Goal: Transaction & Acquisition: Download file/media

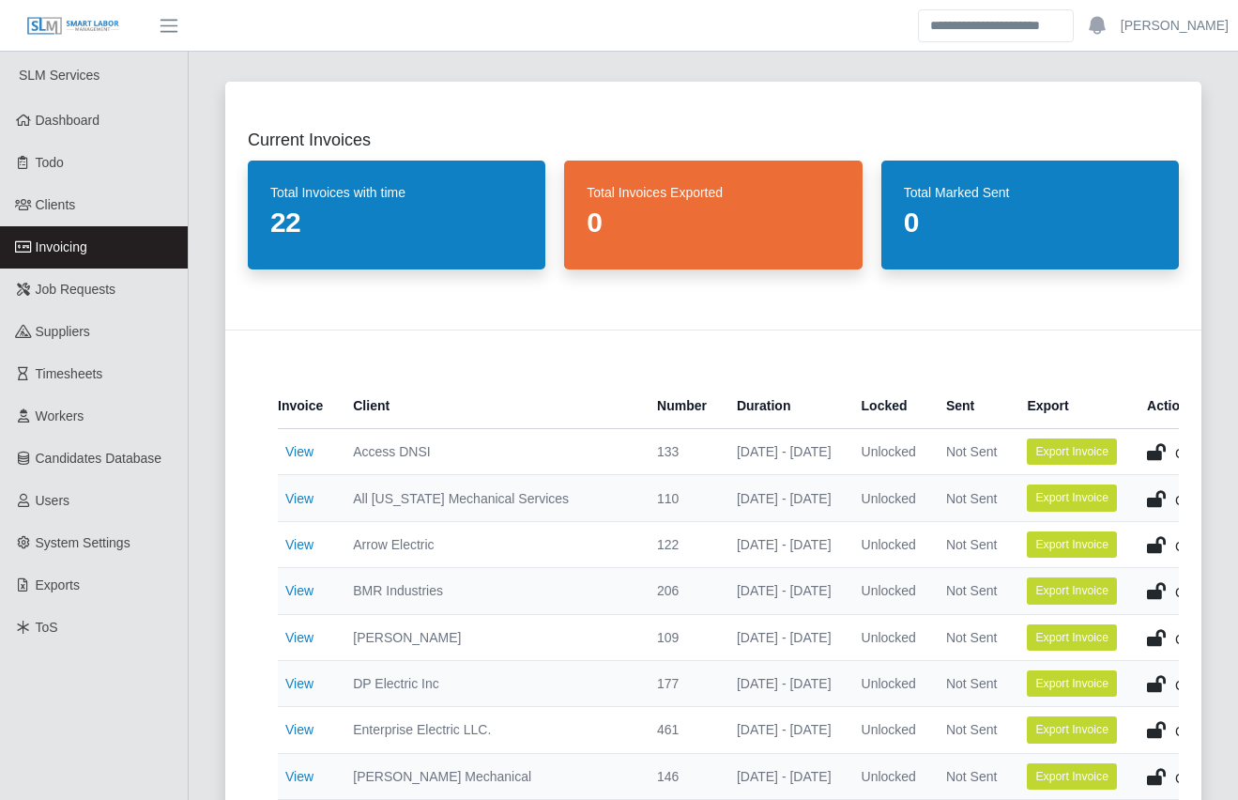
drag, startPoint x: 195, startPoint y: 326, endPoint x: 220, endPoint y: 375, distance: 54.6
click at [220, 375] on div "Current Invoices Total Invoices with time 22 Total Invoices Exported 0 Total Ma…" at bounding box center [713, 775] width 1021 height 1433
click at [207, 701] on div "Current Invoices Total Invoices with time 22 Total Invoices Exported 0 Total Ma…" at bounding box center [713, 775] width 1021 height 1433
click at [97, 205] on link "Clients" at bounding box center [94, 205] width 188 height 42
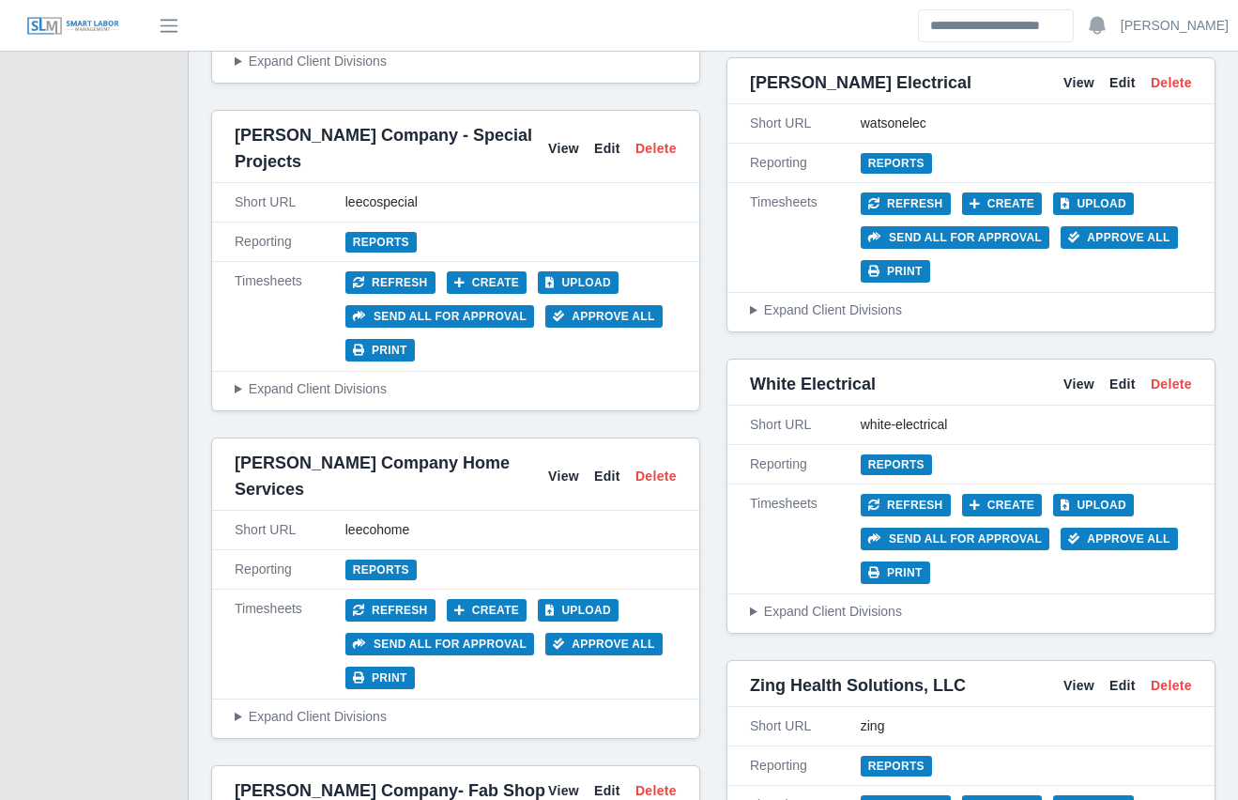
scroll to position [9485, 0]
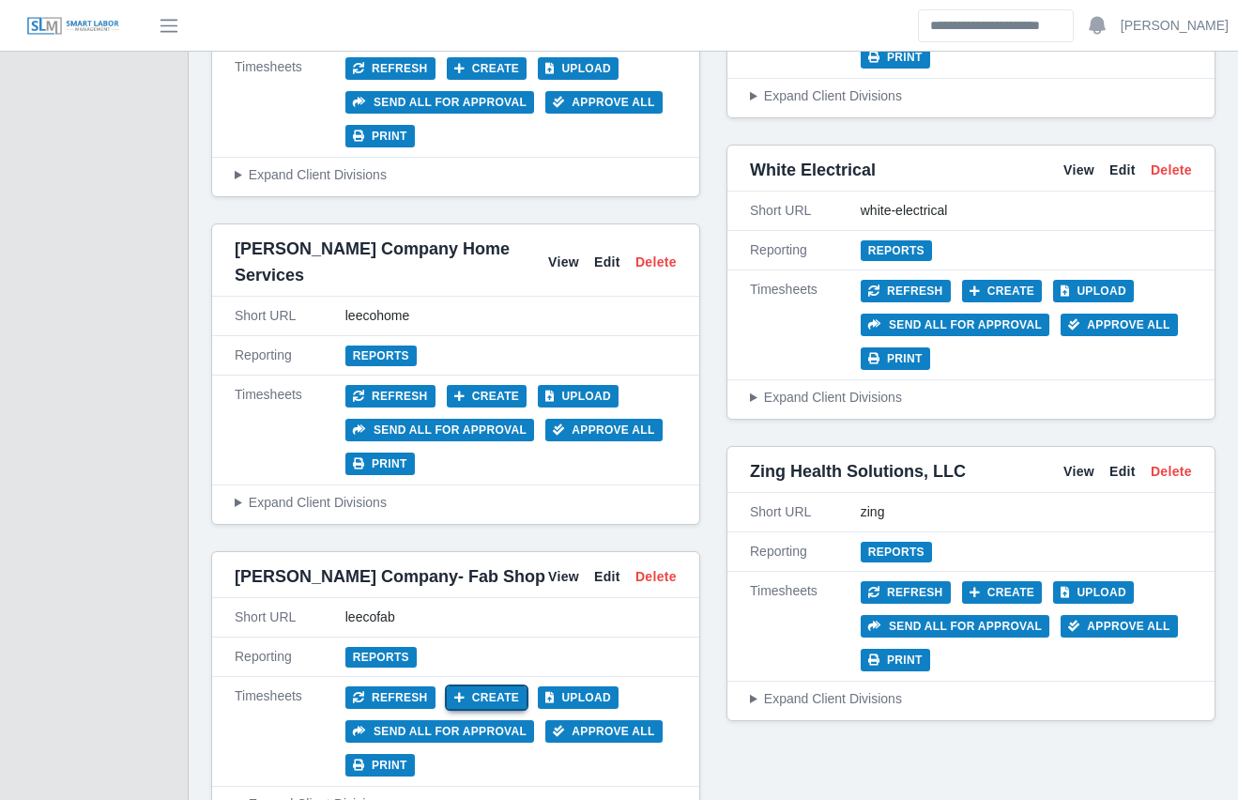
click at [480, 686] on button "Create" at bounding box center [487, 697] width 81 height 23
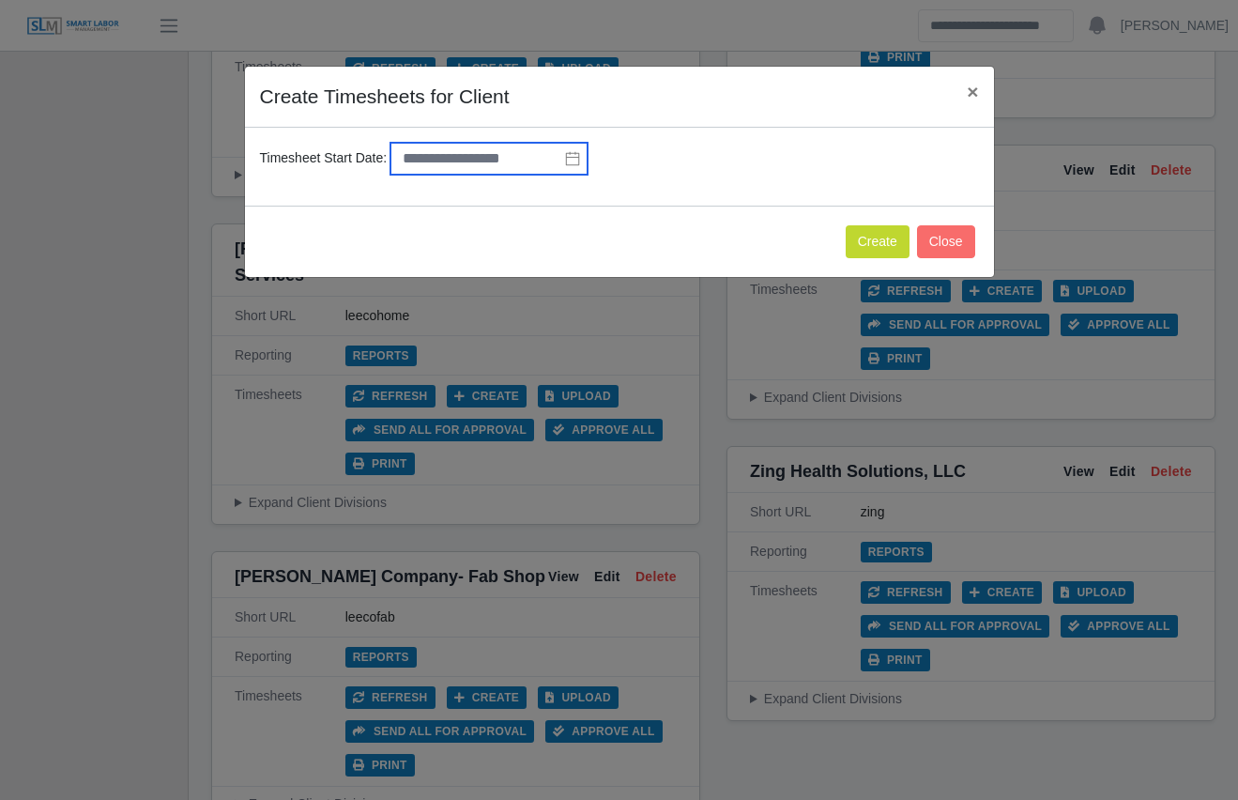
click at [499, 152] on input "text" at bounding box center [488, 159] width 197 height 32
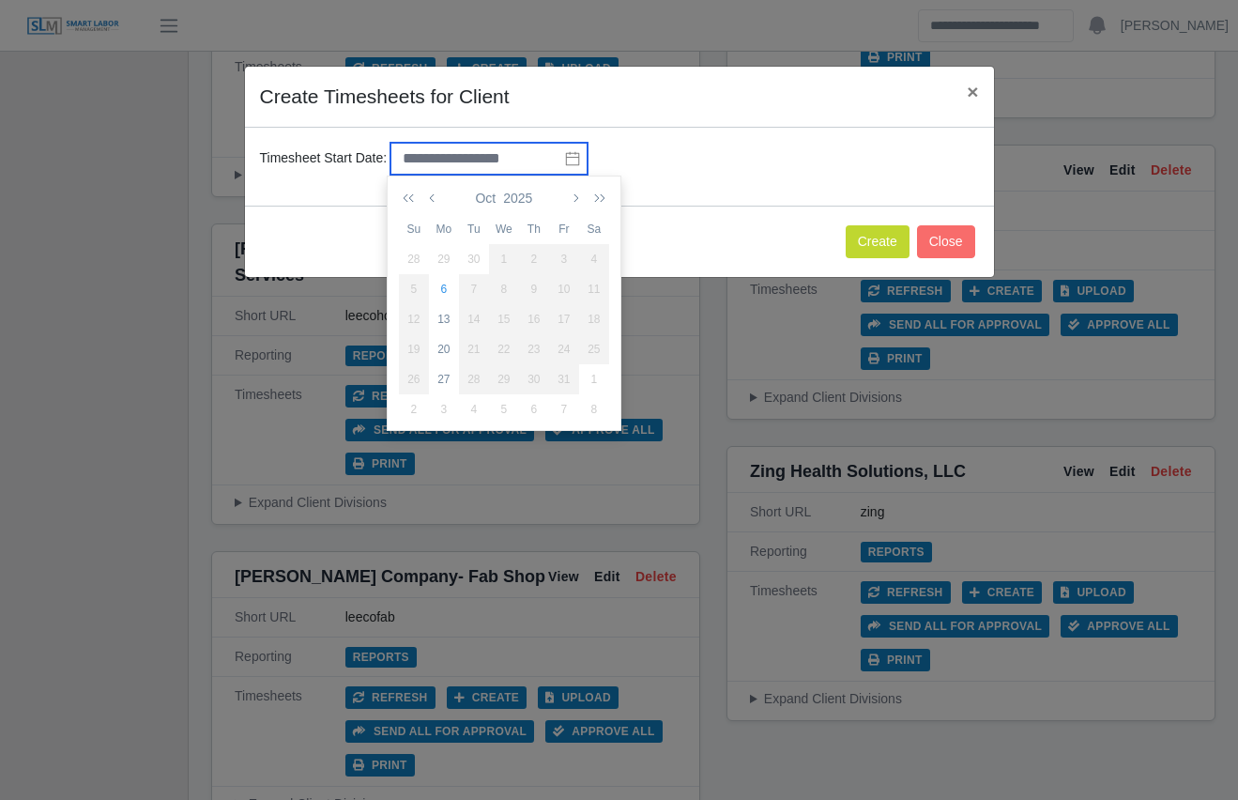
click at [536, 156] on input "text" at bounding box center [488, 159] width 197 height 32
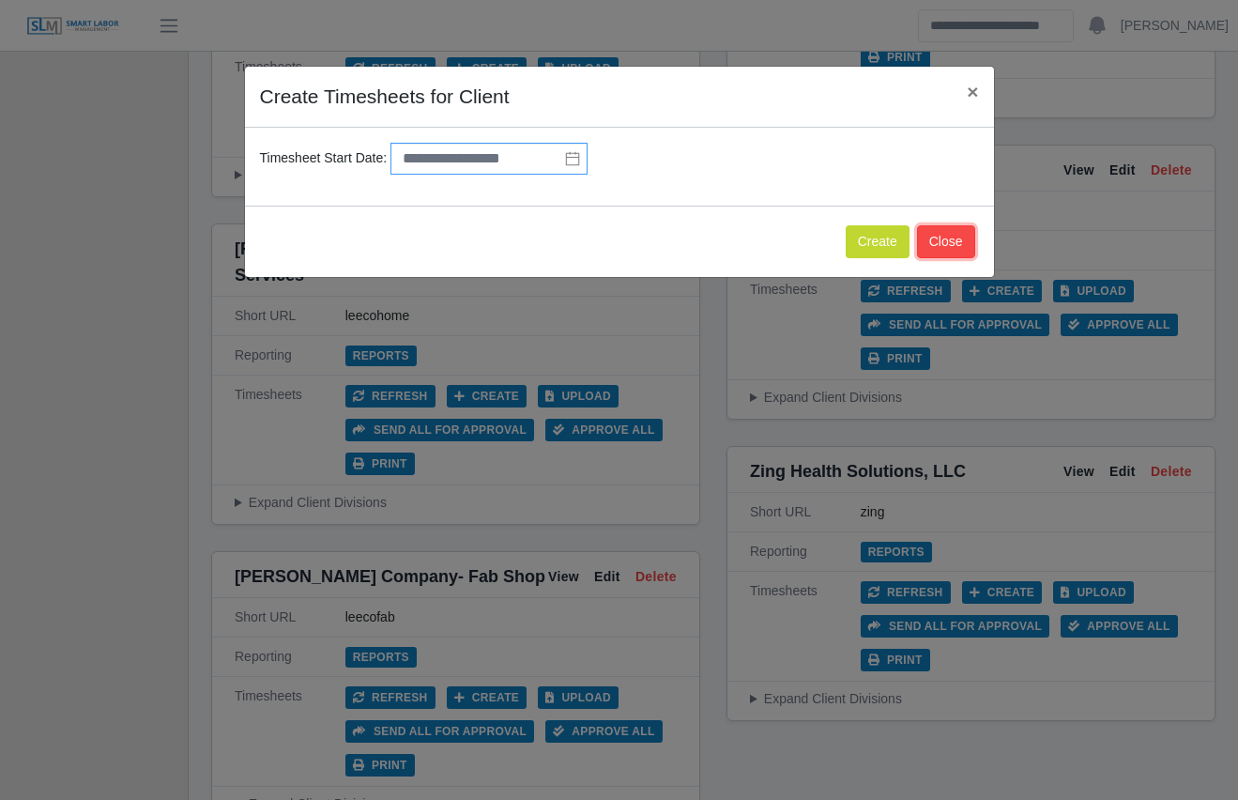
drag, startPoint x: 970, startPoint y: 241, endPoint x: 465, endPoint y: 154, distance: 512.5
click at [465, 154] on div "Create Timesheets for Client × Timesheet Start Date: Create Close" at bounding box center [619, 172] width 751 height 212
click at [465, 154] on input "text" at bounding box center [488, 159] width 197 height 32
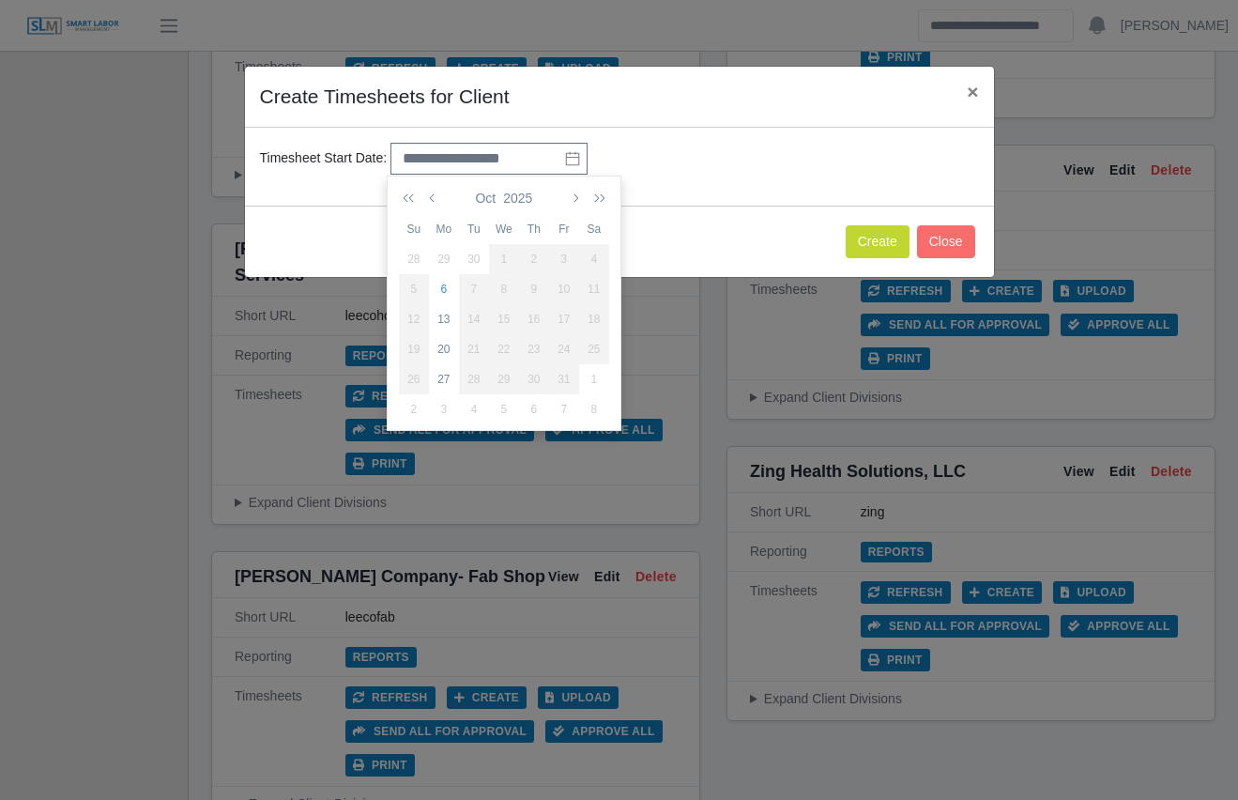
click at [444, 256] on div "29" at bounding box center [444, 259] width 30 height 17
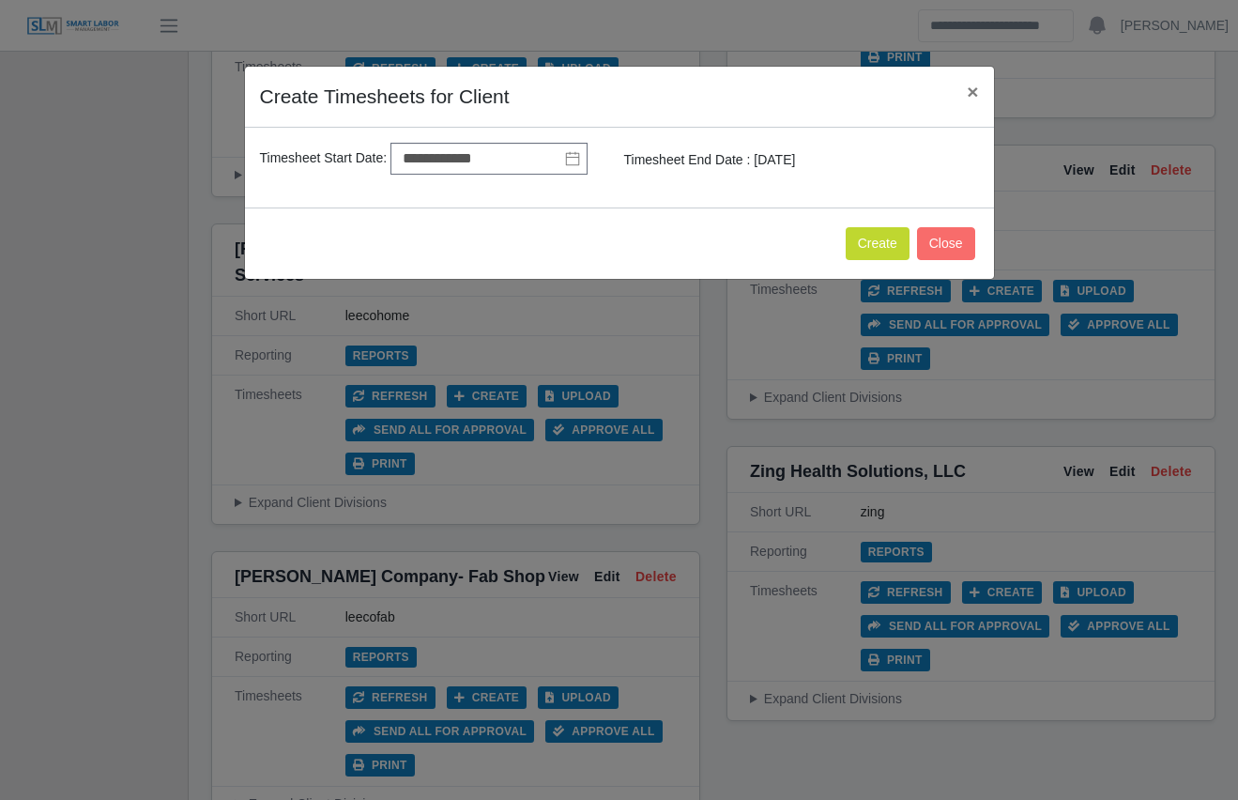
type input "**********"
click at [894, 242] on button "Create" at bounding box center [878, 243] width 64 height 33
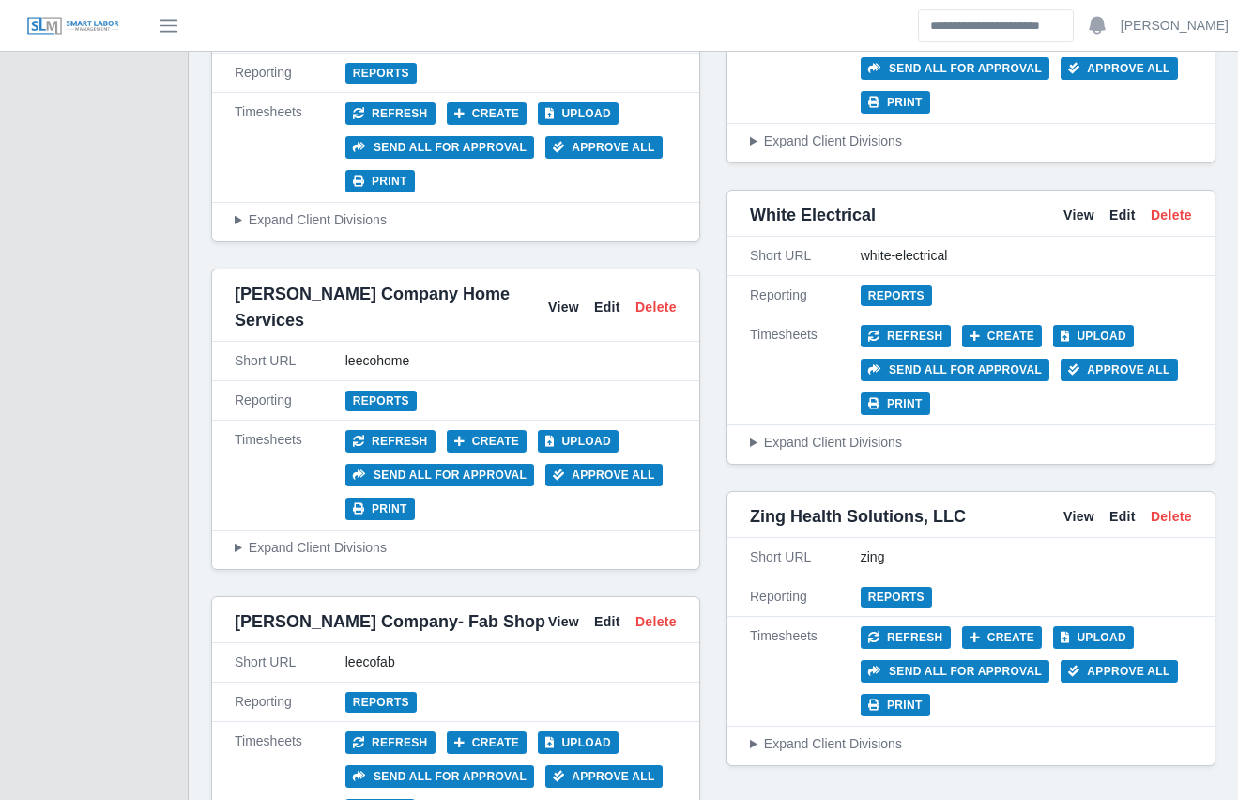
scroll to position [9439, 0]
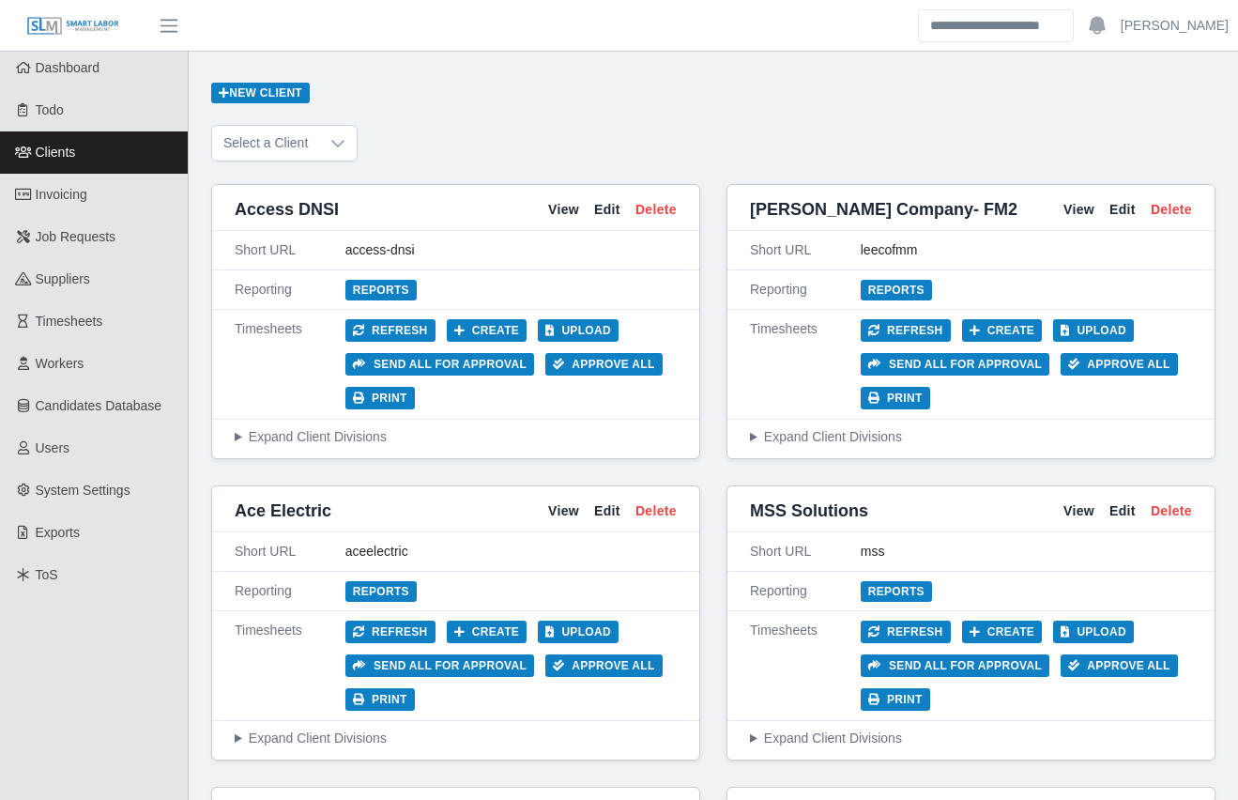
scroll to position [9439, 0]
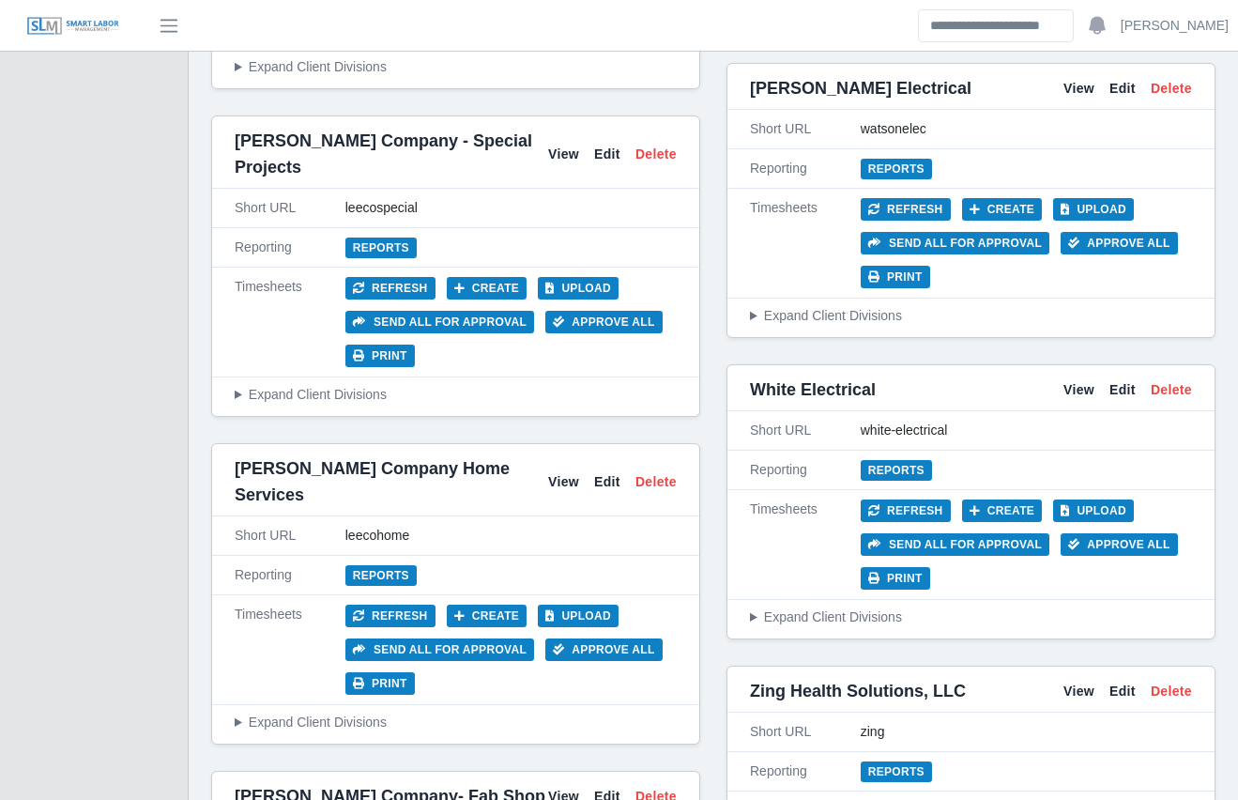
scroll to position [9485, 0]
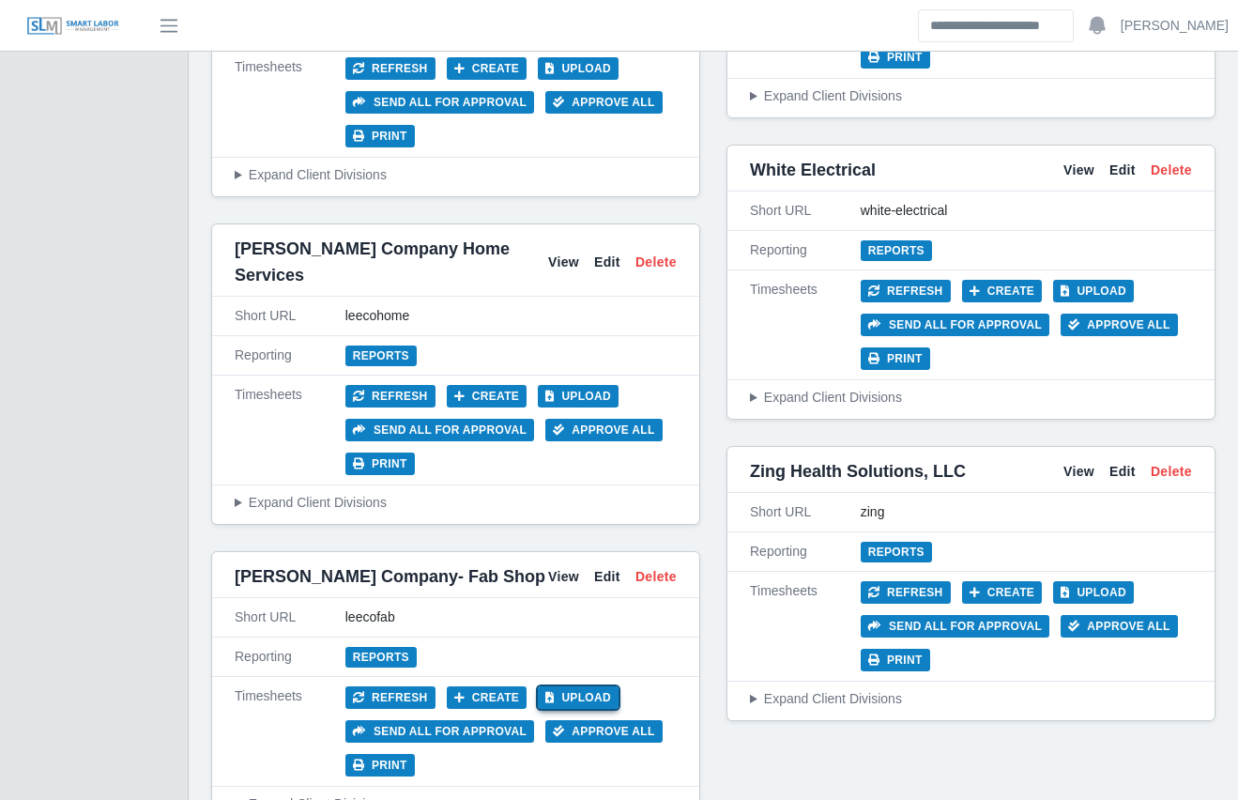
click at [561, 686] on button "Upload" at bounding box center [578, 697] width 81 height 23
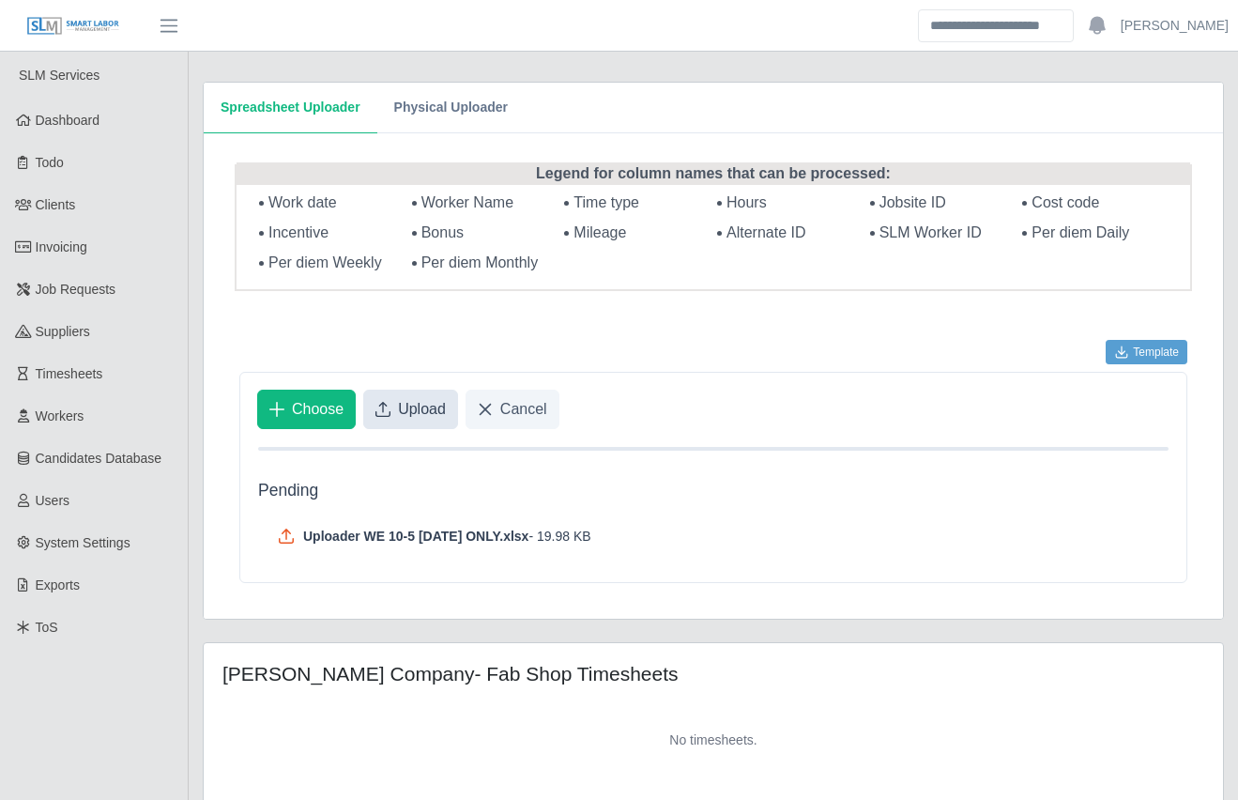
click at [428, 411] on span "Upload" at bounding box center [422, 409] width 48 height 23
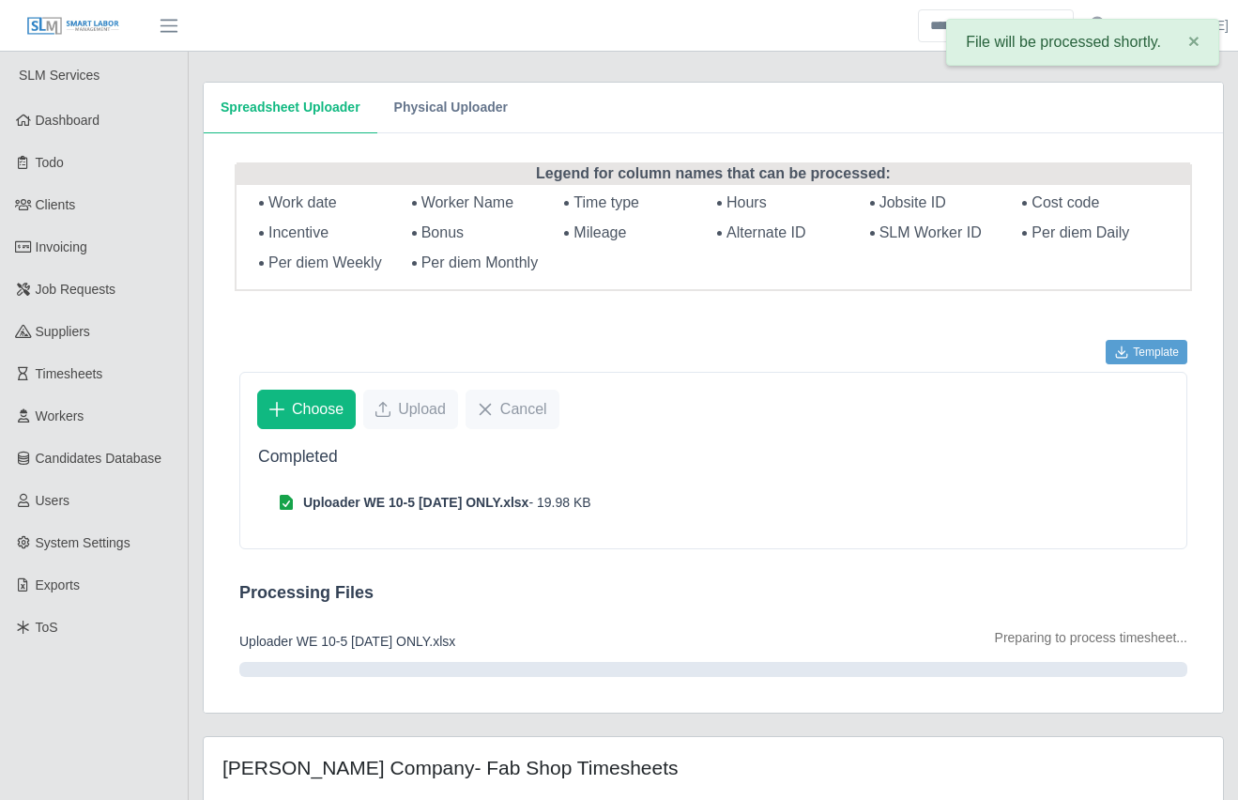
click at [191, 432] on div "Spreadsheet Uploader Physical Uploader Legend for column names that can be proc…" at bounding box center [713, 507] width 1049 height 910
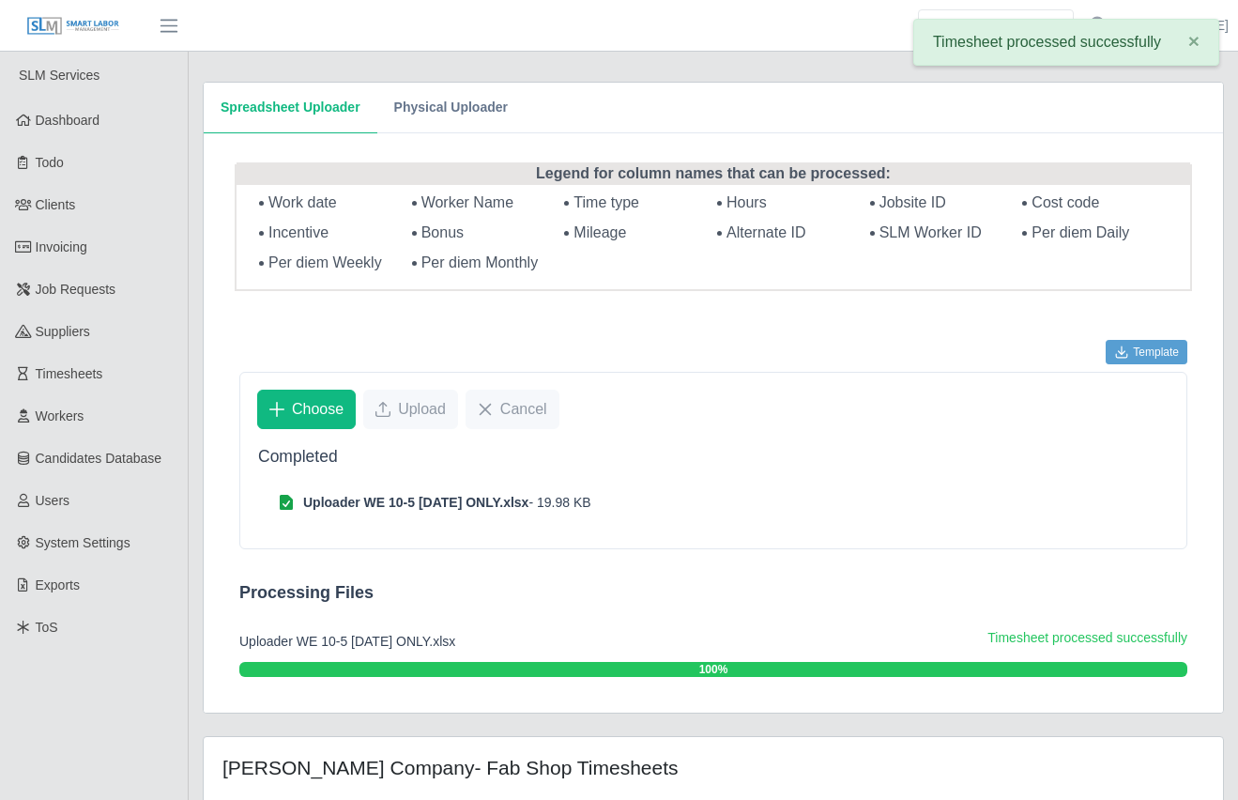
click at [191, 432] on div "Spreadsheet Uploader Physical Uploader Legend for column names that can be proc…" at bounding box center [713, 510] width 1049 height 916
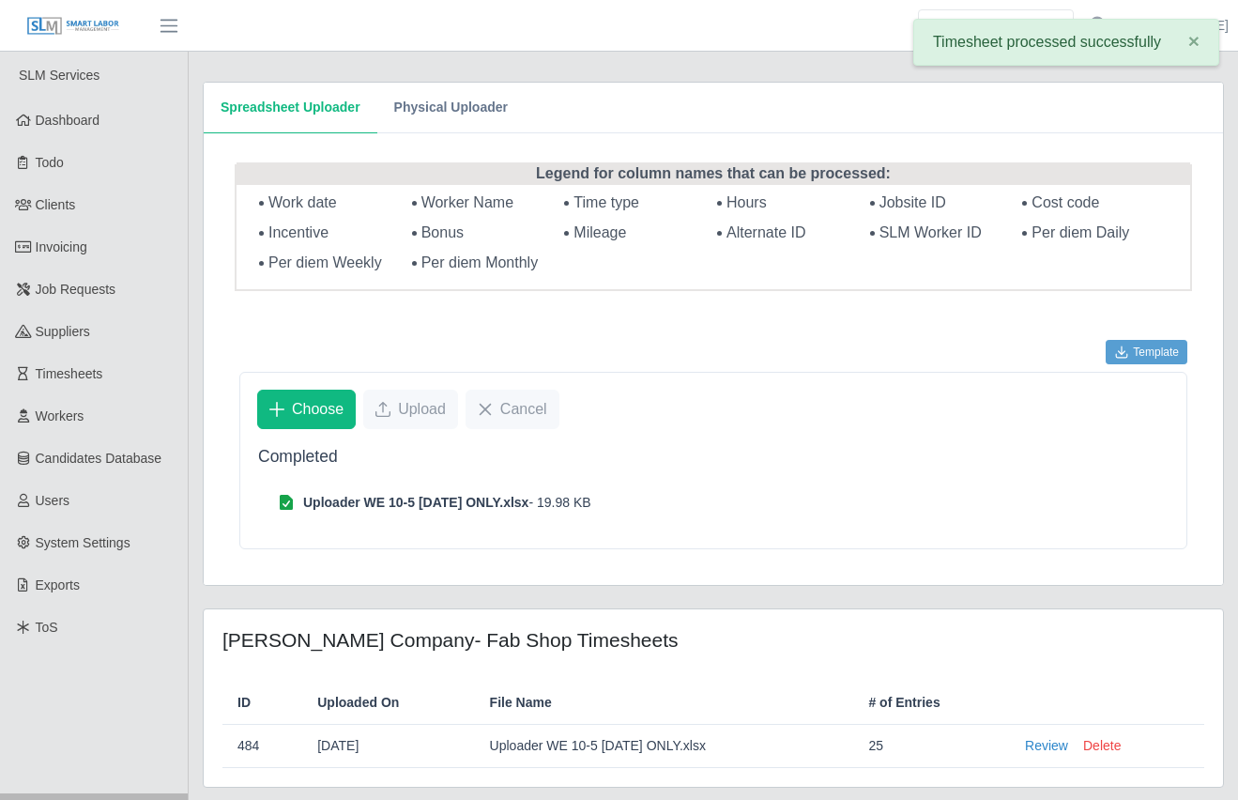
scroll to position [87, 0]
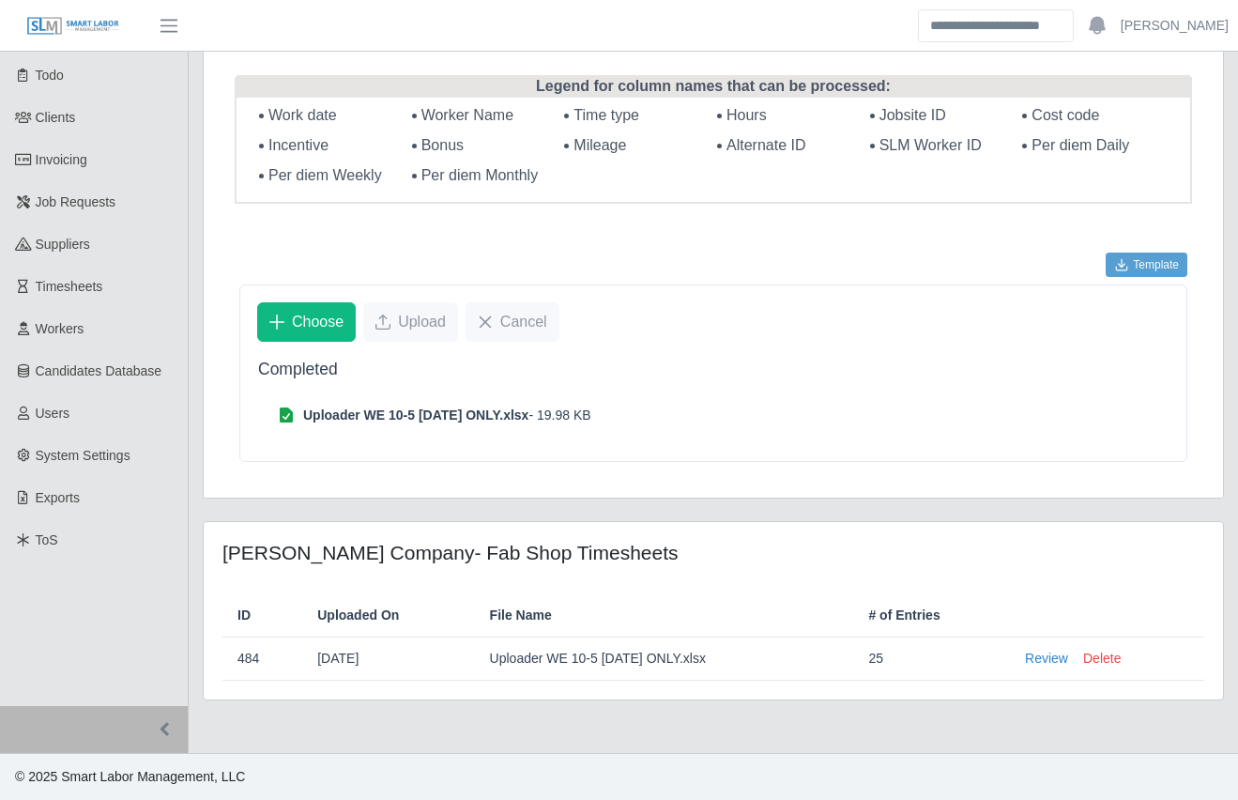
click at [412, 451] on div "Completed Uploader WE 10-5 Friday ONLY.xlsx - 19.98 KB" at bounding box center [713, 410] width 946 height 102
click at [1053, 664] on link "Review" at bounding box center [1046, 659] width 43 height 20
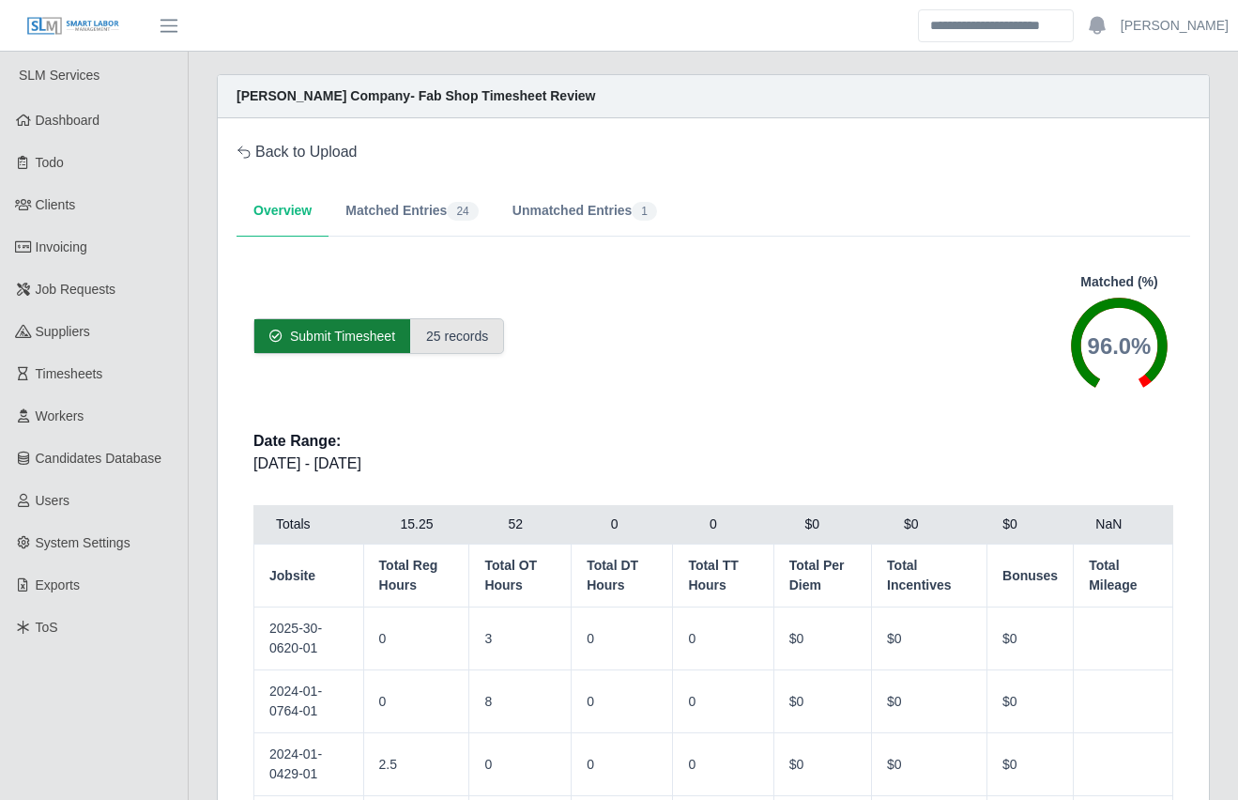
click at [315, 334] on span "Submit Timesheet" at bounding box center [342, 336] width 105 height 19
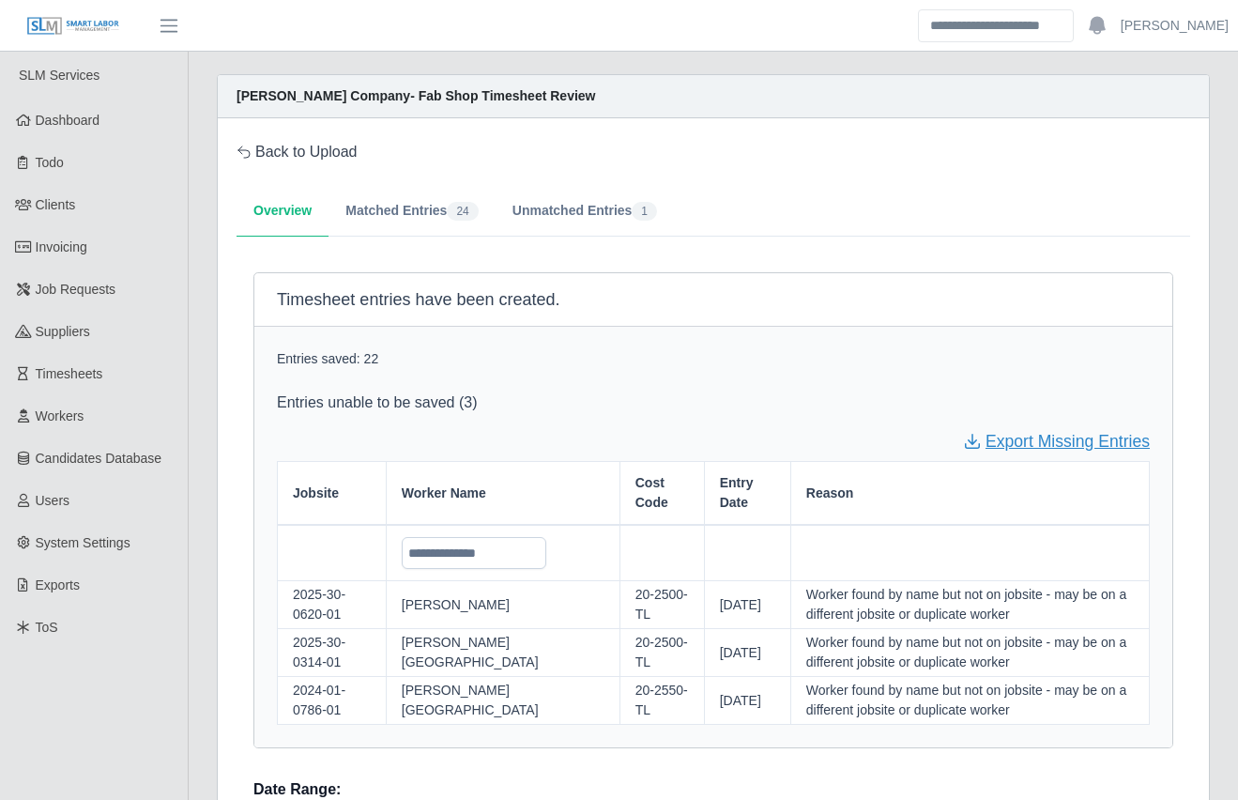
click at [1079, 440] on link "Export Missing Entries" at bounding box center [1056, 441] width 187 height 24
click at [135, 204] on link "Clients" at bounding box center [94, 205] width 188 height 42
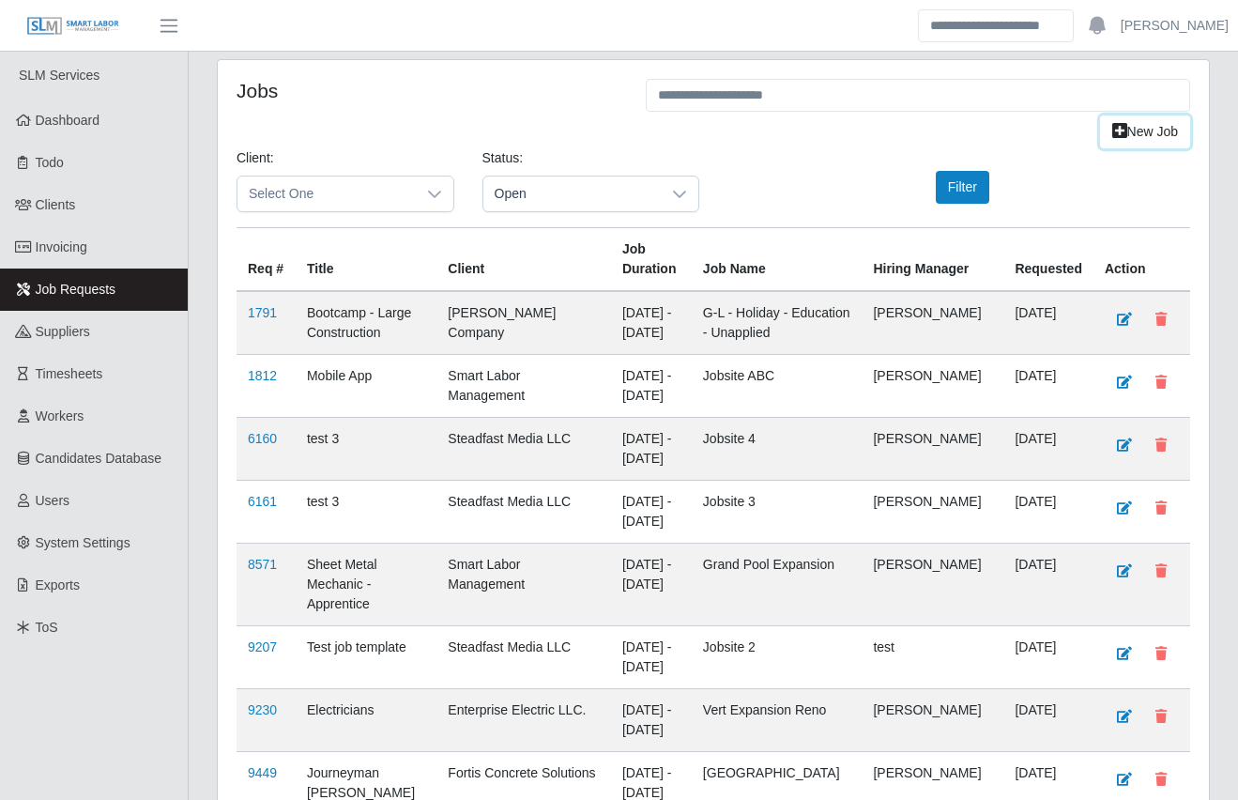
click at [1144, 129] on link "New Job" at bounding box center [1145, 131] width 90 height 33
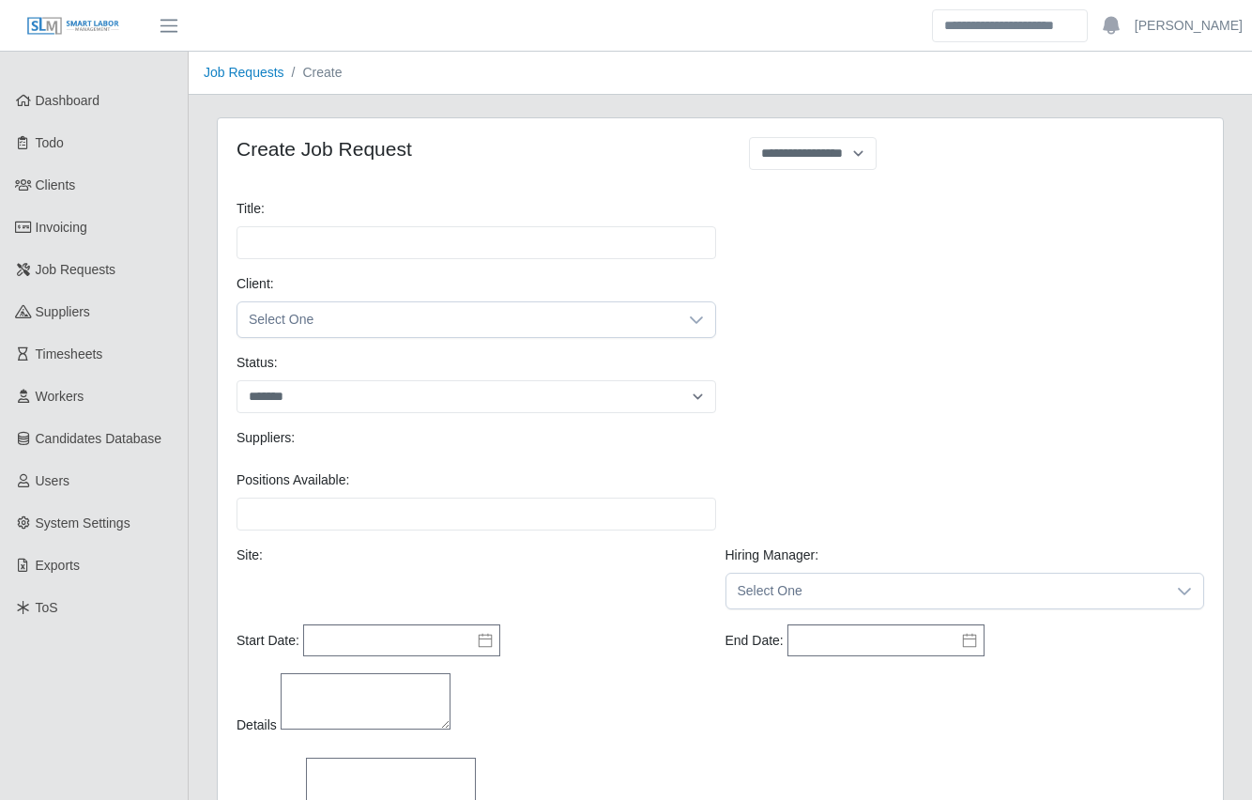
select select
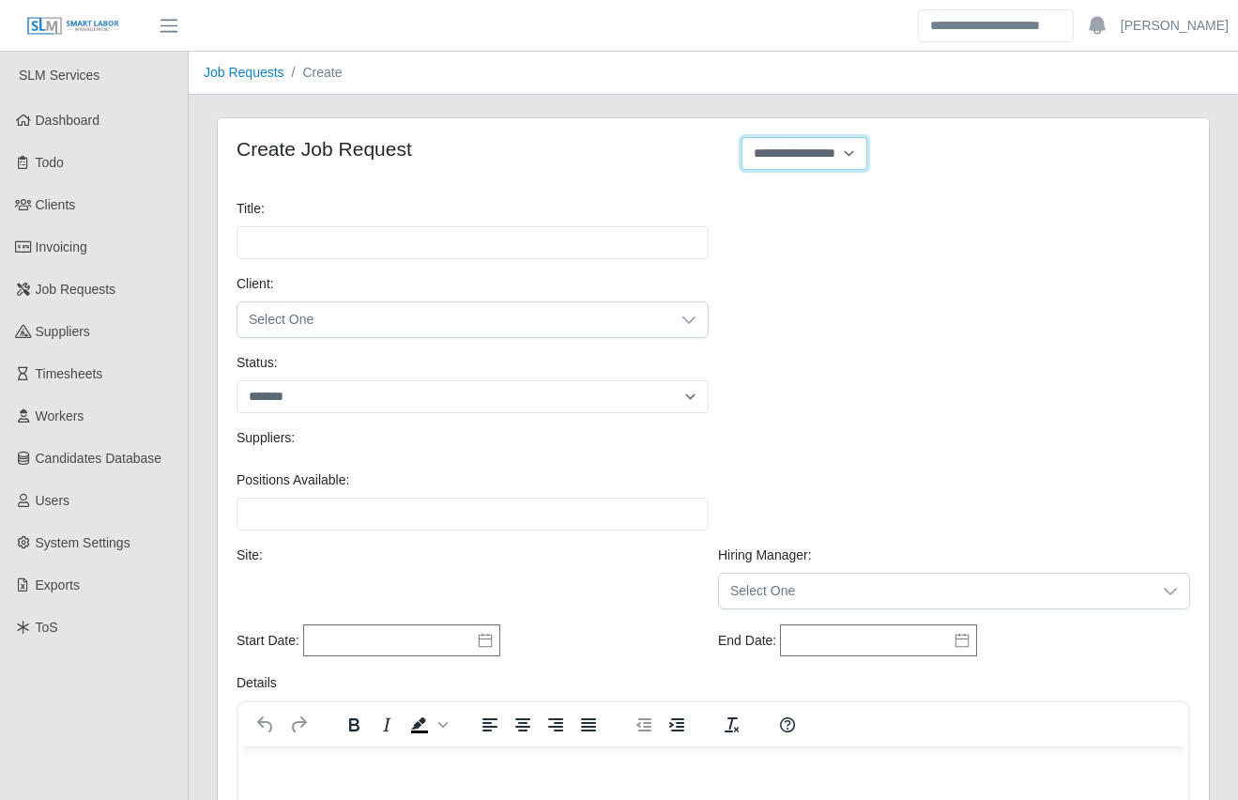
click at [796, 159] on select "**********" at bounding box center [805, 153] width 126 height 33
click at [788, 154] on select "**********" at bounding box center [805, 153] width 126 height 33
click at [482, 313] on span "Select One" at bounding box center [453, 319] width 433 height 35
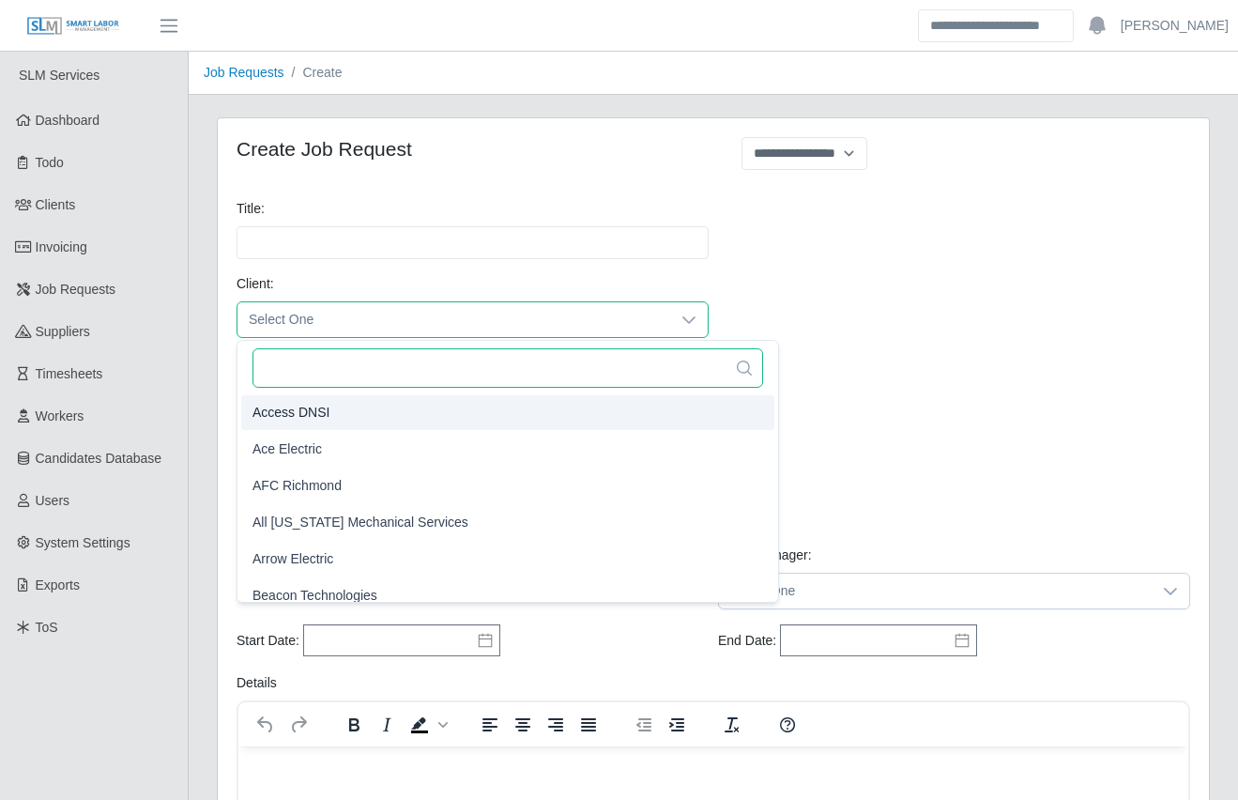
click at [346, 377] on input "text" at bounding box center [508, 367] width 511 height 39
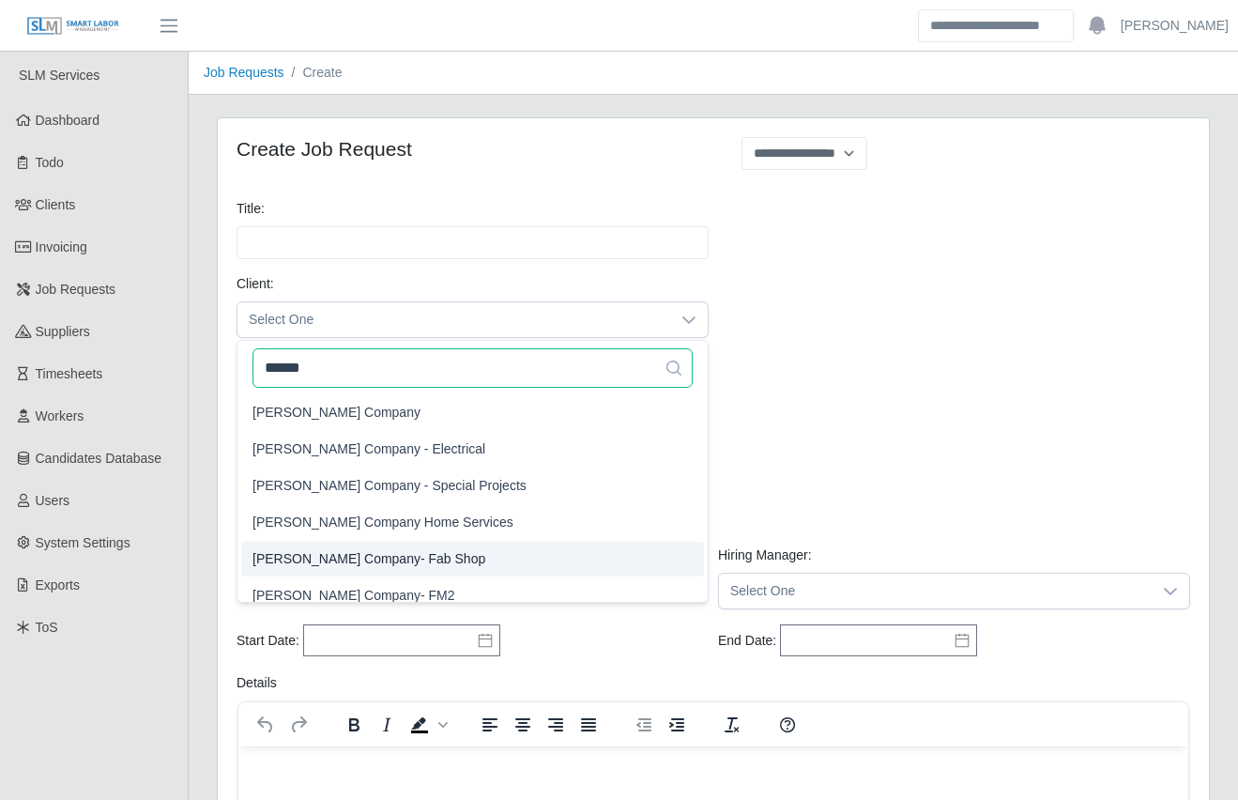
type input "******"
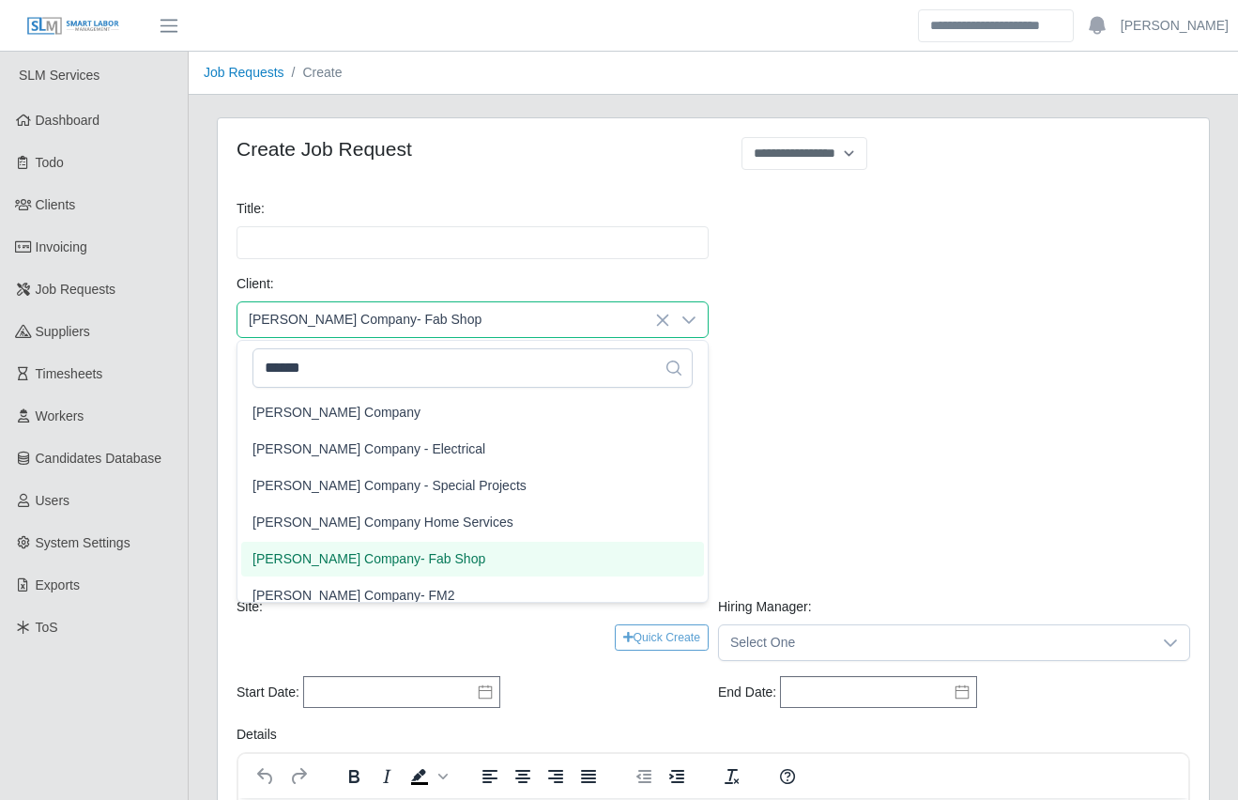
click at [346, 553] on span "Lee Company- Fab Shop" at bounding box center [369, 559] width 233 height 20
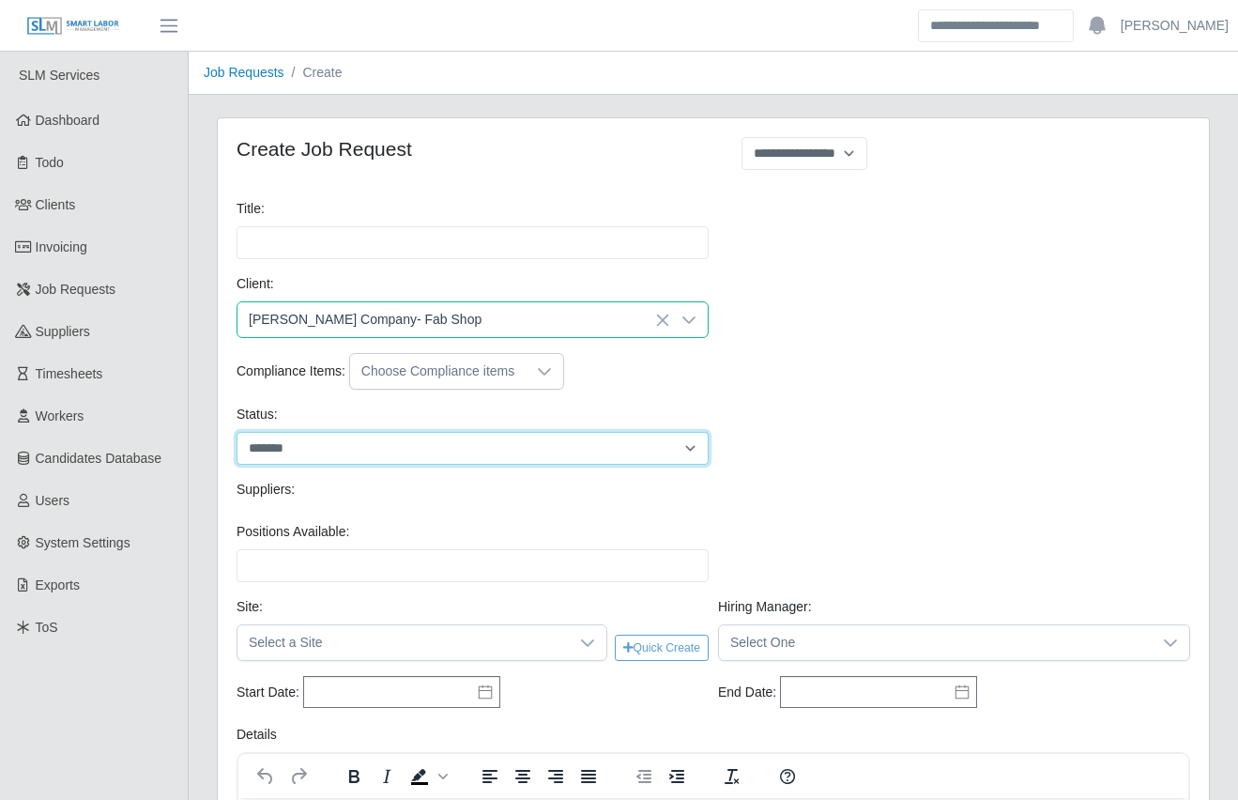
click at [379, 443] on select "******* ****" at bounding box center [473, 448] width 472 height 33
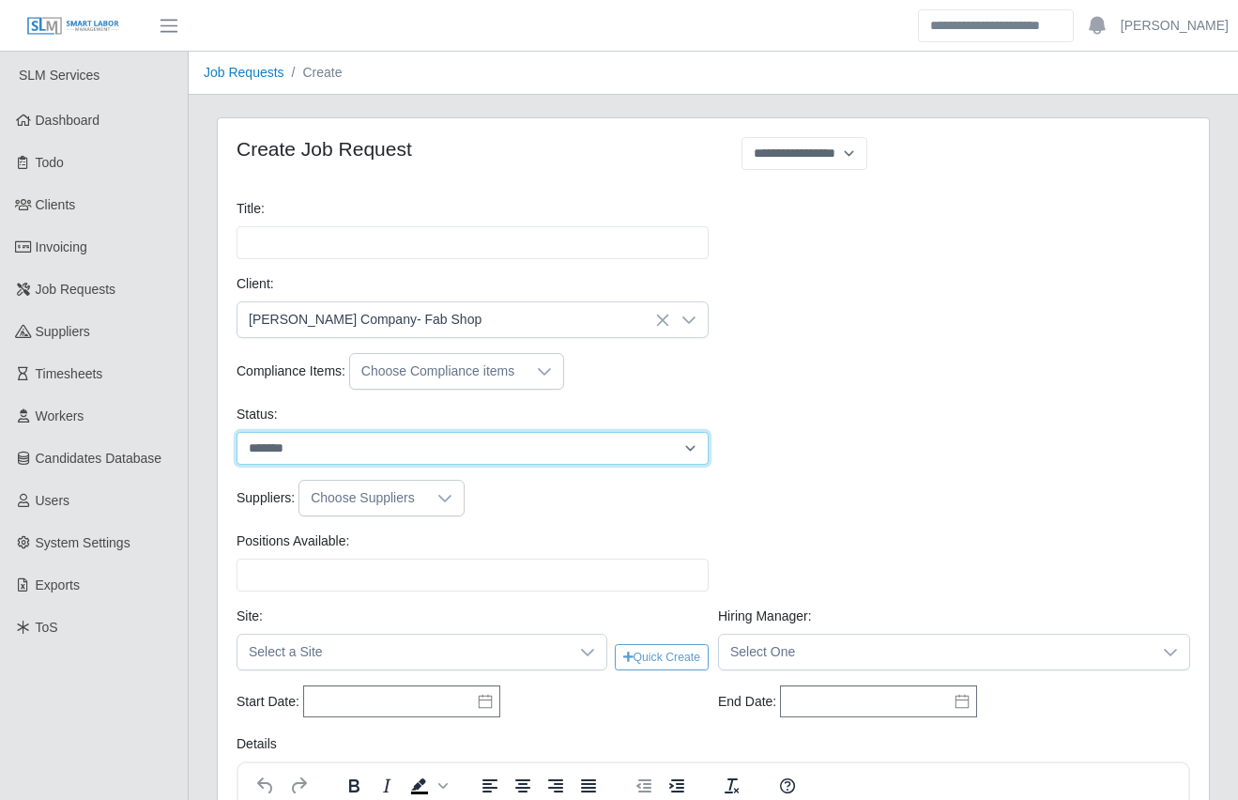
select select "****"
click at [237, 432] on select "******* ****" at bounding box center [473, 448] width 472 height 33
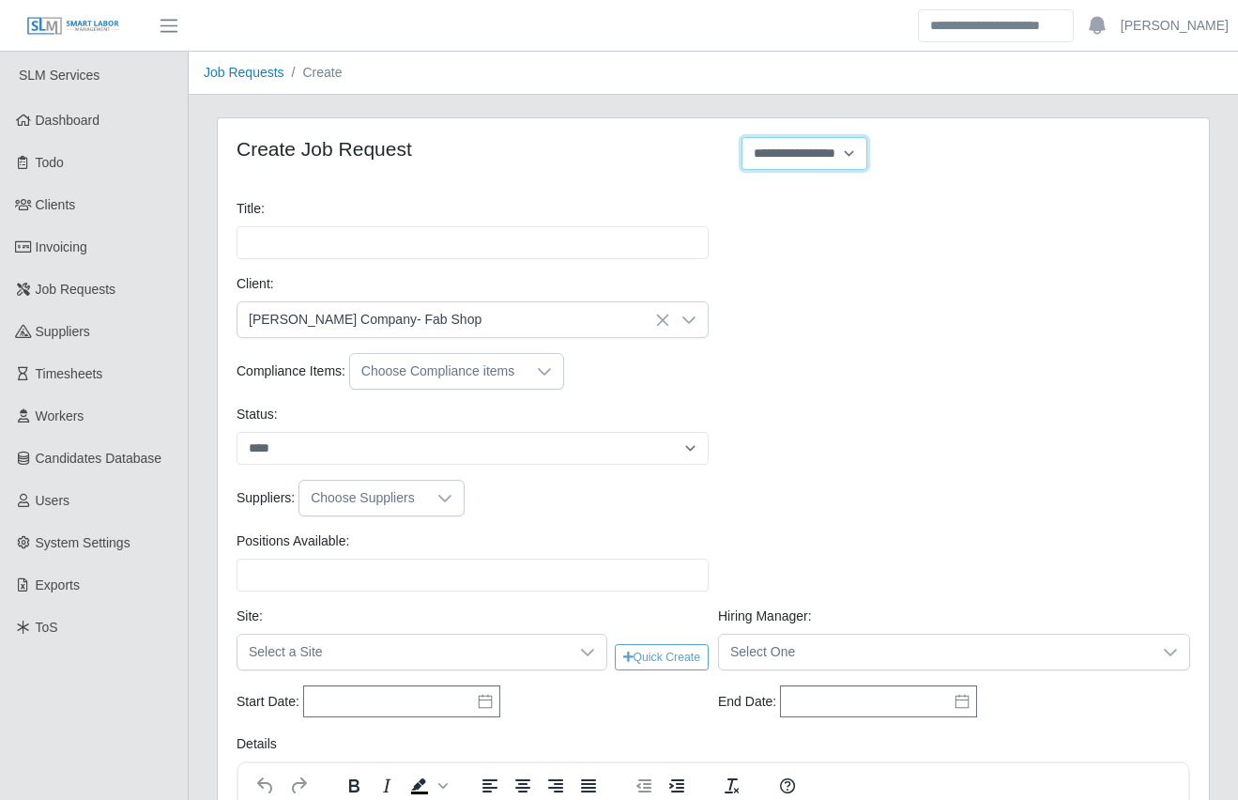
click at [811, 149] on select "**********" at bounding box center [805, 153] width 126 height 33
select select "**********"
click at [742, 137] on select "**********" at bounding box center [805, 153] width 126 height 33
type input "**********"
type input "*"
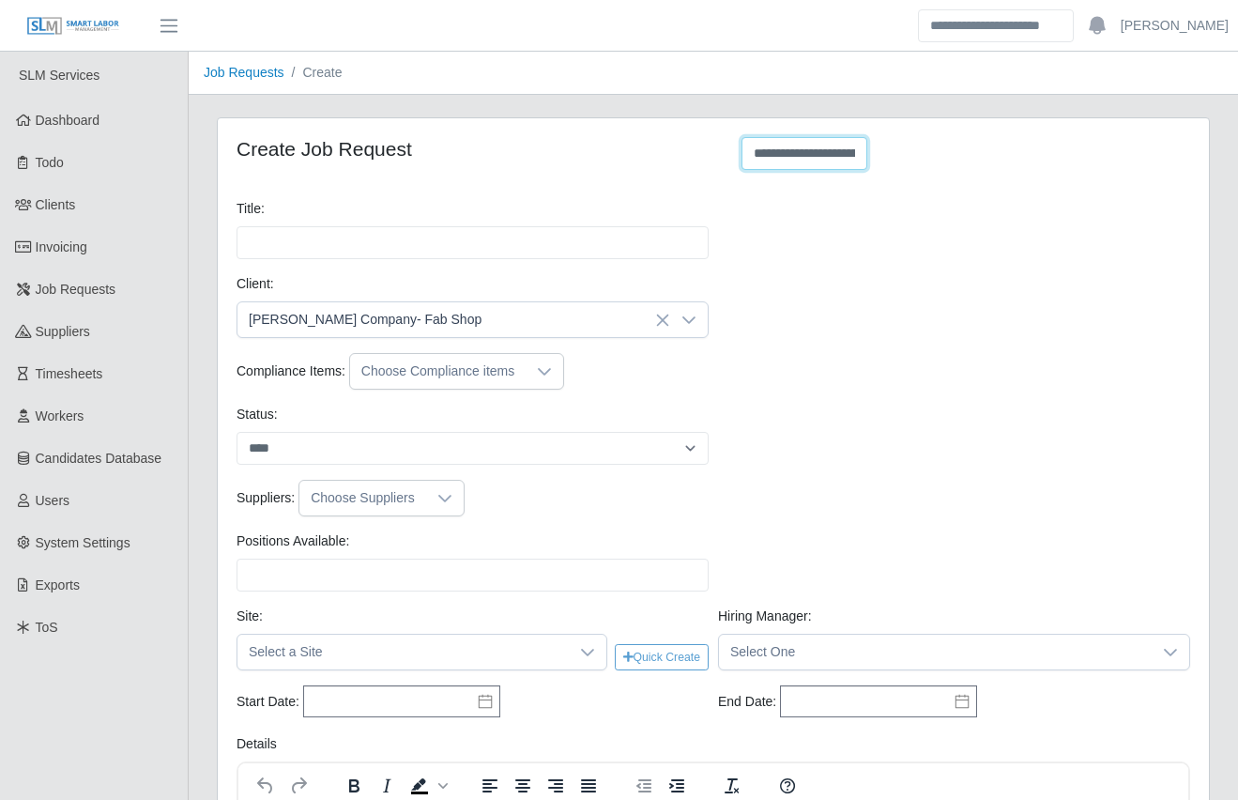
type input "*"
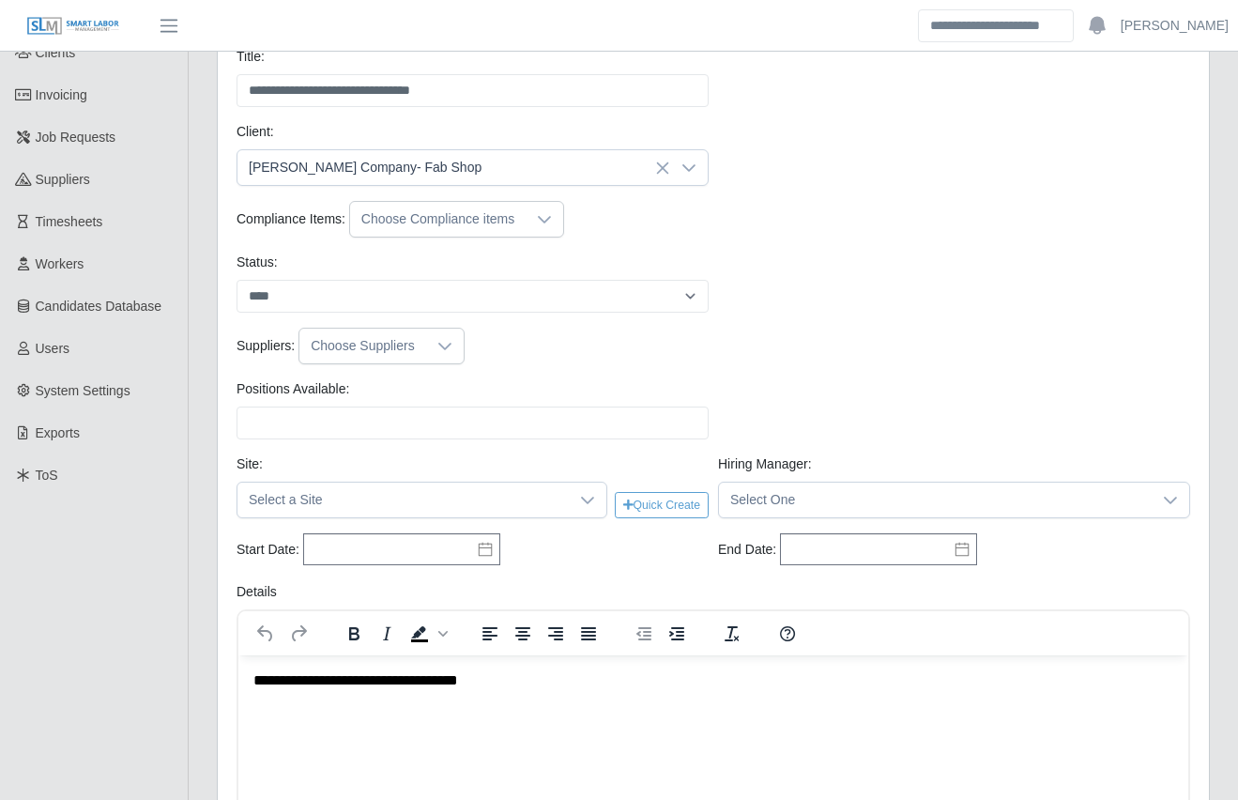
scroll to position [152, 0]
click at [255, 420] on input "Positions Available:" at bounding box center [473, 422] width 472 height 33
type input "**"
click at [305, 510] on span "Select a Site" at bounding box center [402, 499] width 331 height 35
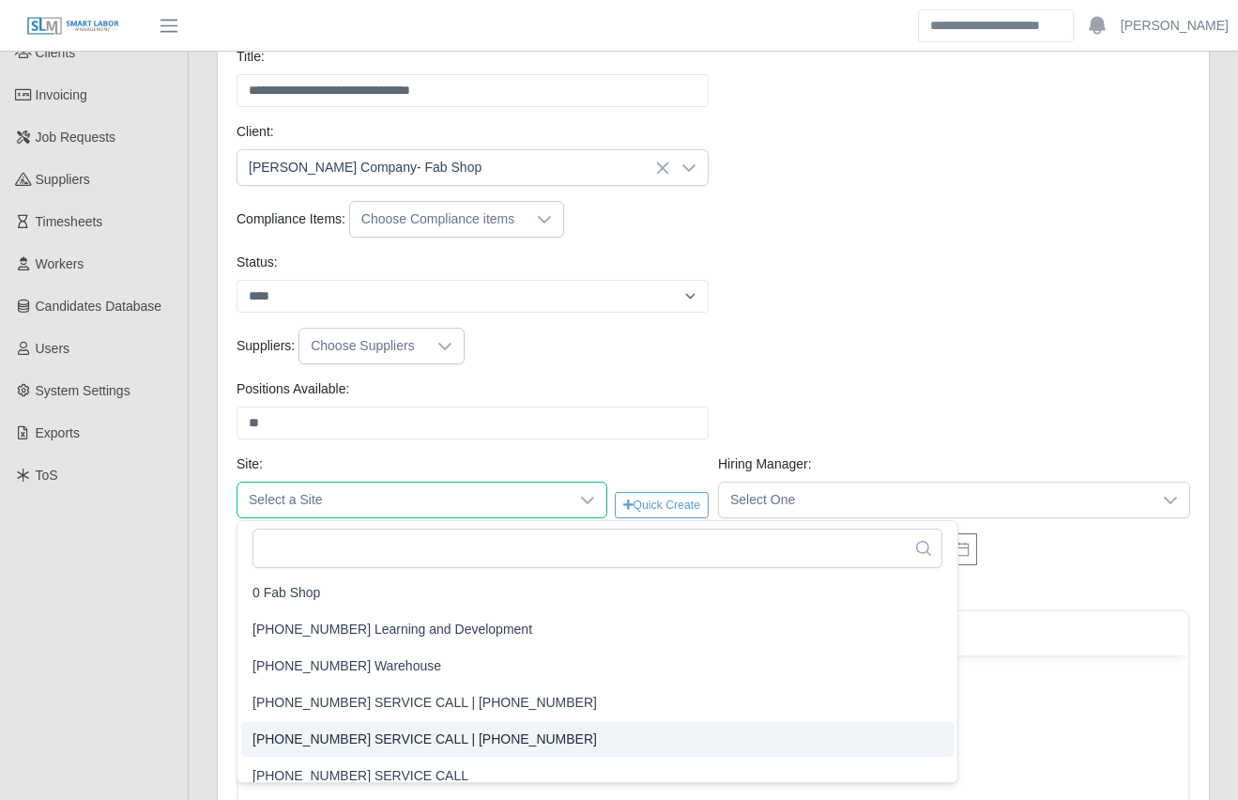
scroll to position [11, 0]
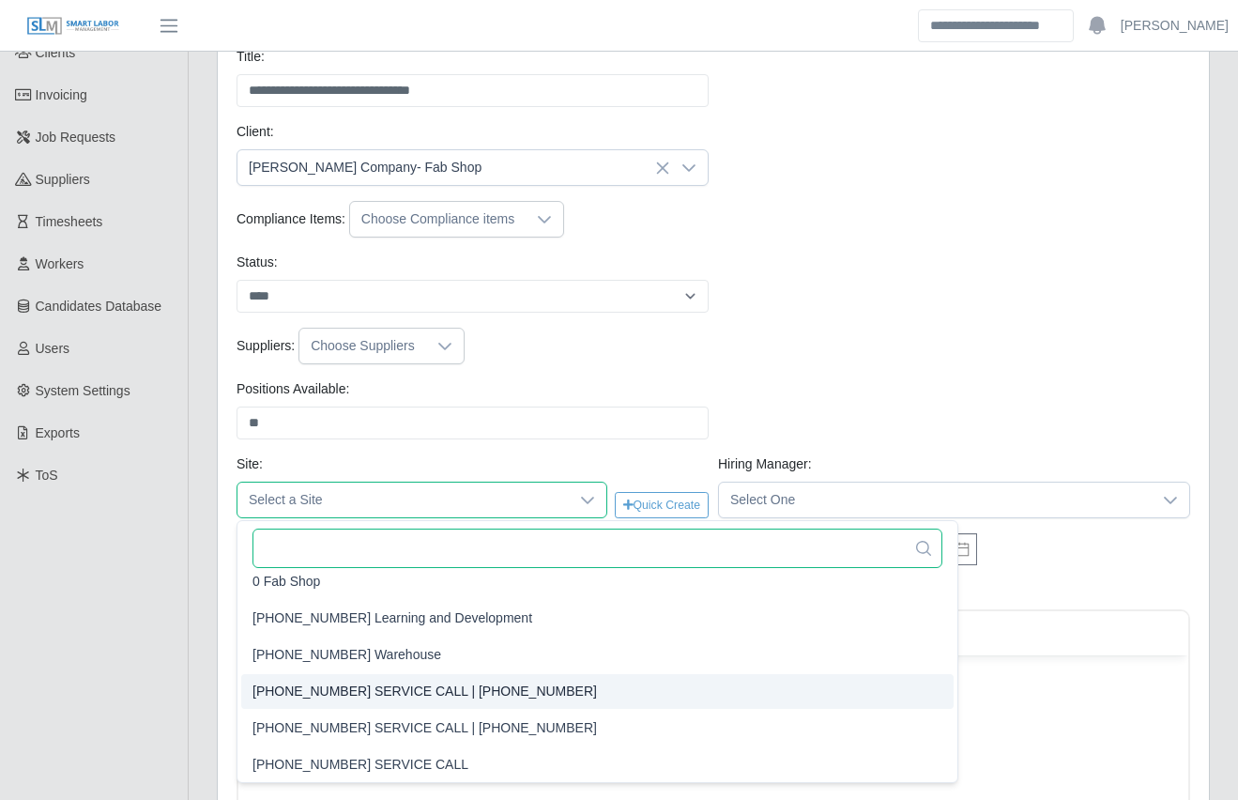
click at [332, 547] on input "text" at bounding box center [598, 547] width 690 height 39
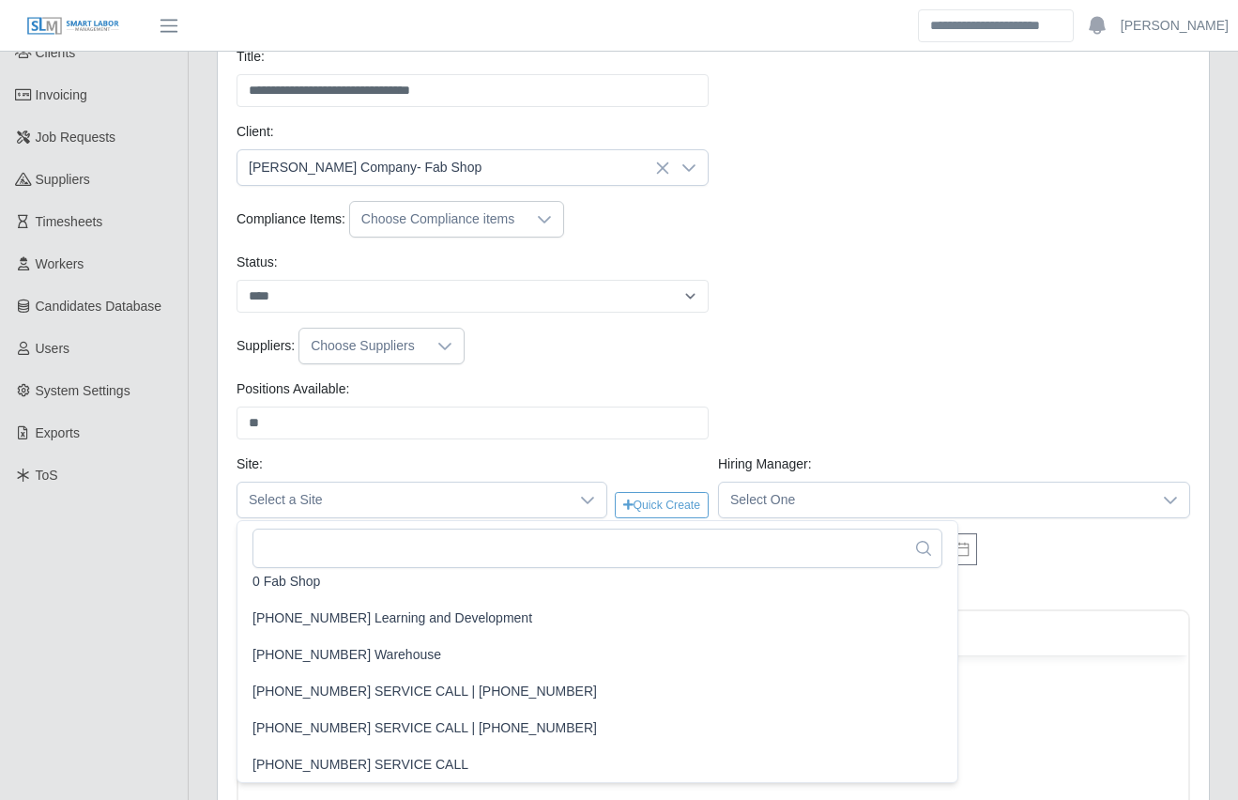
click at [674, 461] on div "Site: Select a Site Quick Create" at bounding box center [473, 486] width 482 height 64
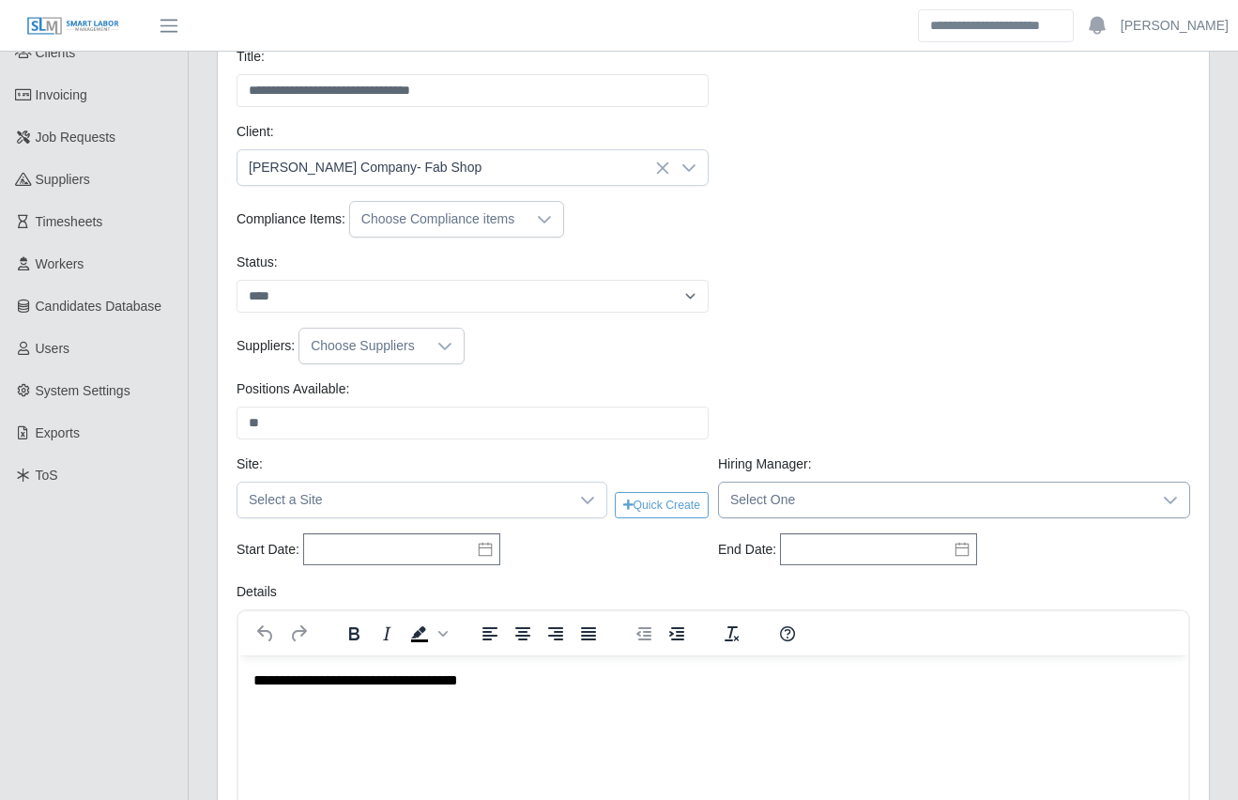
click at [740, 499] on span "Select One" at bounding box center [935, 499] width 433 height 35
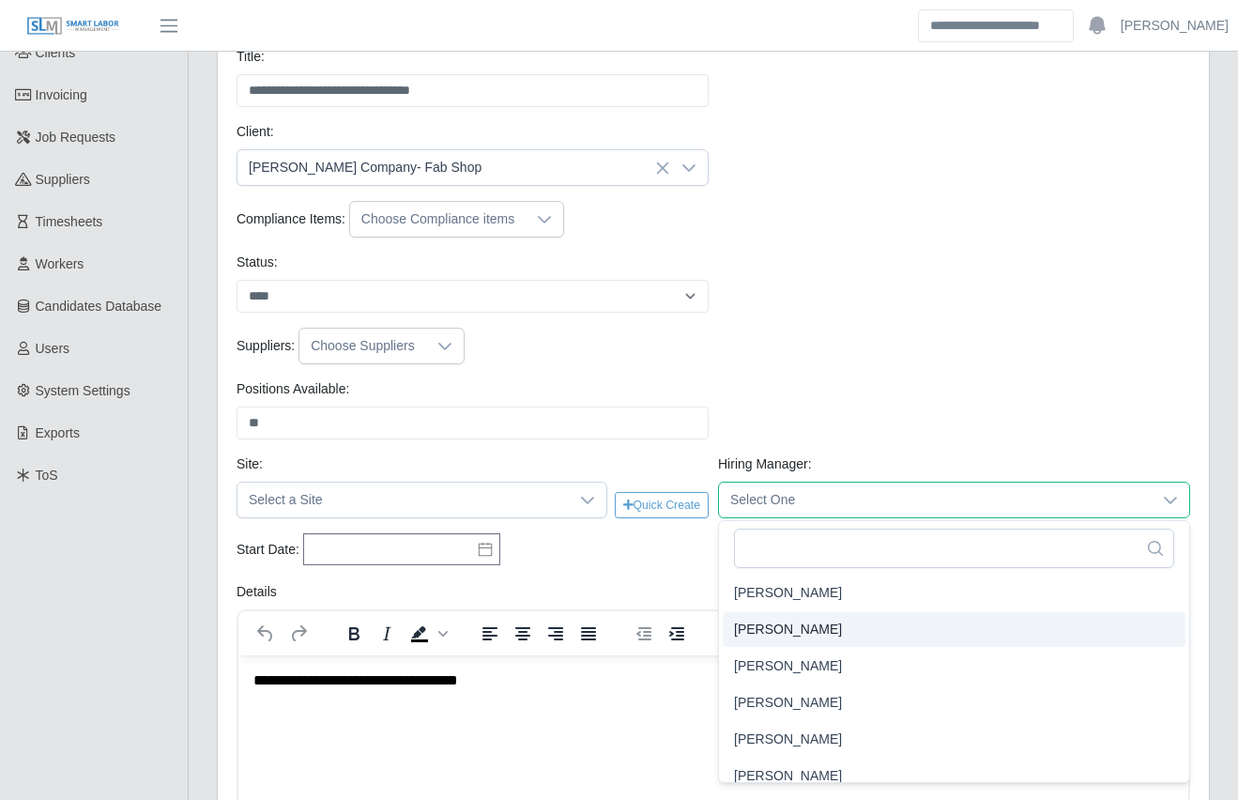
scroll to position [125, 0]
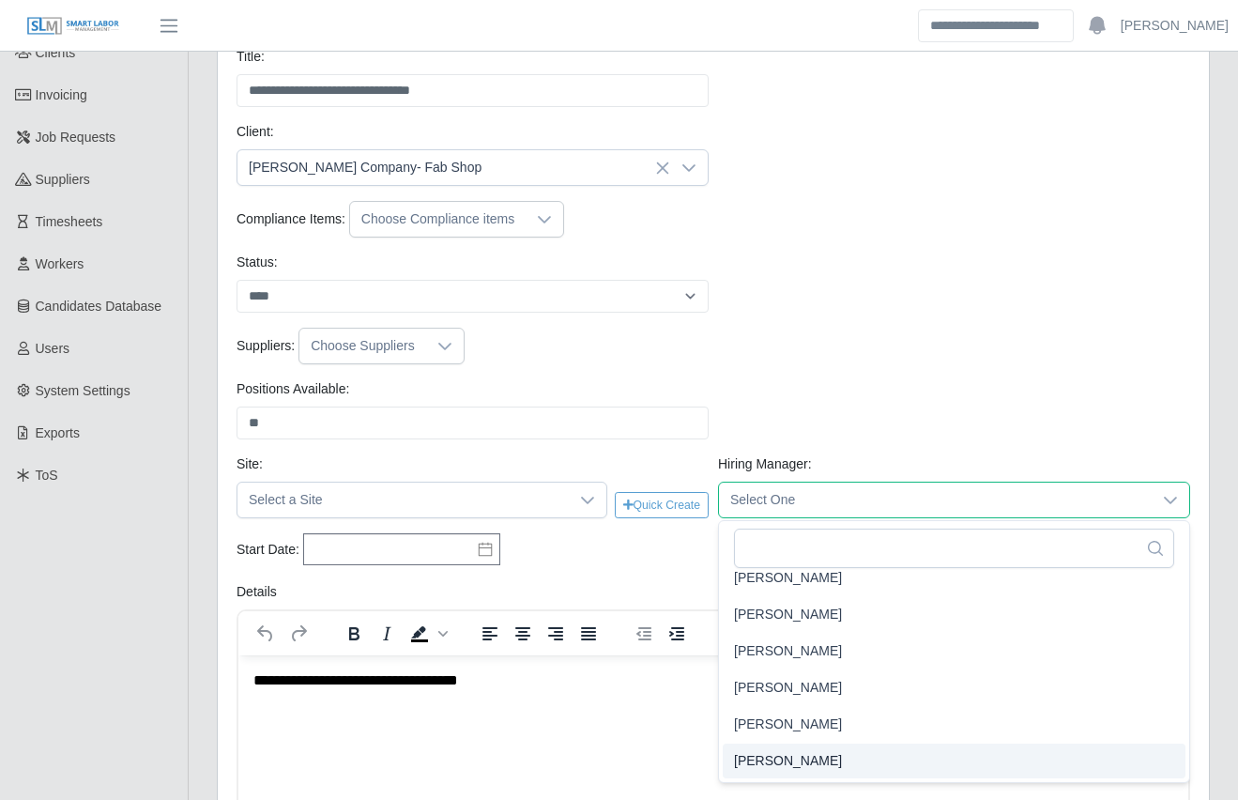
click at [786, 757] on span "Nicholas Free" at bounding box center [788, 761] width 108 height 20
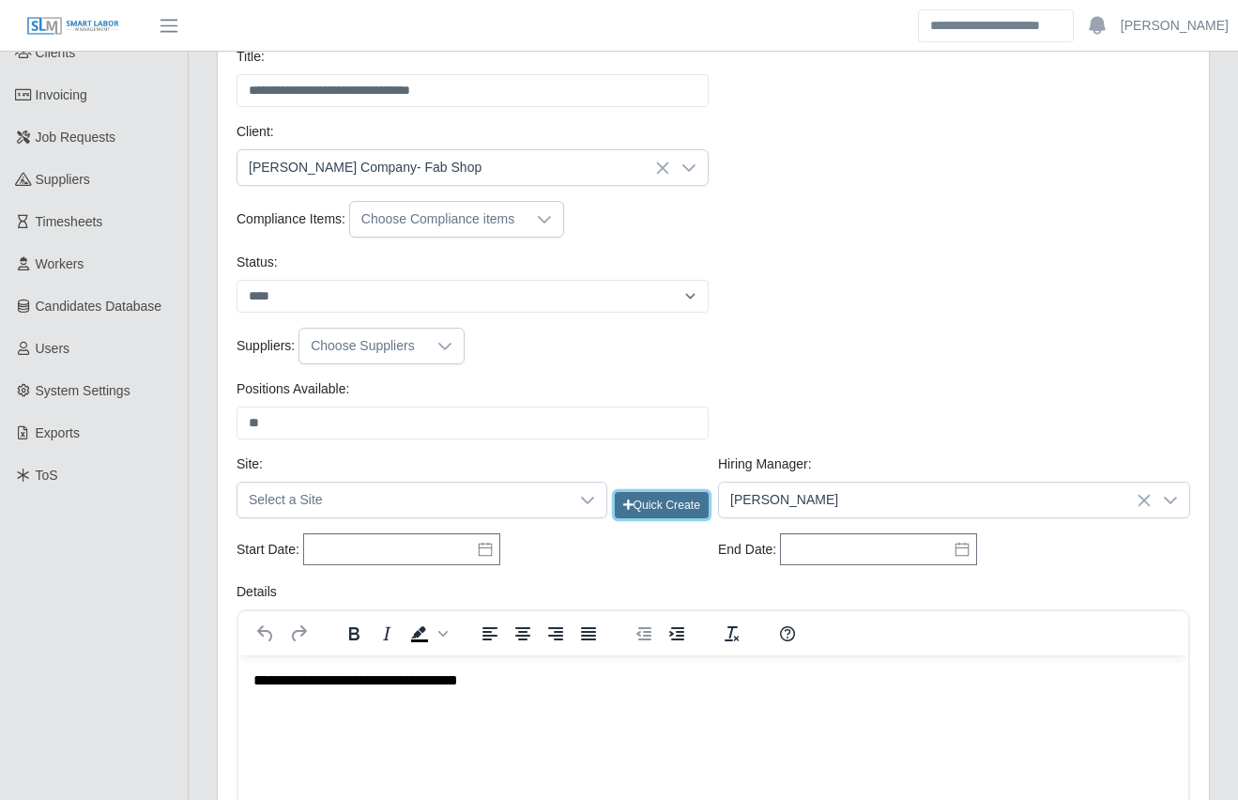
click at [665, 507] on button "Quick Create" at bounding box center [662, 505] width 94 height 26
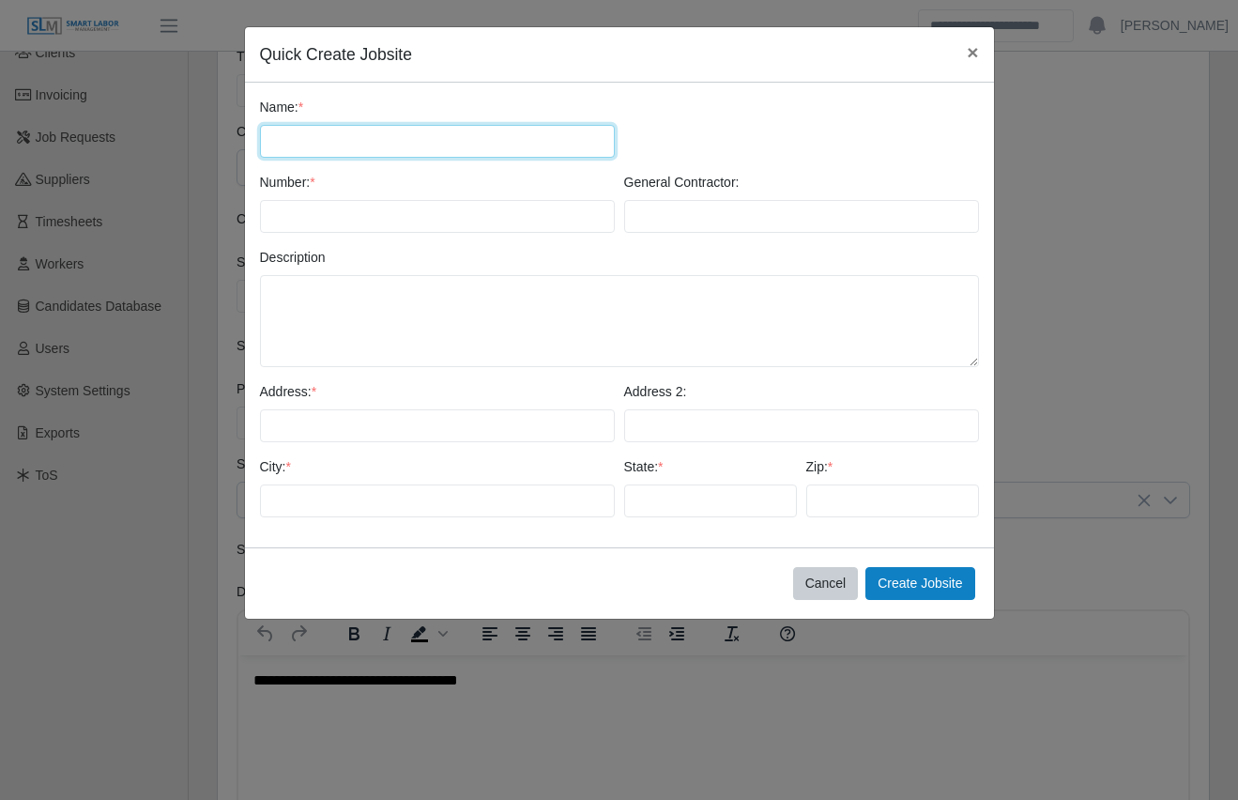
click at [345, 151] on input "Name: *" at bounding box center [437, 141] width 355 height 33
paste input "**********"
type input "**********"
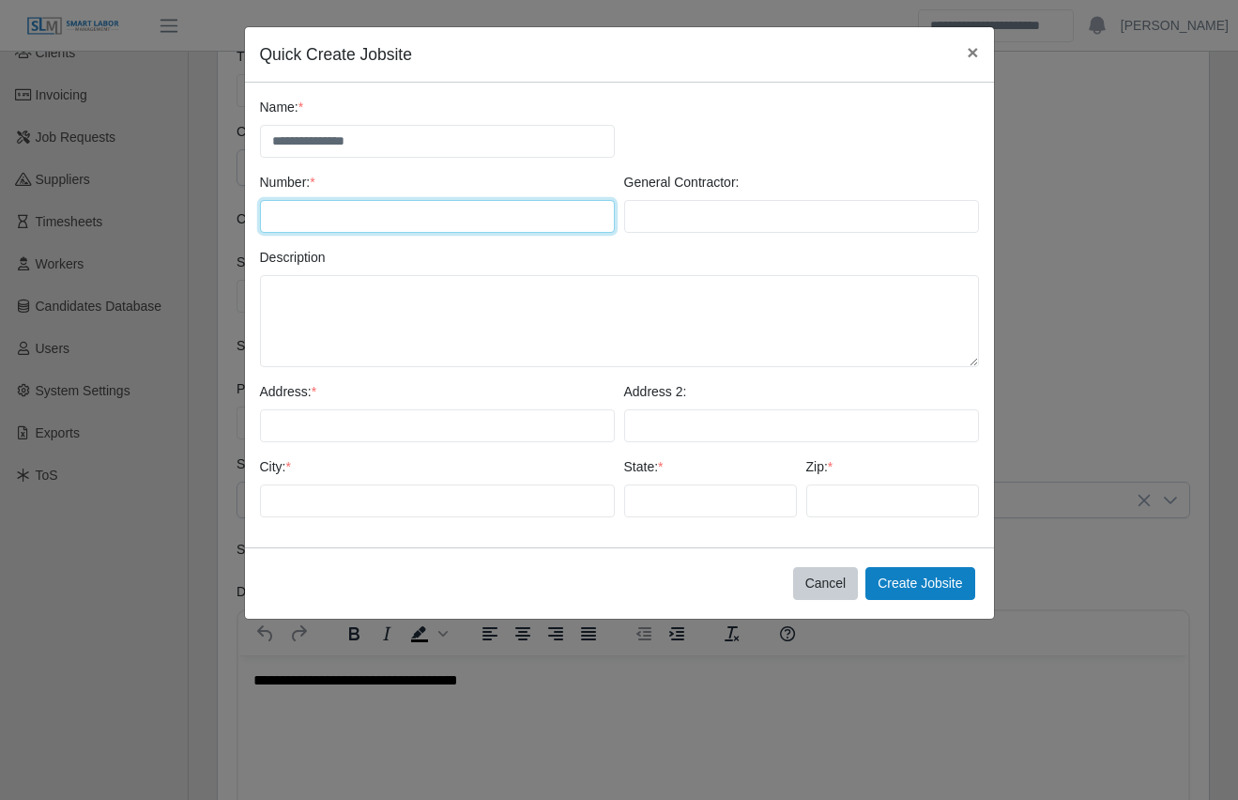
click at [364, 213] on input "Number: *" at bounding box center [437, 216] width 355 height 33
paste input "**********"
type input "**********"
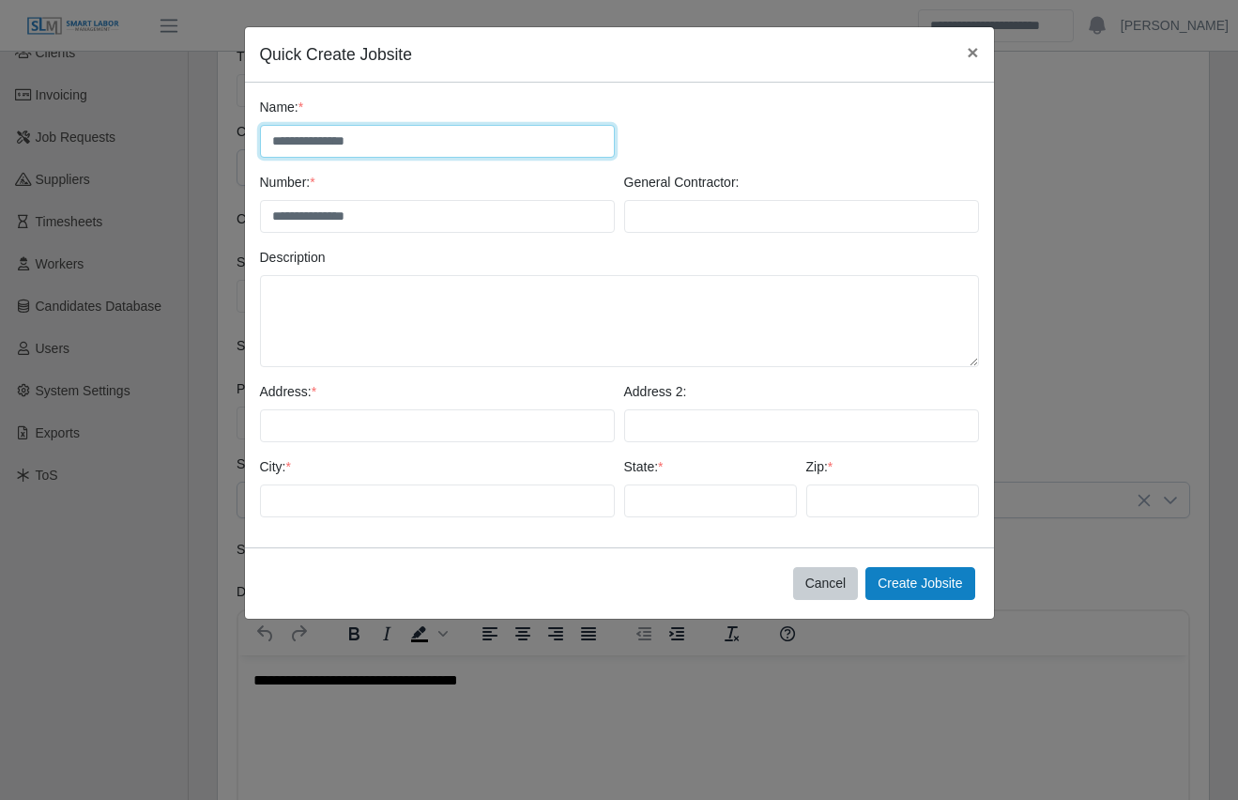
click at [378, 145] on input "**********" at bounding box center [437, 141] width 355 height 33
type input "**********"
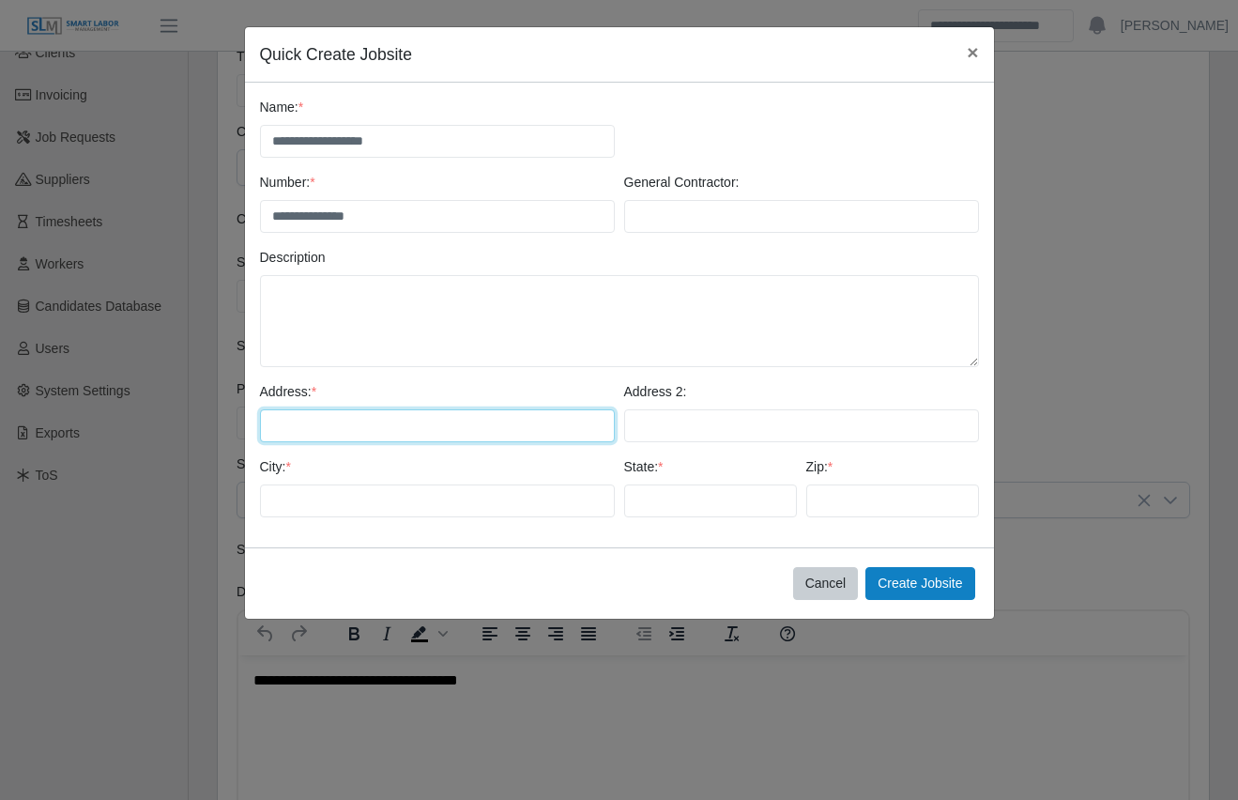
click at [351, 437] on input "Address: *" at bounding box center [437, 425] width 355 height 33
type input "**********"
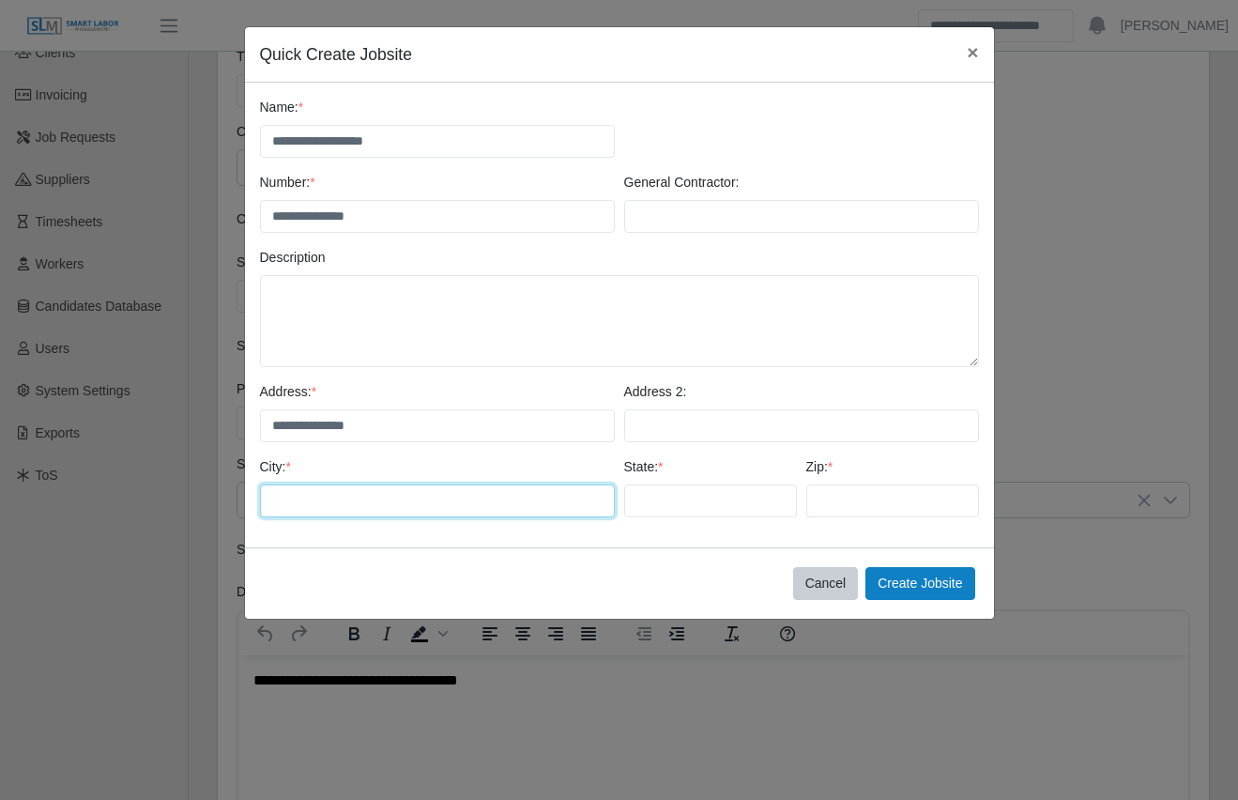
type input "*********"
type input "**"
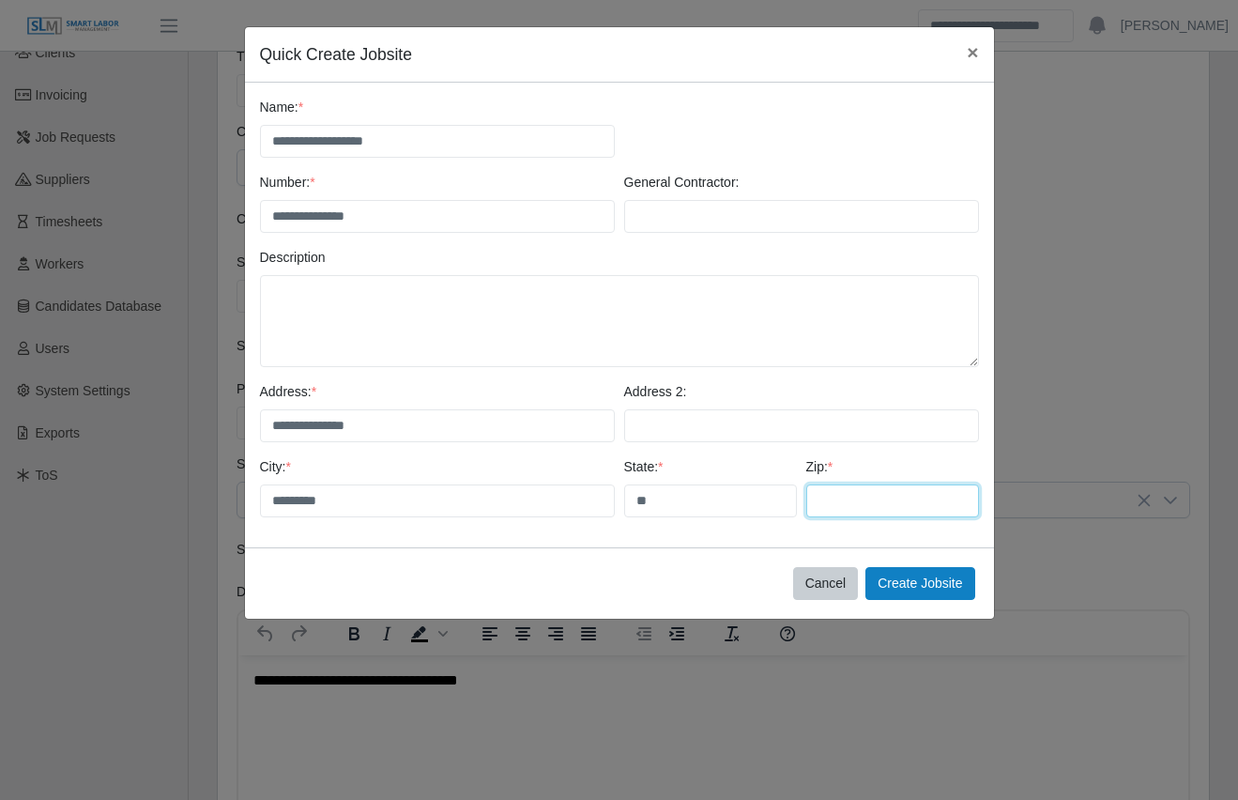
type input "*****"
click at [600, 382] on div "**********" at bounding box center [437, 412] width 364 height 60
click at [880, 588] on button "Create Jobsite" at bounding box center [919, 583] width 109 height 33
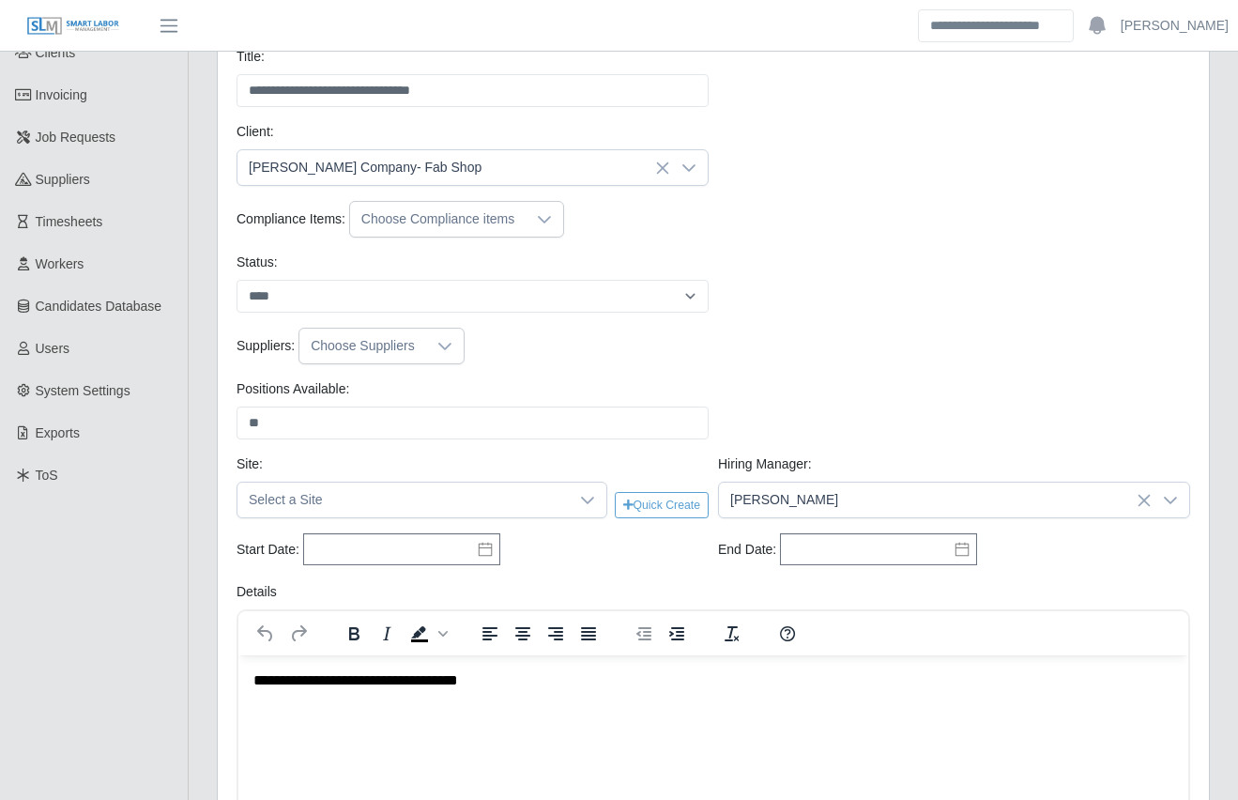
click at [482, 441] on div "Positions Available: ** Please provide a valid position available number." at bounding box center [713, 416] width 963 height 75
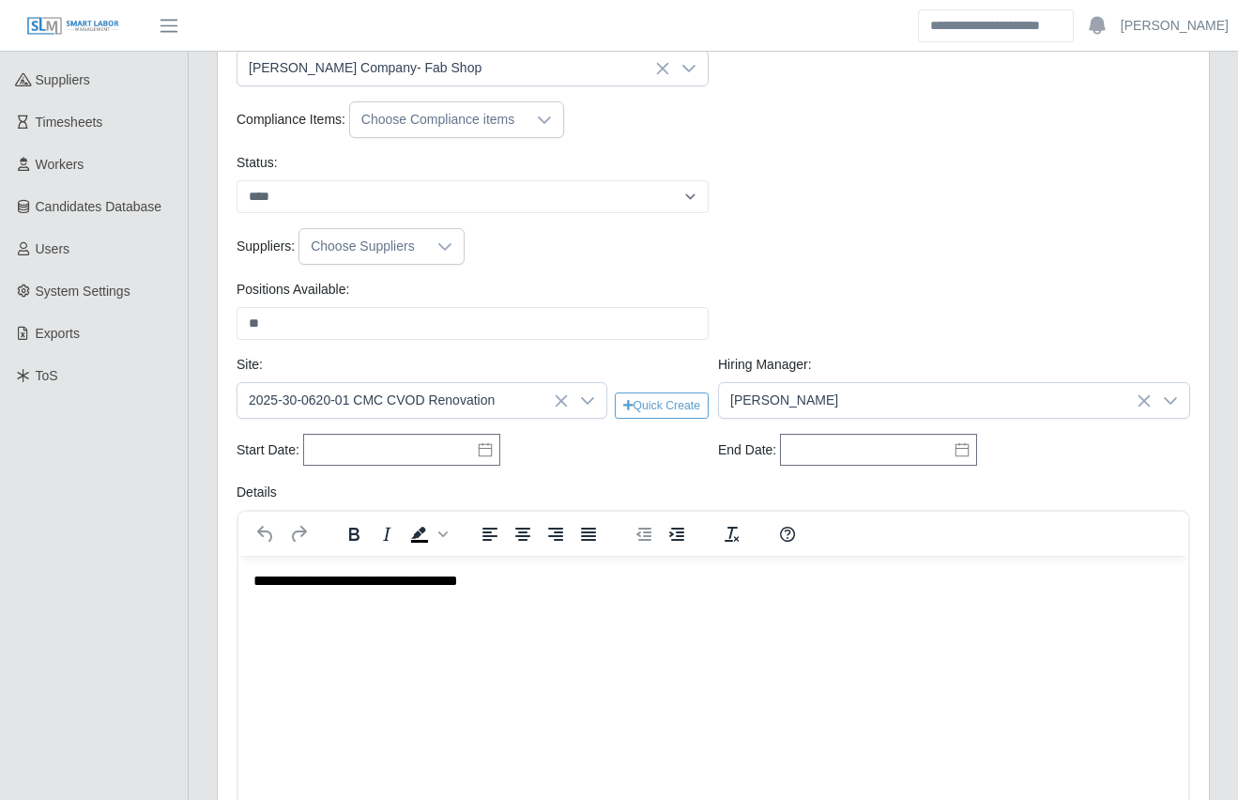
scroll to position [253, 0]
click at [405, 456] on input "text" at bounding box center [401, 449] width 197 height 32
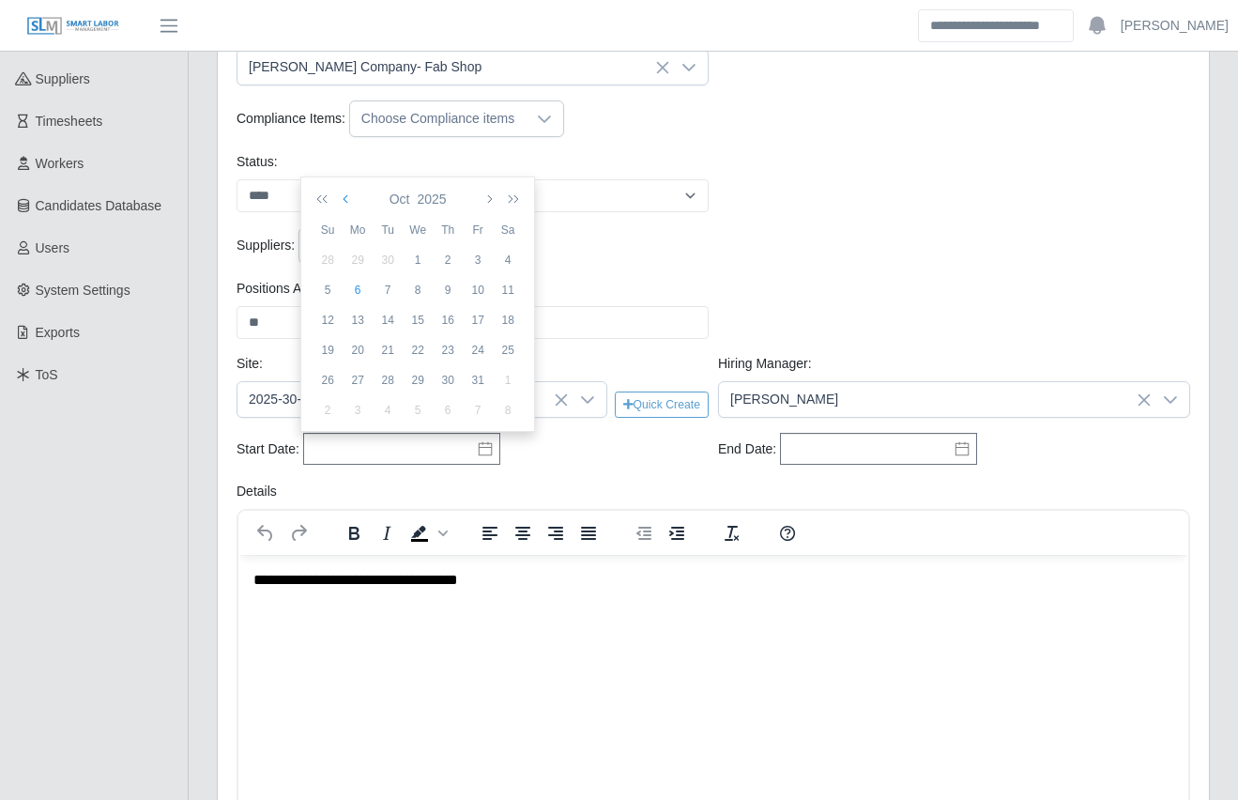
click at [344, 195] on icon "button" at bounding box center [347, 198] width 9 height 15
click at [345, 200] on icon "button" at bounding box center [347, 198] width 9 height 15
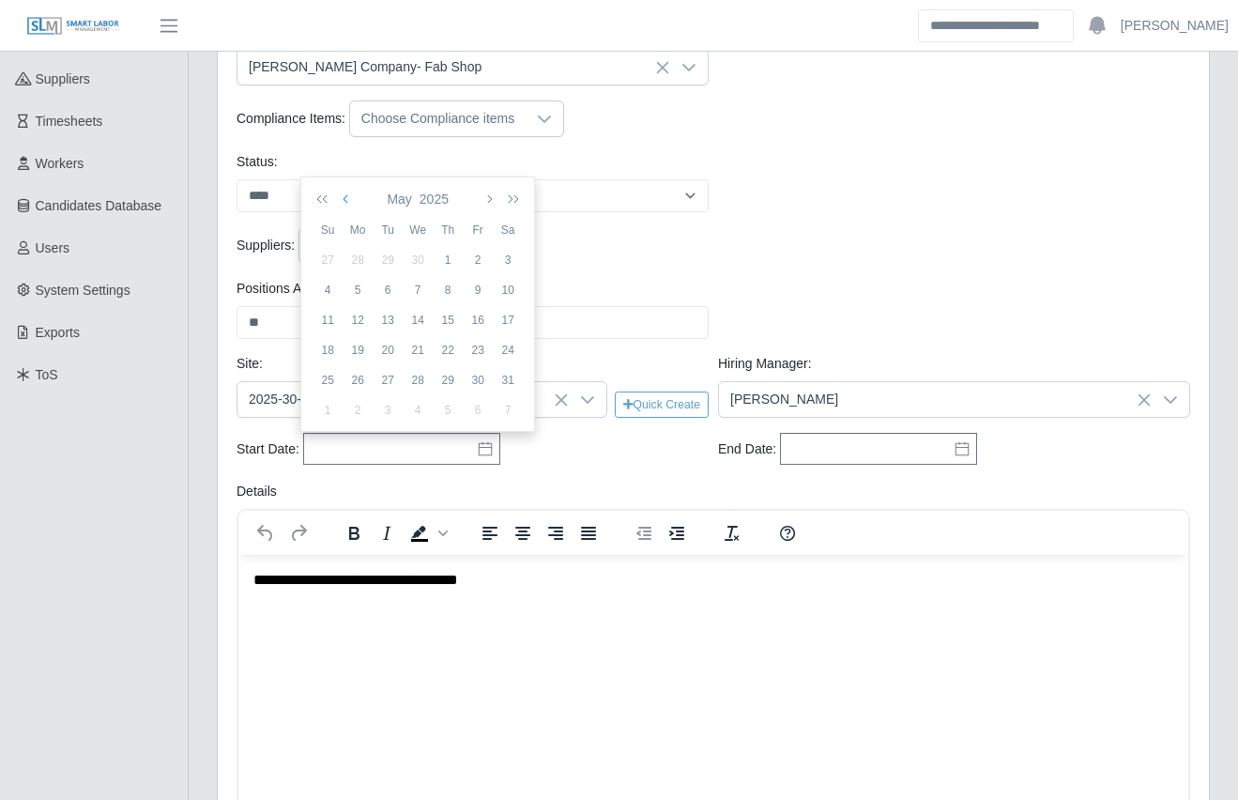
click at [345, 200] on icon "button" at bounding box center [347, 198] width 9 height 15
click at [415, 253] on div "1" at bounding box center [418, 260] width 30 height 17
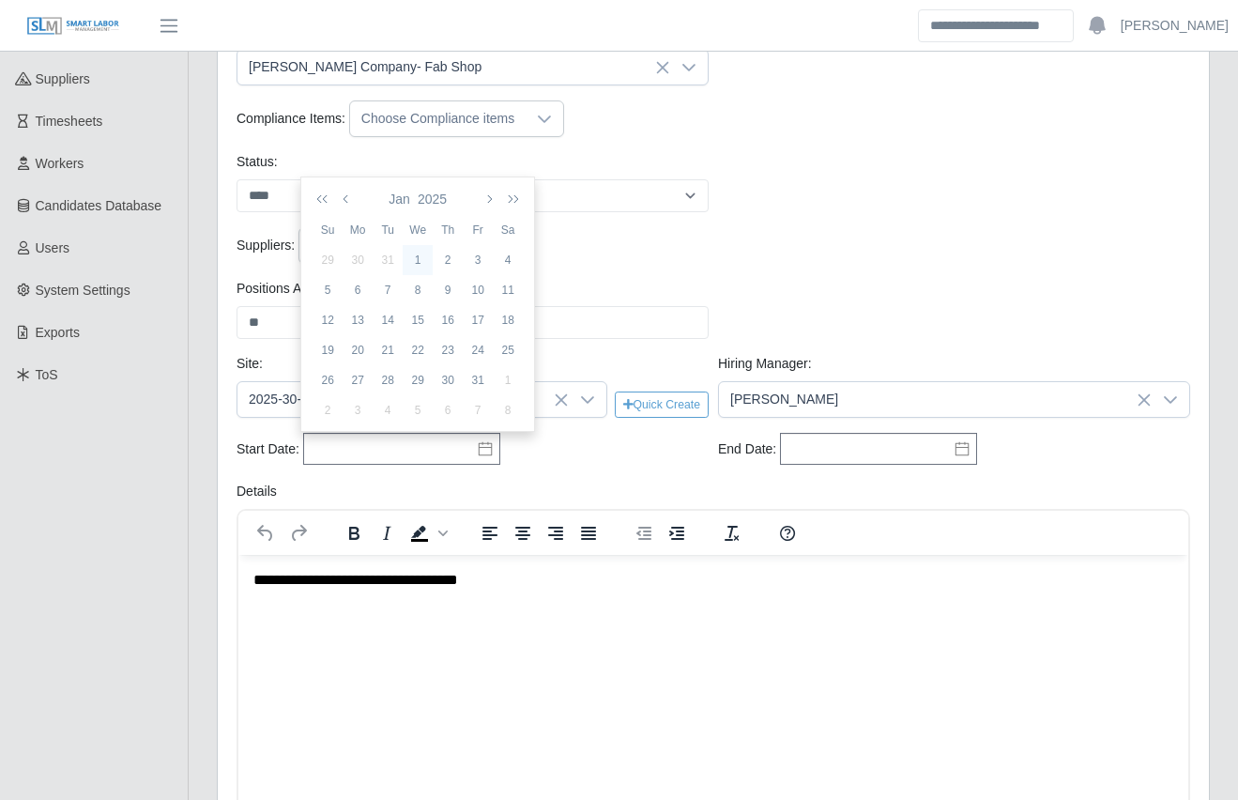
type input "**********"
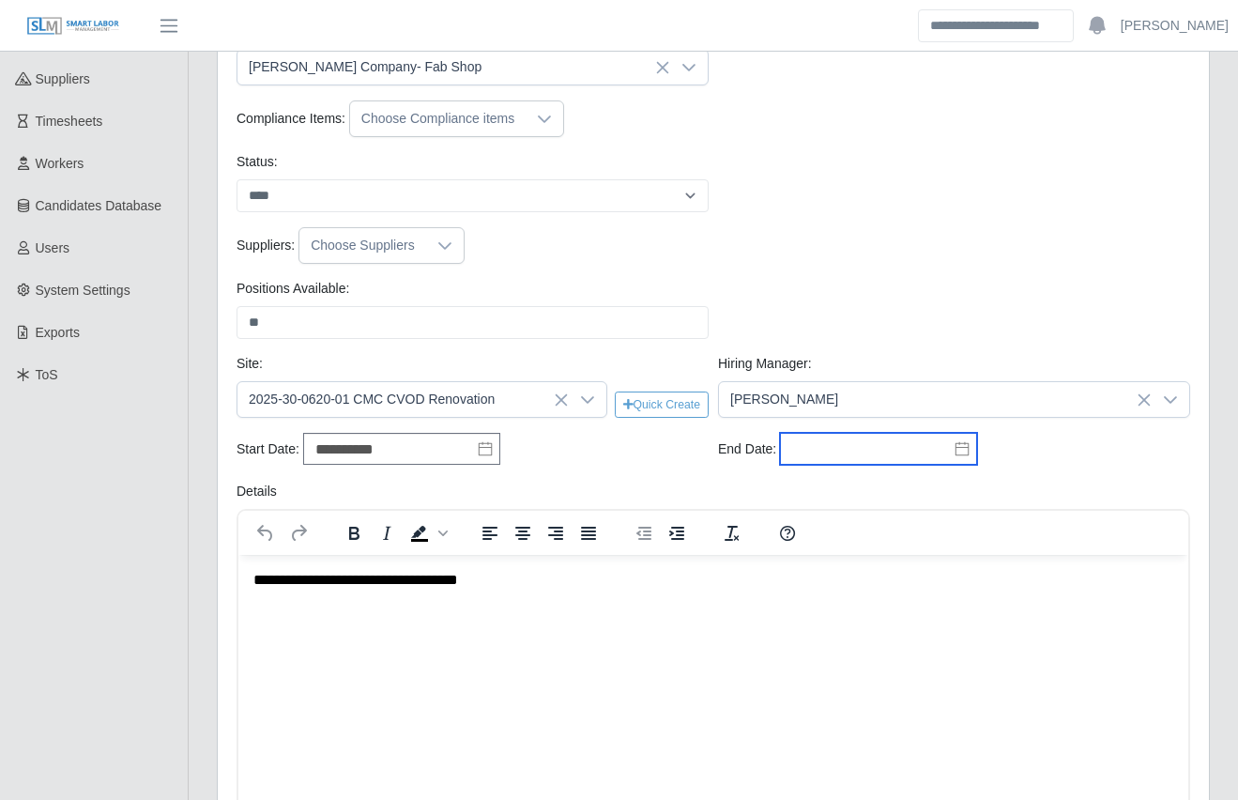
click at [893, 456] on input "text" at bounding box center [878, 449] width 197 height 32
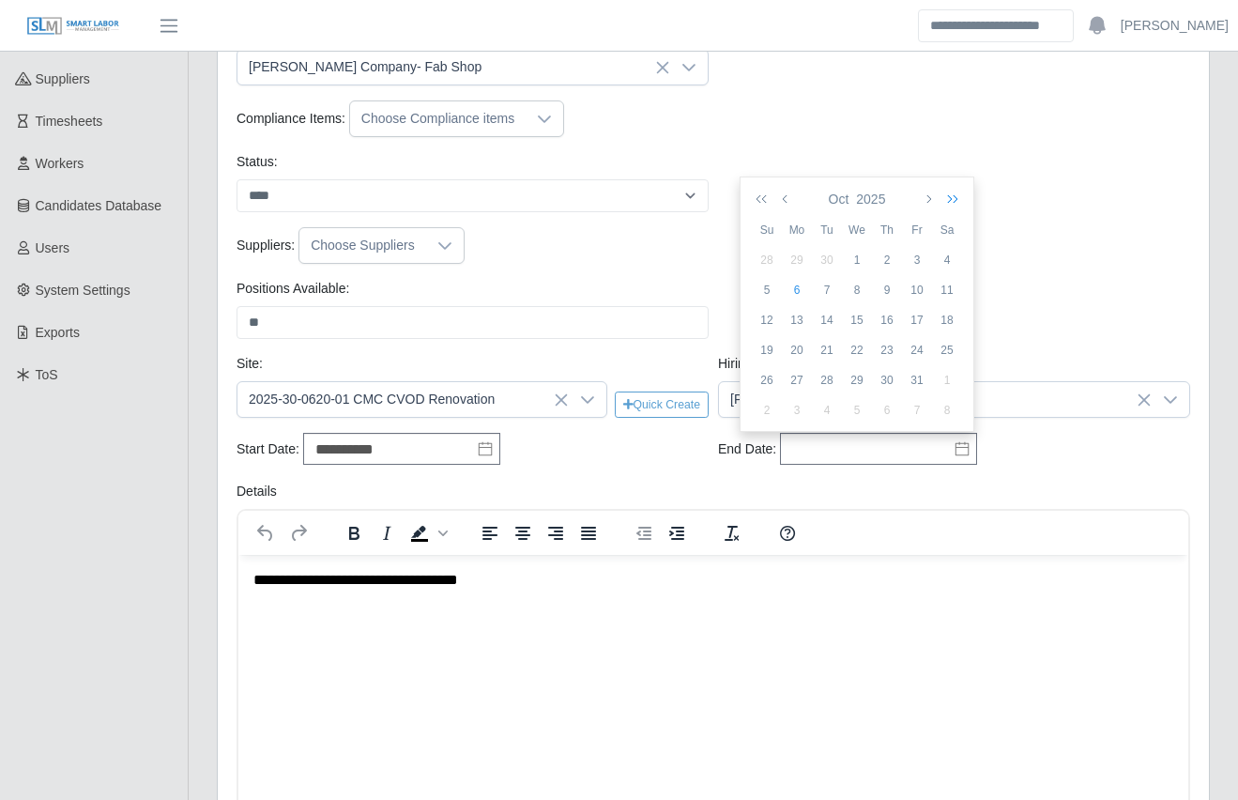
click at [954, 204] on icon "button" at bounding box center [949, 198] width 19 height 15
click at [765, 400] on td "31" at bounding box center [767, 410] width 30 height 30
type input "**********"
click at [528, 511] on div "To open the popup, press Shift+Enter" at bounding box center [713, 533] width 950 height 44
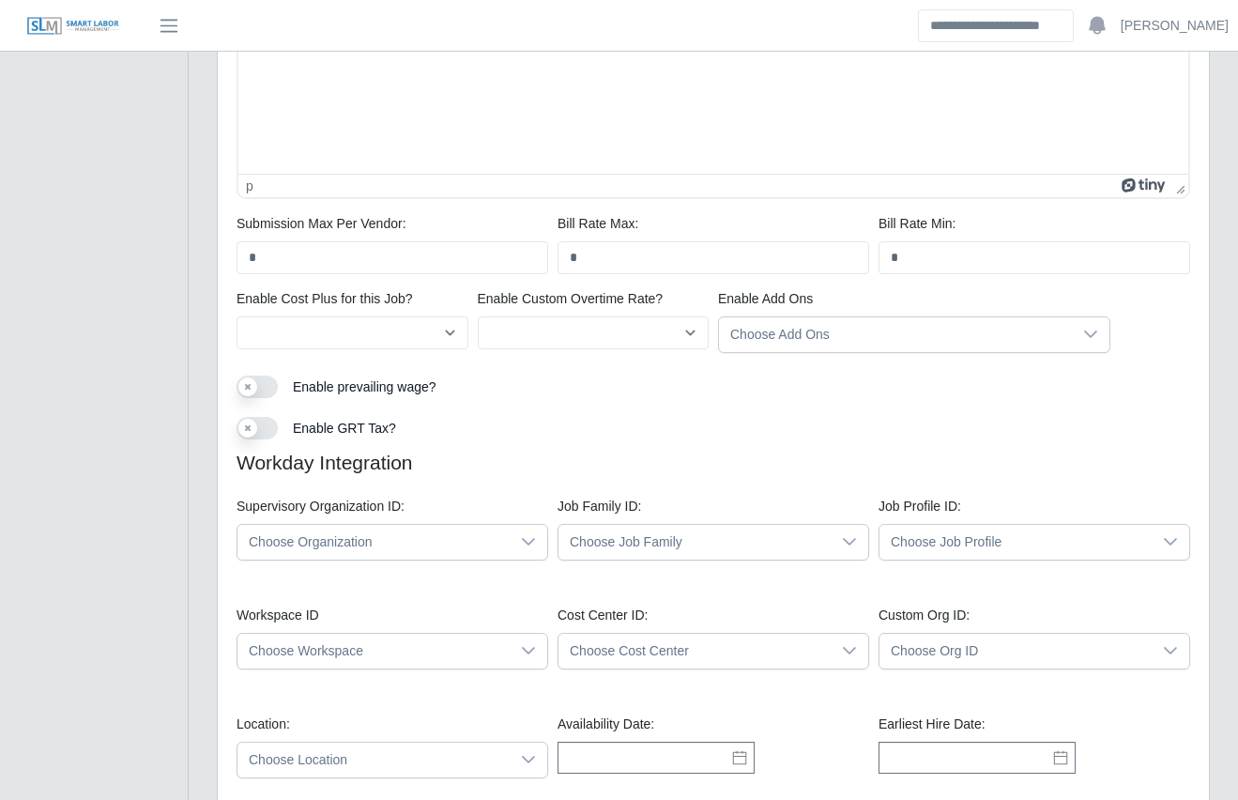
scroll to position [1285, 0]
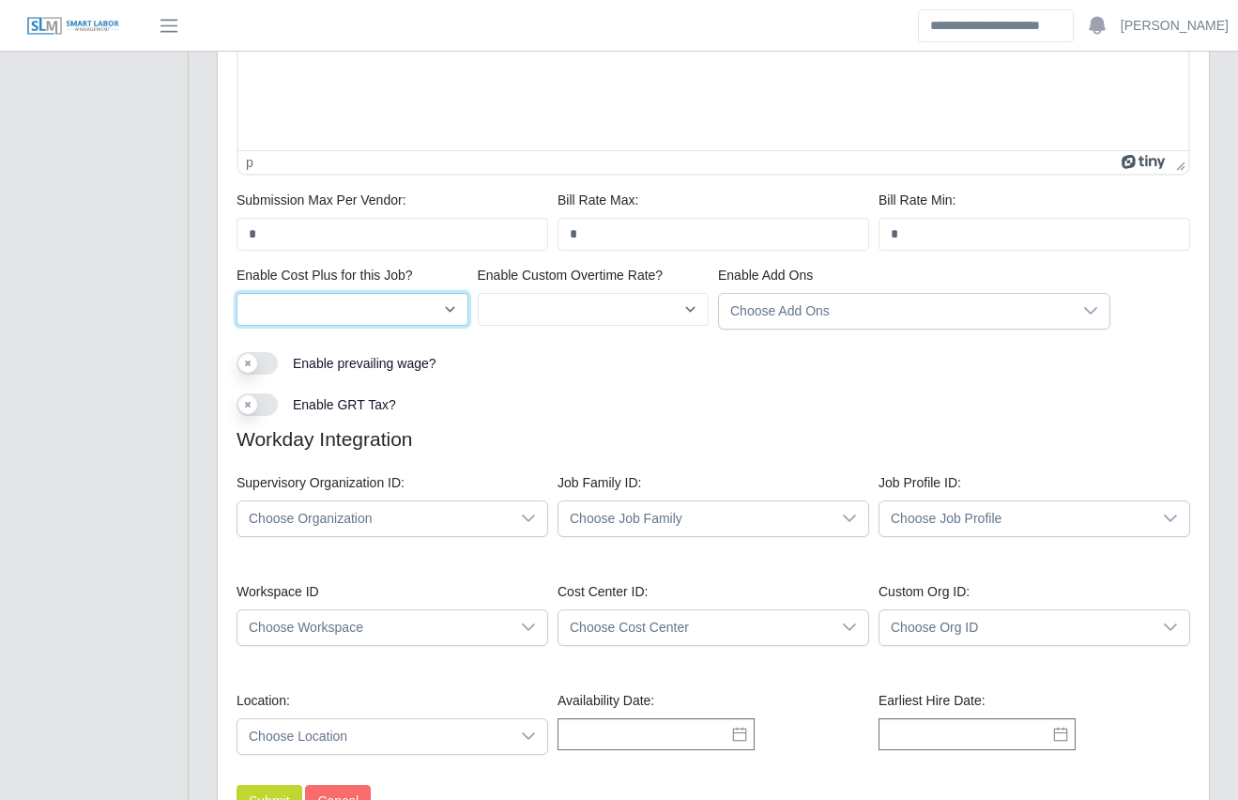
click at [360, 307] on select "*** **" at bounding box center [353, 309] width 232 height 33
select select "*"
click at [237, 293] on select "*** **" at bounding box center [353, 309] width 232 height 33
click at [541, 307] on select "*** **" at bounding box center [594, 309] width 232 height 33
select select "*"
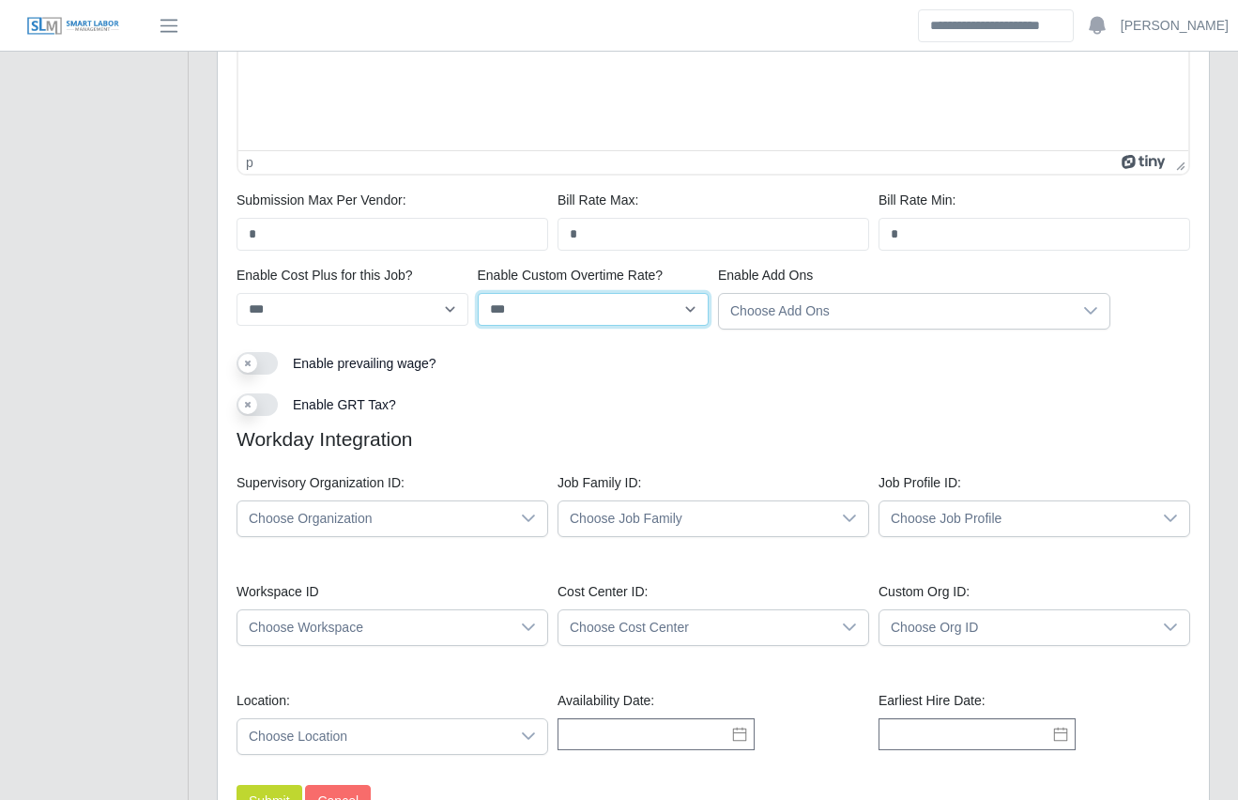
click at [478, 293] on select "*** **" at bounding box center [594, 309] width 232 height 33
click at [543, 361] on div "Use setting Enable prevailing wage?" at bounding box center [713, 365] width 963 height 26
click at [344, 534] on span "Choose Organization" at bounding box center [373, 518] width 272 height 35
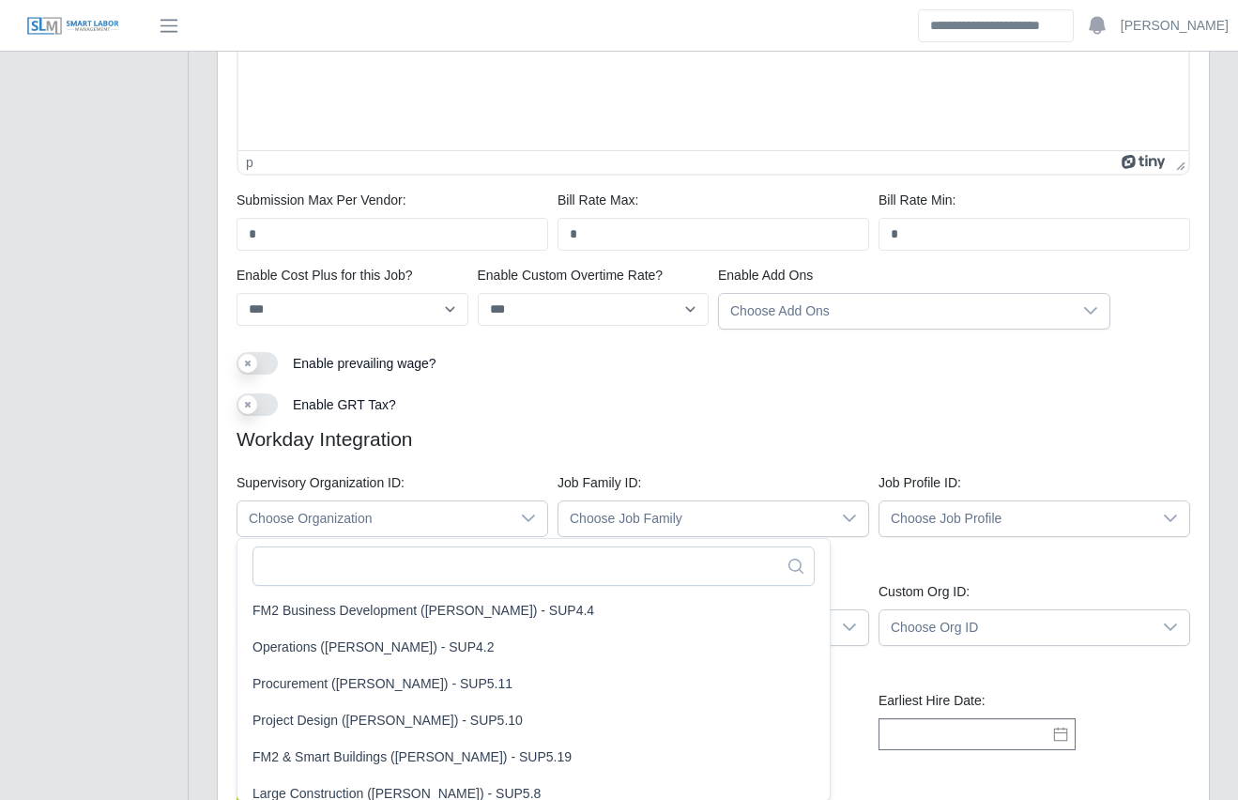
click at [367, 574] on input "text" at bounding box center [534, 565] width 562 height 39
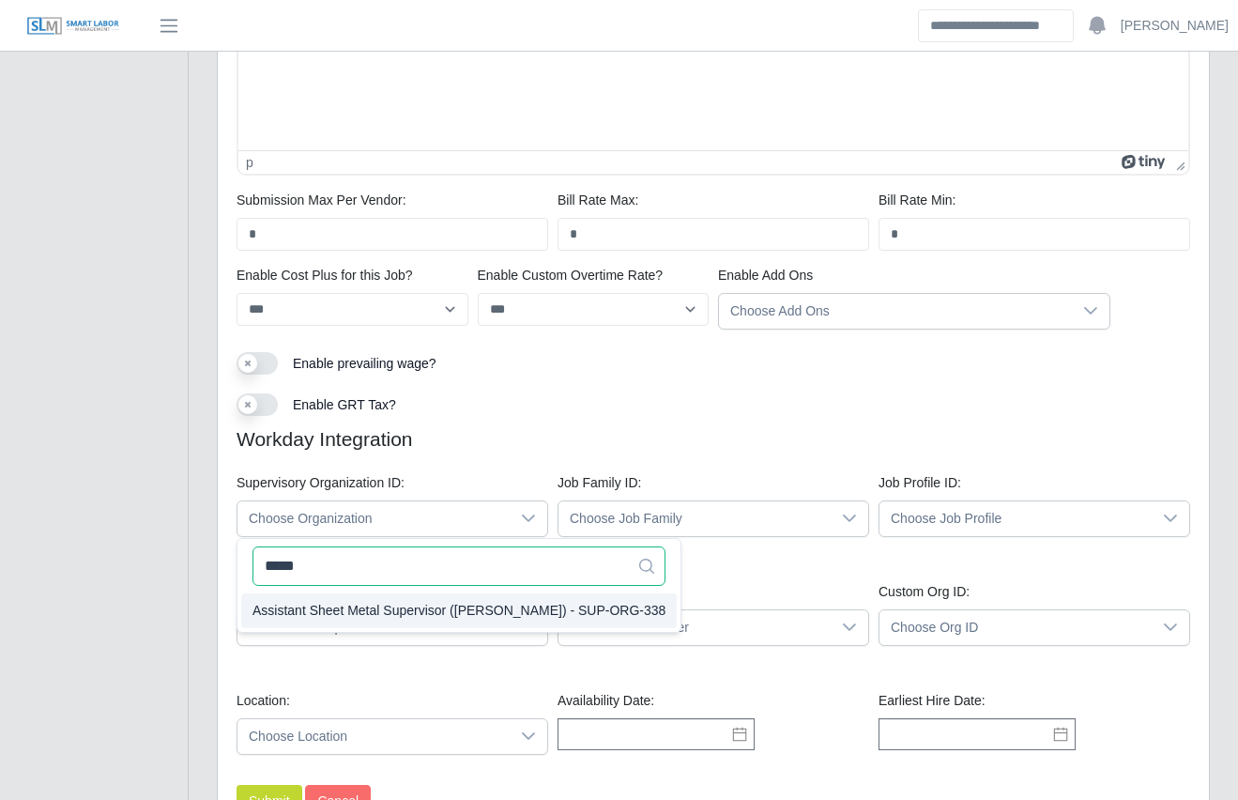
type input "*****"
click at [393, 611] on div "Assistant Sheet Metal Supervisor (Nicholas Free) - SUP-ORG-338" at bounding box center [459, 611] width 413 height 20
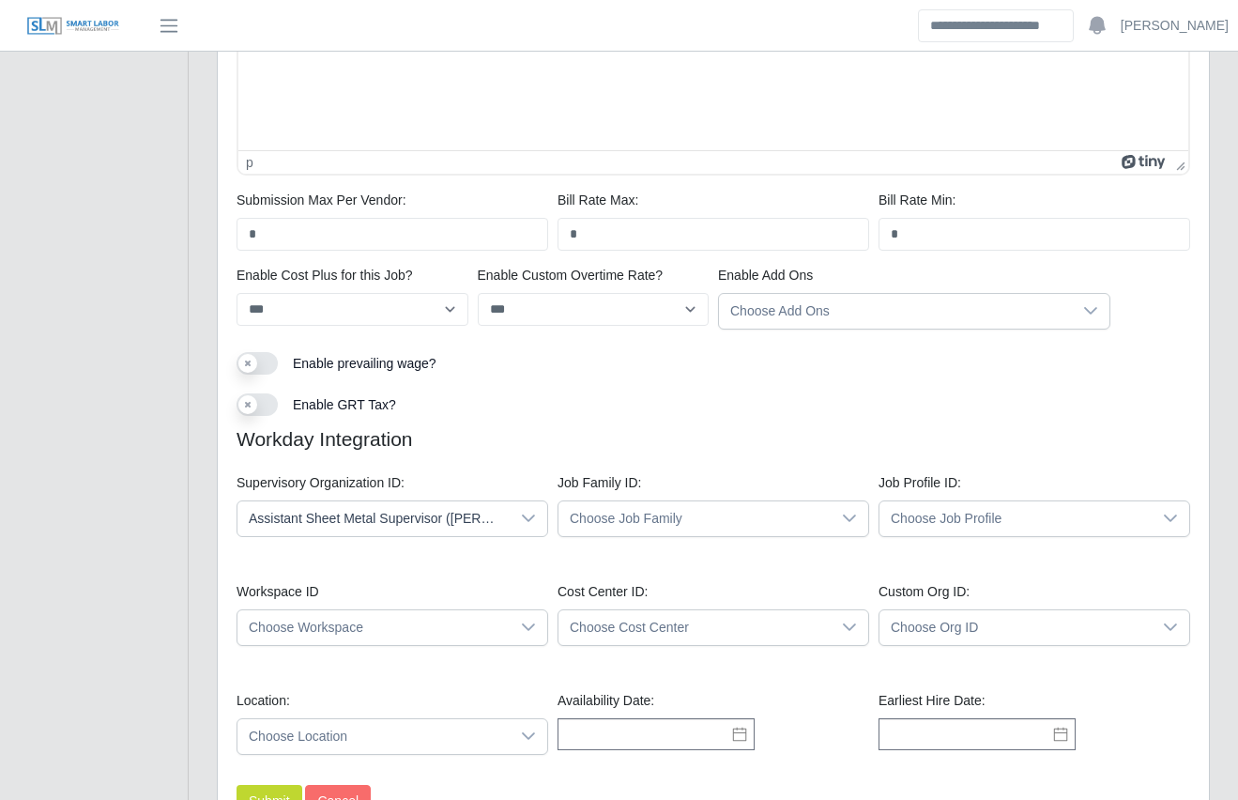
click at [595, 525] on span "Choose Job Family" at bounding box center [695, 518] width 272 height 35
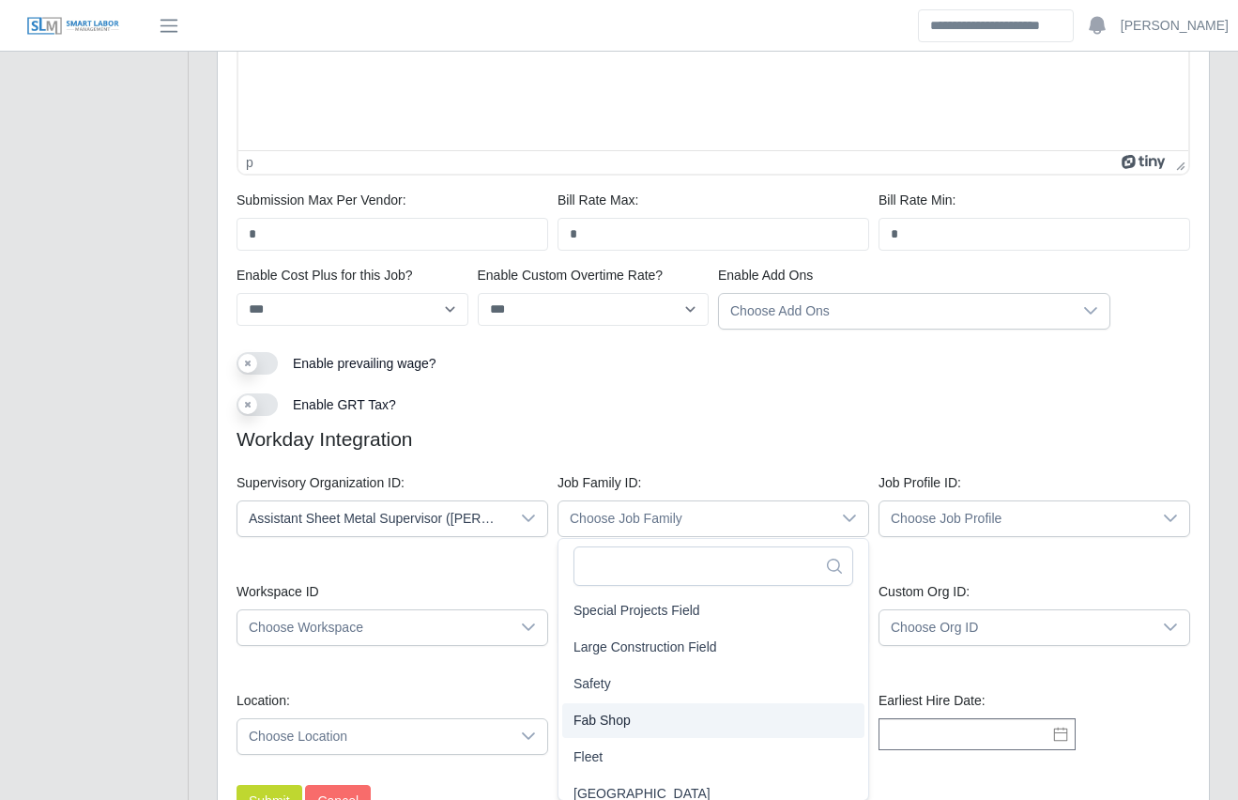
click at [623, 727] on span "Fab Shop" at bounding box center [602, 721] width 57 height 20
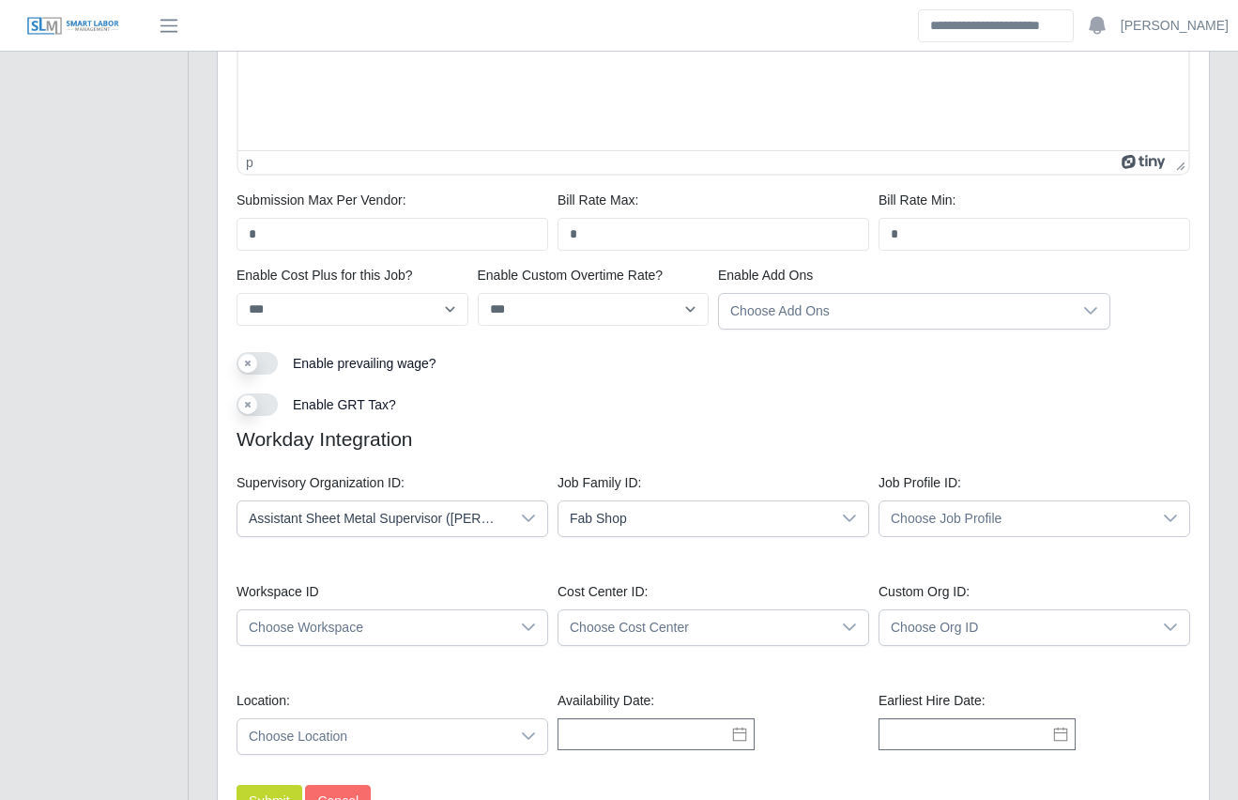
click at [948, 514] on span "Choose Job Profile" at bounding box center [1016, 518] width 272 height 35
click at [944, 756] on span "Sheet Metal Helper - Manufacturing" at bounding box center [925, 757] width 207 height 20
click at [304, 642] on span "Choose Workspace" at bounding box center [373, 627] width 272 height 35
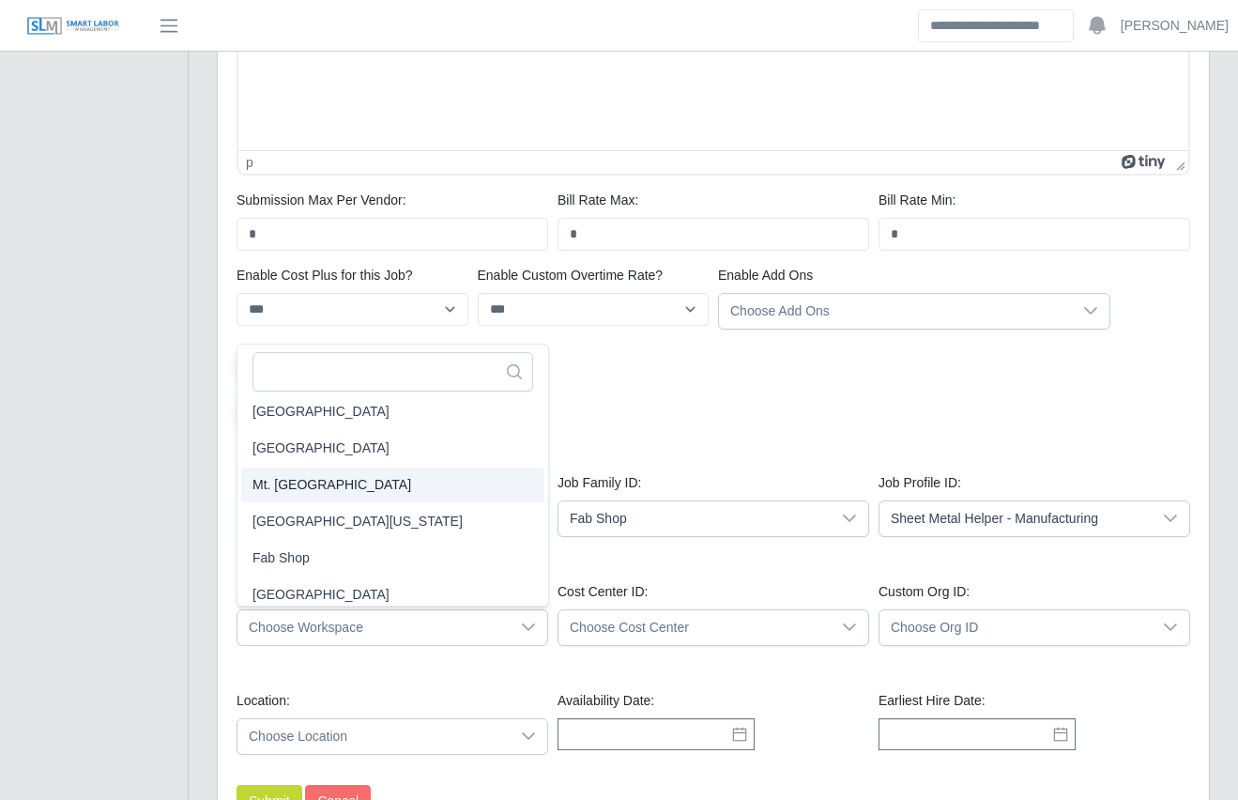
scroll to position [80, 0]
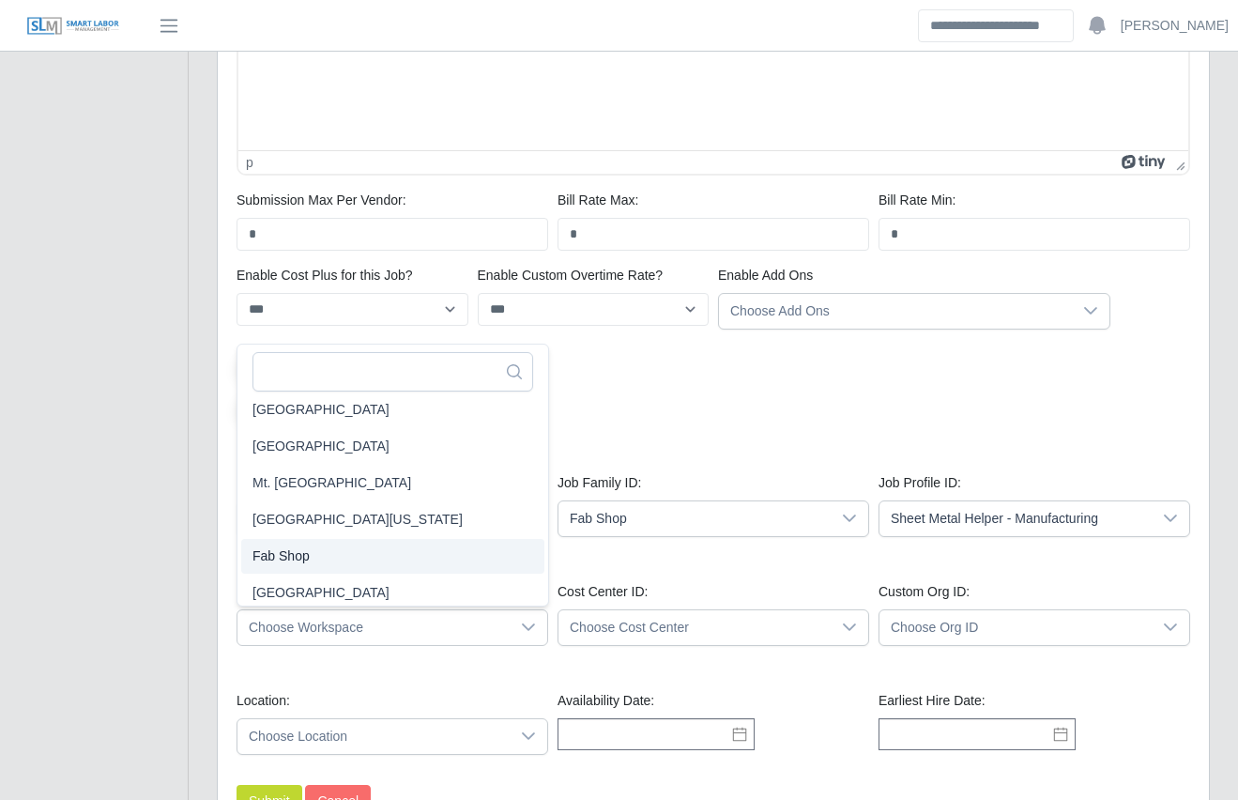
click at [303, 548] on span "Fab Shop" at bounding box center [281, 556] width 57 height 20
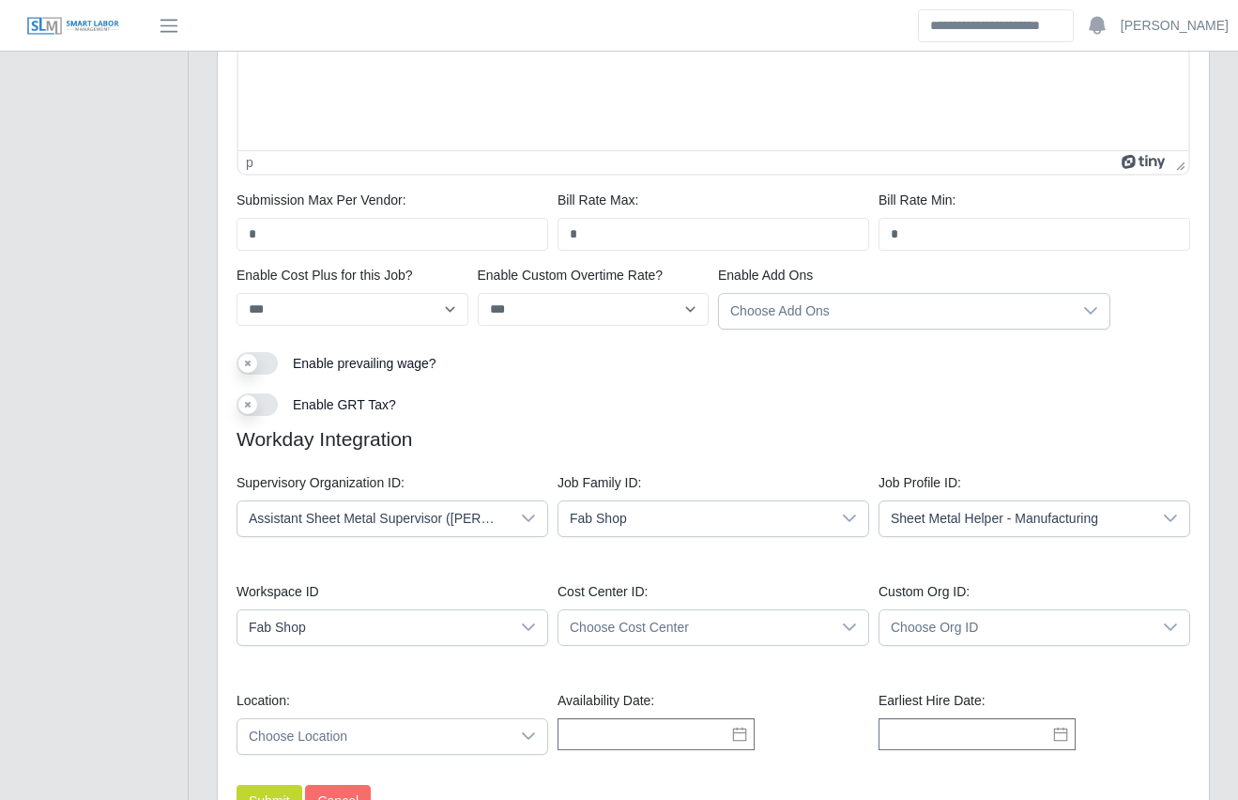
click at [597, 614] on span "Choose Cost Center" at bounding box center [695, 627] width 272 height 35
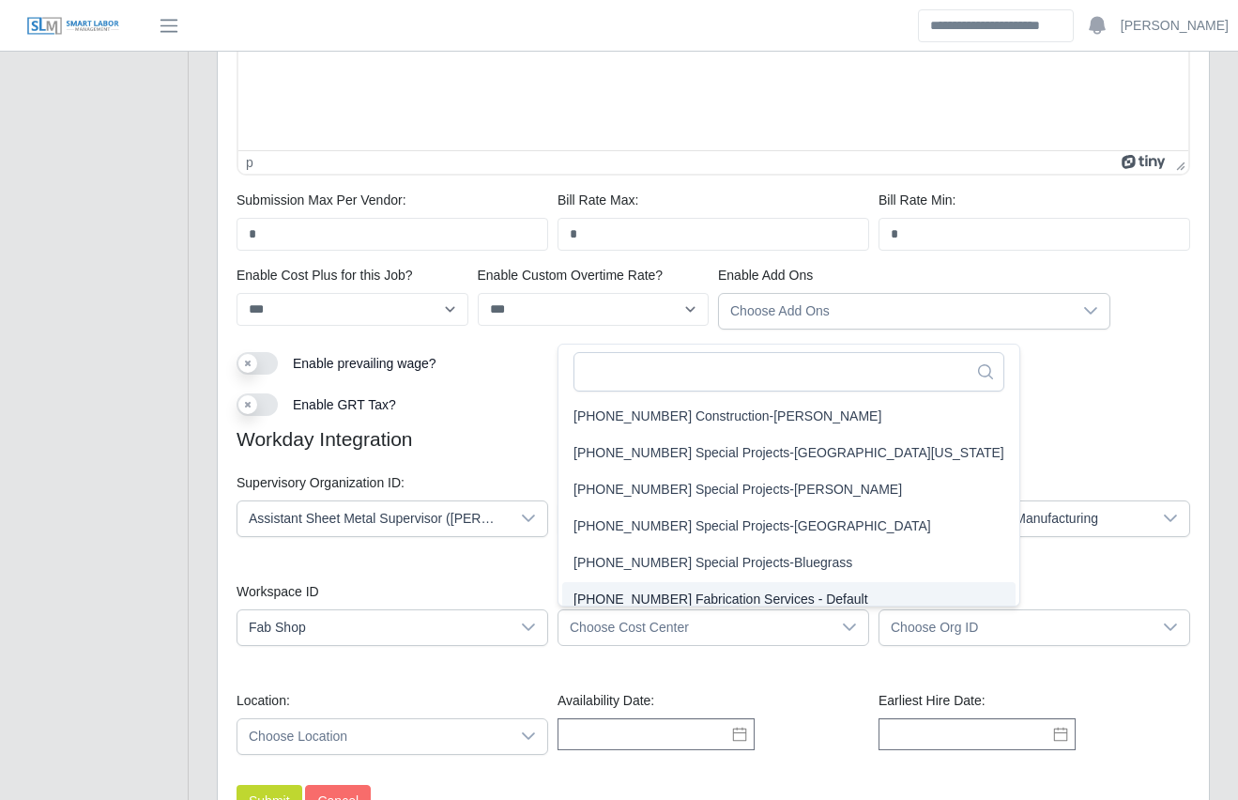
scroll to position [11, 0]
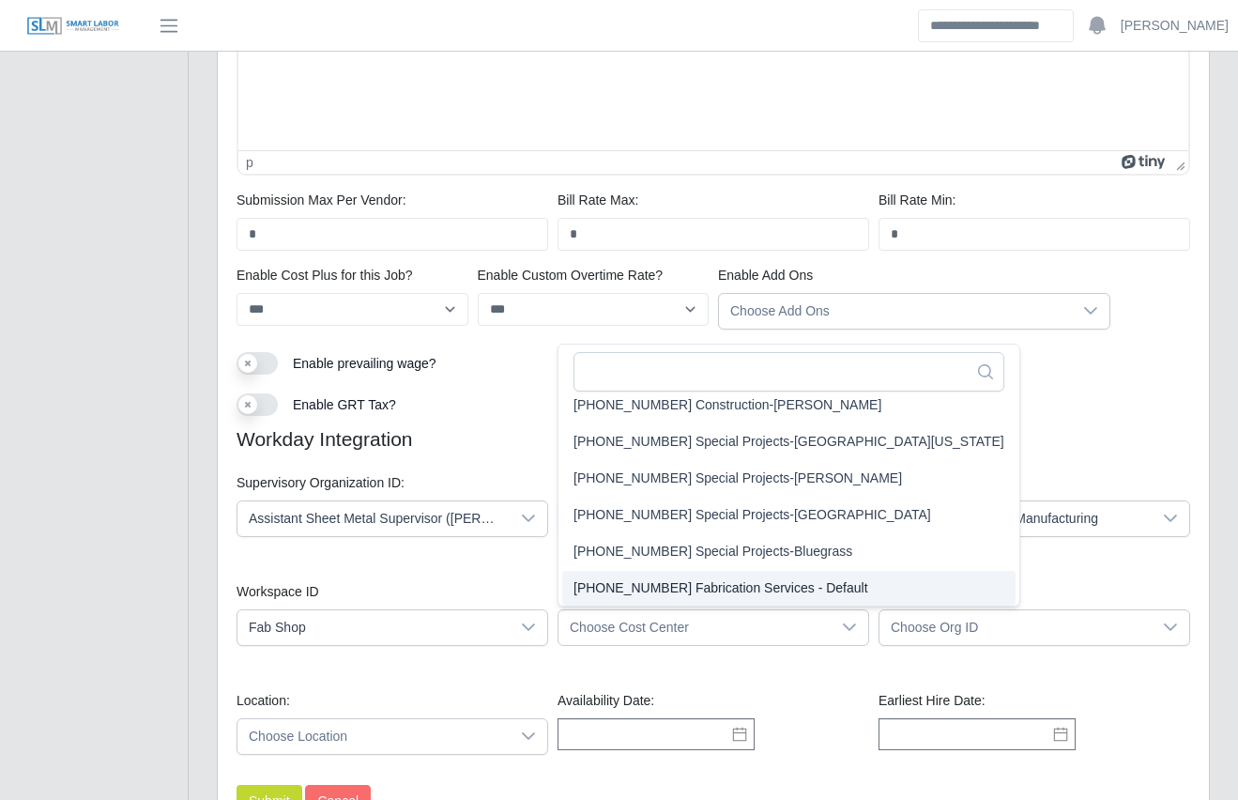
click at [625, 587] on span "01-50-01-00 Fabrication Services - Default" at bounding box center [721, 588] width 295 height 20
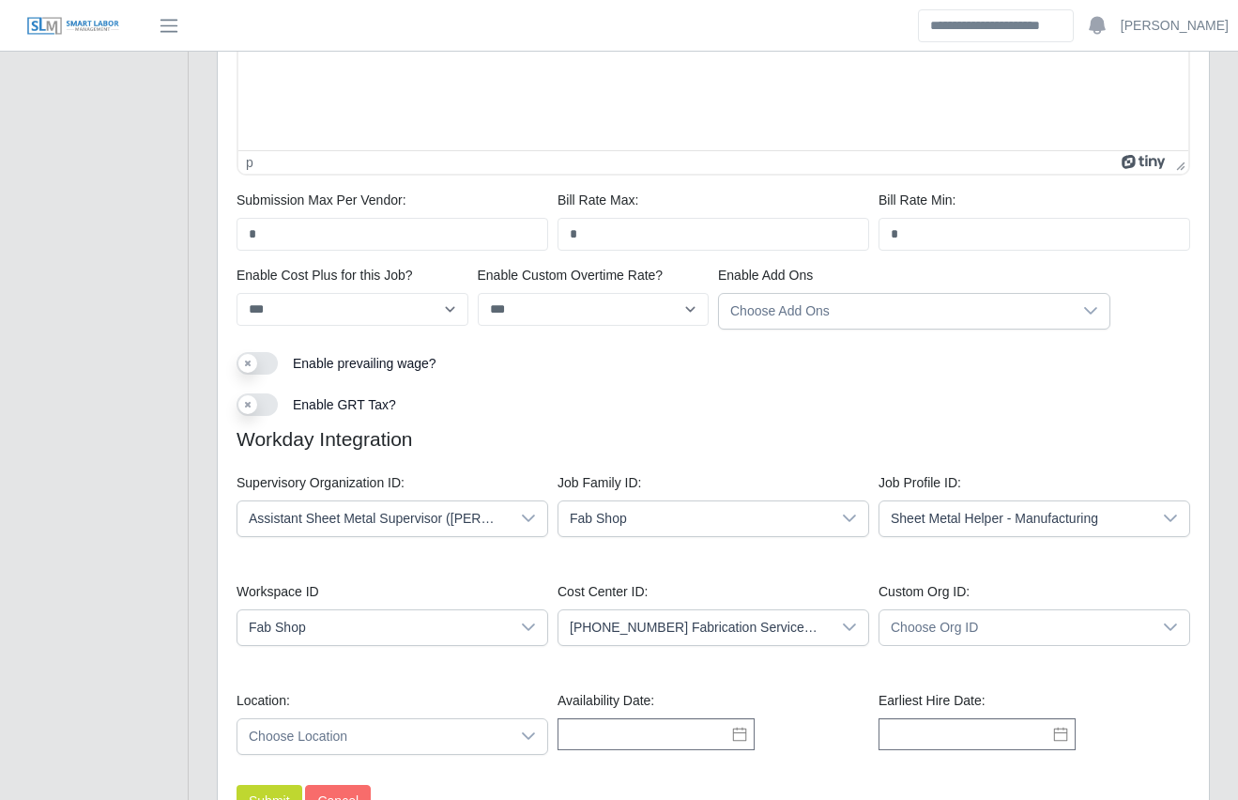
click at [883, 623] on span "Choose Org ID" at bounding box center [1016, 627] width 272 height 35
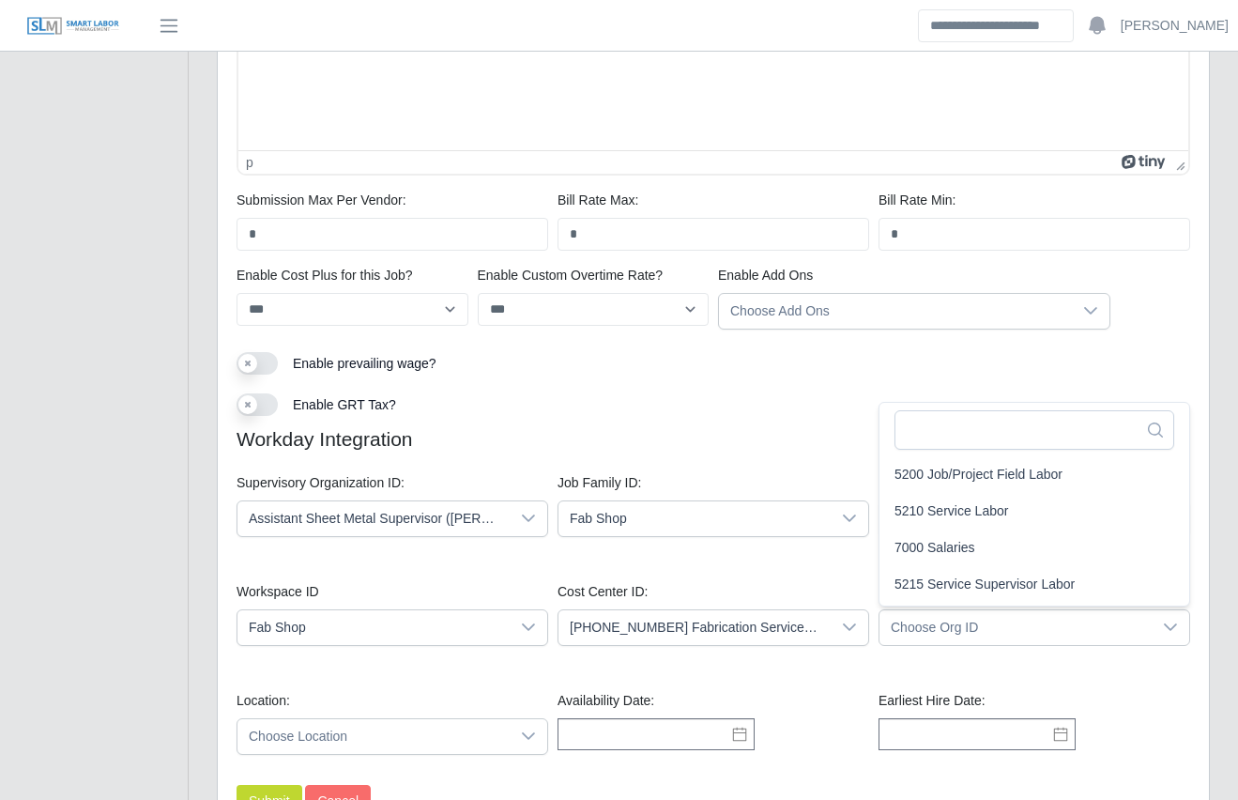
click at [890, 623] on span "Choose Org ID" at bounding box center [1016, 627] width 272 height 35
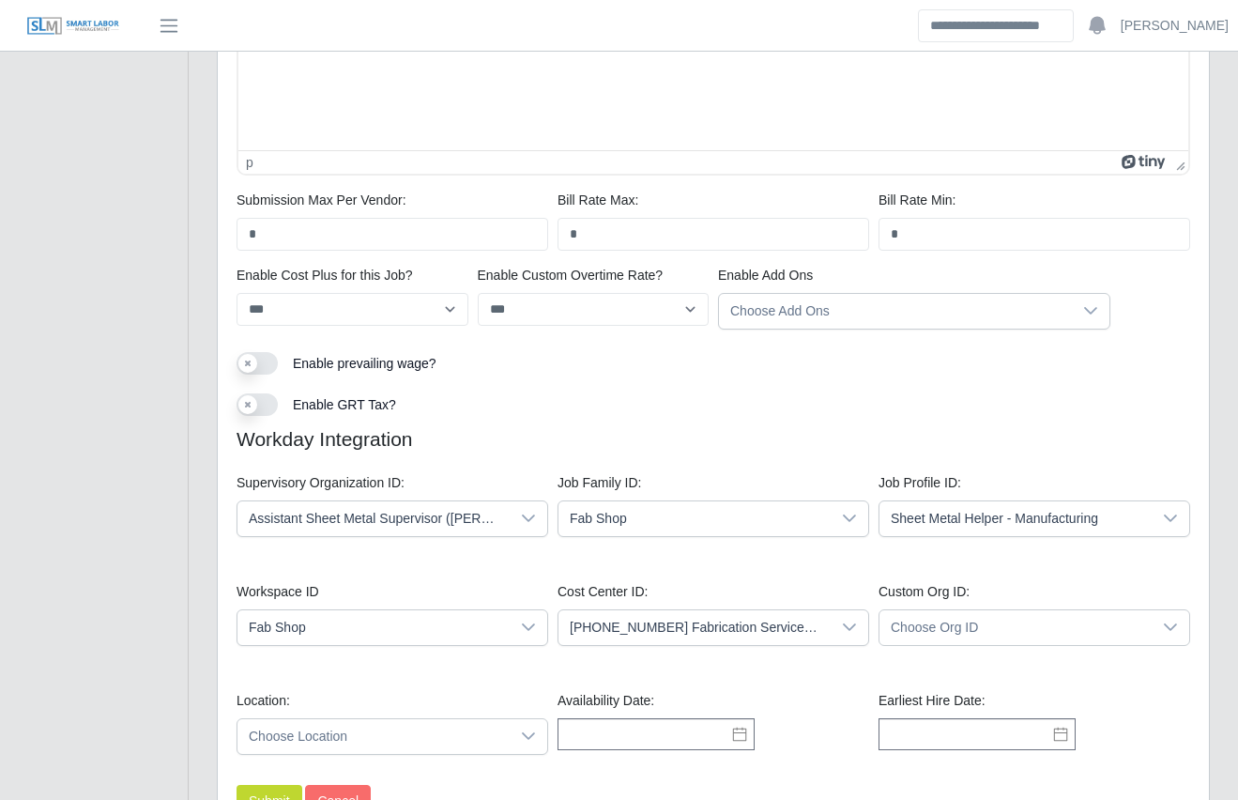
click at [333, 732] on span "Choose Location" at bounding box center [373, 736] width 272 height 35
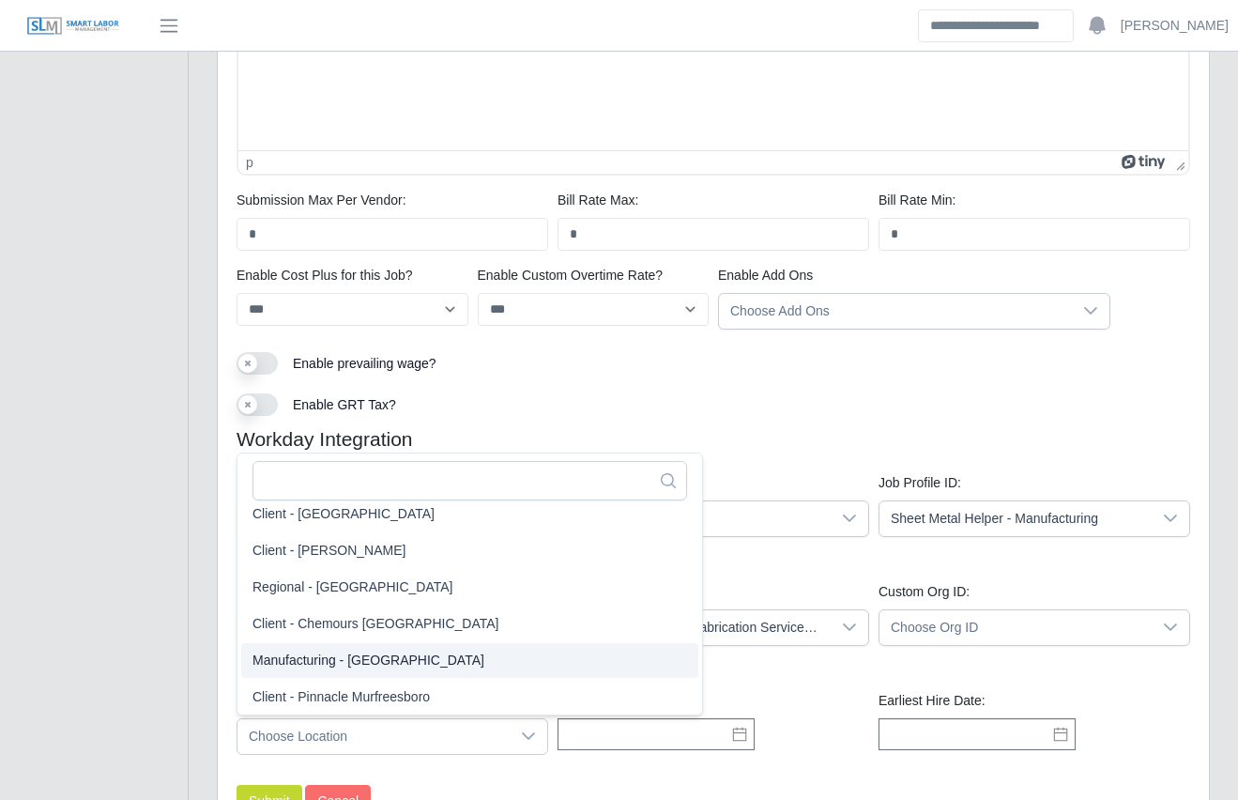
click at [329, 656] on span "Manufacturing - Nashville" at bounding box center [369, 661] width 232 height 20
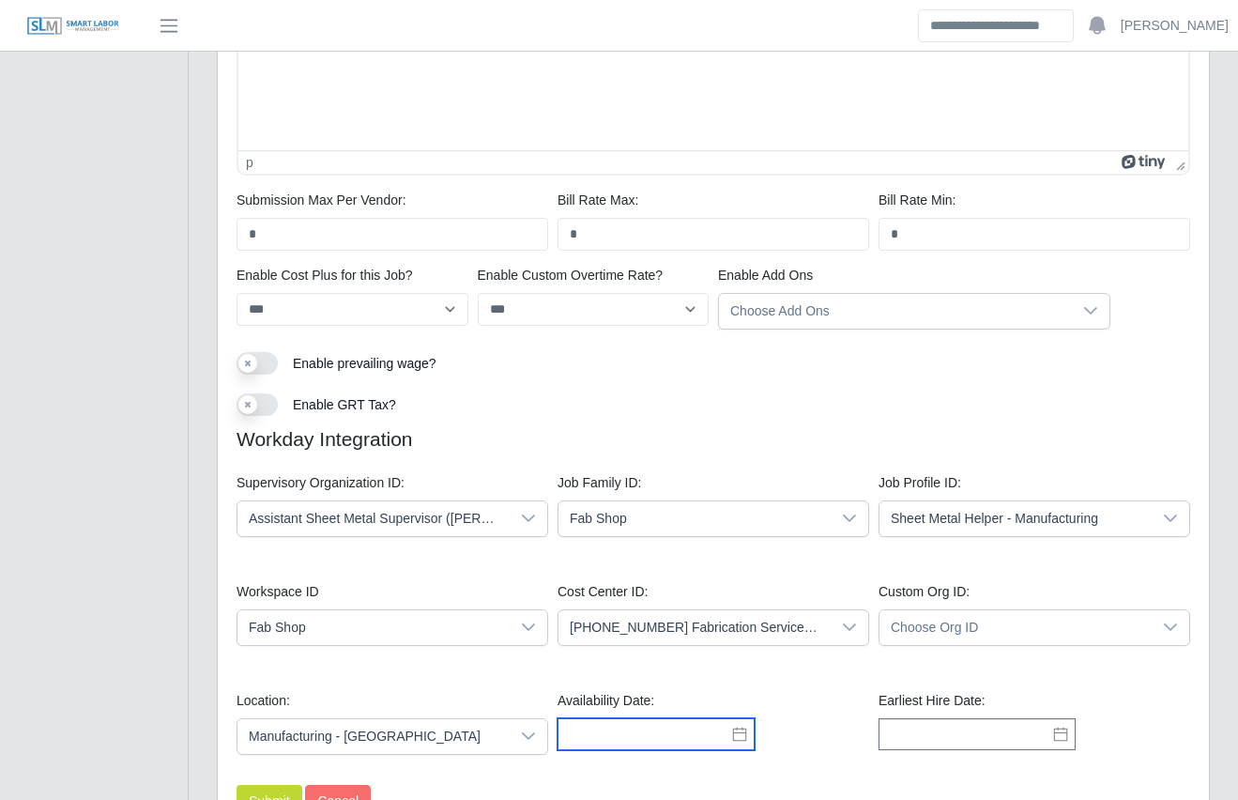
click at [613, 725] on input "text" at bounding box center [656, 734] width 197 height 32
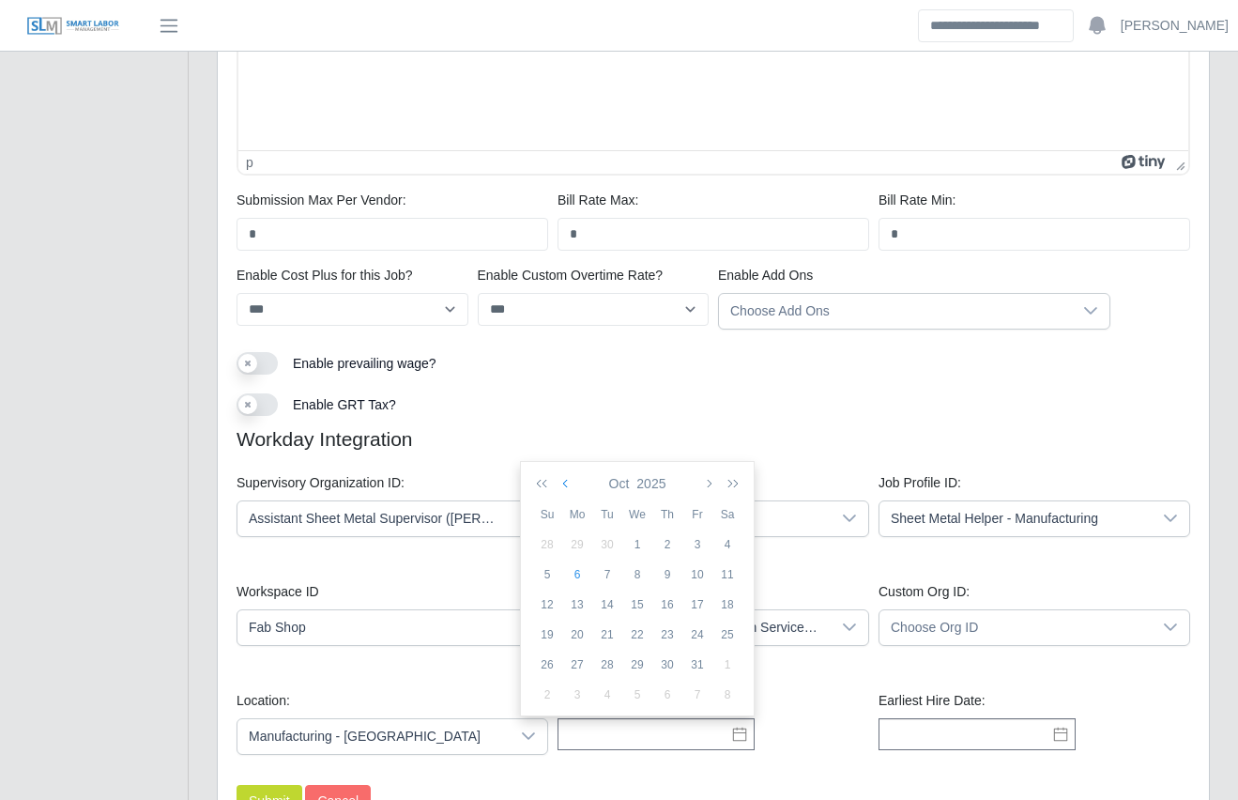
click at [566, 483] on icon "button" at bounding box center [566, 483] width 9 height 15
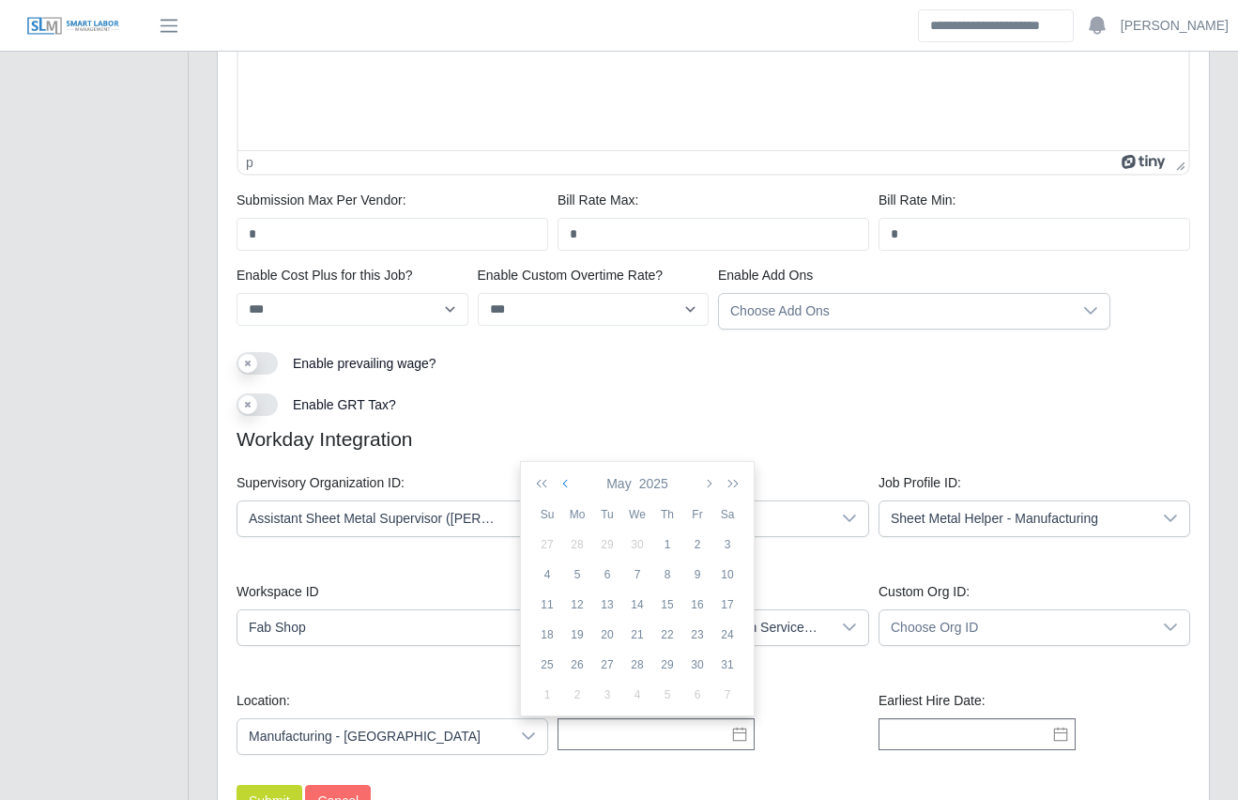
click at [566, 483] on icon "button" at bounding box center [566, 483] width 9 height 15
click at [649, 532] on td "1" at bounding box center [637, 544] width 30 height 30
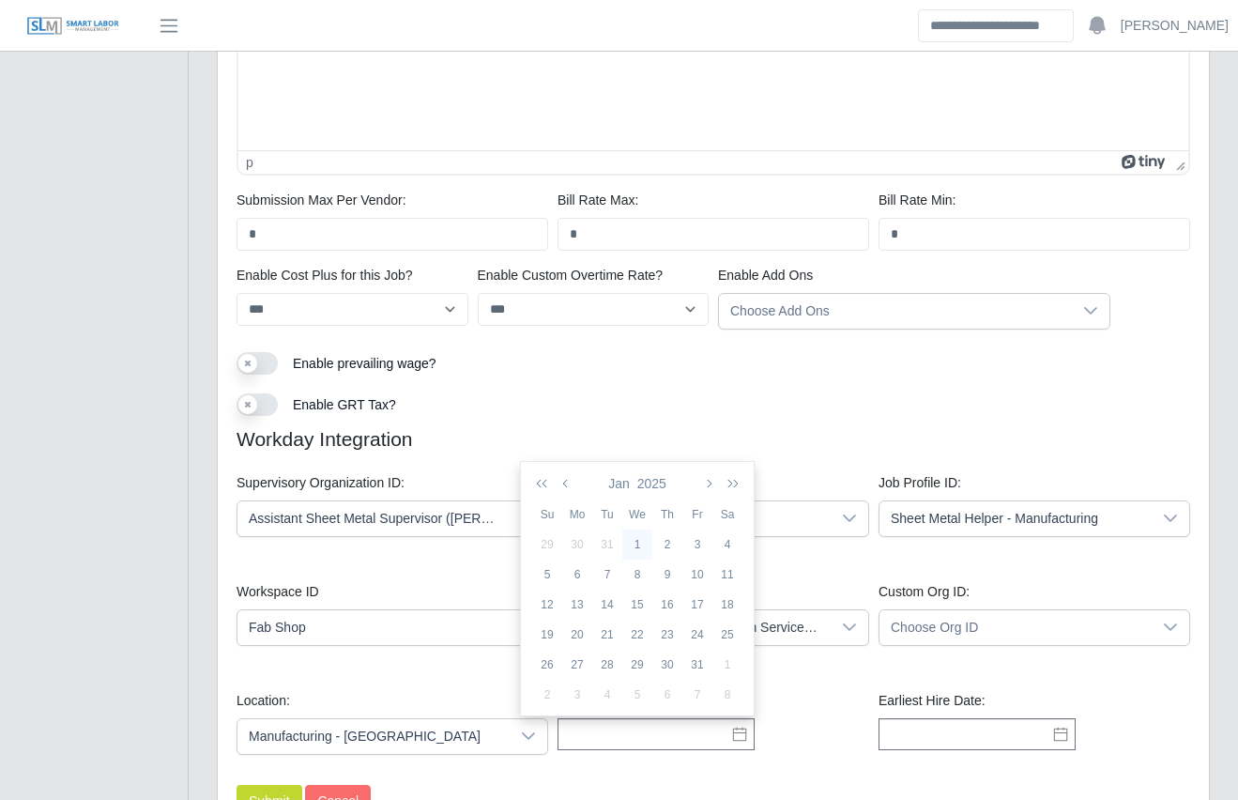
type input "**********"
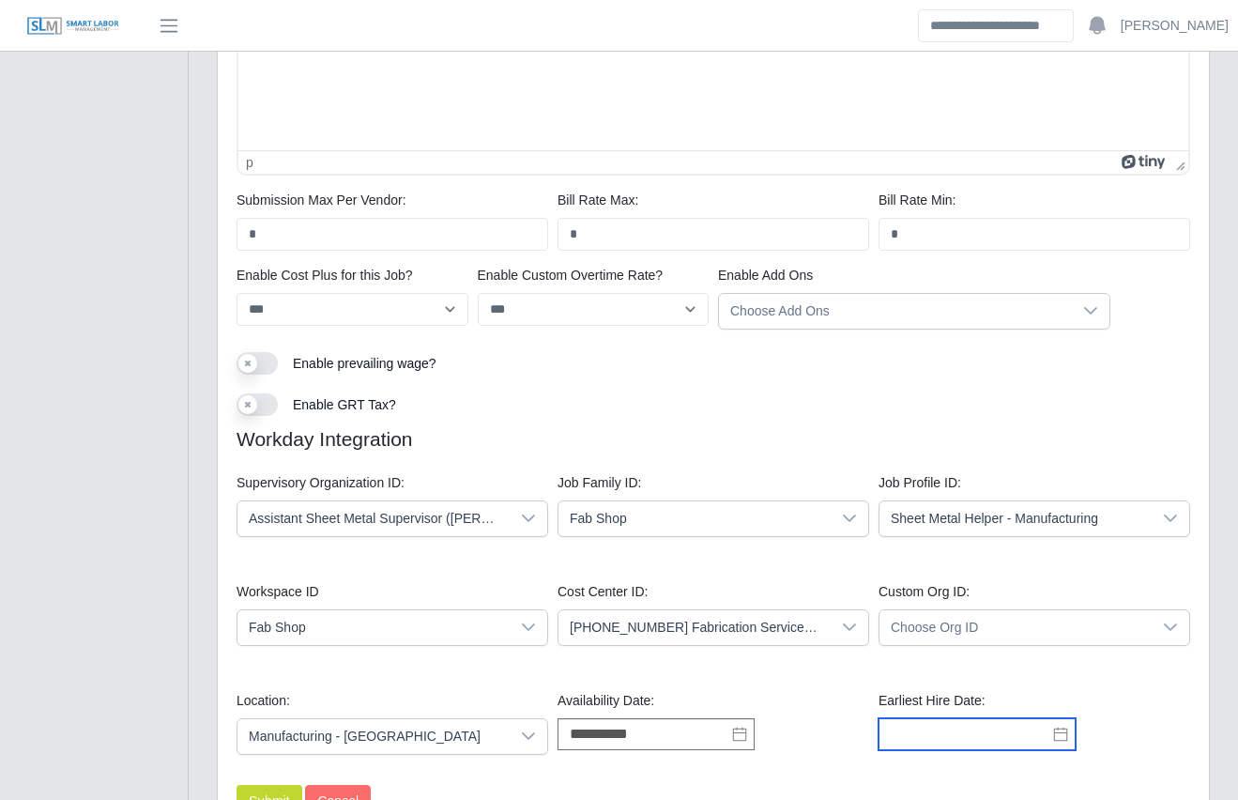
click at [953, 733] on input "text" at bounding box center [977, 734] width 197 height 32
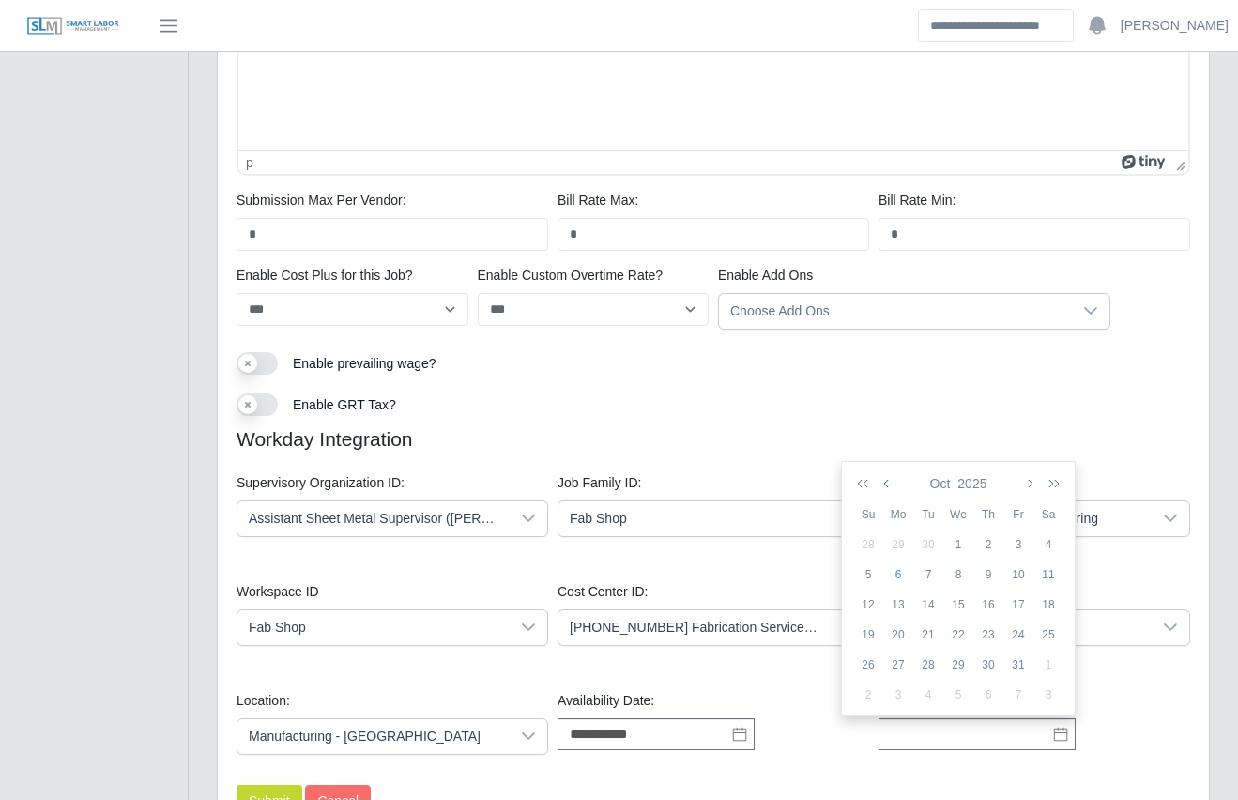
click at [894, 485] on button "button" at bounding box center [888, 483] width 17 height 32
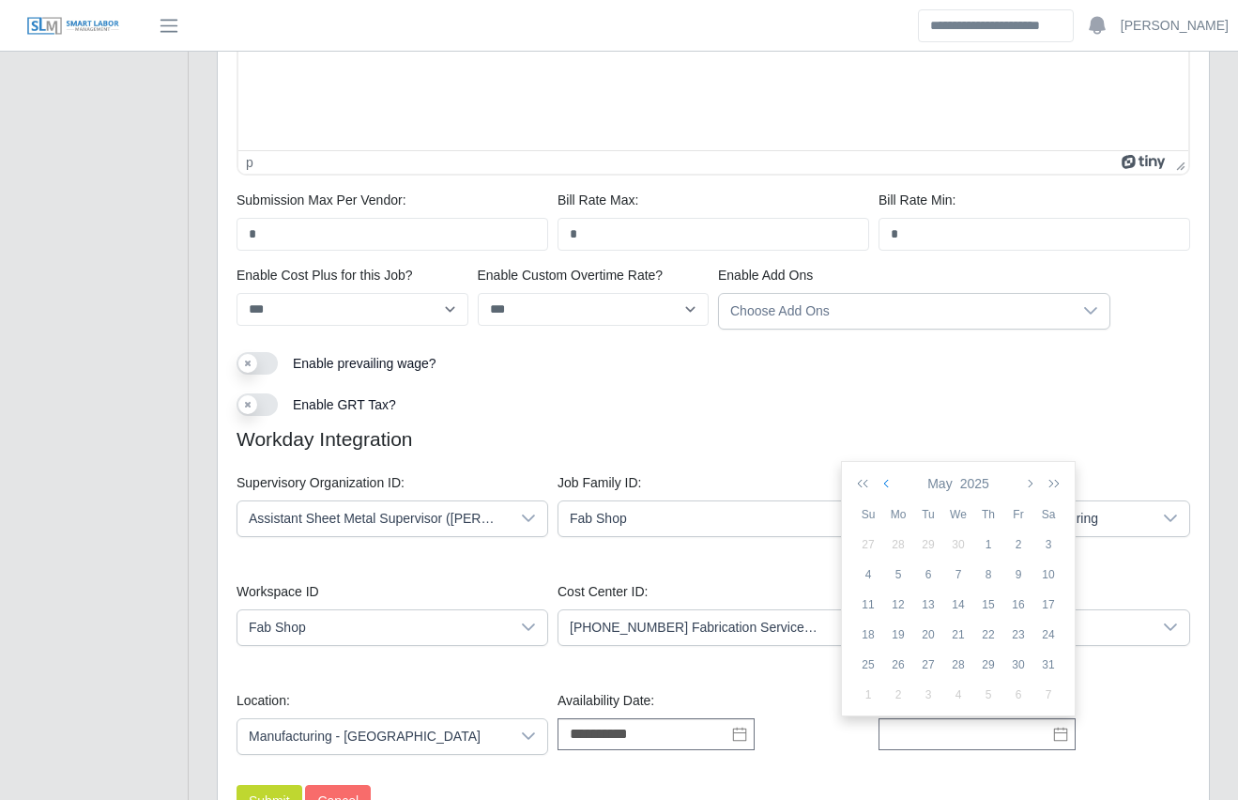
click at [894, 485] on button "button" at bounding box center [888, 483] width 17 height 32
click at [966, 548] on div "1" at bounding box center [958, 544] width 30 height 17
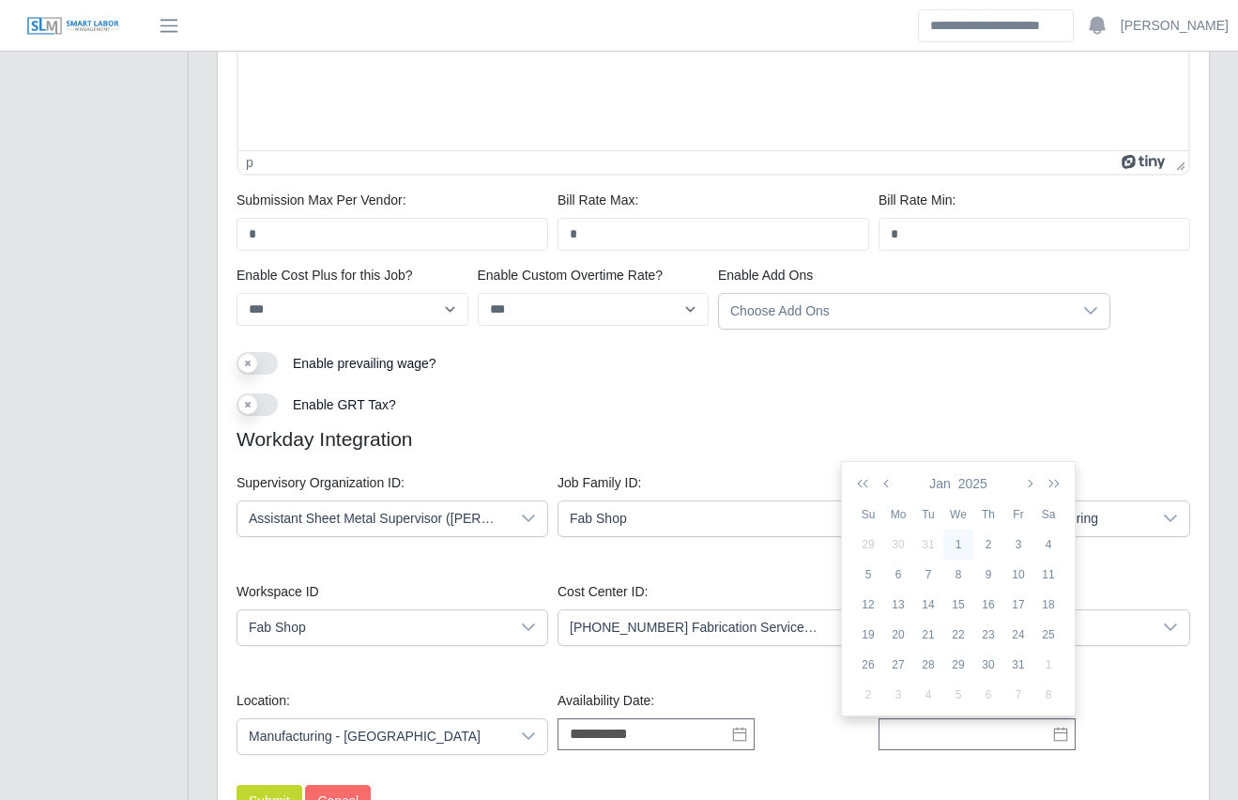
type input "**********"
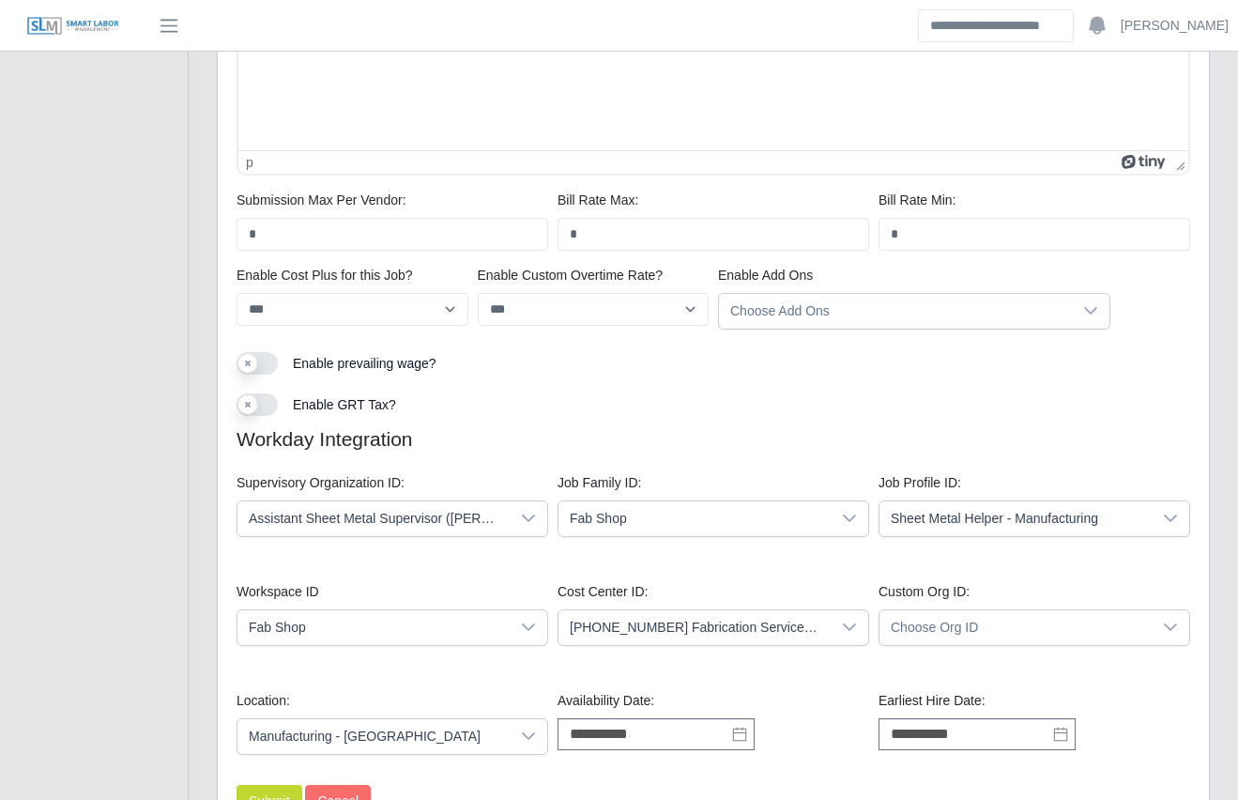
click at [722, 567] on div "Workspace ID Fab Shop Cost Center ID: 01-50-01-00 Fabrication Services - Defaul…" at bounding box center [713, 621] width 963 height 109
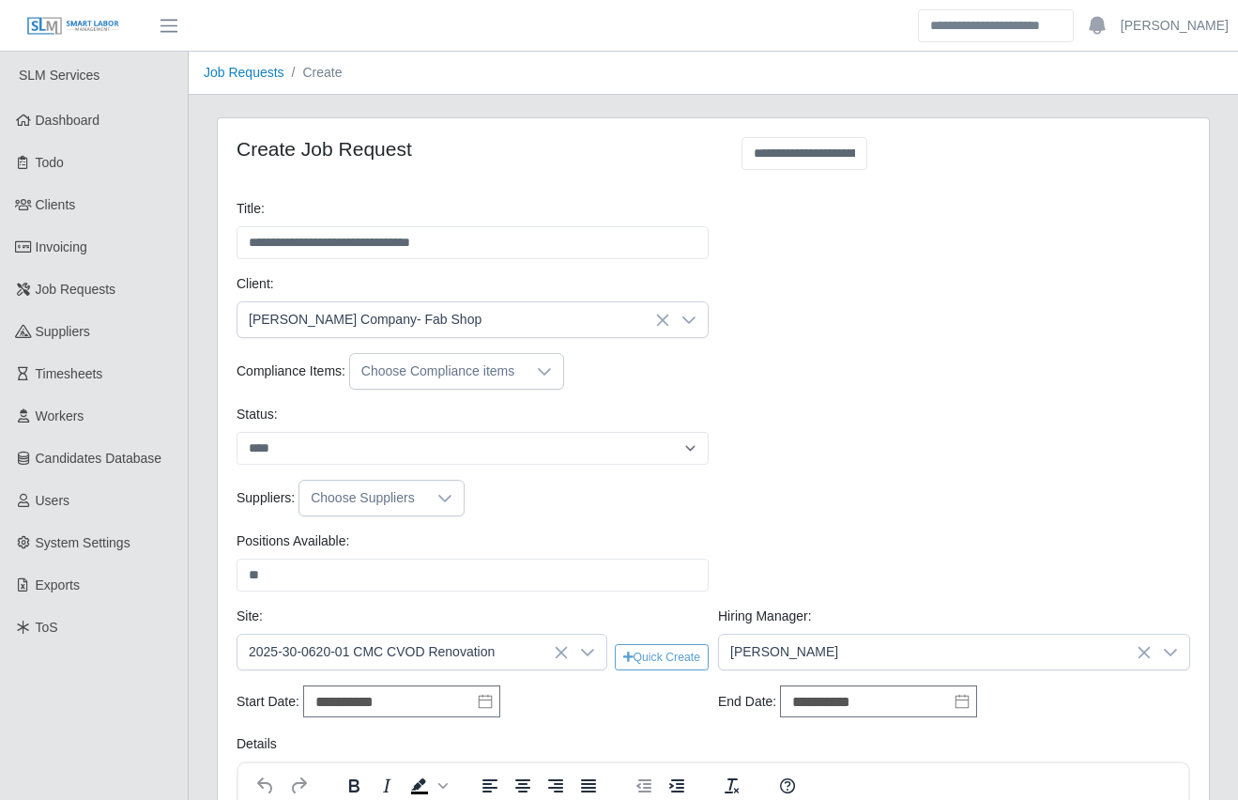
scroll to position [1406, 0]
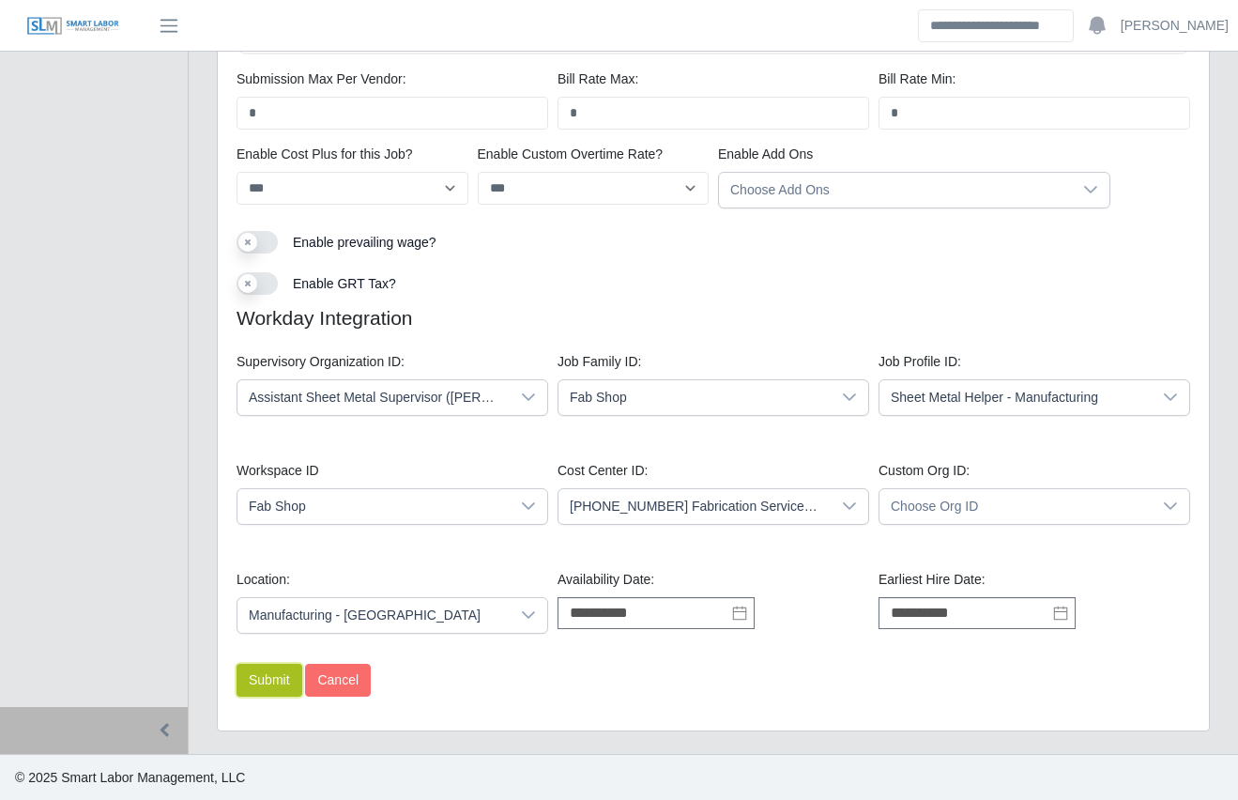
click at [253, 677] on button "Submit" at bounding box center [270, 680] width 66 height 33
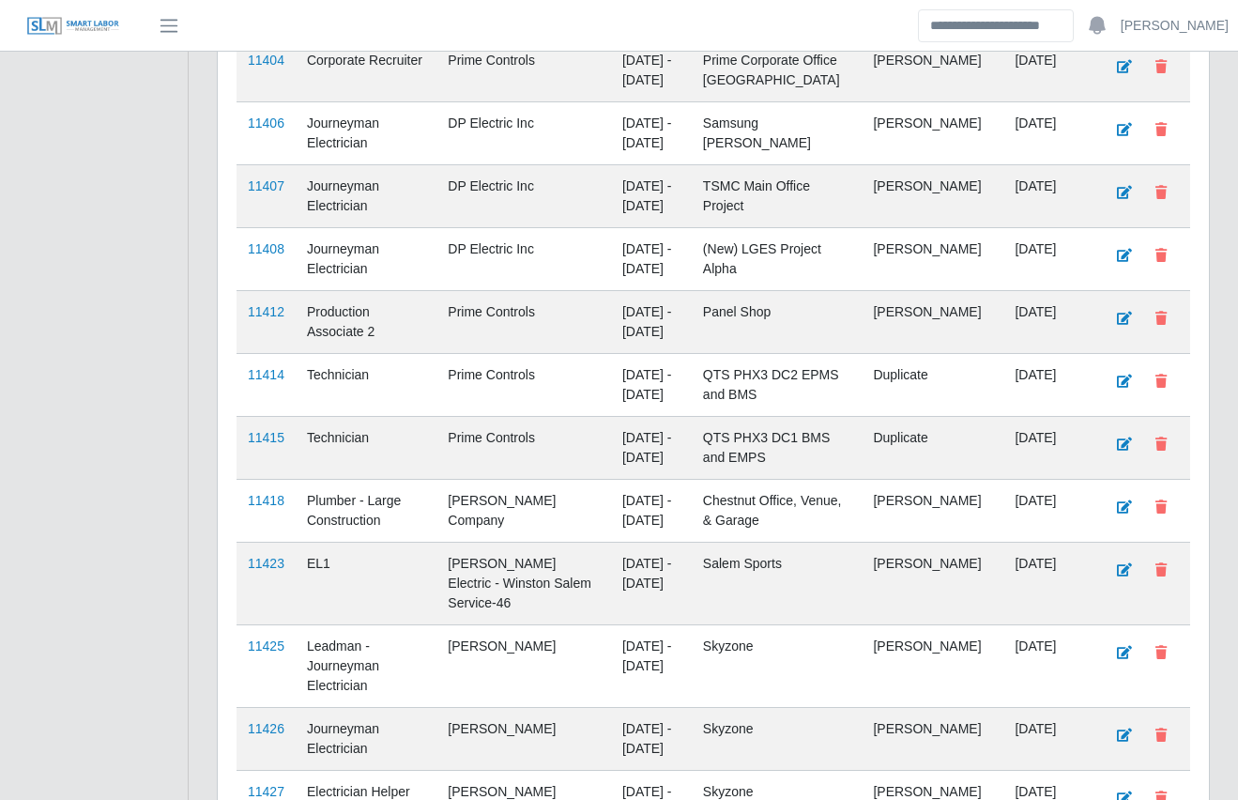
scroll to position [3583, 0]
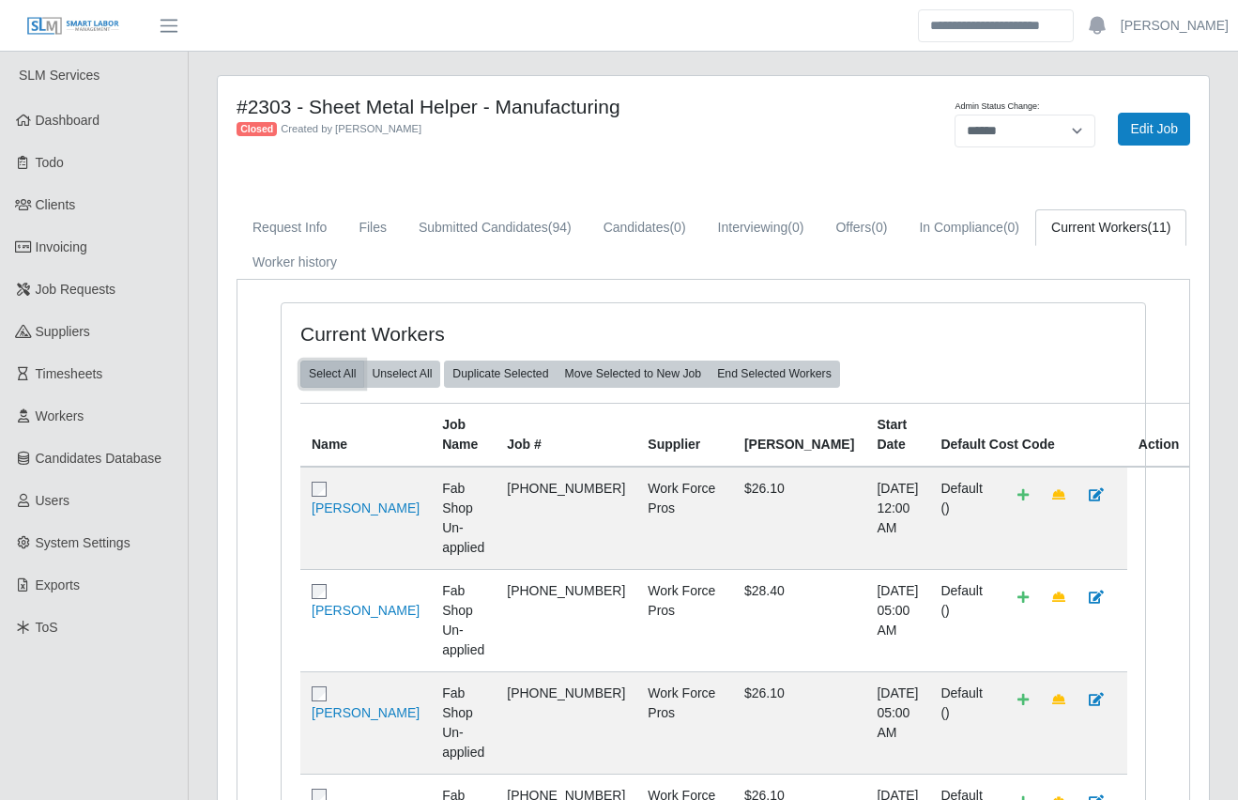
click at [331, 369] on button "Select All" at bounding box center [332, 373] width 64 height 26
click at [317, 371] on button "Select All" at bounding box center [332, 373] width 64 height 26
click at [338, 368] on button "Select All" at bounding box center [332, 373] width 64 height 26
click at [405, 376] on button "Unselect All" at bounding box center [401, 373] width 77 height 26
click at [1040, 124] on select "******* **** ******" at bounding box center [1025, 131] width 141 height 33
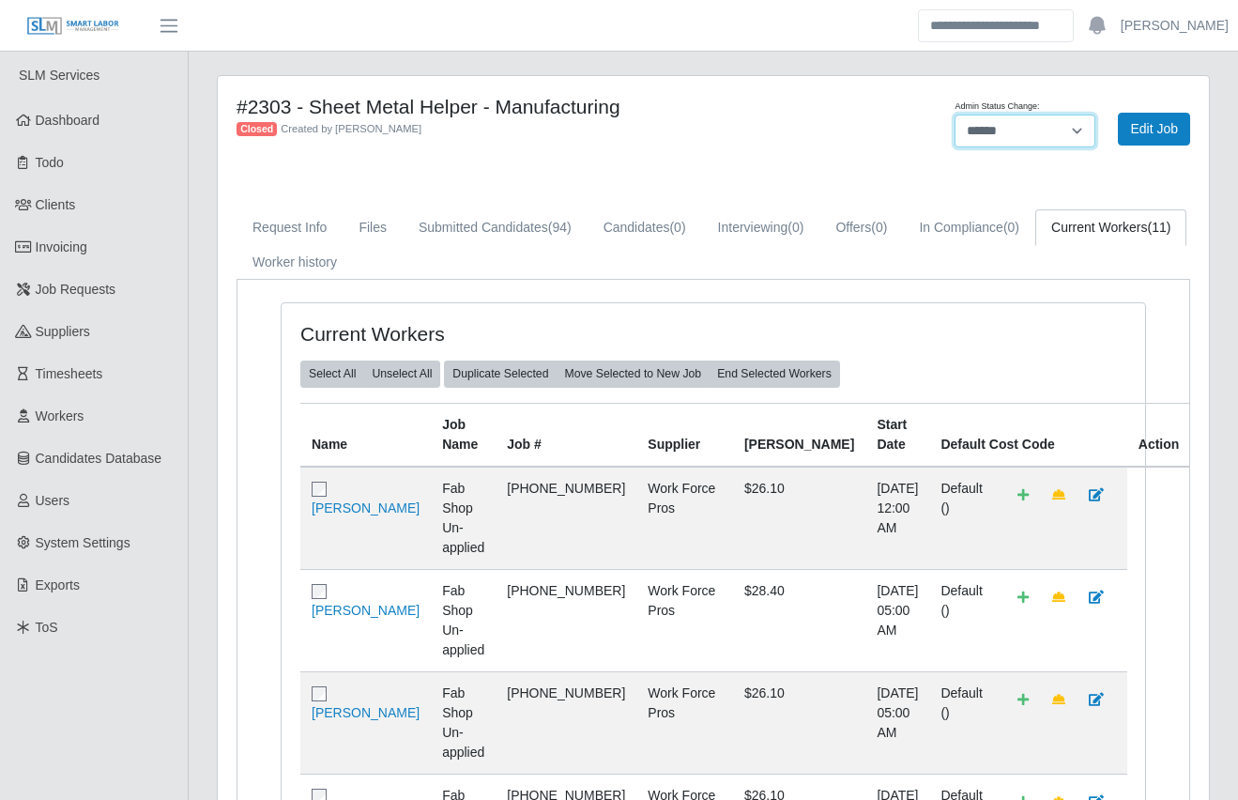
select select "****"
click at [955, 115] on select "******* **** ******" at bounding box center [1025, 131] width 141 height 33
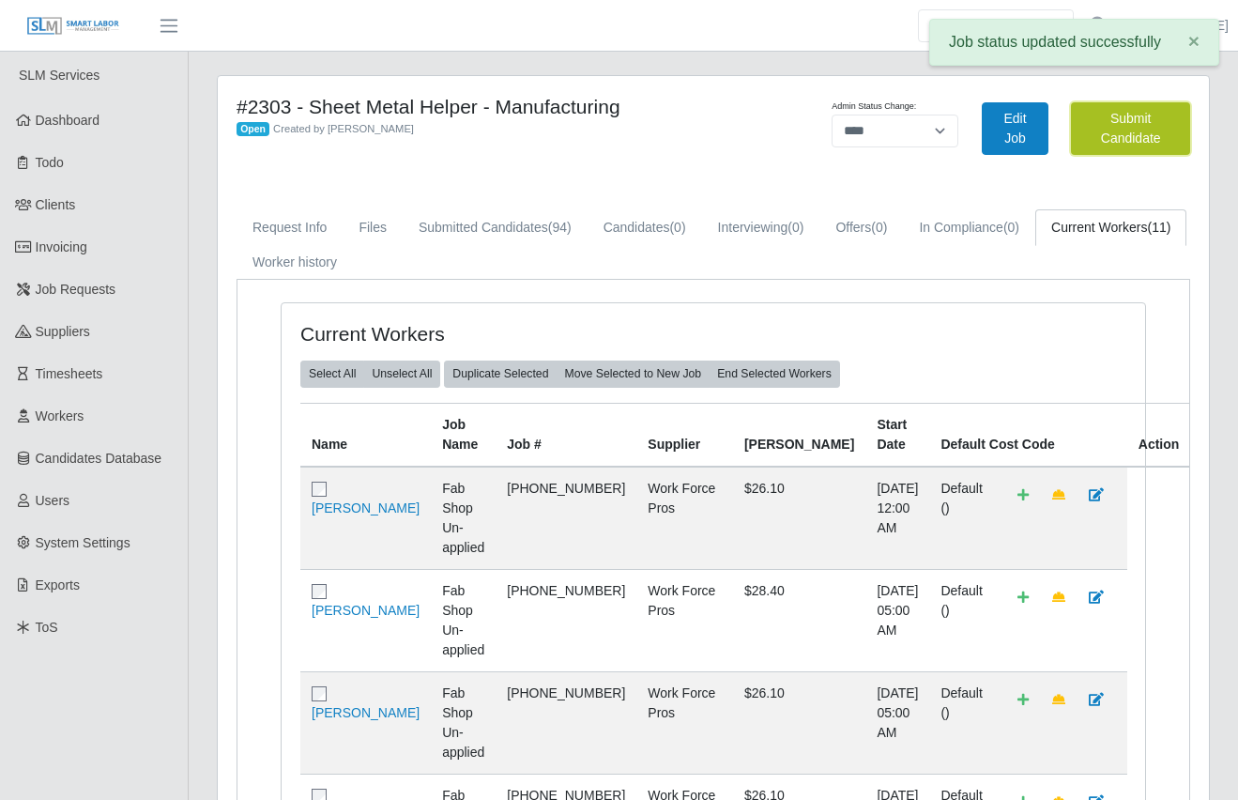
click at [1129, 139] on button "Submit Candidate" at bounding box center [1130, 128] width 119 height 53
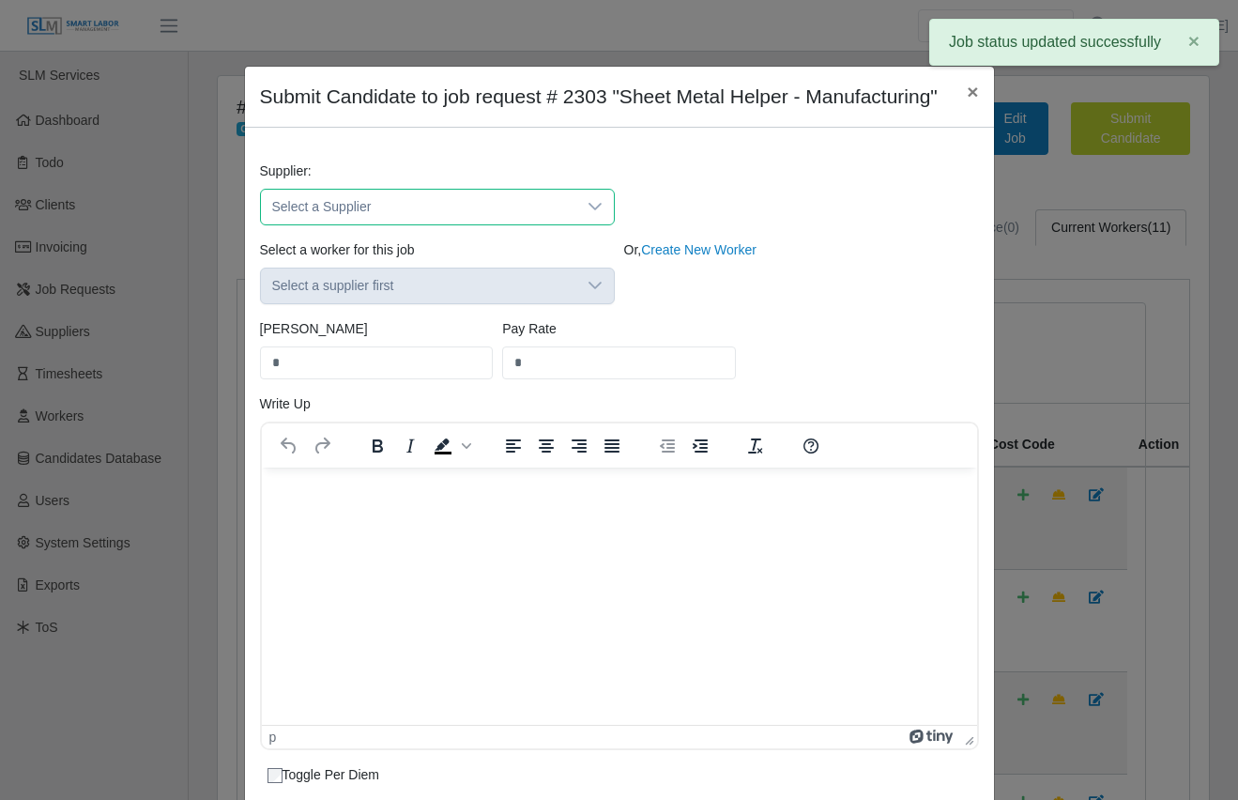
click at [454, 224] on span "Select a Supplier" at bounding box center [418, 207] width 315 height 35
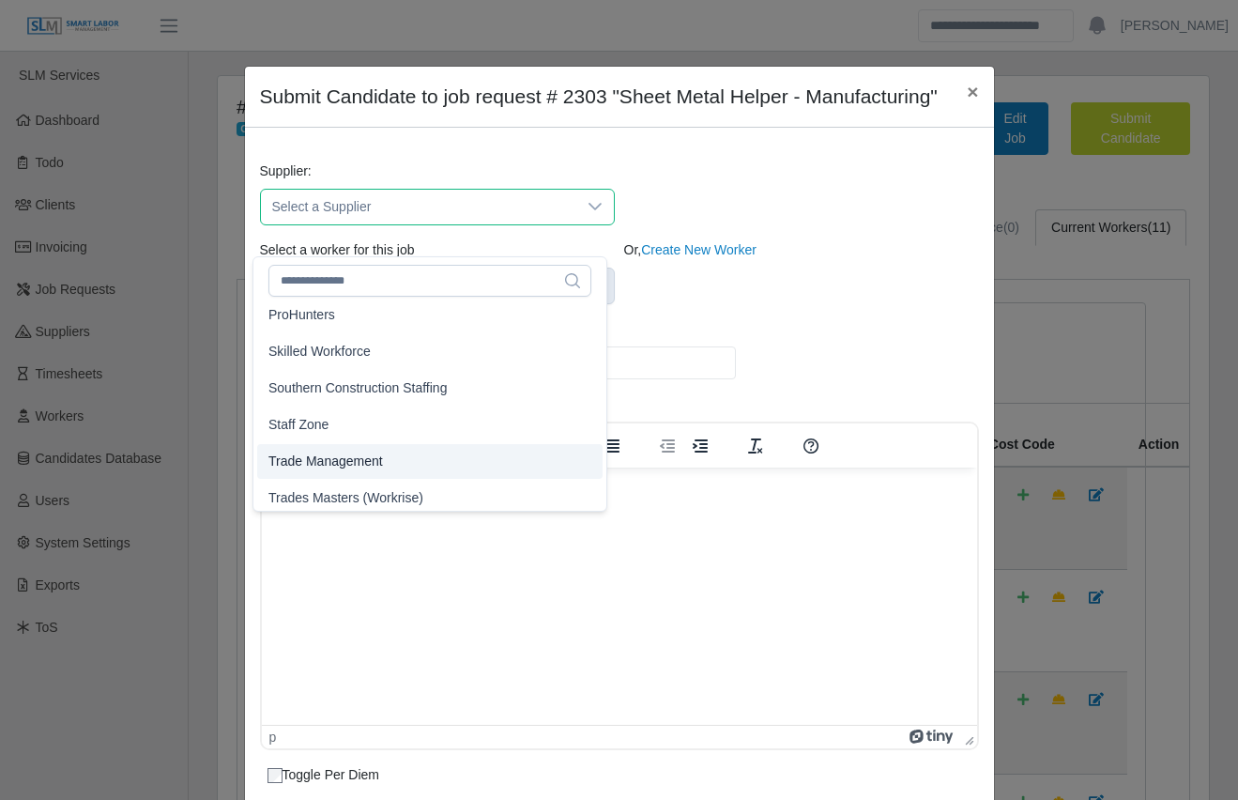
scroll to position [298, 0]
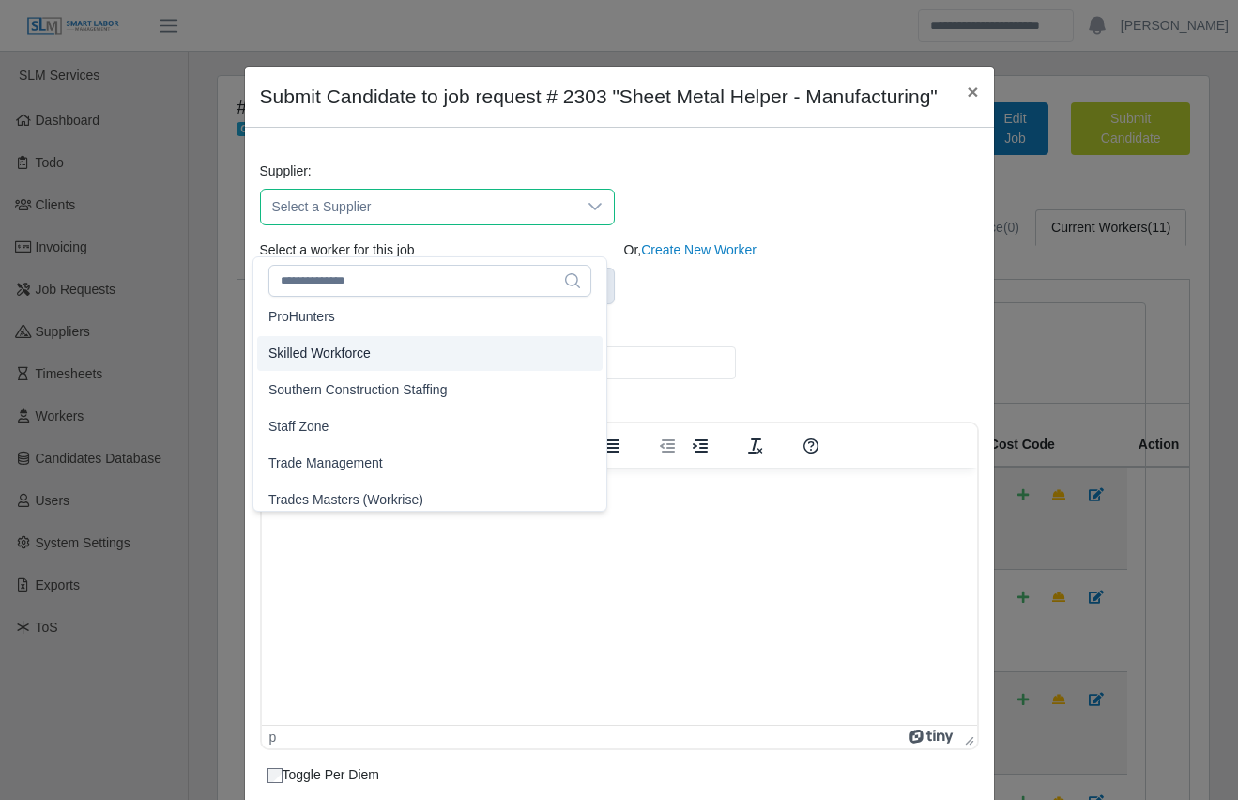
click at [359, 351] on span "Skilled Workforce" at bounding box center [319, 354] width 102 height 20
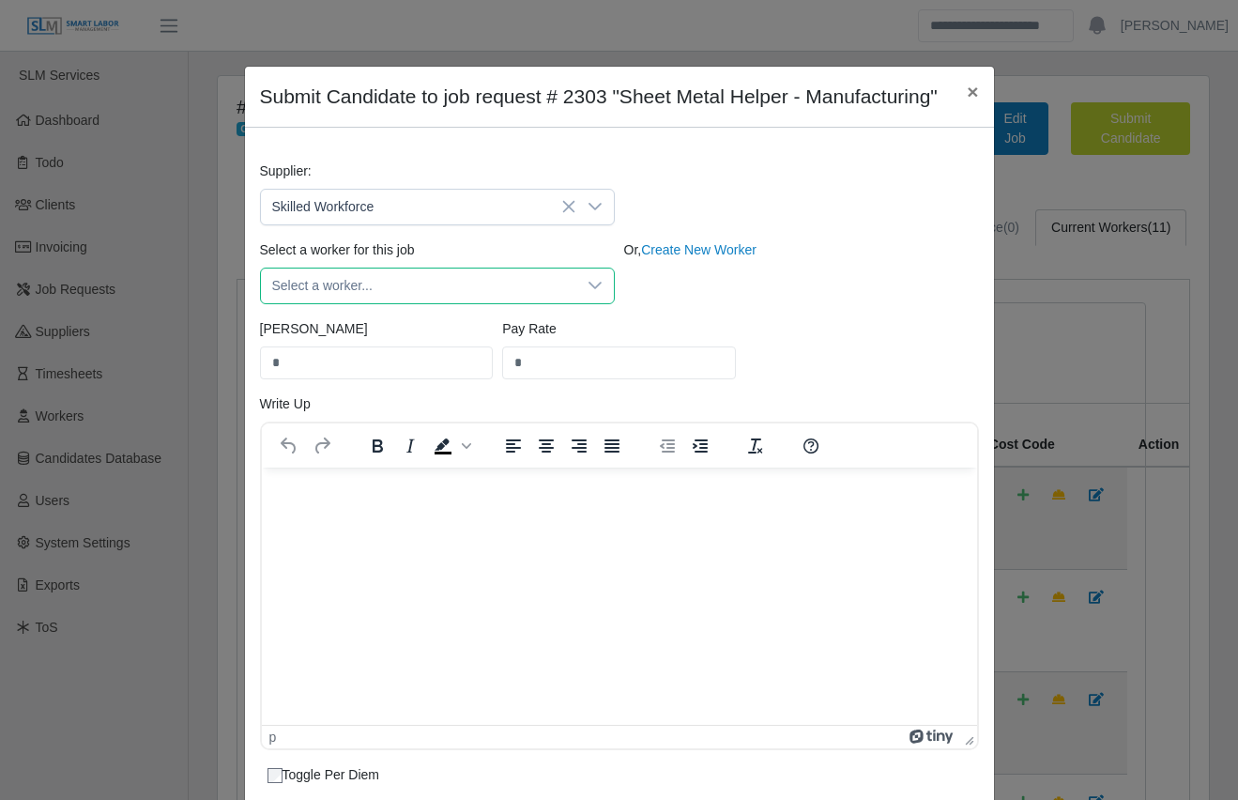
click at [343, 303] on span "Select a worker..." at bounding box center [418, 285] width 315 height 35
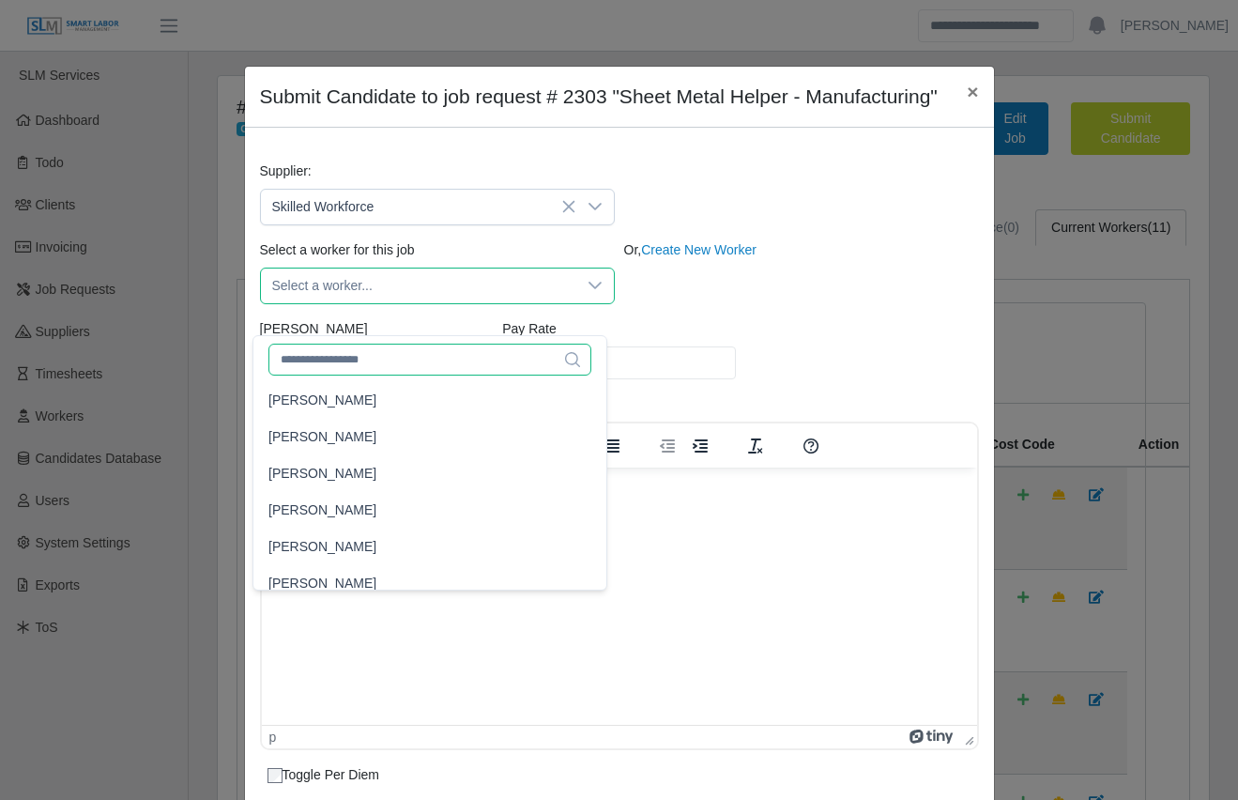
click at [344, 361] on input "text" at bounding box center [429, 360] width 323 height 32
click at [374, 358] on input "text" at bounding box center [429, 360] width 323 height 32
click at [375, 360] on input "text" at bounding box center [429, 360] width 323 height 32
click at [379, 357] on input "text" at bounding box center [429, 360] width 323 height 32
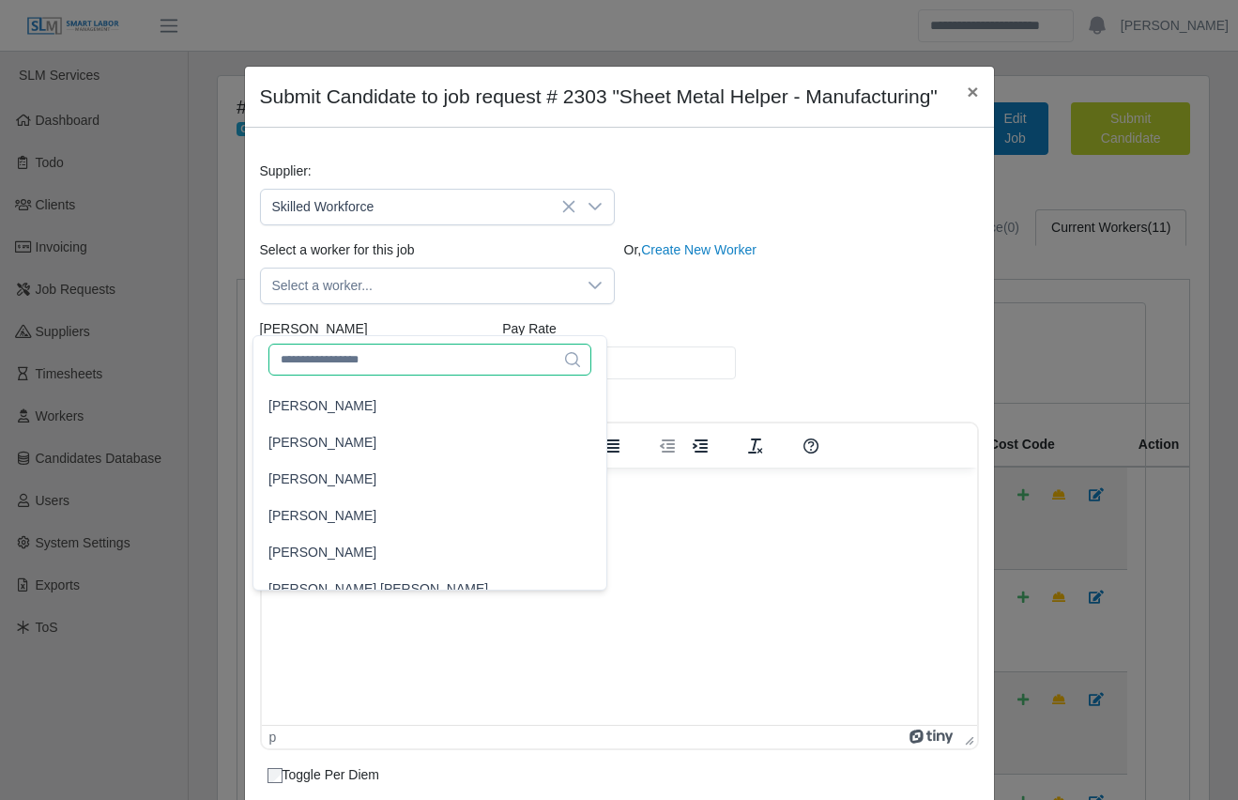
scroll to position [0, 0]
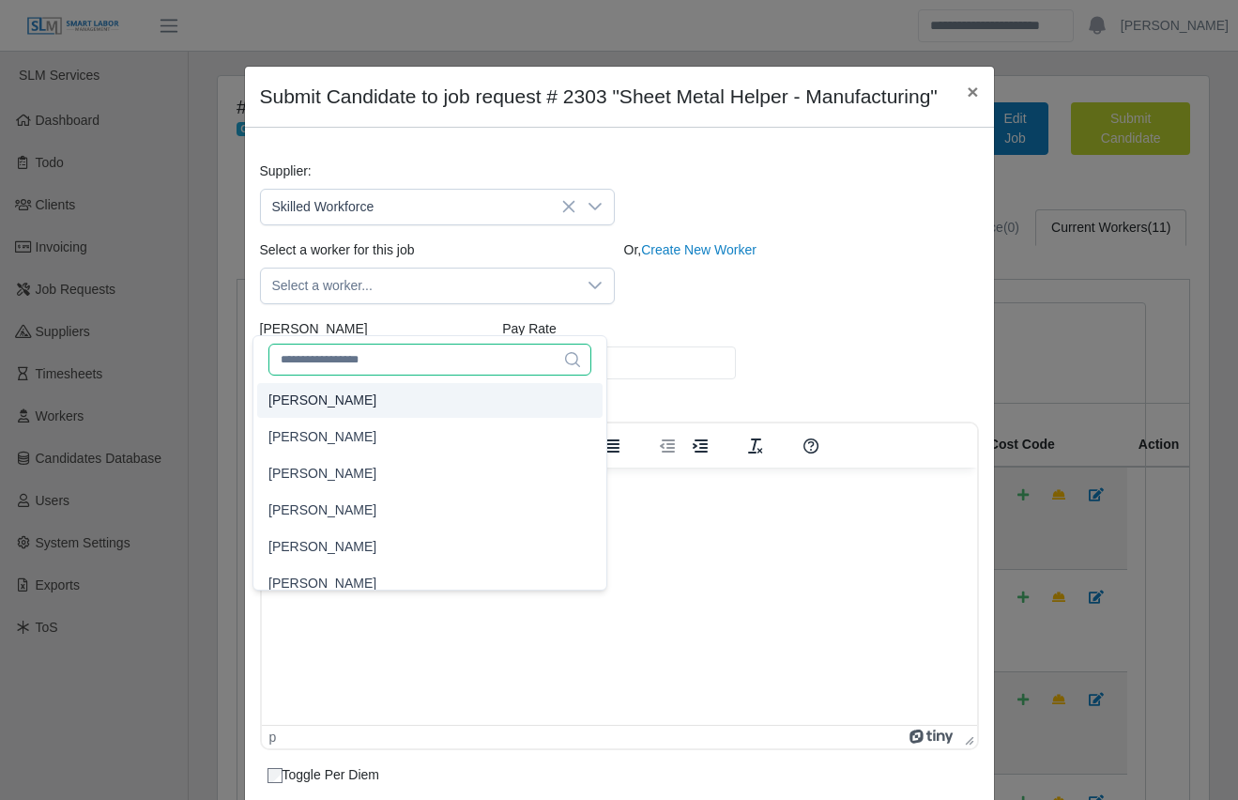
click at [376, 357] on input "text" at bounding box center [429, 360] width 323 height 32
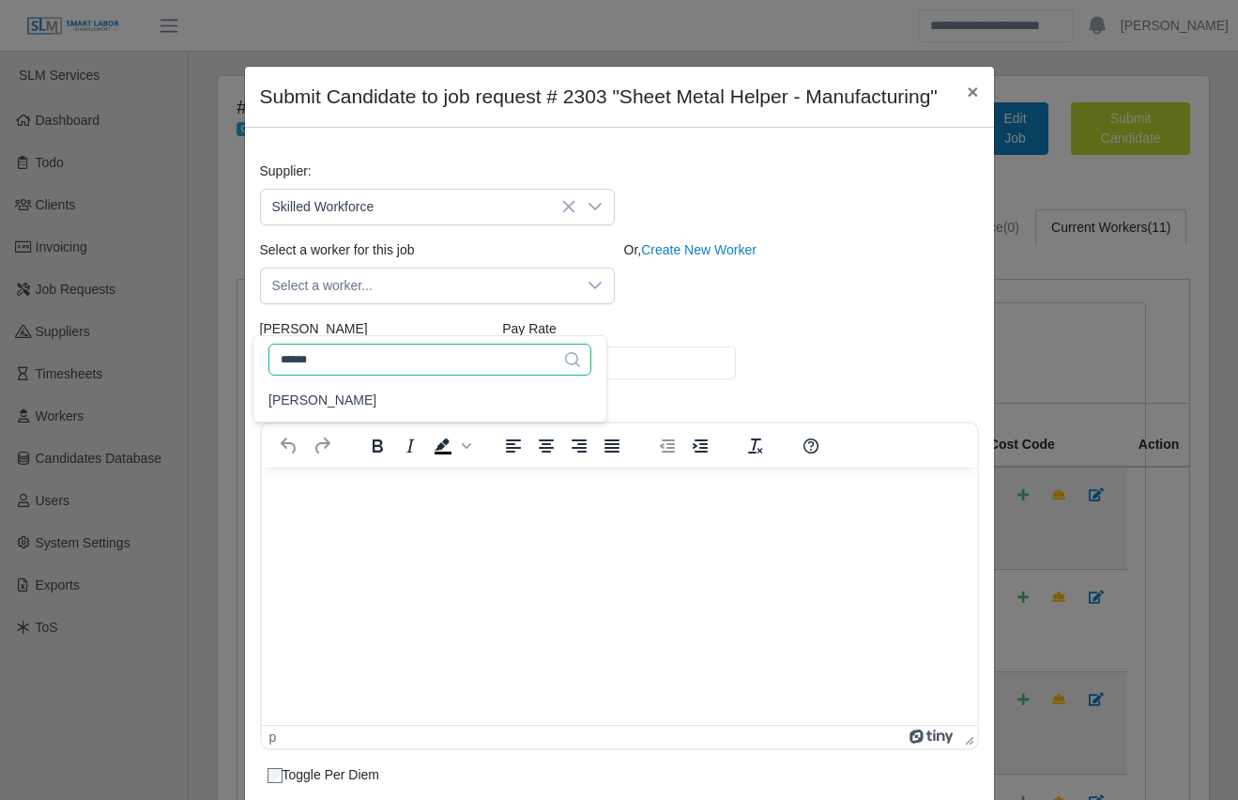
type input "******"
type input "*****"
type input "****"
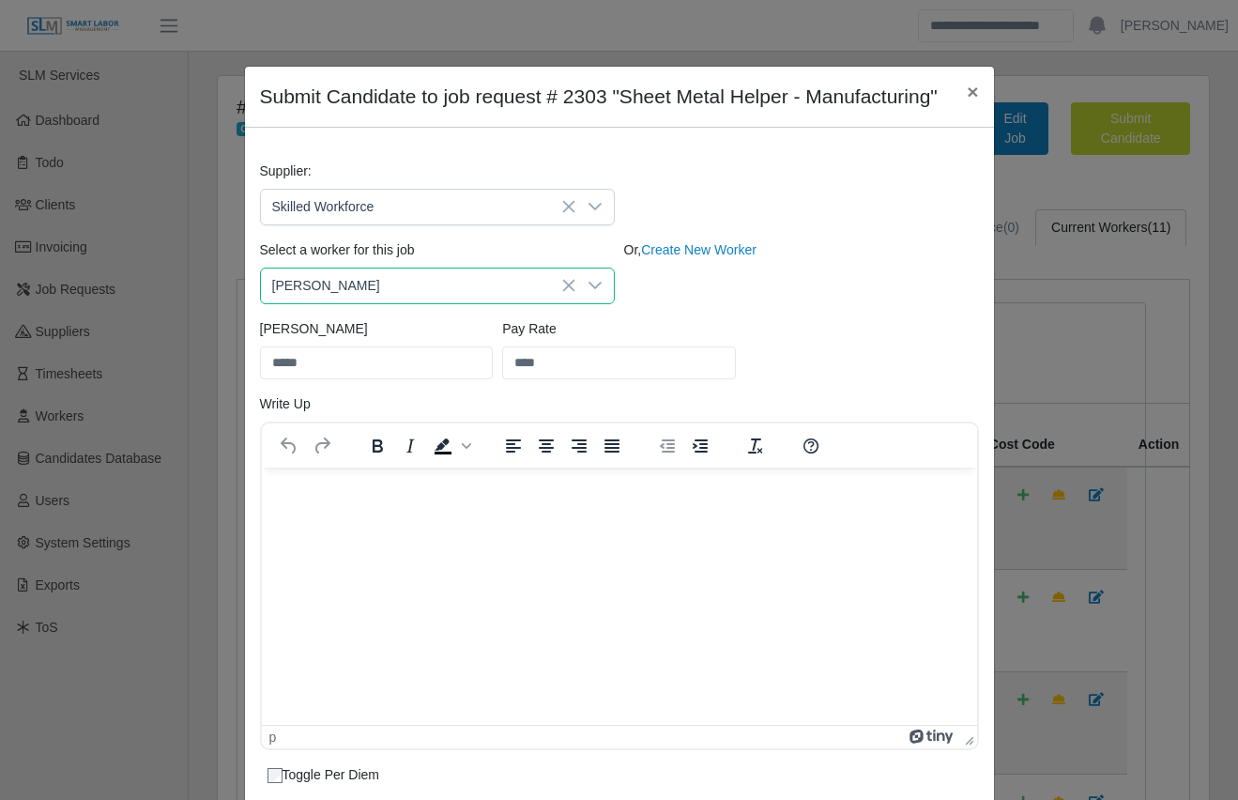
click at [390, 394] on li "Jordan Norman" at bounding box center [429, 400] width 345 height 35
click at [869, 392] on div "Bill Rate ***** Pay Rate ****" at bounding box center [619, 356] width 728 height 75
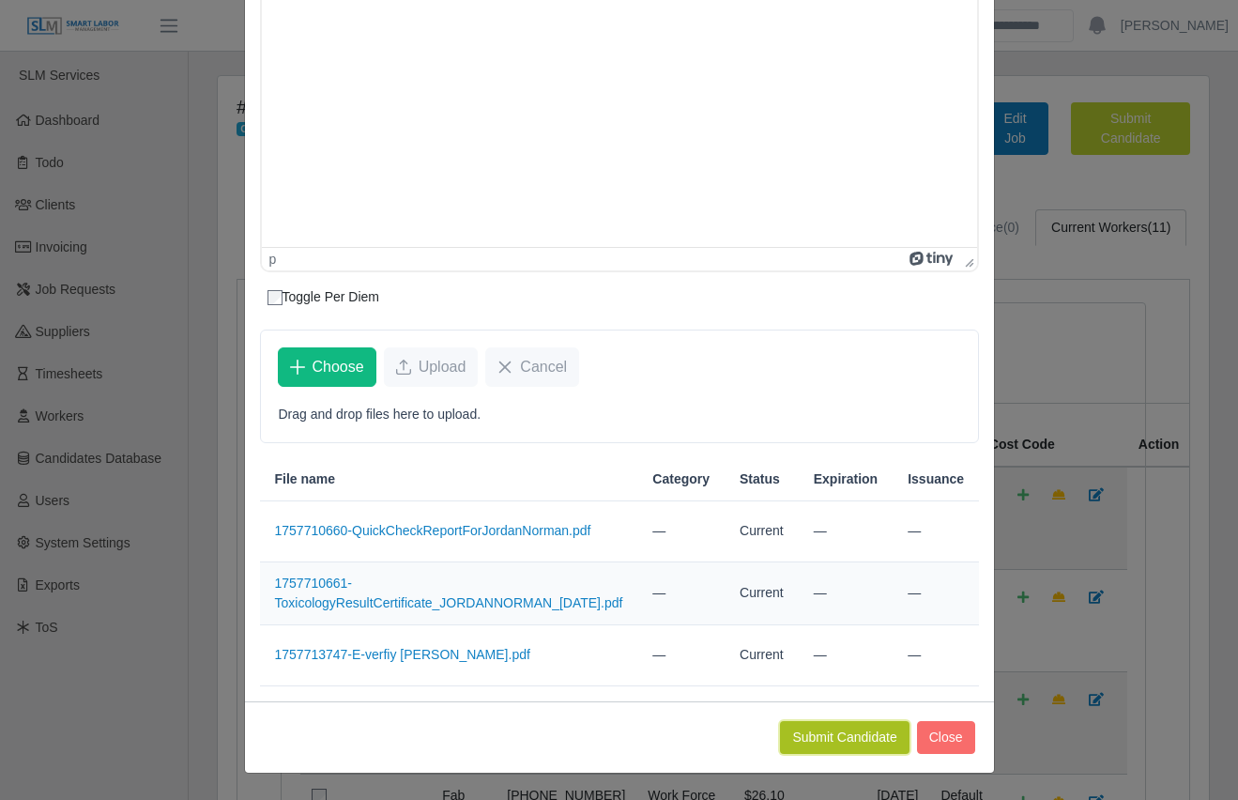
click at [856, 733] on button "Submit Candidate" at bounding box center [844, 737] width 129 height 33
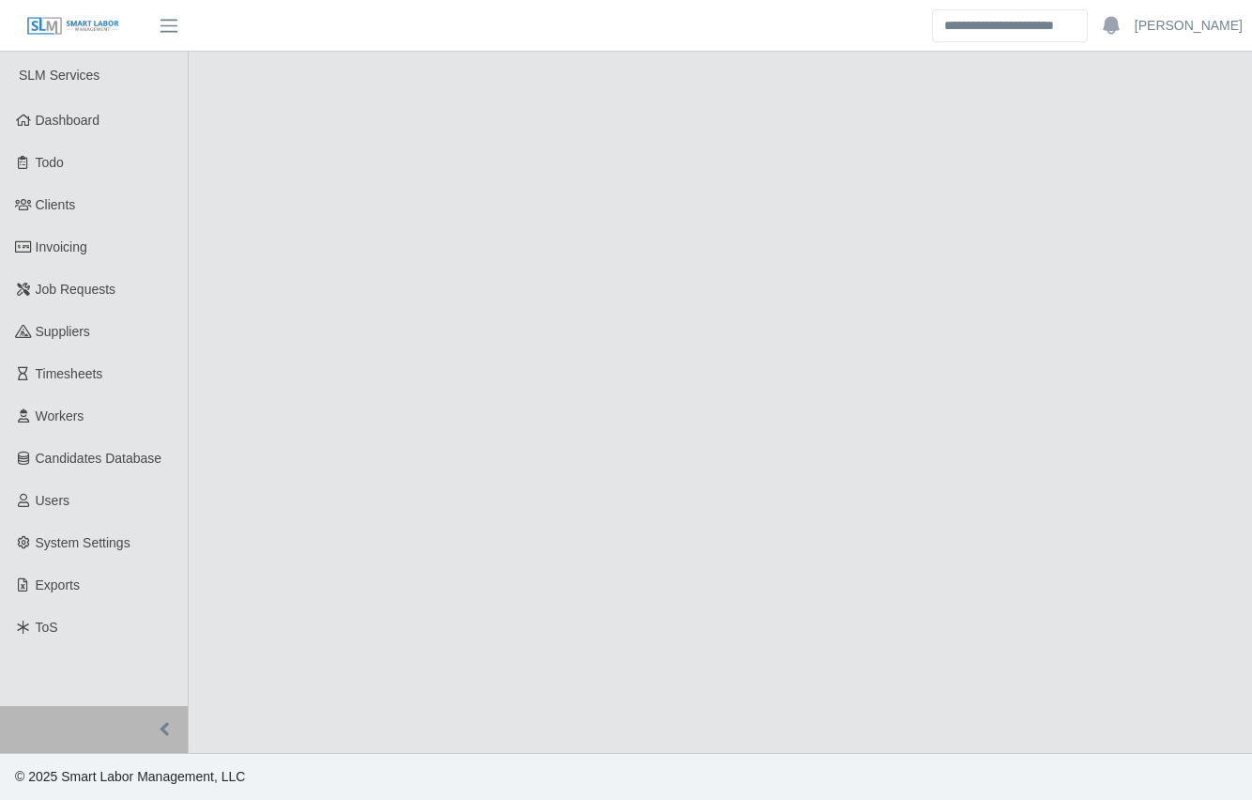
select select "****"
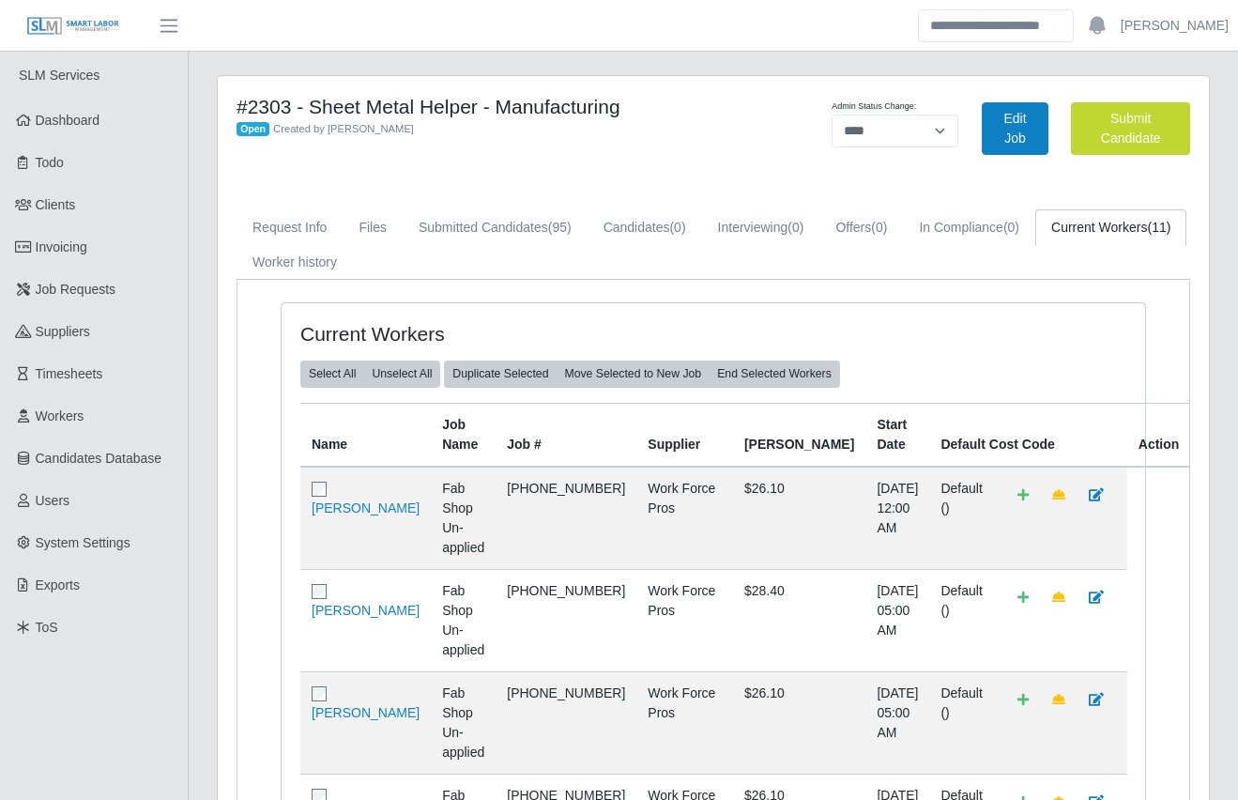
click at [494, 234] on link "Submitted Candidates (95)" at bounding box center [495, 227] width 185 height 37
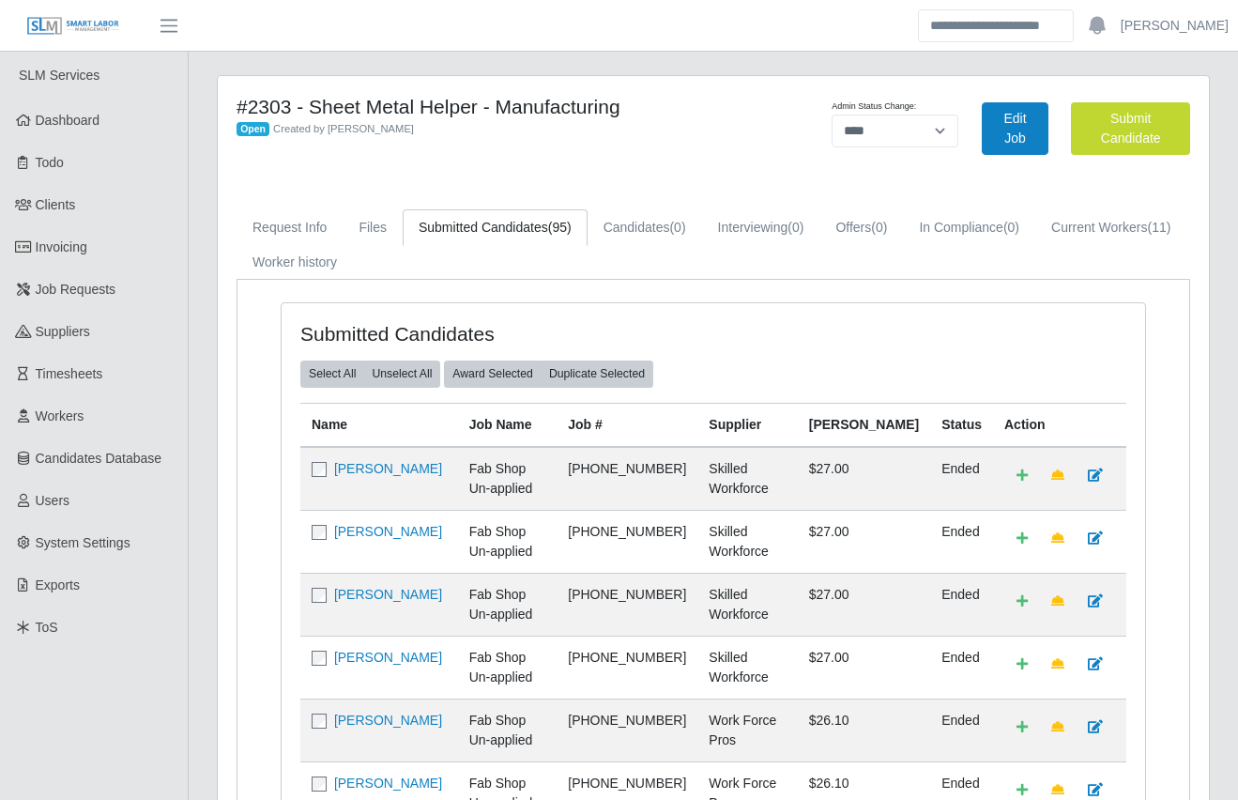
scroll to position [820, 0]
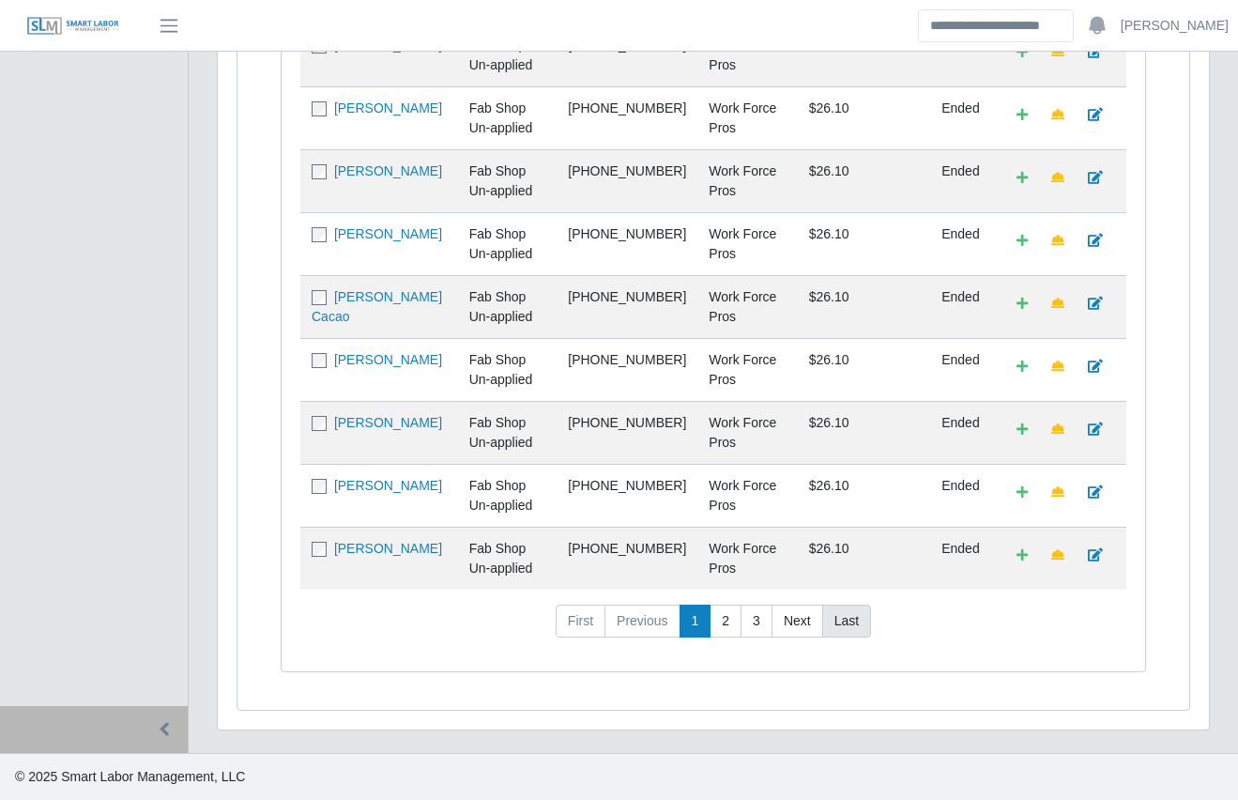
click at [837, 613] on link "Last" at bounding box center [846, 622] width 49 height 34
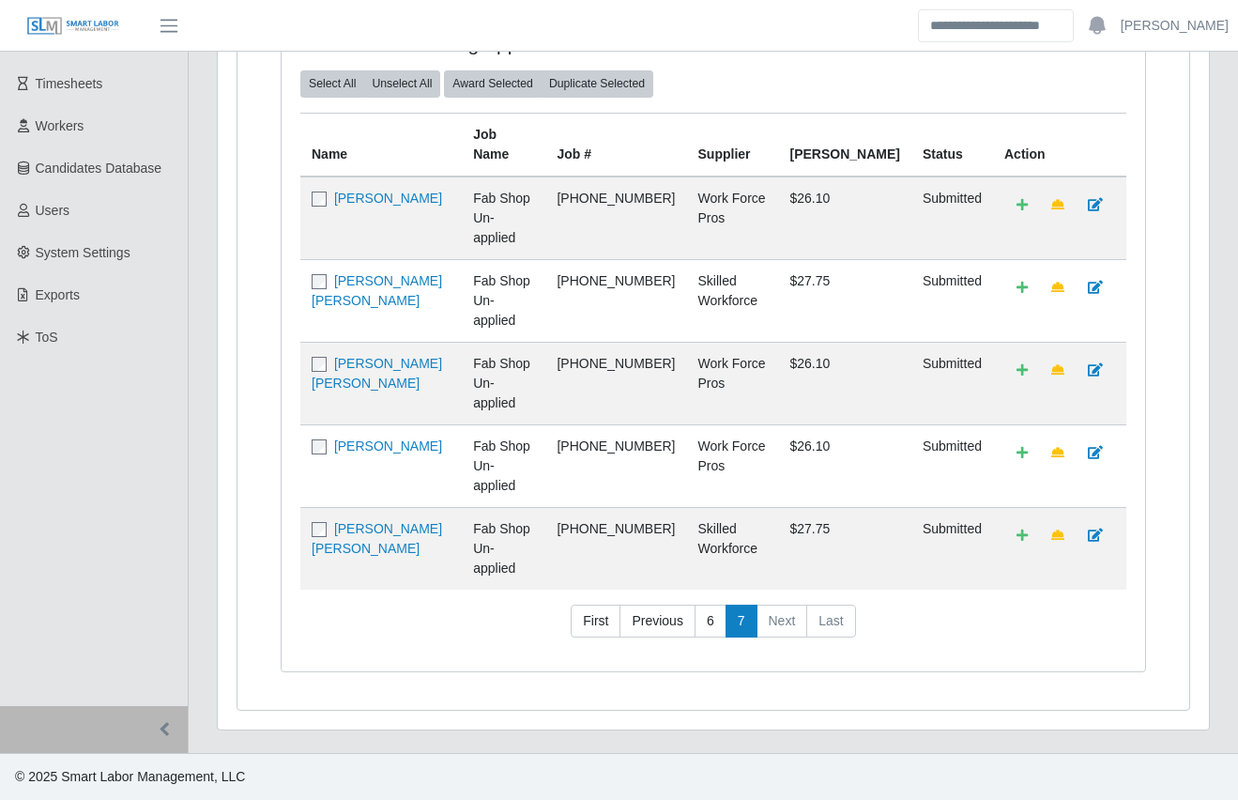
scroll to position [191, 0]
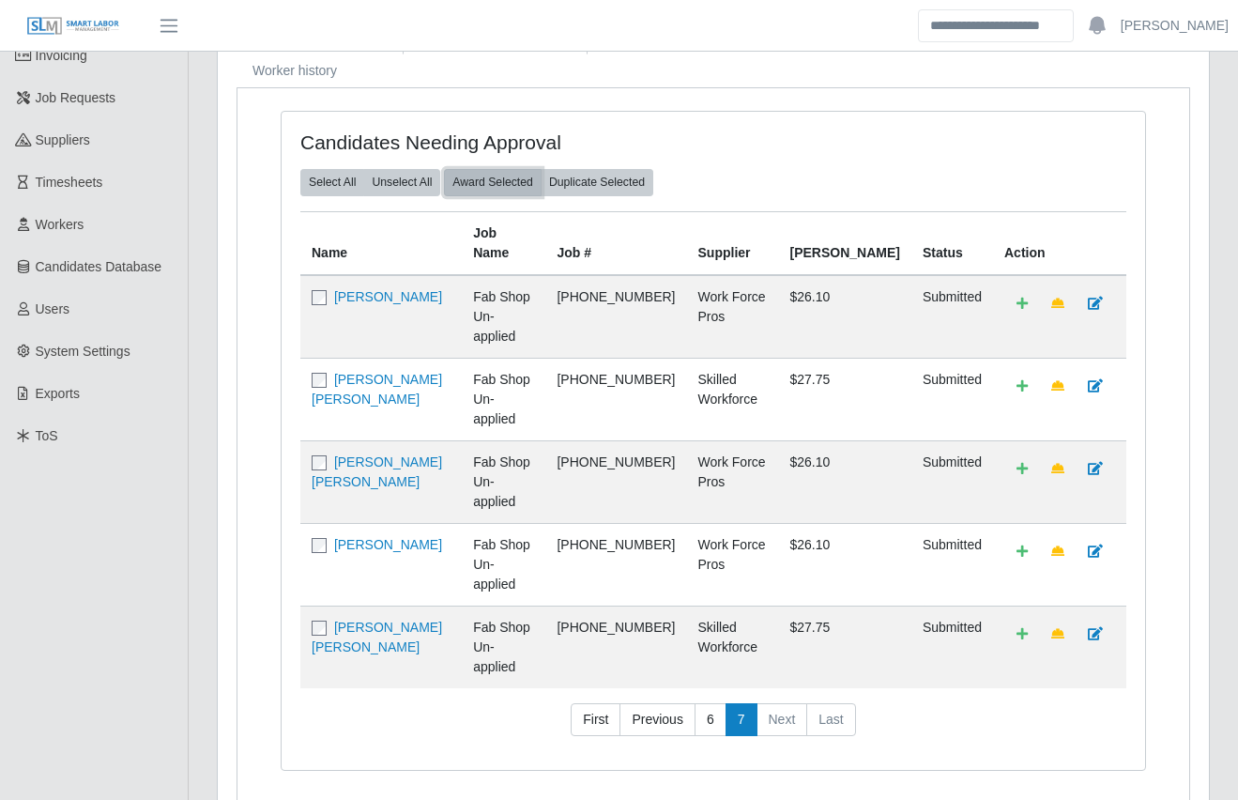
click at [498, 195] on button "Award Selected" at bounding box center [493, 182] width 98 height 26
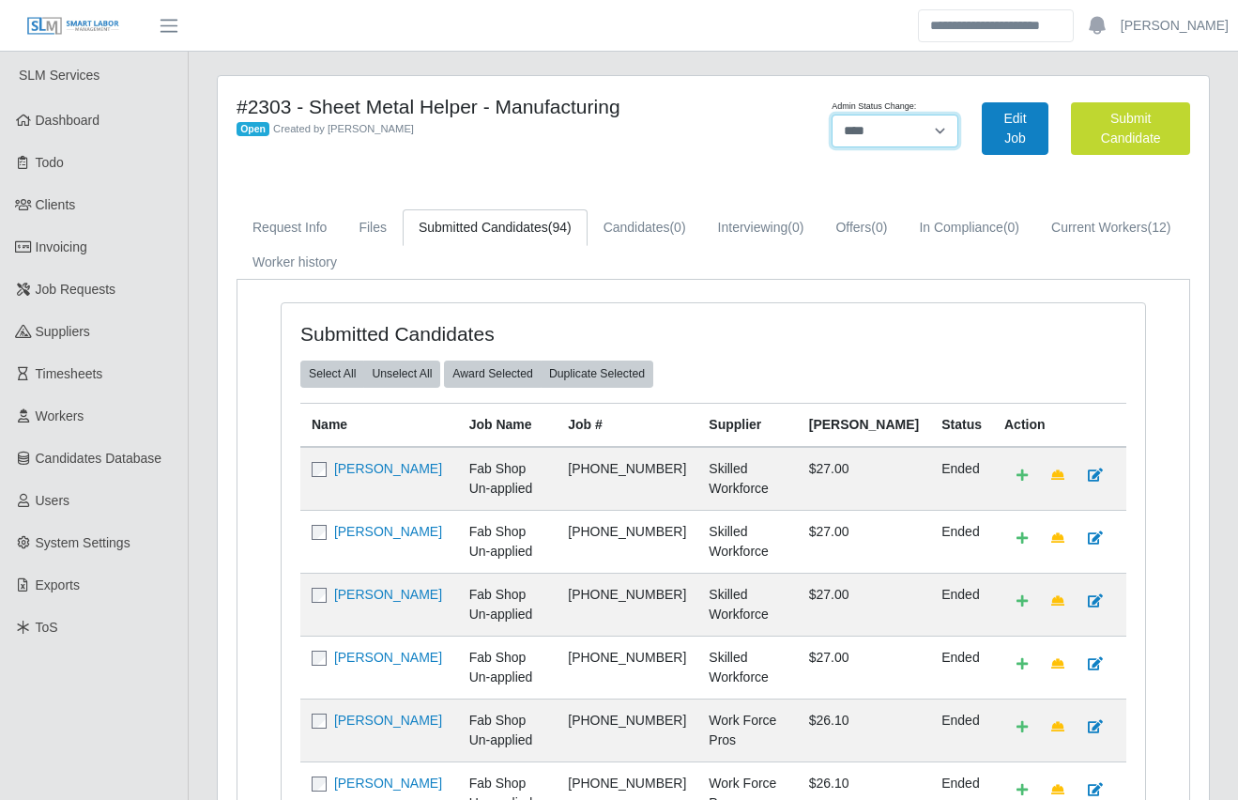
click at [902, 130] on select "******* **** ******" at bounding box center [895, 131] width 127 height 33
select select "******"
click at [958, 115] on select "******* **** ******" at bounding box center [895, 131] width 127 height 33
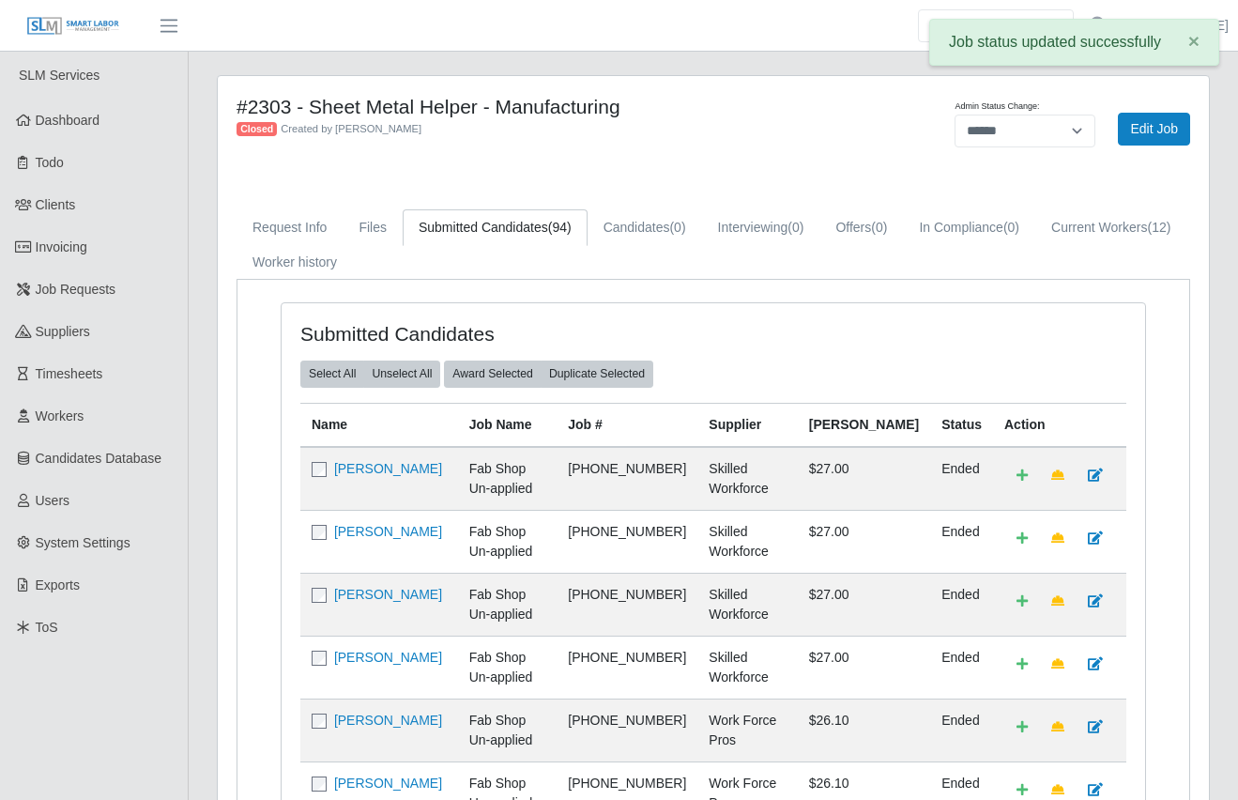
click at [751, 193] on div "#2303 - Sheet Metal Helper - Manufacturing Closed Created by [PERSON_NAME] Admi…" at bounding box center [713, 803] width 991 height 1454
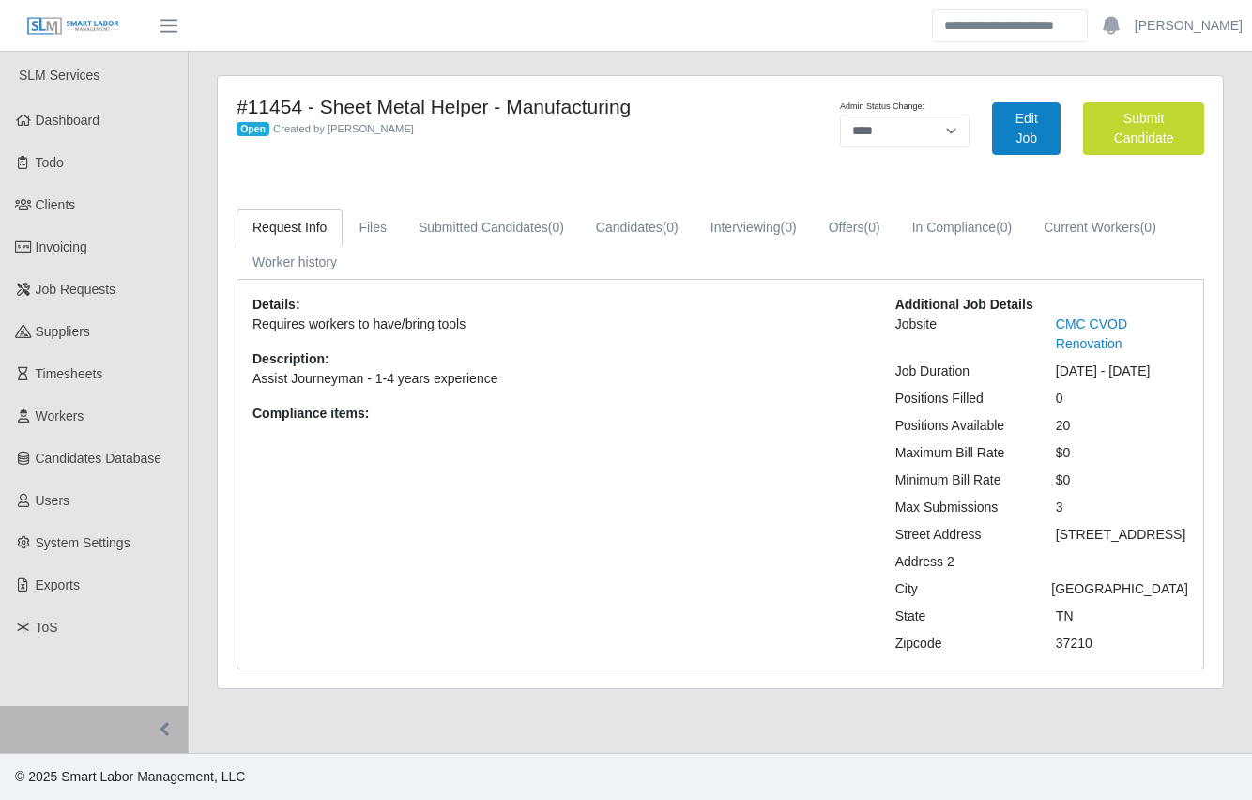
select select "****"
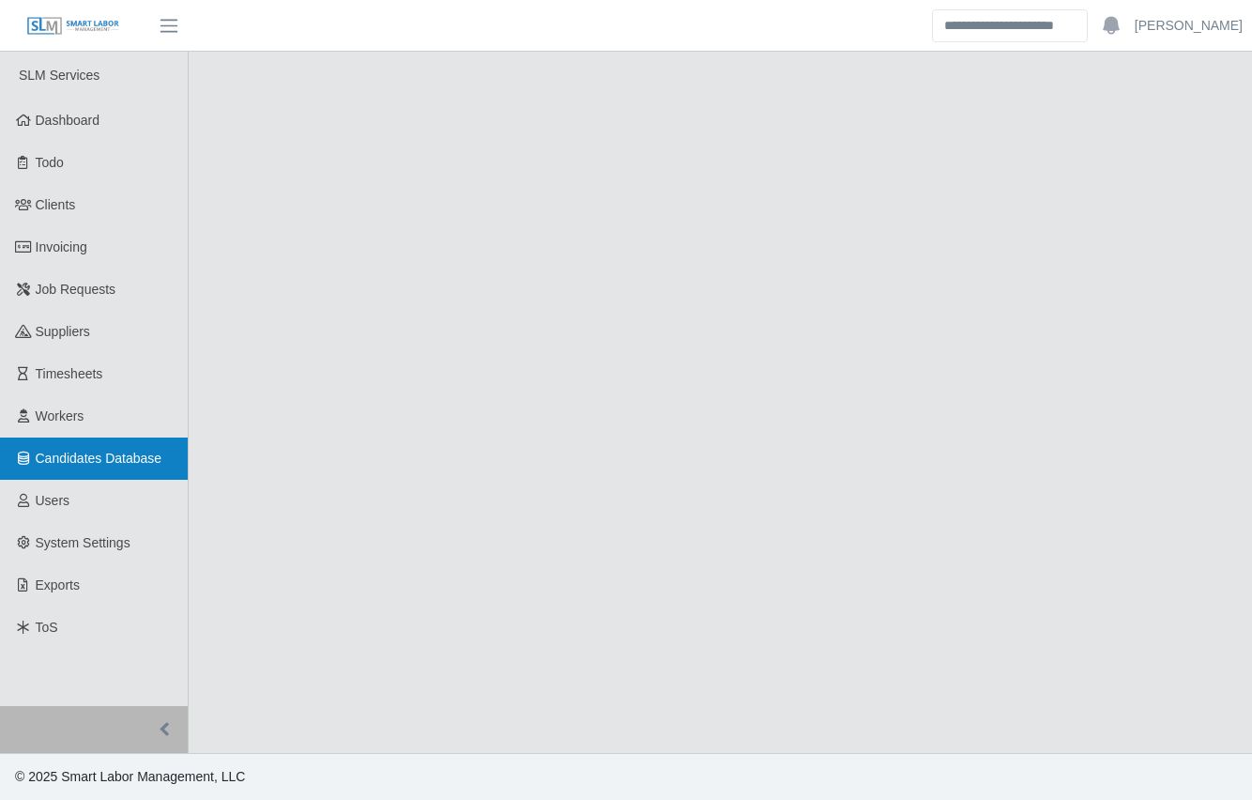
select select "******"
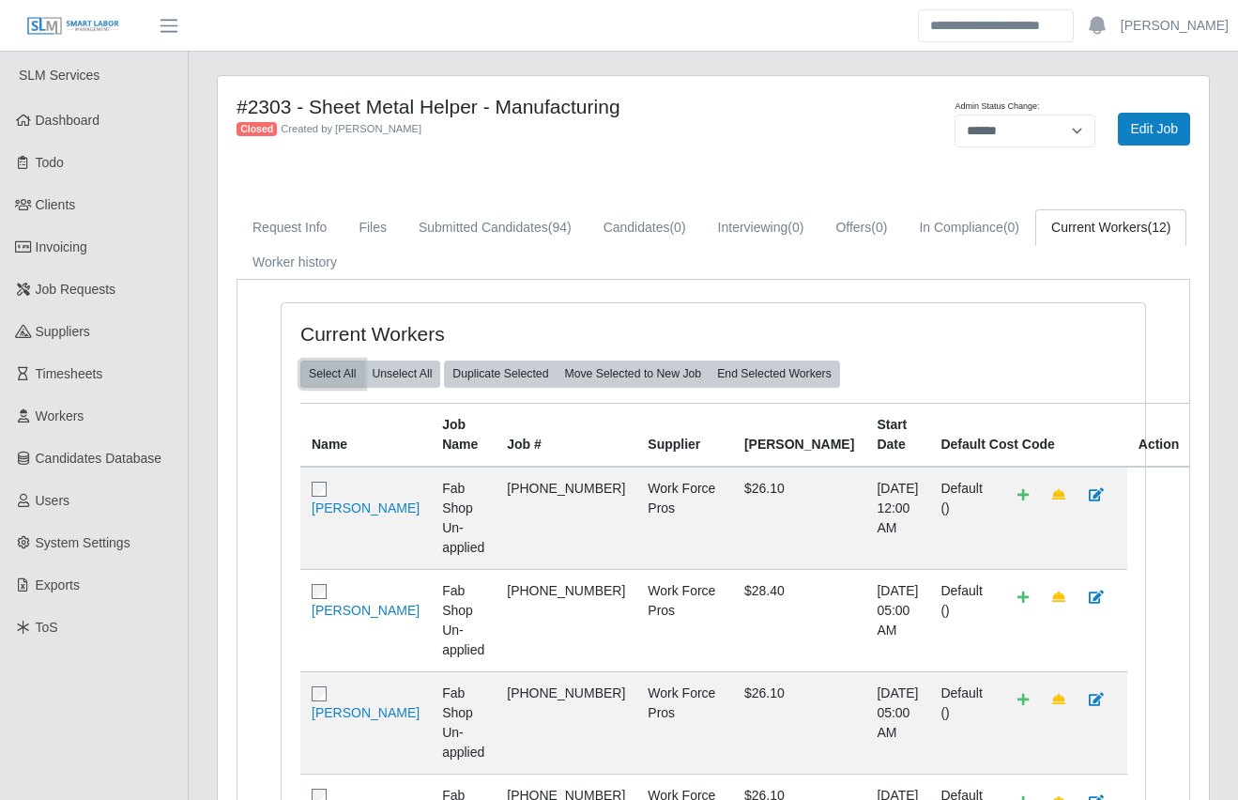
click at [310, 377] on button "Select All" at bounding box center [332, 373] width 64 height 26
click at [517, 376] on button "Duplicate Selected" at bounding box center [500, 373] width 113 height 26
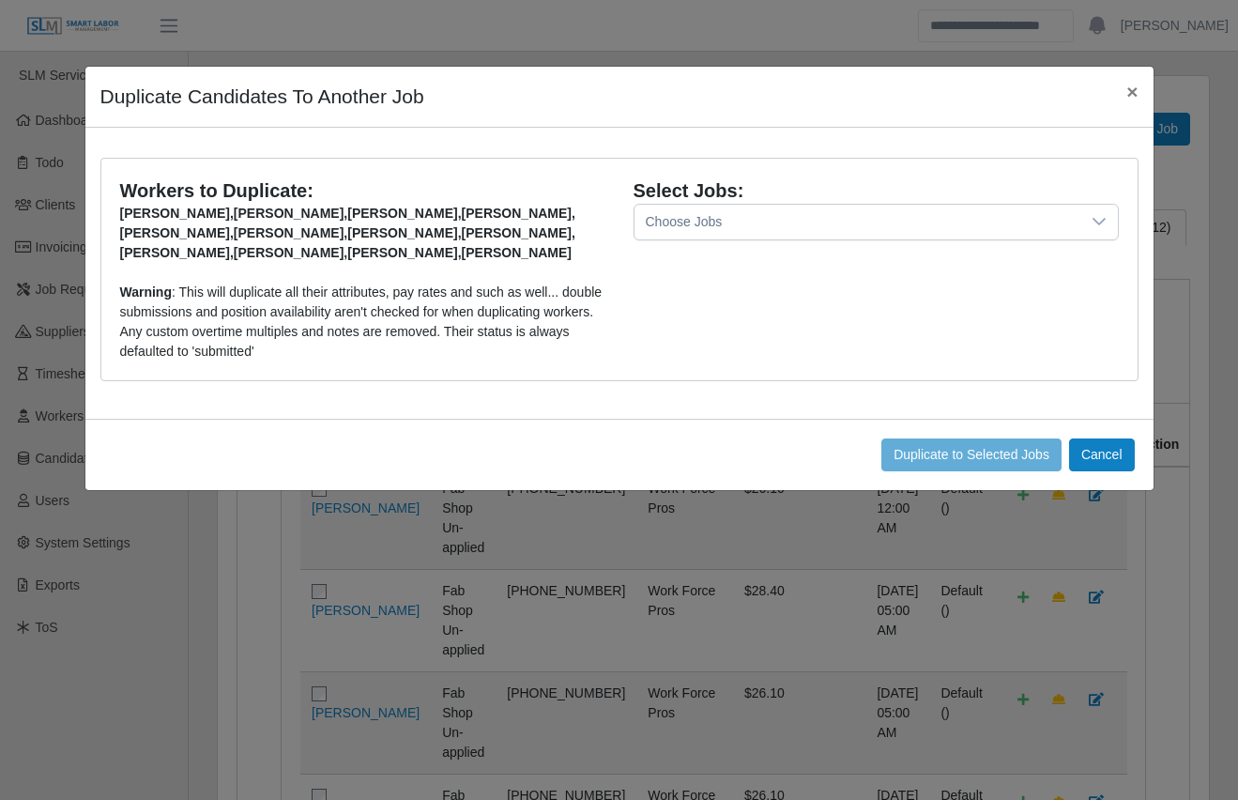
click at [787, 215] on div "Choose Jobs" at bounding box center [858, 222] width 446 height 35
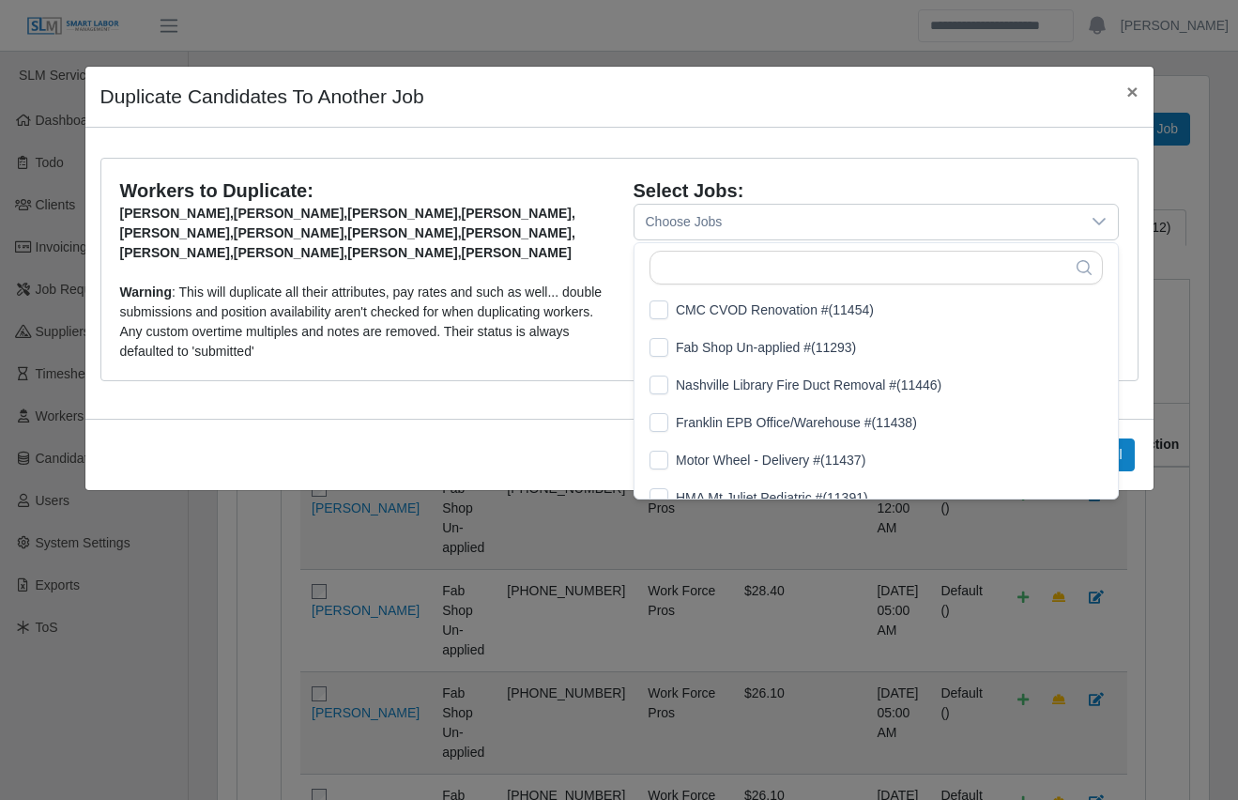
scroll to position [20, 12]
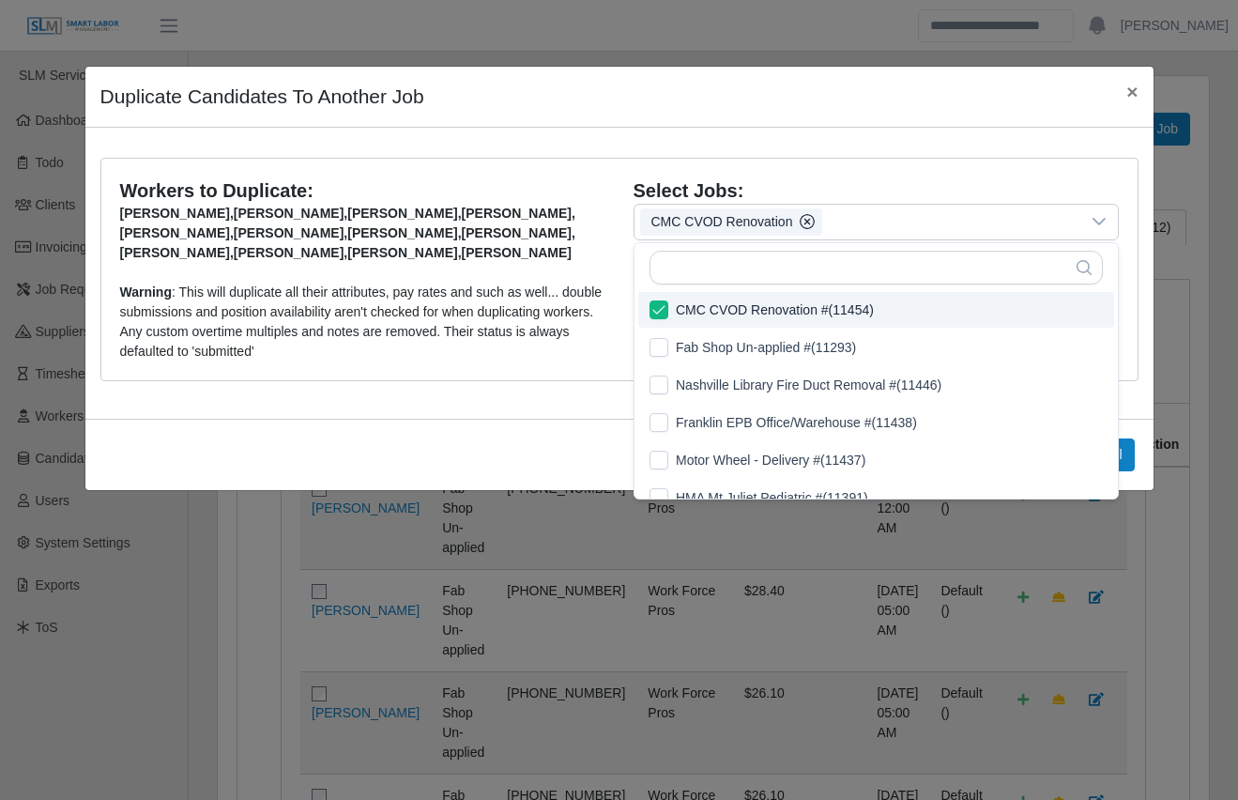
click at [849, 223] on div "CMC CVOD Renovation" at bounding box center [858, 222] width 446 height 35
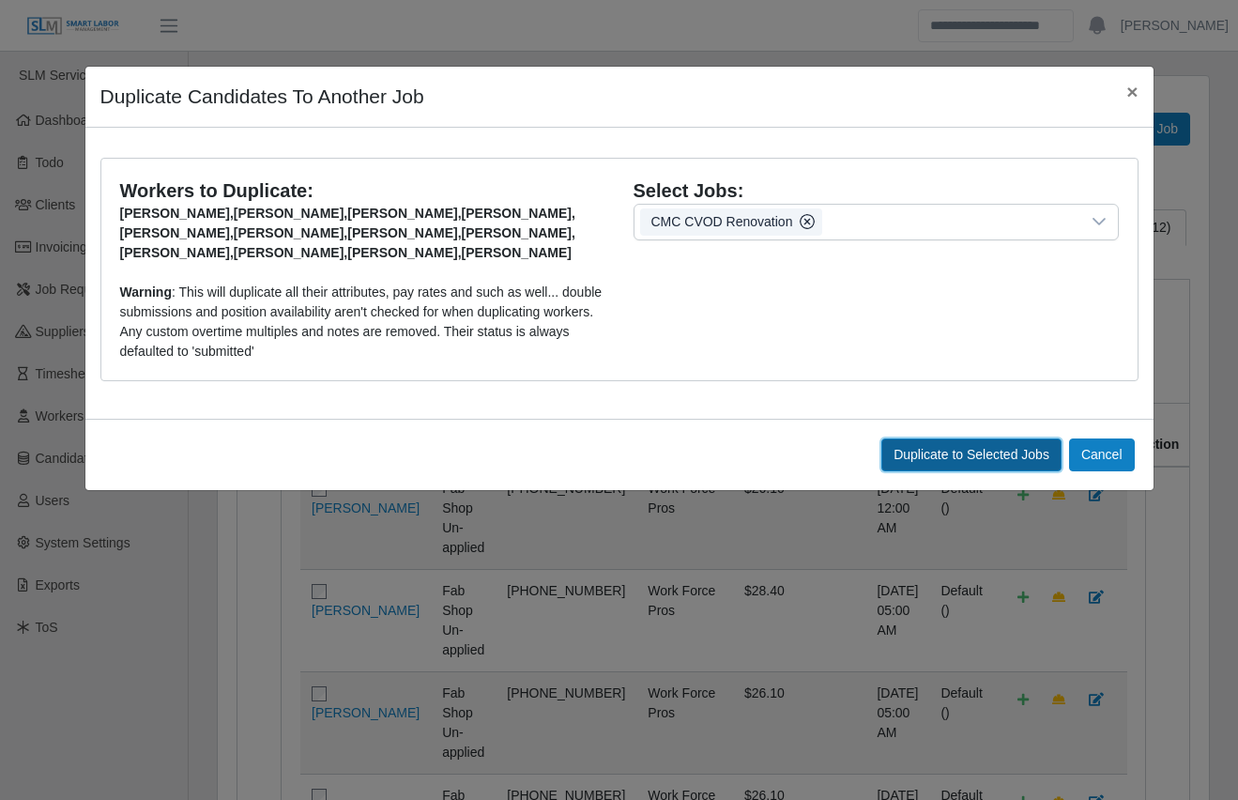
click at [934, 453] on span "Duplicate to Selected Jobs" at bounding box center [972, 454] width 156 height 15
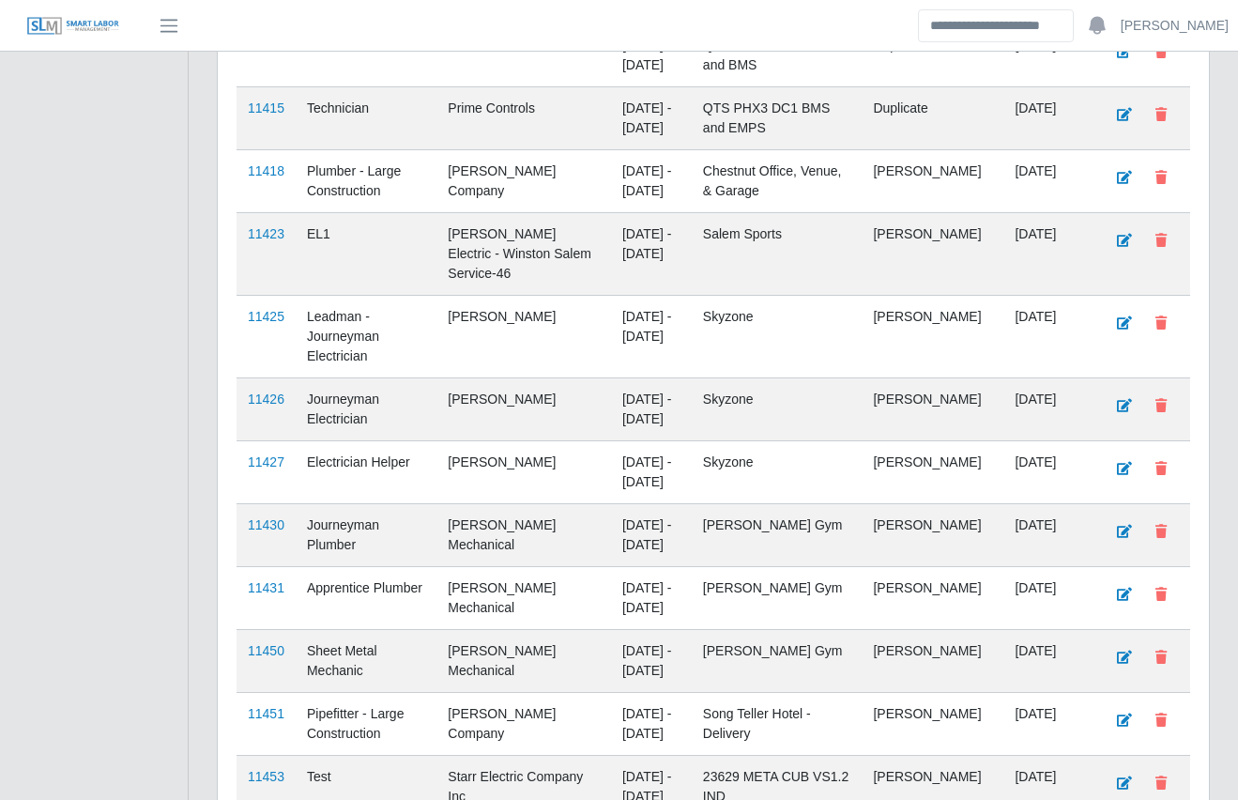
scroll to position [3583, 0]
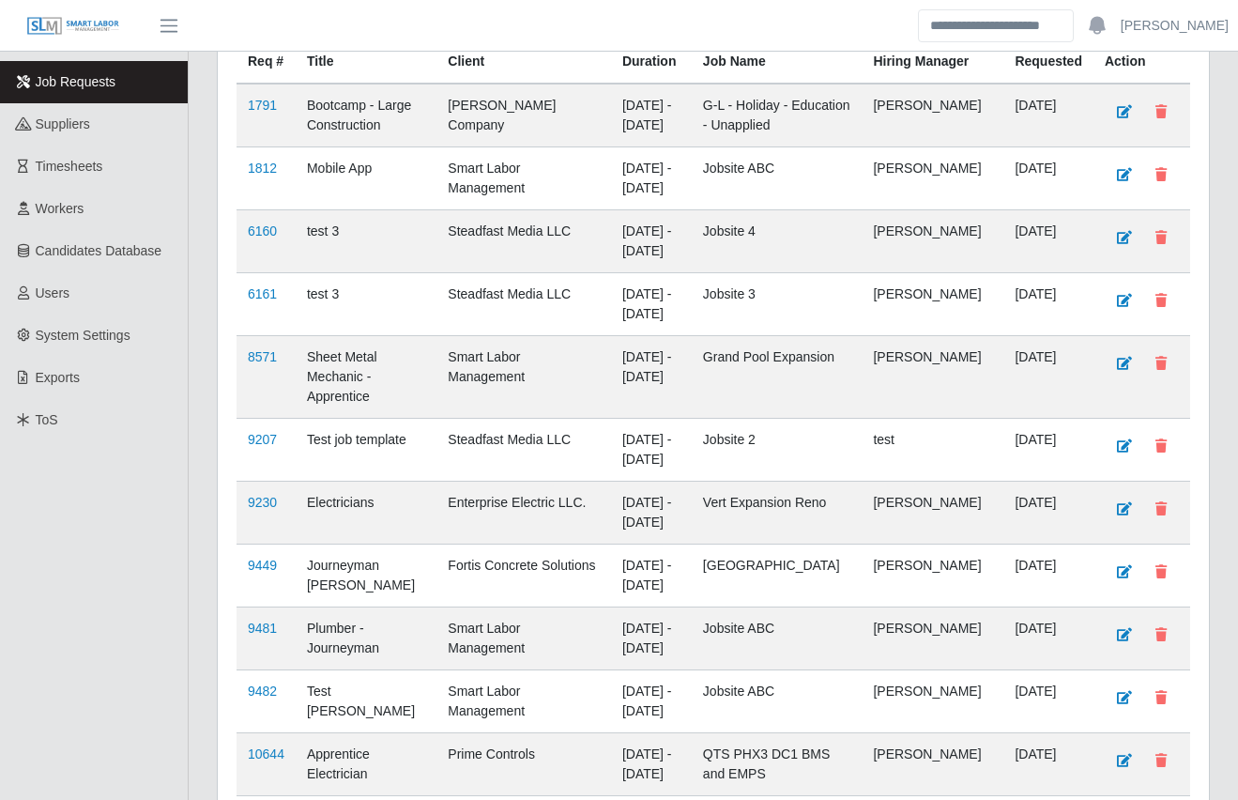
scroll to position [0, 0]
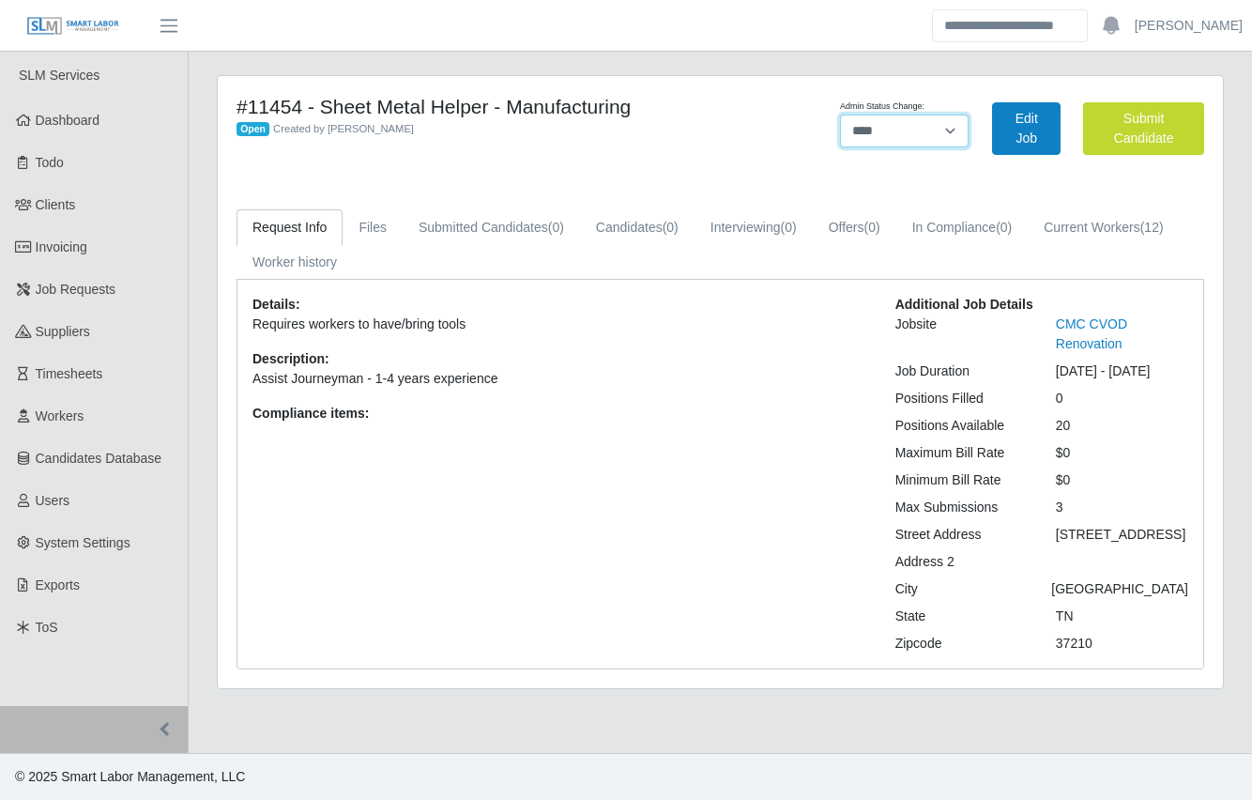
click at [911, 129] on select "******* **** ******" at bounding box center [905, 131] width 130 height 33
select select "******"
click at [970, 115] on select "******* **** ******" at bounding box center [905, 131] width 130 height 33
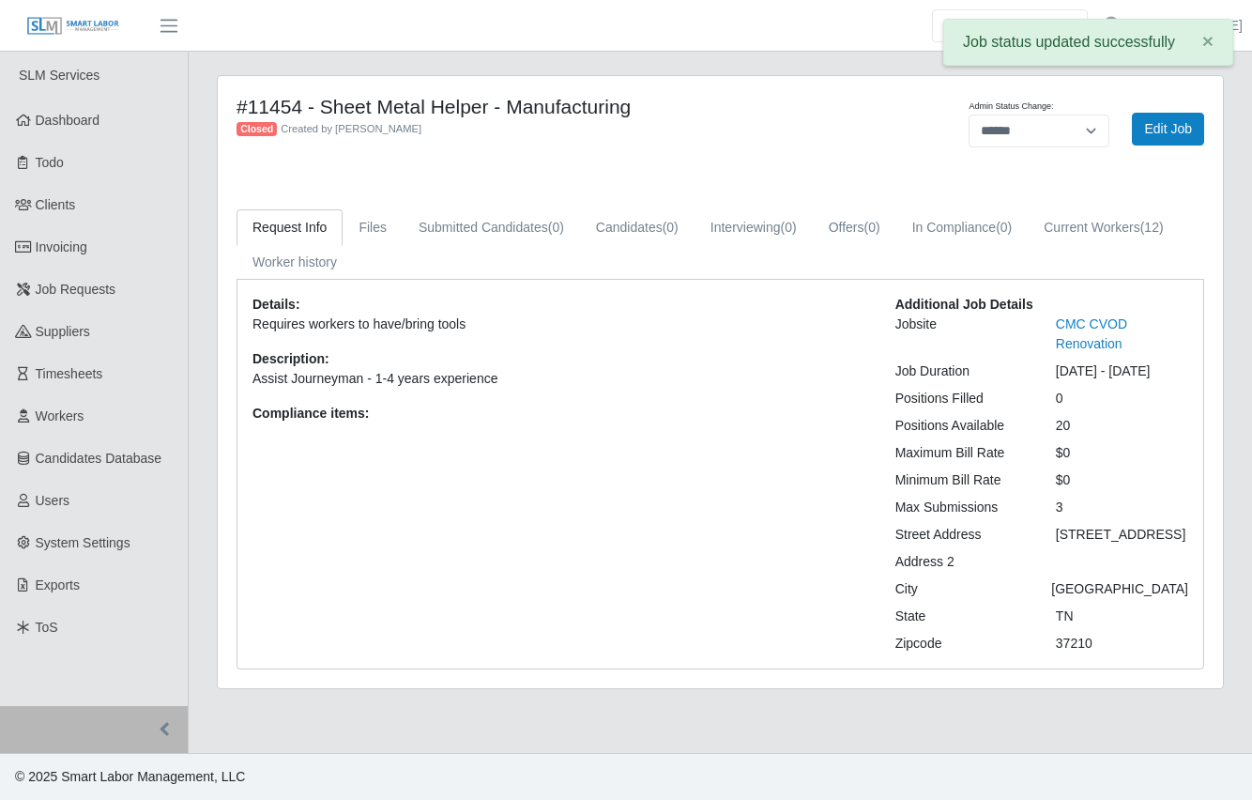
click at [927, 170] on div "#11454 - Sheet Metal Helper - Manufacturing Closed Created by [PERSON_NAME] Adm…" at bounding box center [720, 382] width 1005 height 612
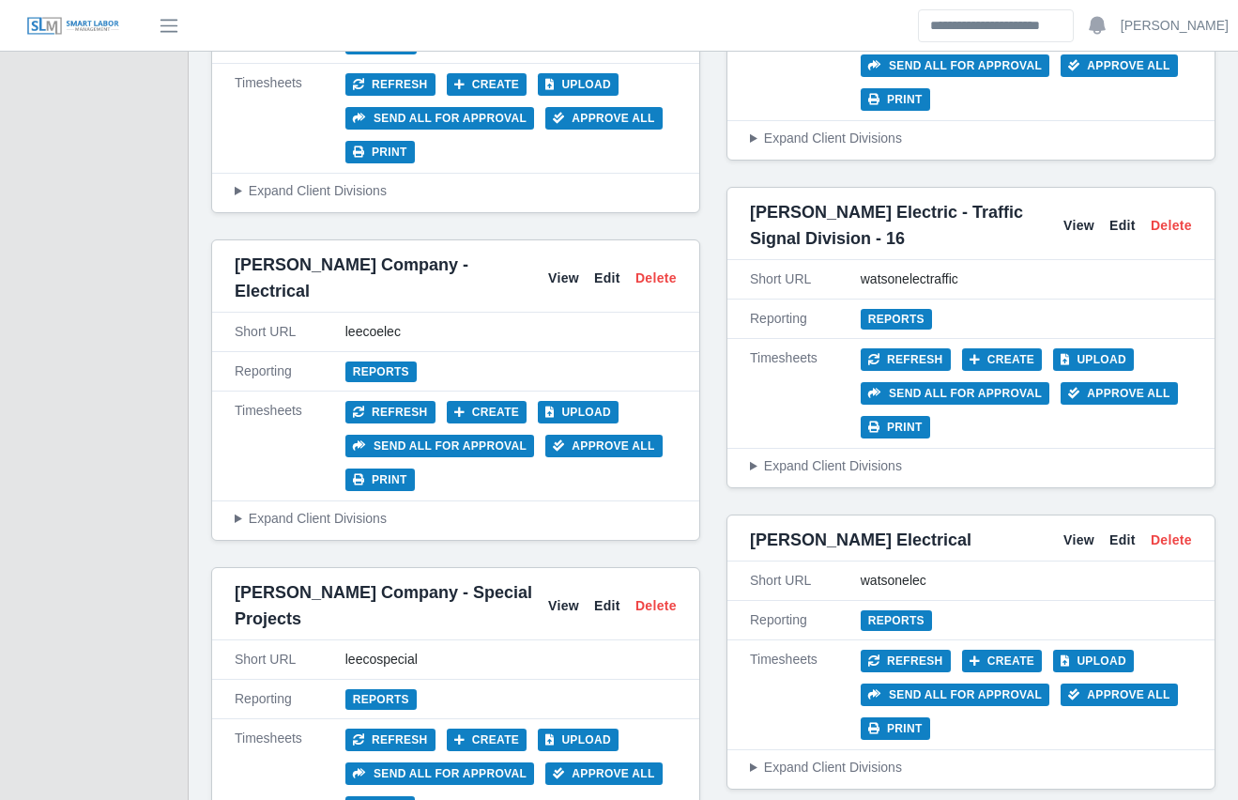
scroll to position [9485, 0]
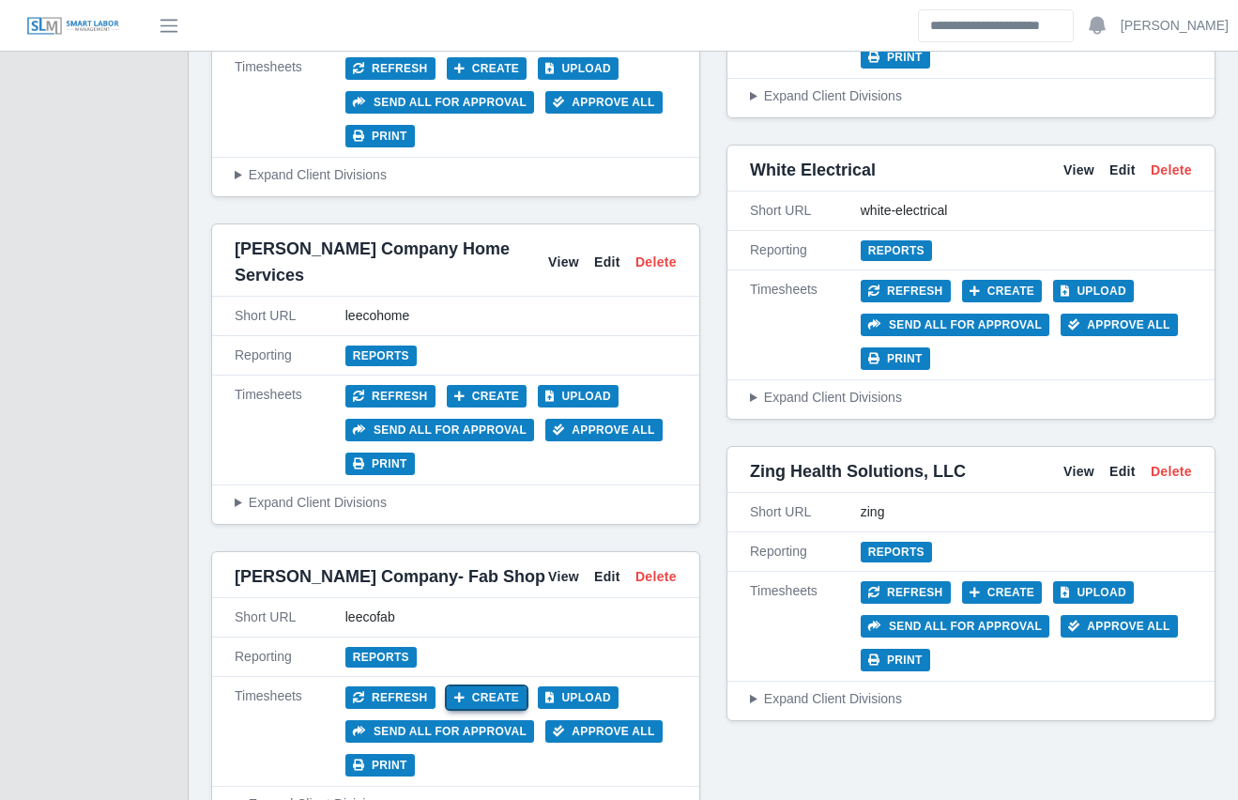
click at [486, 686] on button "Create" at bounding box center [487, 697] width 81 height 23
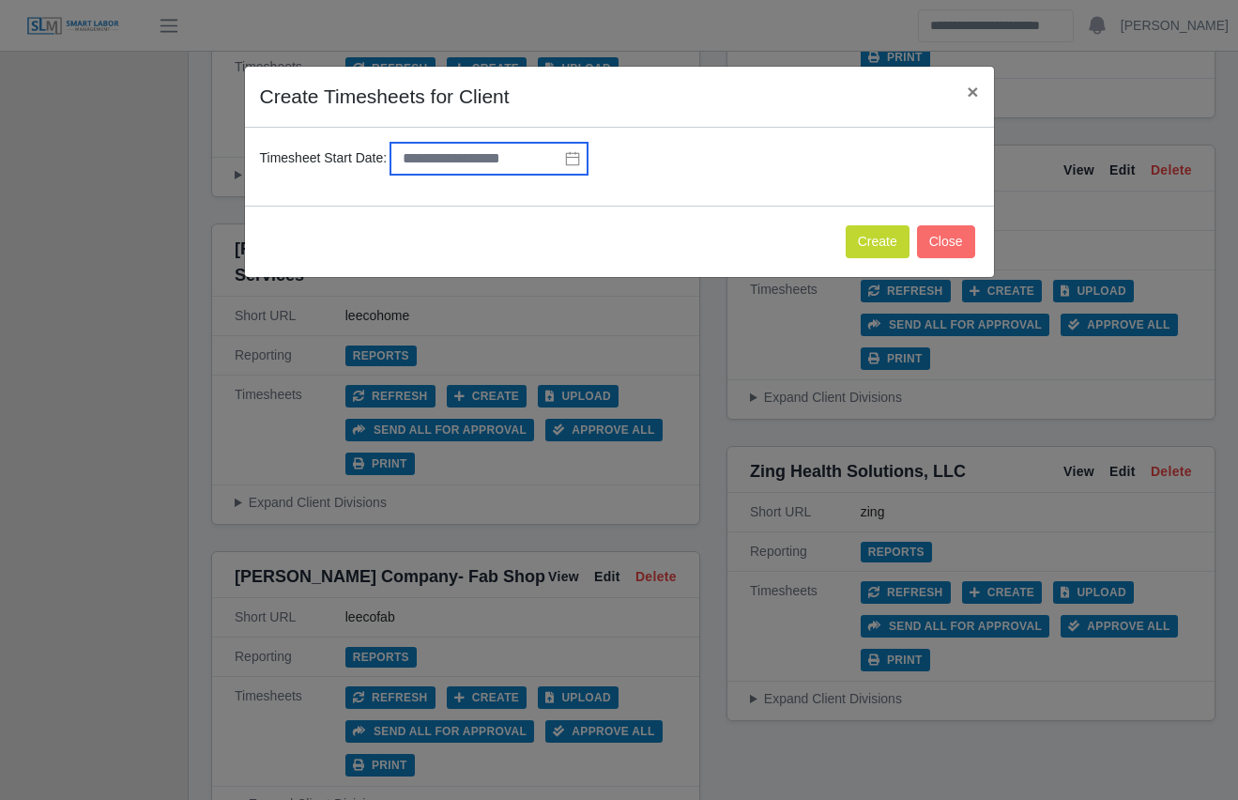
click at [482, 158] on input "text" at bounding box center [488, 159] width 197 height 32
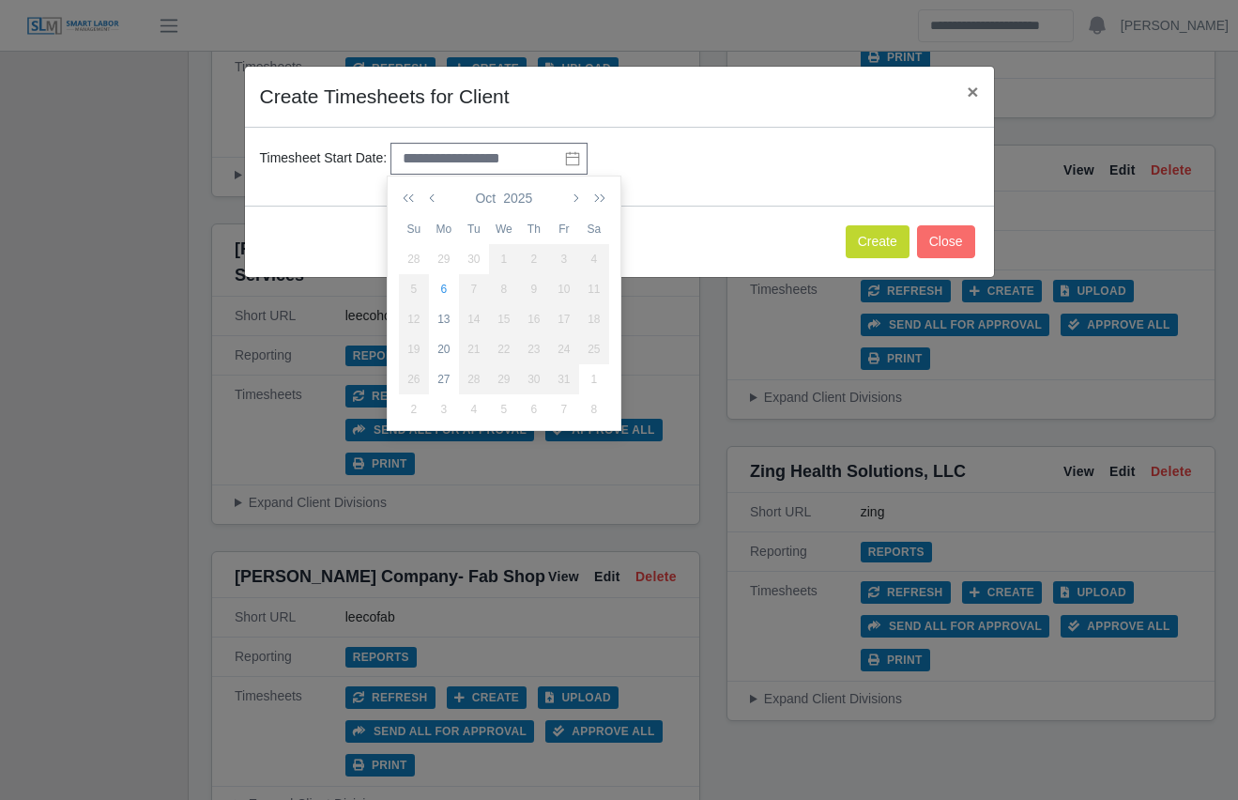
click at [447, 254] on div "29" at bounding box center [444, 259] width 30 height 17
type input "**********"
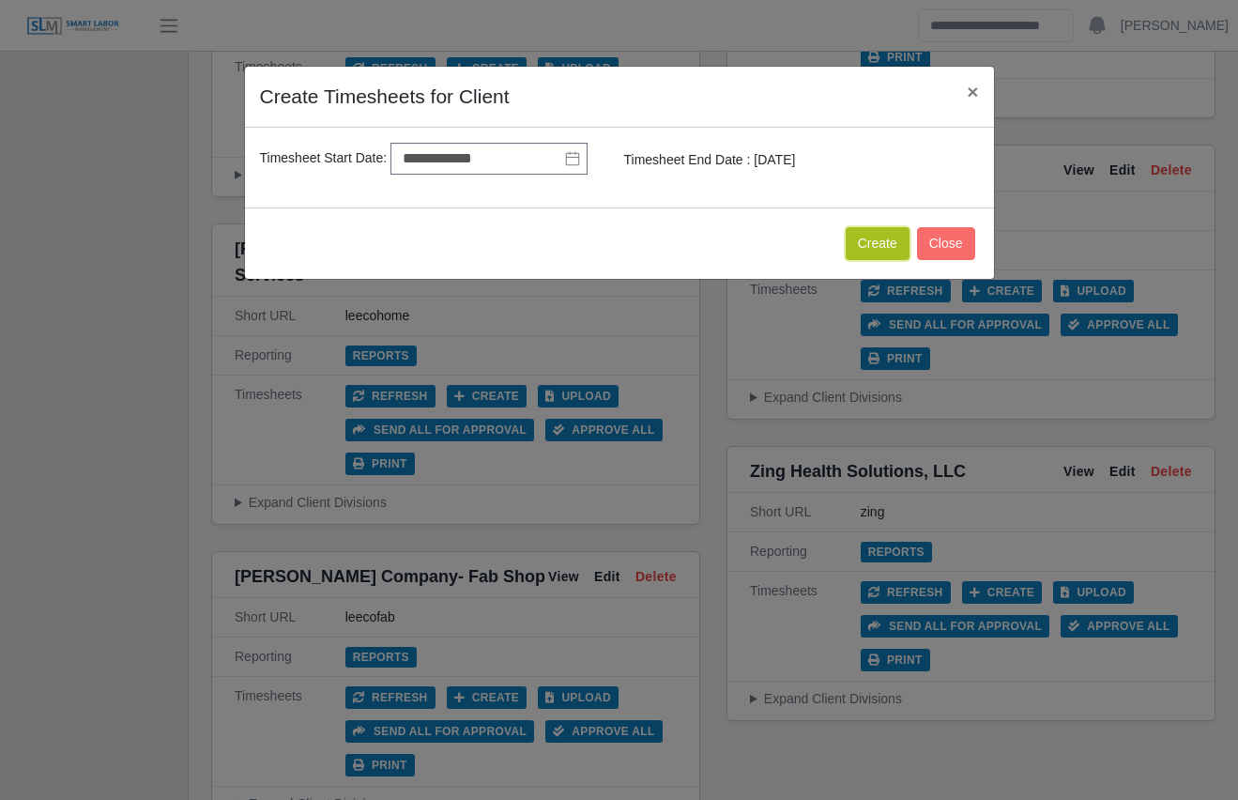
click at [880, 242] on button "Create" at bounding box center [878, 243] width 64 height 33
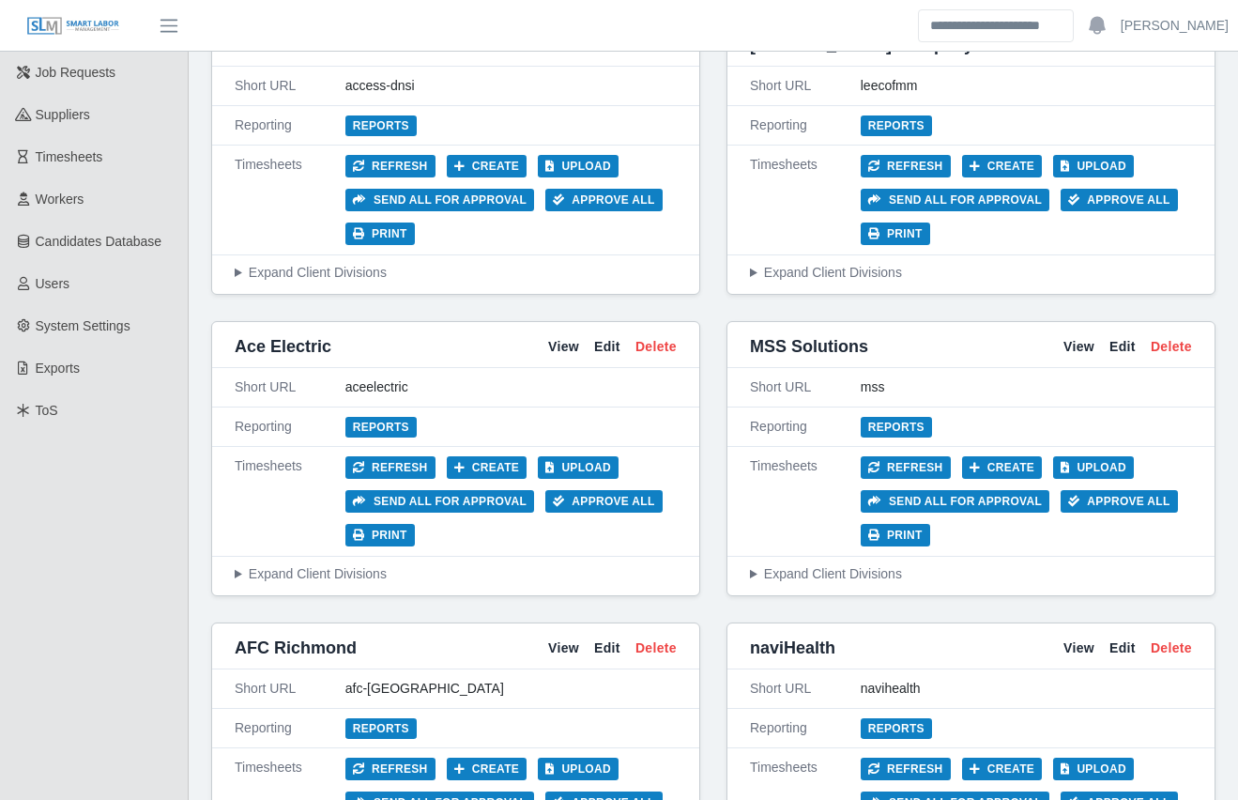
scroll to position [0, 0]
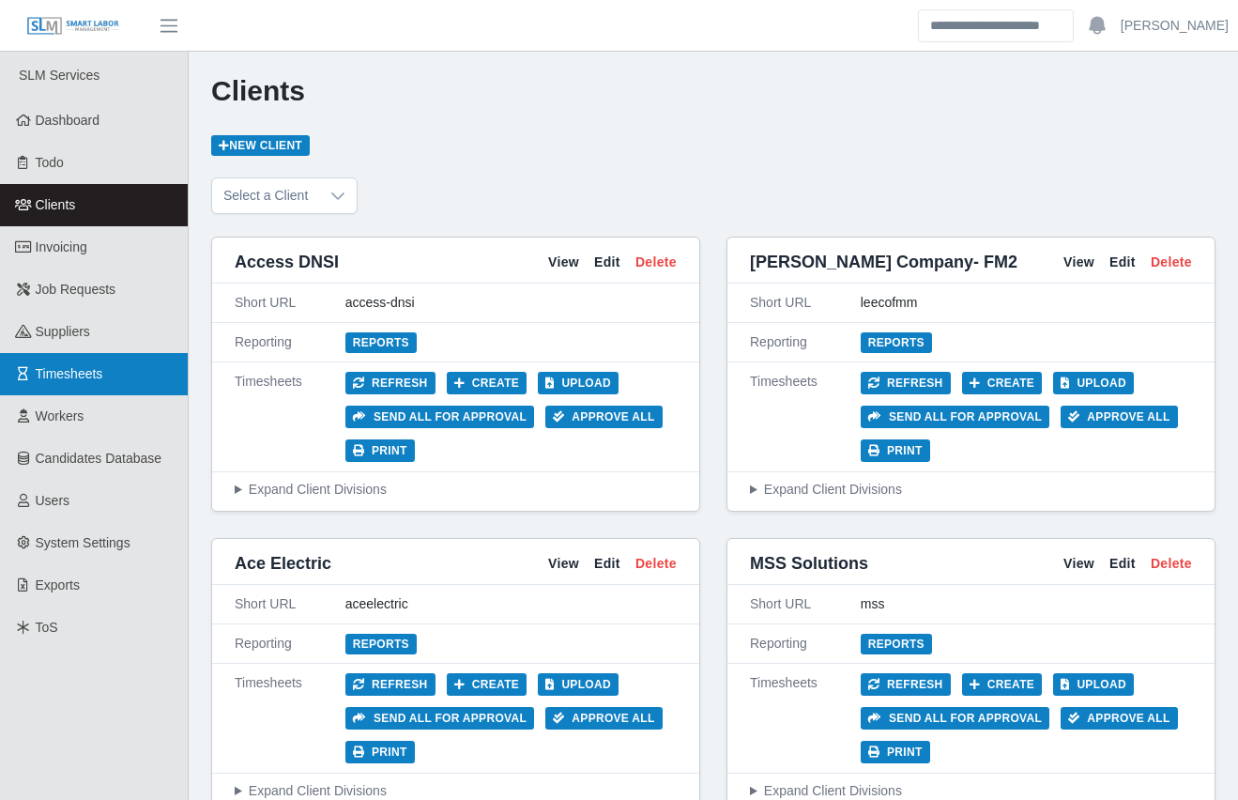
click at [133, 375] on link "Timesheets" at bounding box center [94, 374] width 188 height 42
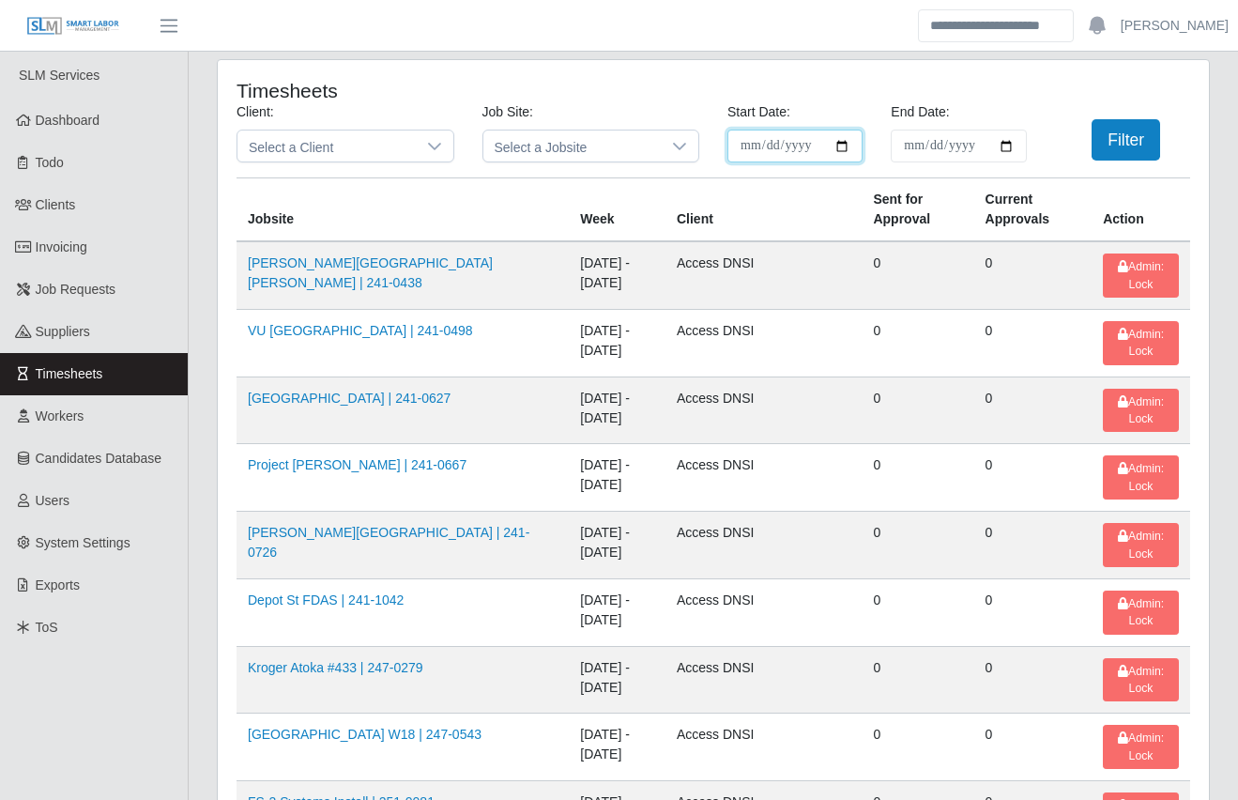
click at [840, 143] on input "**********" at bounding box center [794, 146] width 135 height 33
click at [561, 137] on span "Select a Jobsite" at bounding box center [572, 145] width 178 height 31
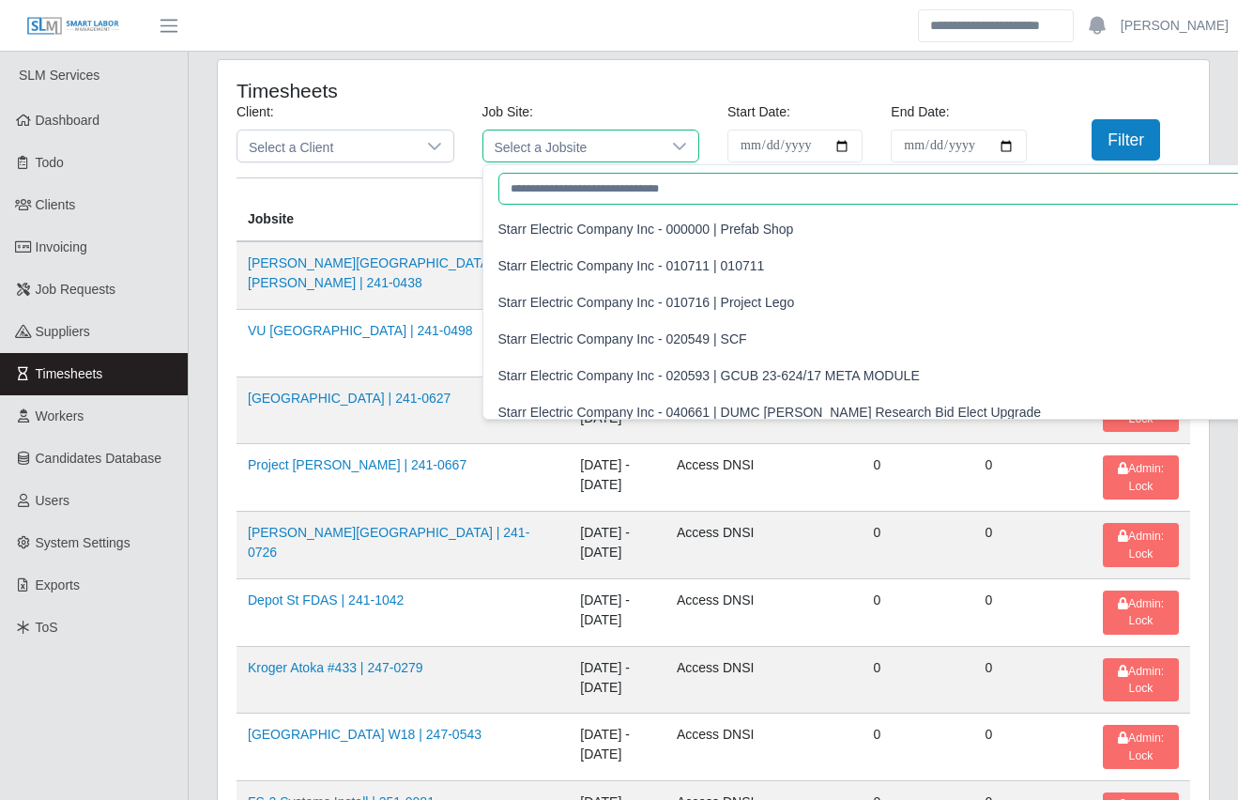
click at [528, 185] on input "text" at bounding box center [1035, 189] width 1075 height 32
paste input "**********"
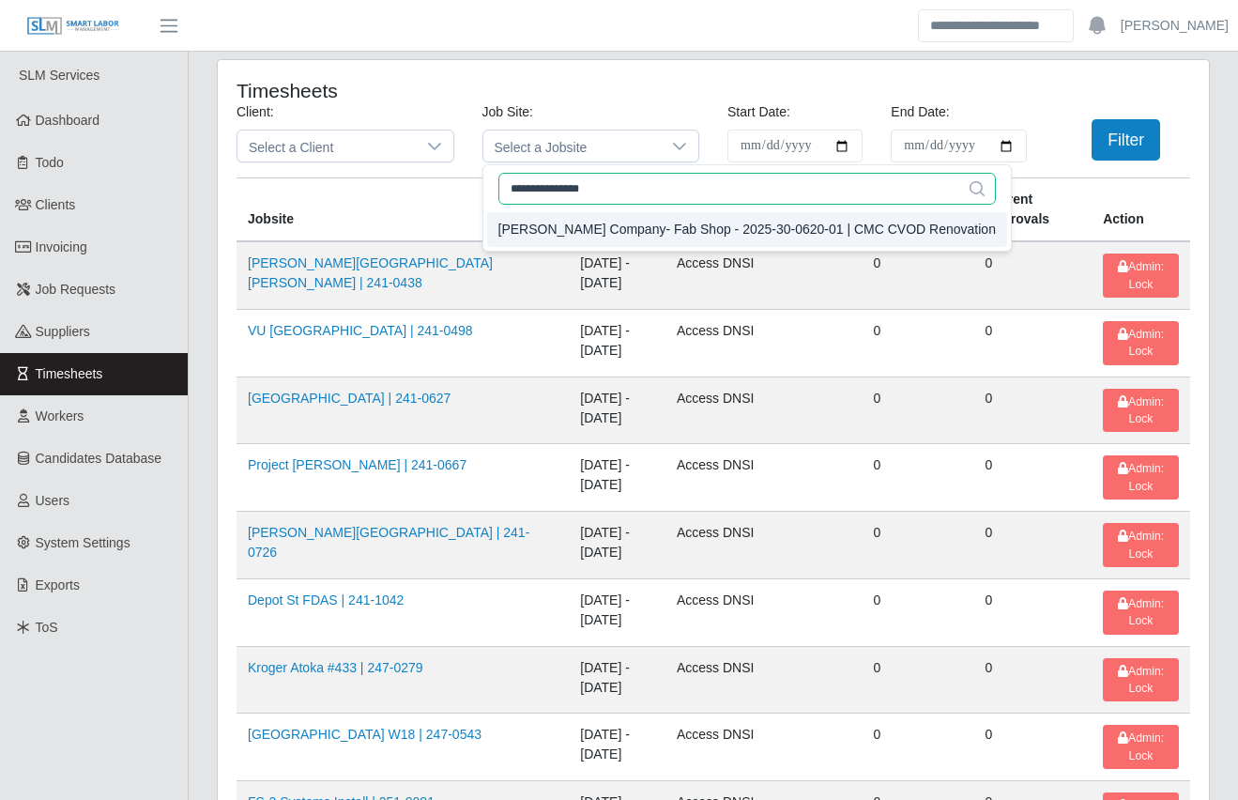
type input "**********"
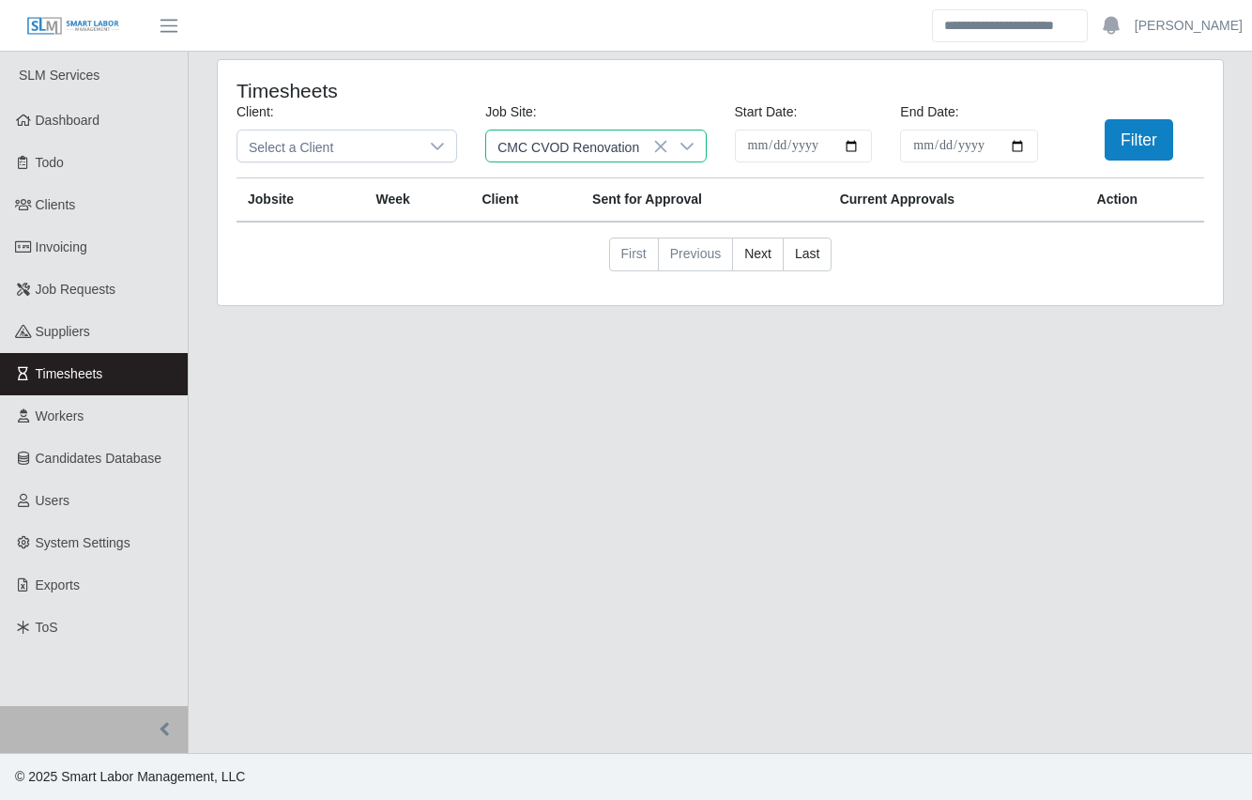
click at [559, 227] on div "[PERSON_NAME] Company- Fab Shop - 2025-30-0620-01 | CMC CVOD Renovation" at bounding box center [750, 230] width 498 height 20
click at [1123, 136] on button "Filter" at bounding box center [1139, 139] width 69 height 41
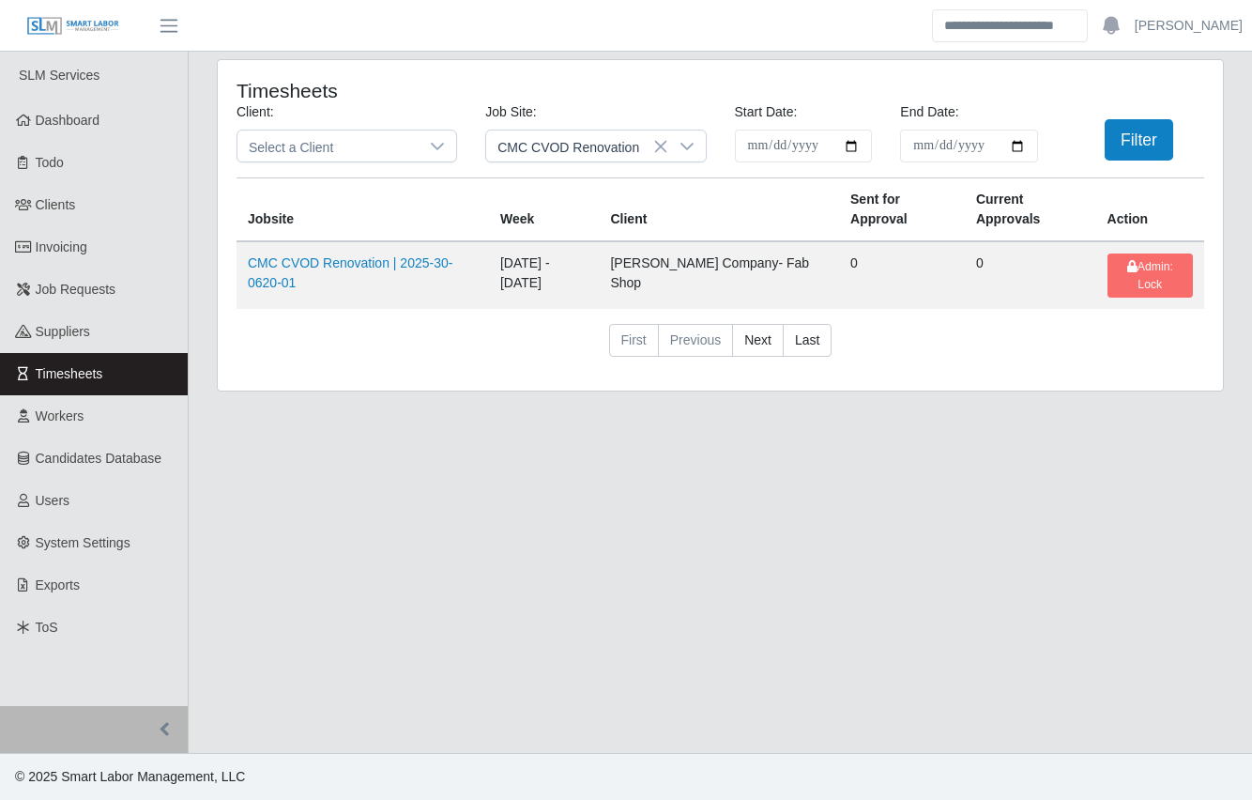
click at [201, 320] on div "Timesheets Client: Select a Client Job Site: CMC CVOD Renovation Start Date: Pl…" at bounding box center [721, 236] width 1064 height 355
click at [197, 325] on div "Timesheets Client: Select a Client Job Site: CMC CVOD Renovation Start Date: Pl…" at bounding box center [721, 236] width 1064 height 355
click at [197, 323] on div "Timesheets Client: Select a Client Job Site: CMC CVOD Renovation Start Date: Pl…" at bounding box center [721, 236] width 1064 height 355
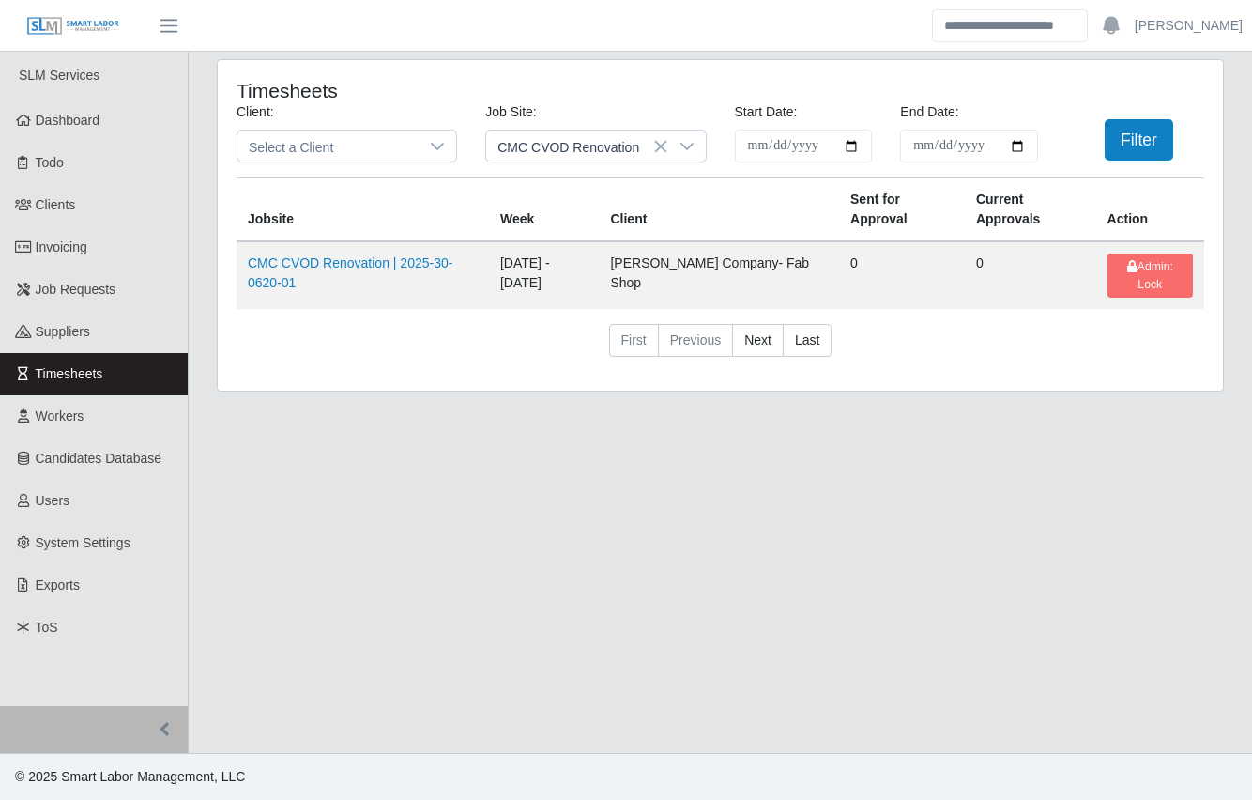
click at [199, 320] on div "Timesheets Client: Select a Client Job Site: CMC CVOD Renovation Start Date: Pl…" at bounding box center [721, 236] width 1064 height 355
click at [198, 317] on div "Timesheets Client: Select a Client Job Site: CMC CVOD Renovation Start Date: Pl…" at bounding box center [721, 236] width 1064 height 355
click at [198, 297] on div "Timesheets Client: Select a Client Job Site: CMC CVOD Renovation Start Date: Pl…" at bounding box center [721, 236] width 1064 height 355
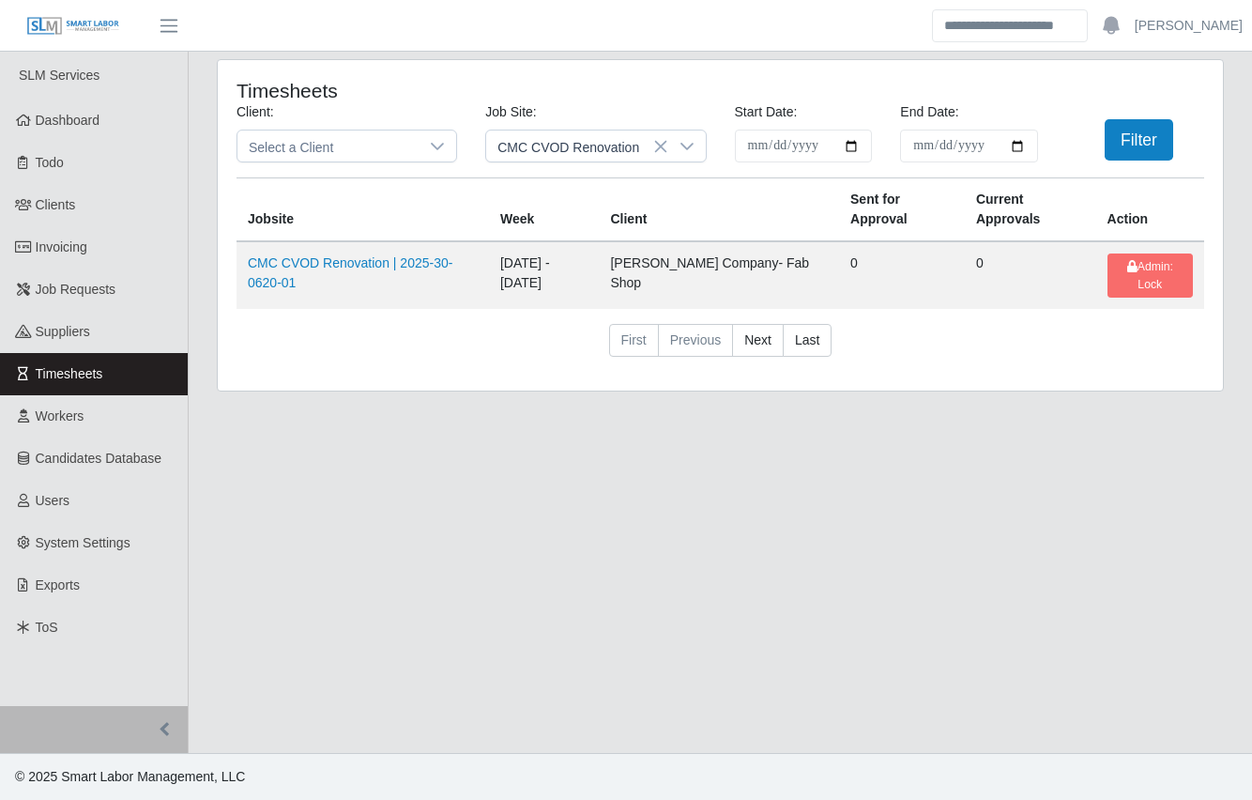
click at [198, 297] on div "Timesheets Client: Select a Client Job Site: CMC CVOD Renovation Start Date: Pl…" at bounding box center [721, 236] width 1064 height 355
click at [199, 293] on div "Timesheets Client: Select a Client Job Site: CMC CVOD Renovation Start Date: Pl…" at bounding box center [721, 236] width 1064 height 355
click at [199, 294] on div "Timesheets Client: Select a Client Job Site: CMC CVOD Renovation Start Date: Pl…" at bounding box center [721, 236] width 1064 height 355
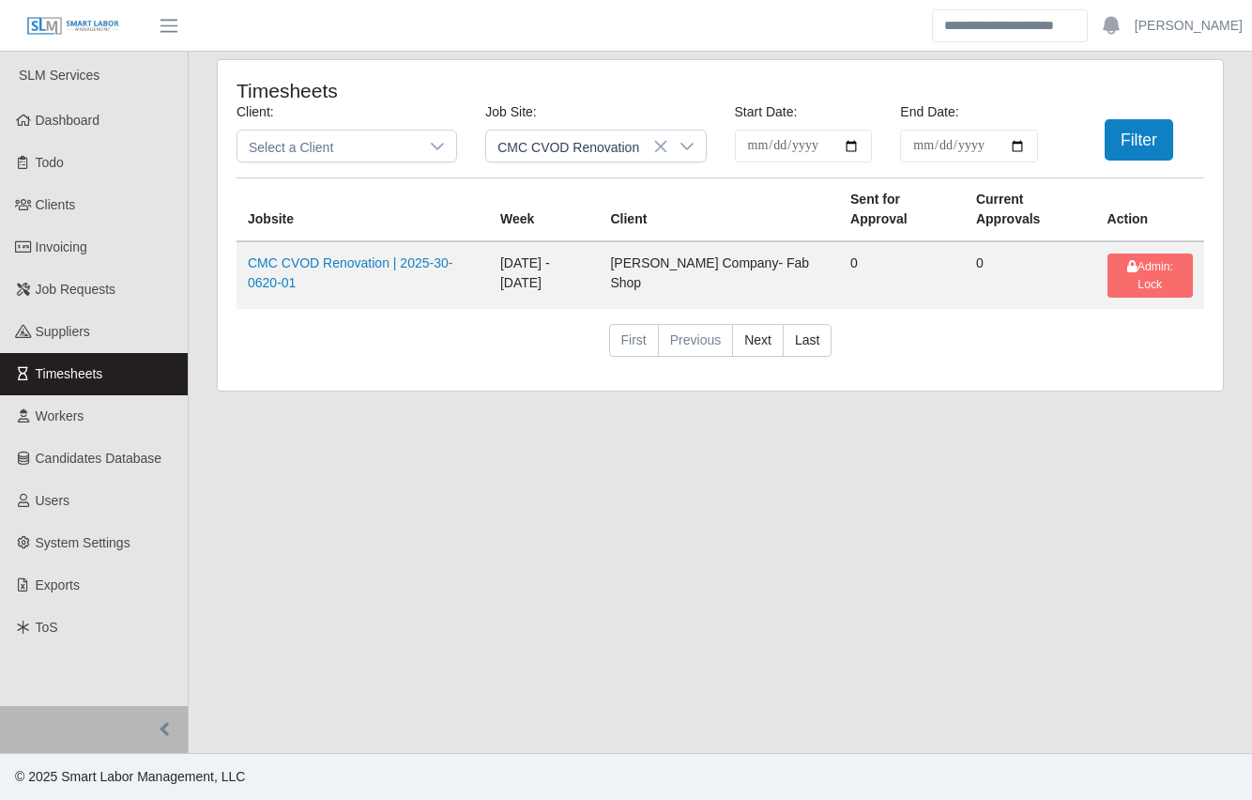
click at [199, 293] on div "Timesheets Client: Select a Client Job Site: CMC CVOD Renovation Start Date: Pl…" at bounding box center [721, 236] width 1064 height 355
click at [199, 294] on div "Timesheets Client: Select a Client Job Site: CMC CVOD Renovation Start Date: Pl…" at bounding box center [721, 236] width 1064 height 355
click at [197, 294] on div "Timesheets Client: Select a Client Job Site: CMC CVOD Renovation Start Date: Pl…" at bounding box center [721, 236] width 1064 height 355
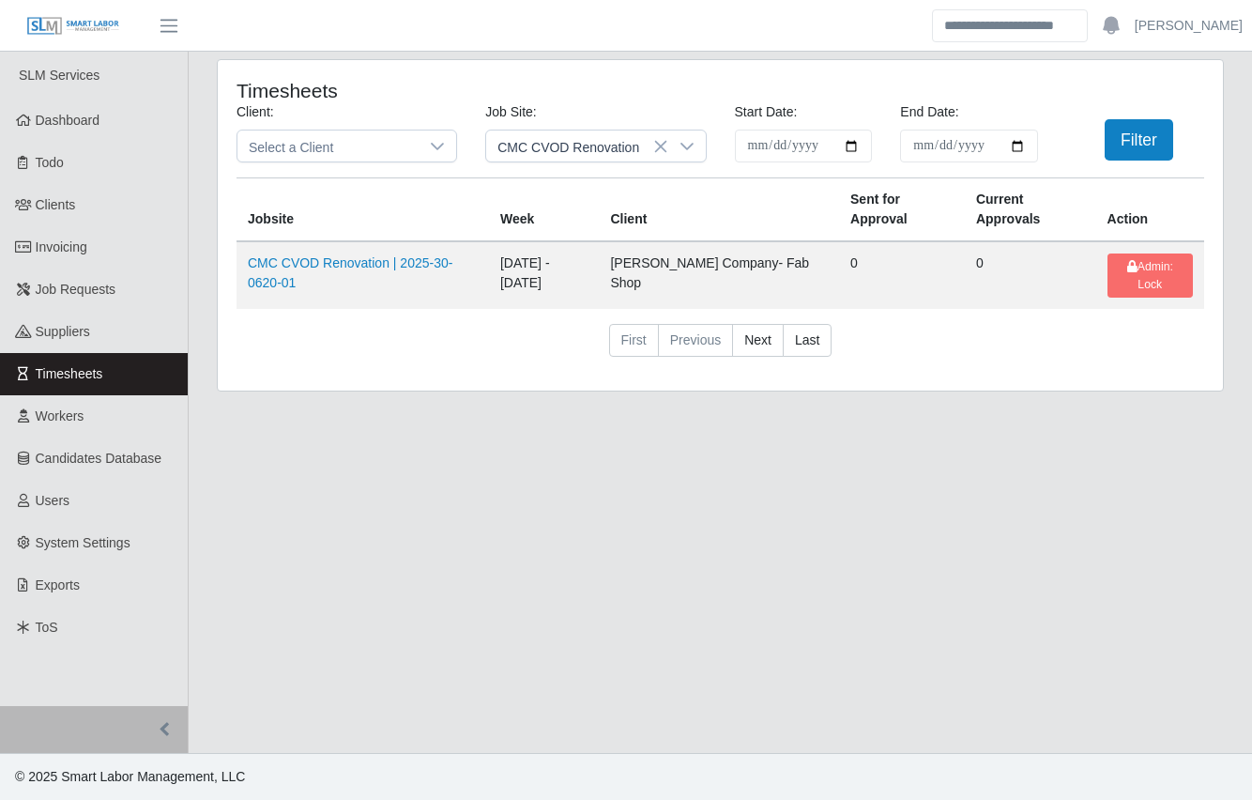
click at [198, 294] on div "Timesheets Client: Select a Client Job Site: CMC CVOD Renovation Start Date: Pl…" at bounding box center [721, 236] width 1064 height 355
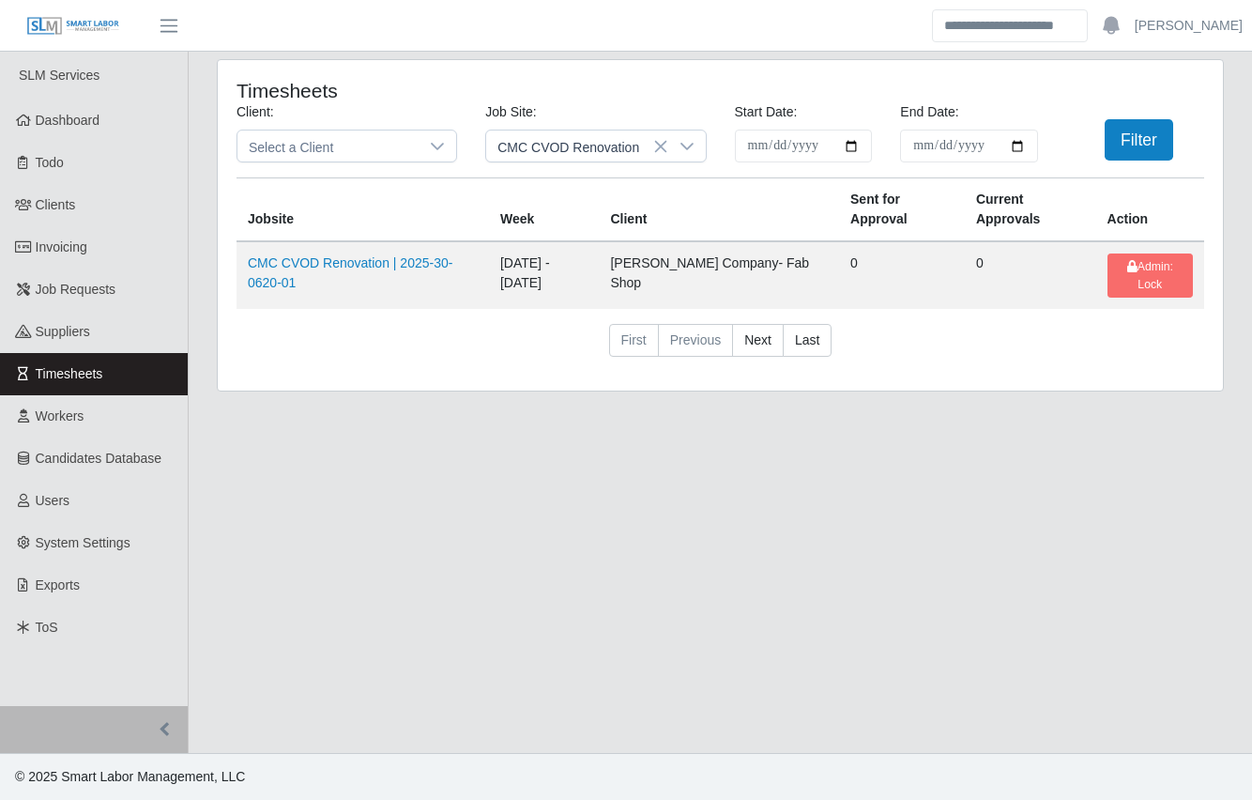
click at [198, 296] on div "Timesheets Client: Select a Client Job Site: CMC CVOD Renovation Start Date: Pl…" at bounding box center [721, 236] width 1064 height 355
click at [228, 636] on main "Timesheets Client: Select a Client Job Site: CMC CVOD Renovation Start Date: Pl…" at bounding box center [721, 402] width 1064 height 701
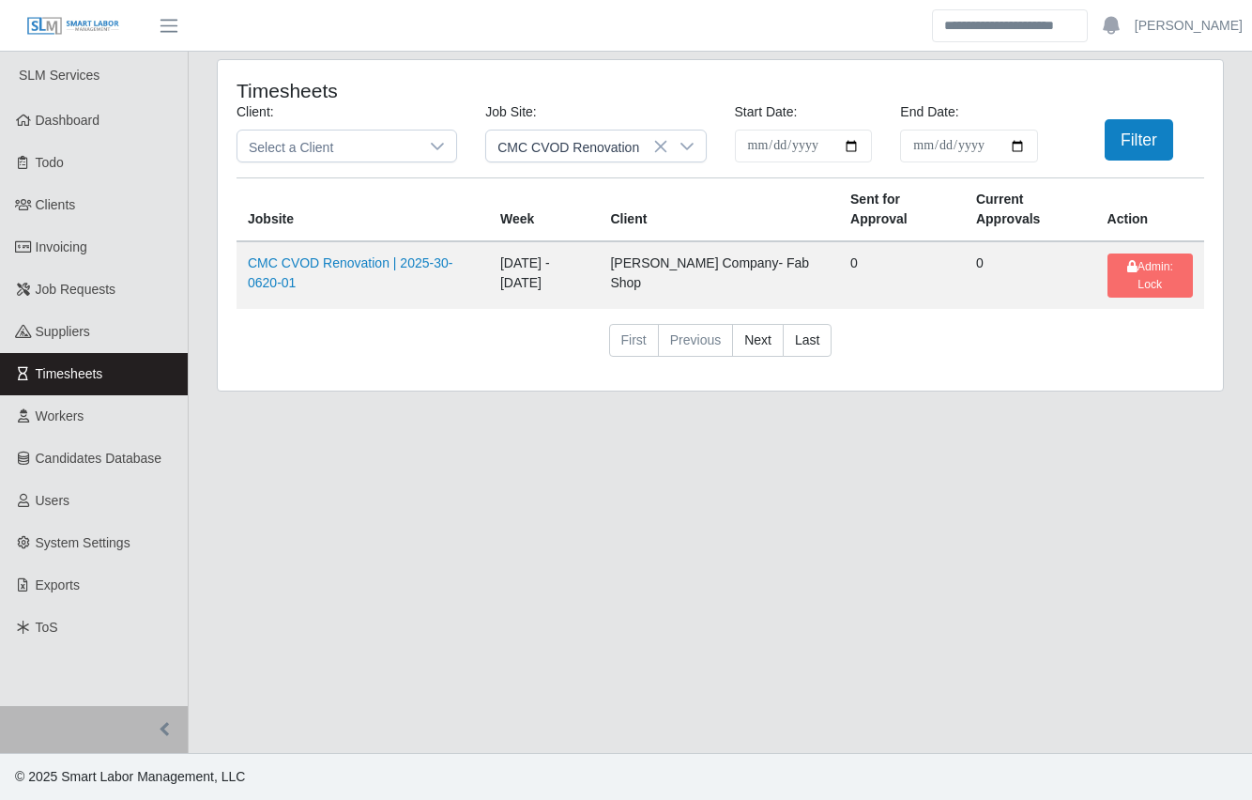
click at [121, 369] on link "Timesheets" at bounding box center [94, 374] width 188 height 42
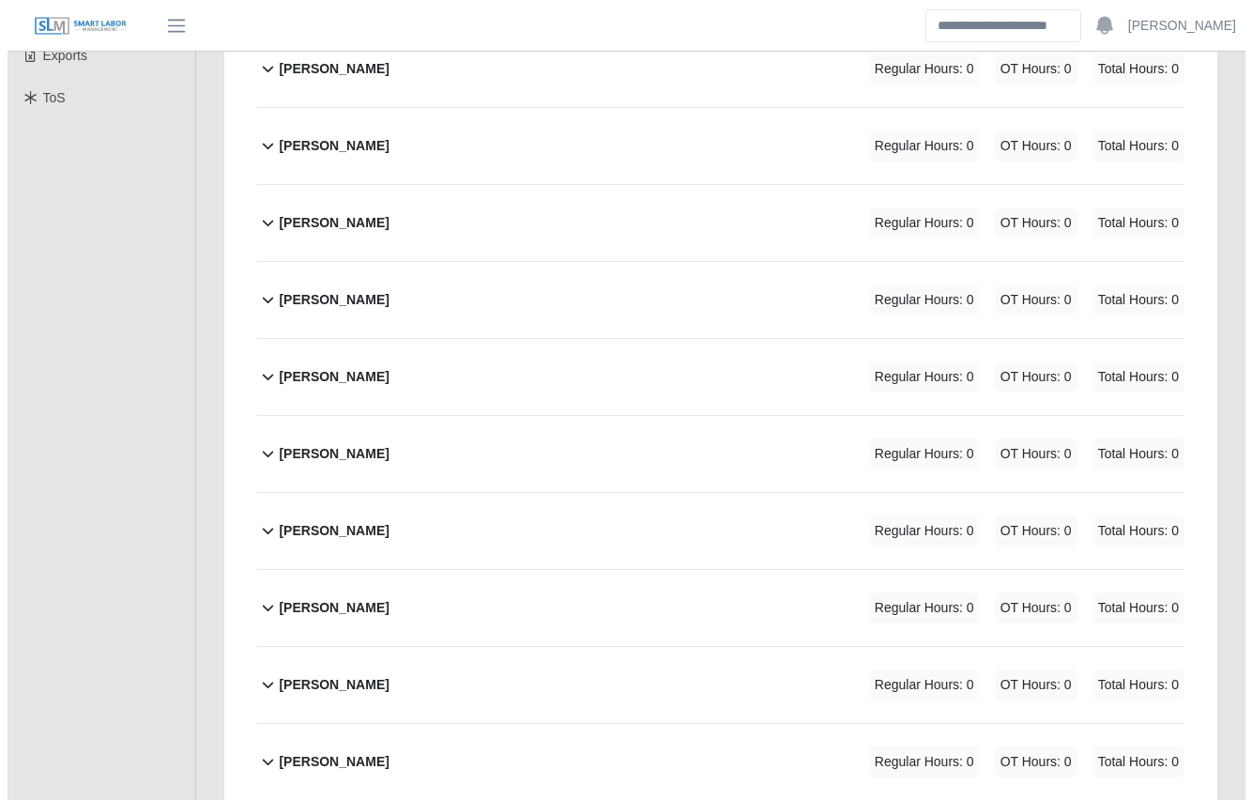
scroll to position [528, 0]
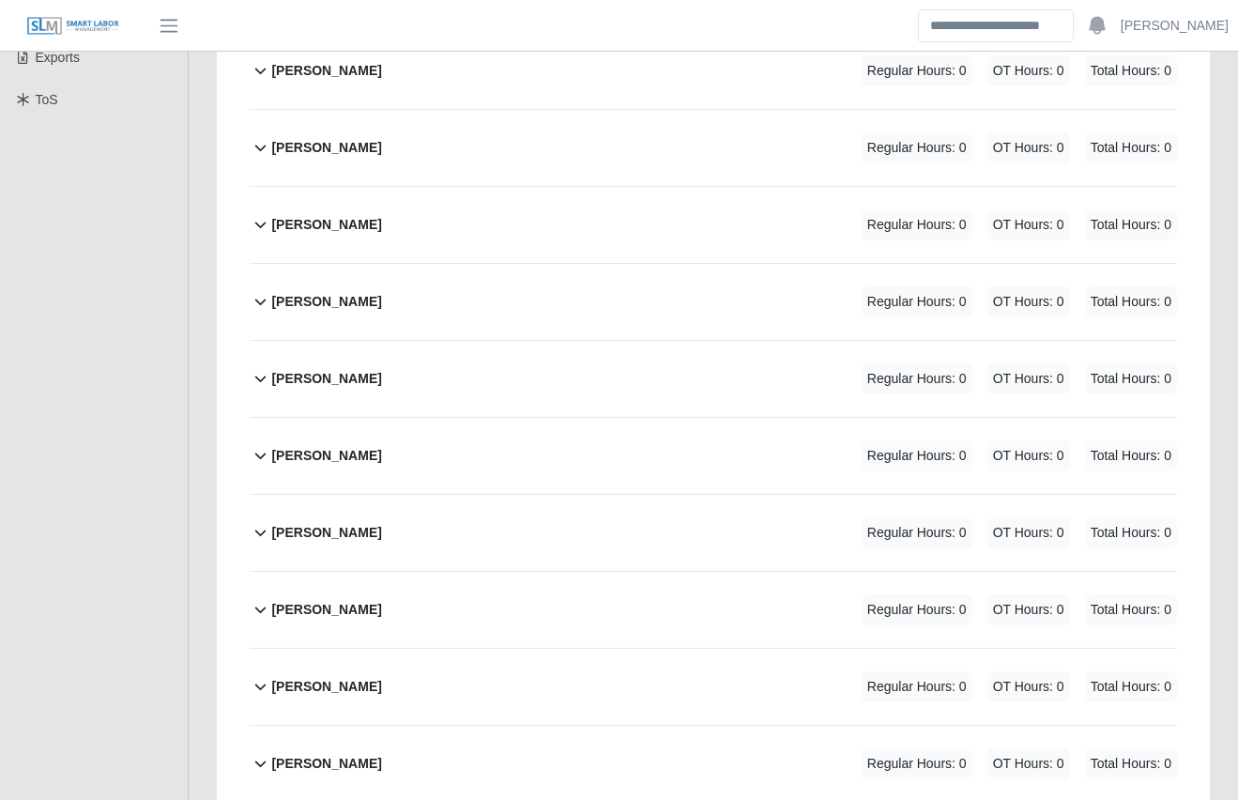
click at [522, 495] on div "[PERSON_NAME] Regular Hours: 0 OT Hours: 0 Total Hours: 0" at bounding box center [724, 533] width 906 height 76
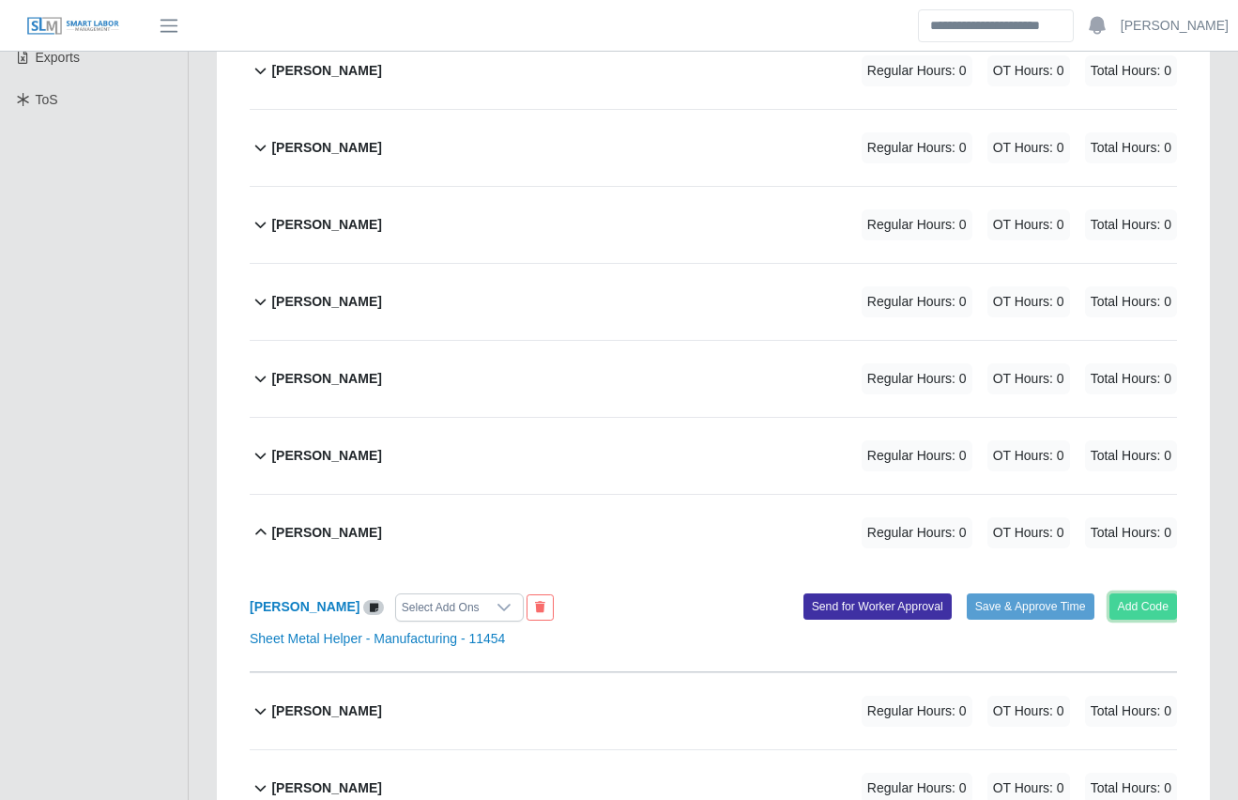
click at [1134, 593] on button "Add Code" at bounding box center [1144, 606] width 69 height 26
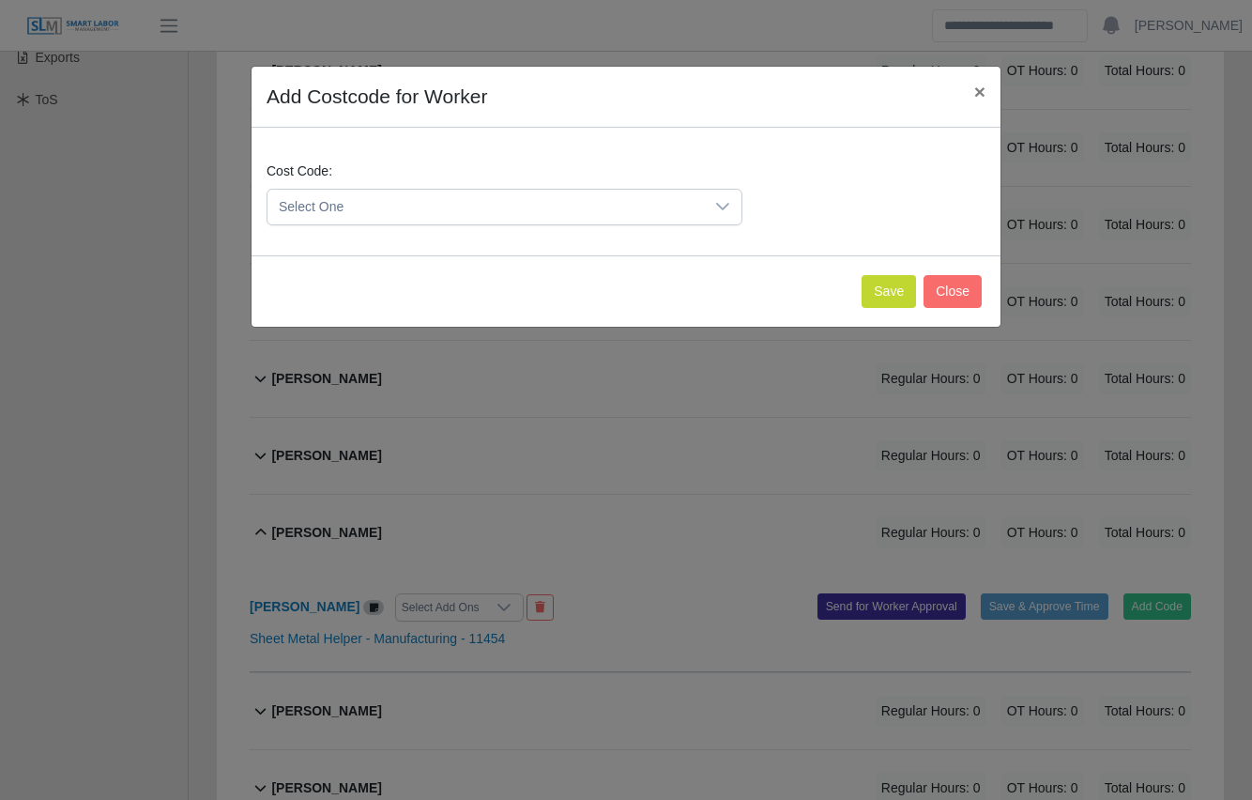
click at [467, 205] on span "Select One" at bounding box center [486, 207] width 436 height 35
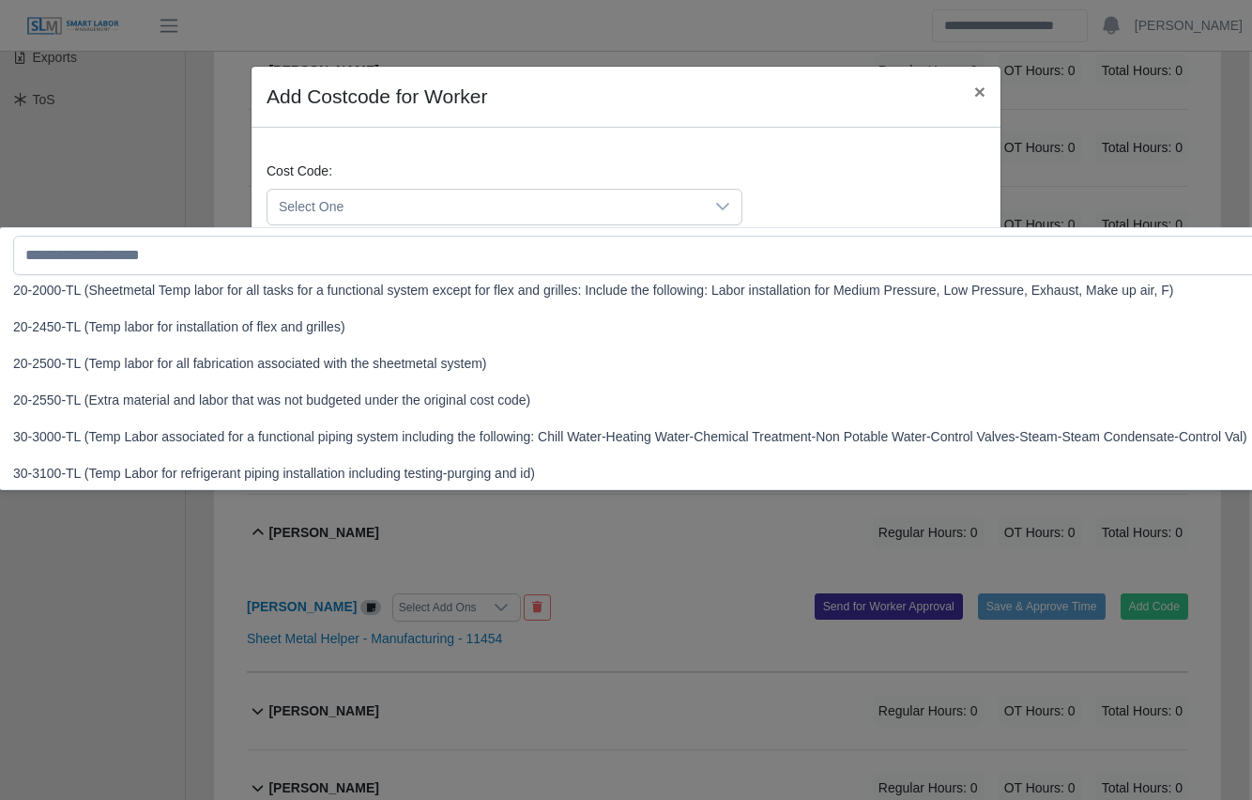
scroll to position [449, 0]
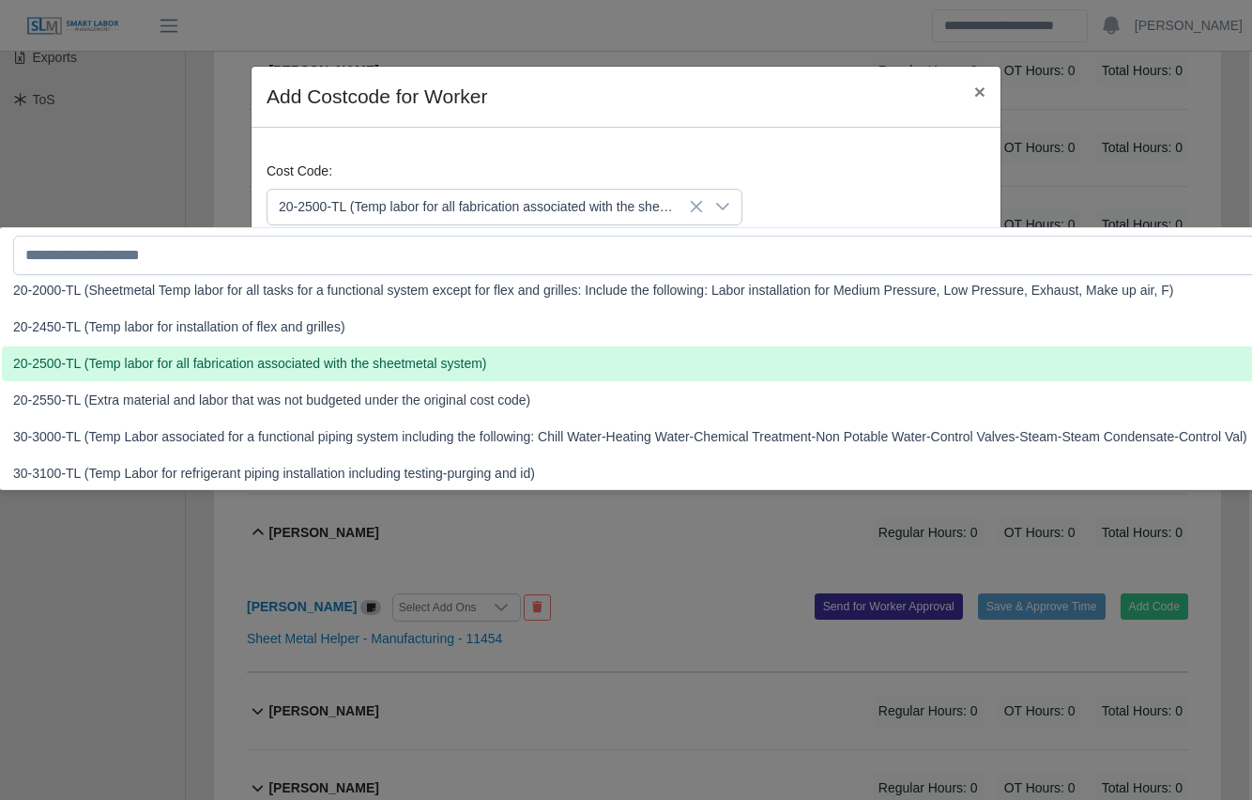
click at [209, 360] on span "20-2500-TL (Temp labor for all fabrication associated with the sheetmetal syste…" at bounding box center [250, 364] width 474 height 20
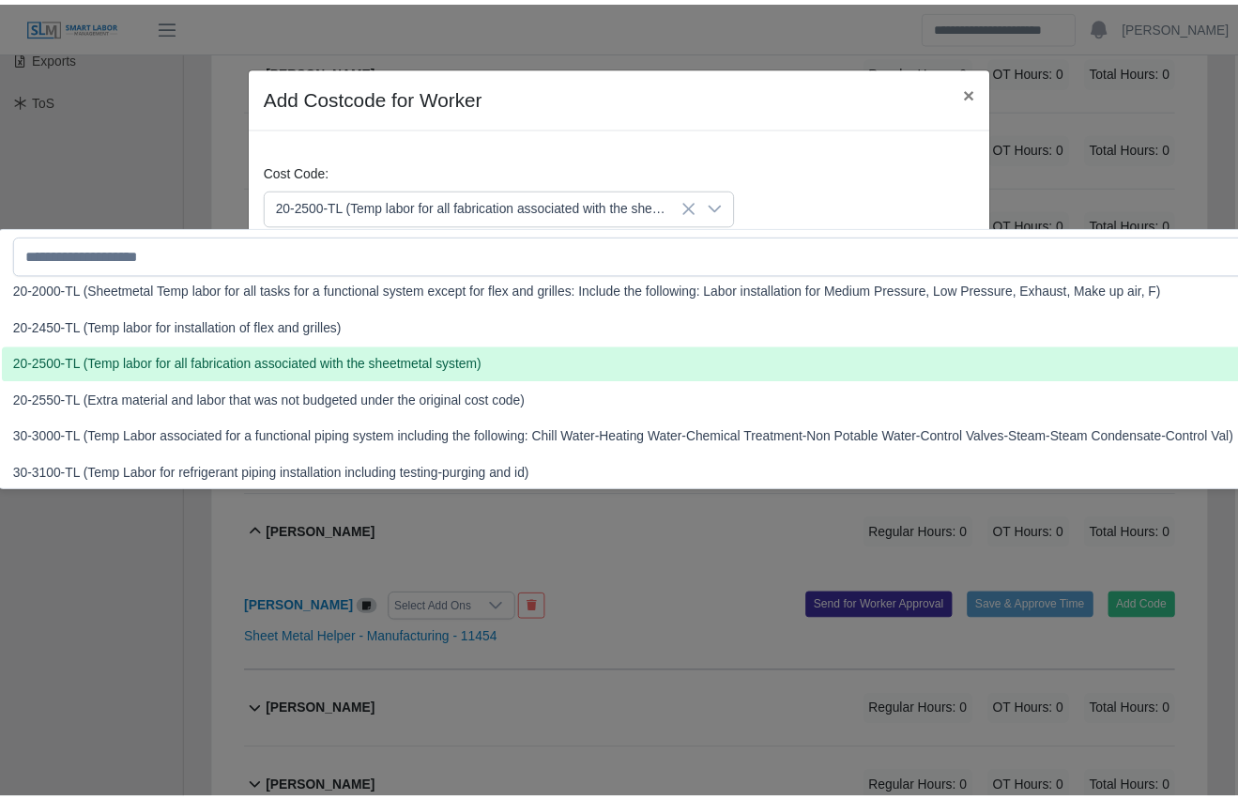
scroll to position [528, 0]
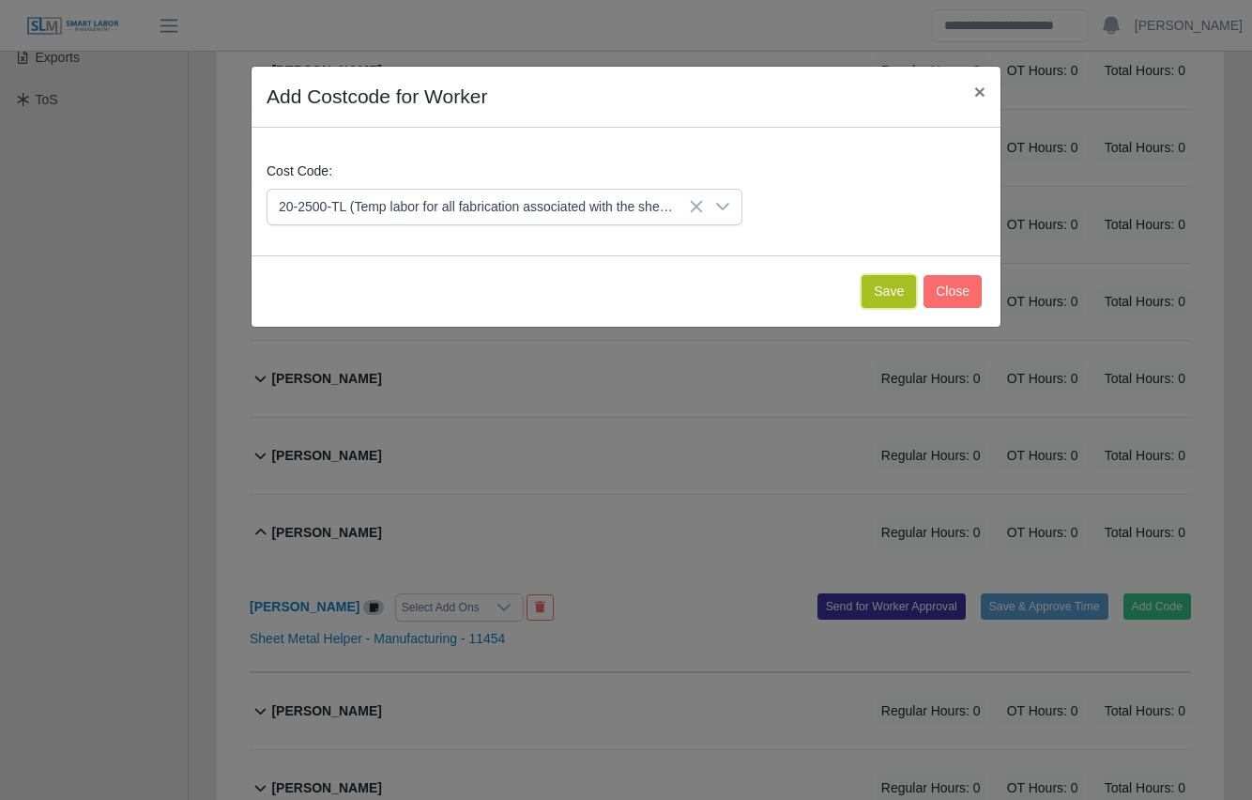
click at [895, 283] on button "Save" at bounding box center [889, 291] width 54 height 33
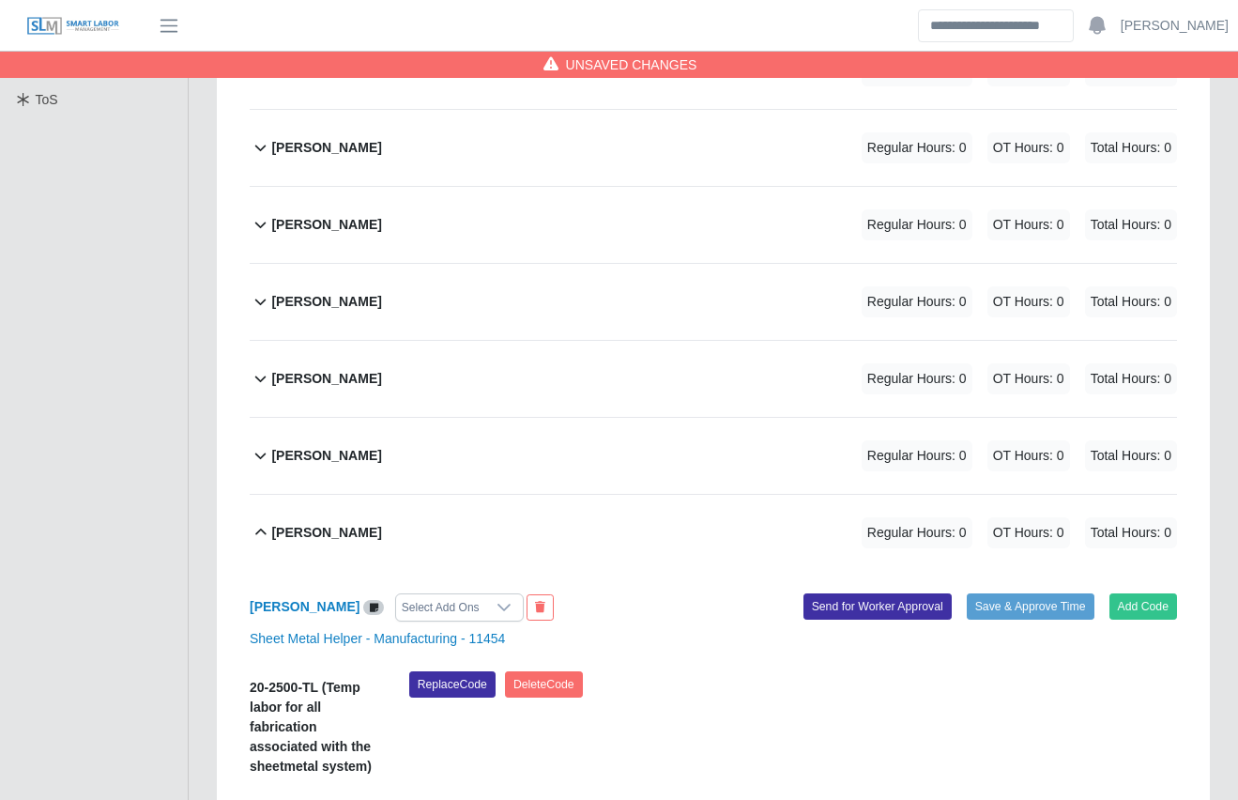
scroll to position [719, 0]
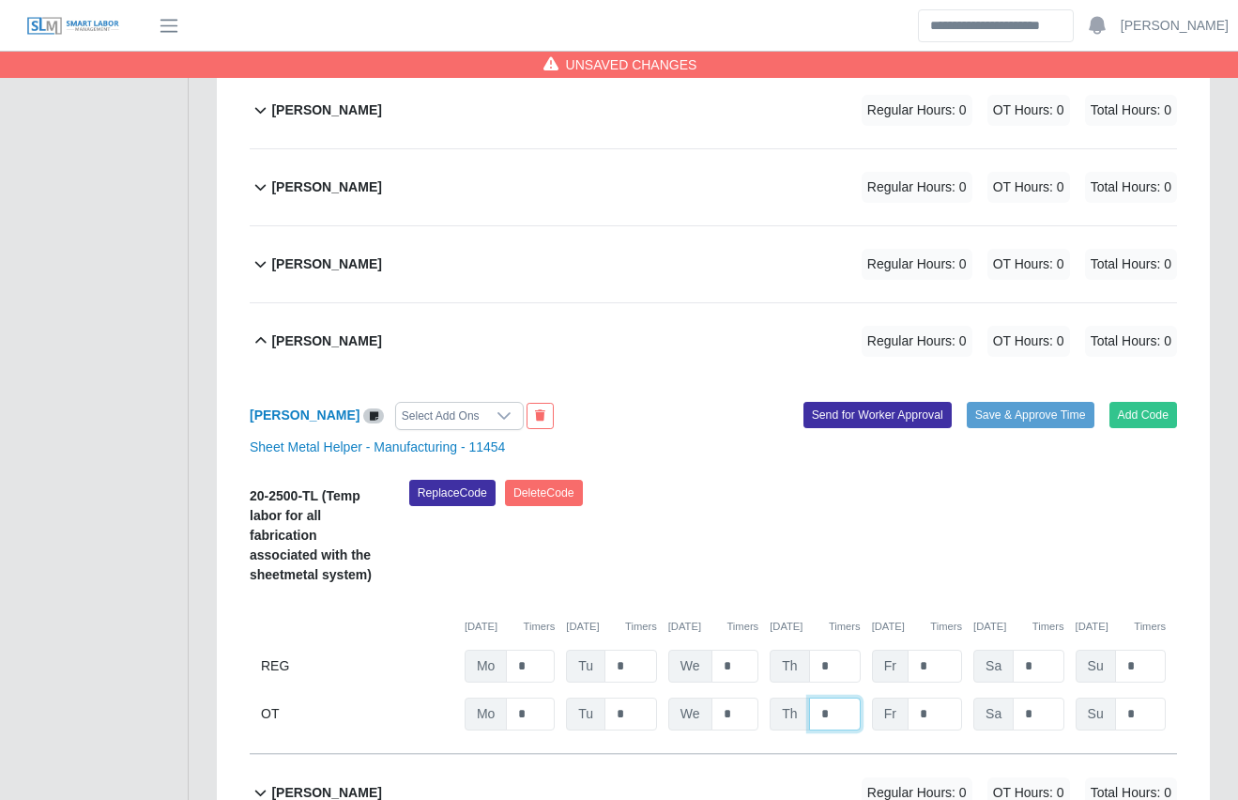
drag, startPoint x: 837, startPoint y: 676, endPoint x: 810, endPoint y: 672, distance: 27.5
click at [810, 697] on input "*" at bounding box center [835, 713] width 52 height 33
type input "*"
click at [757, 520] on div "Replace Code [GEOGRAPHIC_DATA] Code" at bounding box center [793, 538] width 796 height 116
click at [779, 529] on div "Replace Code [GEOGRAPHIC_DATA] Code" at bounding box center [793, 538] width 796 height 116
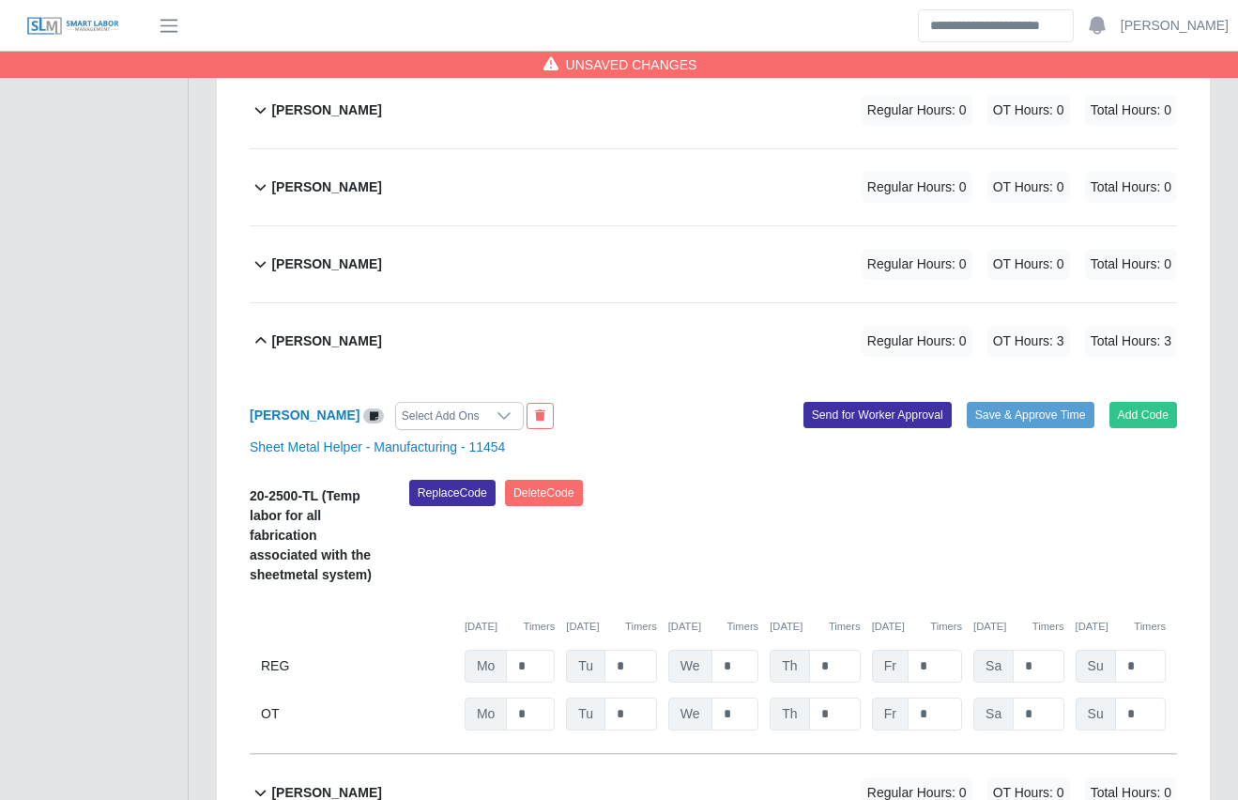
click at [781, 531] on div "Replace Code [GEOGRAPHIC_DATA] Code" at bounding box center [793, 538] width 796 height 116
click at [1008, 402] on button "Save & Approve Time" at bounding box center [1031, 415] width 128 height 26
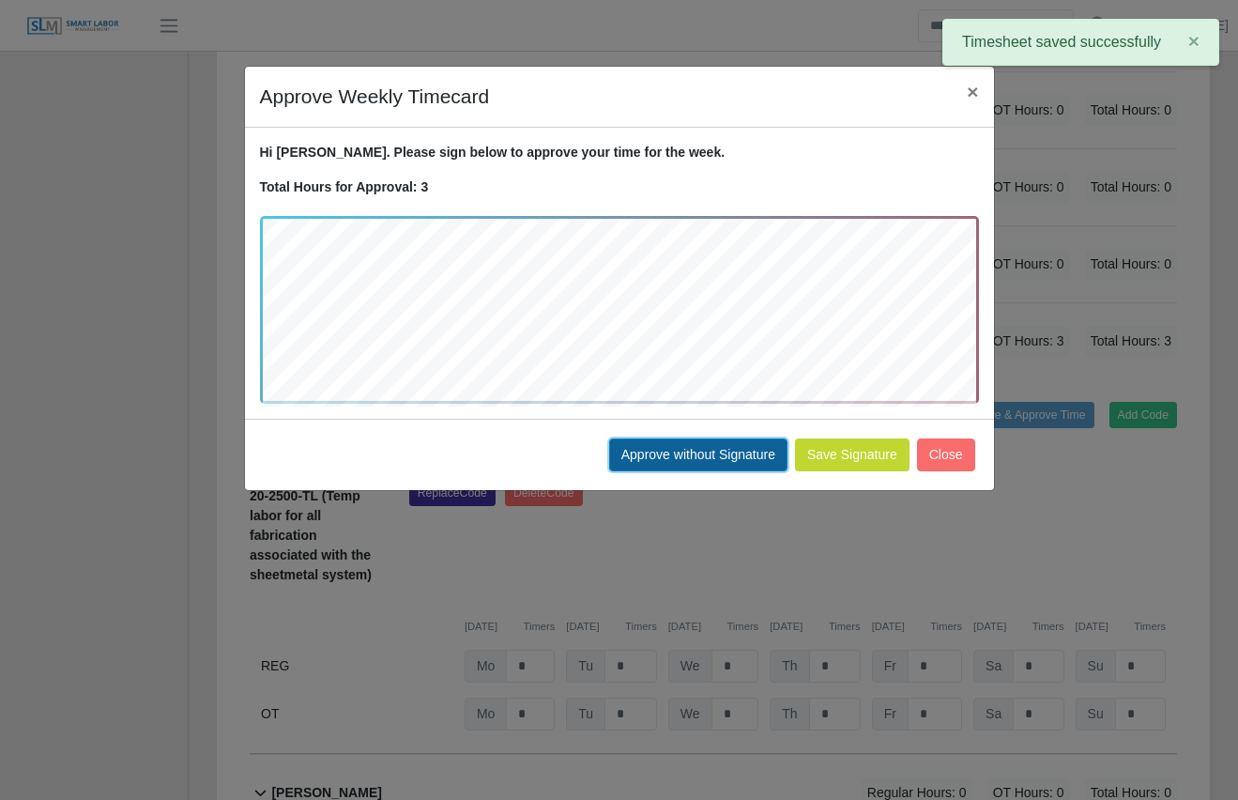
click at [677, 455] on button "Approve without Signature" at bounding box center [698, 454] width 178 height 33
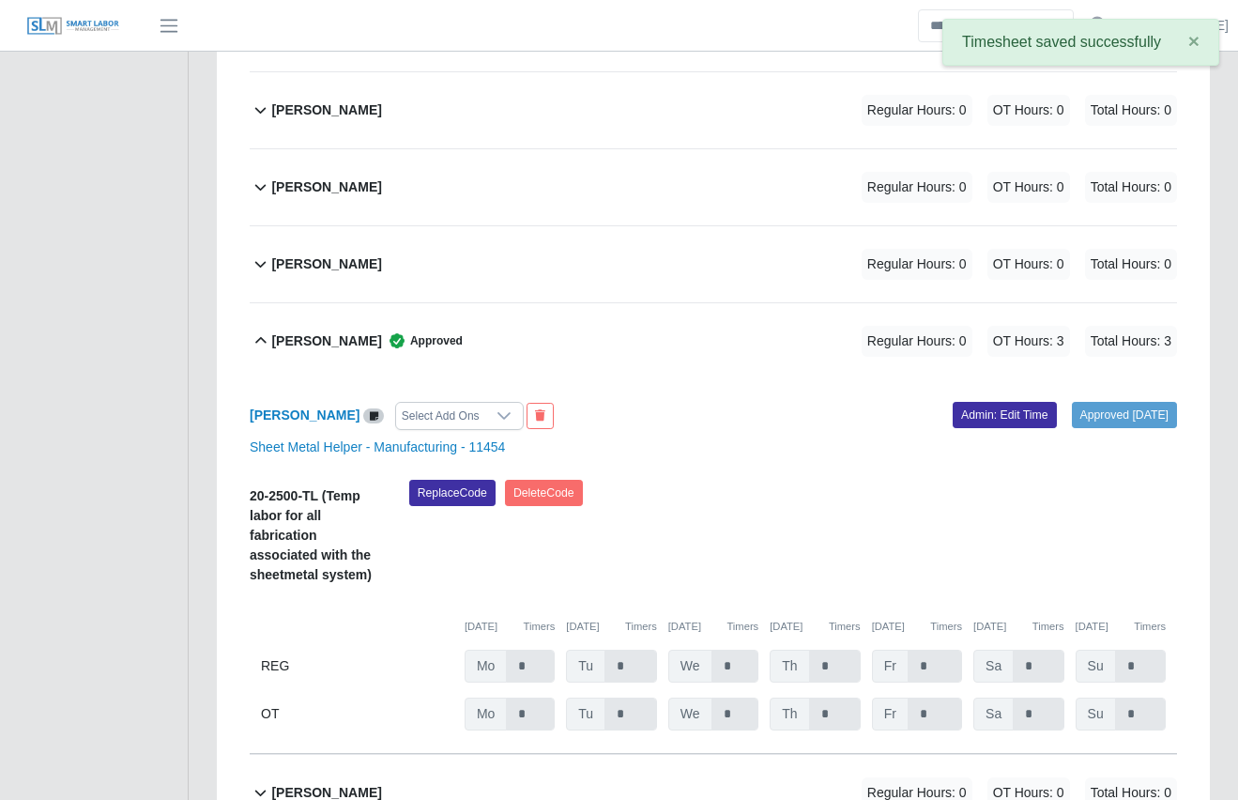
click at [701, 303] on div "[PERSON_NAME] Approved Regular Hours: 0 OT Hours: 3 Total Hours: 3" at bounding box center [724, 341] width 906 height 76
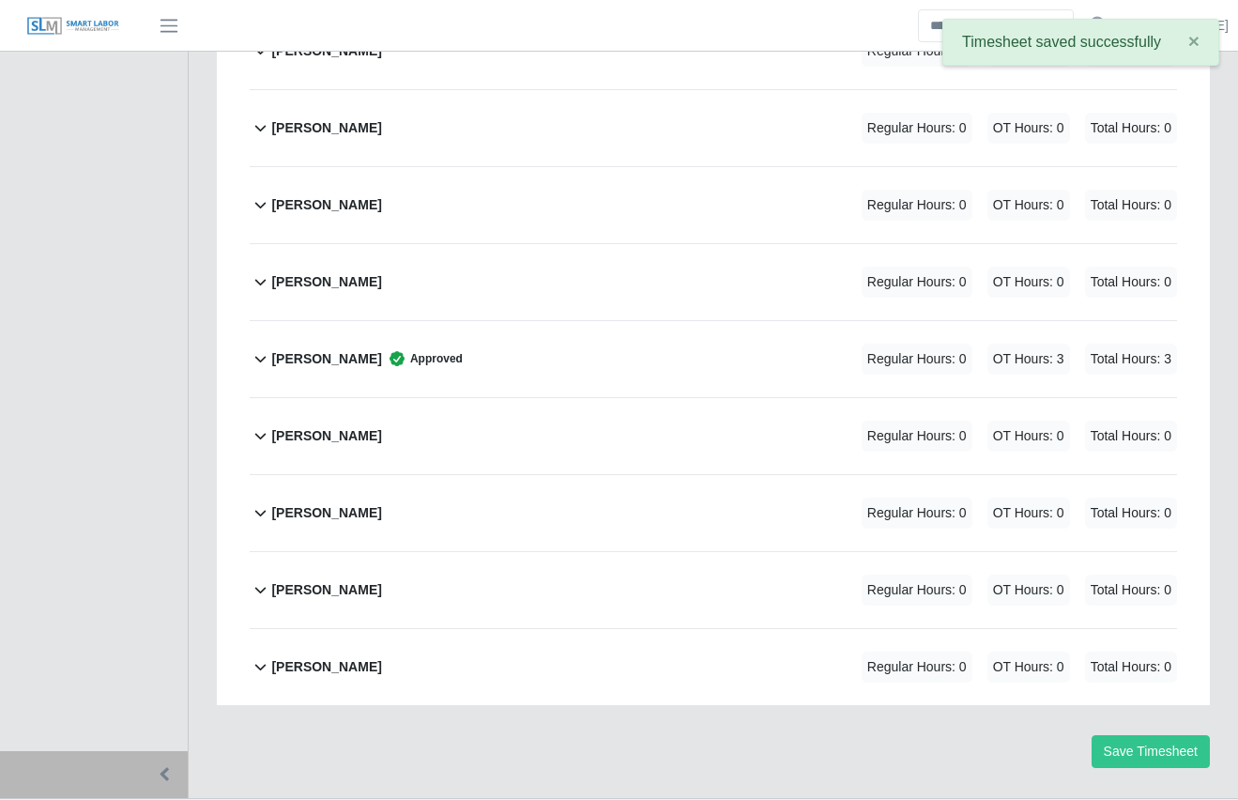
click at [701, 321] on div "[PERSON_NAME] Approved Regular Hours: 0 OT Hours: 3 Total Hours: 3" at bounding box center [724, 359] width 906 height 76
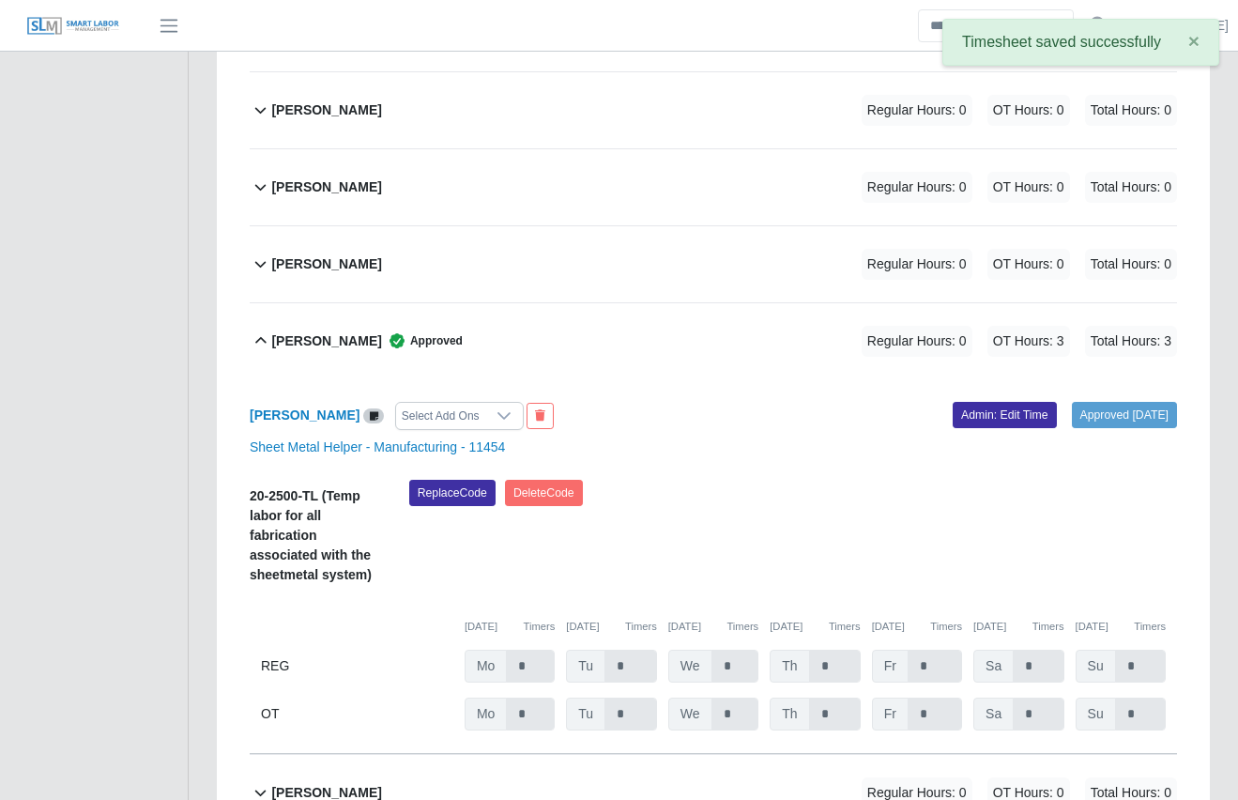
click at [713, 307] on div "[PERSON_NAME] Approved Regular Hours: 0 OT Hours: 3 Total Hours: 3" at bounding box center [724, 341] width 906 height 76
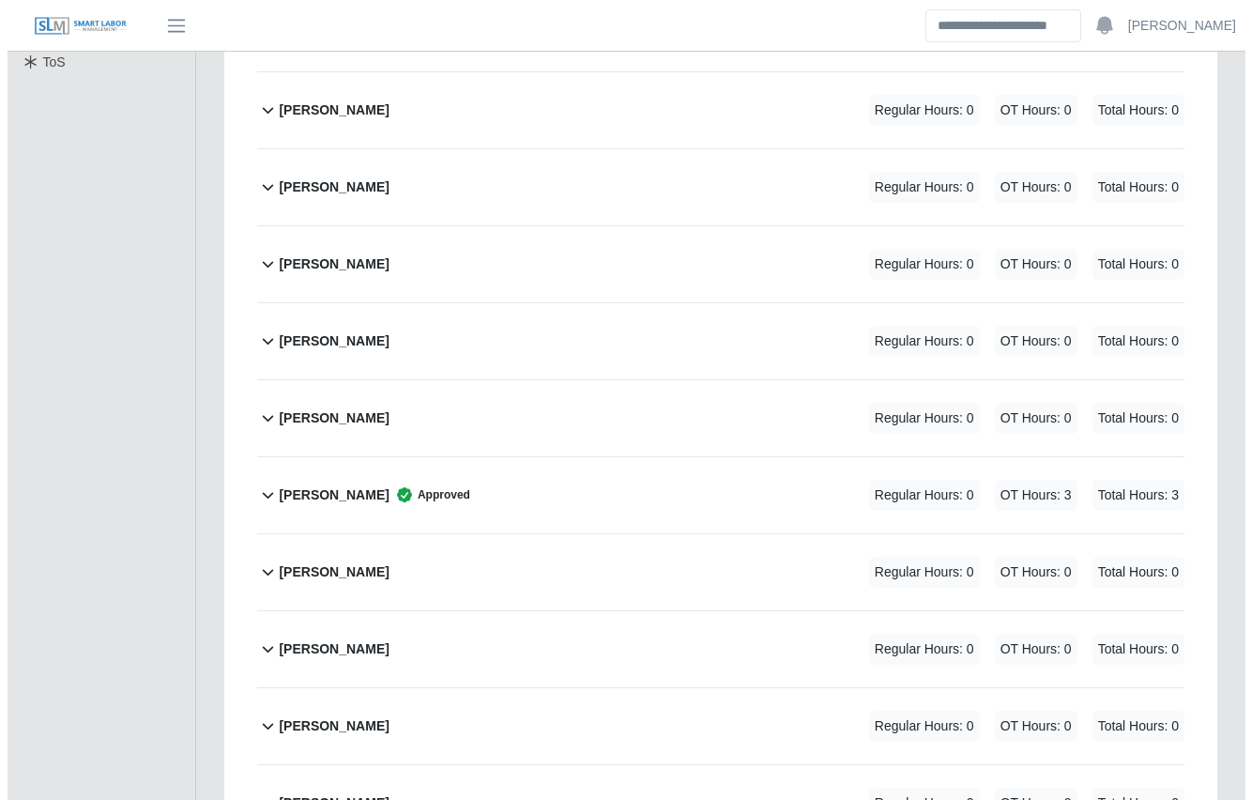
scroll to position [568, 0]
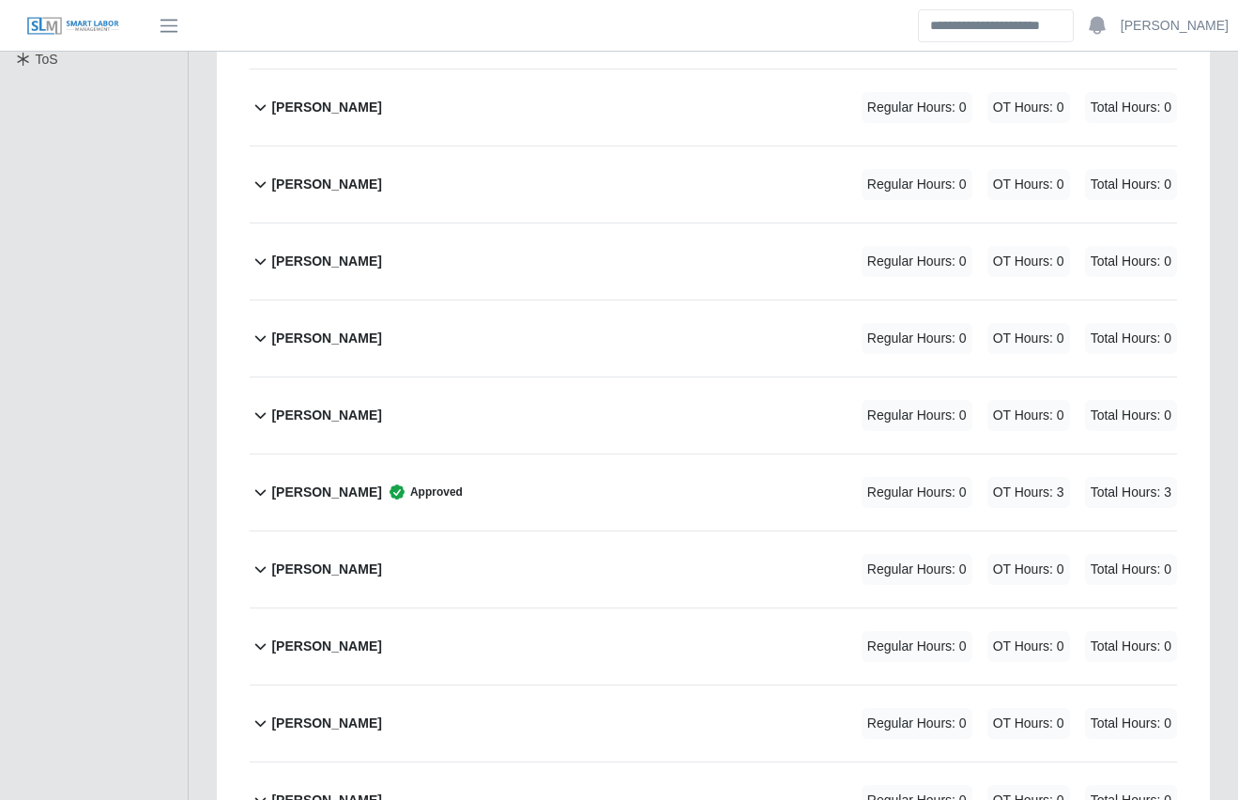
click at [649, 377] on div "[PERSON_NAME] Regular Hours: 0 OT Hours: 0 Total Hours: 0" at bounding box center [724, 415] width 906 height 76
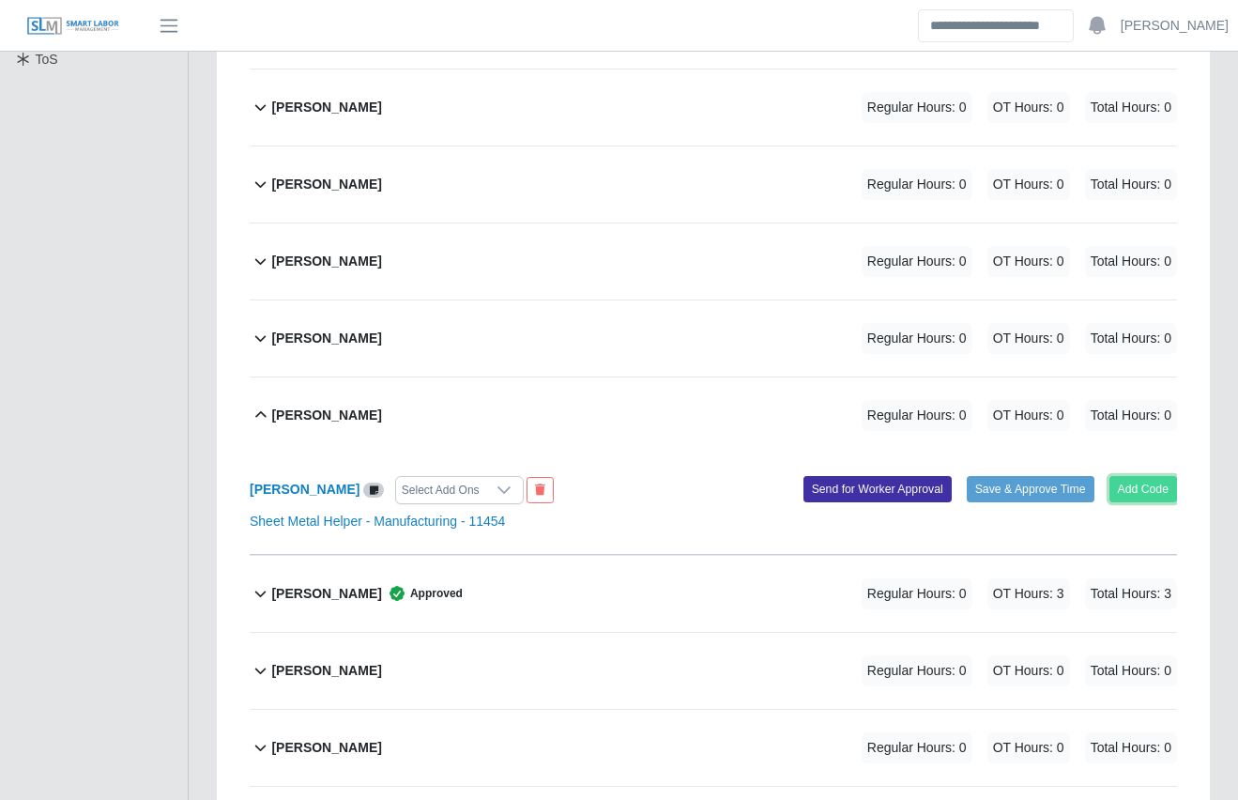
click at [1167, 476] on button "Add Code" at bounding box center [1144, 489] width 69 height 26
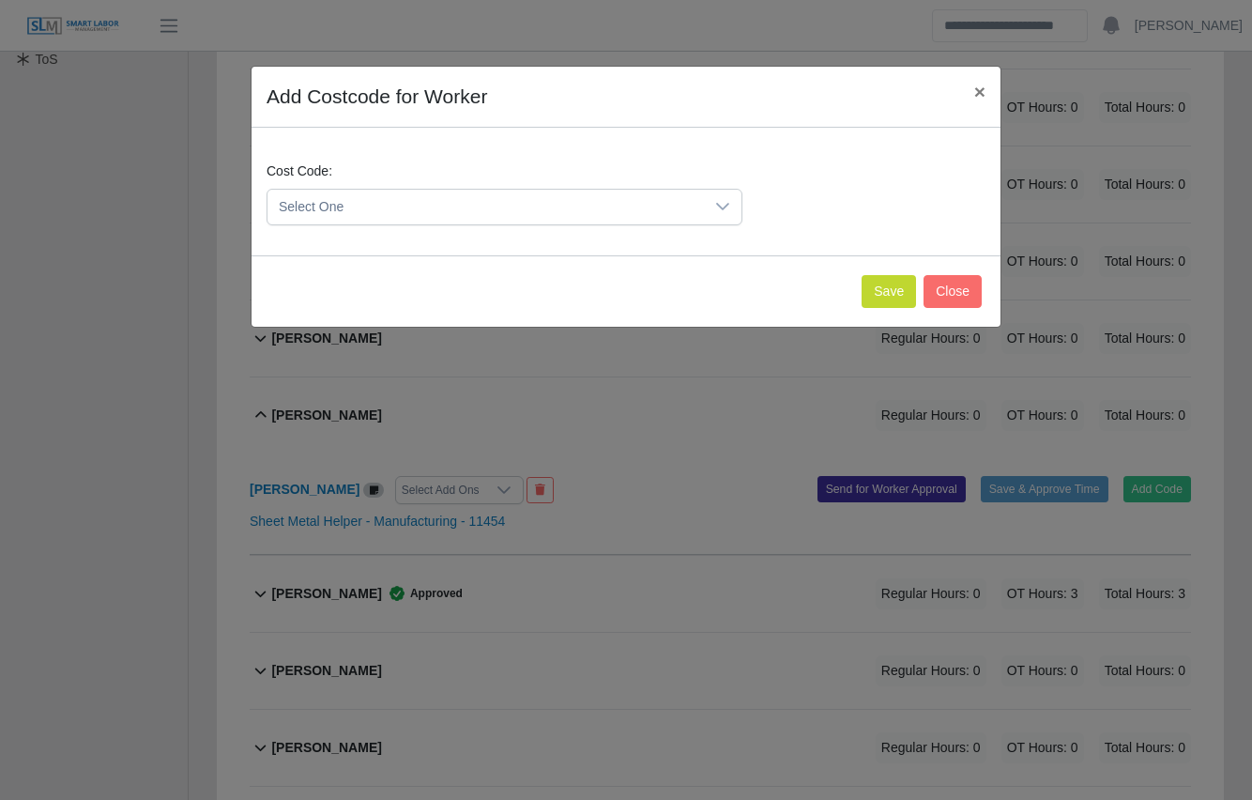
click at [464, 209] on span "Select One" at bounding box center [486, 207] width 436 height 35
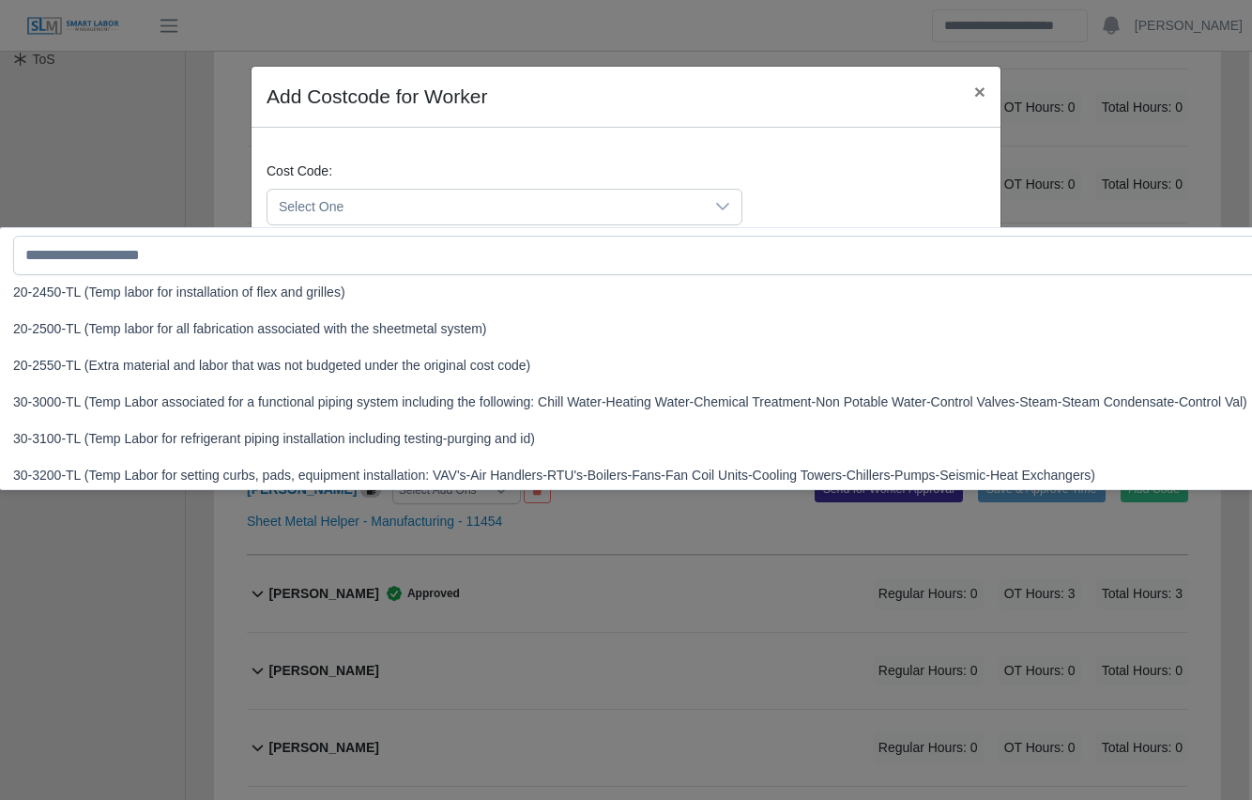
scroll to position [484, 0]
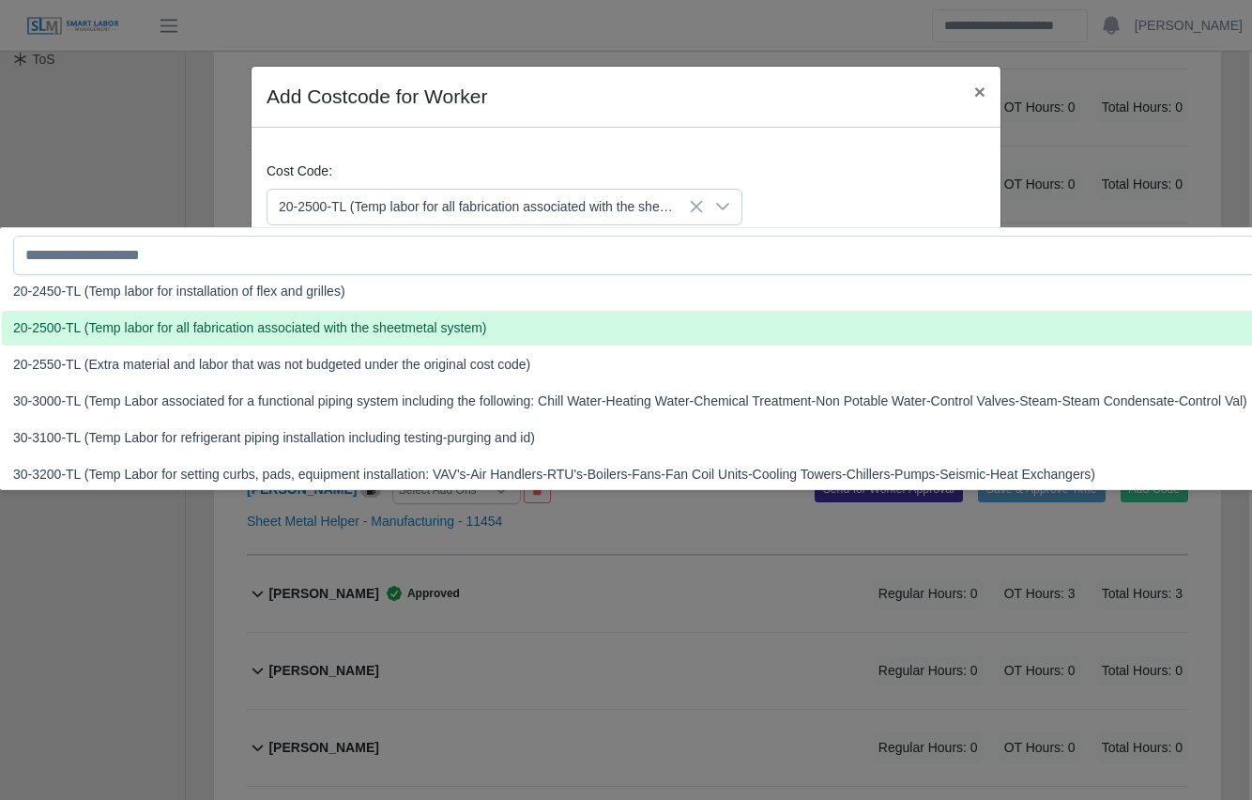
click at [294, 328] on span "20-2500-TL (Temp labor for all fabrication associated with the sheetmetal syste…" at bounding box center [250, 328] width 474 height 20
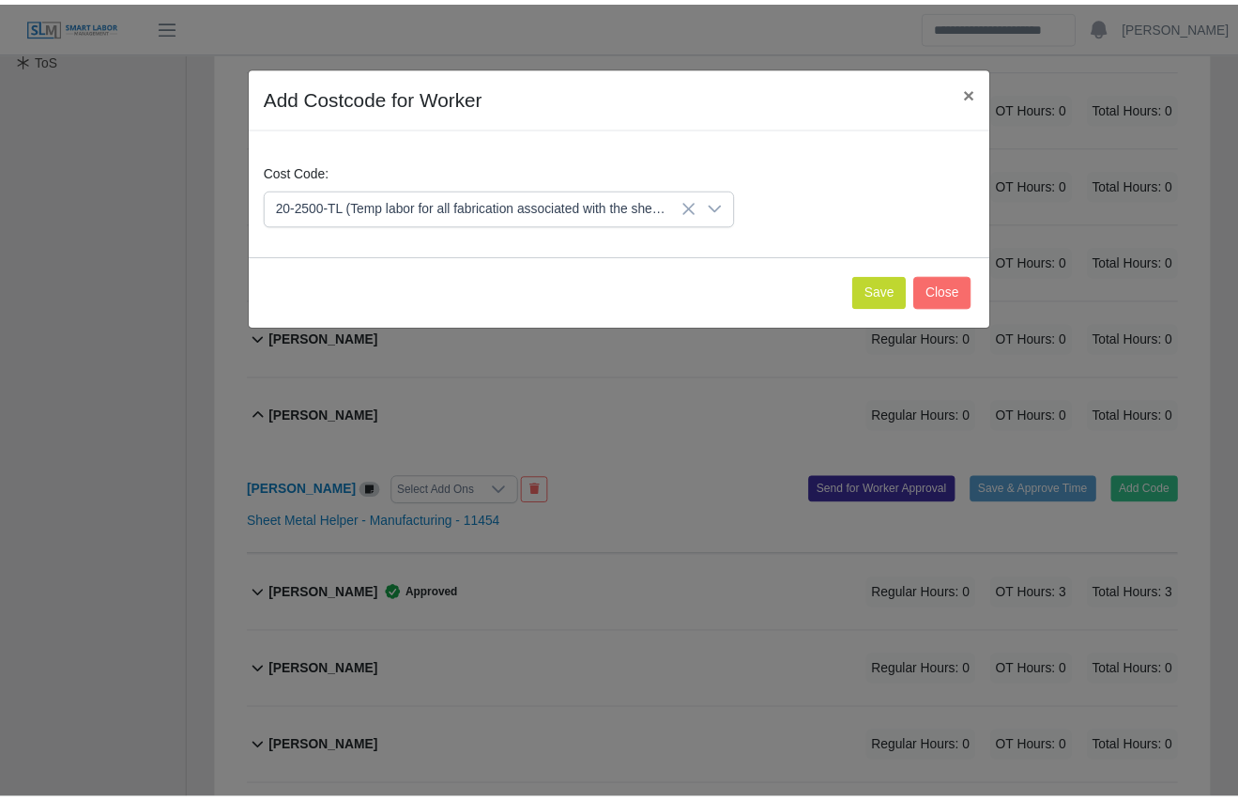
scroll to position [568, 0]
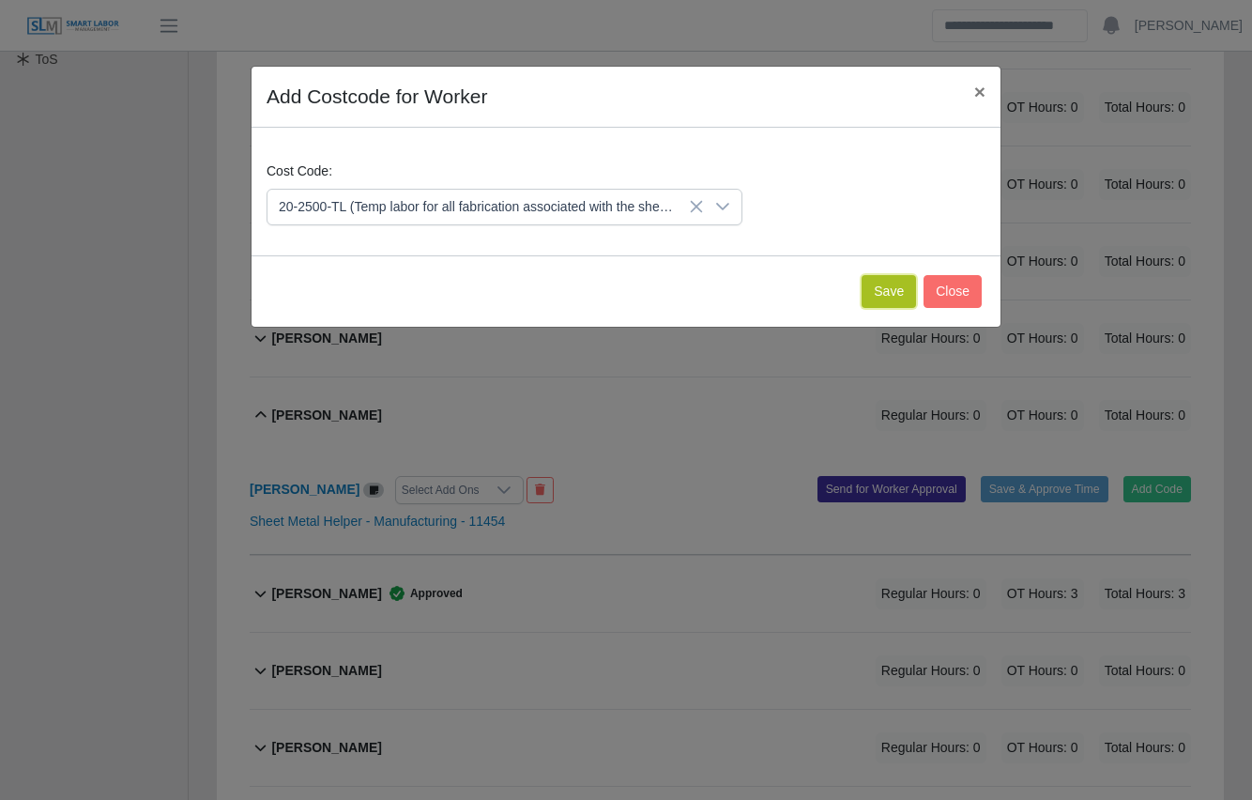
click at [902, 292] on button "Save" at bounding box center [889, 291] width 54 height 33
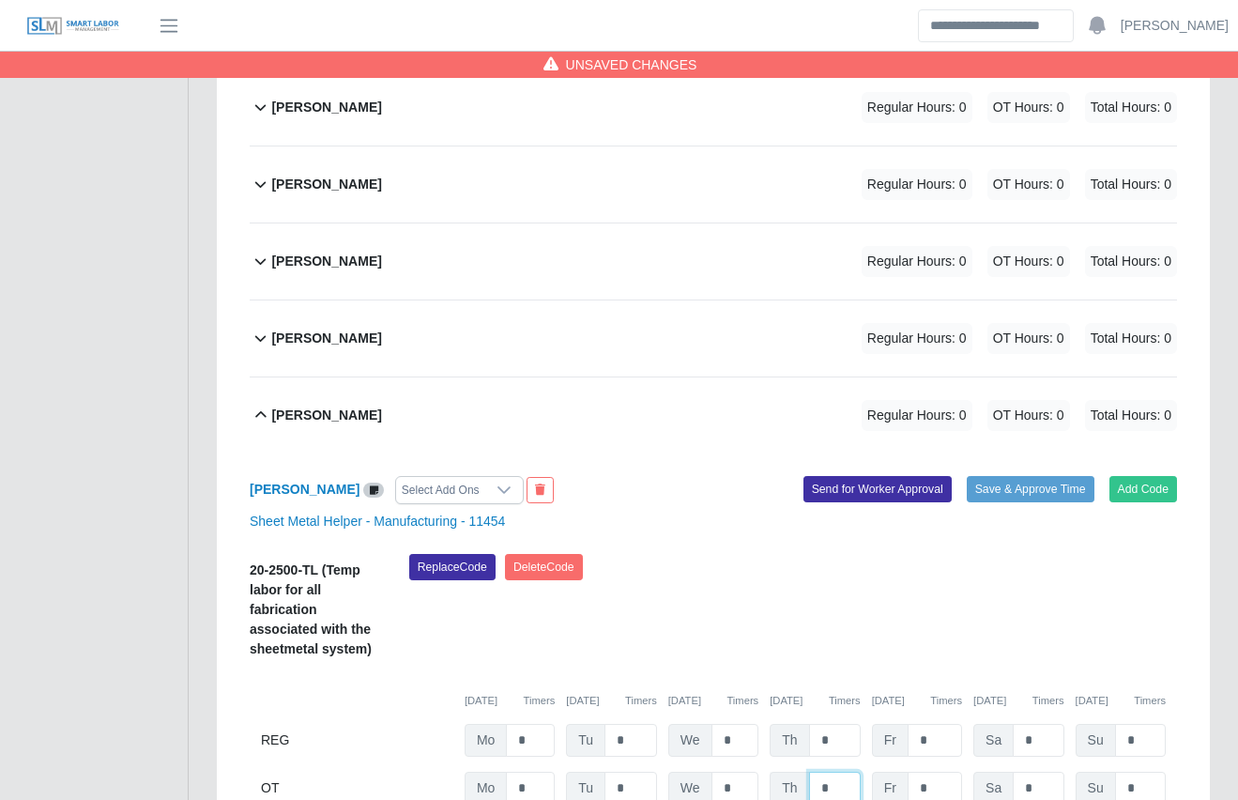
drag, startPoint x: 849, startPoint y: 754, endPoint x: 816, endPoint y: 749, distance: 33.2
click at [816, 772] on input "*" at bounding box center [835, 788] width 52 height 33
type input "****"
click at [804, 621] on div "Replace Code [GEOGRAPHIC_DATA] Code" at bounding box center [793, 612] width 796 height 116
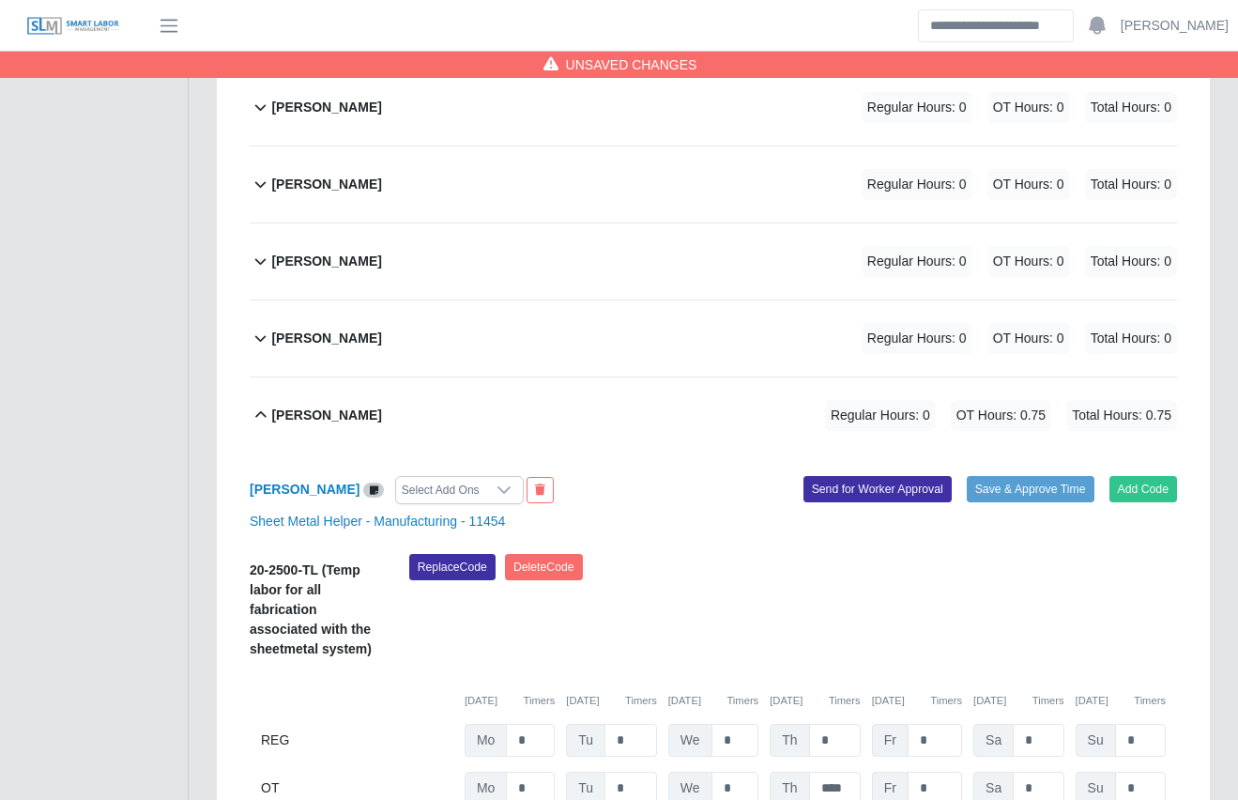
click at [803, 604] on div "Replace Code [GEOGRAPHIC_DATA] Code" at bounding box center [793, 612] width 796 height 116
click at [1056, 476] on button "Save & Approve Time" at bounding box center [1031, 489] width 128 height 26
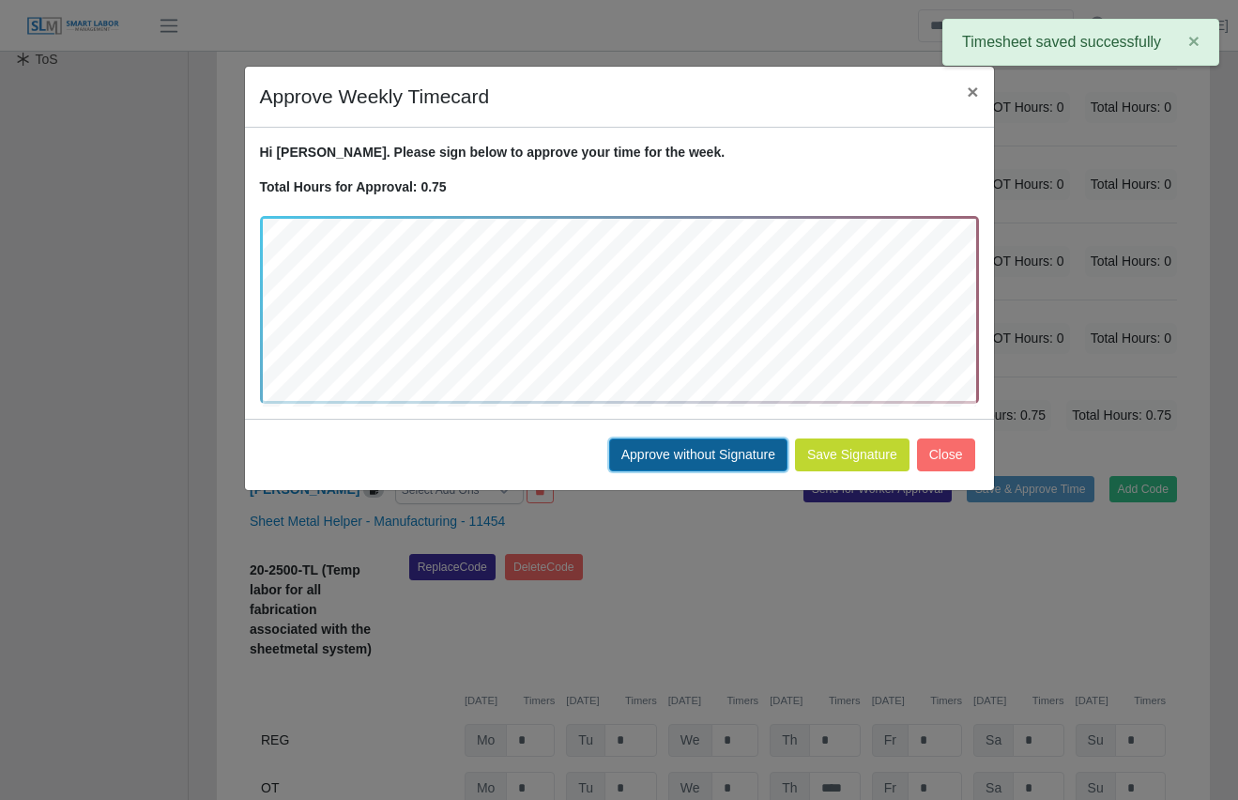
click at [707, 442] on button "Approve without Signature" at bounding box center [698, 454] width 178 height 33
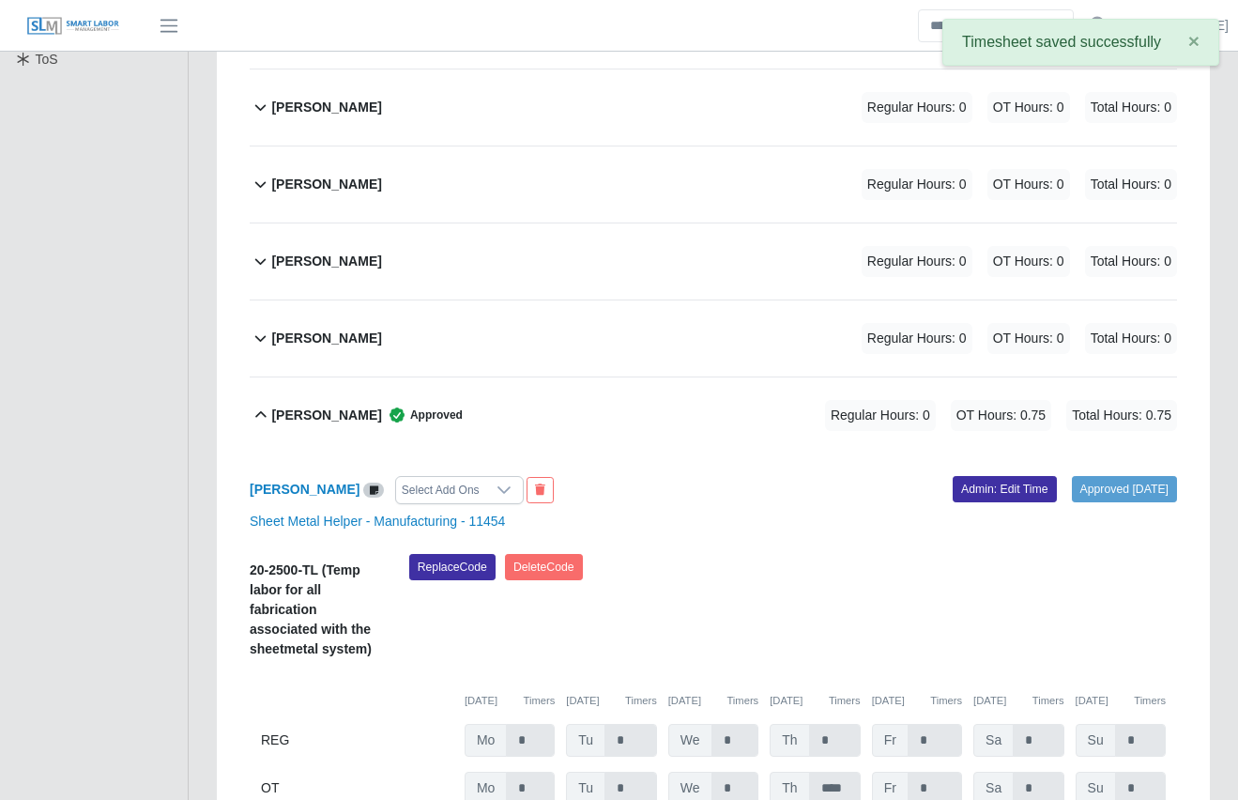
click at [622, 377] on div "[PERSON_NAME] Approved Regular Hours: 0 OT Hours: 0.75 Total Hours: 0.75" at bounding box center [724, 415] width 906 height 76
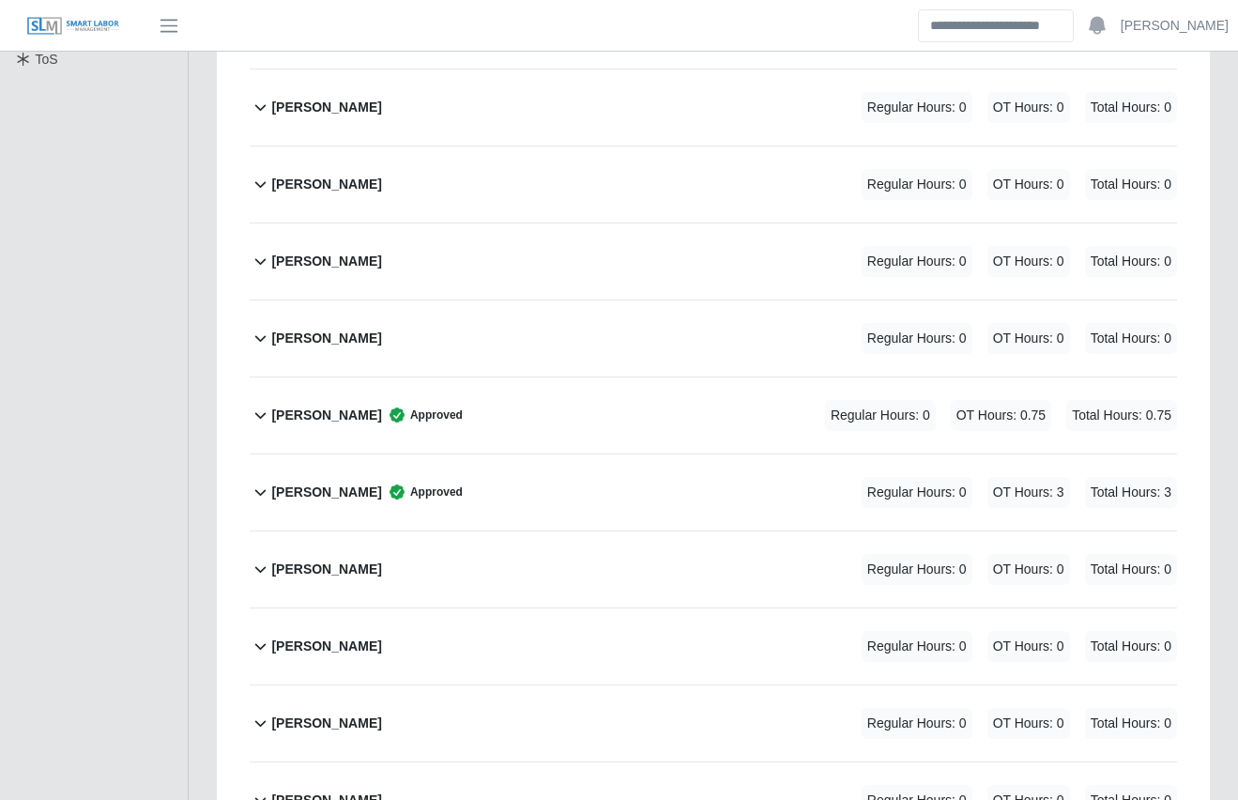
click at [643, 377] on div "[PERSON_NAME] Approved Regular Hours: 0 OT Hours: 0.75 Total Hours: 0.75" at bounding box center [724, 415] width 906 height 76
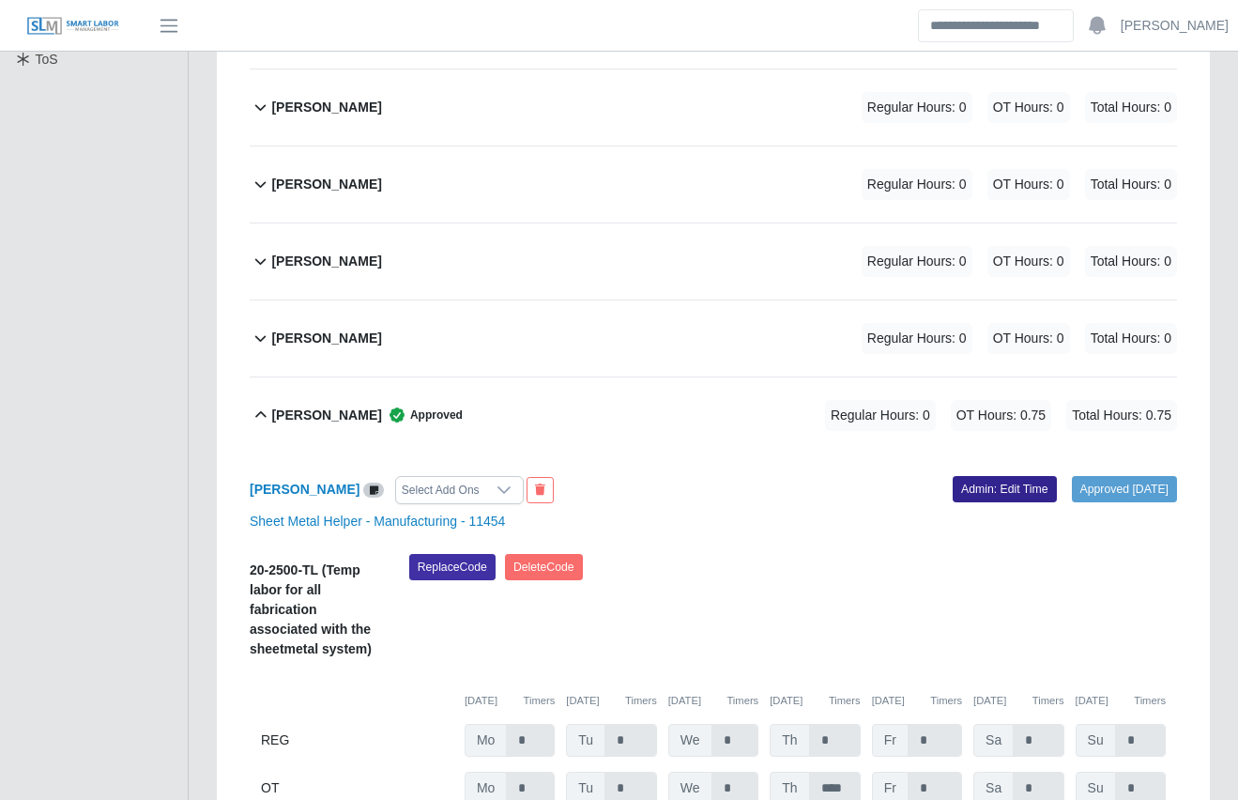
click at [999, 476] on link "Admin: Edit Time" at bounding box center [1005, 489] width 104 height 26
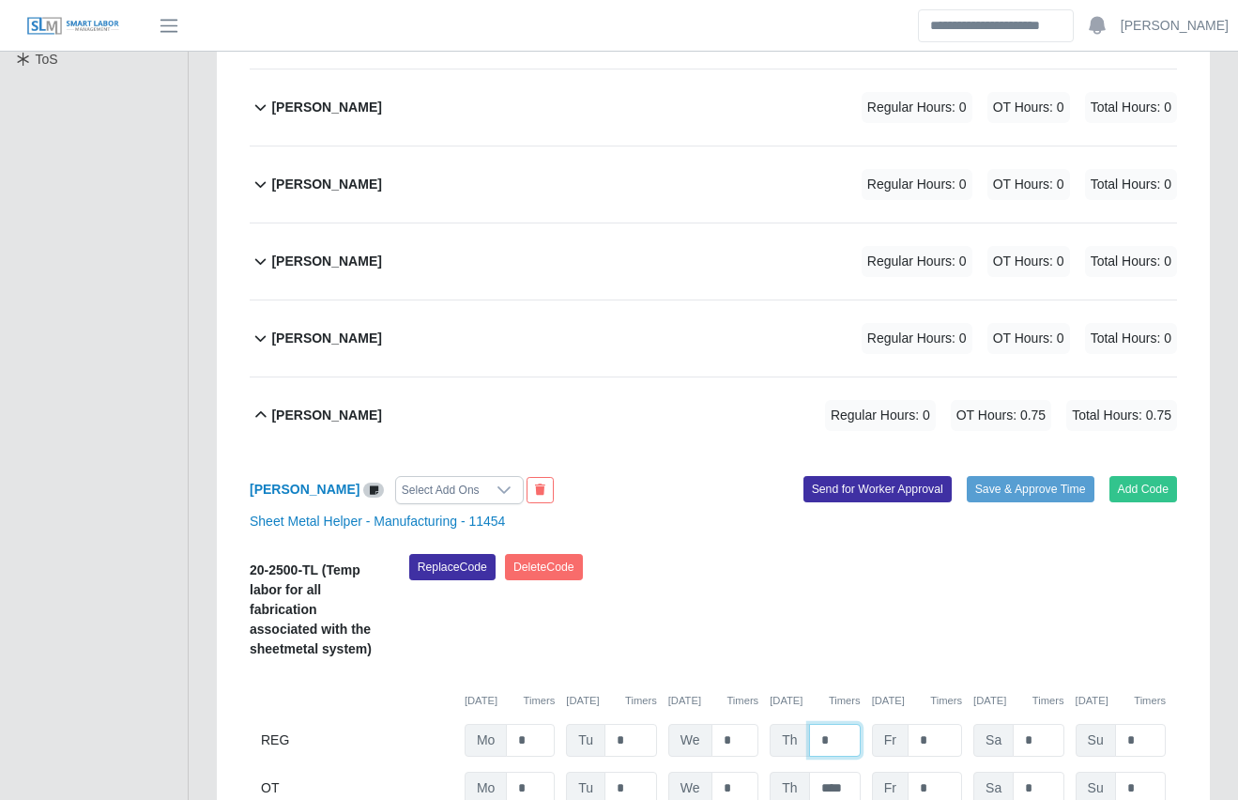
drag, startPoint x: 830, startPoint y: 700, endPoint x: 762, endPoint y: 691, distance: 68.2
click at [762, 724] on div "REG Mo * Tu * We * Th * Fr * Sa * Su *" at bounding box center [713, 740] width 927 height 33
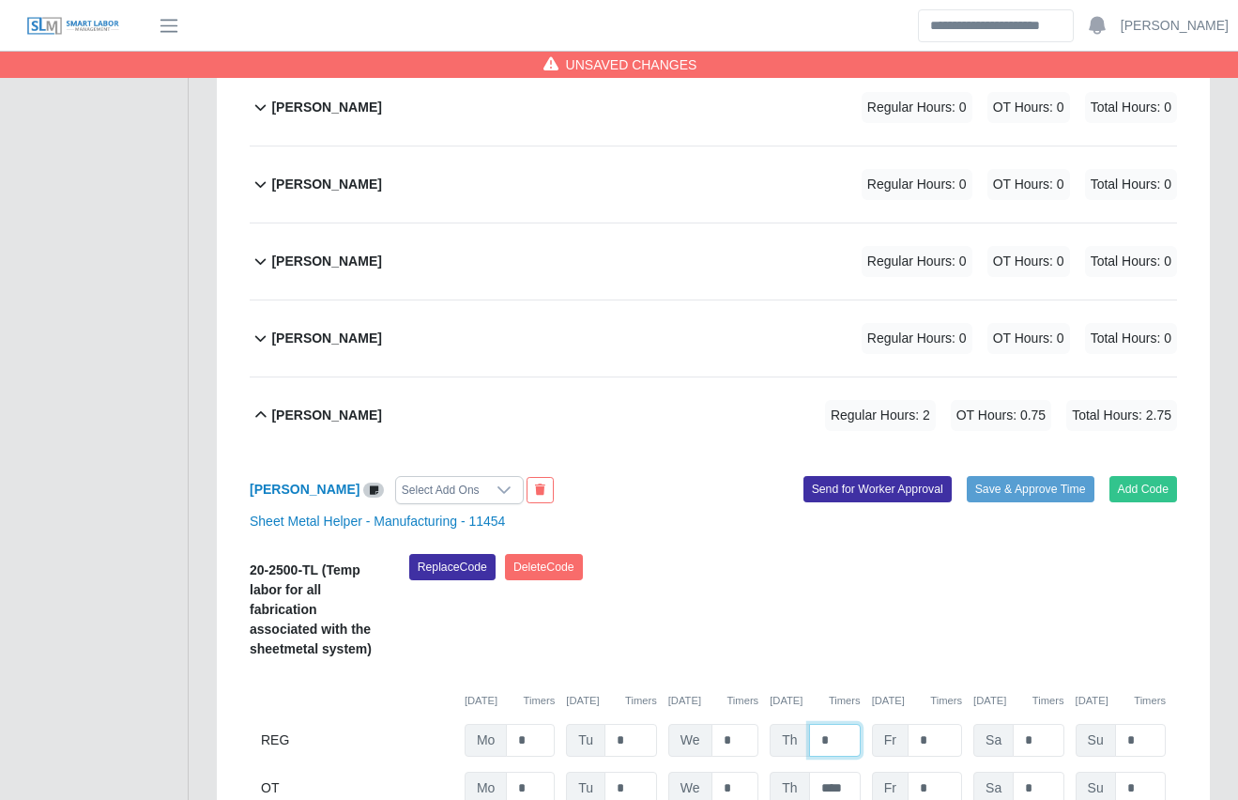
type input "*"
click at [745, 595] on div "Replace Code Delete Code" at bounding box center [793, 612] width 796 height 116
click at [1059, 476] on button "Save & Approve Time" at bounding box center [1031, 489] width 128 height 26
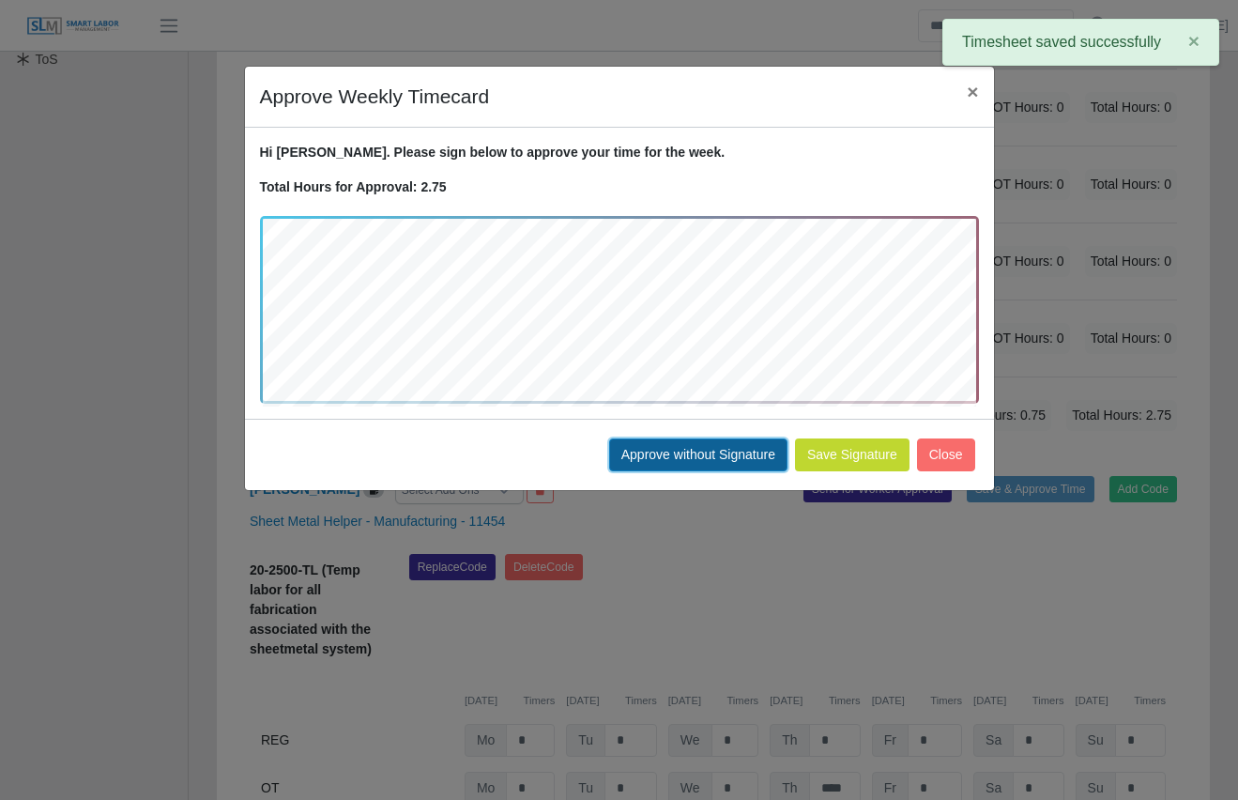
click at [668, 460] on button "Approve without Signature" at bounding box center [698, 454] width 178 height 33
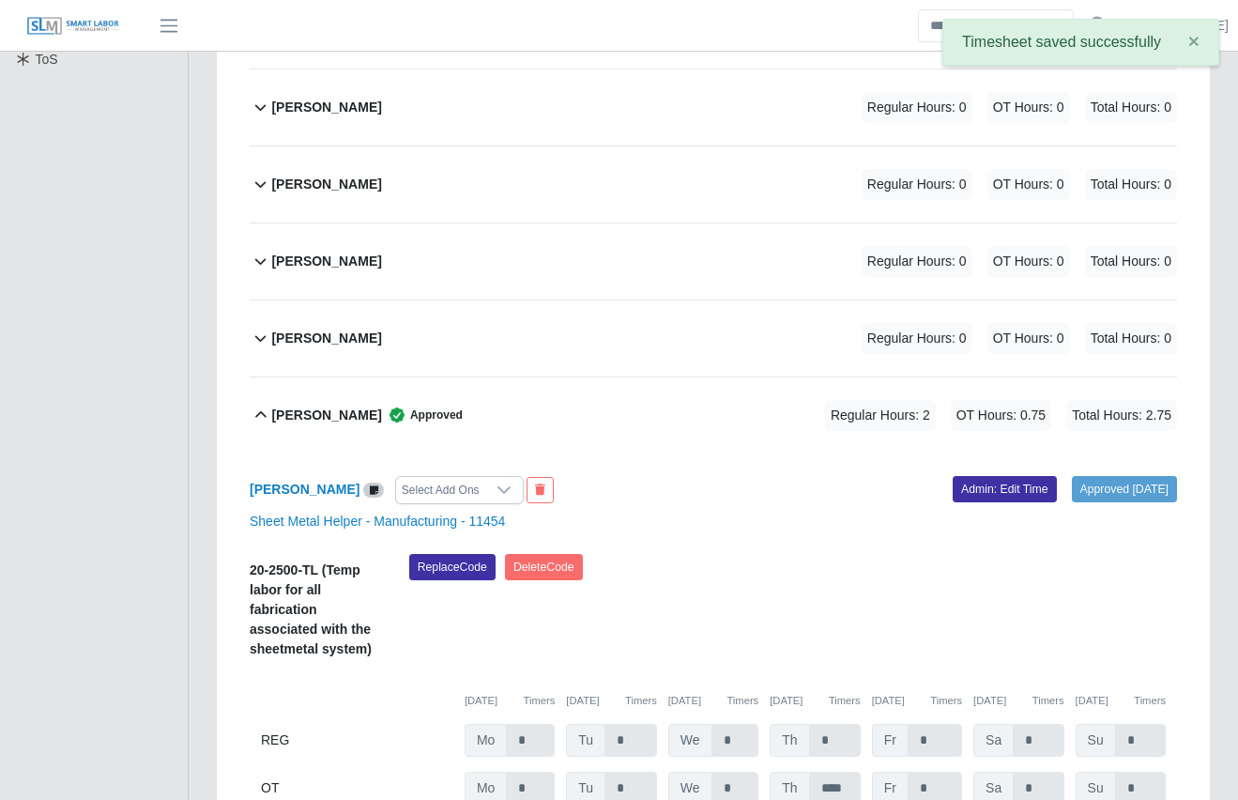
click at [665, 378] on div "Jordan Norman Approved Regular Hours: 2 OT Hours: 0.75 Total Hours: 2.75" at bounding box center [724, 415] width 906 height 76
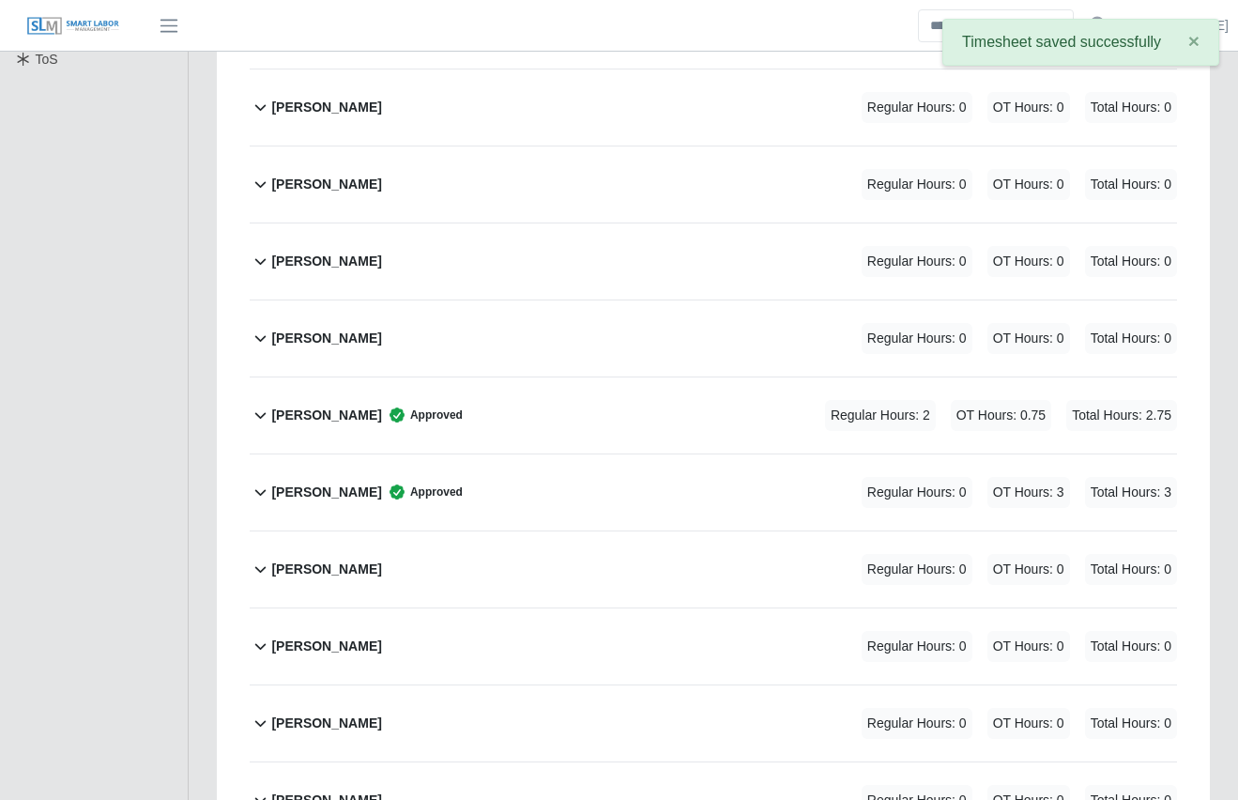
scroll to position [0, 0]
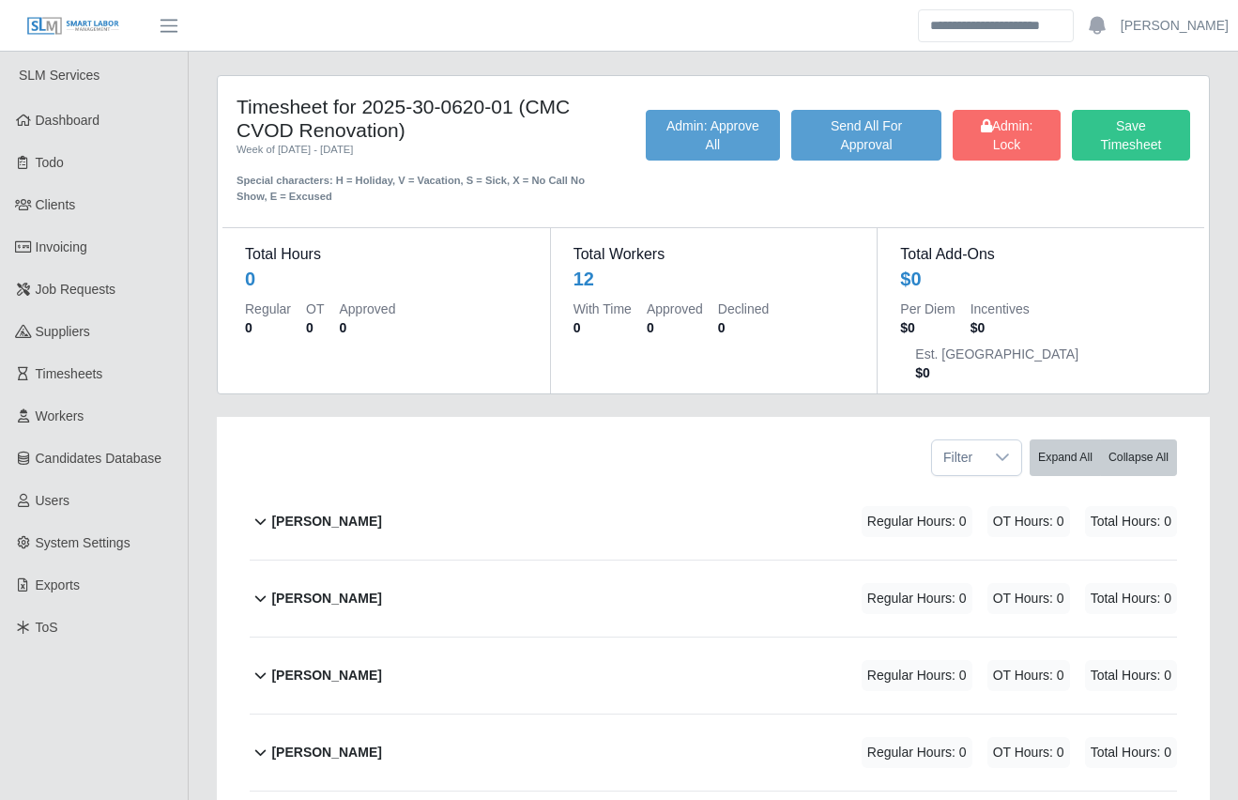
click at [663, 363] on div "Timesheet for 2025-30-0620-01 (CMC CVOD Renovation) Week of 09/29/2025 - 10/05/…" at bounding box center [713, 787] width 1021 height 1424
click at [738, 145] on button "Admin: Approve All" at bounding box center [713, 135] width 134 height 51
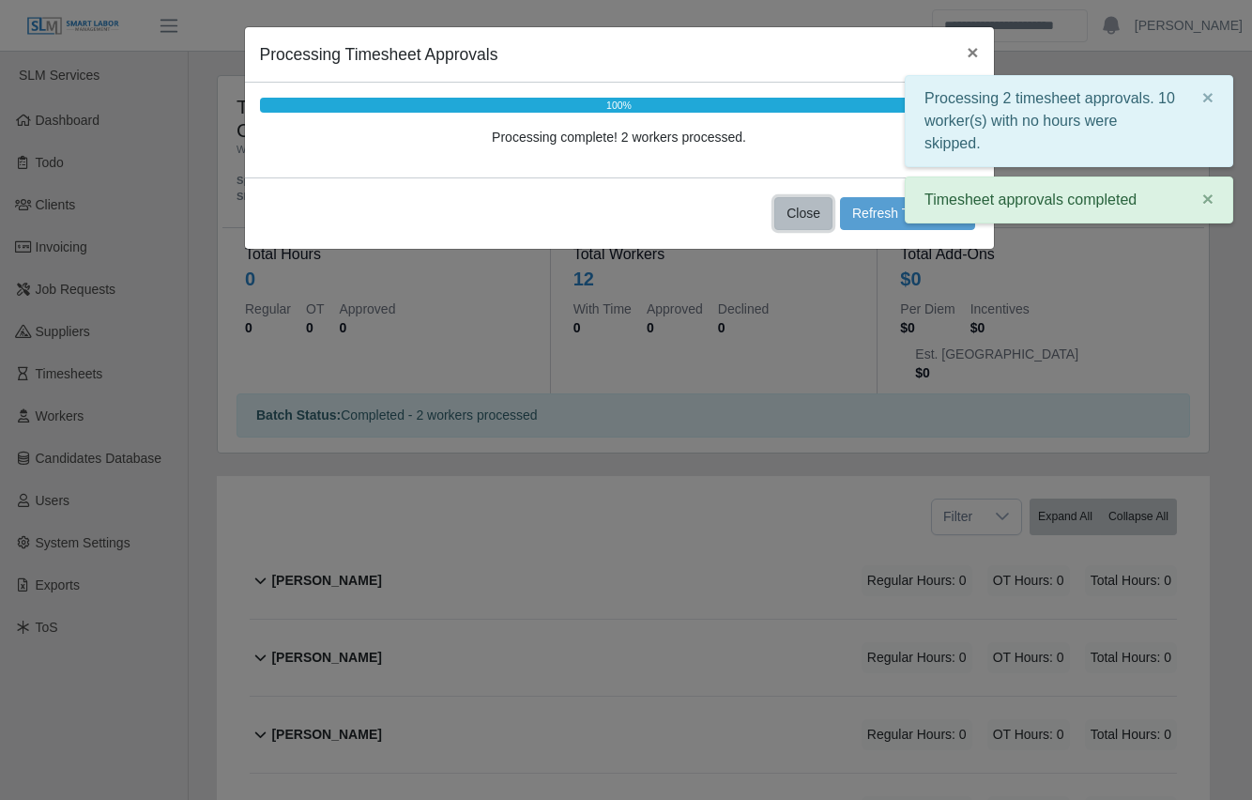
click at [817, 224] on button "Close" at bounding box center [803, 213] width 58 height 33
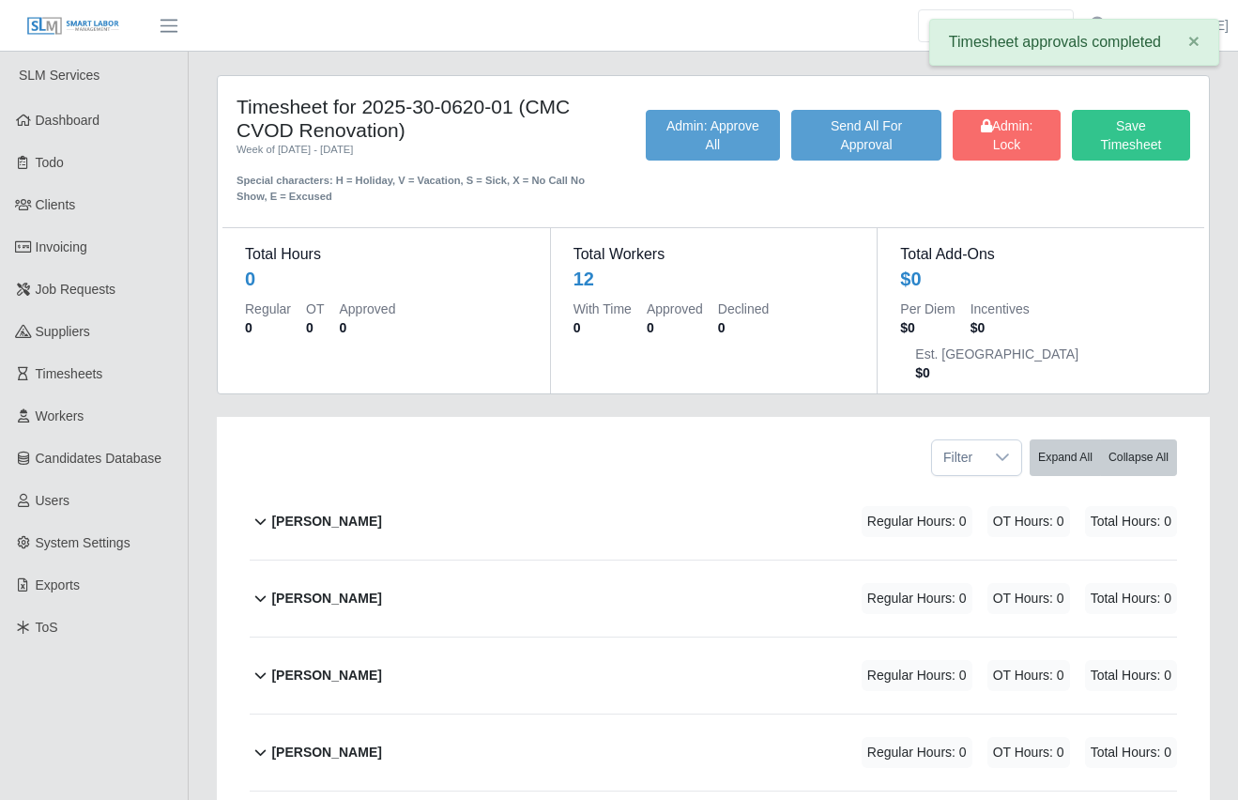
click at [795, 231] on div "Total Workers 12 With Time 0 Approved 0 Declined 0" at bounding box center [714, 310] width 328 height 165
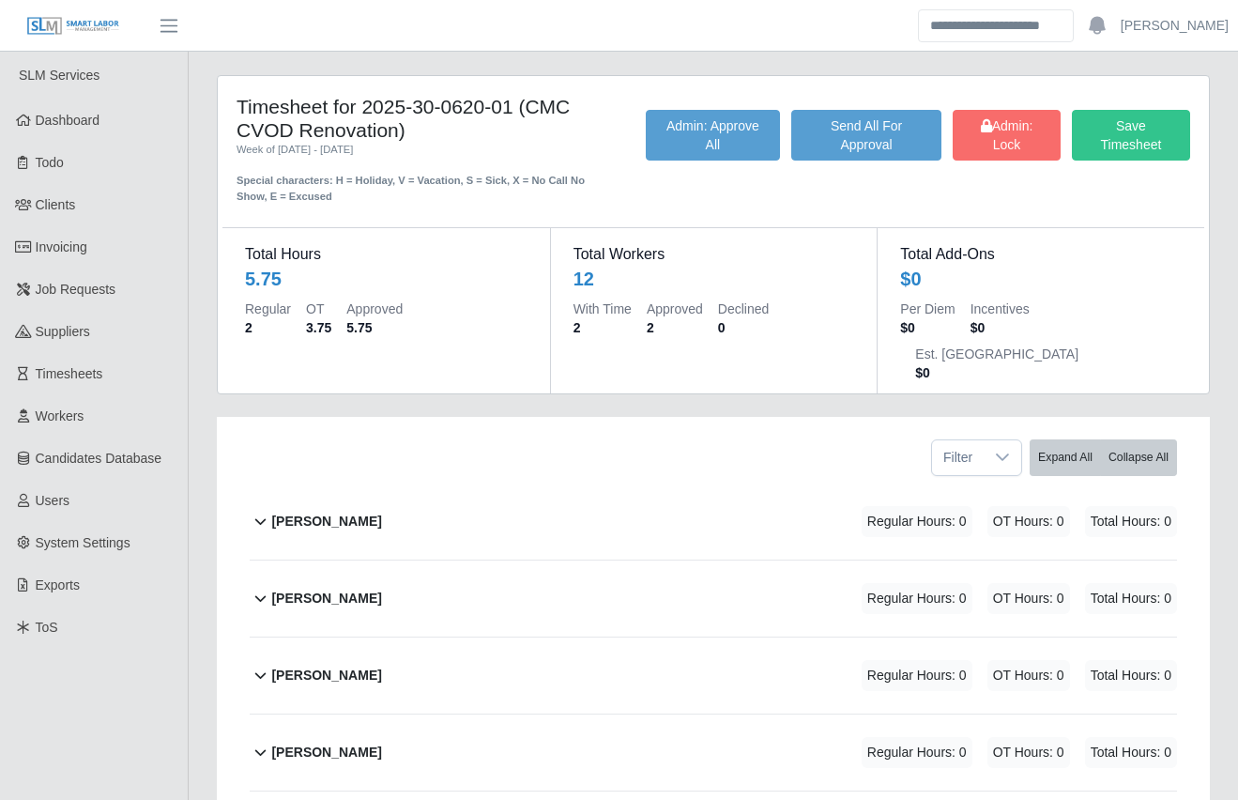
click at [286, 354] on div "Timesheet for 2025-30-0620-01 (CMC CVOD Renovation) Week of [DATE] - [DATE] Spe…" at bounding box center [713, 787] width 1021 height 1424
click at [199, 392] on div "Timesheet for 2025-30-0620-01 (CMC CVOD Renovation) Week of [DATE] - [DATE] Spe…" at bounding box center [713, 787] width 1049 height 1424
click at [199, 392] on div "Timesheet for 2025-30-0620-01 (CMC CVOD Renovation) Week of 09/29/2025 - 10/05/…" at bounding box center [713, 787] width 1049 height 1424
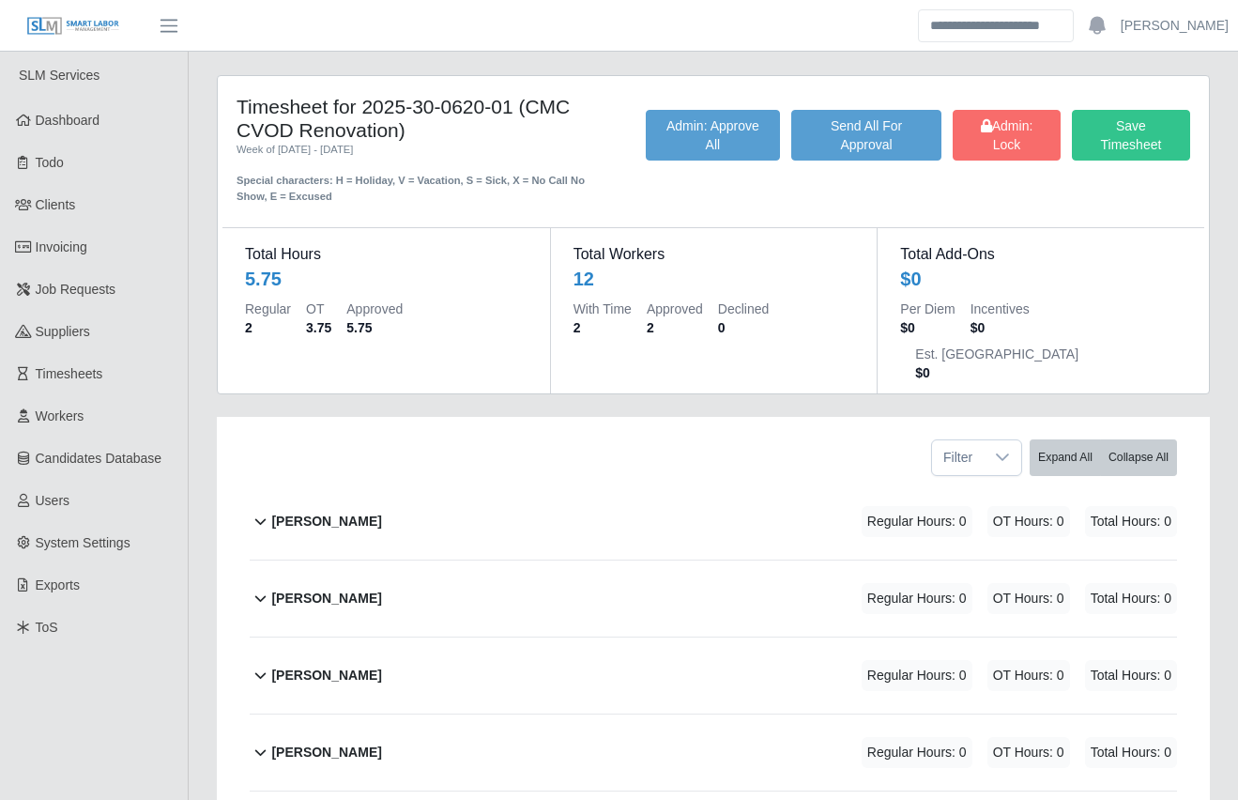
click at [195, 395] on div "Timesheet for 2025-30-0620-01 (CMC CVOD Renovation) Week of 09/29/2025 - 10/05/…" at bounding box center [713, 787] width 1049 height 1424
click at [193, 398] on div "Timesheet for 2025-30-0620-01 (CMC CVOD Renovation) Week of 09/29/2025 - 10/05/…" at bounding box center [713, 787] width 1049 height 1424
click at [194, 408] on div "Timesheet for 2025-30-0620-01 (CMC CVOD Renovation) Week of 09/29/2025 - 10/05/…" at bounding box center [713, 787] width 1049 height 1424
click at [197, 414] on div "Timesheet for 2025-30-0620-01 (CMC CVOD Renovation) Week of 09/29/2025 - 10/05/…" at bounding box center [713, 787] width 1049 height 1424
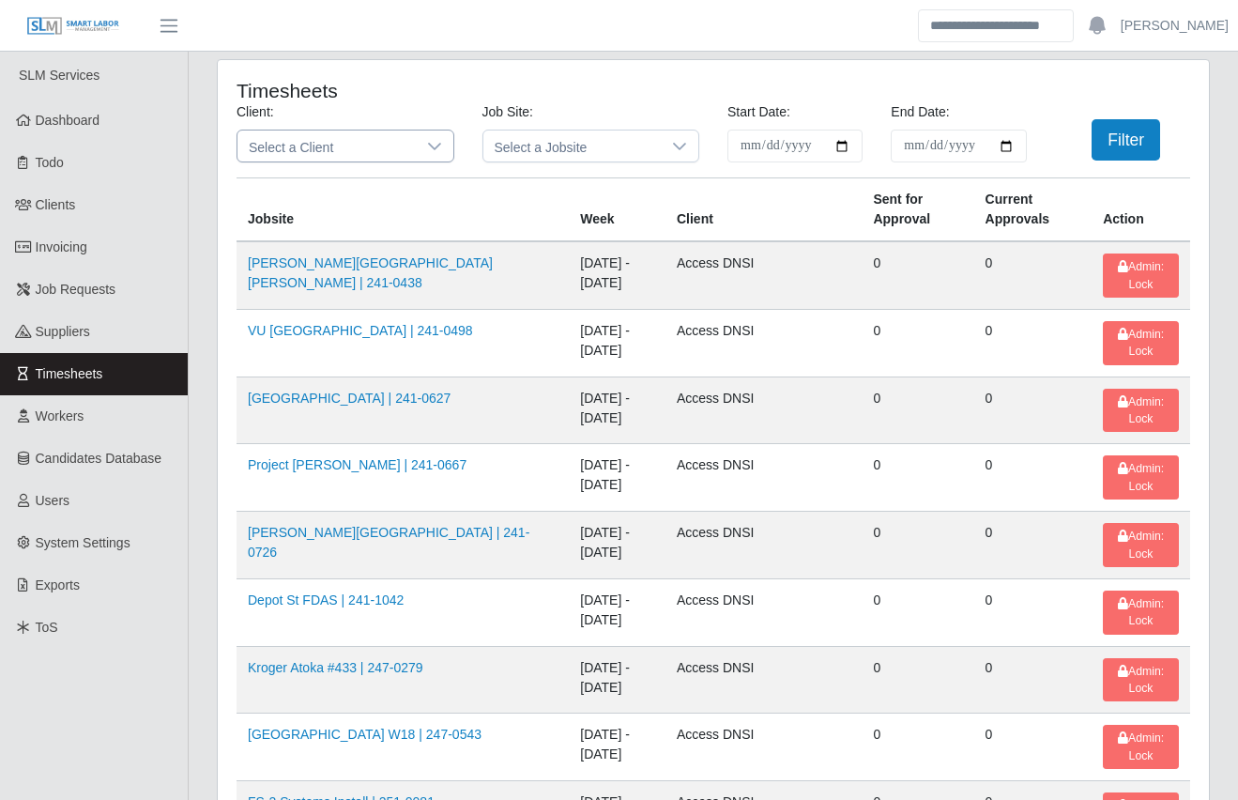
click at [314, 136] on span "Select a Client" at bounding box center [326, 145] width 178 height 31
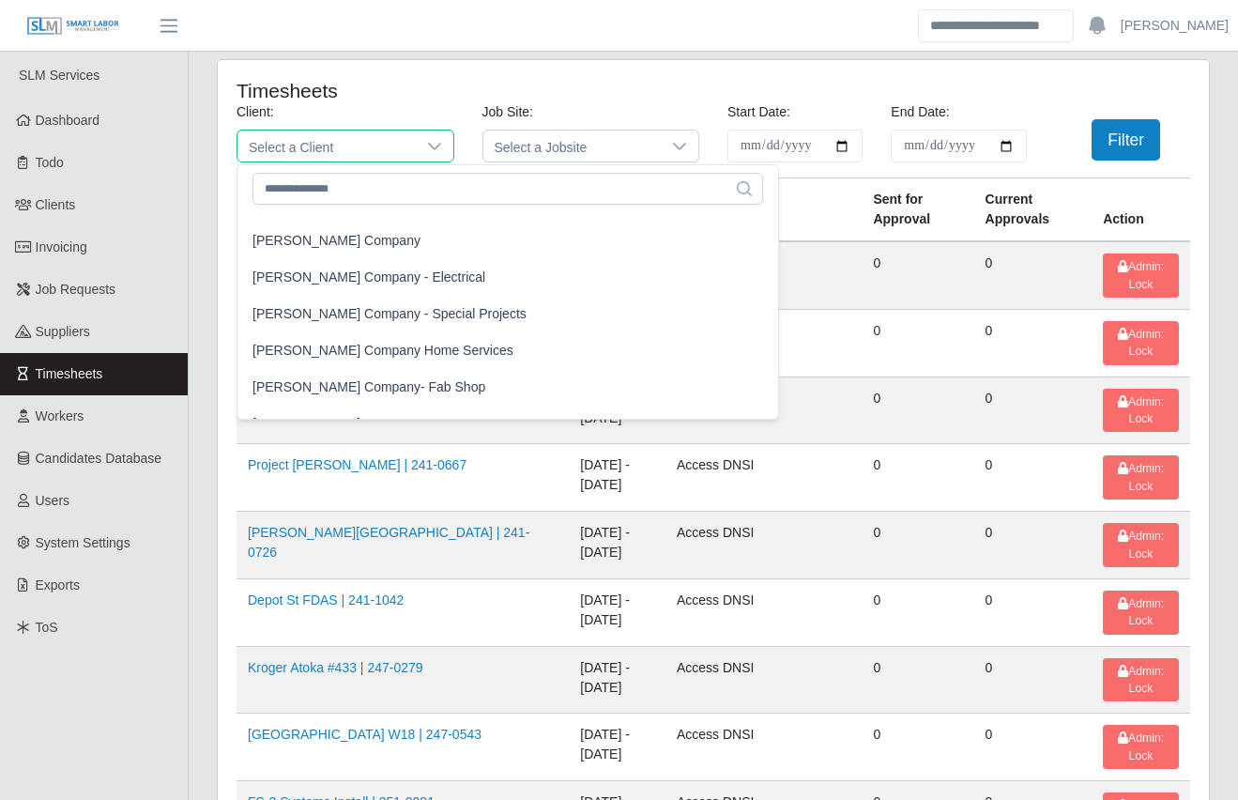
scroll to position [1237, 0]
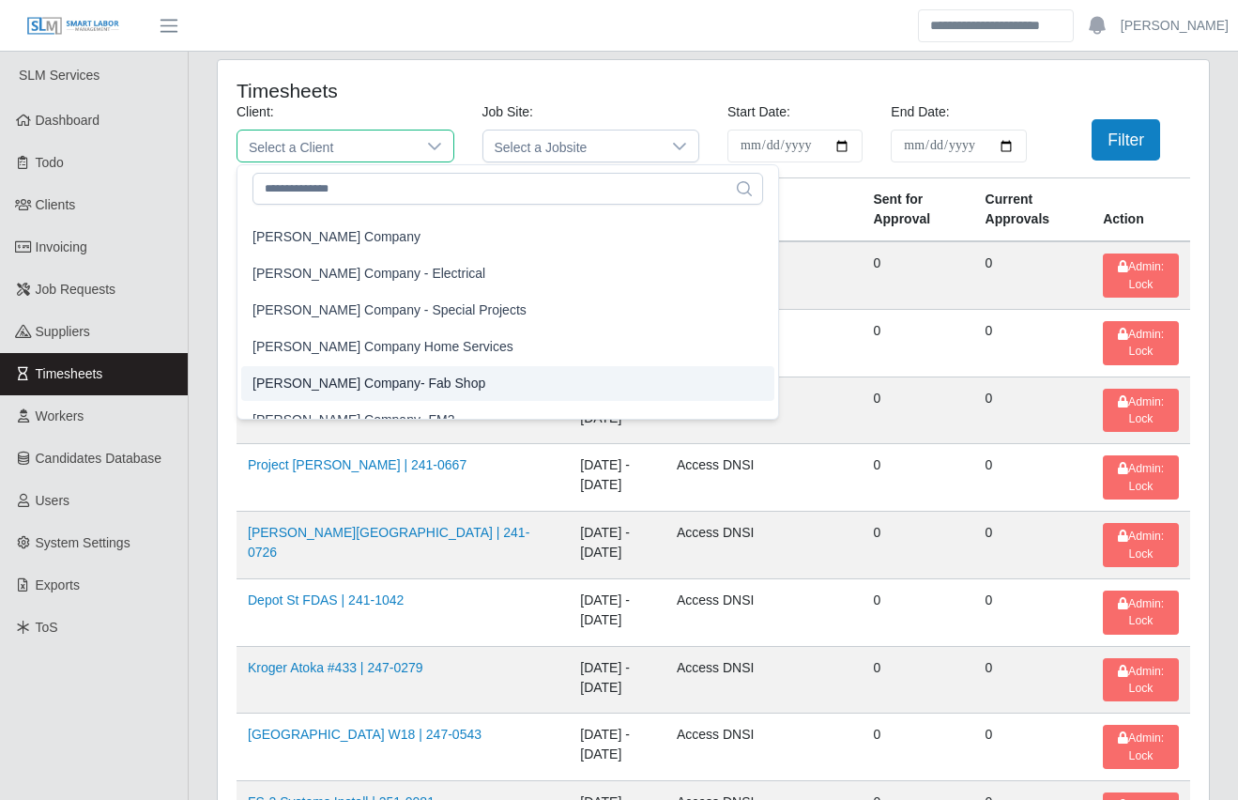
click at [352, 385] on span "Lee Company- Fab Shop" at bounding box center [369, 384] width 233 height 20
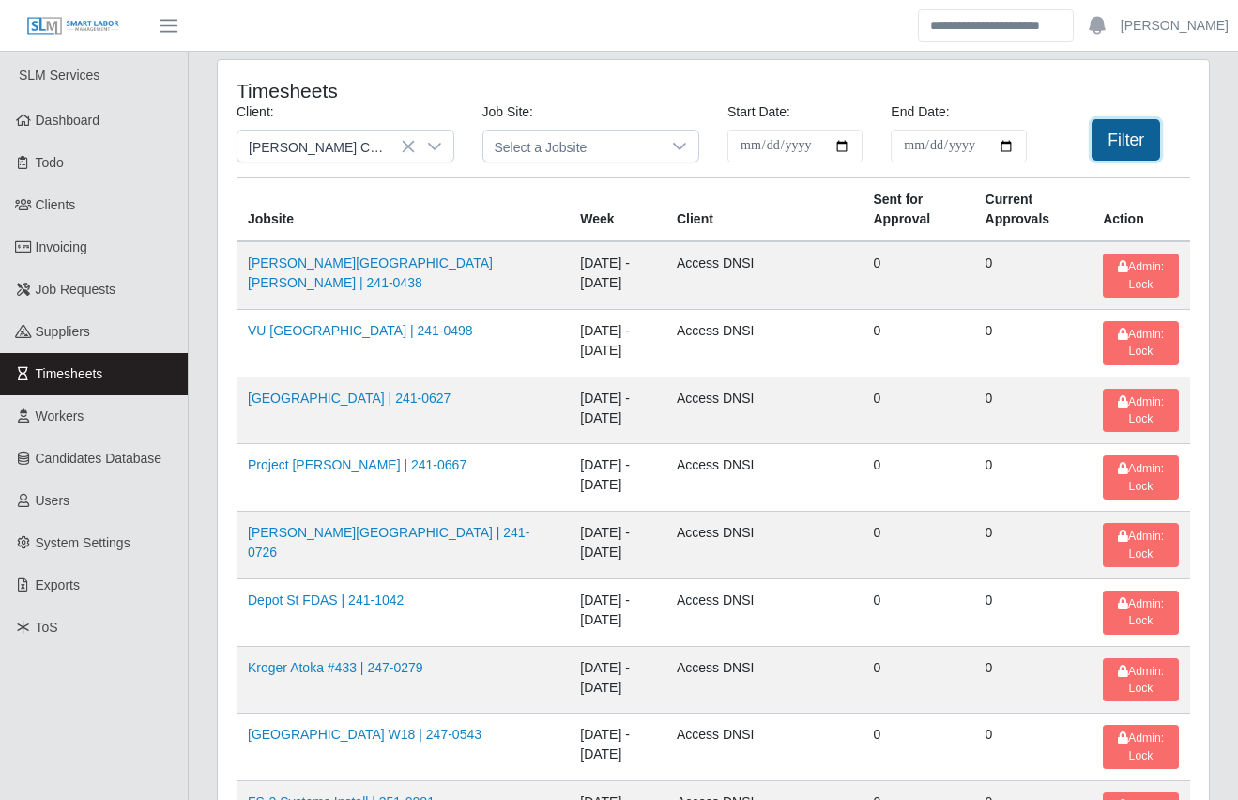
click at [1105, 139] on button "Filter" at bounding box center [1126, 139] width 69 height 41
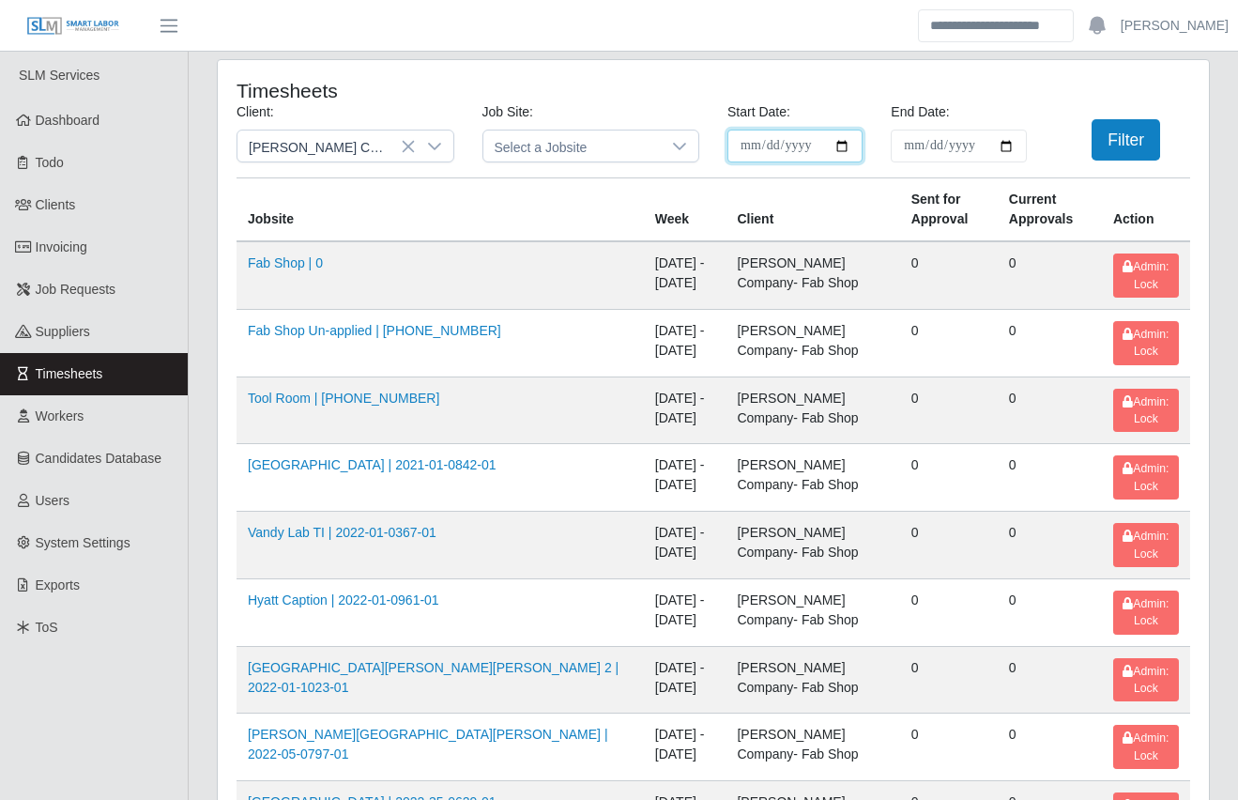
click at [842, 145] on input "**********" at bounding box center [794, 146] width 135 height 33
click at [1120, 144] on button "Filter" at bounding box center [1126, 139] width 69 height 41
click at [605, 146] on span "Select a Jobsite" at bounding box center [572, 145] width 178 height 31
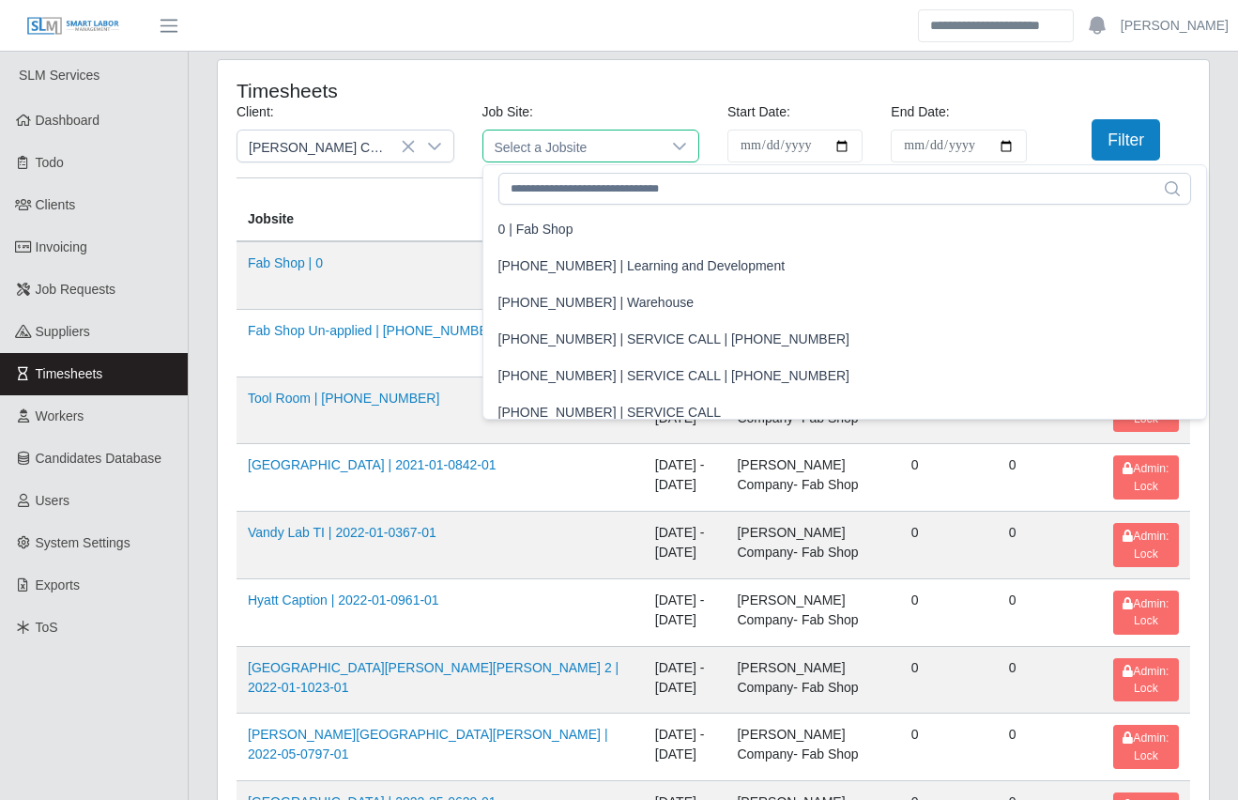
click at [608, 146] on span "Select a Jobsite" at bounding box center [572, 145] width 178 height 31
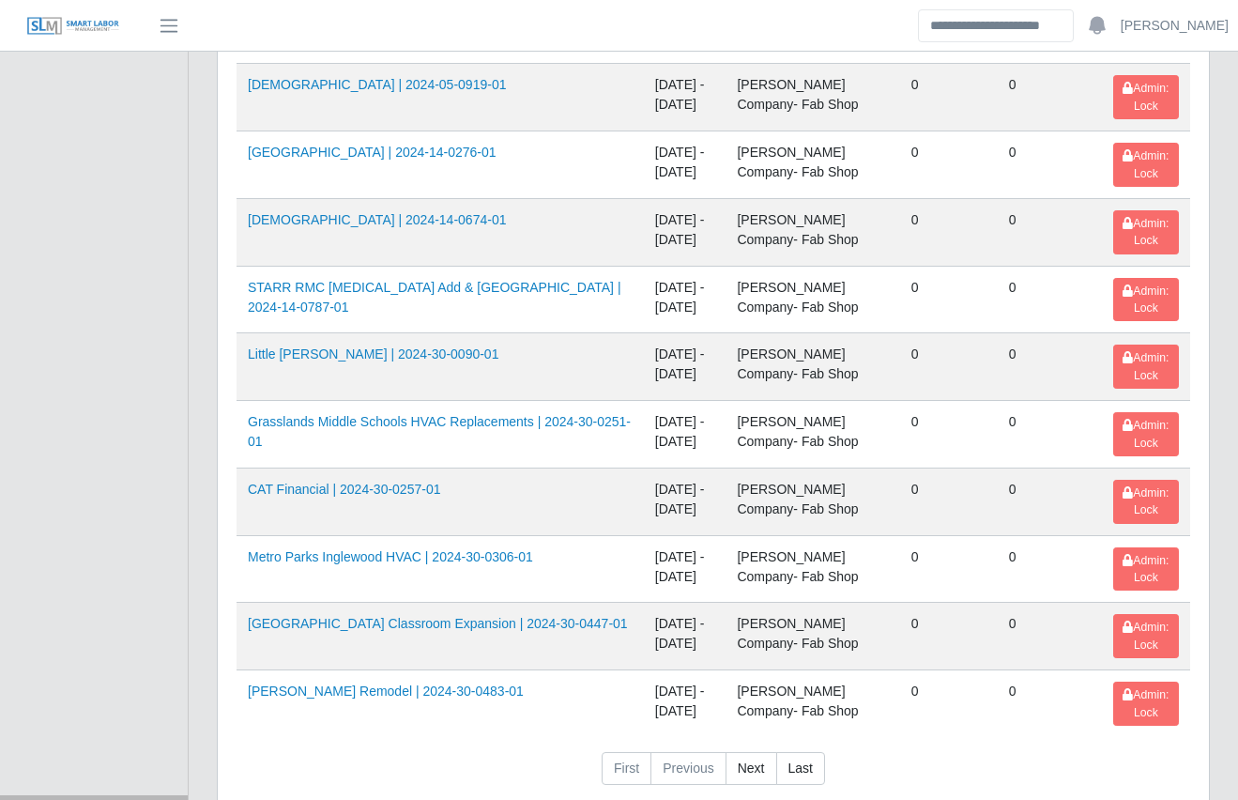
scroll to position [2962, 0]
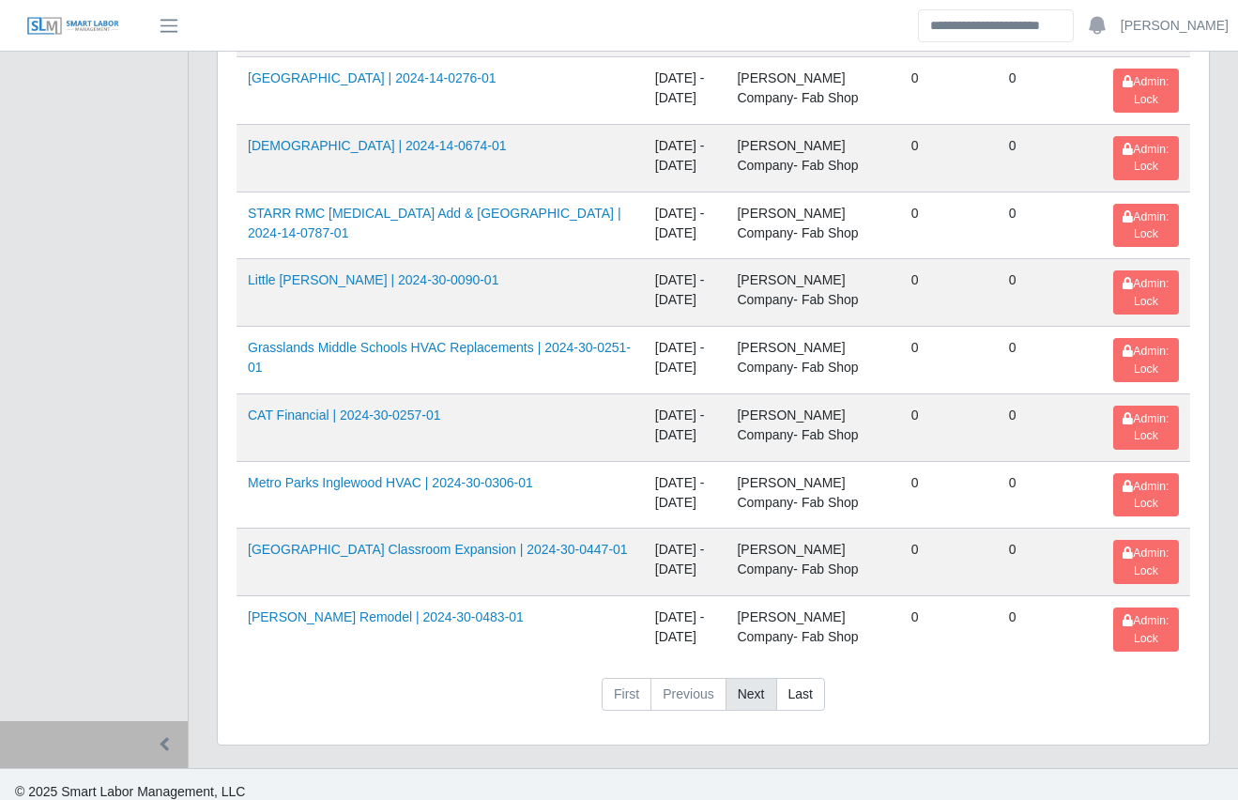
click at [738, 682] on link "Next" at bounding box center [752, 695] width 52 height 34
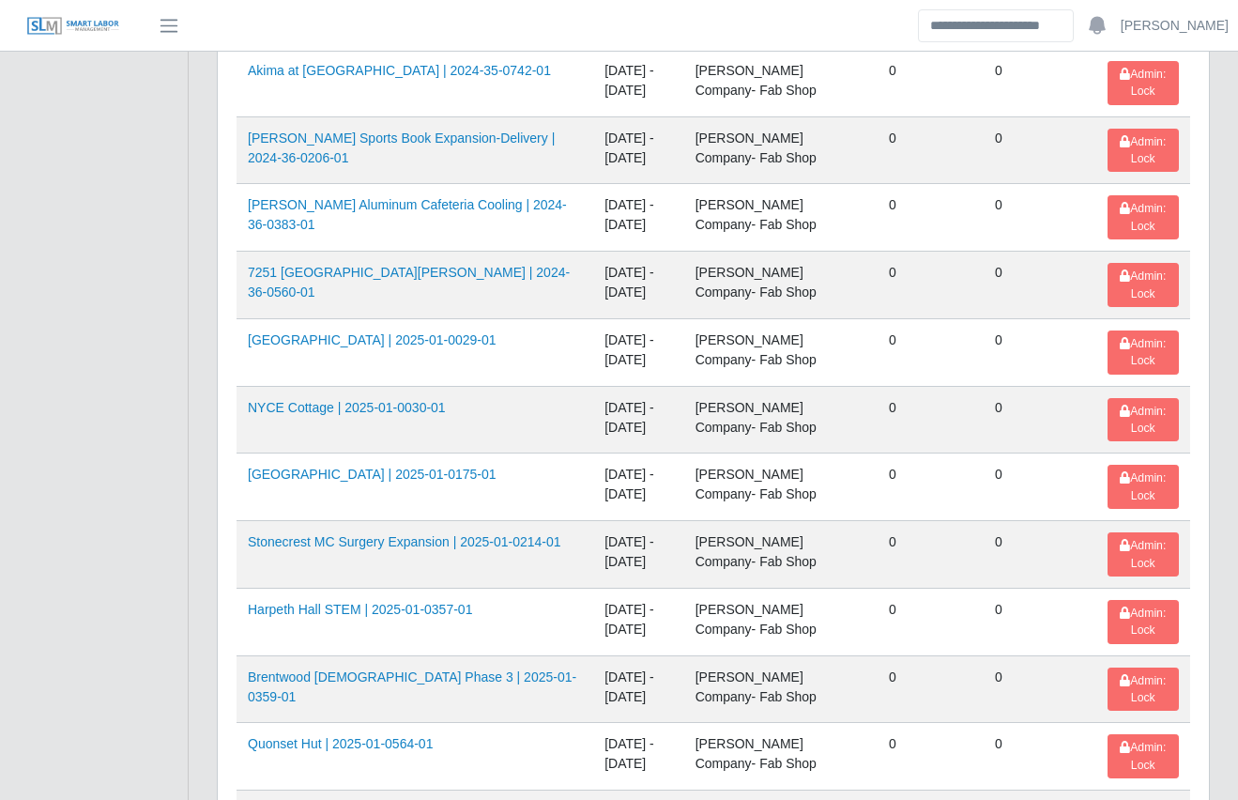
scroll to position [0, 0]
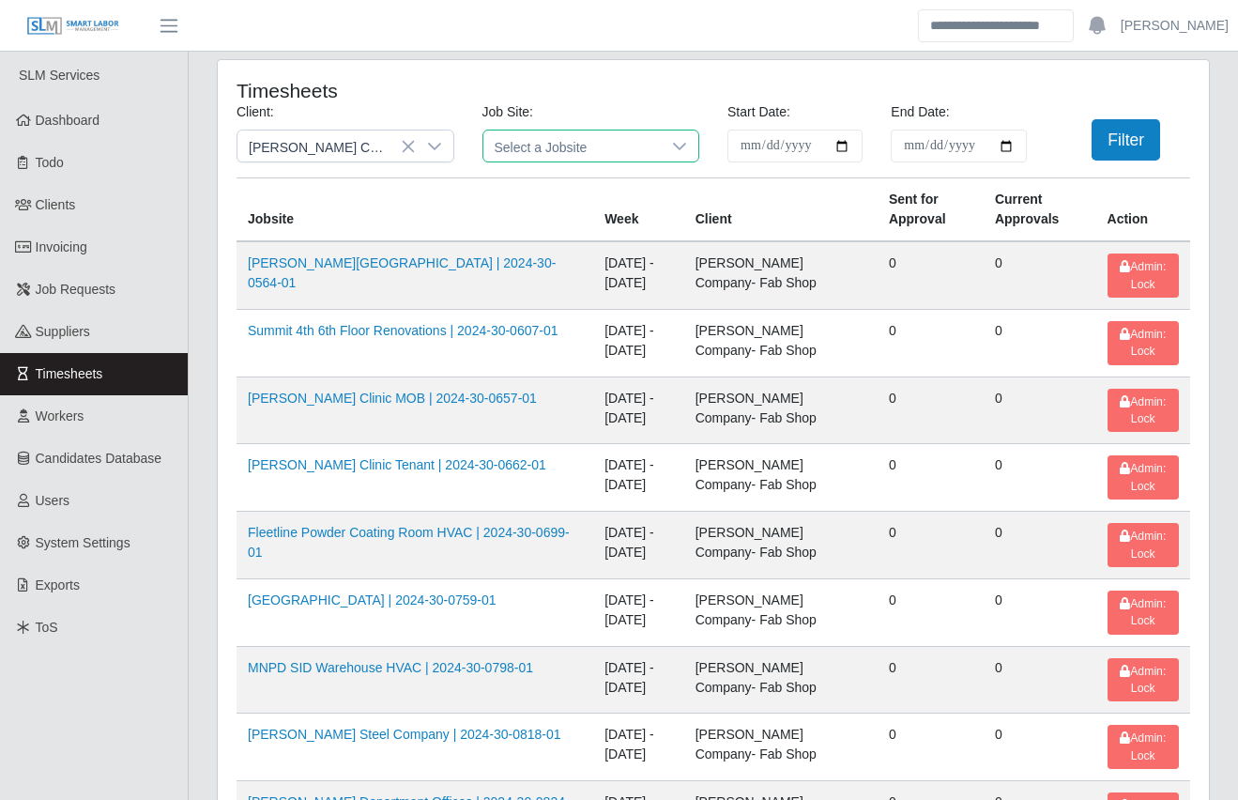
click at [568, 147] on span "Select a Jobsite" at bounding box center [572, 145] width 178 height 31
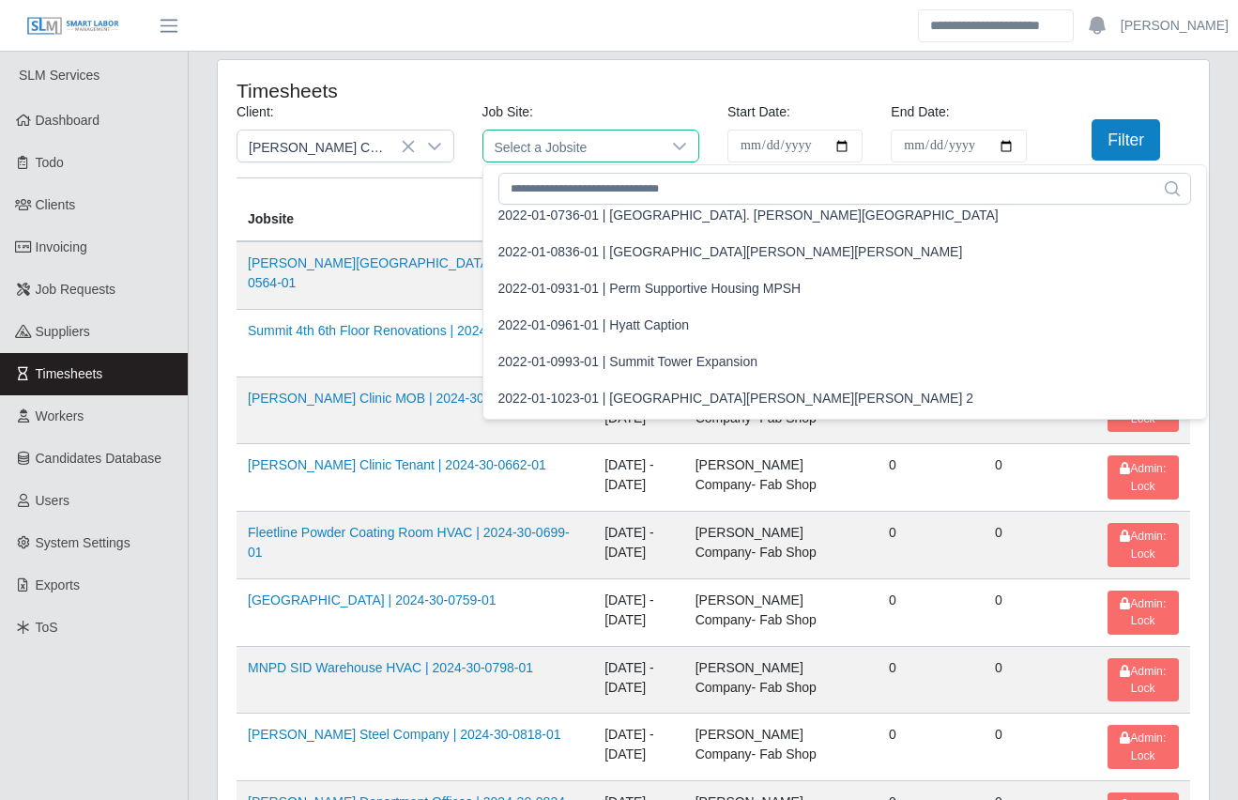
scroll to position [23647, 0]
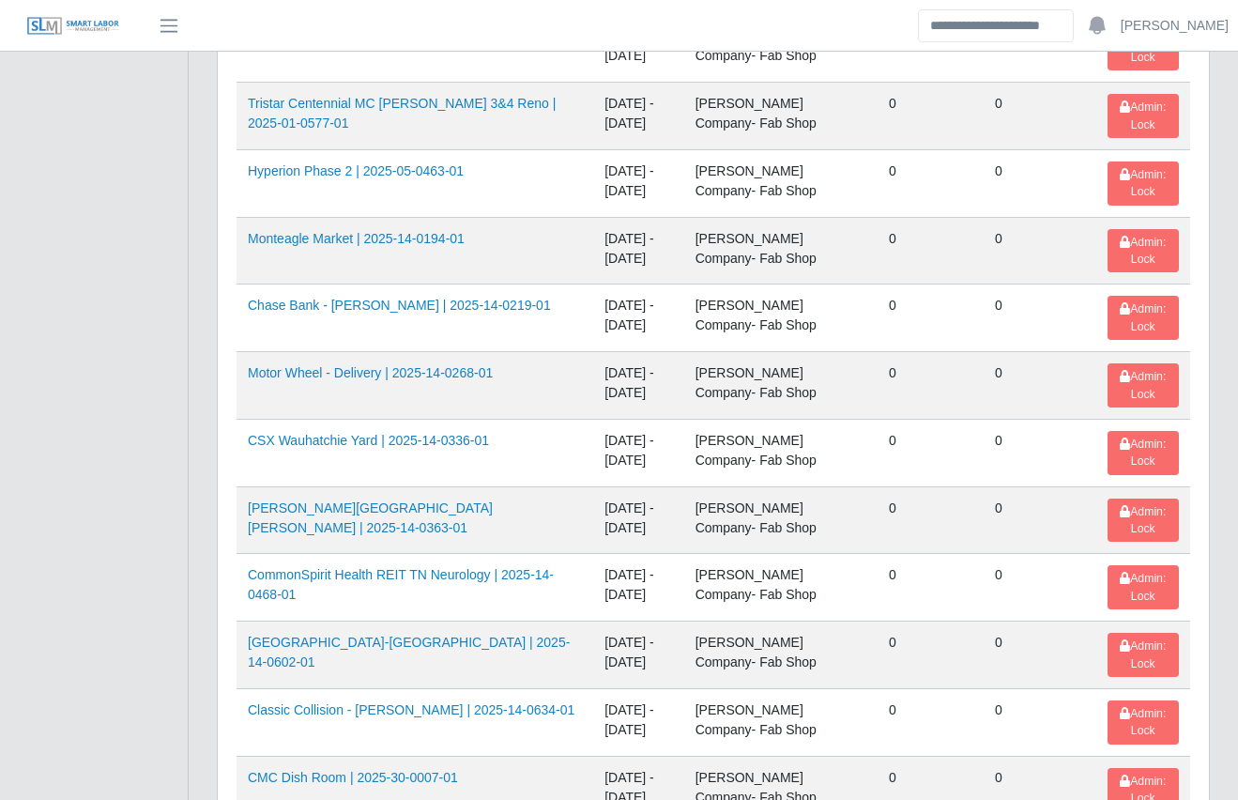
scroll to position [2962, 0]
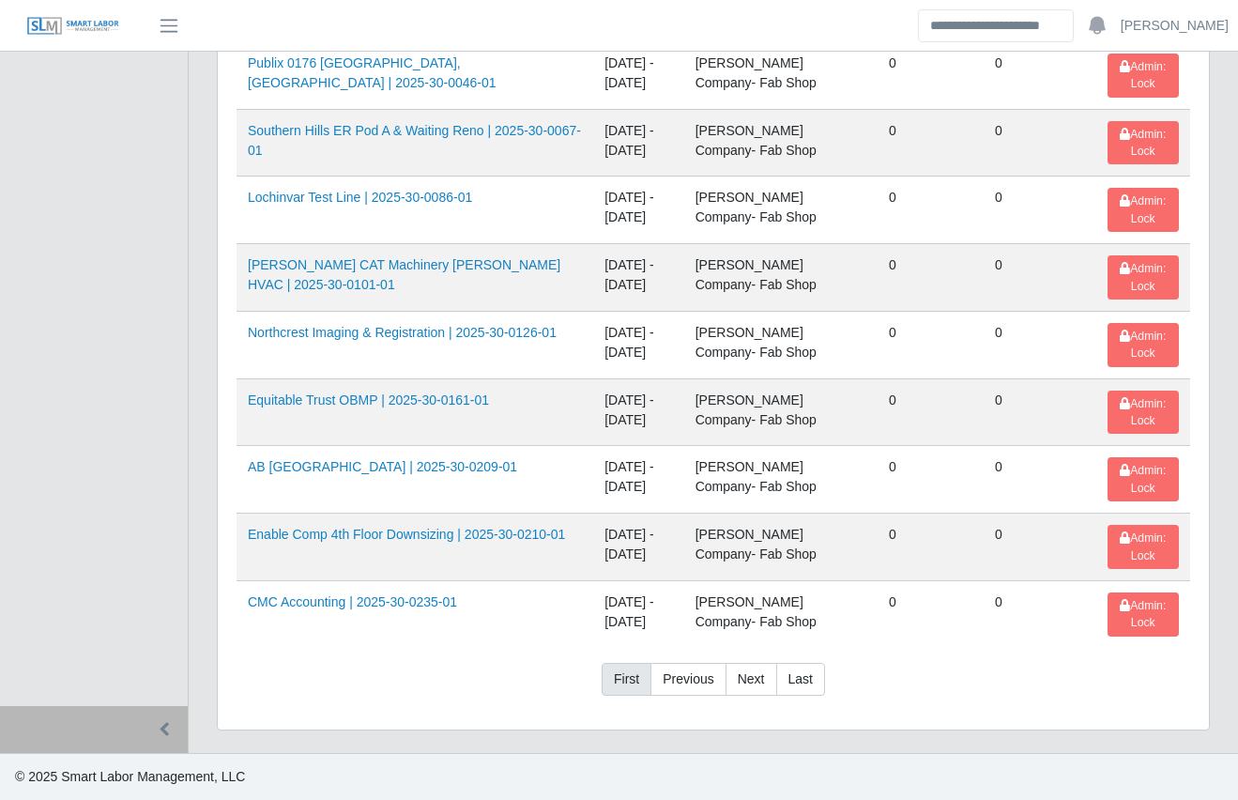
click at [633, 681] on link "First" at bounding box center [627, 680] width 50 height 34
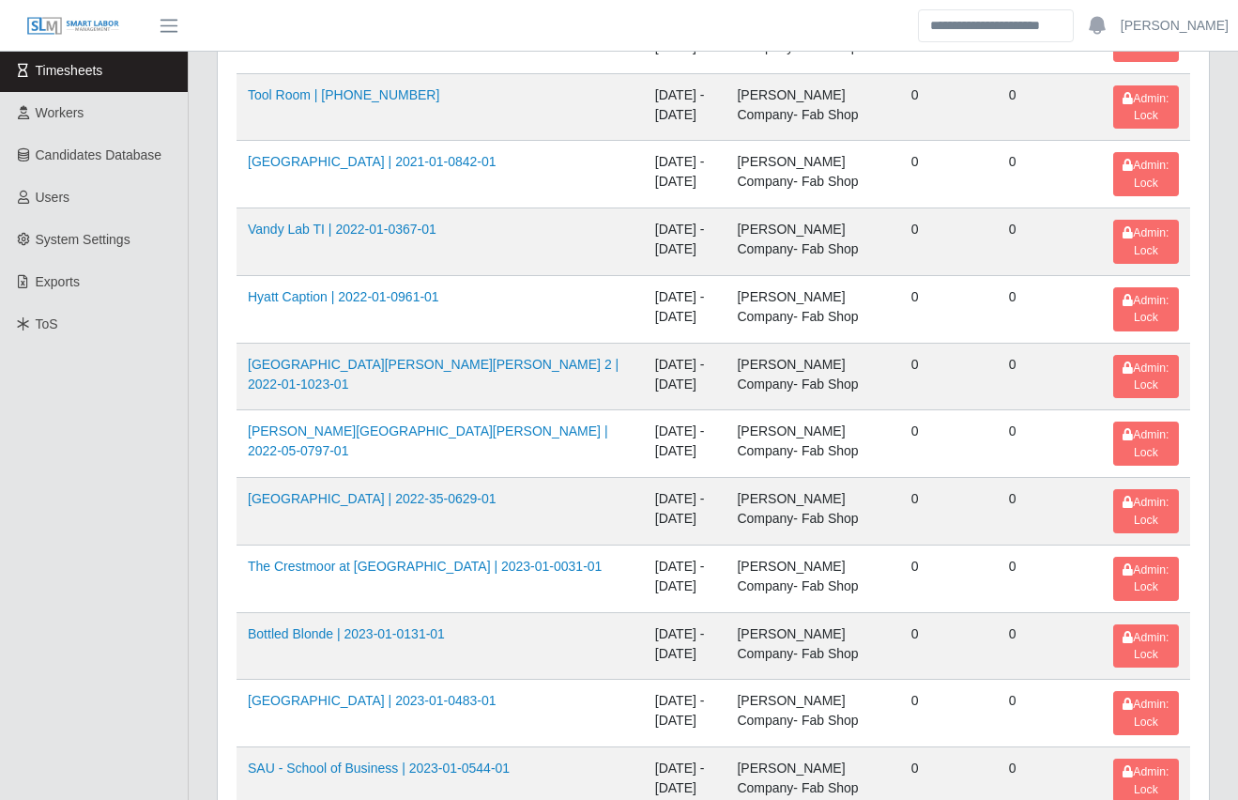
scroll to position [0, 0]
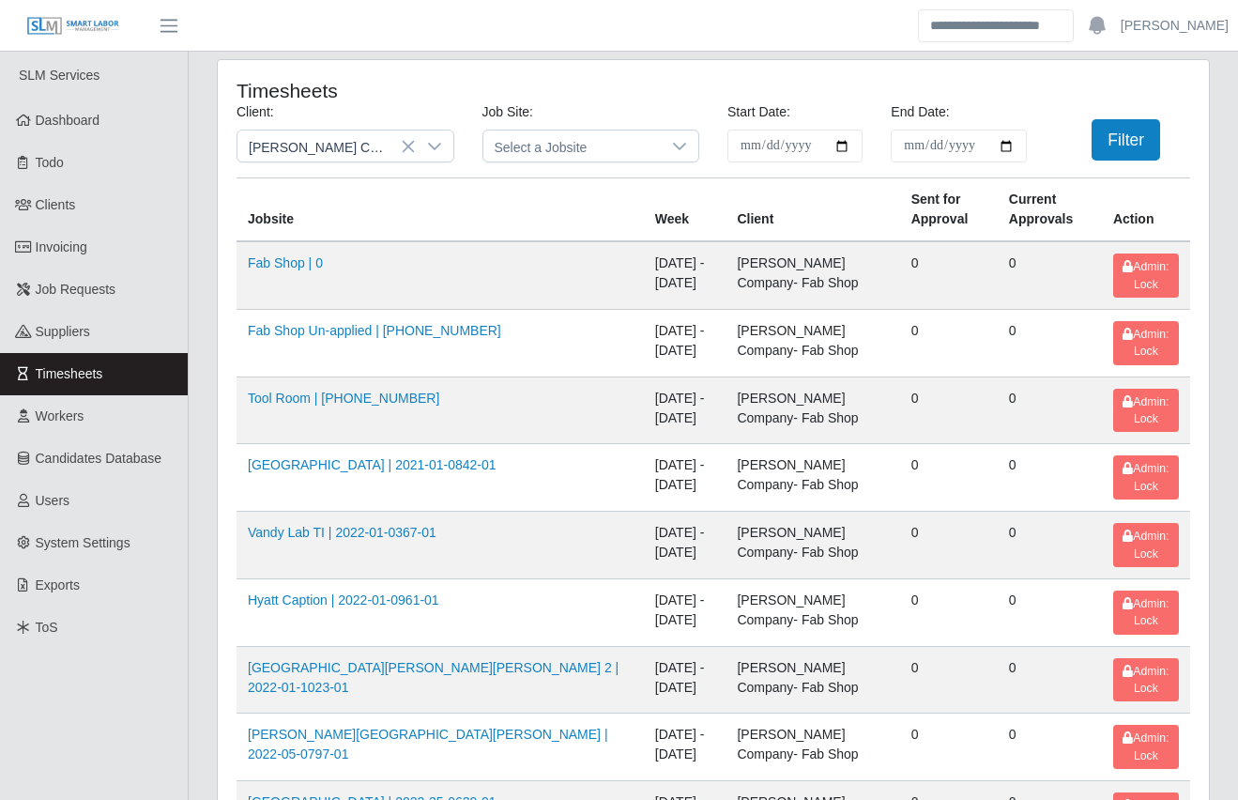
click at [83, 252] on span "Invoicing" at bounding box center [62, 246] width 52 height 15
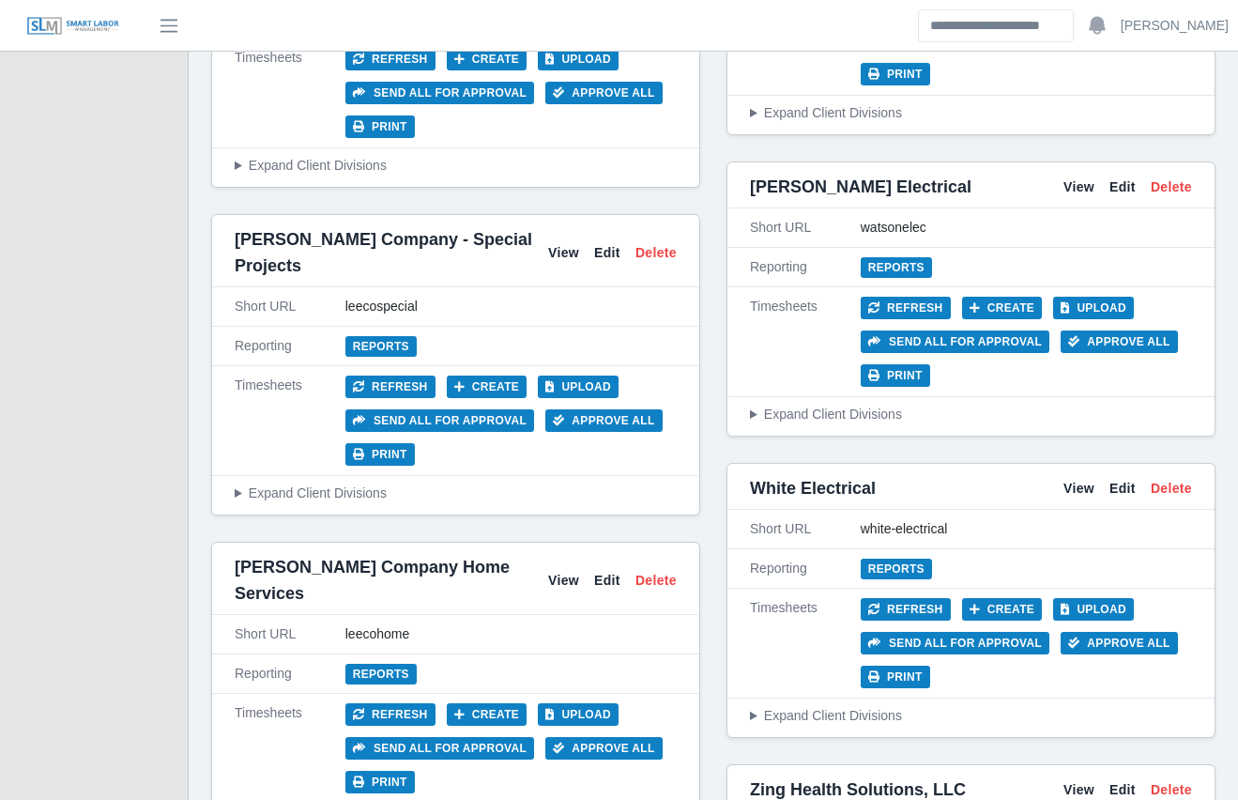
scroll to position [9485, 0]
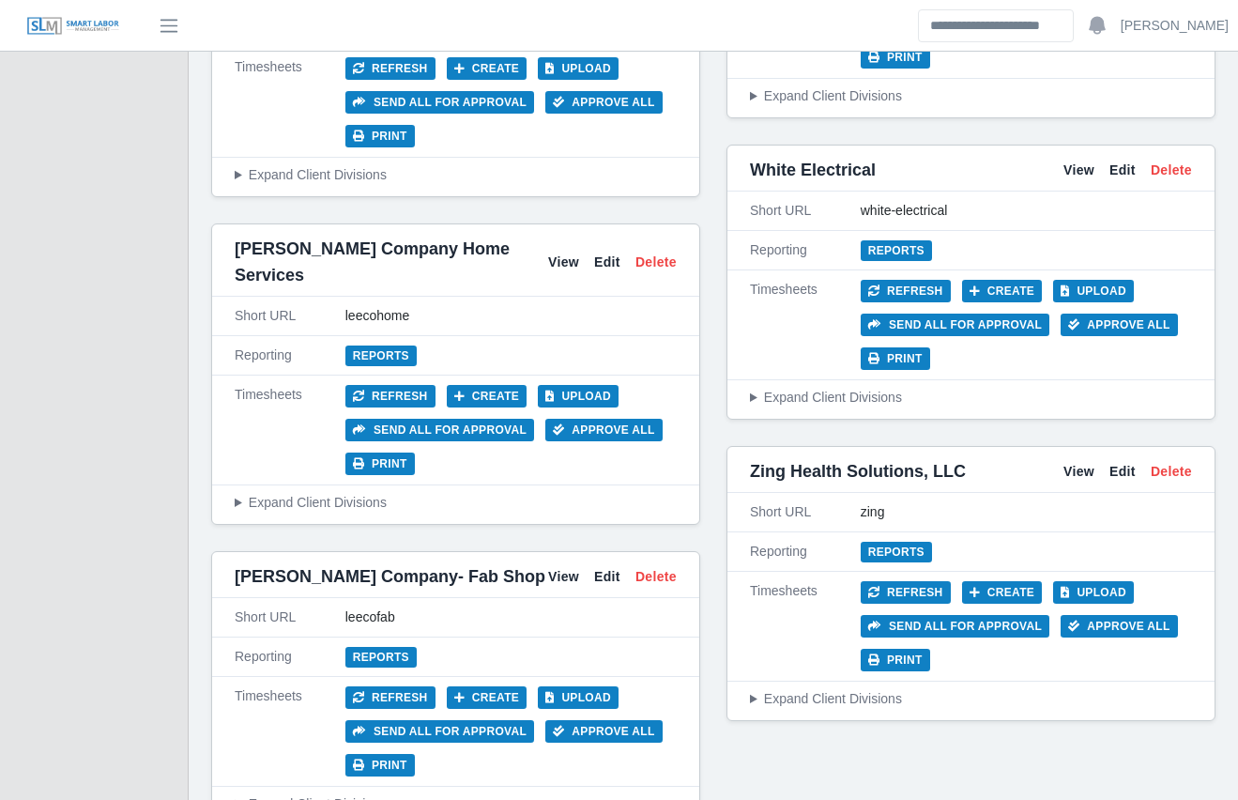
click at [589, 720] on button "Approve All" at bounding box center [603, 731] width 117 height 23
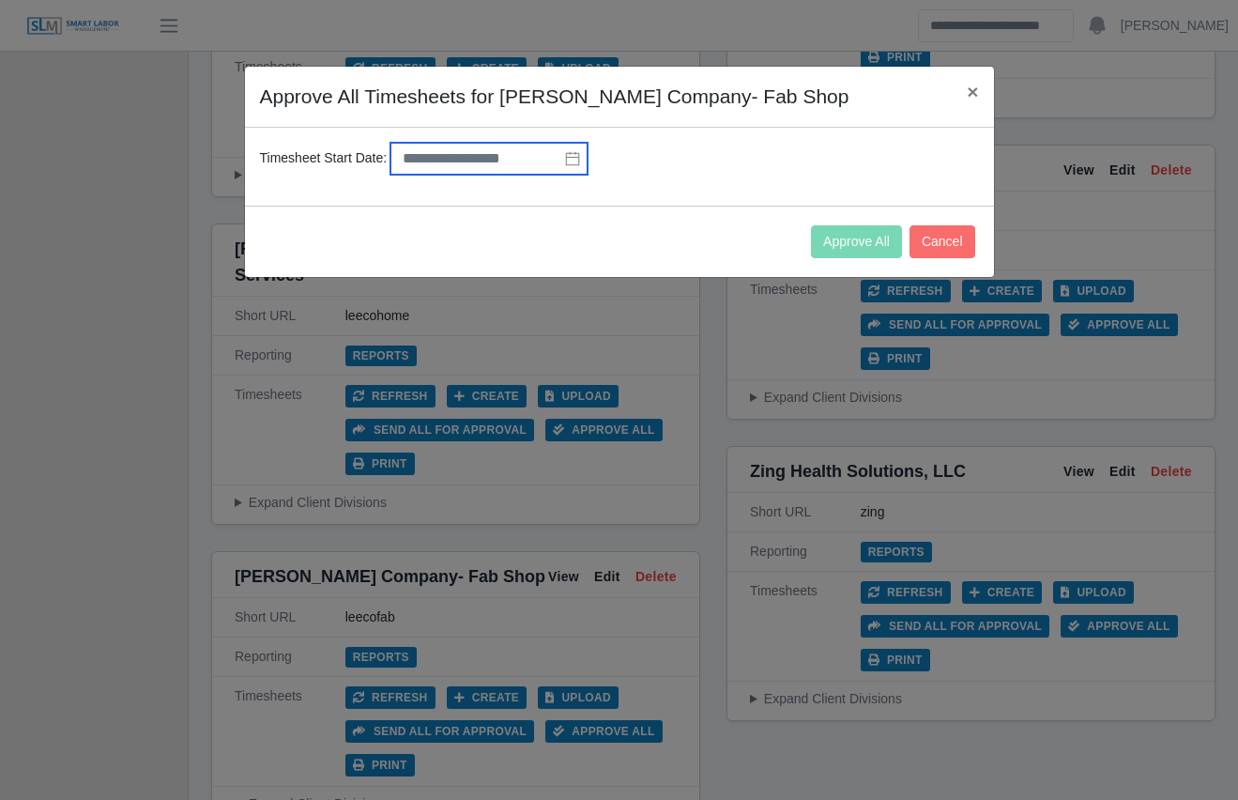
click at [456, 158] on input "text" at bounding box center [488, 159] width 197 height 32
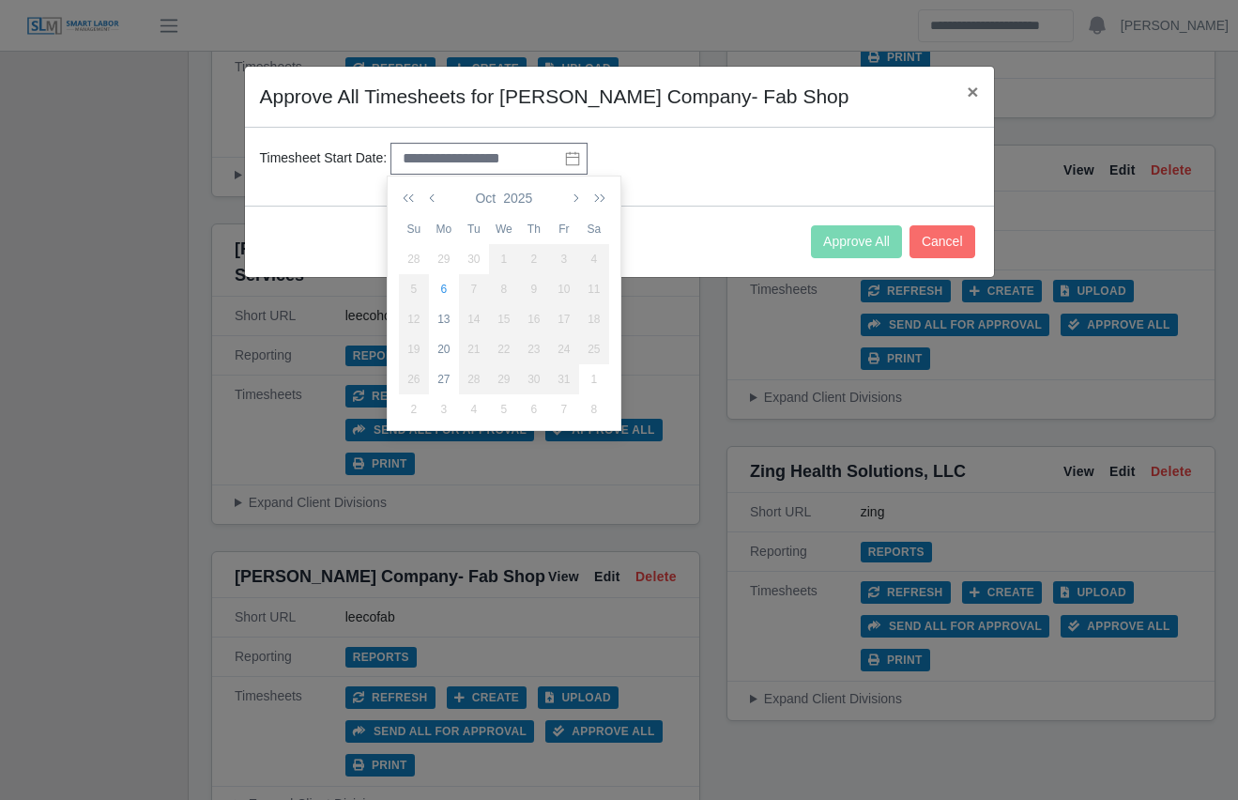
click at [452, 258] on div "29" at bounding box center [444, 259] width 30 height 17
type input "**********"
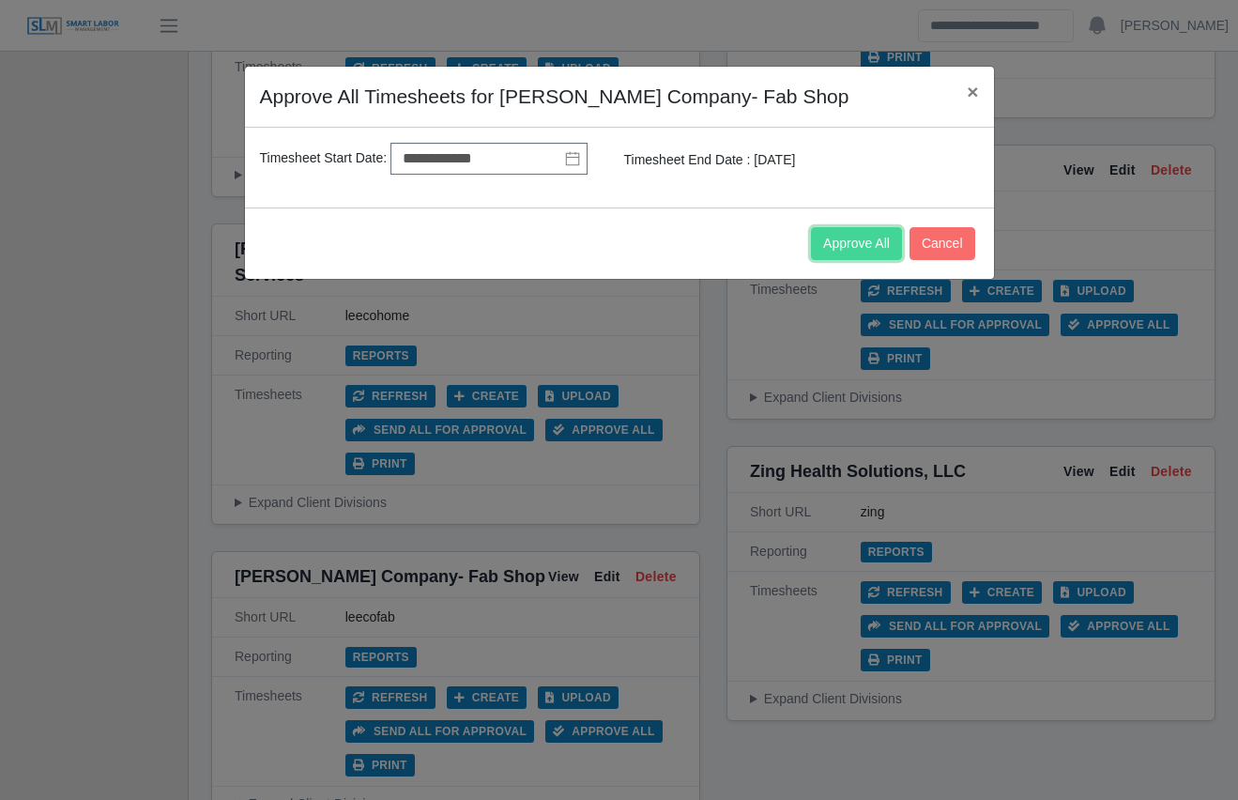
click at [860, 250] on button "Approve All" at bounding box center [856, 243] width 91 height 33
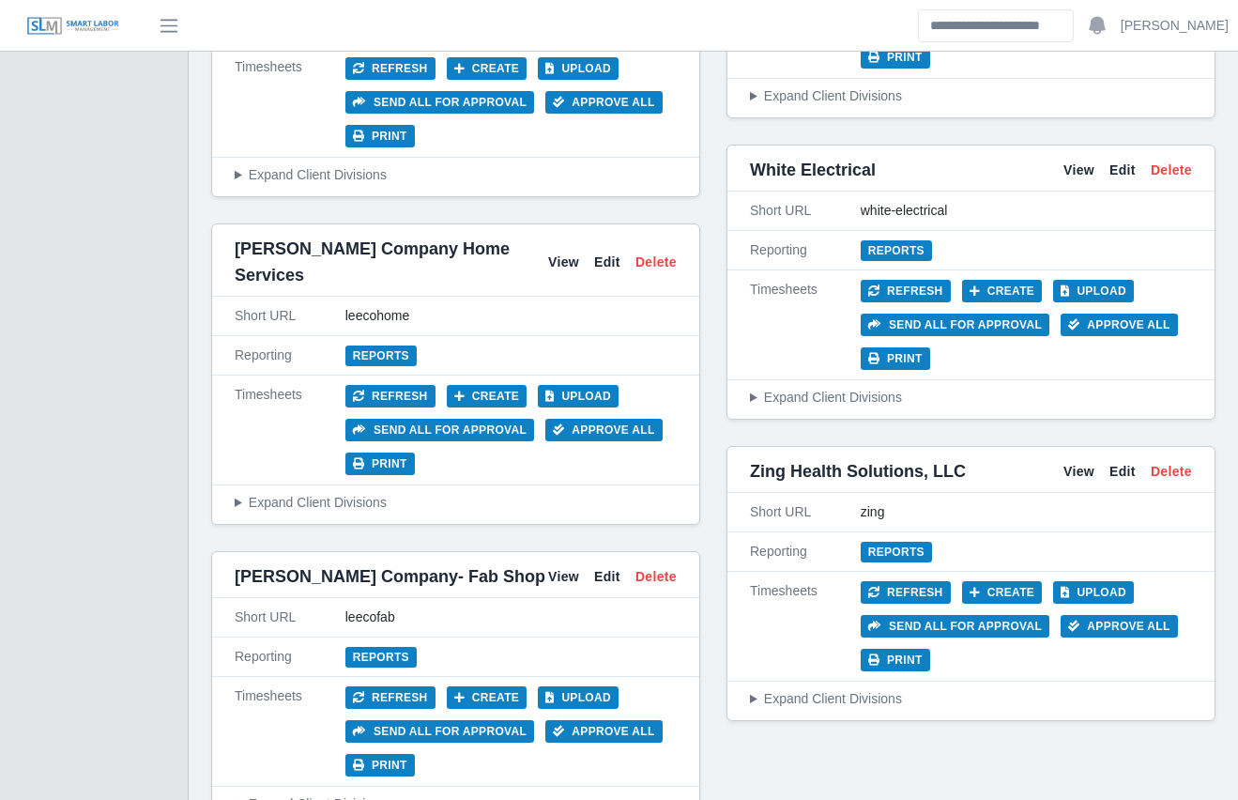
click at [308, 794] on summary "Expand Client Divisions" at bounding box center [456, 804] width 442 height 20
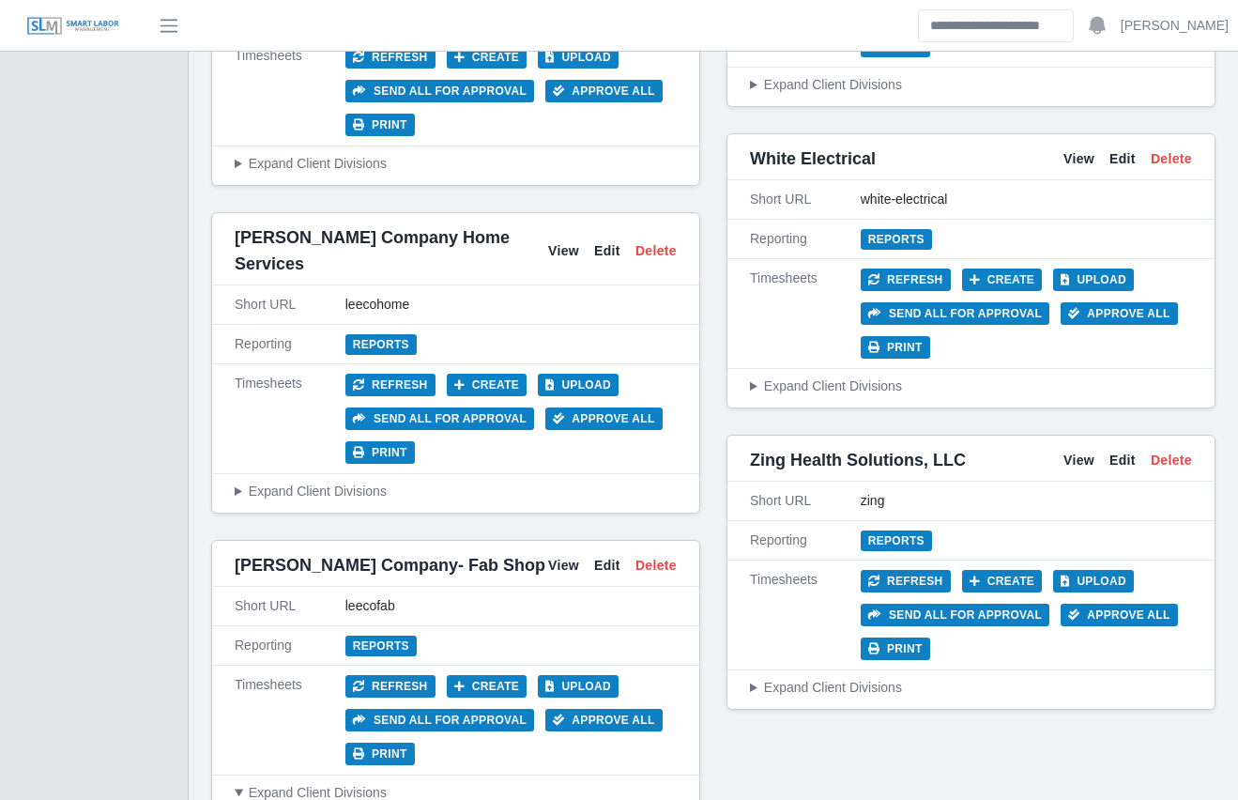
click at [308, 783] on summary "Expand Client Divisions" at bounding box center [456, 793] width 442 height 20
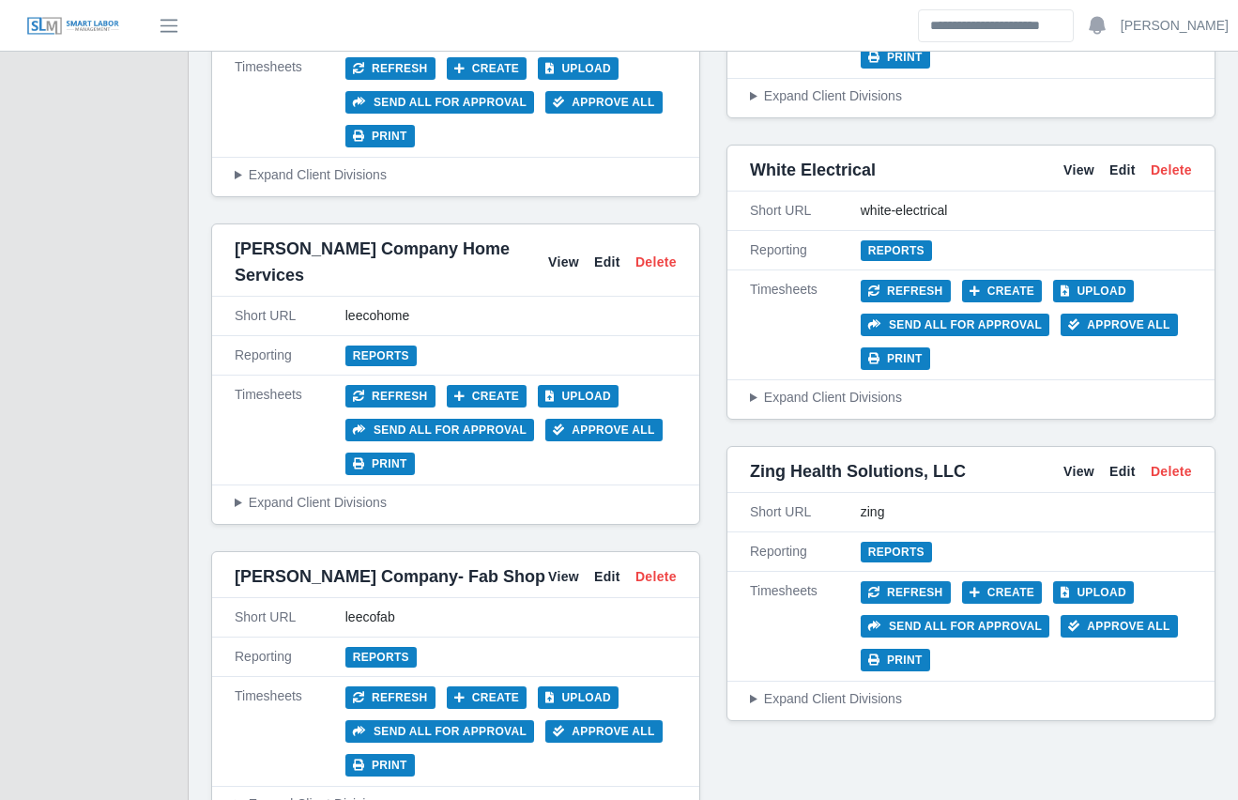
click at [579, 686] on button "Upload" at bounding box center [578, 697] width 81 height 23
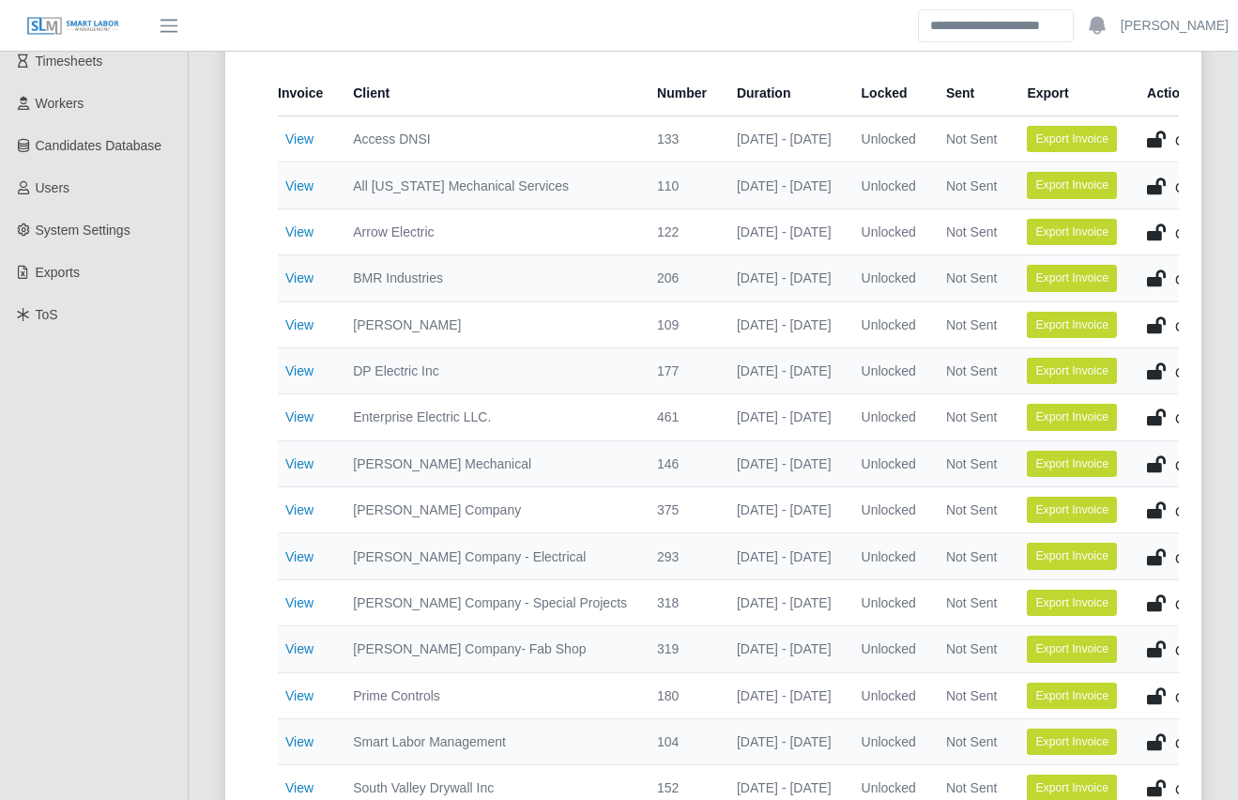
scroll to position [314, 0]
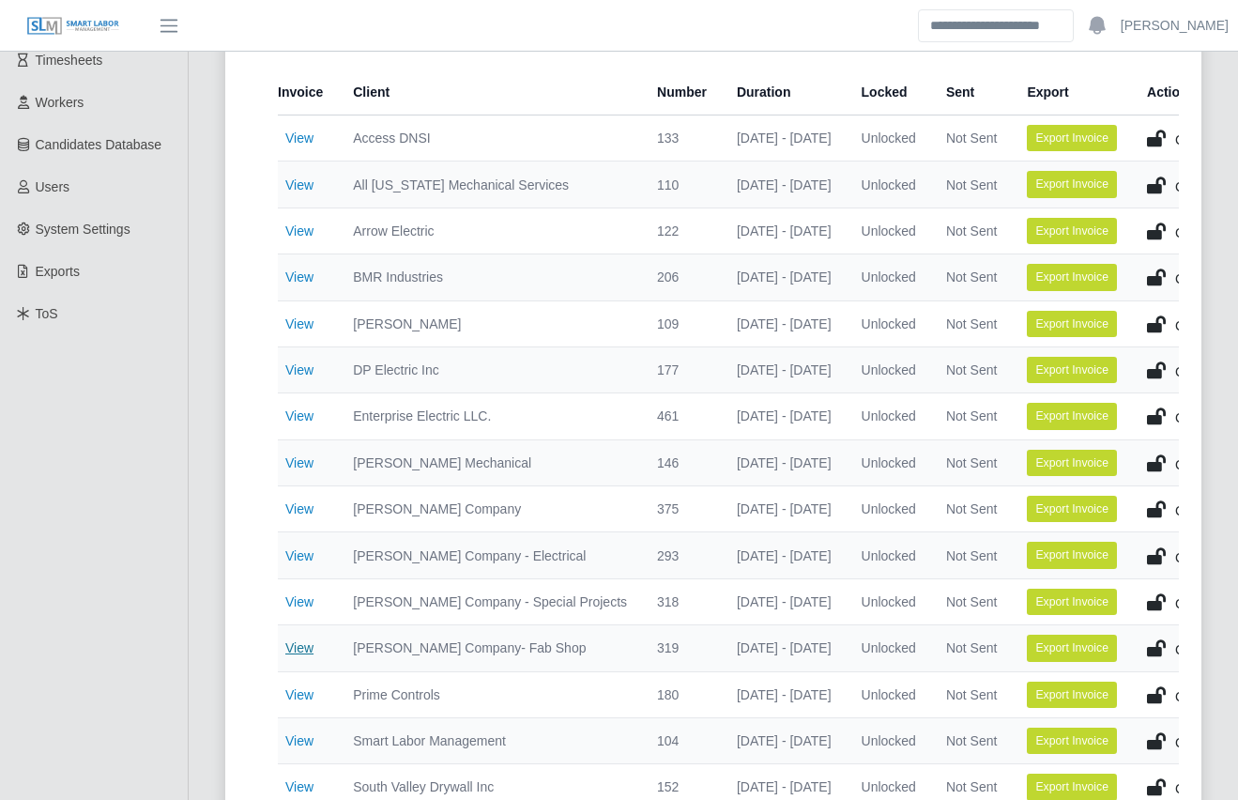
click at [301, 648] on link "View" at bounding box center [299, 647] width 28 height 15
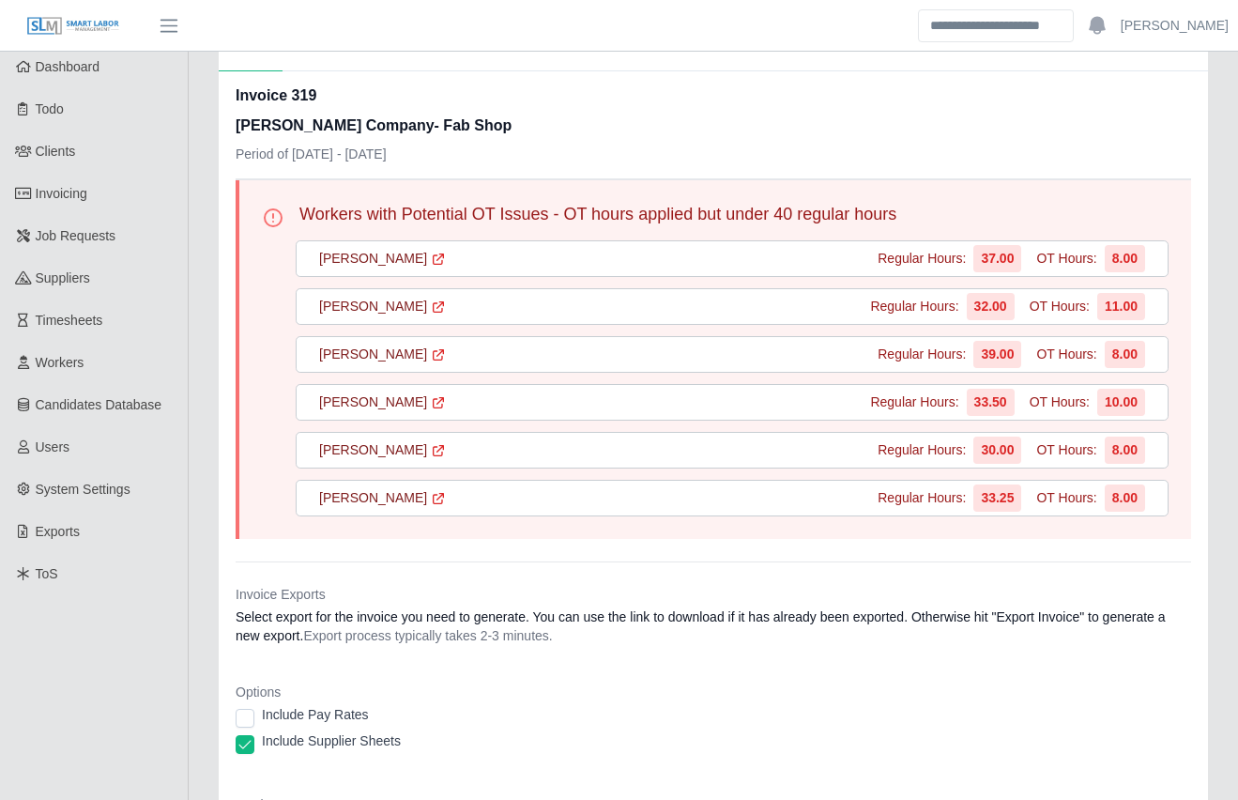
scroll to position [53, 0]
click at [203, 385] on div "Main Final Invoices Invoice 319 Lee Company- Fab Shop Period of 09/29/2025 - 10…" at bounding box center [713, 569] width 1049 height 1094
click at [75, 323] on span "Timesheets" at bounding box center [70, 321] width 68 height 15
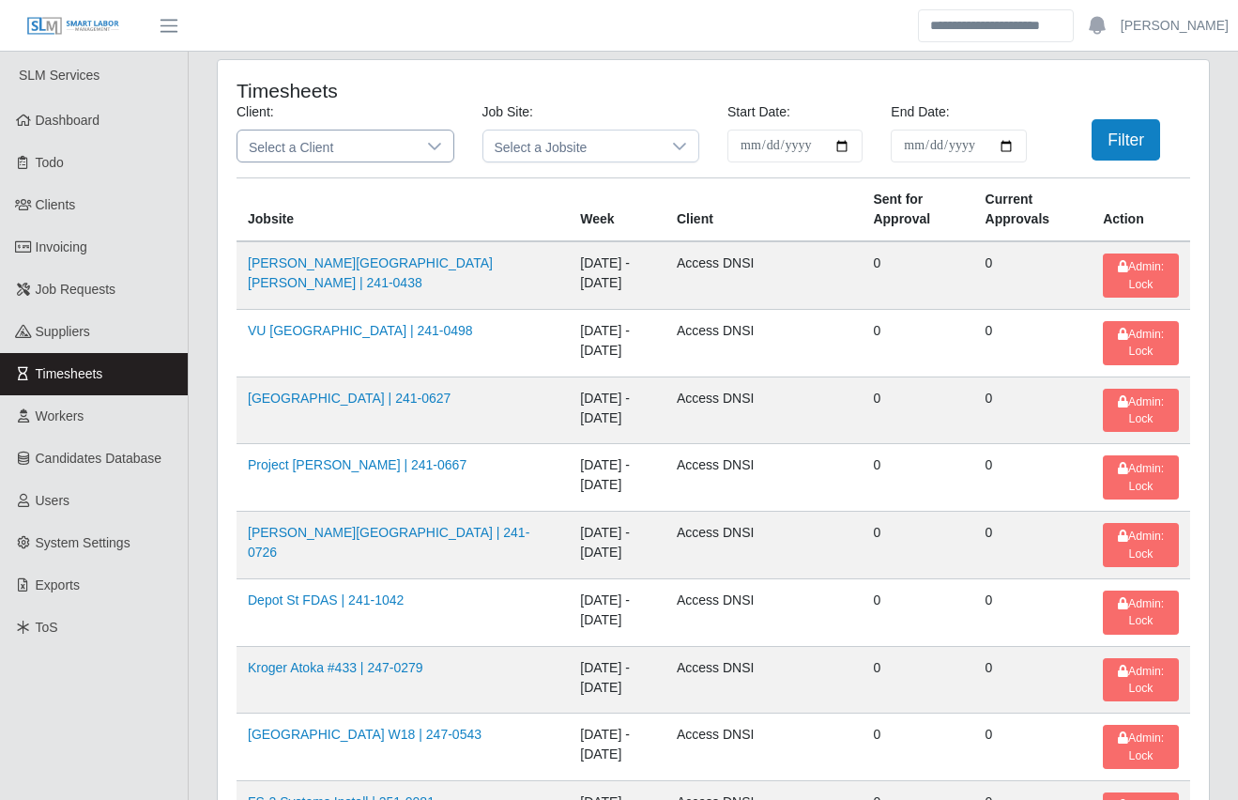
click at [360, 153] on span "Select a Client" at bounding box center [326, 145] width 178 height 31
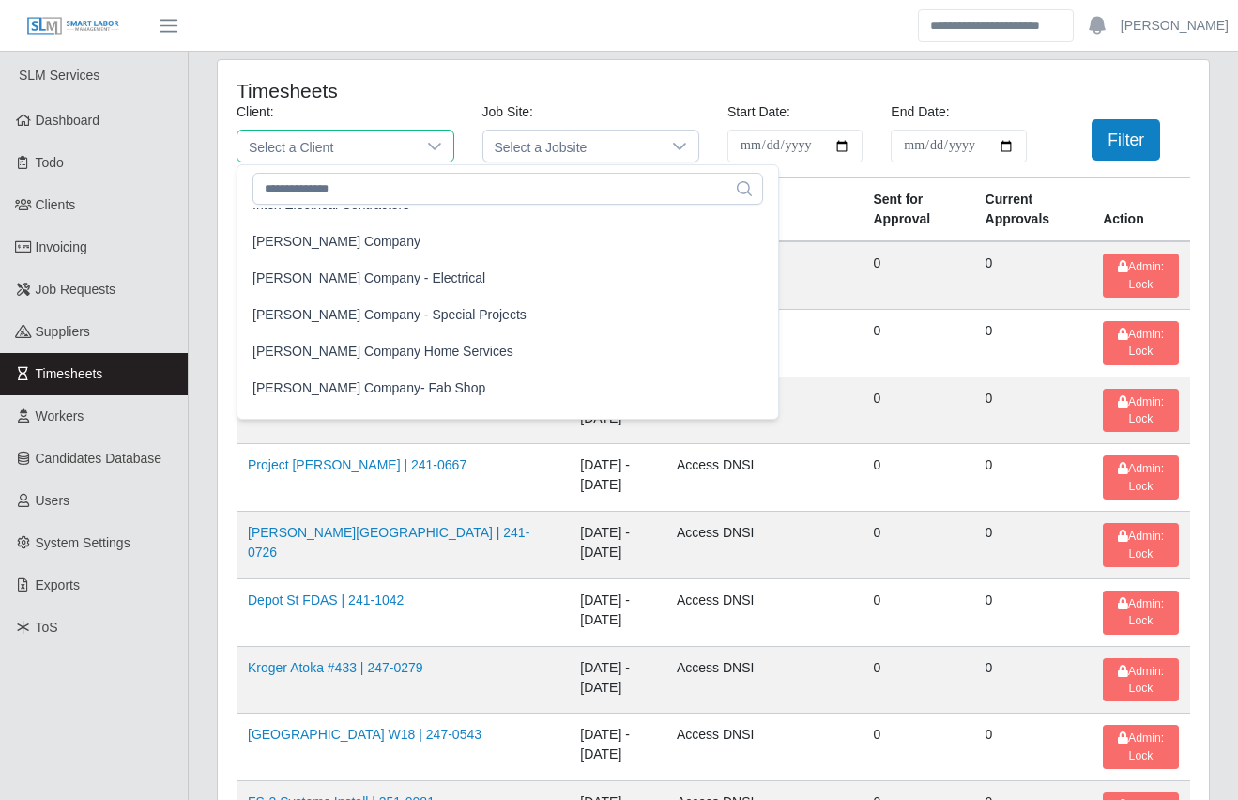
scroll to position [1233, 0]
click at [361, 392] on span "[PERSON_NAME] Company- Fab Shop" at bounding box center [369, 387] width 233 height 20
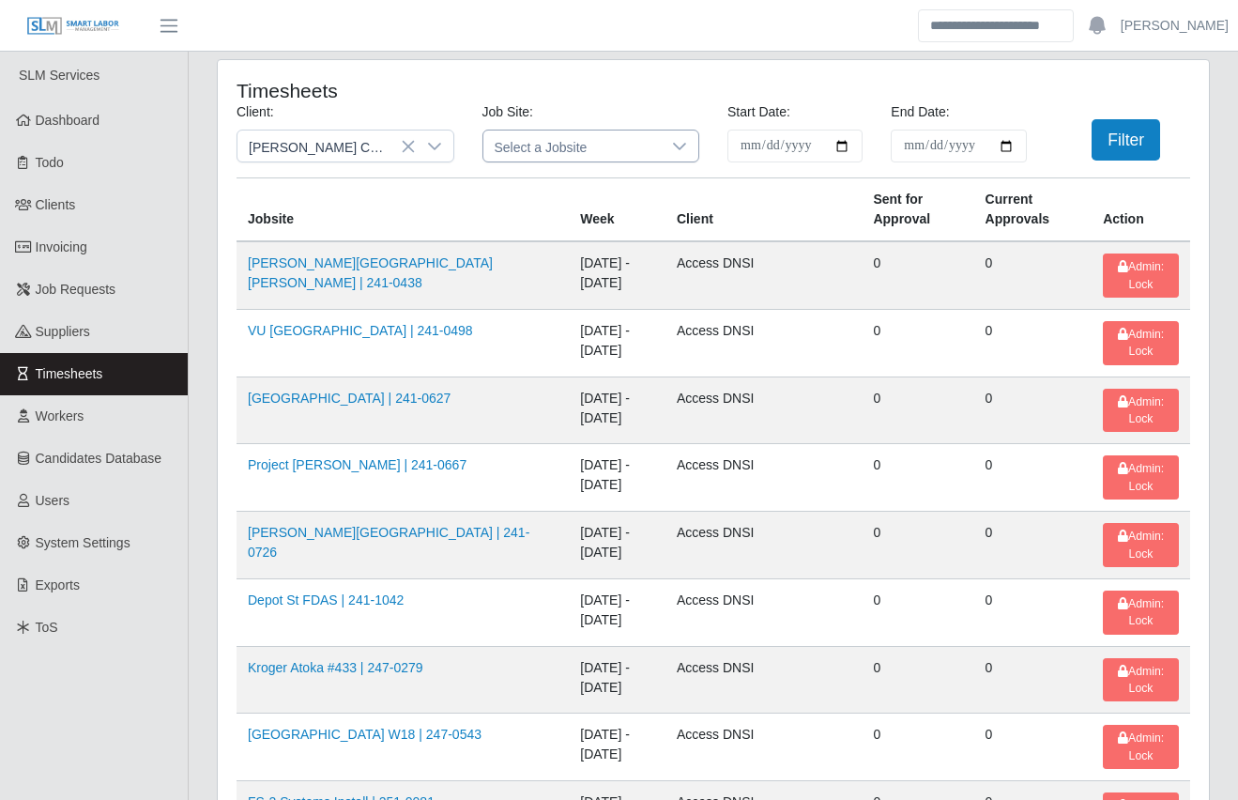
click at [517, 144] on span "Select a Jobsite" at bounding box center [572, 145] width 178 height 31
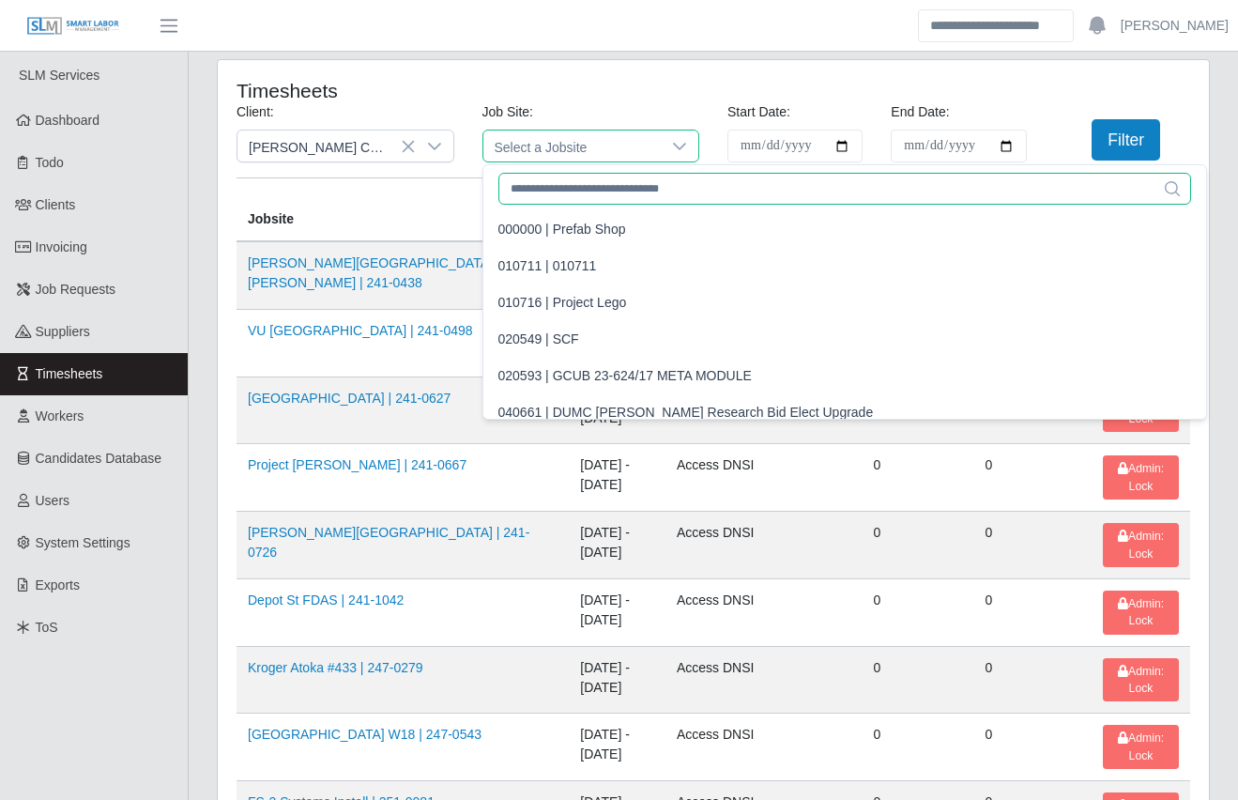
click at [550, 190] on input "text" at bounding box center [844, 189] width 693 height 32
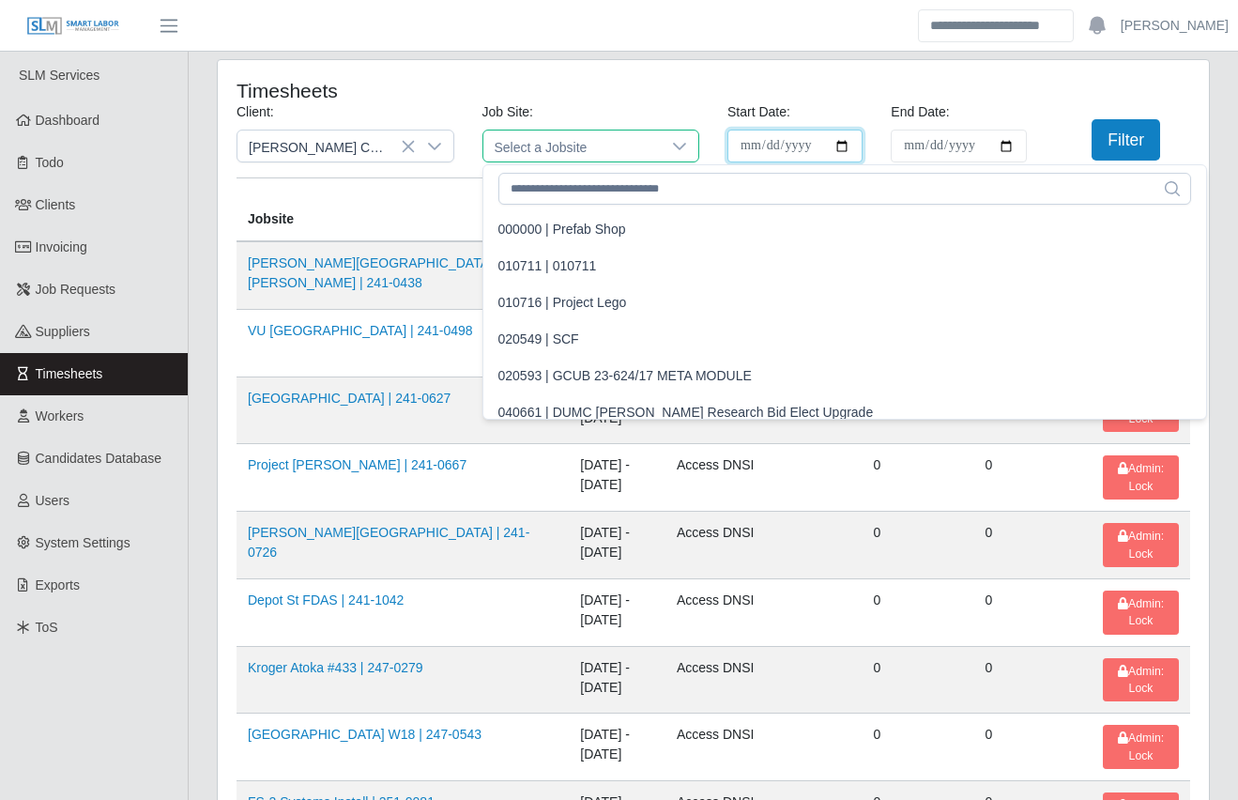
click at [833, 154] on input "**********" at bounding box center [794, 146] width 135 height 33
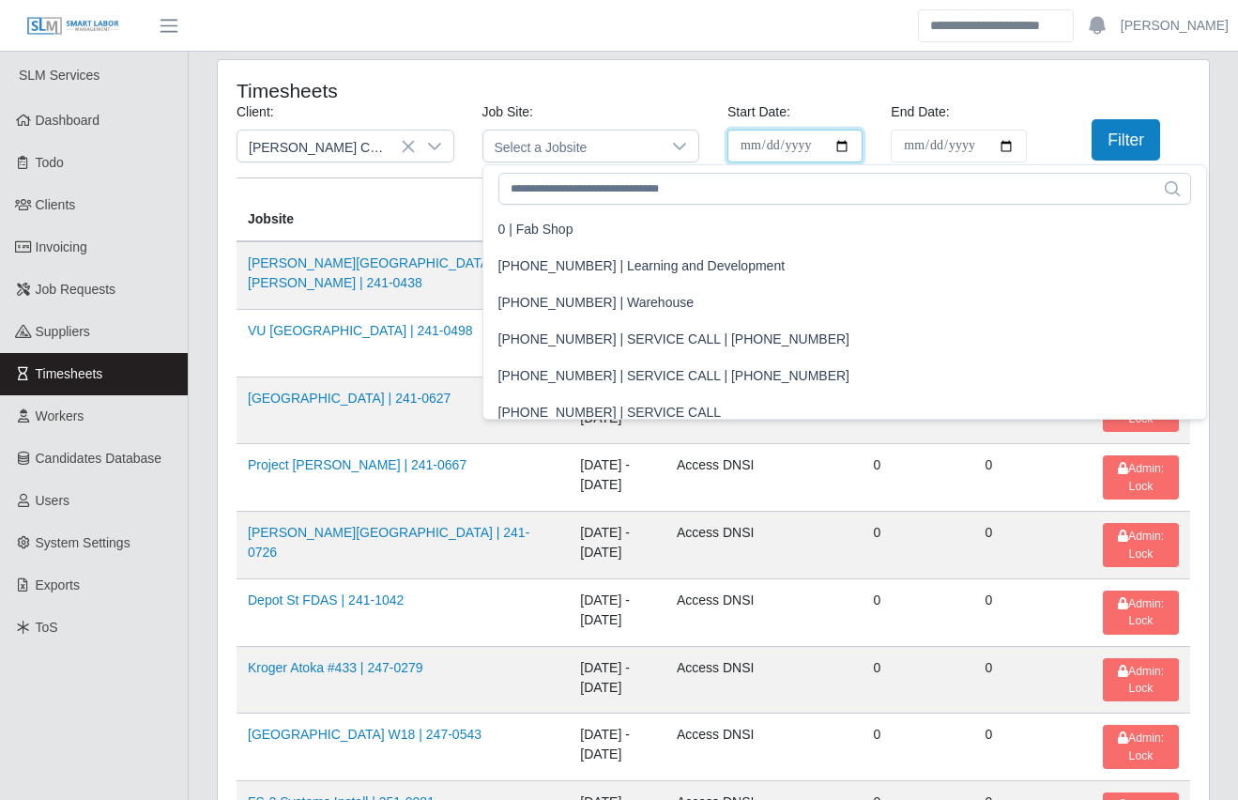
click at [843, 145] on input "**********" at bounding box center [794, 146] width 135 height 33
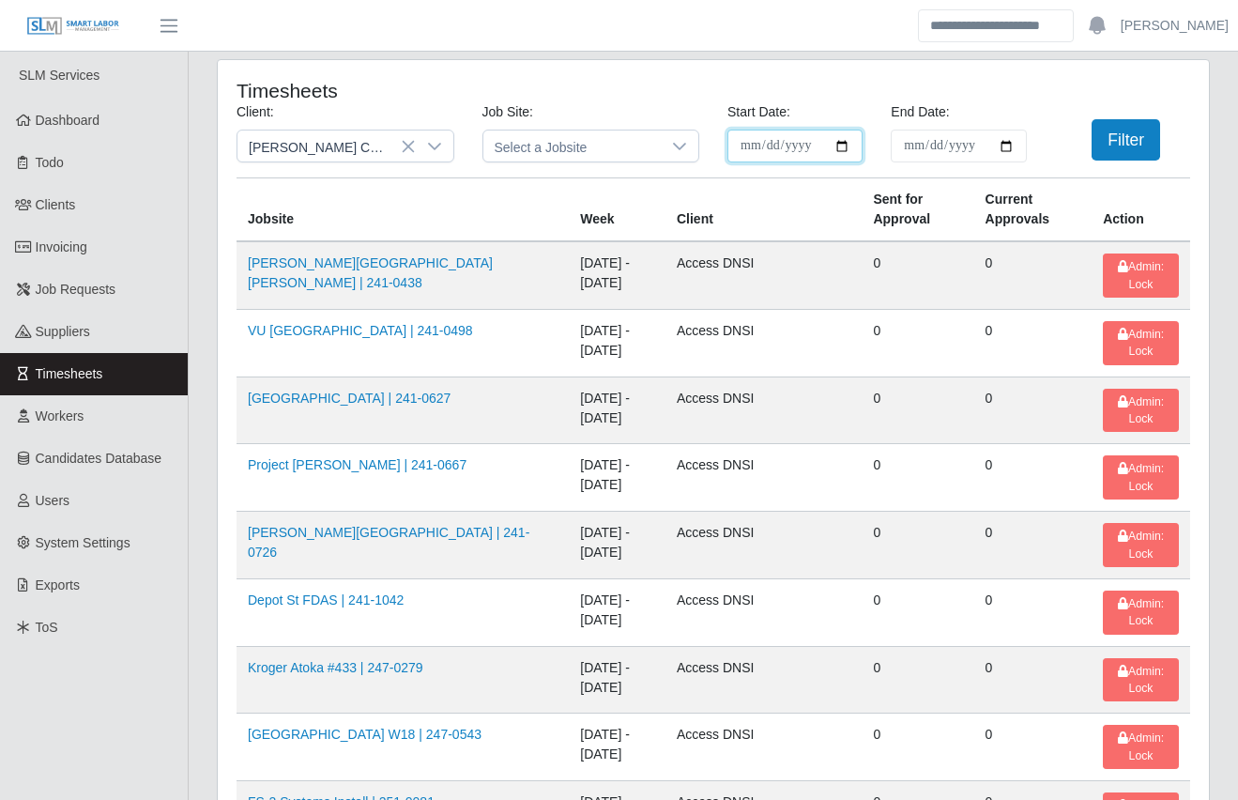
click at [819, 149] on input "Start Date:" at bounding box center [794, 146] width 135 height 33
click at [846, 149] on input "Start Date:" at bounding box center [794, 146] width 135 height 33
type input "**********"
click at [1003, 148] on input "End Date:" at bounding box center [958, 146] width 135 height 33
type input "**********"
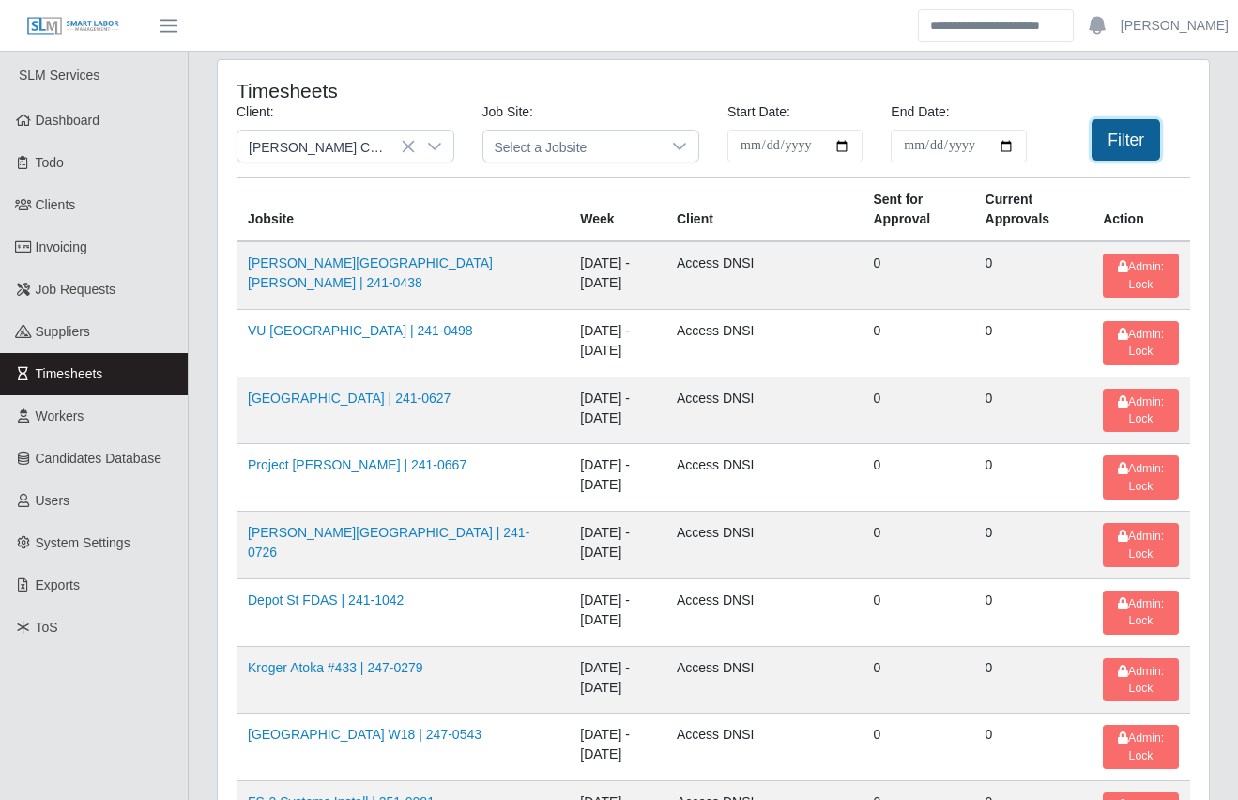
click at [1135, 141] on button "Filter" at bounding box center [1126, 139] width 69 height 41
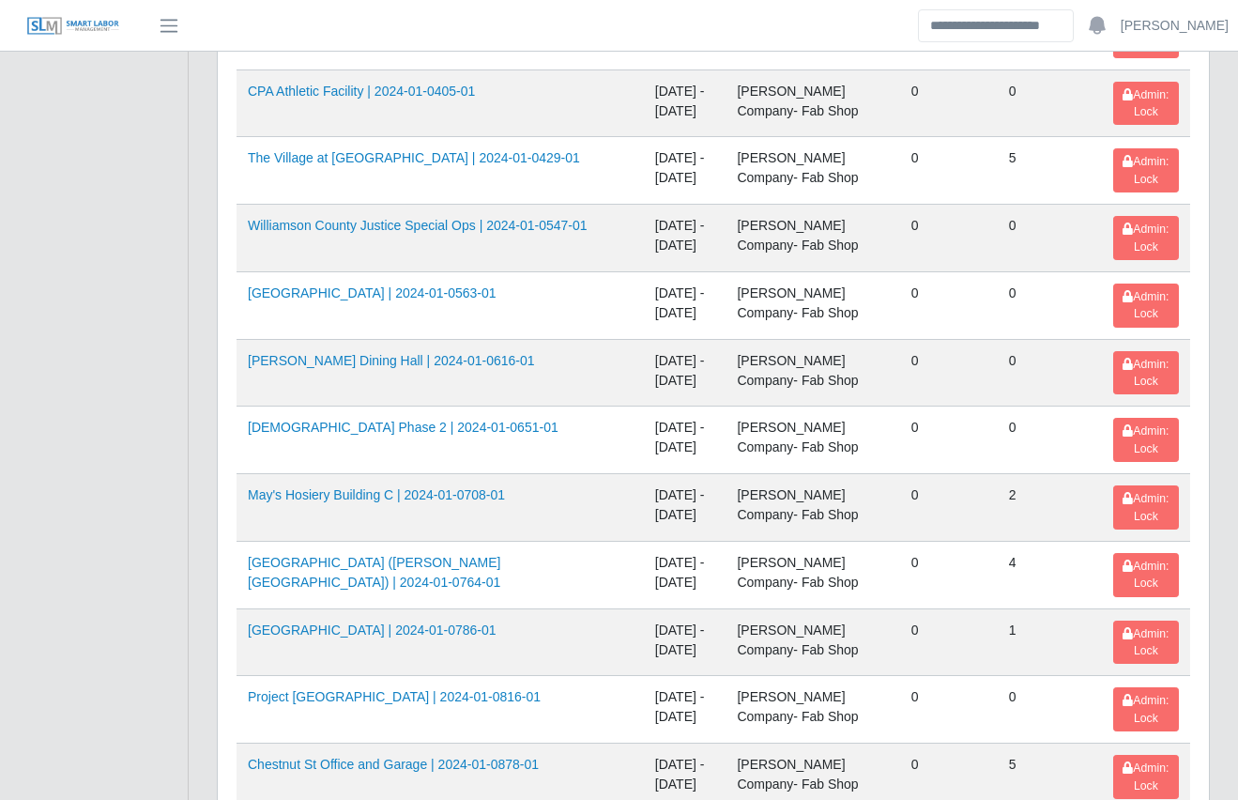
scroll to position [1653, 0]
click at [197, 601] on div "**********" at bounding box center [713, 241] width 1049 height 3670
click at [200, 595] on div "**********" at bounding box center [713, 241] width 1049 height 3670
click at [199, 595] on div "**********" at bounding box center [713, 241] width 1049 height 3670
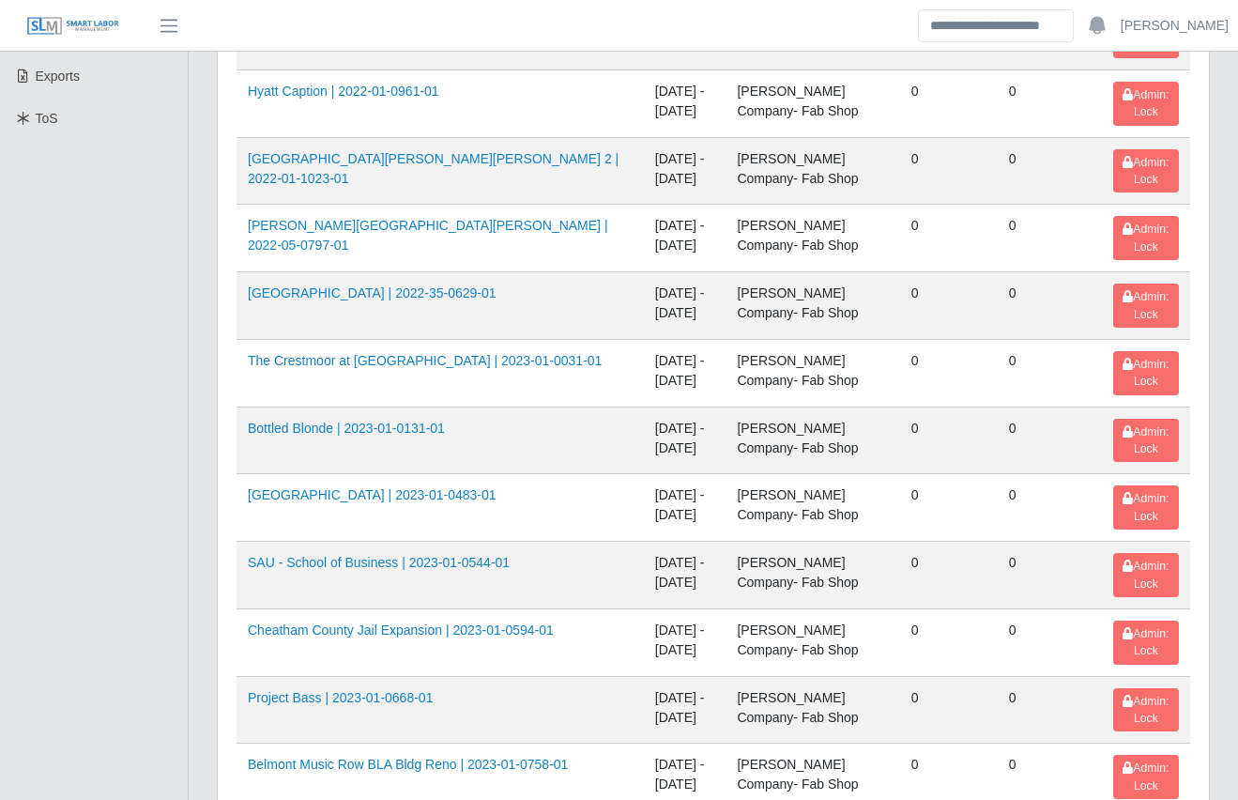
scroll to position [0, 0]
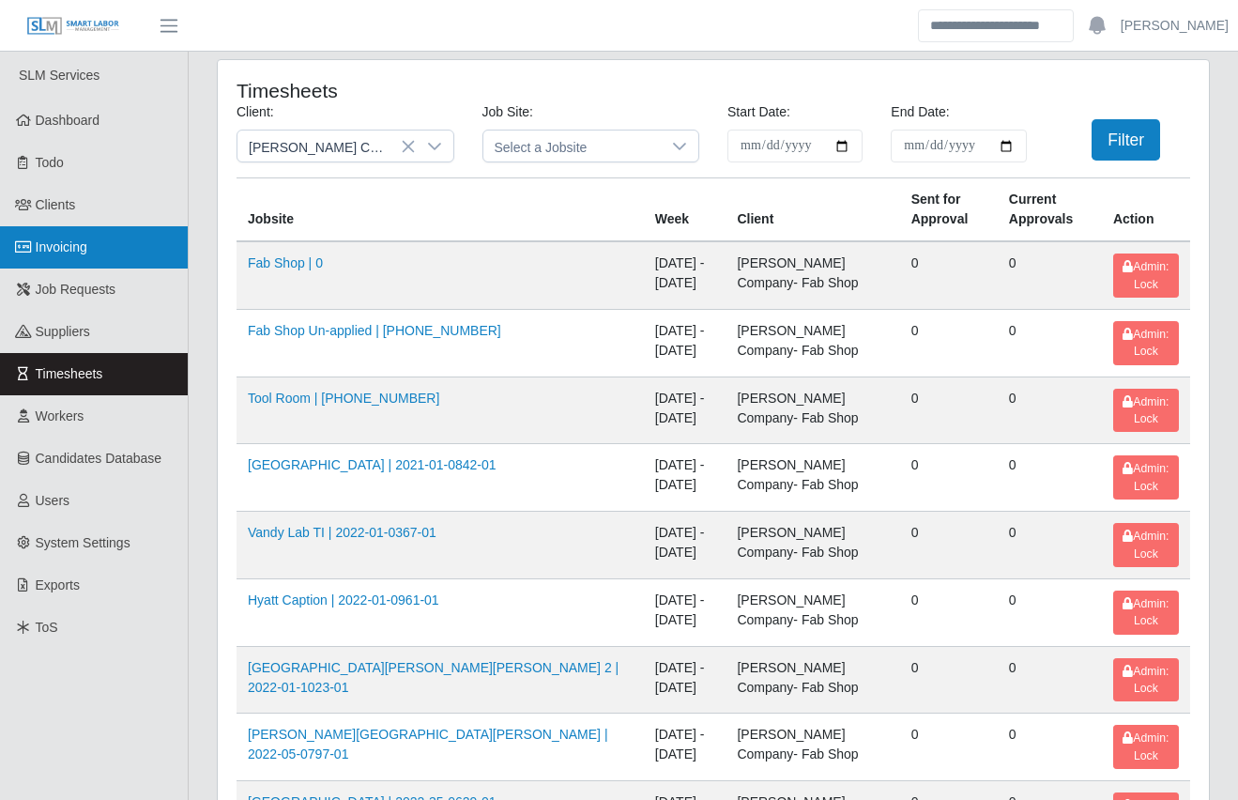
click at [96, 248] on link "Invoicing" at bounding box center [94, 247] width 188 height 42
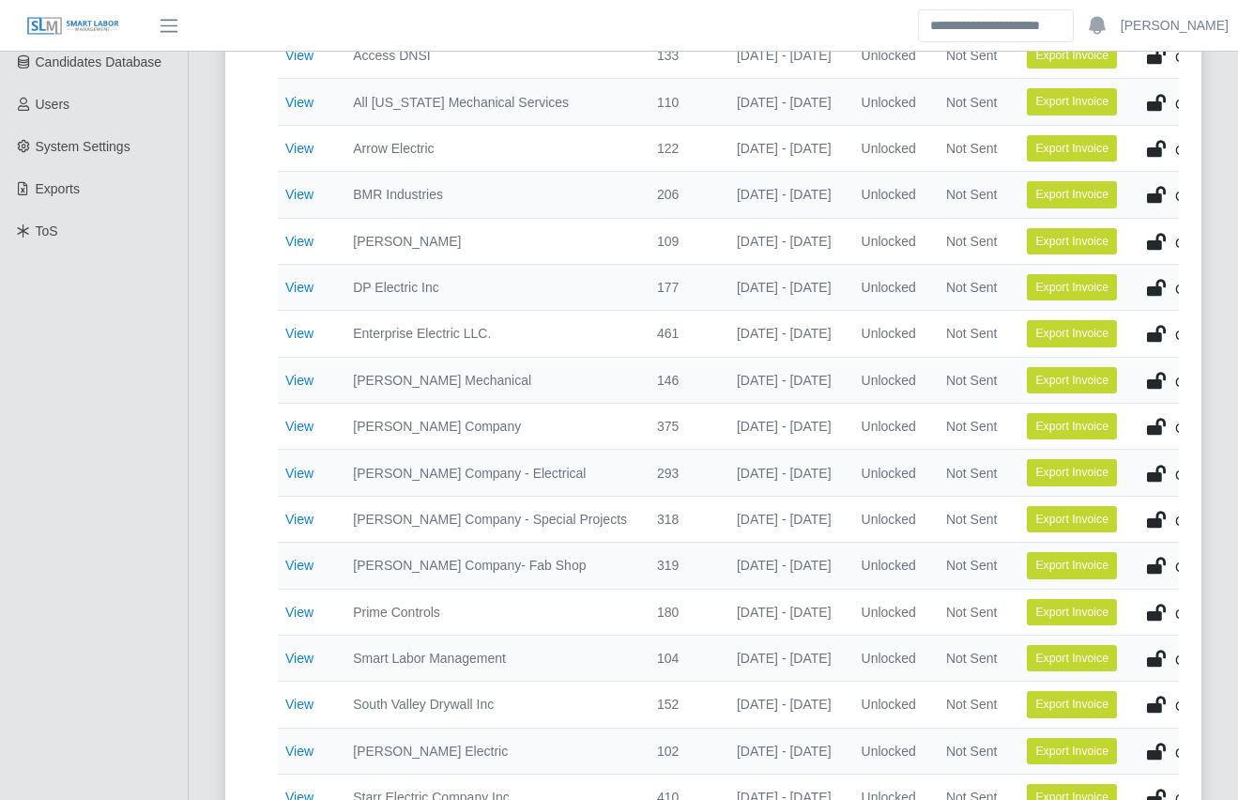
scroll to position [417, 0]
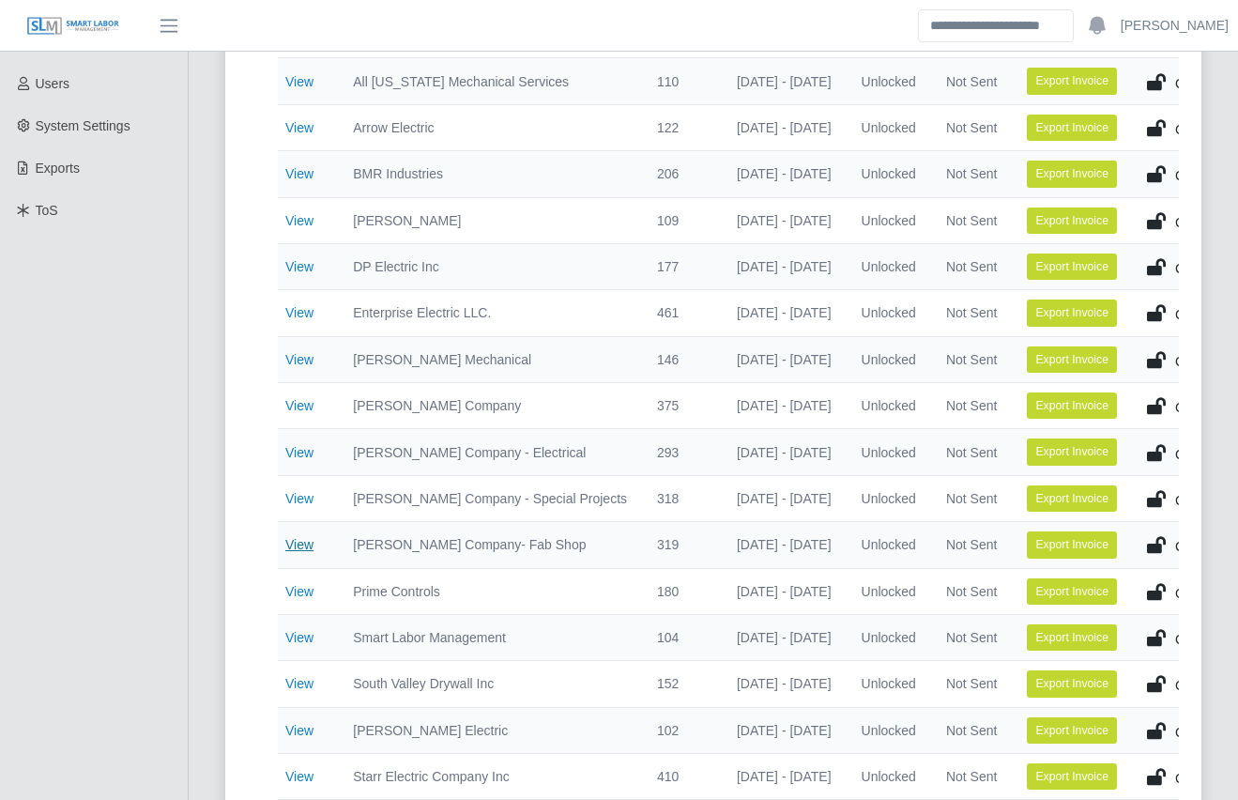
click at [301, 543] on link "View" at bounding box center [299, 544] width 28 height 15
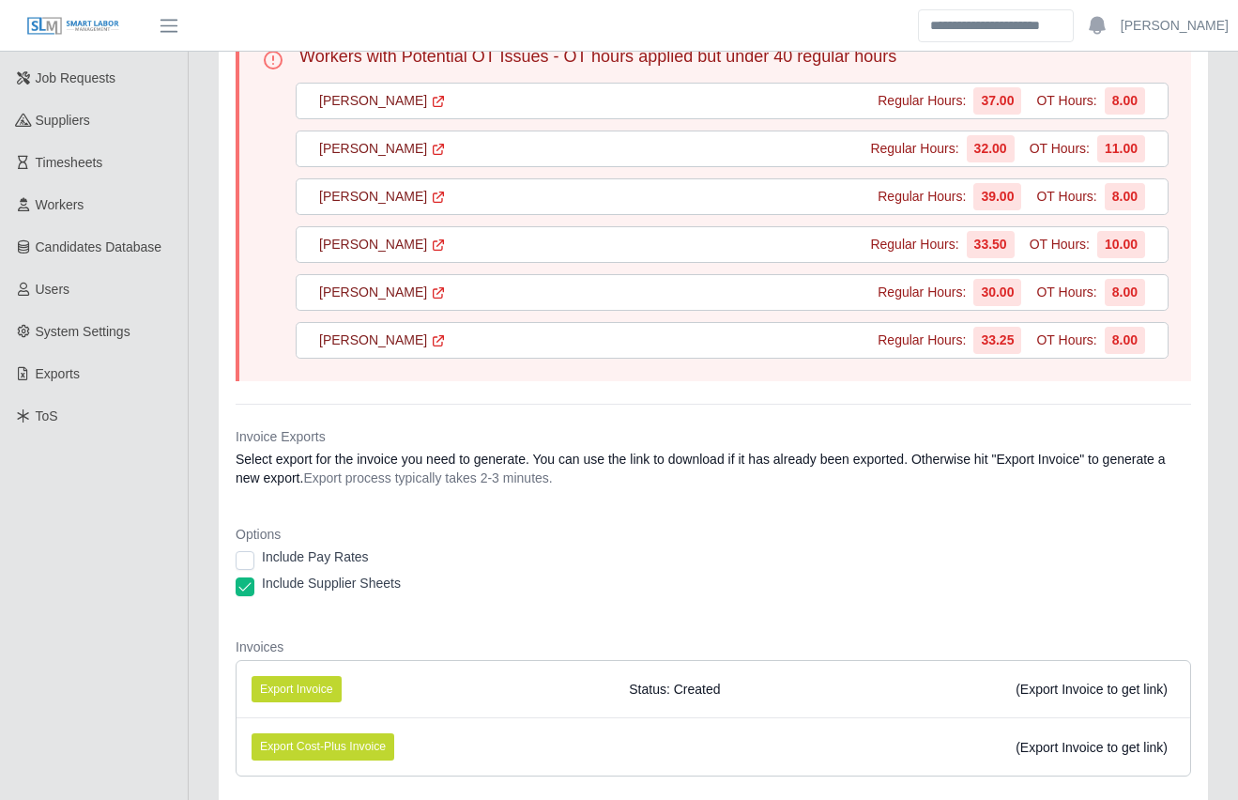
scroll to position [212, 0]
click at [311, 688] on button "Export Invoice" at bounding box center [297, 688] width 90 height 26
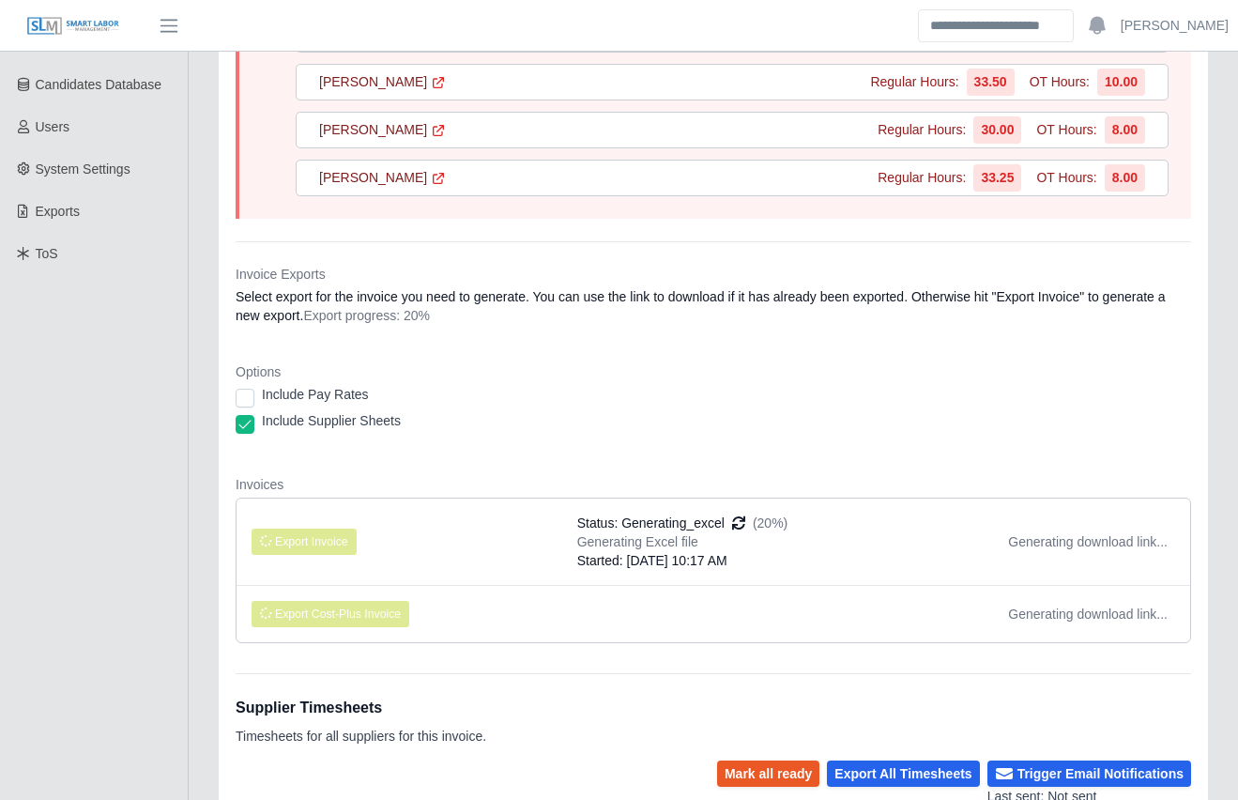
scroll to position [392, 0]
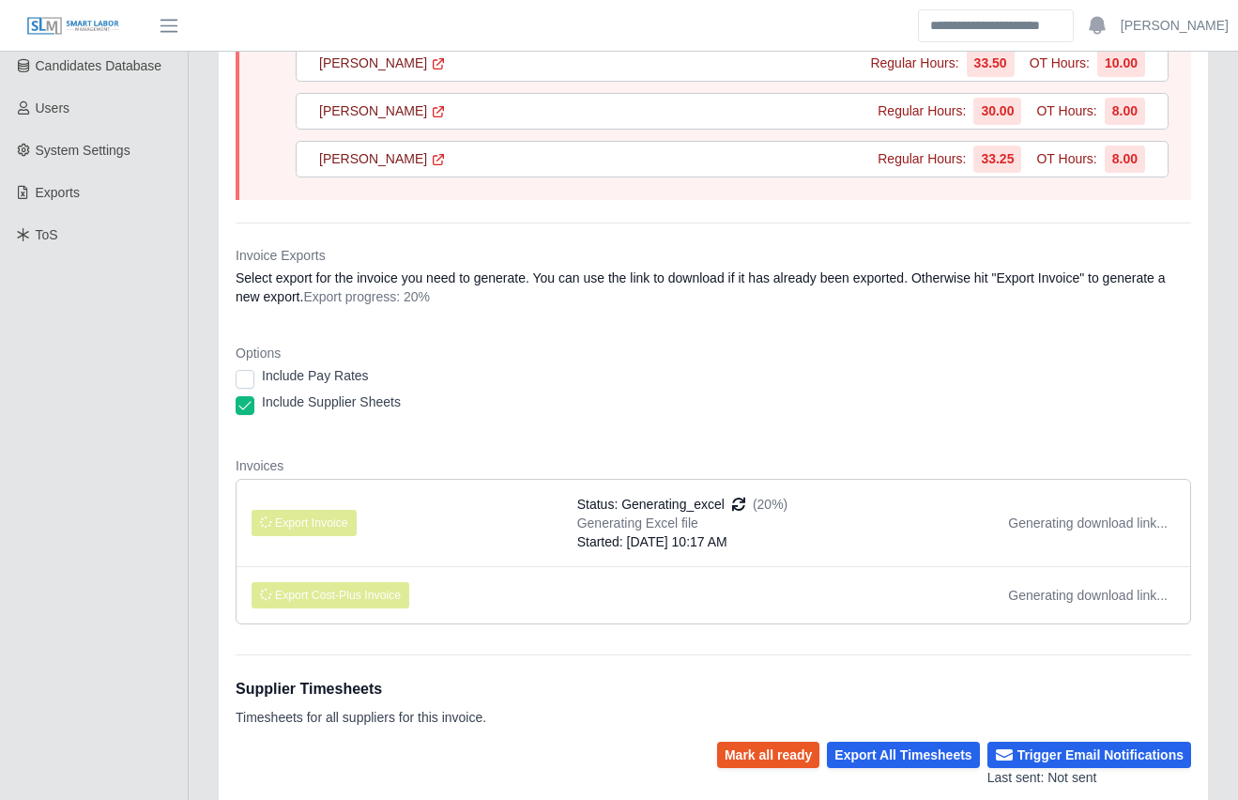
click at [528, 384] on div "Include Pay Rates" at bounding box center [714, 379] width 956 height 26
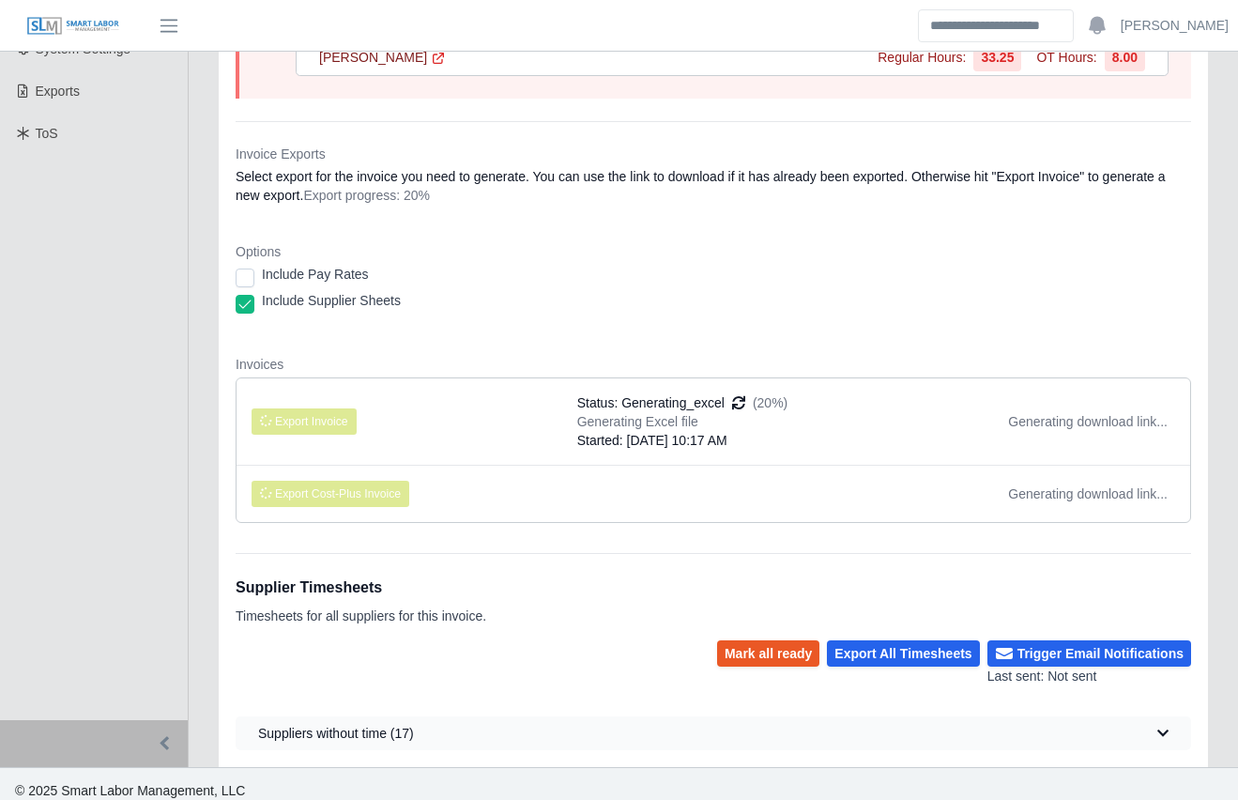
scroll to position [495, 0]
click at [197, 496] on div "Main Final Invoices Invoice 319 Lee Company- Fab Shop Period of 09/29/2025 - 10…" at bounding box center [713, 172] width 1049 height 1186
click at [201, 498] on div "Main Final Invoices Invoice 319 Lee Company- Fab Shop Period of 09/29/2025 - 10…" at bounding box center [713, 172] width 1049 height 1186
click at [198, 498] on div "Main Final Invoices Invoice 319 Lee Company- Fab Shop Period of 09/29/2025 - 10…" at bounding box center [713, 172] width 1049 height 1186
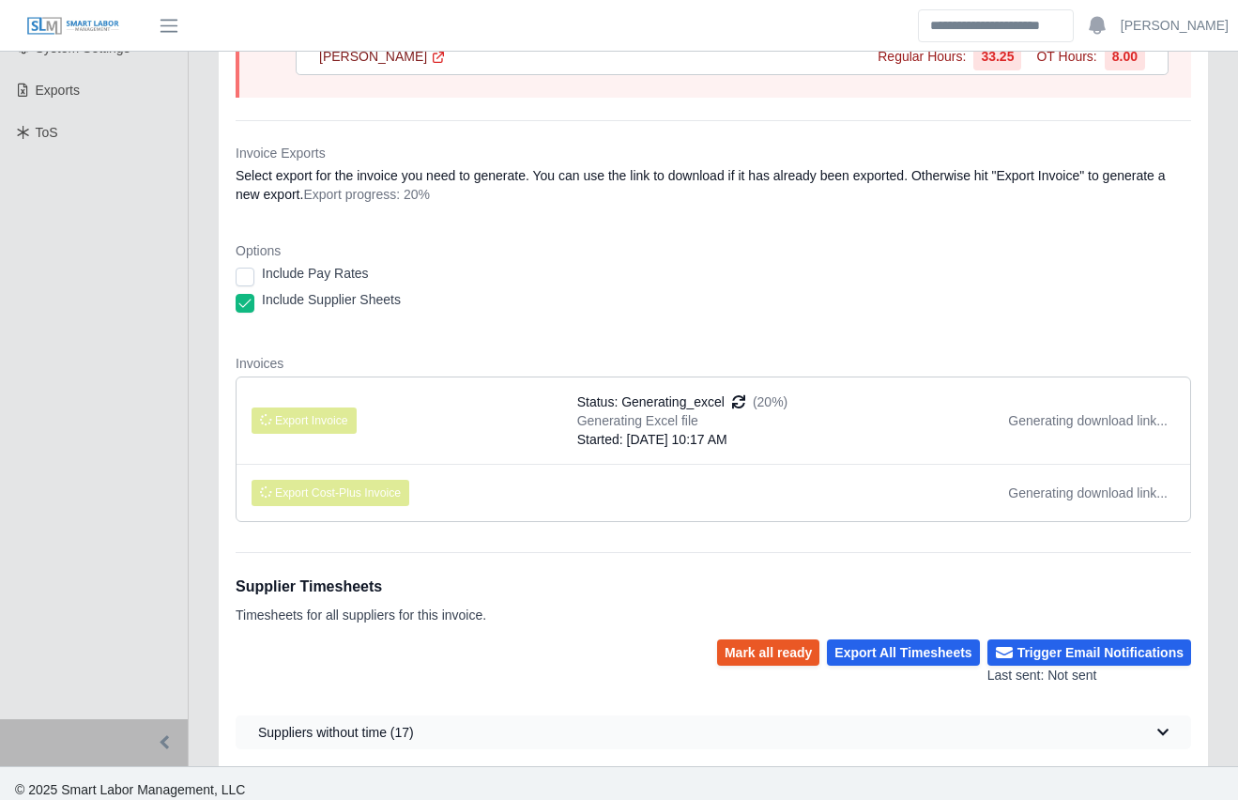
click at [200, 496] on div "Main Final Invoices Invoice 319 [PERSON_NAME] Company- Fab Shop Period of [DATE…" at bounding box center [713, 172] width 1049 height 1186
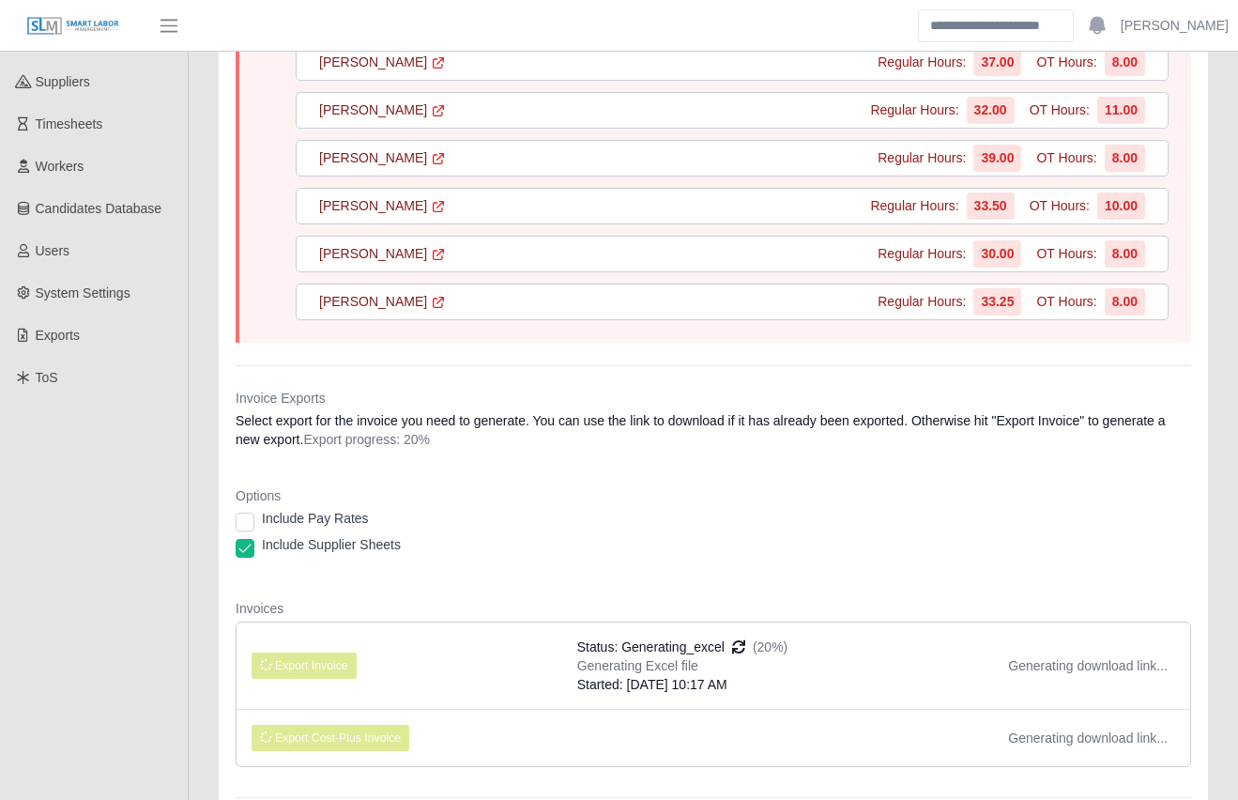
scroll to position [247, 0]
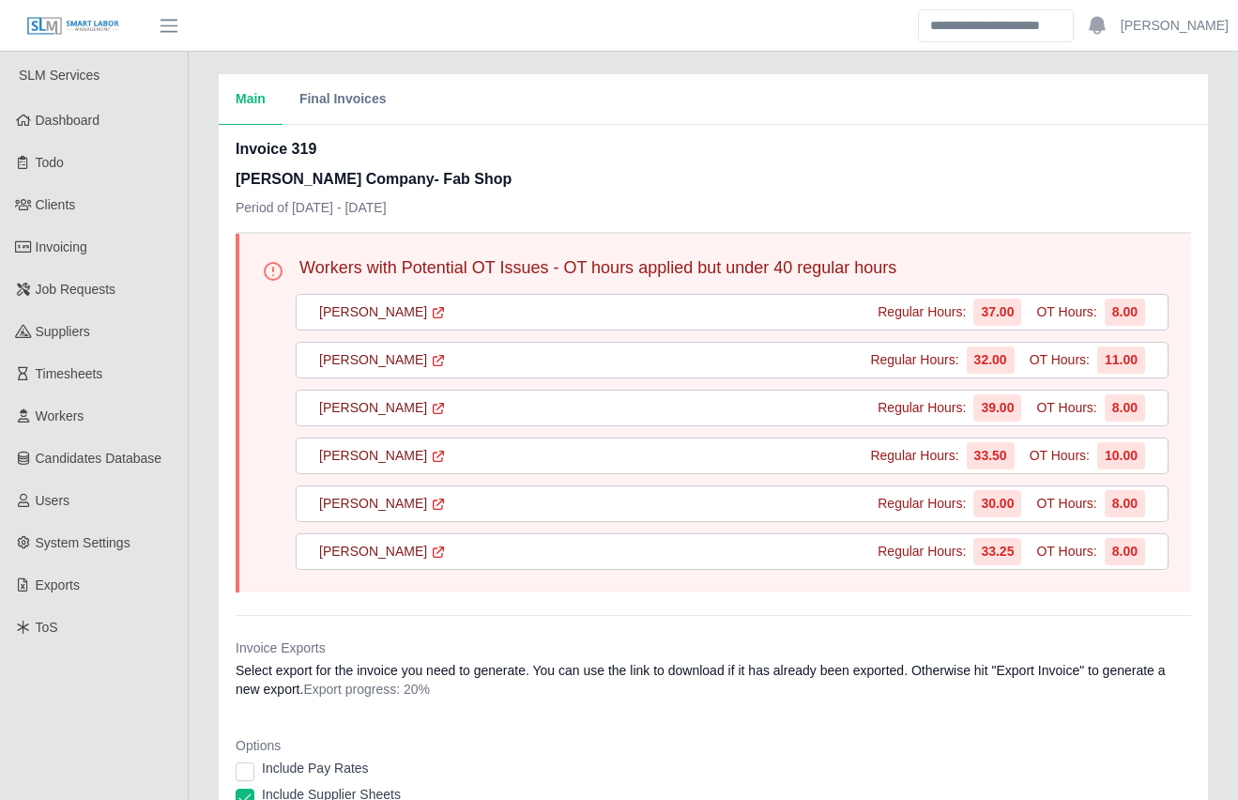
click at [197, 551] on div "Main Final Invoices Invoice 319 Lee Company- Fab Shop Period of 09/29/2025 - 10…" at bounding box center [713, 667] width 1049 height 1186
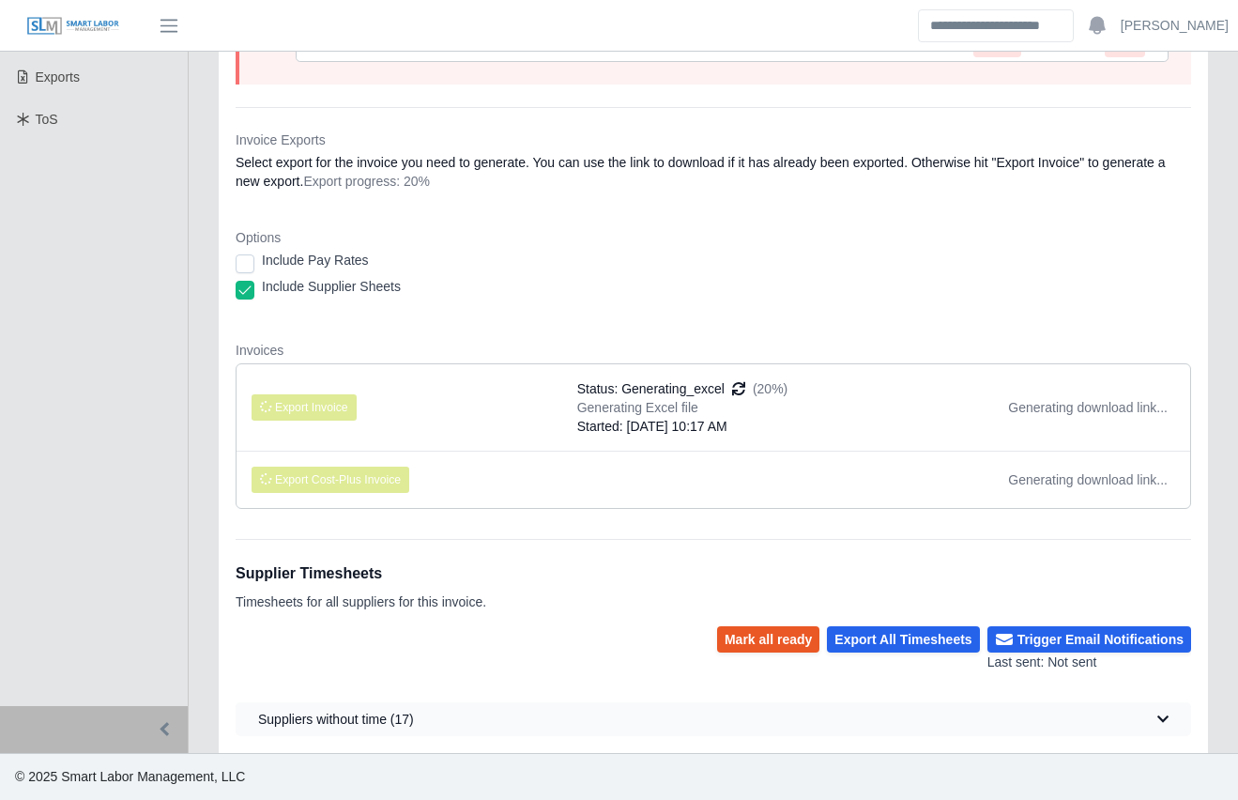
click at [198, 527] on div "Main Final Invoices Invoice 319 Lee Company- Fab Shop Period of 09/29/2025 - 10…" at bounding box center [713, 159] width 1049 height 1186
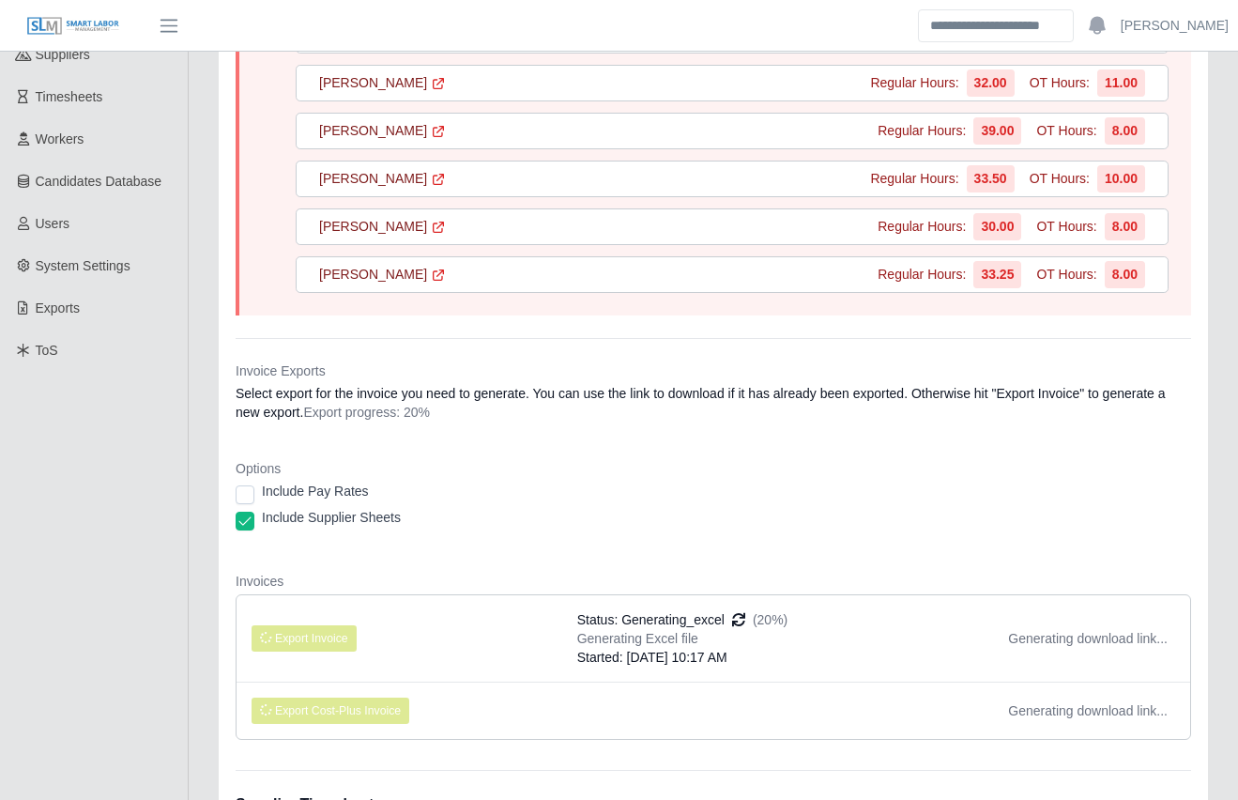
scroll to position [276, 0]
click at [198, 527] on div "Main Final Invoices Invoice 319 Lee Company- Fab Shop Period of 09/29/2025 - 10…" at bounding box center [713, 391] width 1049 height 1186
click at [200, 527] on div "Main Final Invoices Invoice 319 Lee Company- Fab Shop Period of 09/29/2025 - 10…" at bounding box center [713, 391] width 1049 height 1186
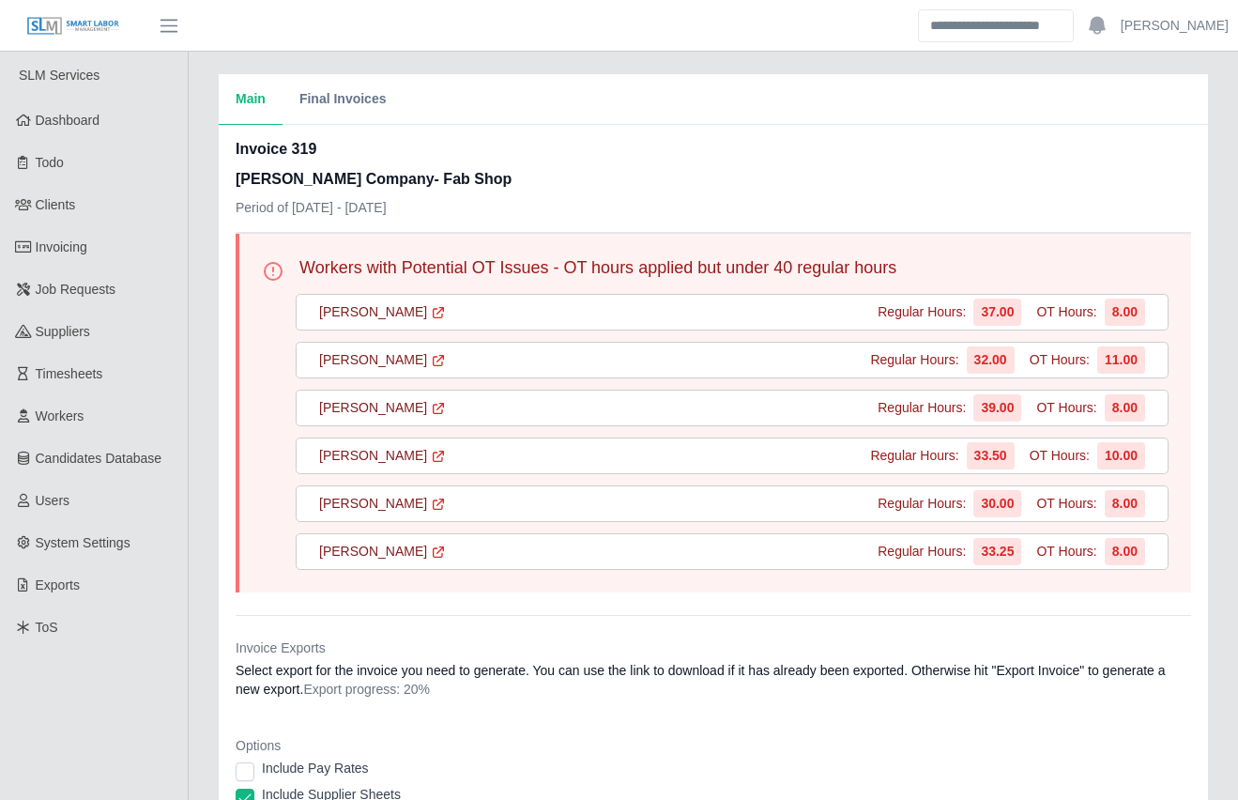
scroll to position [508, 0]
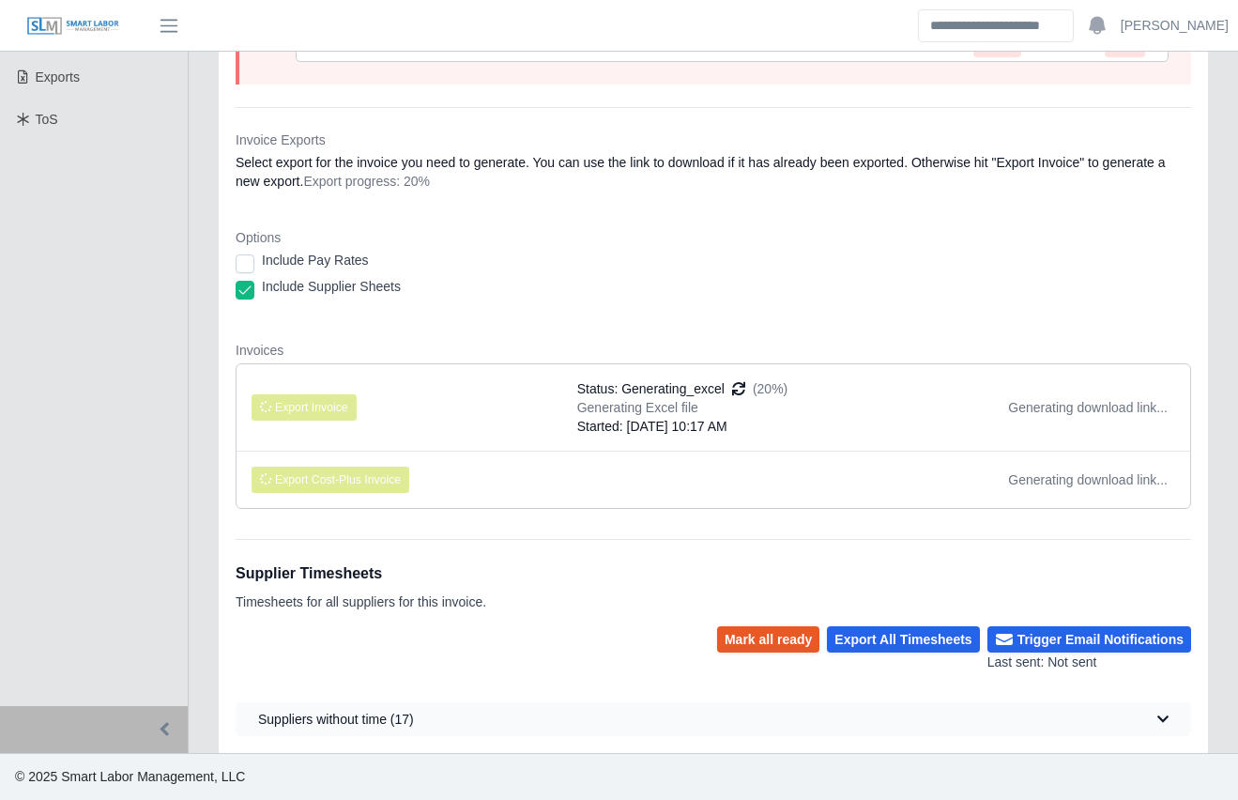
click at [199, 515] on div "Main Final Invoices Invoice 319 [PERSON_NAME] Company- Fab Shop Period of [DATE…" at bounding box center [713, 159] width 1049 height 1186
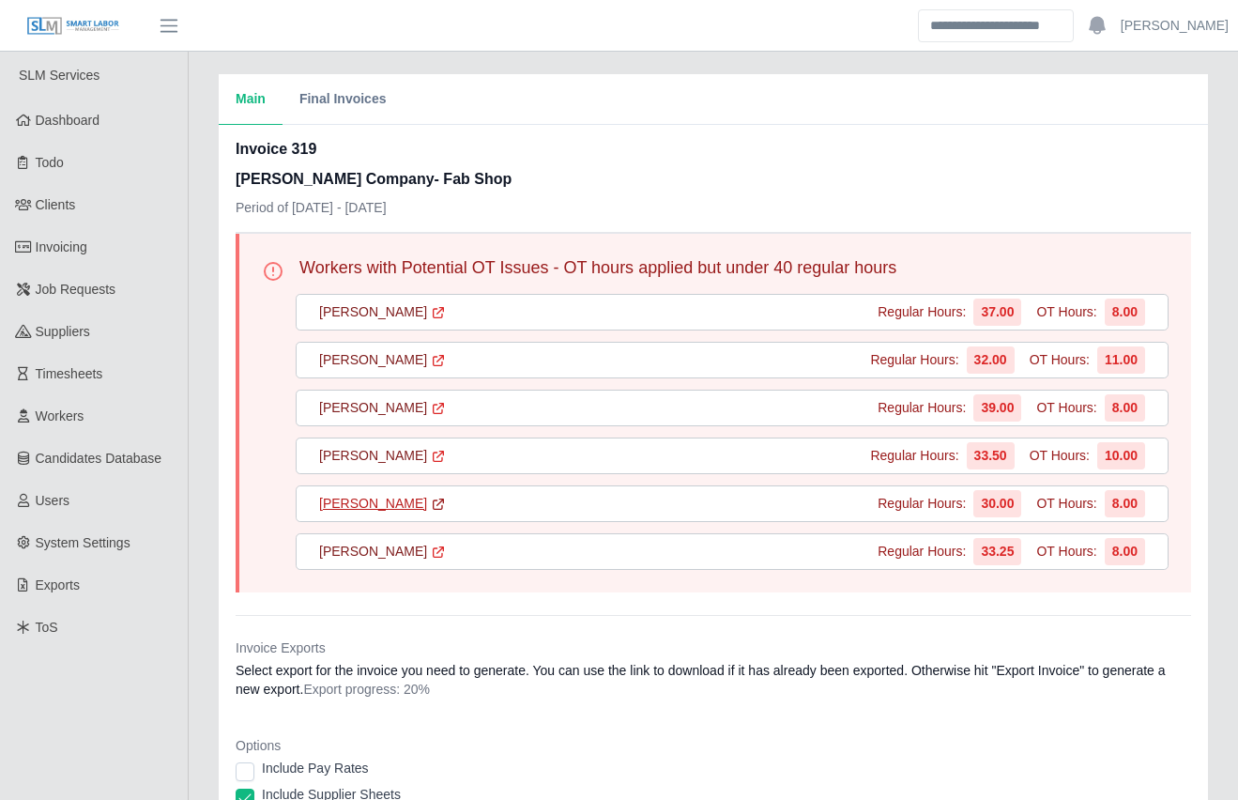
scroll to position [508, 0]
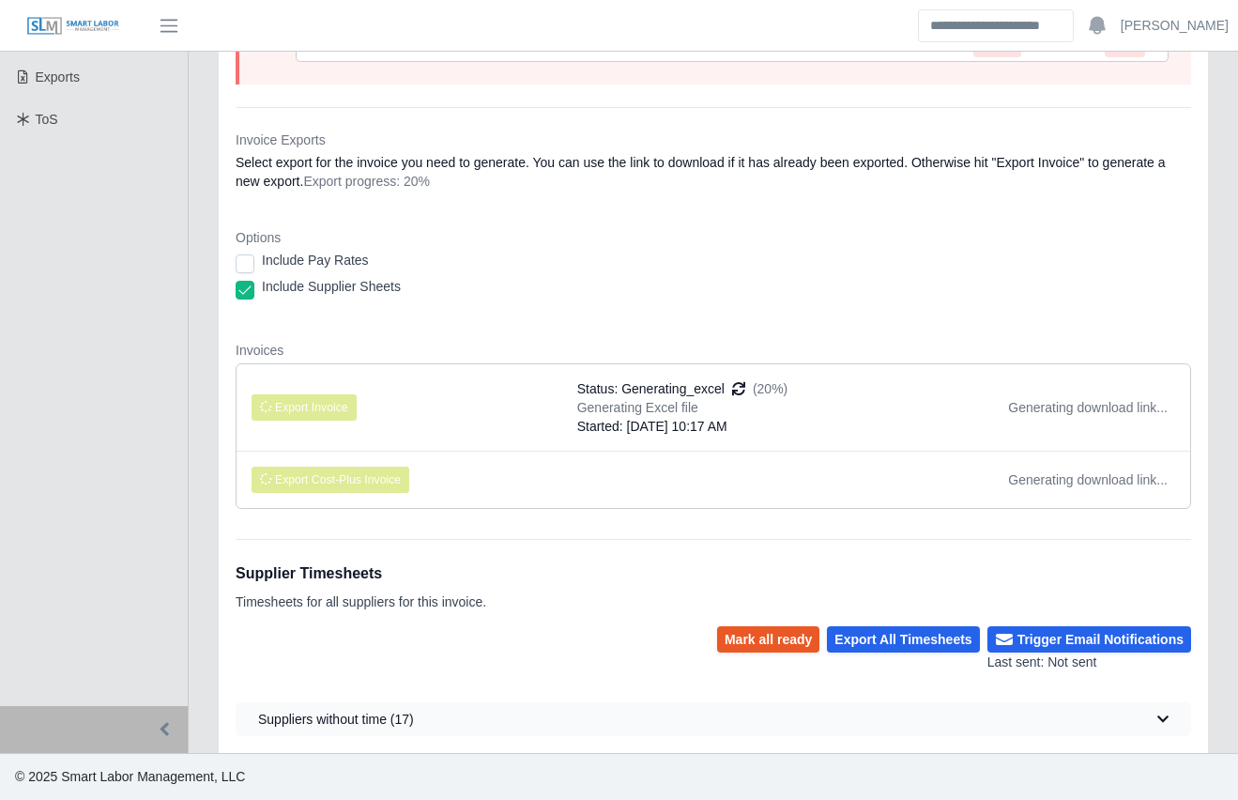
click at [193, 439] on div "Main Final Invoices Invoice 319 [PERSON_NAME] Company- Fab Shop Period of [DATE…" at bounding box center [713, 159] width 1049 height 1186
click at [196, 448] on div "Main Final Invoices Invoice 319 Lee Company- Fab Shop Period of 09/29/2025 - 10…" at bounding box center [713, 159] width 1049 height 1186
drag, startPoint x: 196, startPoint y: 448, endPoint x: 200, endPoint y: 458, distance: 11.0
click at [200, 458] on div "Main Final Invoices Invoice 319 Lee Company- Fab Shop Period of 09/29/2025 - 10…" at bounding box center [713, 159] width 1049 height 1186
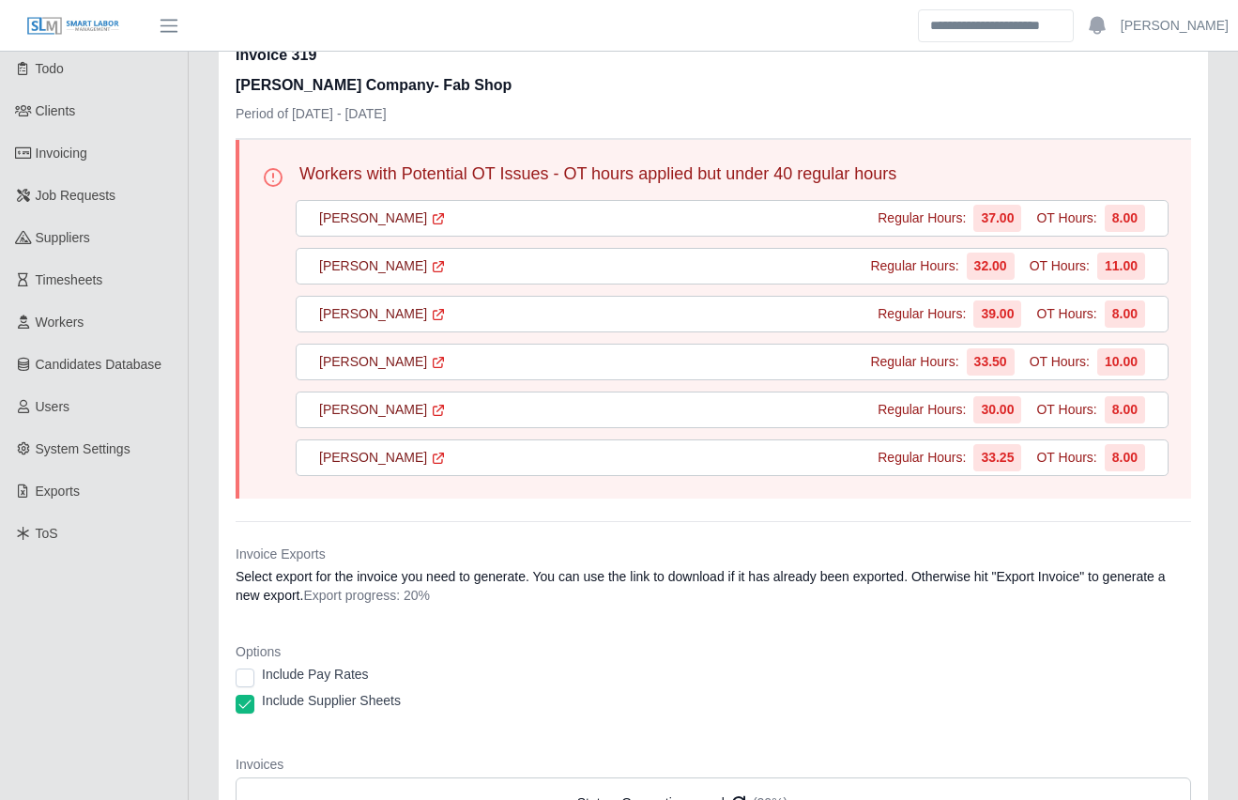
scroll to position [93, 0]
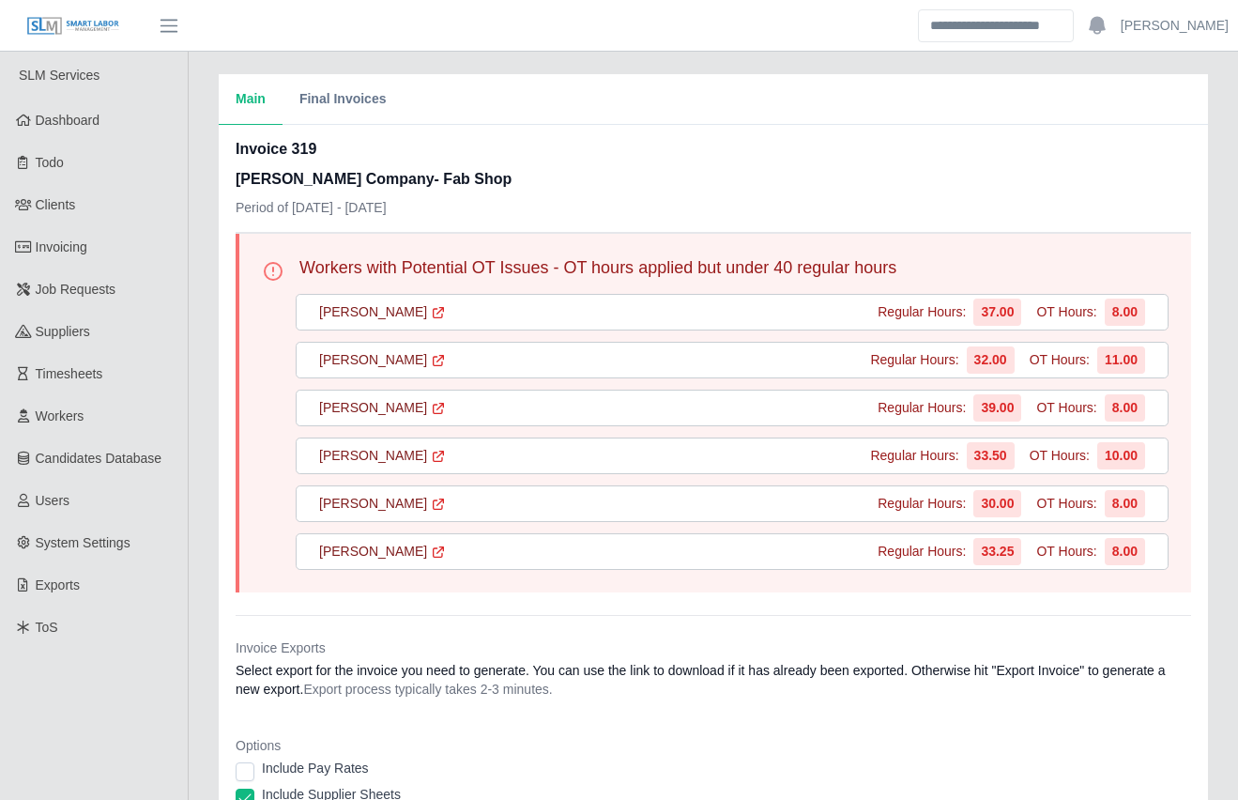
click at [192, 530] on div "Main Final Invoices Invoice 319 Lee Company- Fab Shop Period of 09/29/2025 - 10…" at bounding box center [713, 812] width 1049 height 1477
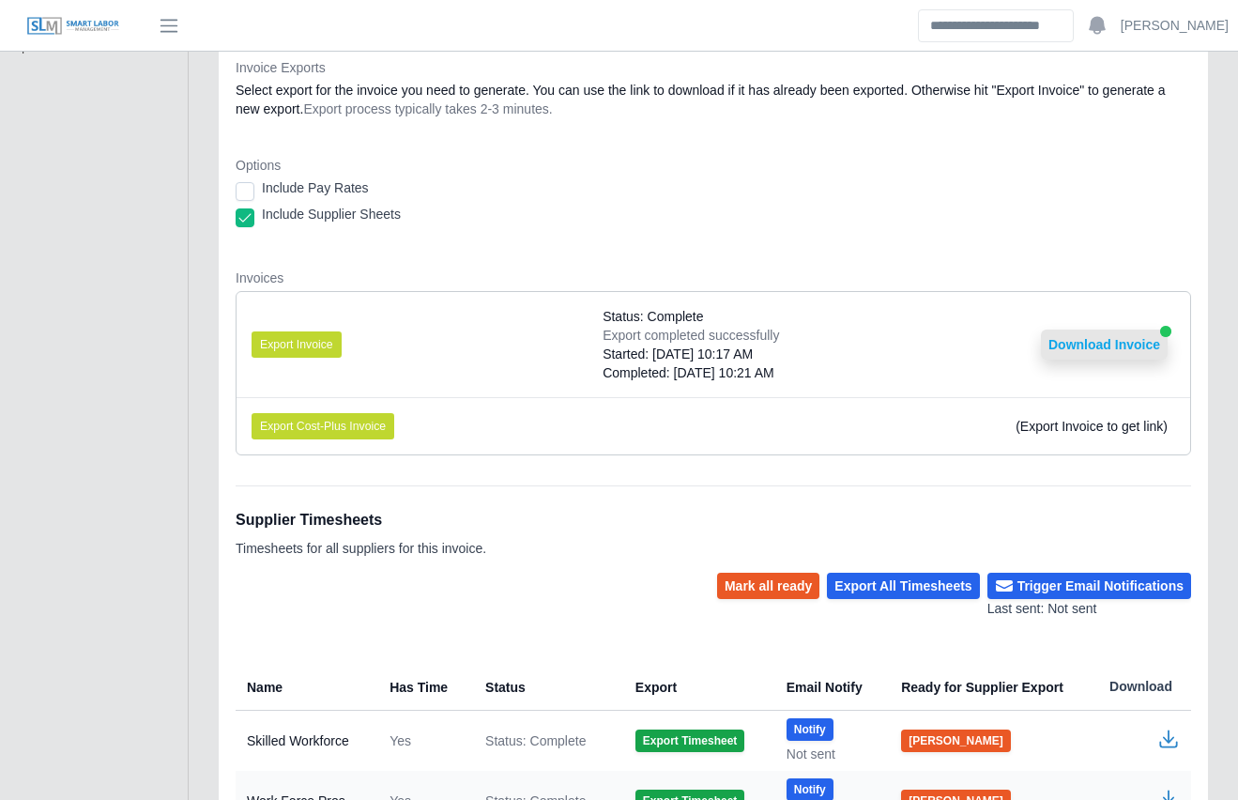
click at [1079, 340] on button "Download Invoice" at bounding box center [1104, 344] width 127 height 30
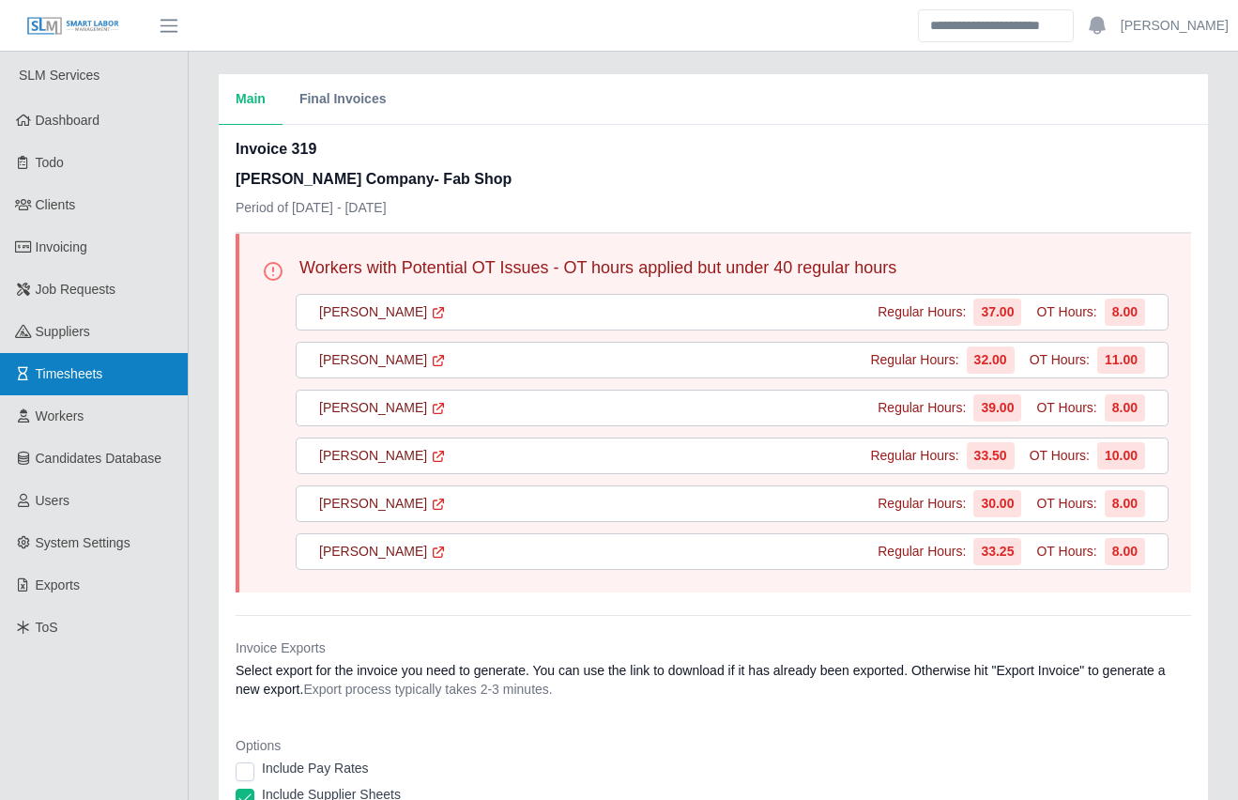
click at [97, 374] on span "Timesheets" at bounding box center [70, 373] width 68 height 15
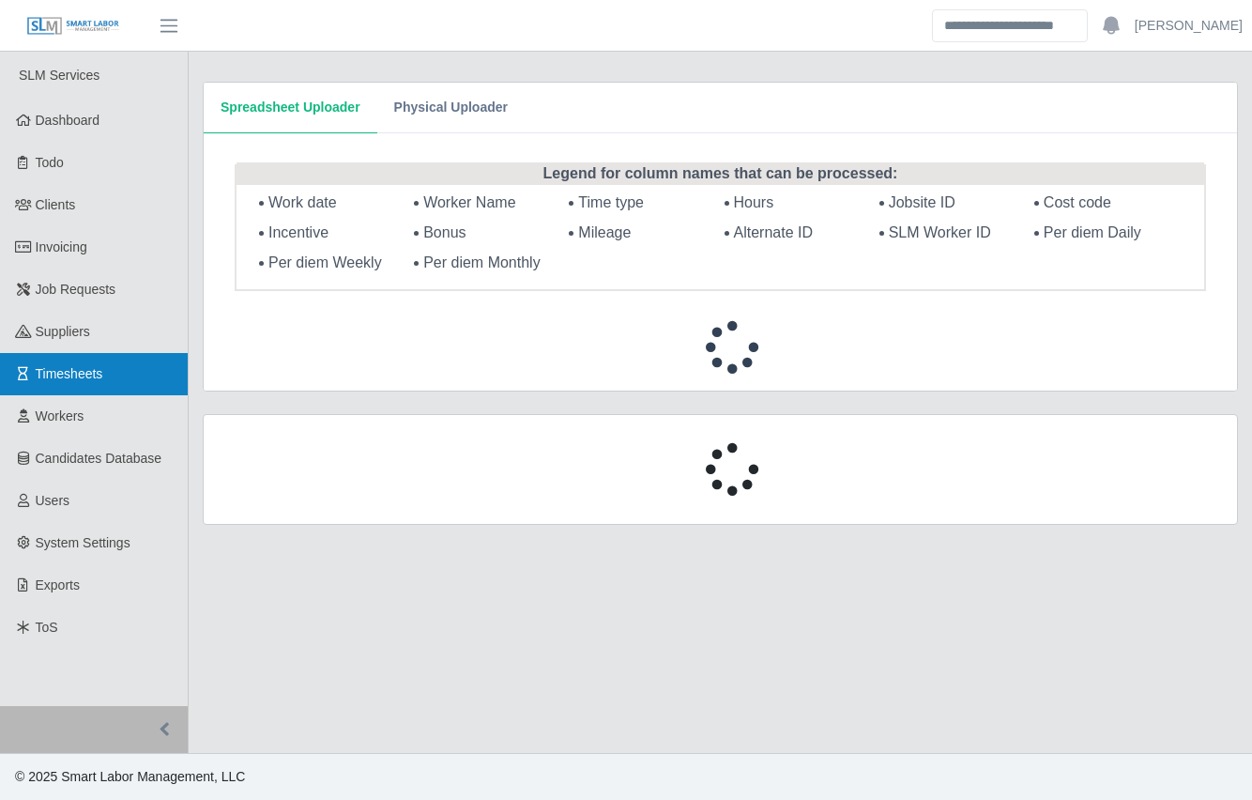
click at [183, 374] on link "Timesheets" at bounding box center [94, 374] width 188 height 42
click at [191, 463] on div "Spreadsheet Uploader Physical Uploader Legend for column names that can be proc…" at bounding box center [721, 315] width 1064 height 526
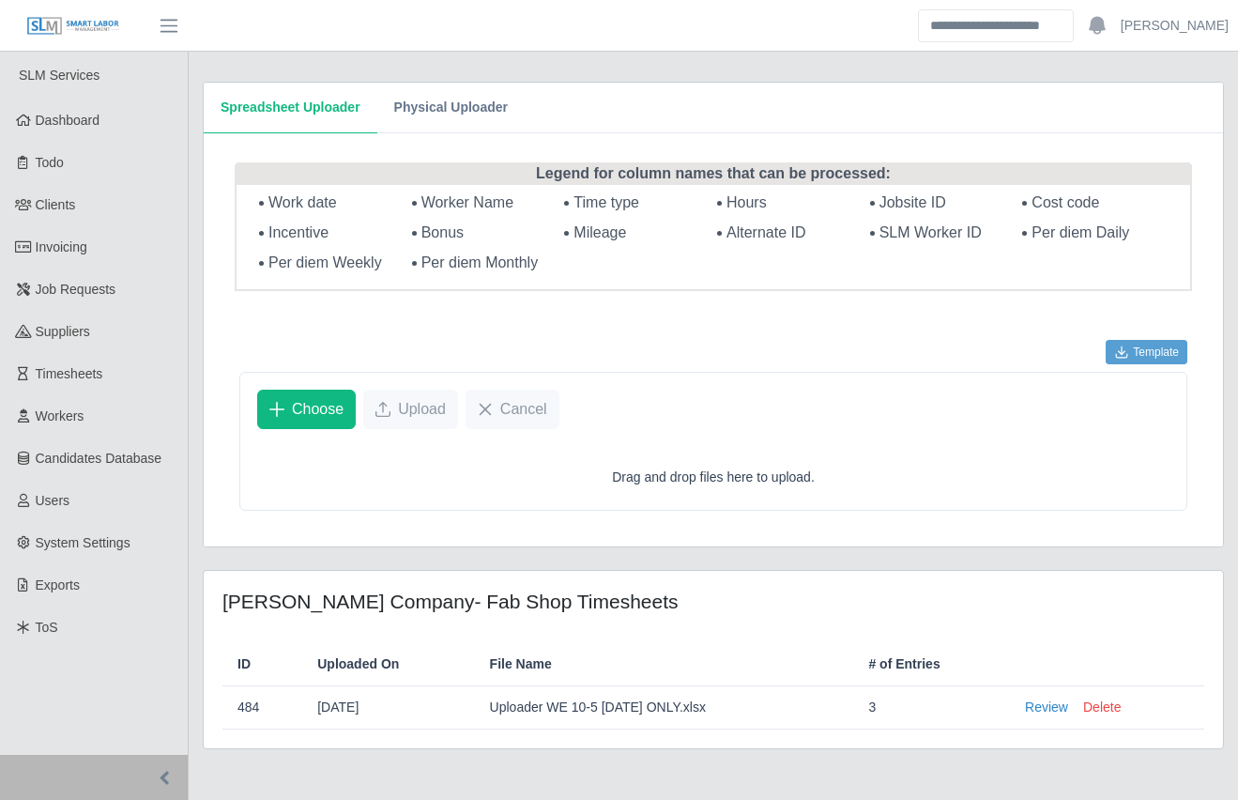
click at [188, 339] on div "SLM Services Dashboard Todo Clients Invoicing Job Requests Suppliers Timesheets…" at bounding box center [94, 427] width 189 height 750
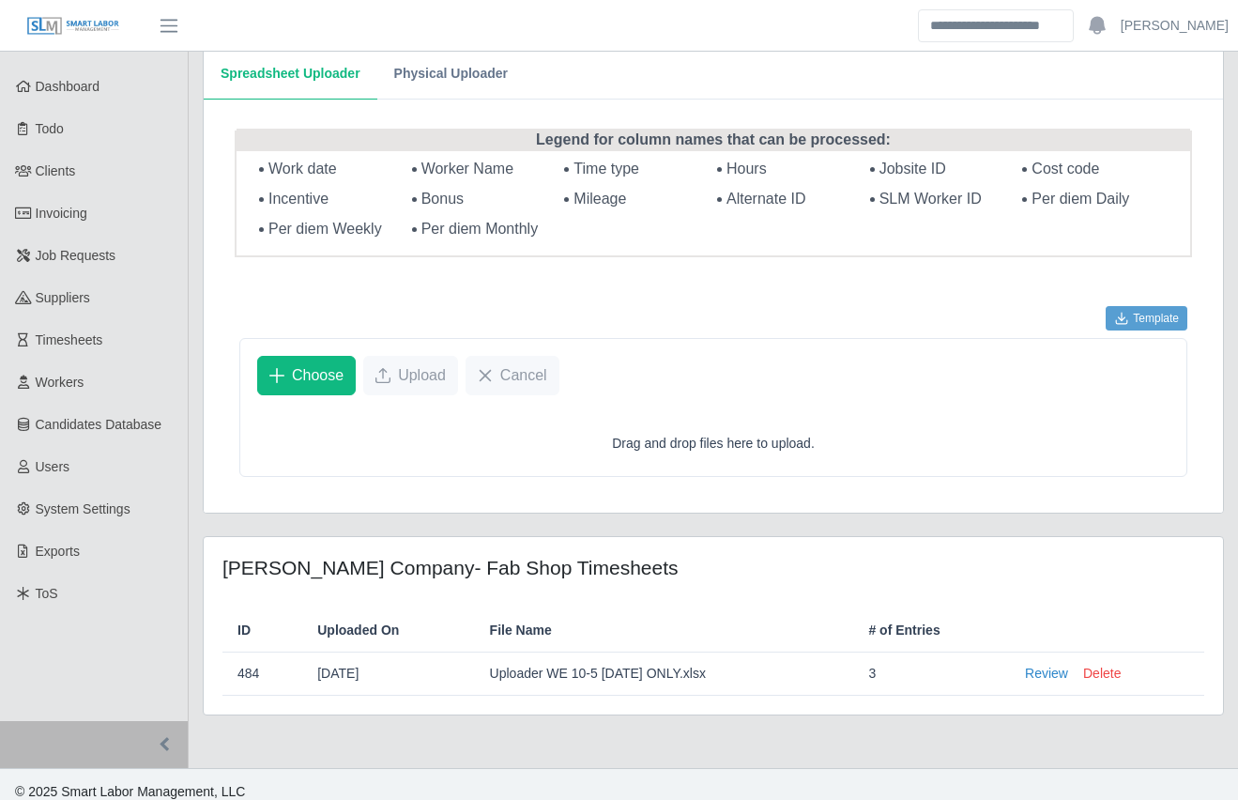
scroll to position [35, 0]
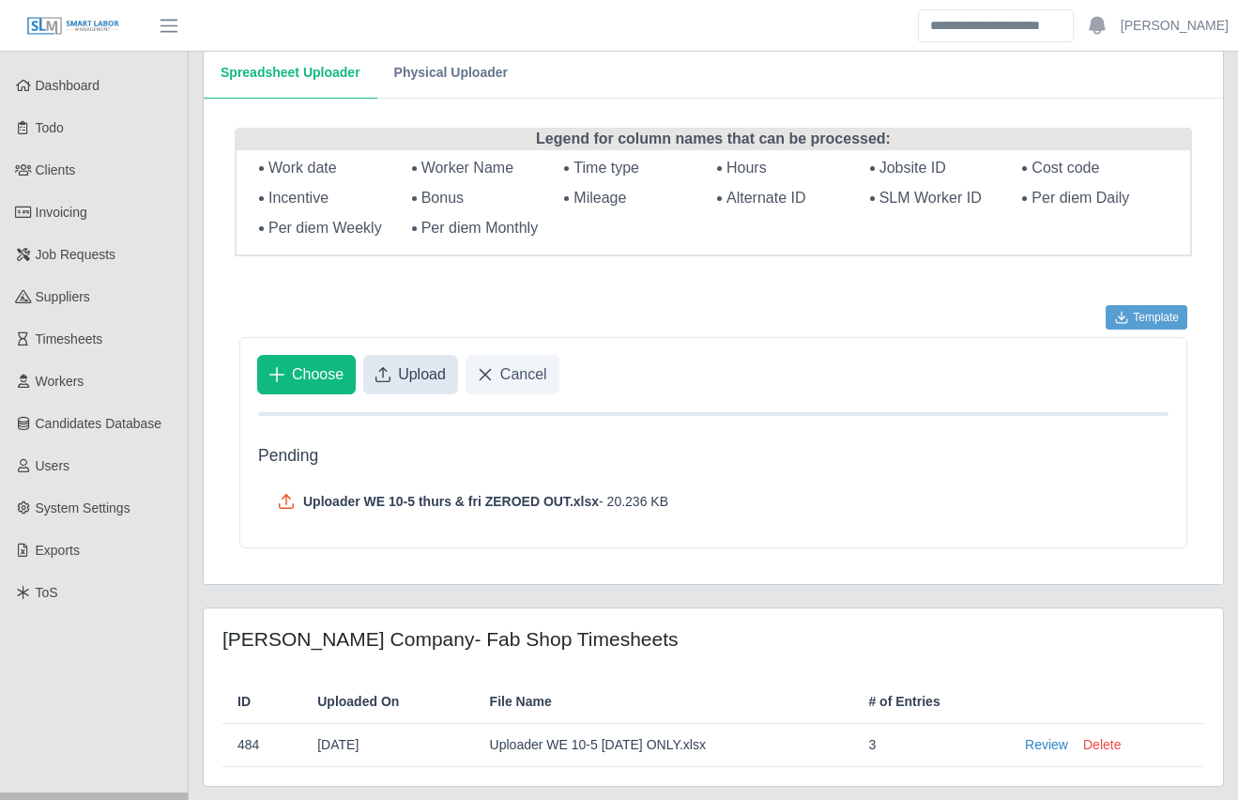
click at [410, 365] on span "Upload" at bounding box center [422, 374] width 48 height 23
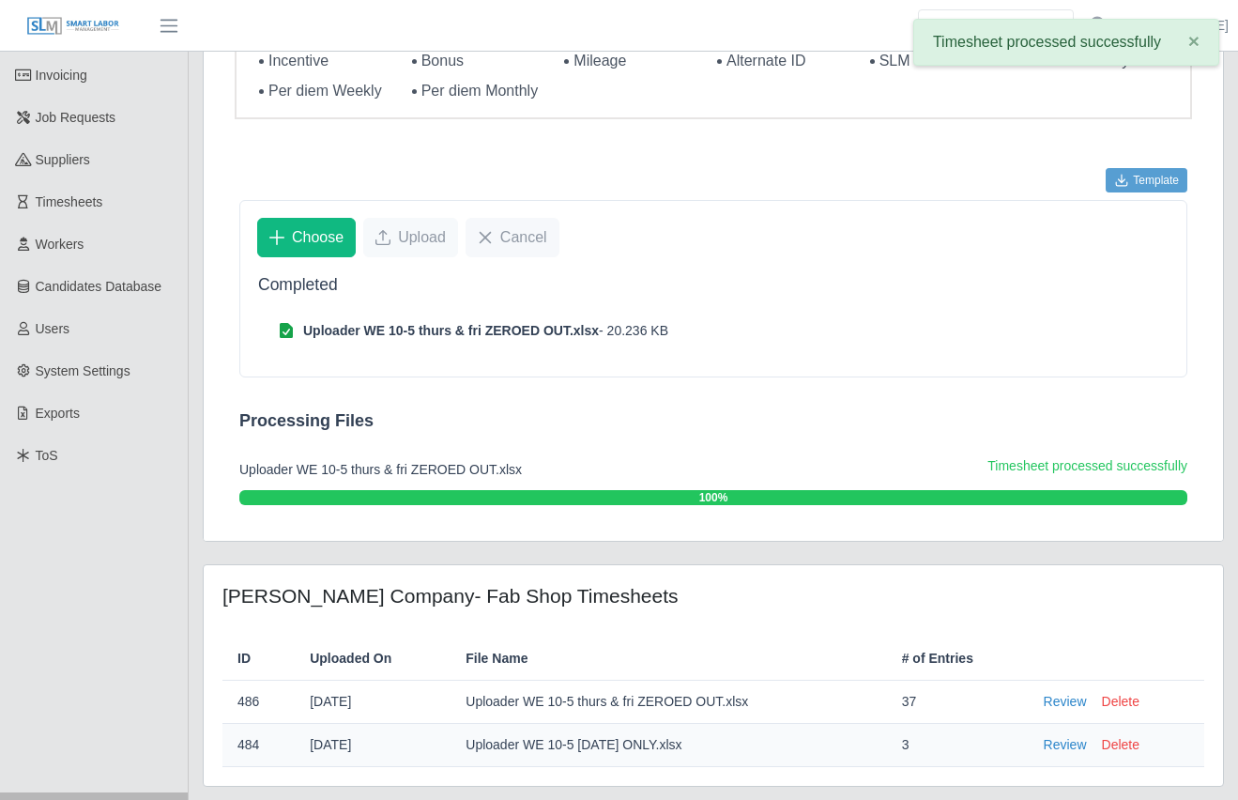
scroll to position [44, 0]
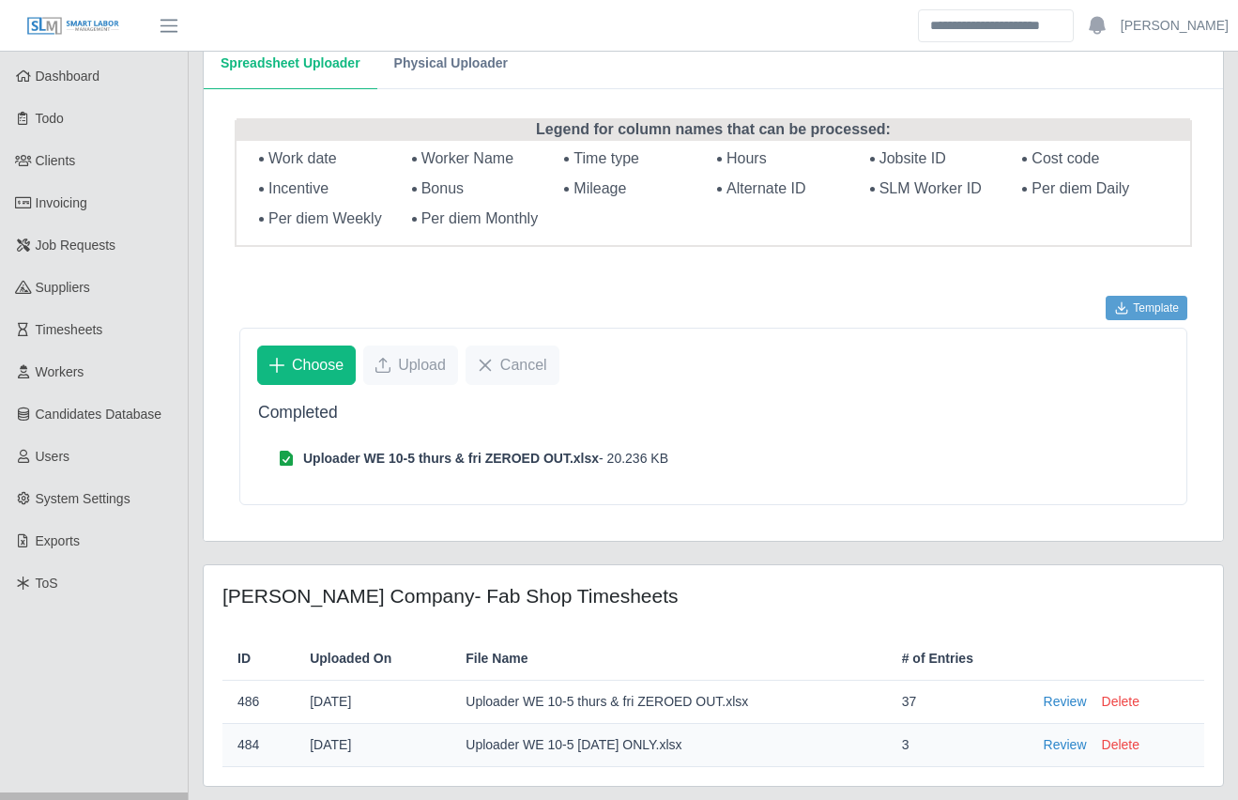
click at [205, 534] on div "Legend for column names that can be processed: Work date Worker Name Time type …" at bounding box center [713, 315] width 1019 height 452
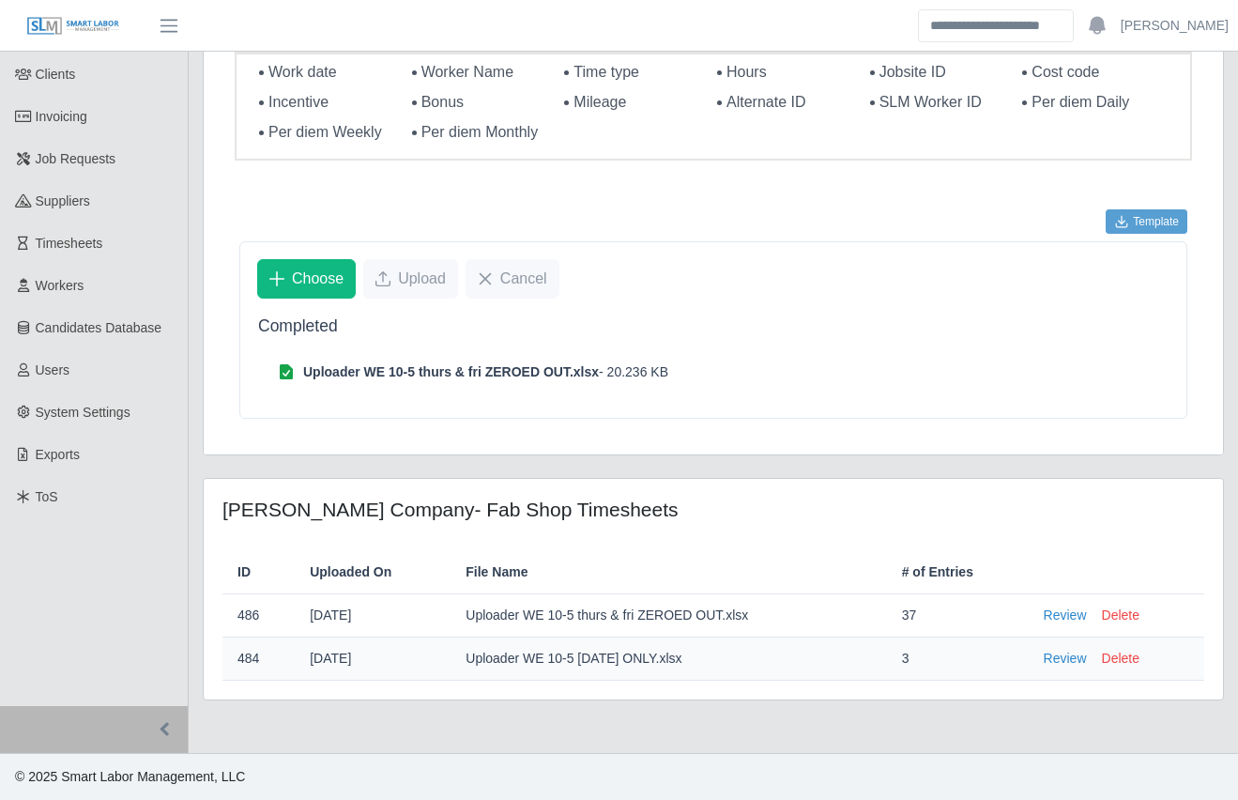
click at [1029, 463] on div "Spreadsheet Uploader Physical Uploader Legend for column names that can be proc…" at bounding box center [713, 337] width 1049 height 832
click at [1066, 620] on link "Review" at bounding box center [1065, 615] width 43 height 20
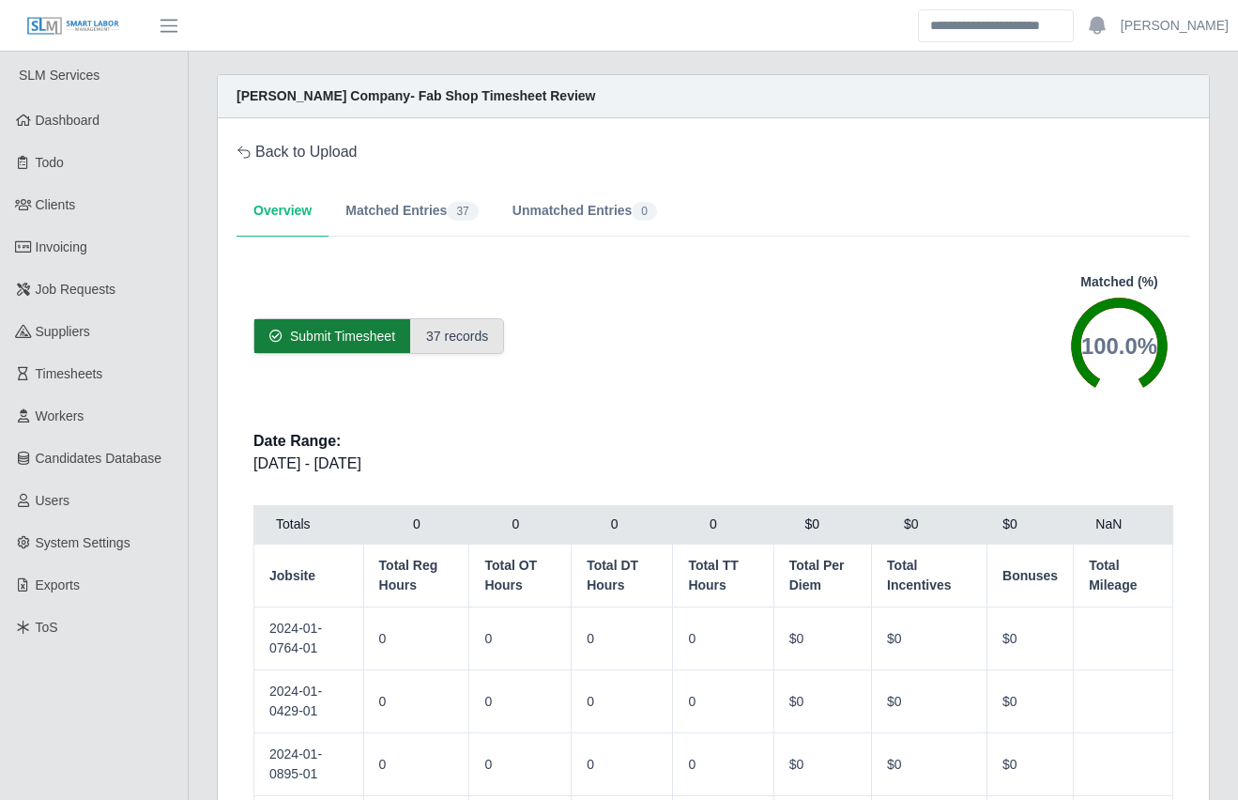
click at [329, 333] on span "Submit Timesheet" at bounding box center [342, 336] width 105 height 19
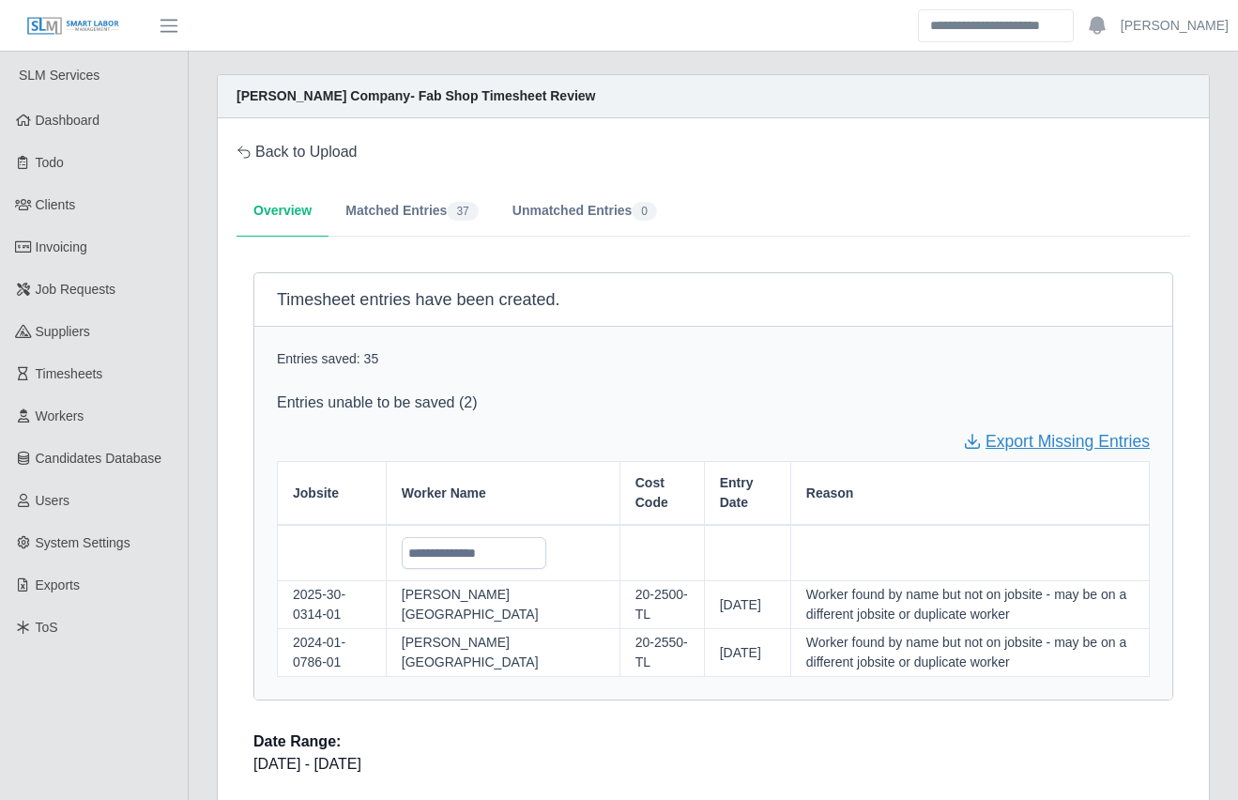
click at [1018, 442] on link "Export Missing Entries" at bounding box center [1056, 441] width 187 height 24
click at [99, 369] on span "Timesheets" at bounding box center [70, 373] width 68 height 15
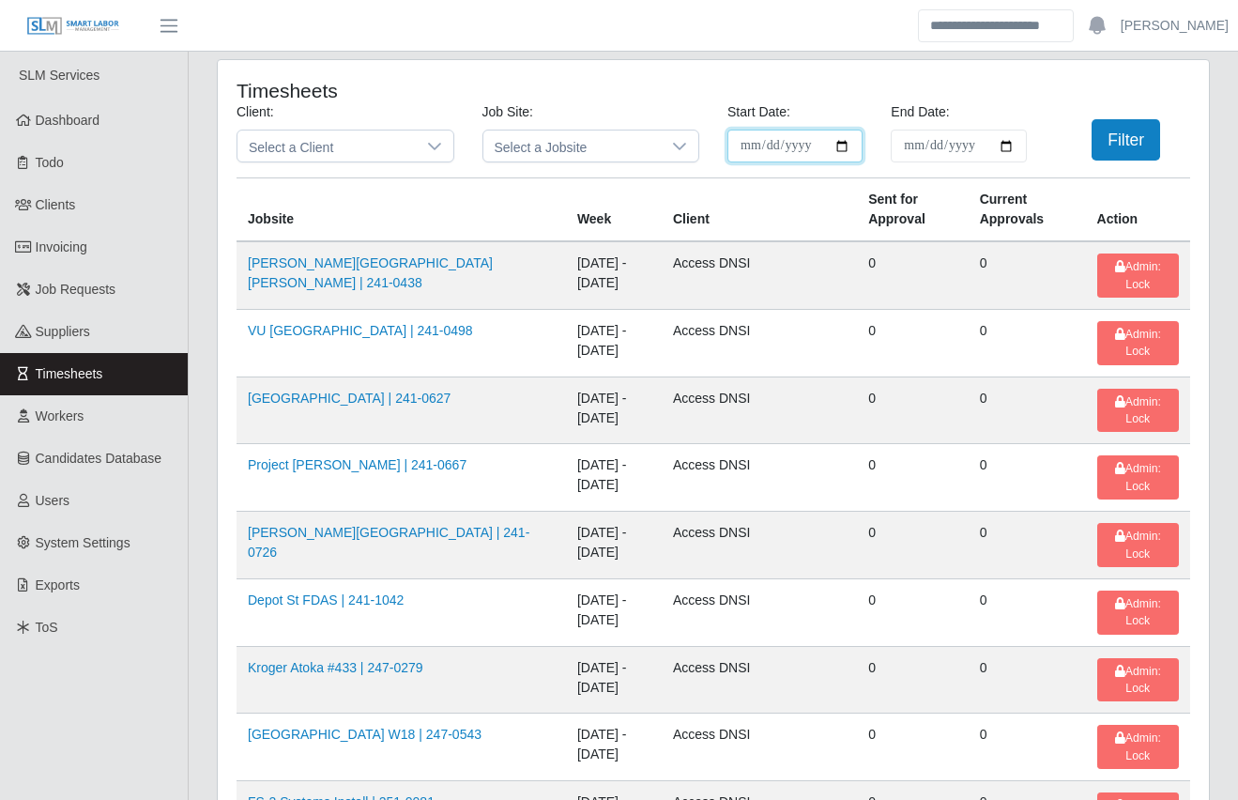
click at [850, 151] on input "**********" at bounding box center [794, 146] width 135 height 33
click at [580, 146] on span "Select a Jobsite" at bounding box center [572, 145] width 178 height 31
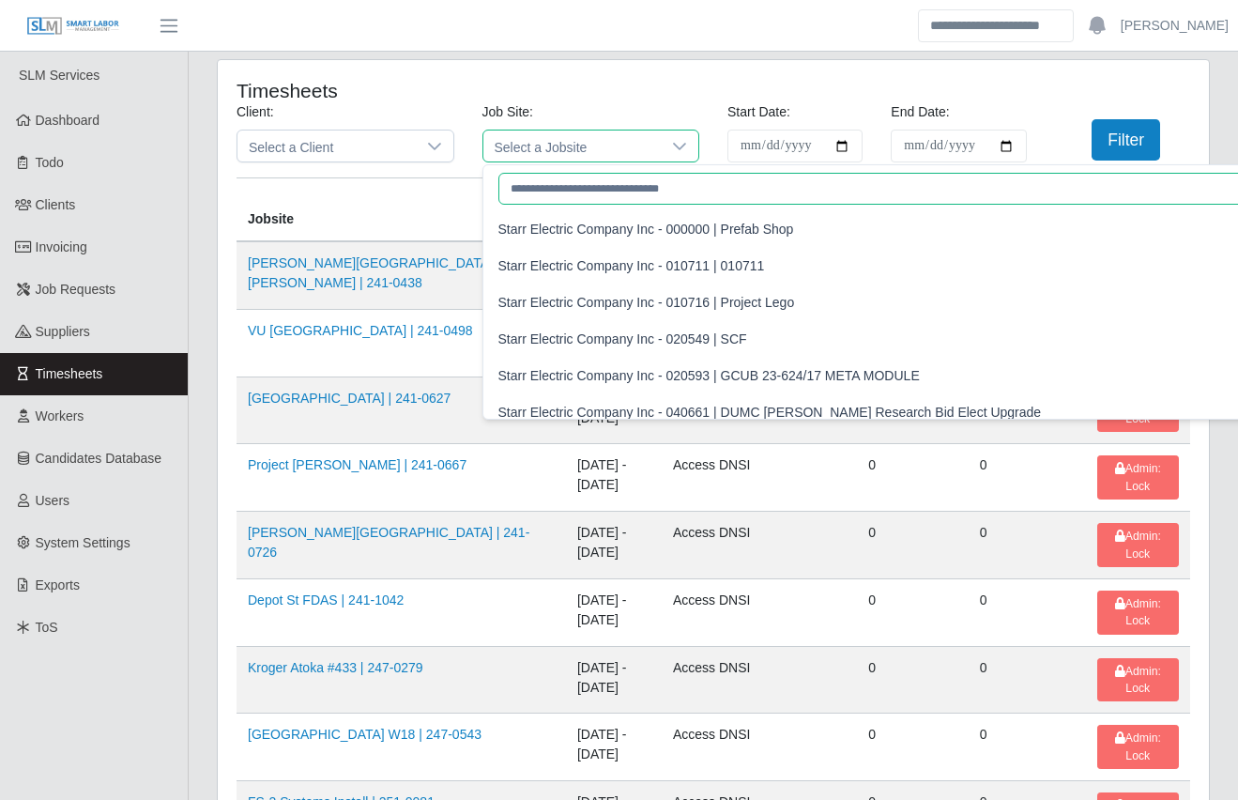
click at [556, 191] on input "text" at bounding box center [1035, 189] width 1075 height 32
paste input "**********"
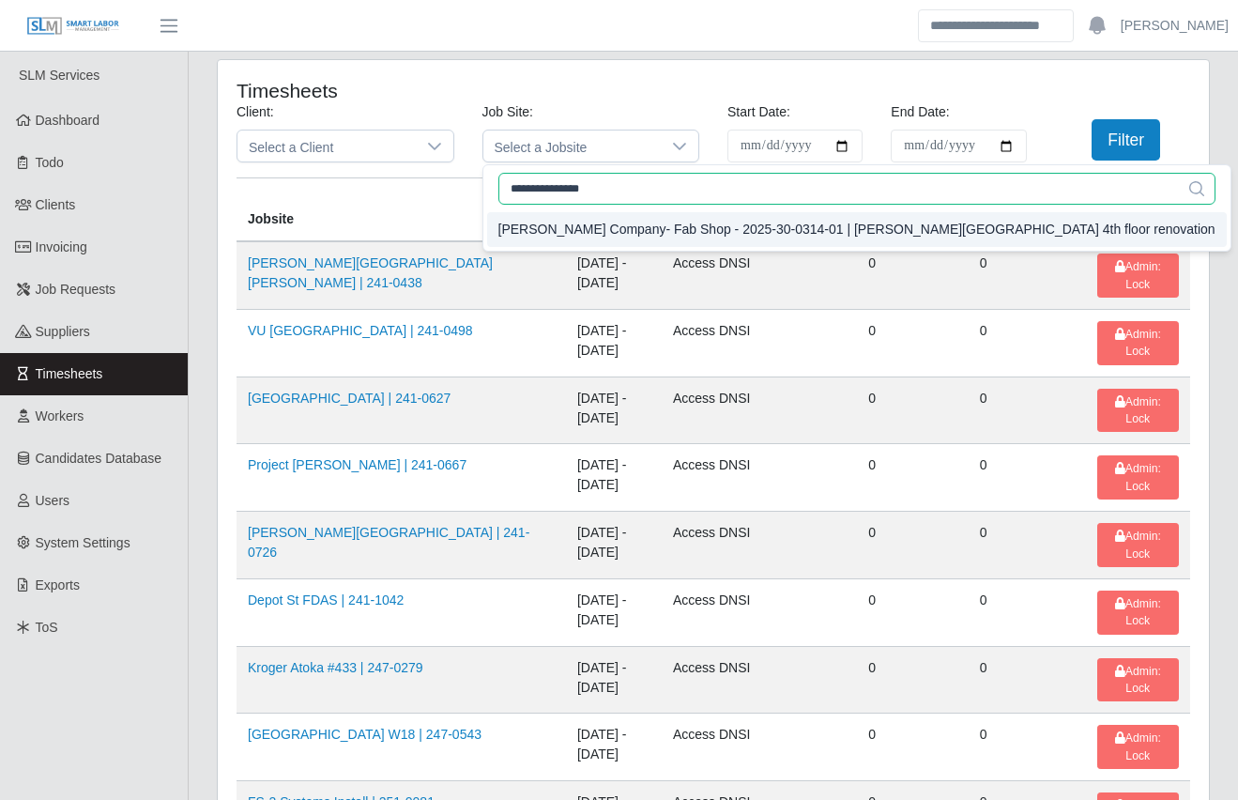
type input "**********"
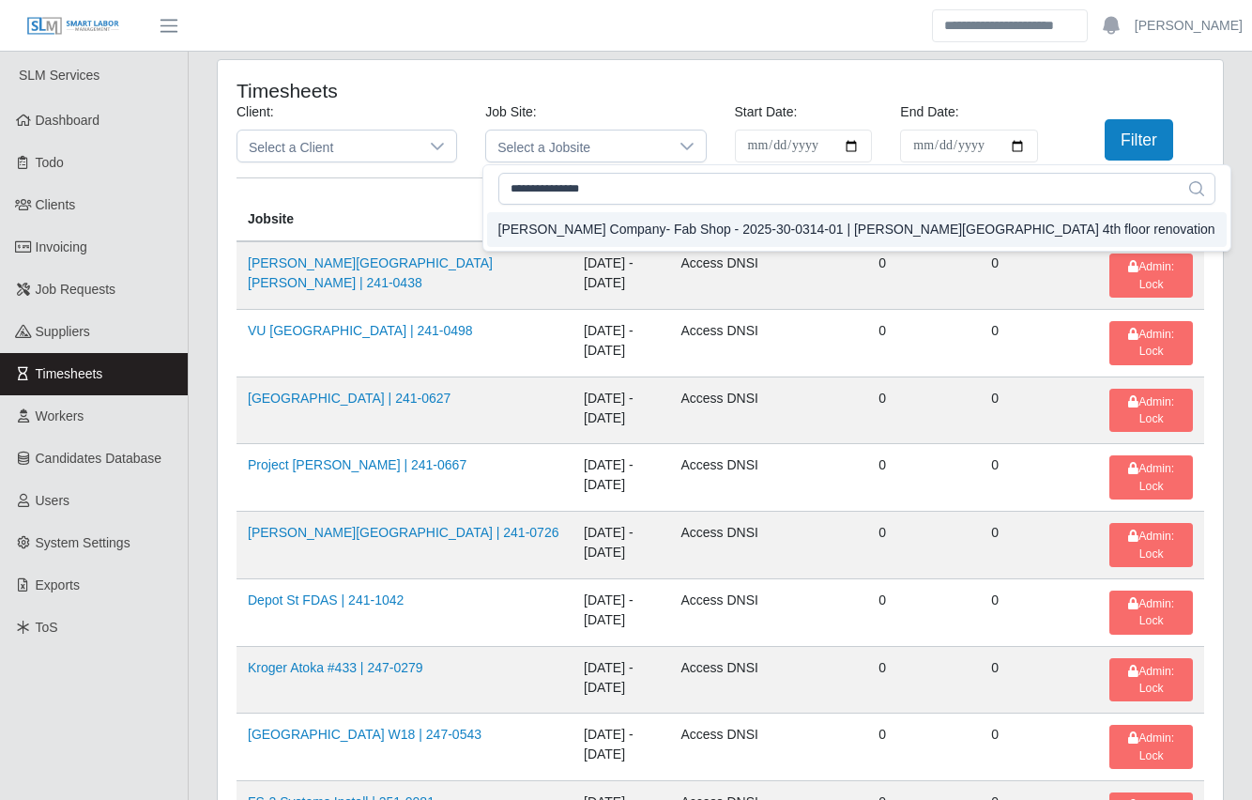
click at [688, 230] on div "Lee Company- Fab Shop - 2025-30-0314-01 | Abe's Garden 4th floor renovation" at bounding box center [856, 230] width 717 height 20
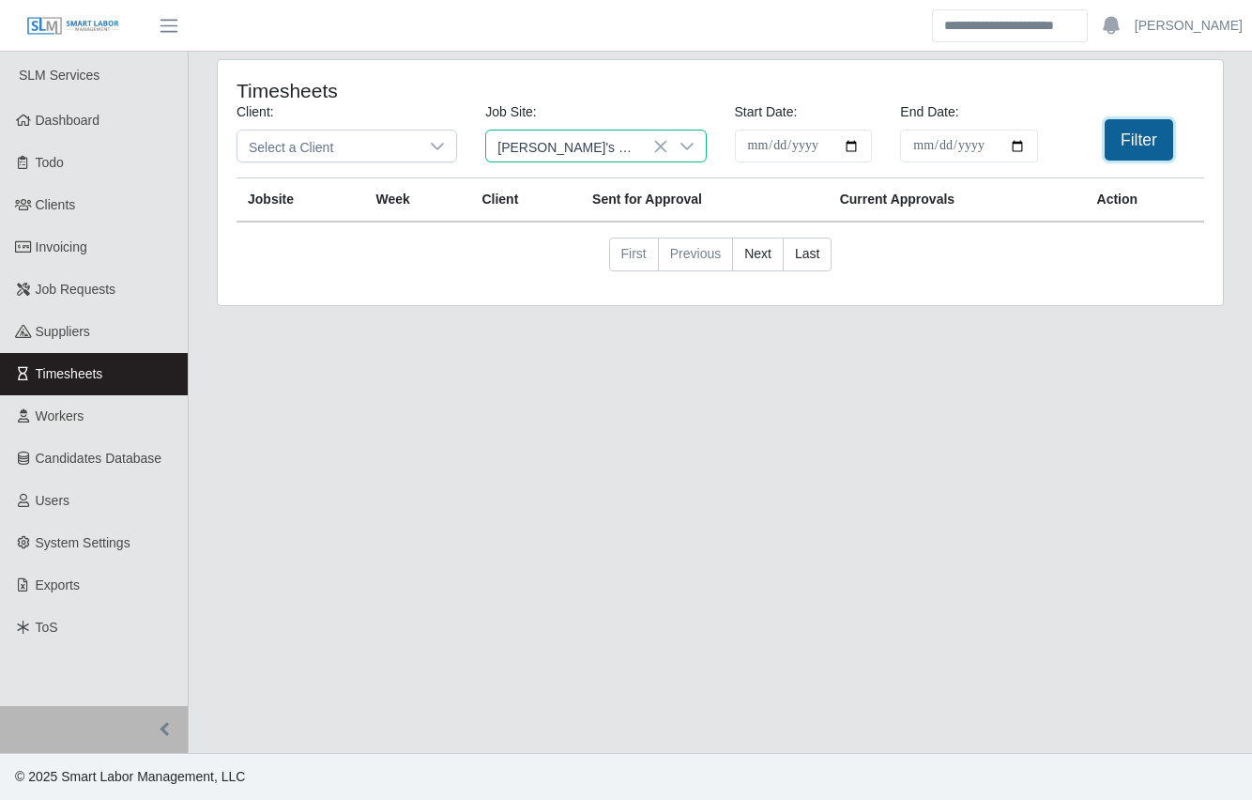
click at [1128, 139] on button "Filter" at bounding box center [1139, 139] width 69 height 41
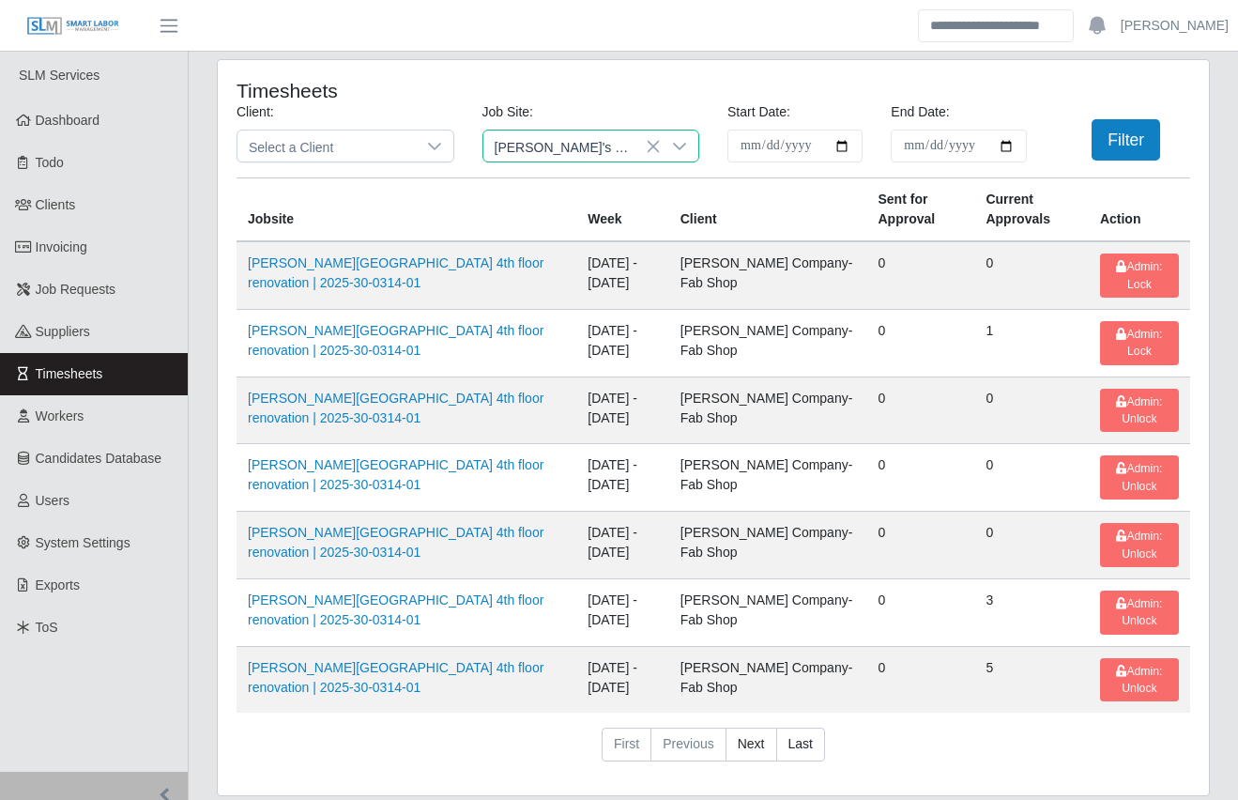
click at [643, 151] on span "[PERSON_NAME]'s Garden 4th floor renovation" at bounding box center [572, 145] width 178 height 31
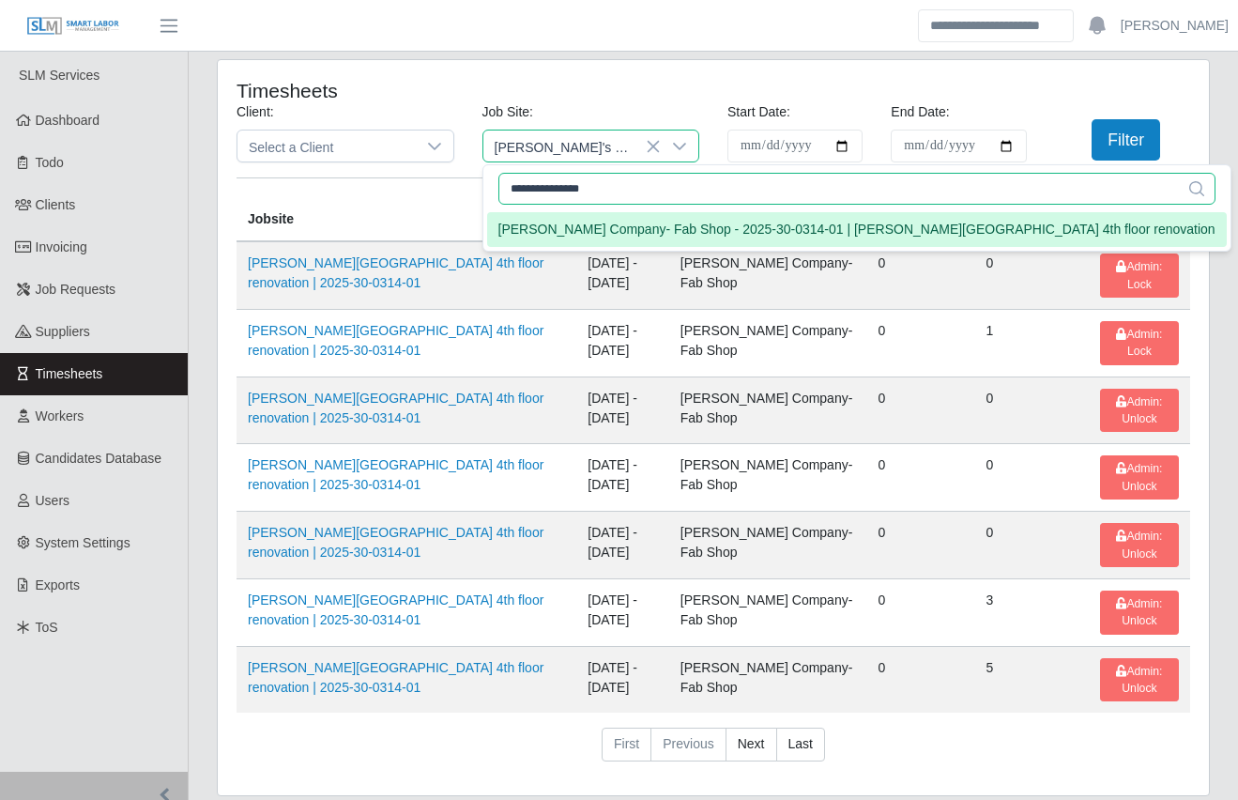
click at [615, 188] on input "**********" at bounding box center [856, 189] width 717 height 32
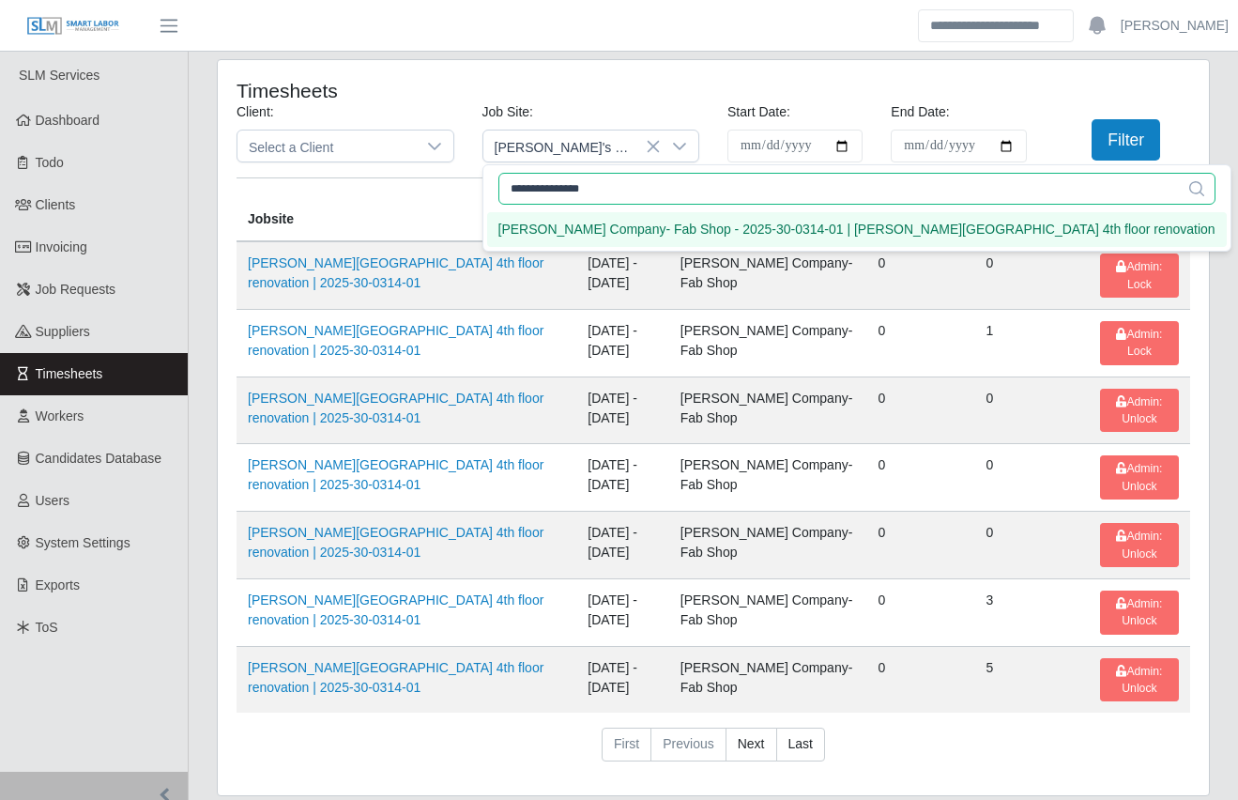
click at [615, 188] on input "**********" at bounding box center [856, 189] width 717 height 32
paste input "text"
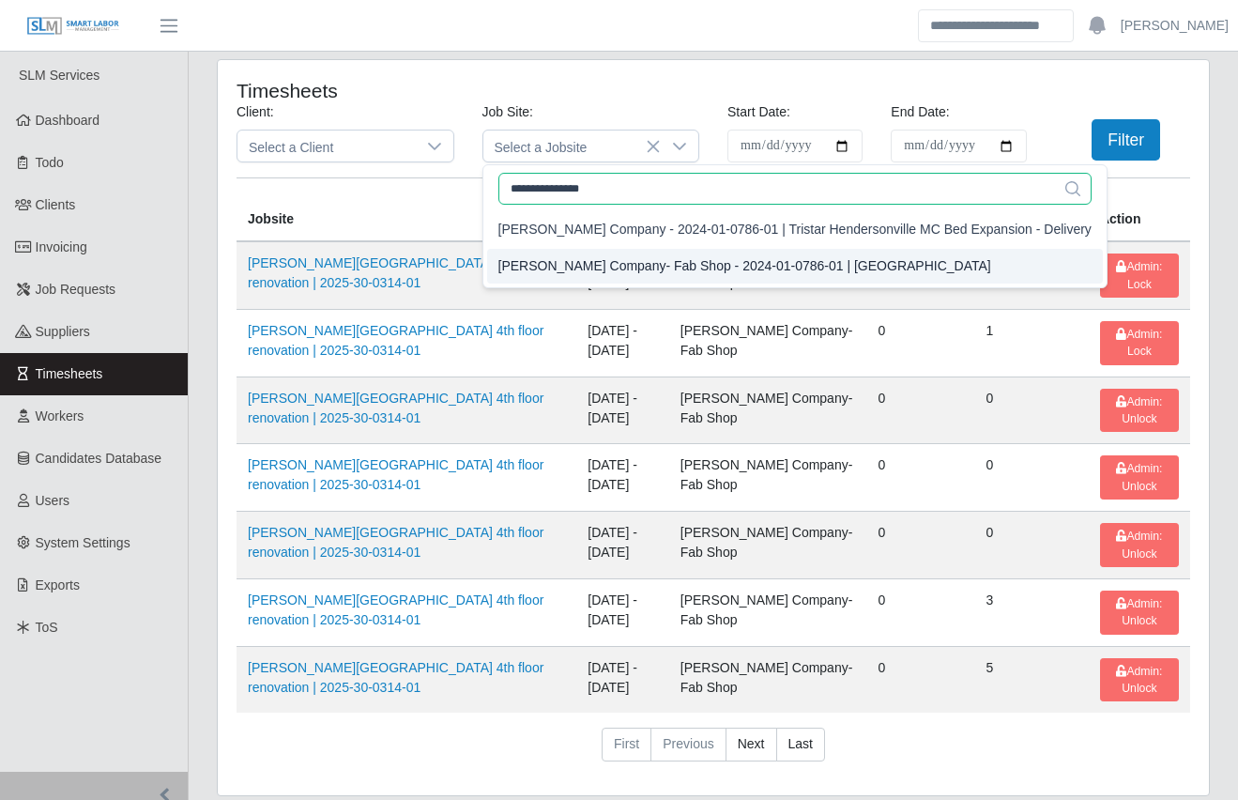
type input "**********"
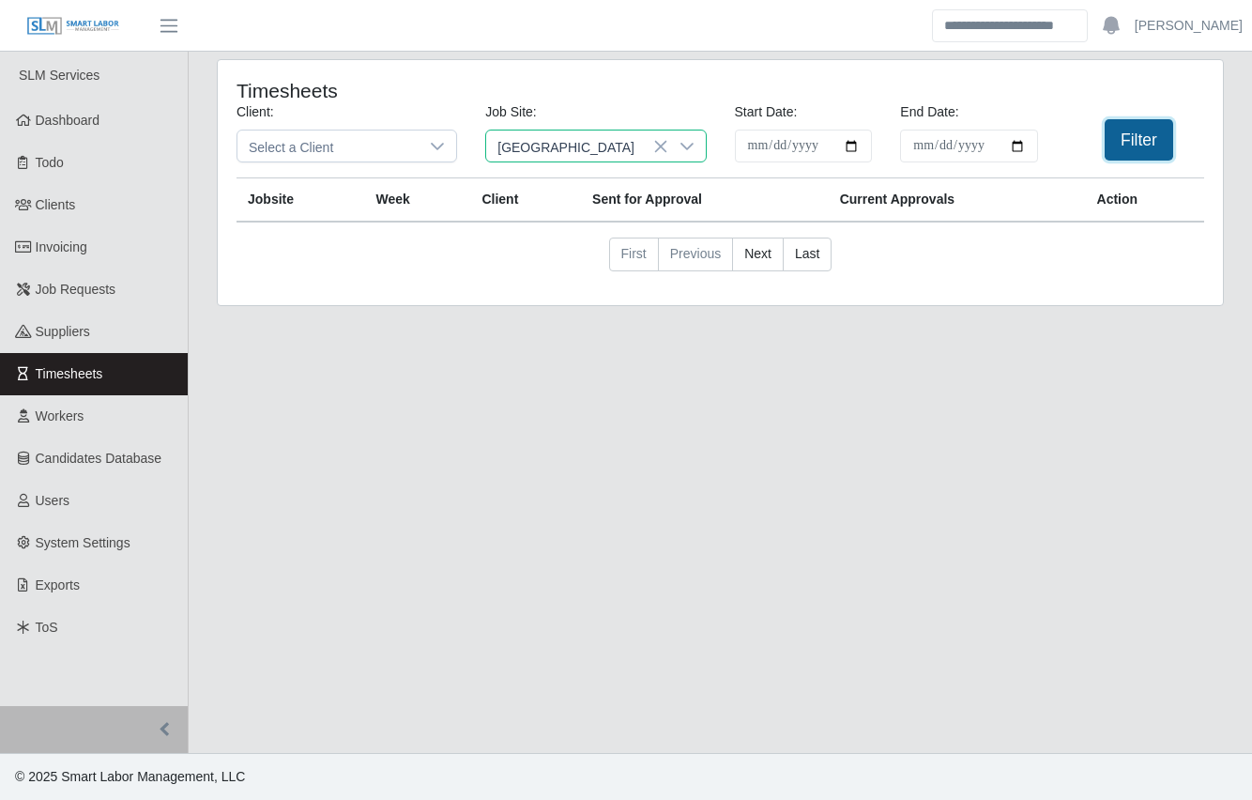
click at [1138, 151] on button "Filter" at bounding box center [1139, 139] width 69 height 41
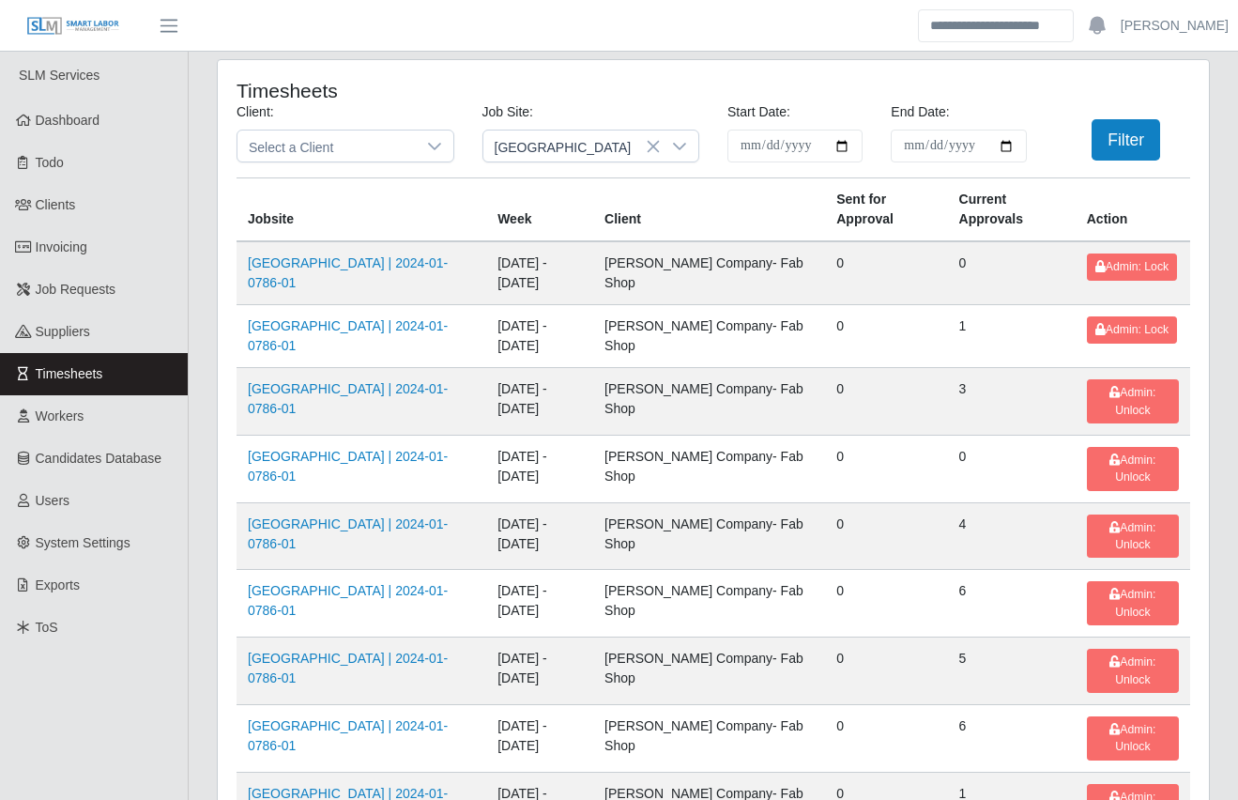
click at [62, 218] on link "Clients" at bounding box center [94, 205] width 188 height 42
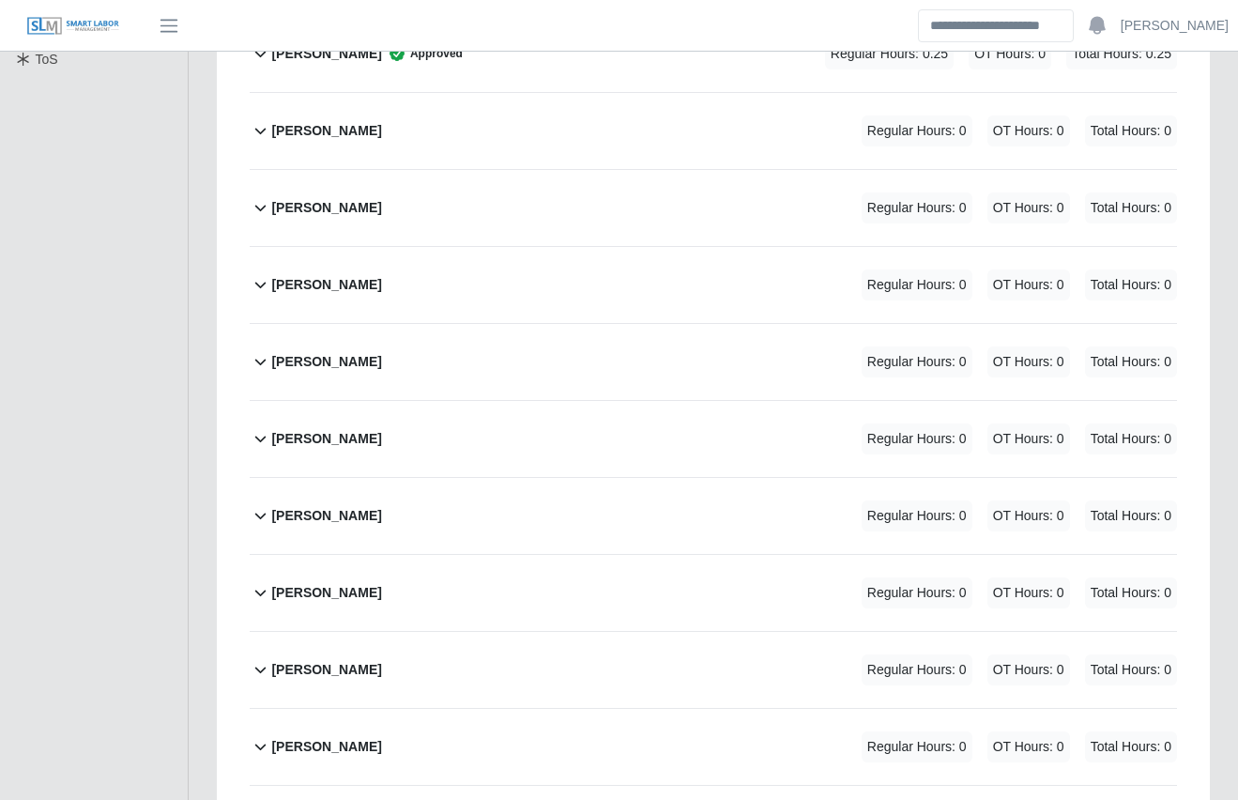
scroll to position [691, 0]
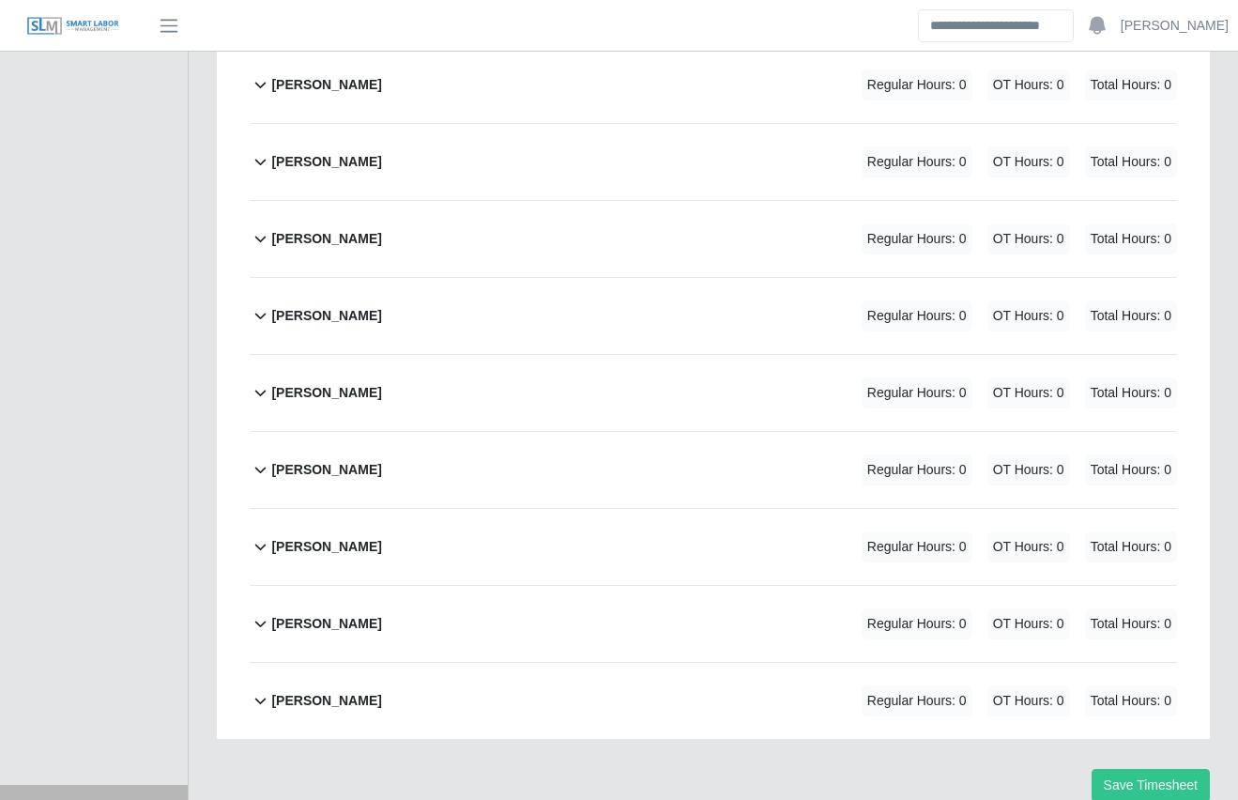
click at [498, 355] on div "[PERSON_NAME] Regular Hours: 0 OT Hours: 0 Total Hours: 0" at bounding box center [724, 393] width 906 height 76
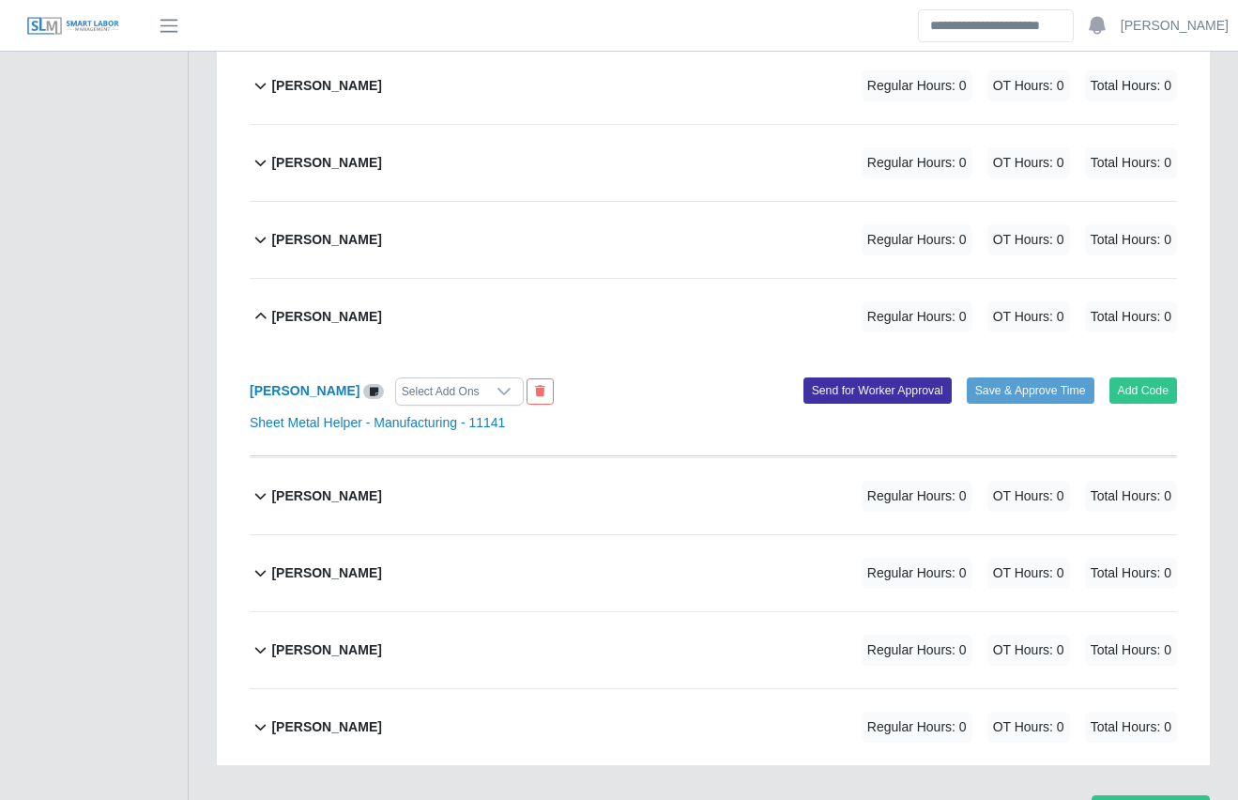
scroll to position [792, 0]
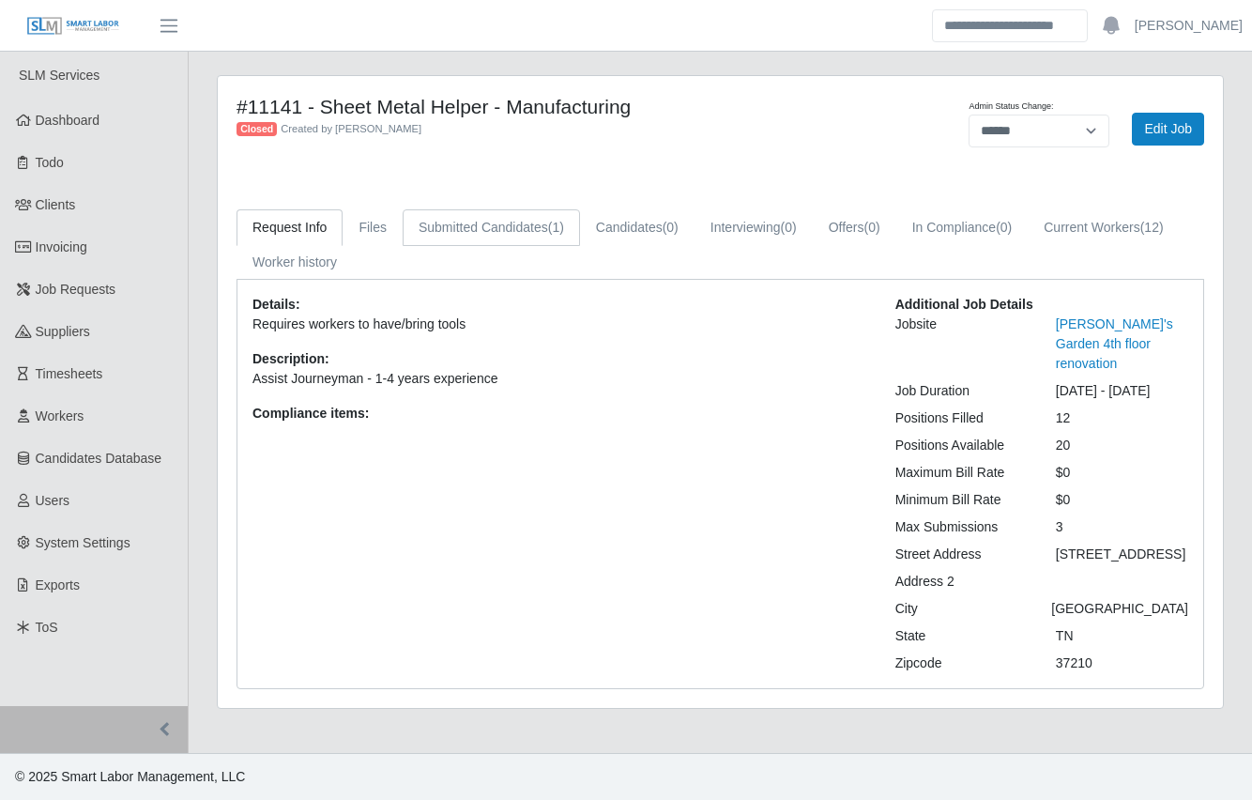
click at [457, 241] on link "Submitted Candidates (1)" at bounding box center [491, 227] width 177 height 37
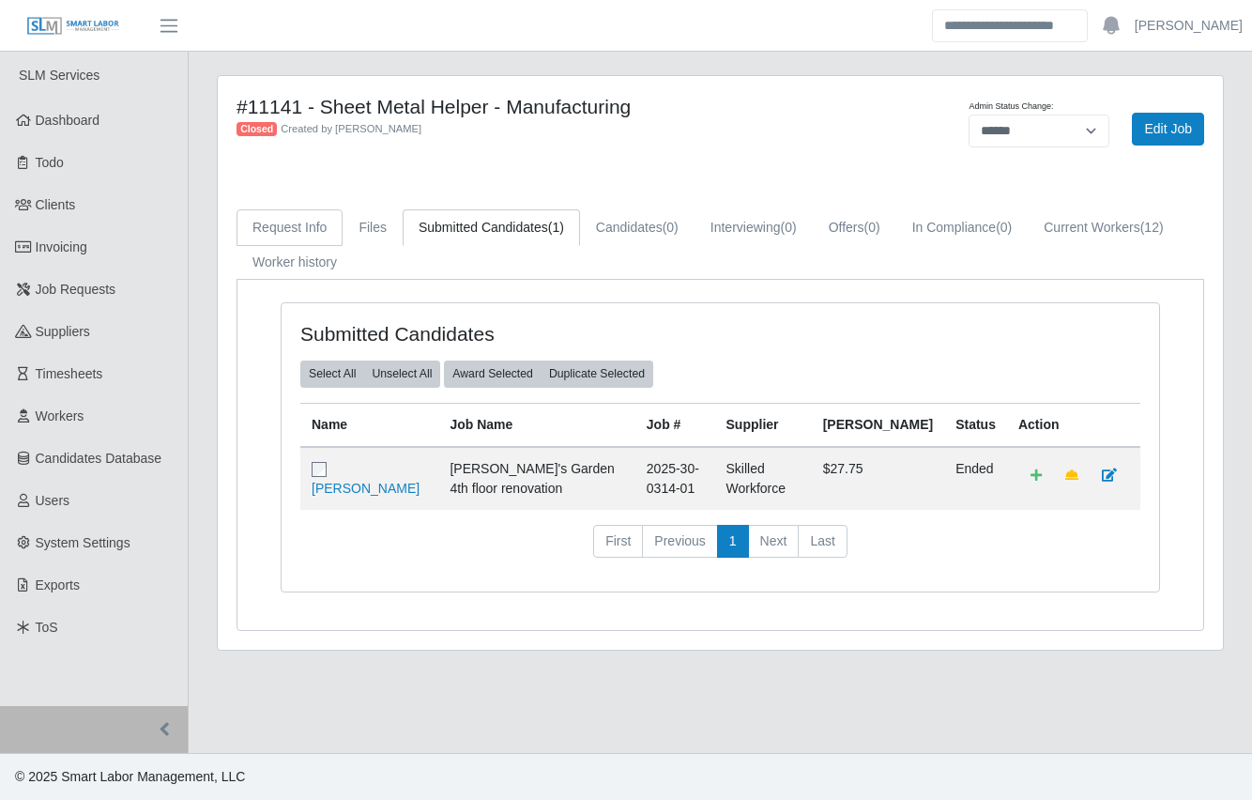
click at [304, 220] on link "Request Info" at bounding box center [290, 227] width 106 height 37
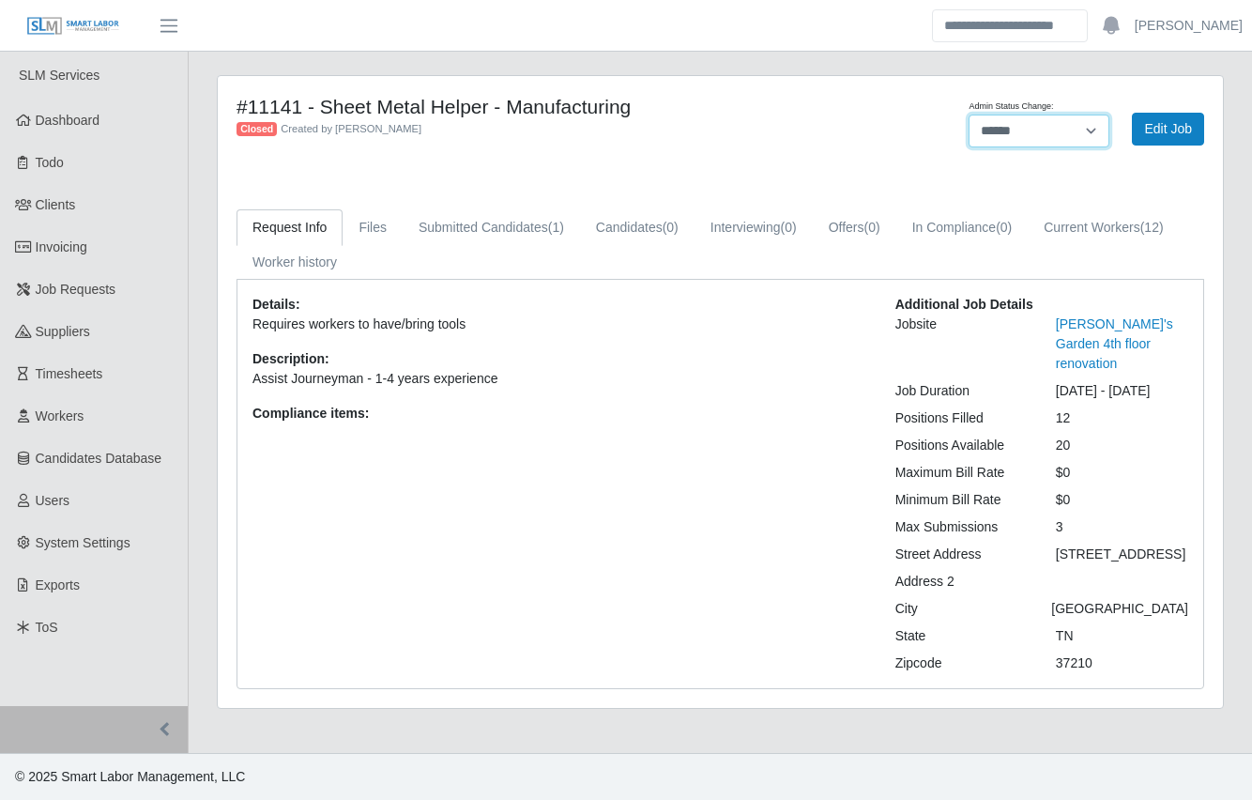
click at [1011, 135] on select "******* **** ******" at bounding box center [1039, 131] width 141 height 33
select select "****"
click at [969, 115] on select "******* **** ******" at bounding box center [1039, 131] width 141 height 33
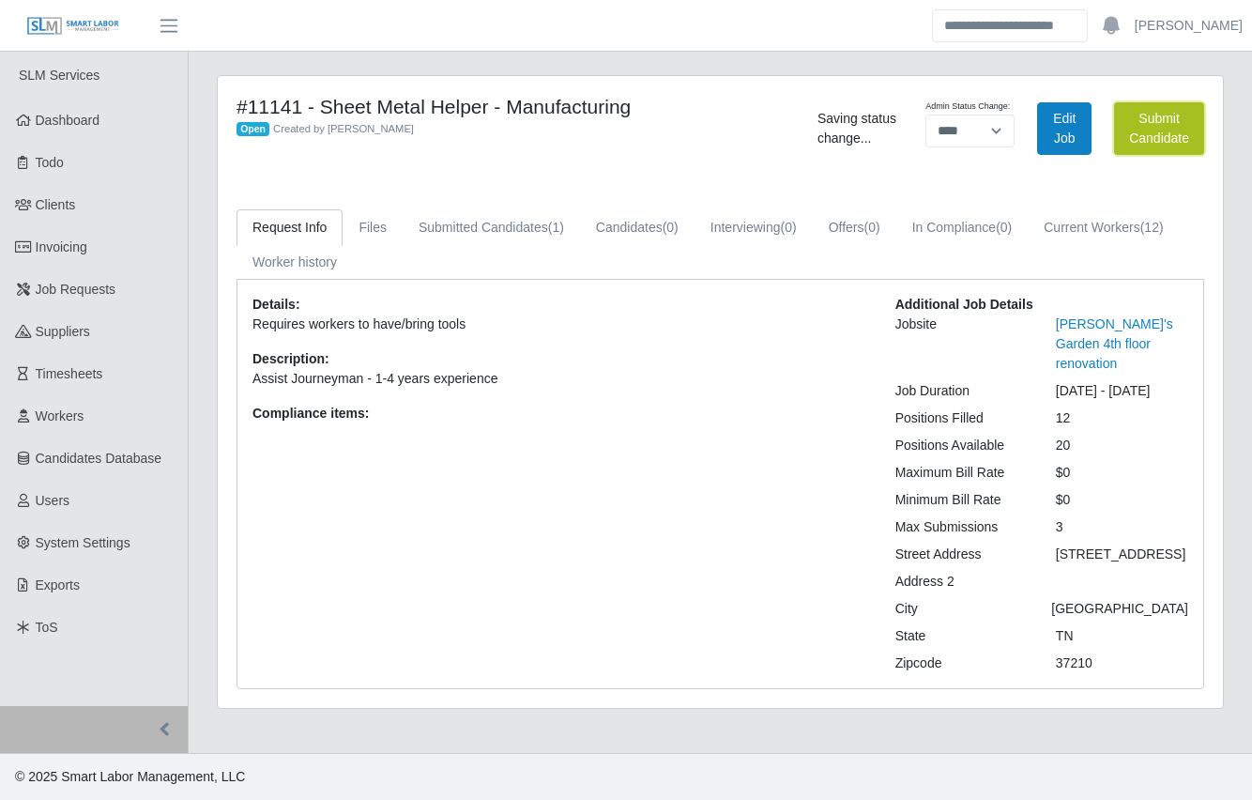
click at [1184, 130] on button "Submit Candidate" at bounding box center [1159, 128] width 90 height 53
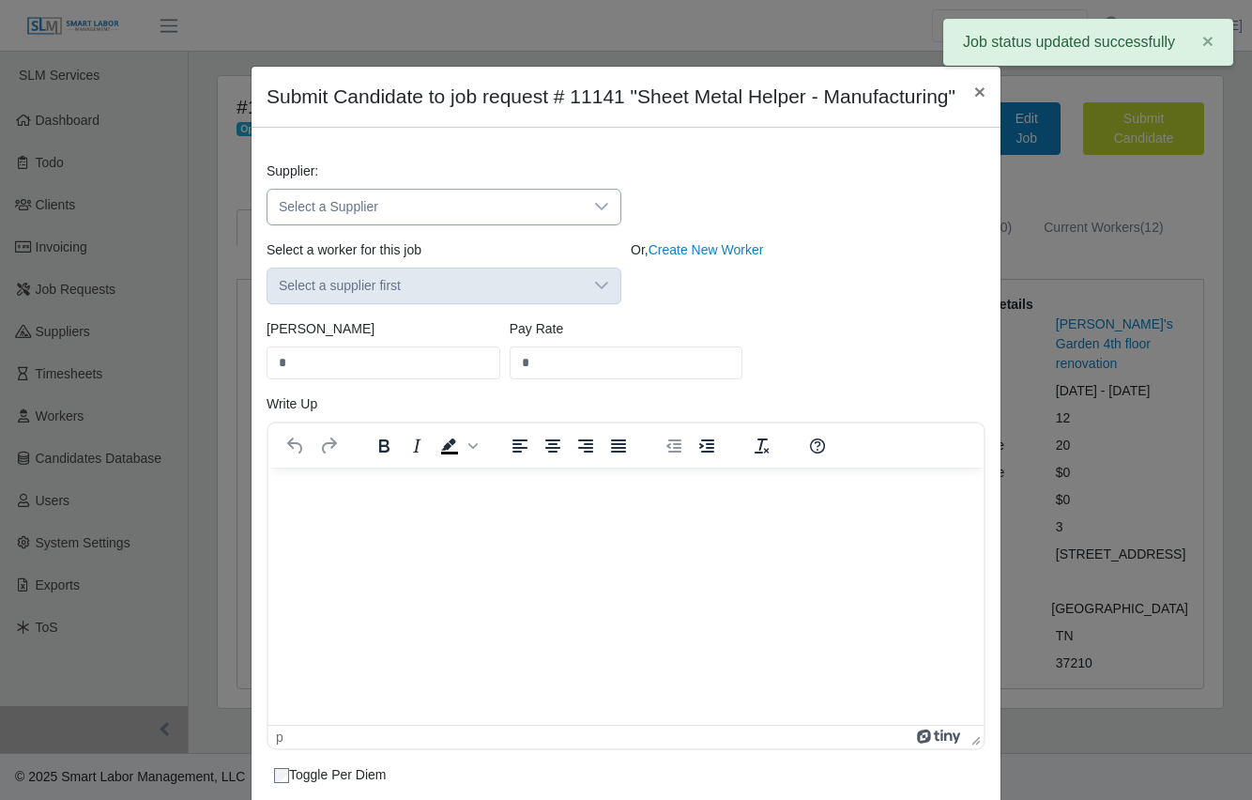
click at [485, 224] on span "Select a Supplier" at bounding box center [425, 207] width 315 height 35
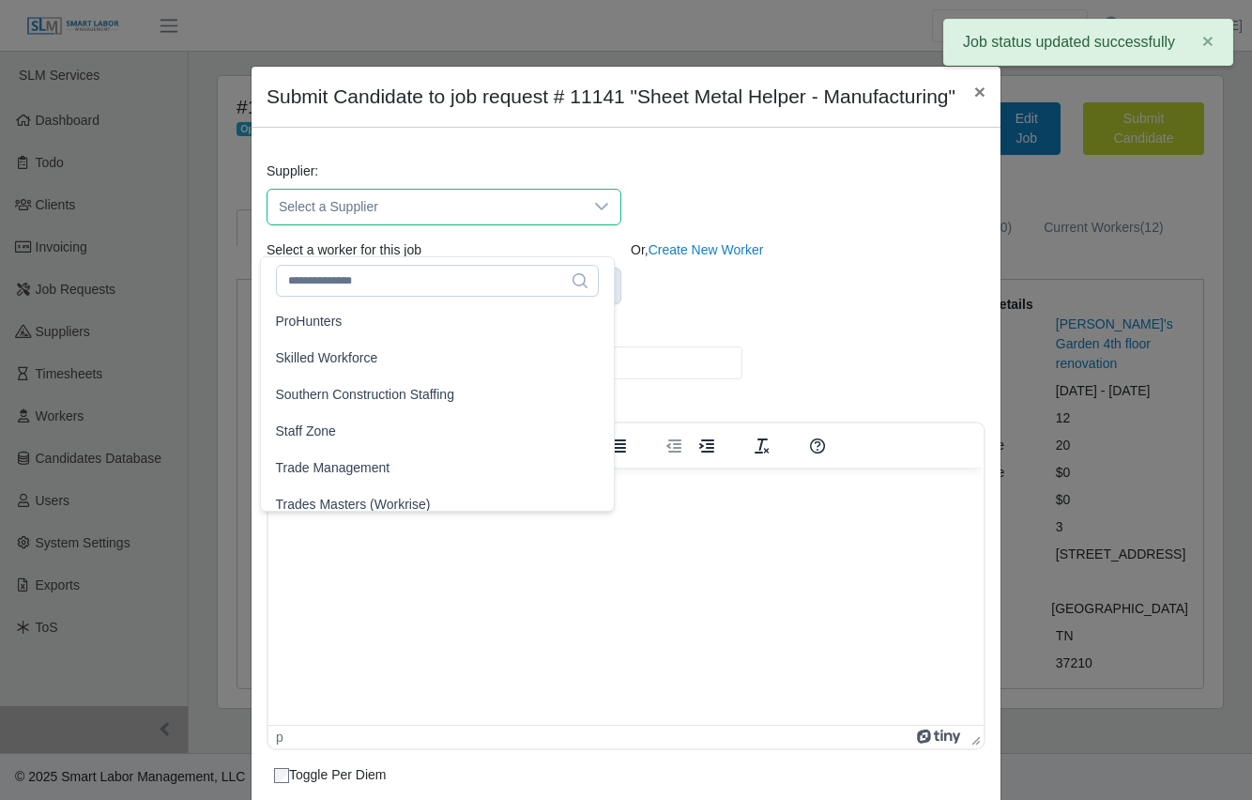
scroll to position [294, 0]
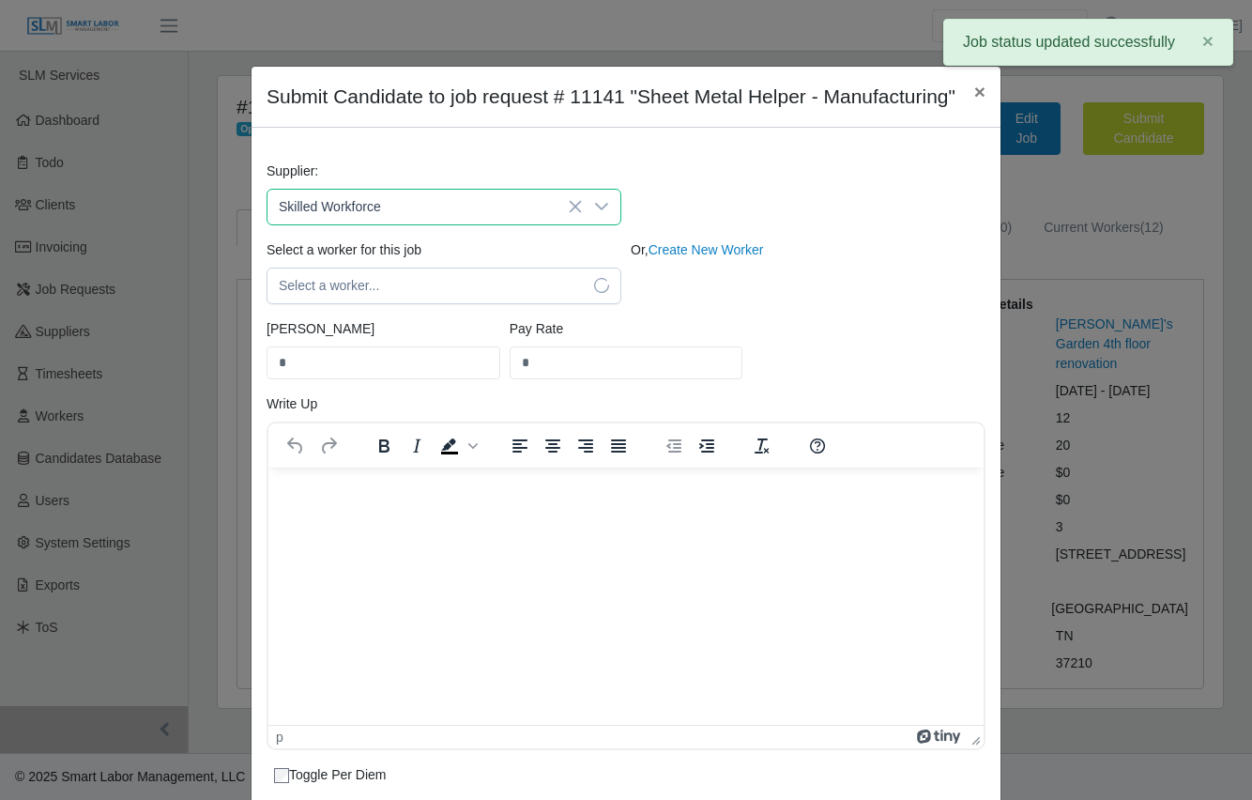
click at [314, 364] on span "Skilled Workforce" at bounding box center [327, 357] width 102 height 20
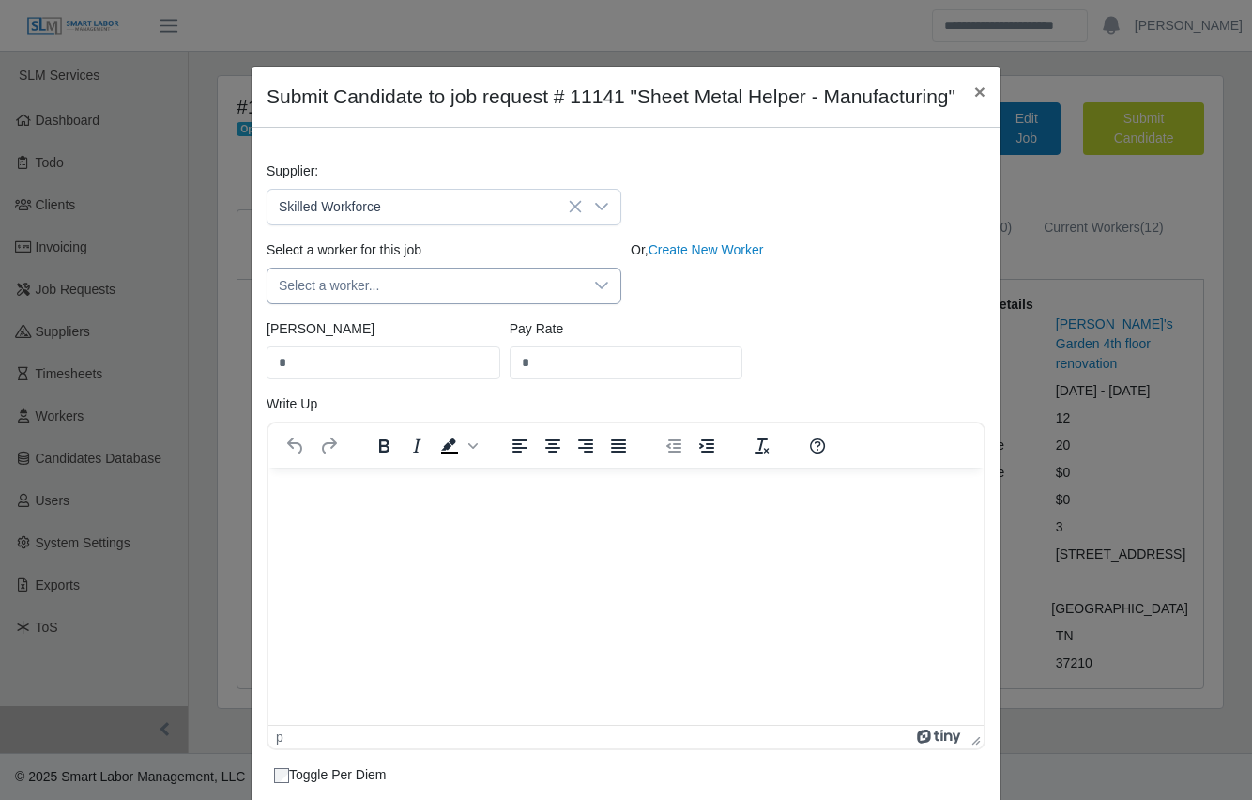
click at [331, 303] on span "Select a worker..." at bounding box center [425, 285] width 315 height 35
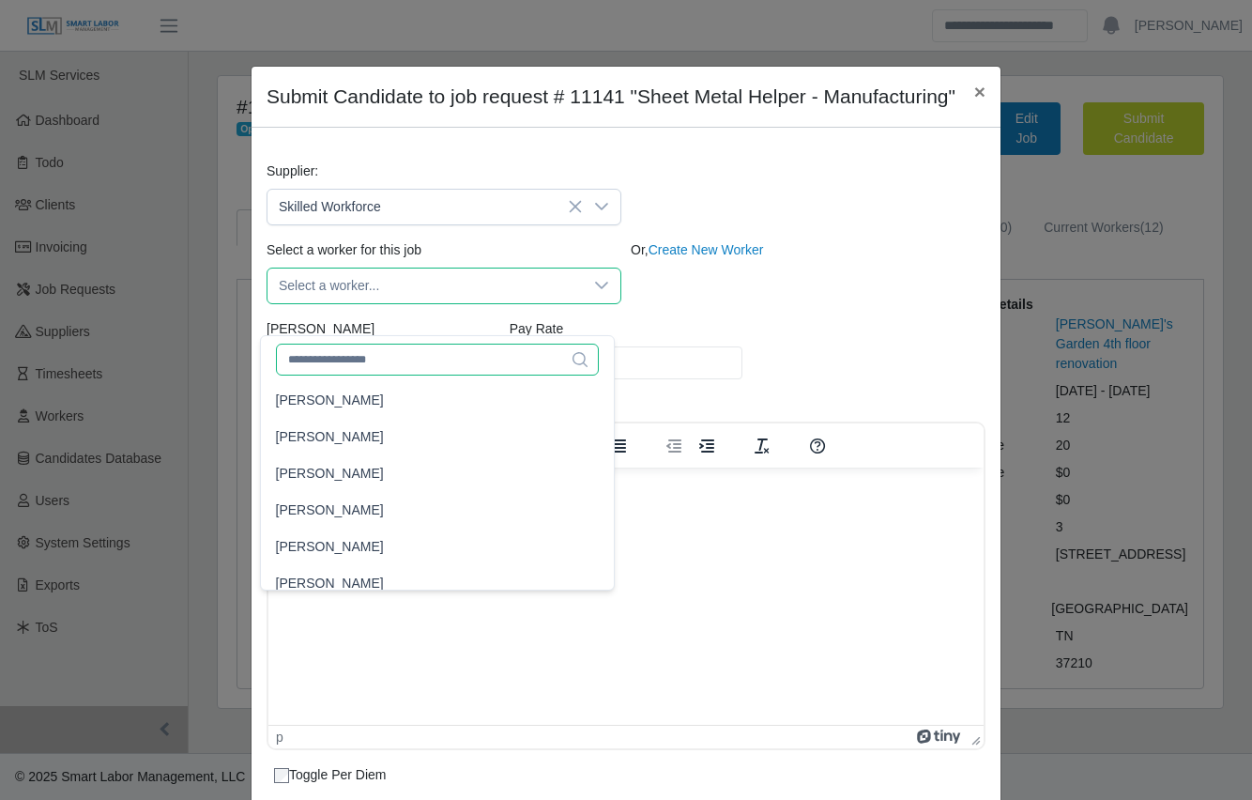
click at [335, 368] on input "text" at bounding box center [437, 360] width 323 height 32
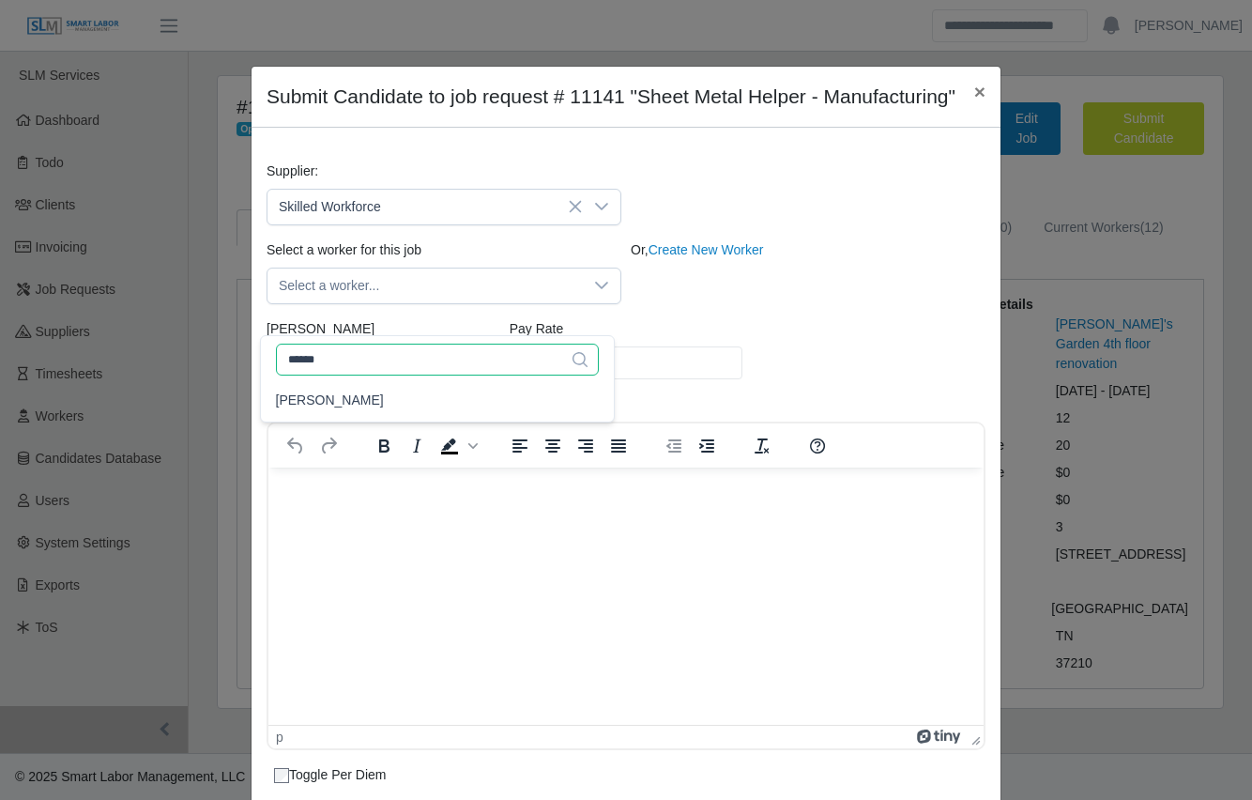
type input "******"
click at [340, 382] on ul "[PERSON_NAME]" at bounding box center [437, 400] width 353 height 42
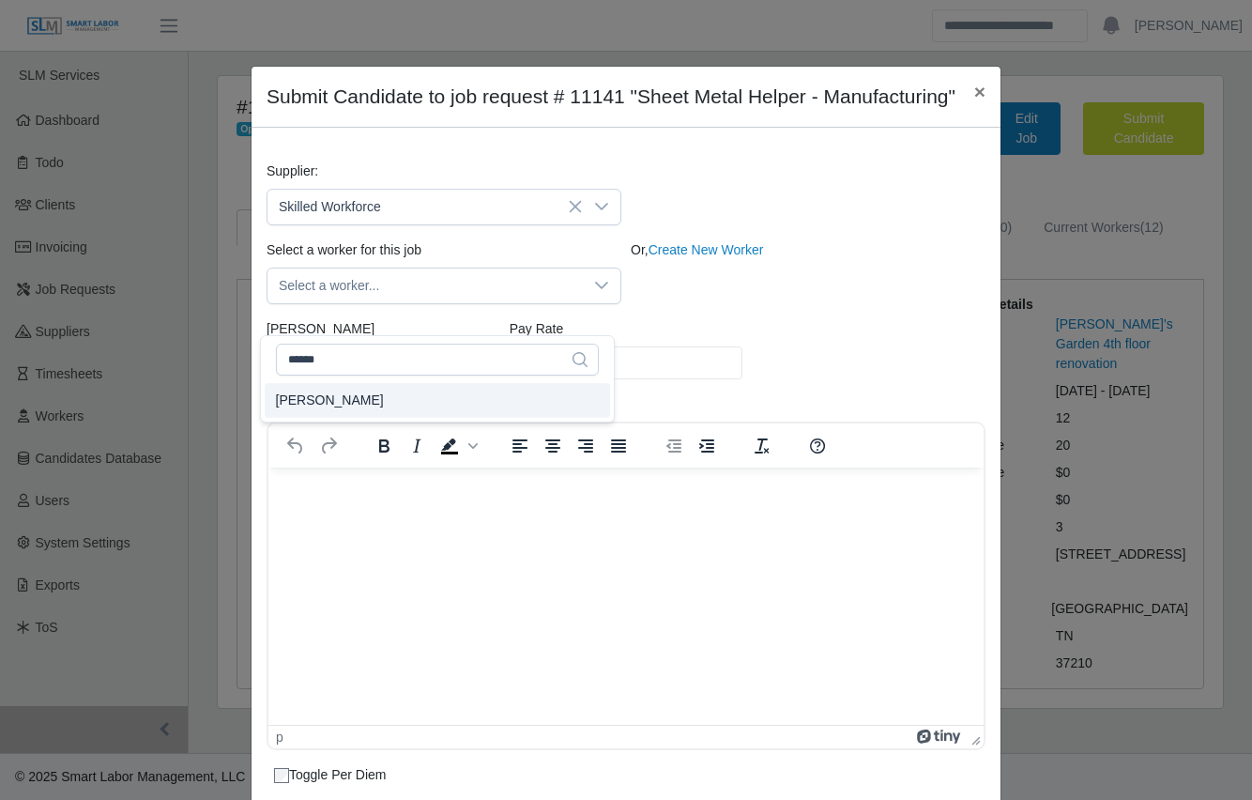
type input "*****"
type input "****"
click at [346, 396] on span "[PERSON_NAME]" at bounding box center [330, 400] width 108 height 20
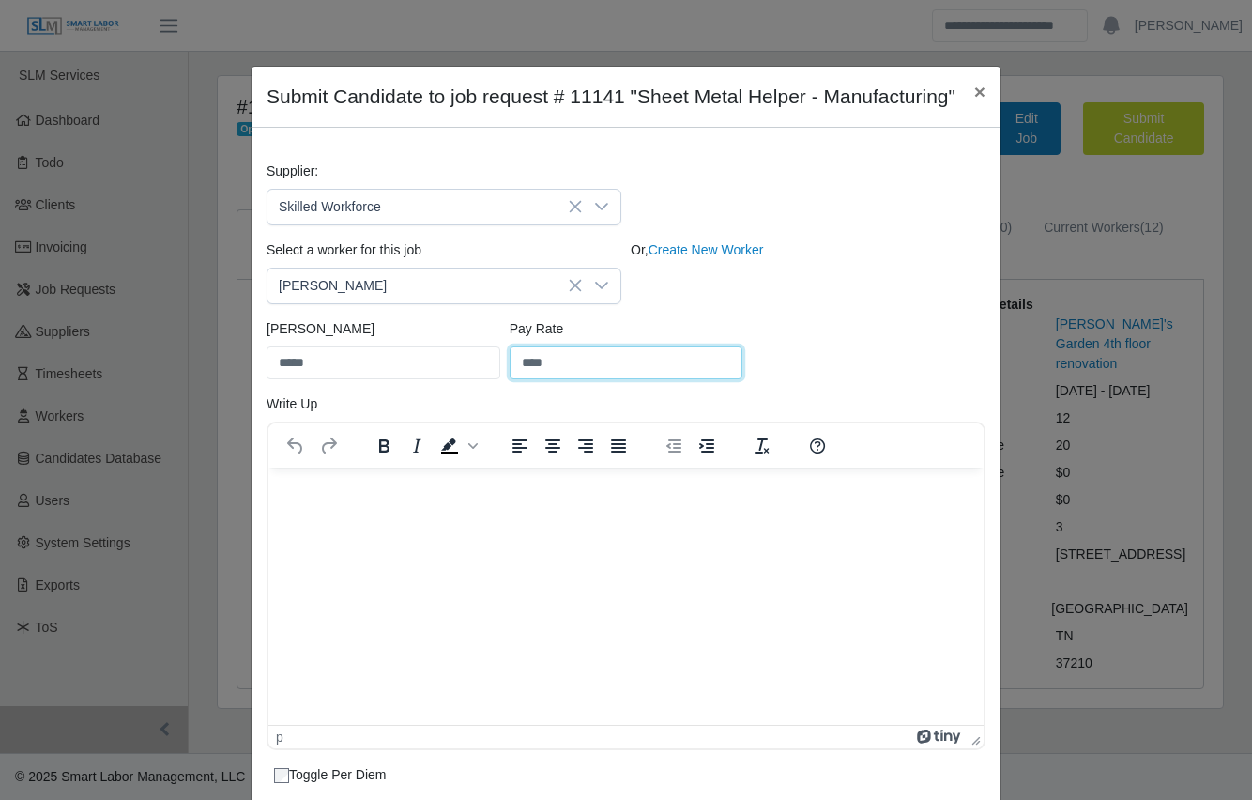
click at [724, 379] on input "****" at bounding box center [627, 362] width 234 height 33
click at [753, 394] on div "Bill Rate ***** Pay Rate ****" at bounding box center [626, 356] width 728 height 75
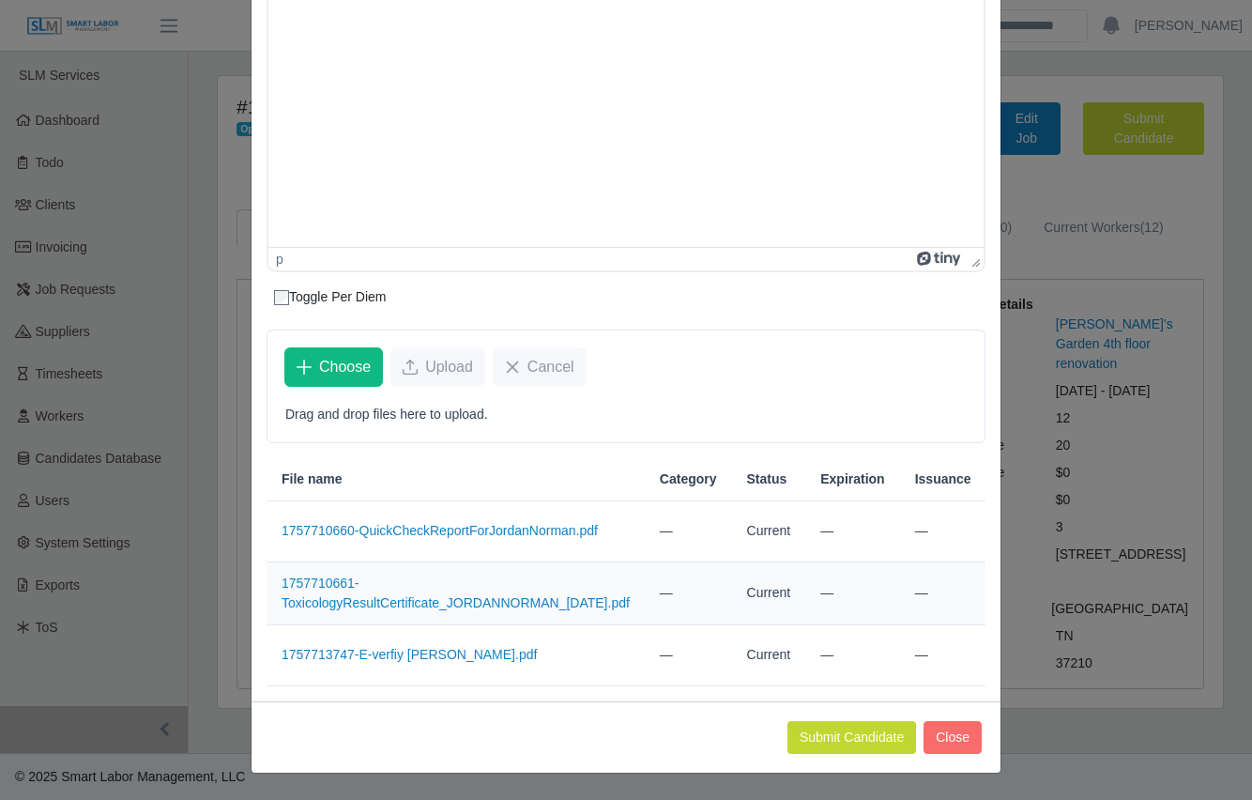
scroll to position [538, 0]
click at [831, 754] on button "Submit Candidate" at bounding box center [852, 737] width 129 height 33
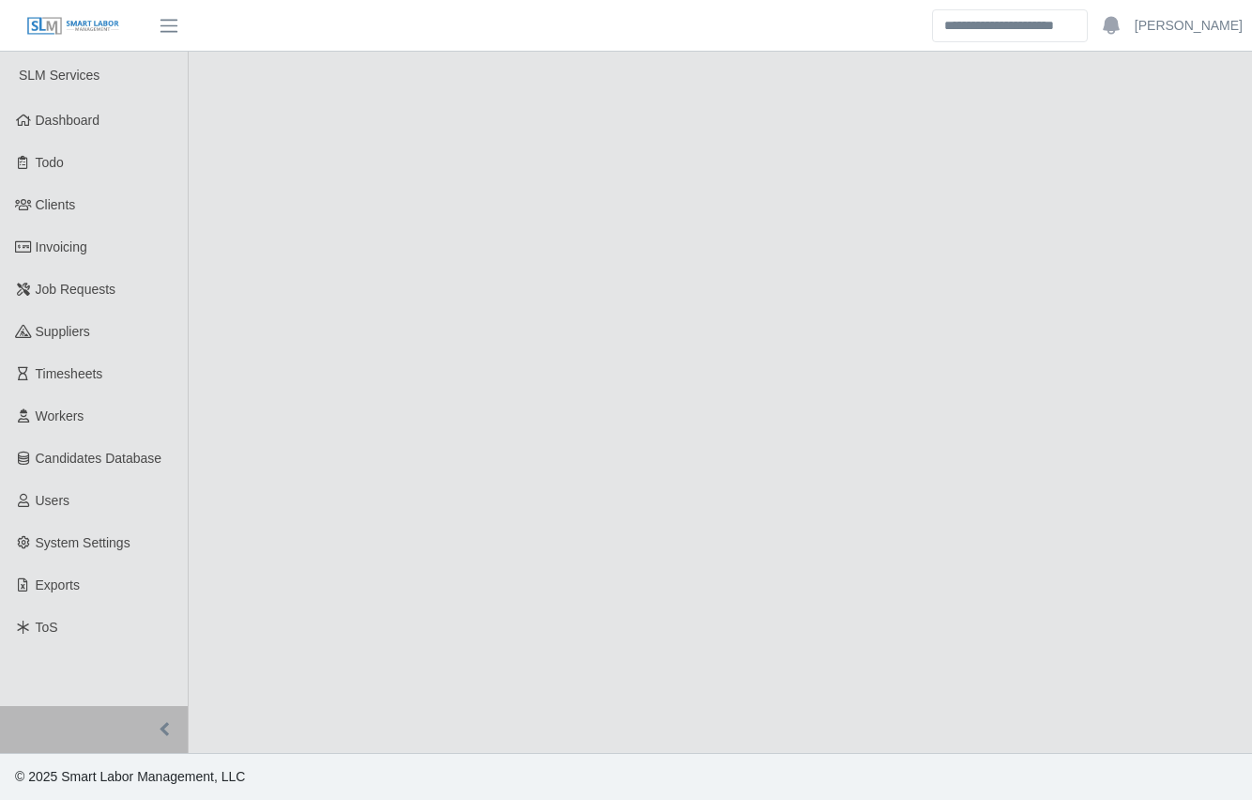
select select "****"
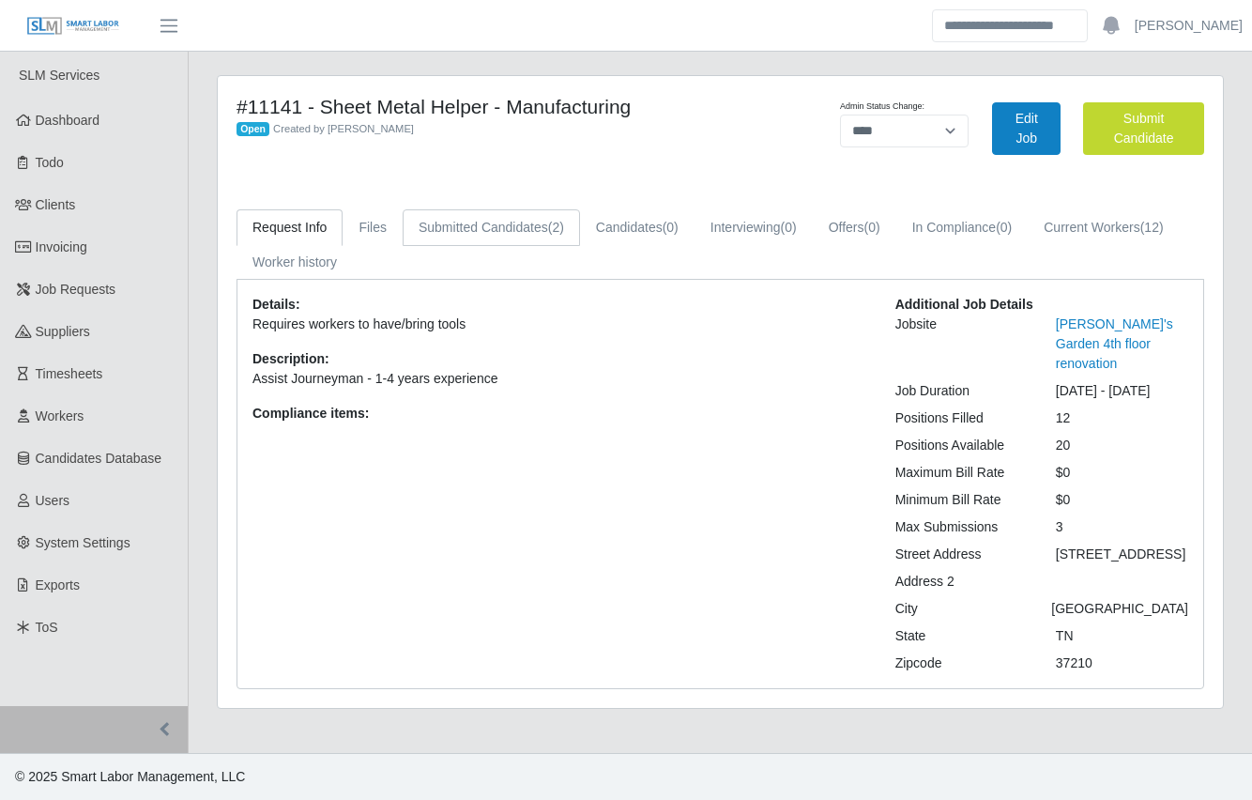
click at [473, 231] on link "Submitted Candidates (2)" at bounding box center [491, 227] width 177 height 37
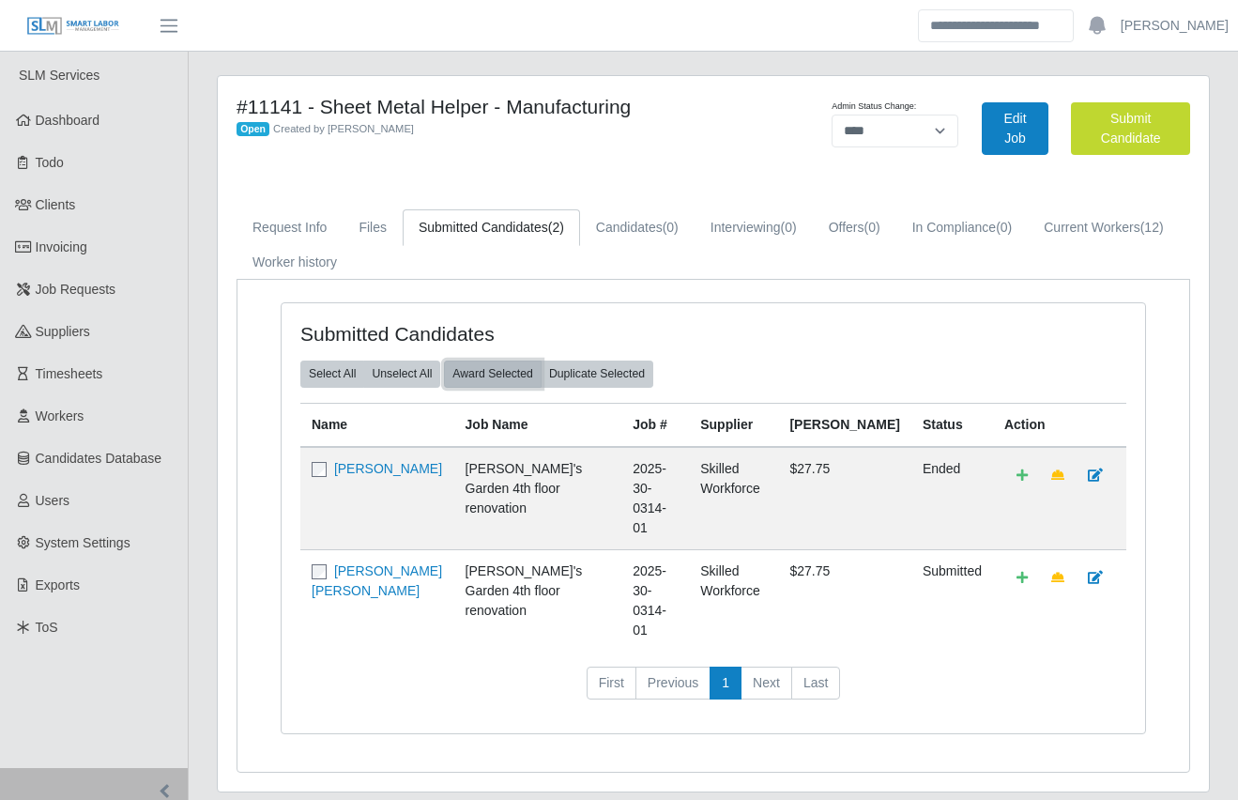
click at [493, 362] on button "Award Selected" at bounding box center [493, 373] width 98 height 26
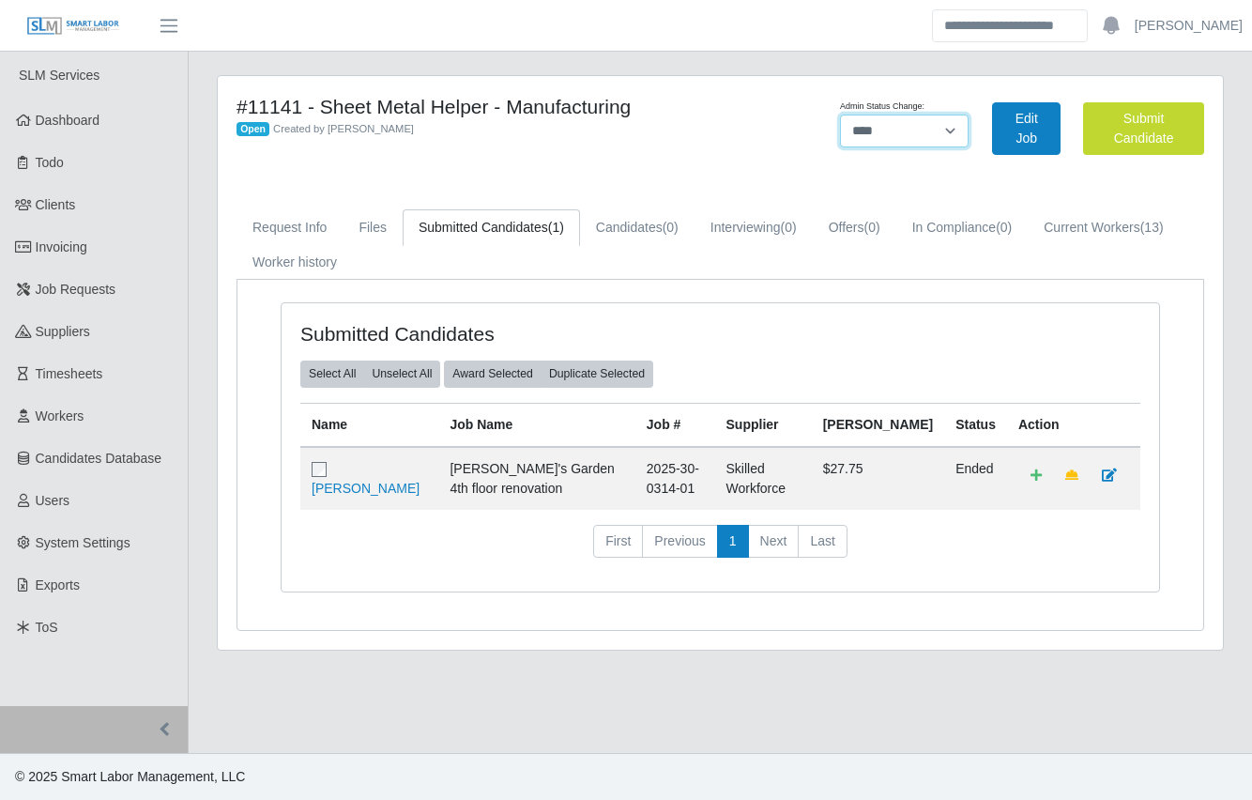
click at [900, 130] on select "******* **** ******" at bounding box center [905, 131] width 130 height 33
select select "******"
click at [970, 115] on select "******* **** ******" at bounding box center [905, 131] width 130 height 33
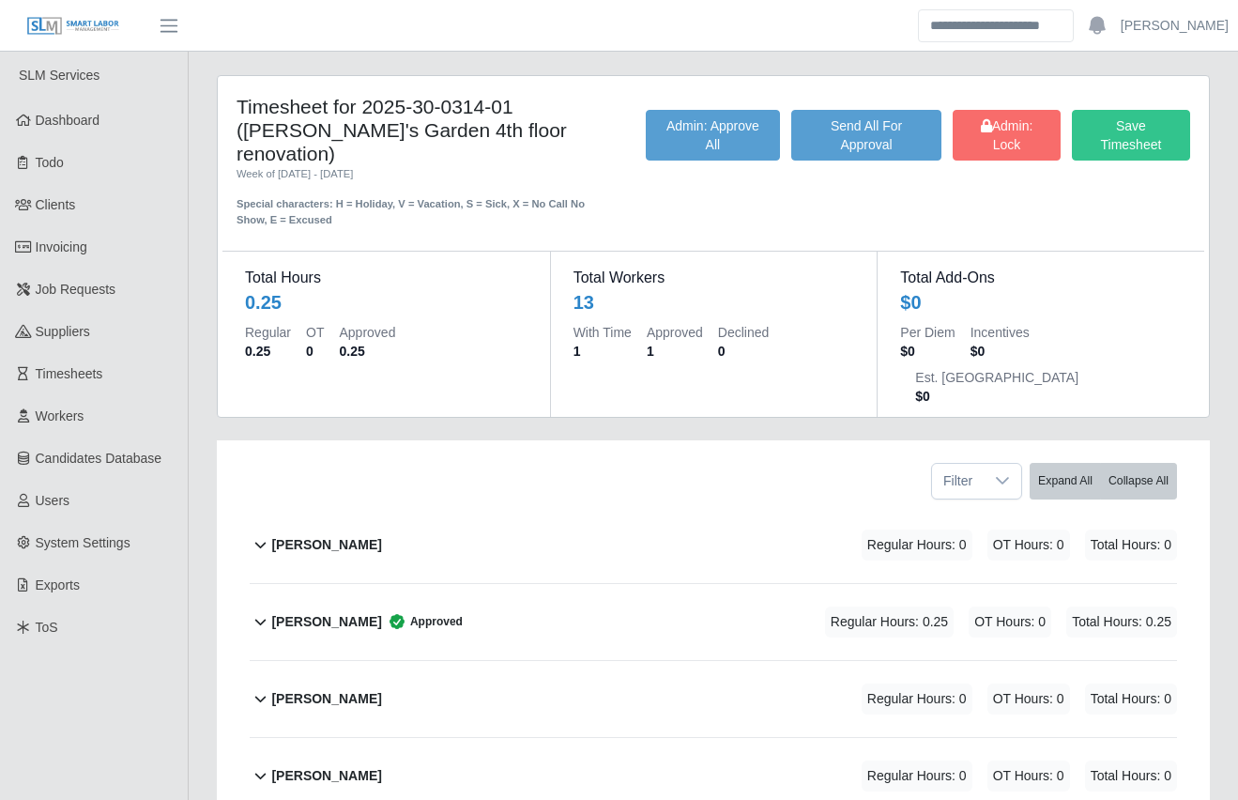
scroll to position [778, 0]
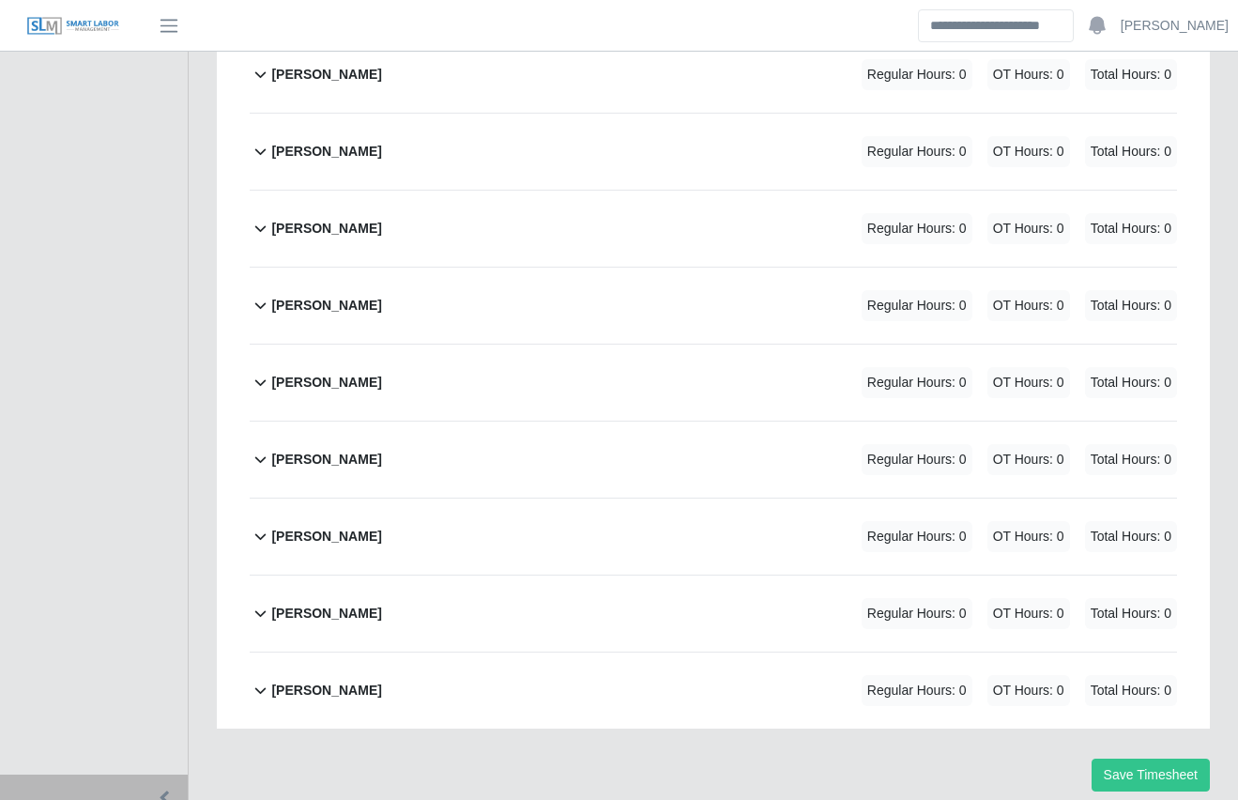
click at [199, 368] on div "Timesheet for 2025-30-0314-01 ([PERSON_NAME]'s Garden 4th floor renovation) Wee…" at bounding box center [713, 59] width 1049 height 1524
click at [199, 378] on div "Timesheet for 2025-30-0314-01 ([PERSON_NAME]'s Garden 4th floor renovation) Wee…" at bounding box center [713, 59] width 1049 height 1524
click at [197, 384] on div "Timesheet for 2025-30-0314-01 ([PERSON_NAME]'s Garden 4th floor renovation) Wee…" at bounding box center [713, 59] width 1049 height 1524
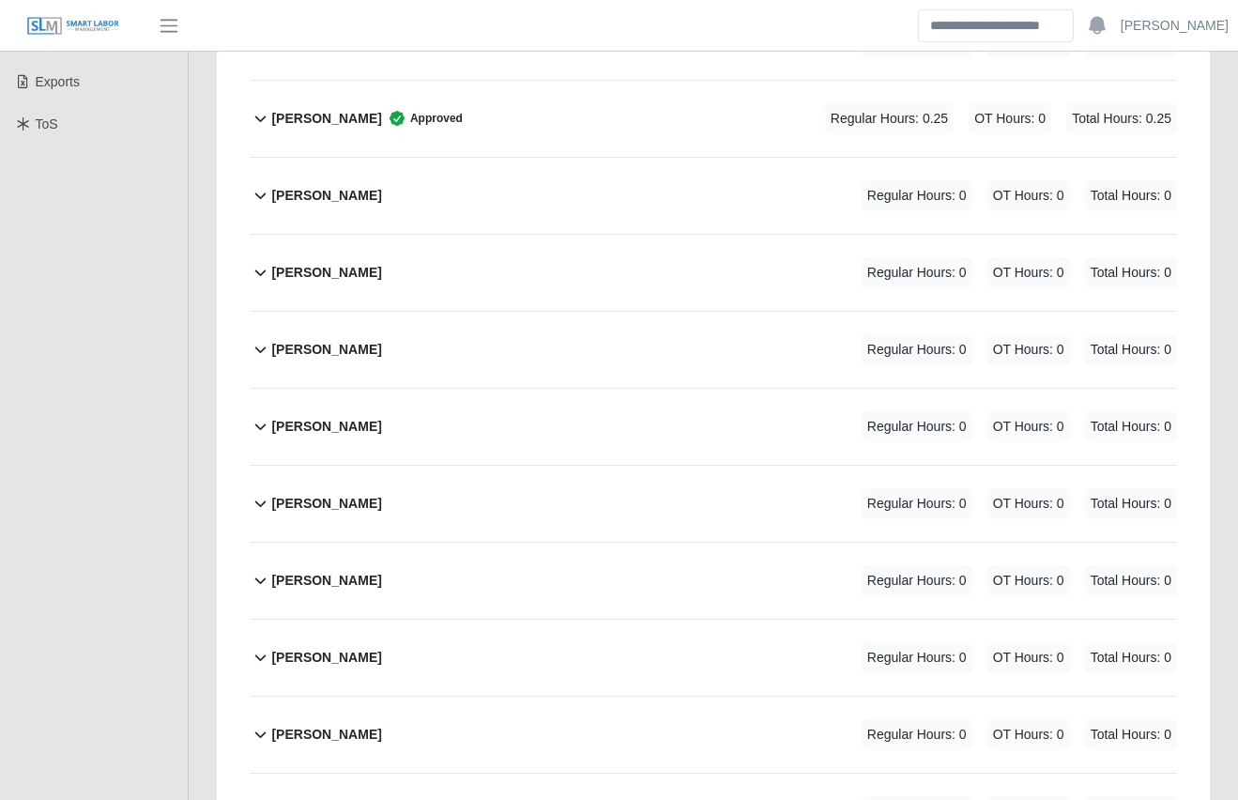
scroll to position [0, 0]
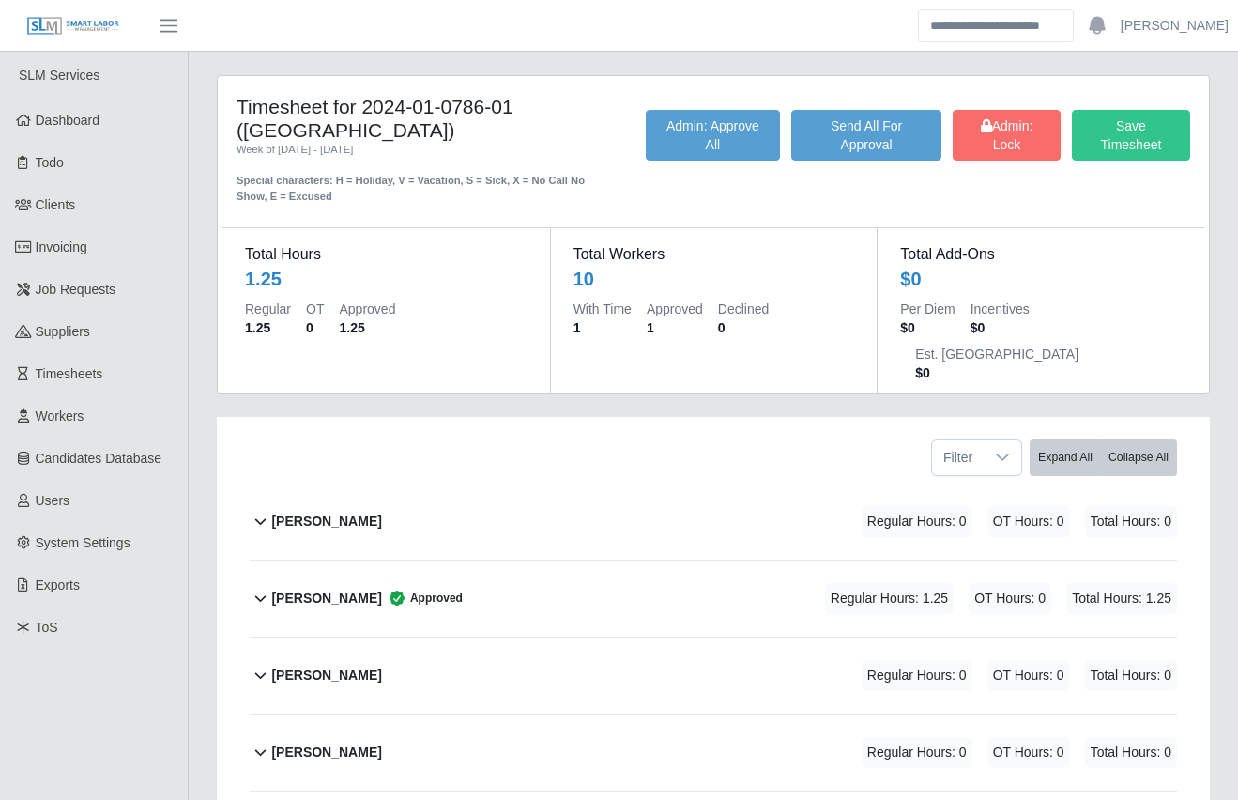
scroll to position [488, 0]
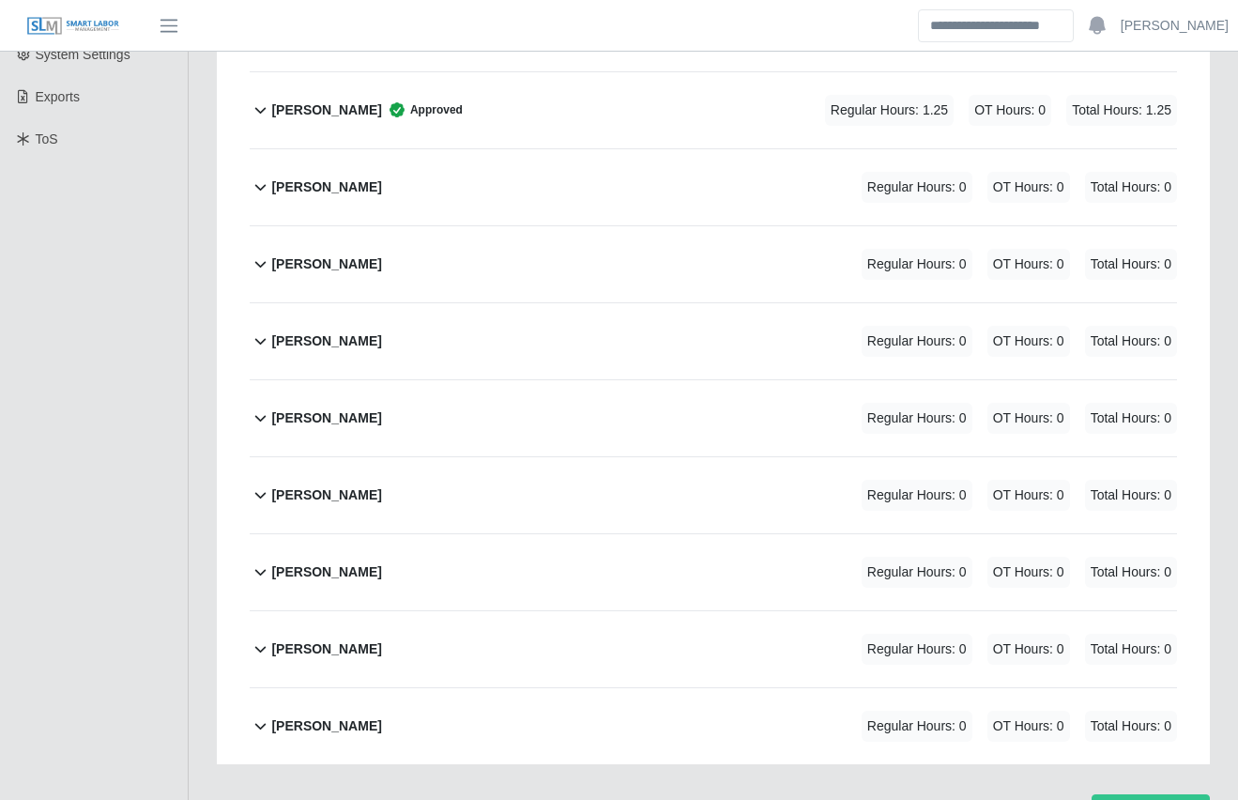
click at [503, 457] on div "Julio Hernandez Regular Hours: 0 OT Hours: 0 Total Hours: 0" at bounding box center [724, 495] width 906 height 76
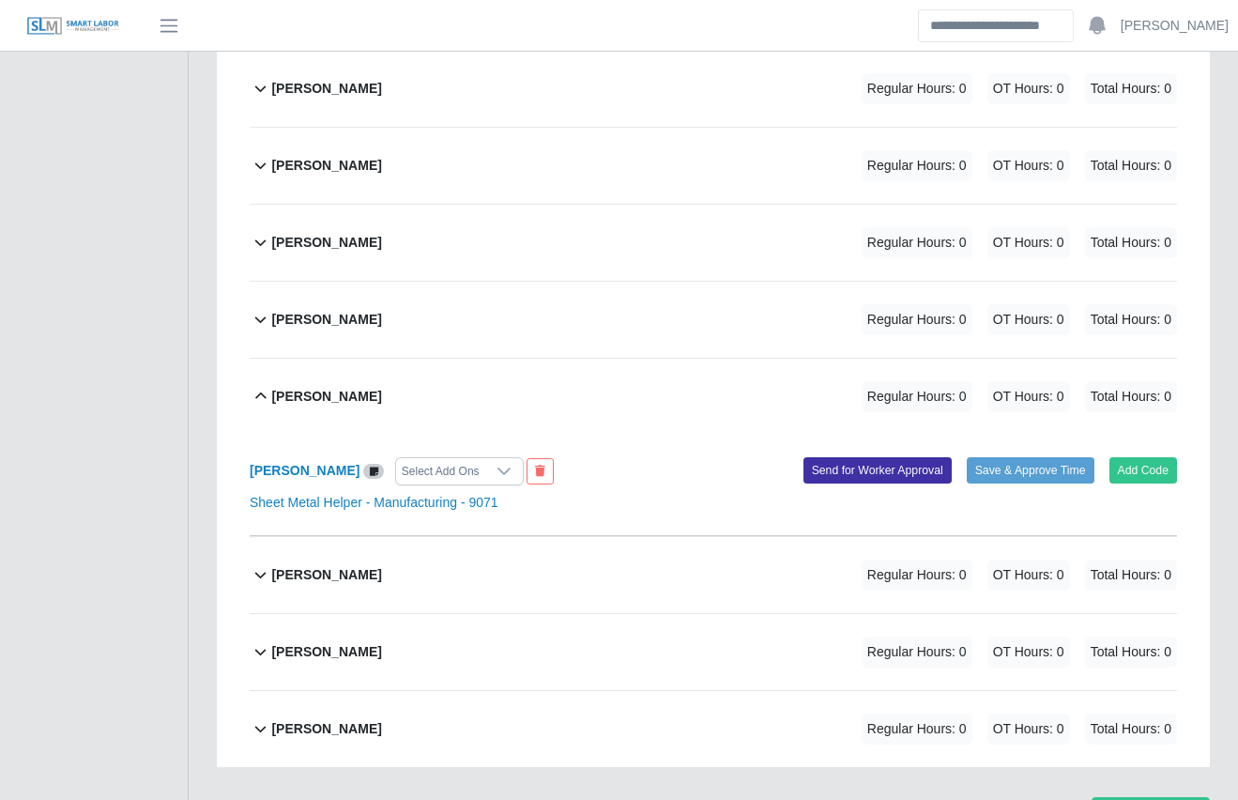
scroll to position [589, 0]
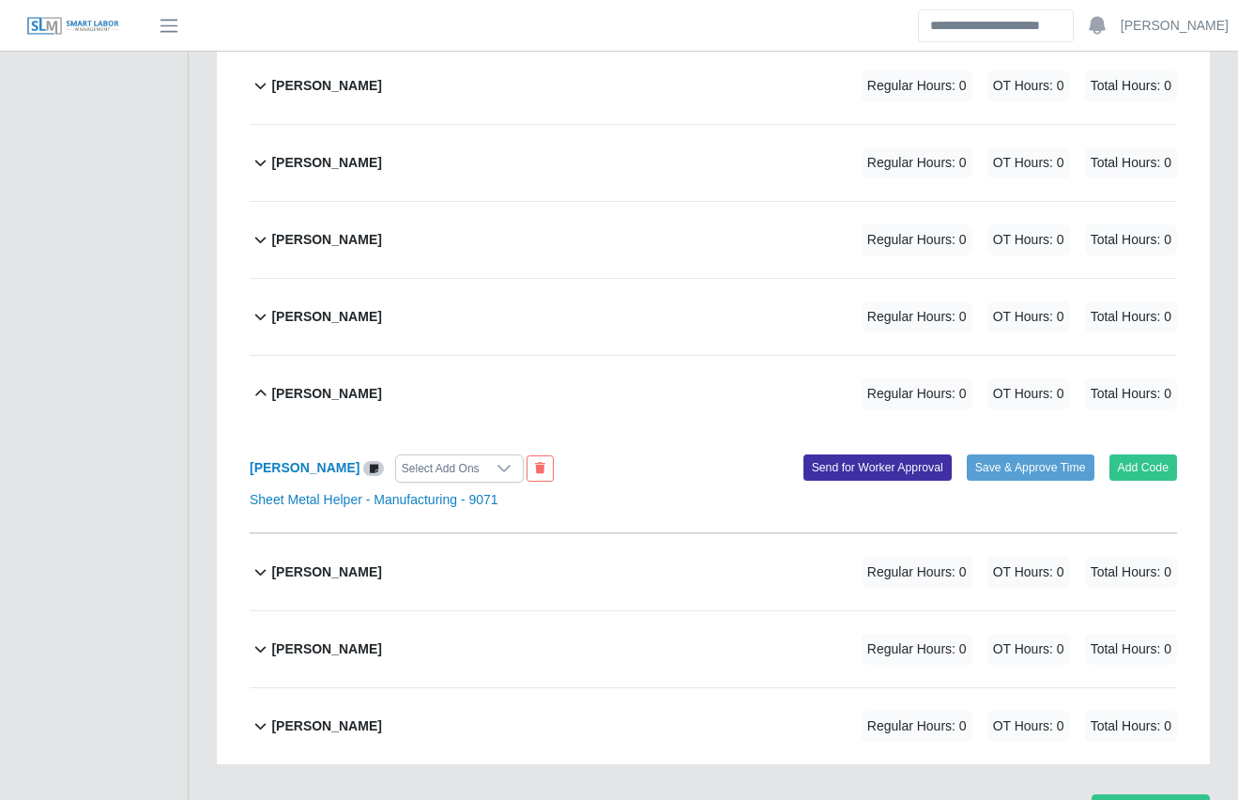
click at [774, 356] on div "Julio Hernandez Regular Hours: 0 OT Hours: 0 Total Hours: 0" at bounding box center [724, 394] width 906 height 76
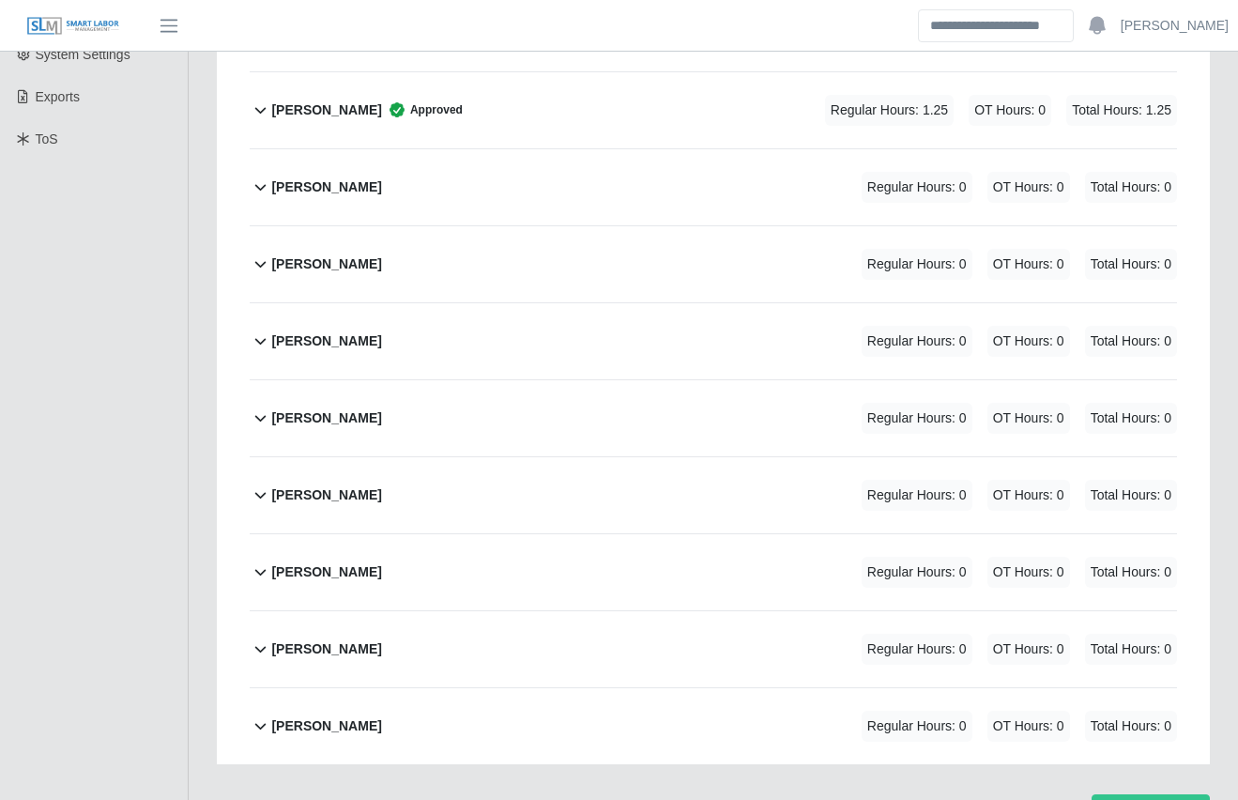
scroll to position [0, 0]
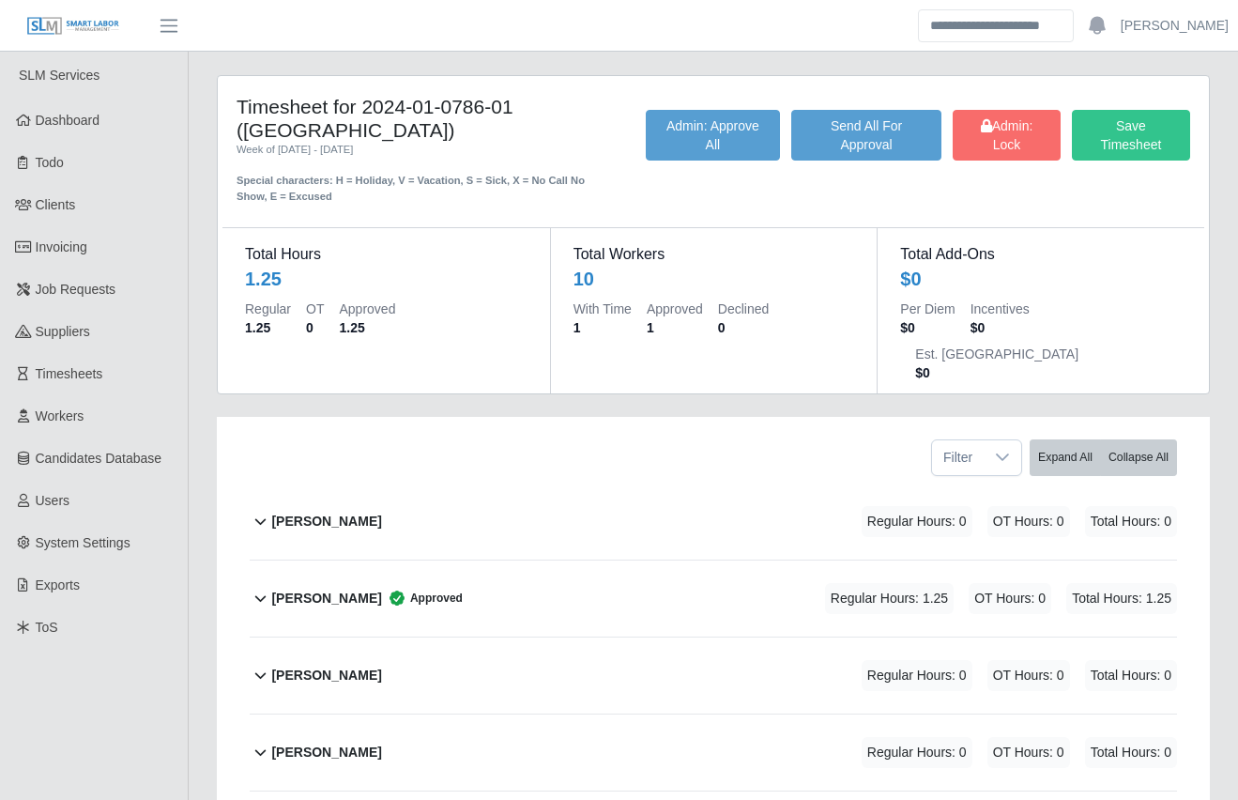
click at [621, 483] on div "Adonis Mcglothen Regular Hours: 0 OT Hours: 0 Total Hours: 0" at bounding box center [724, 521] width 906 height 76
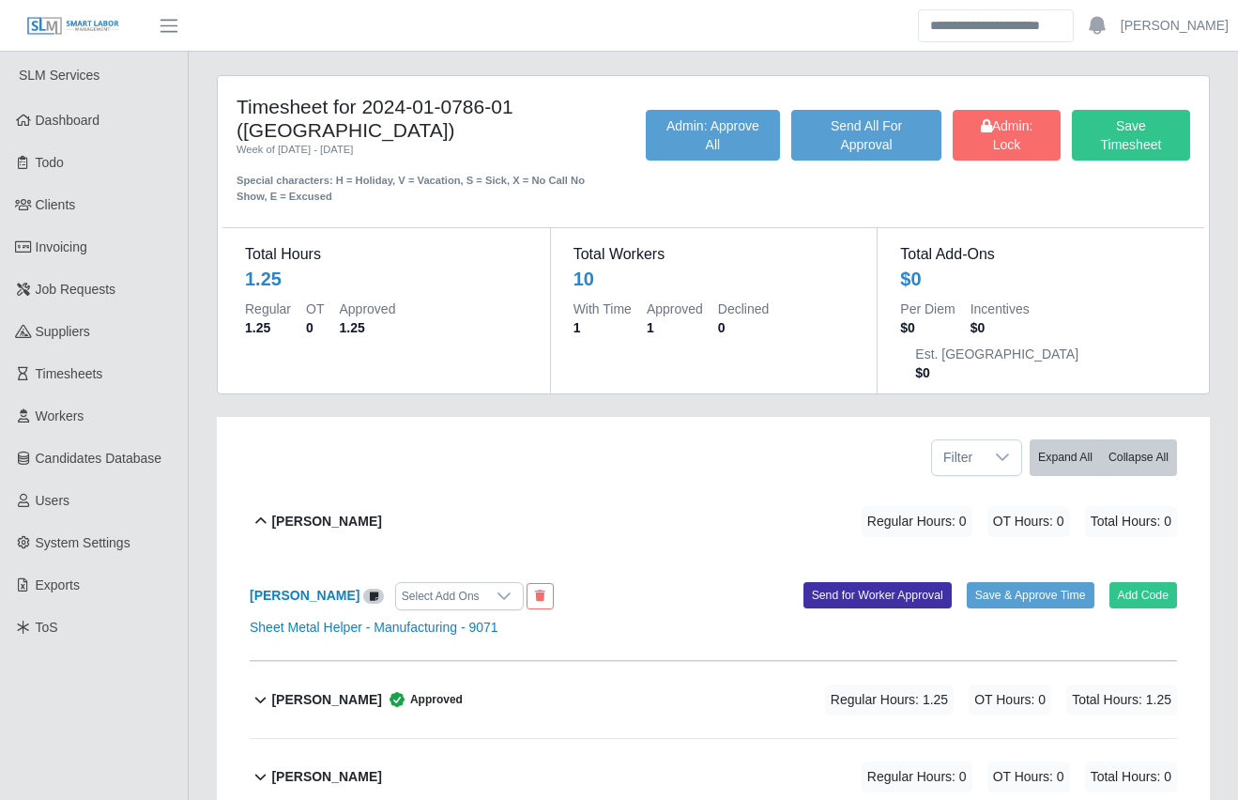
click at [206, 371] on div "Timesheet for 2024-01-0786-01 (Hendersonville Hospital) Week of 09/29/2025 - 10…" at bounding box center [713, 760] width 1021 height 1371
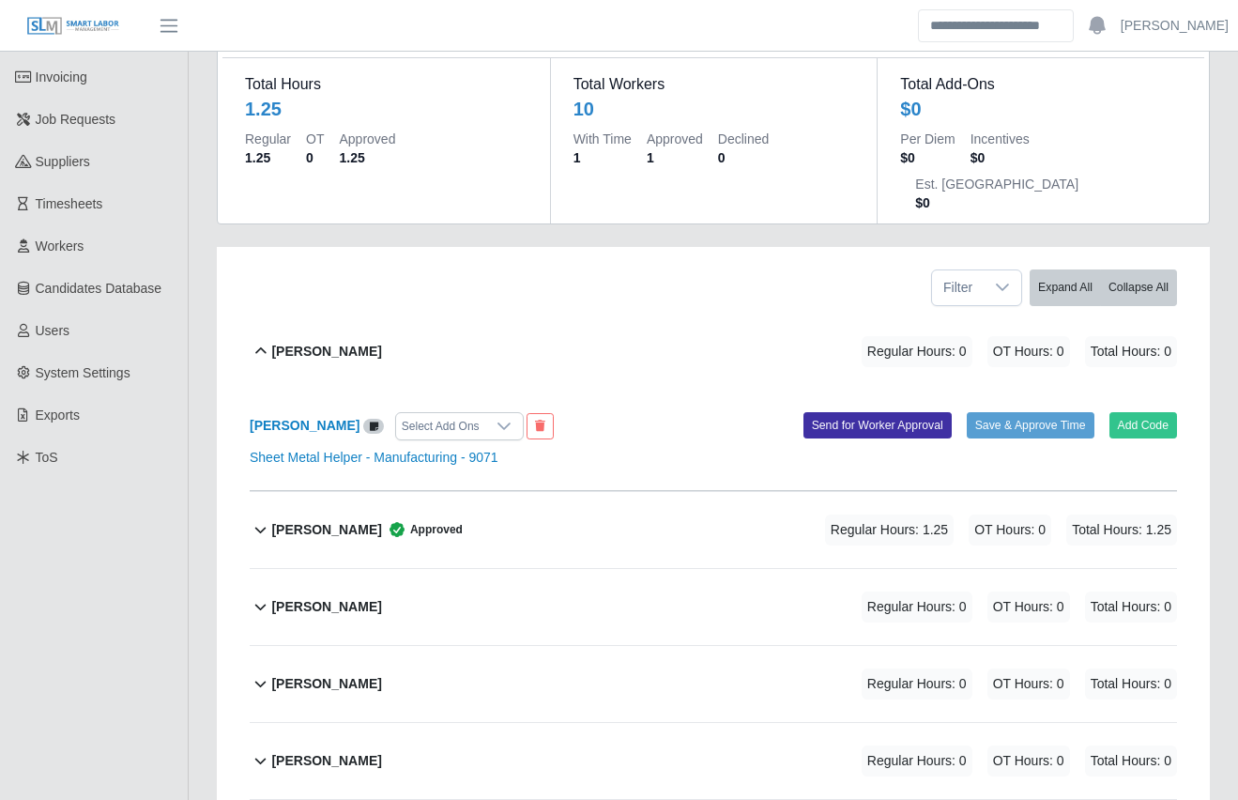
scroll to position [170, 0]
click at [568, 492] on div "Ariel Robles Galindo Approved Regular Hours: 1.25 OT Hours: 0 Total Hours: 1.25" at bounding box center [724, 530] width 906 height 76
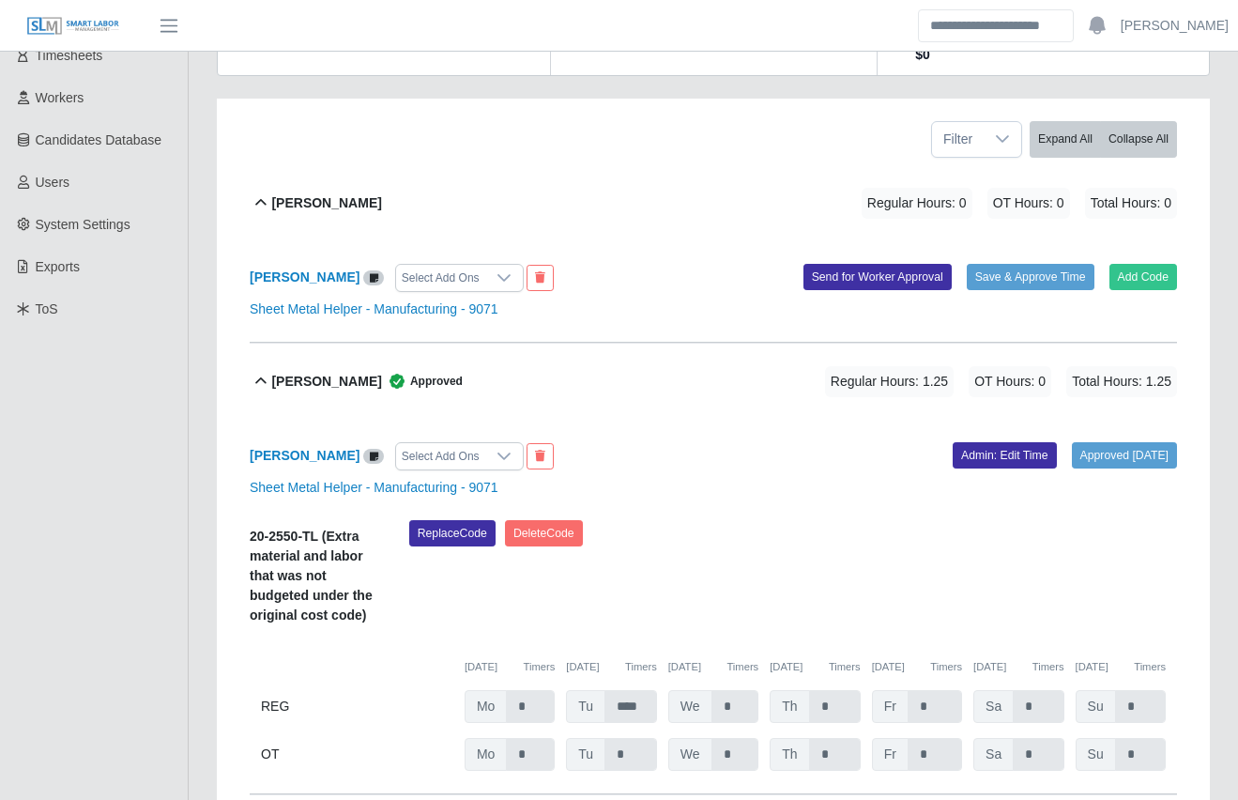
scroll to position [321, 0]
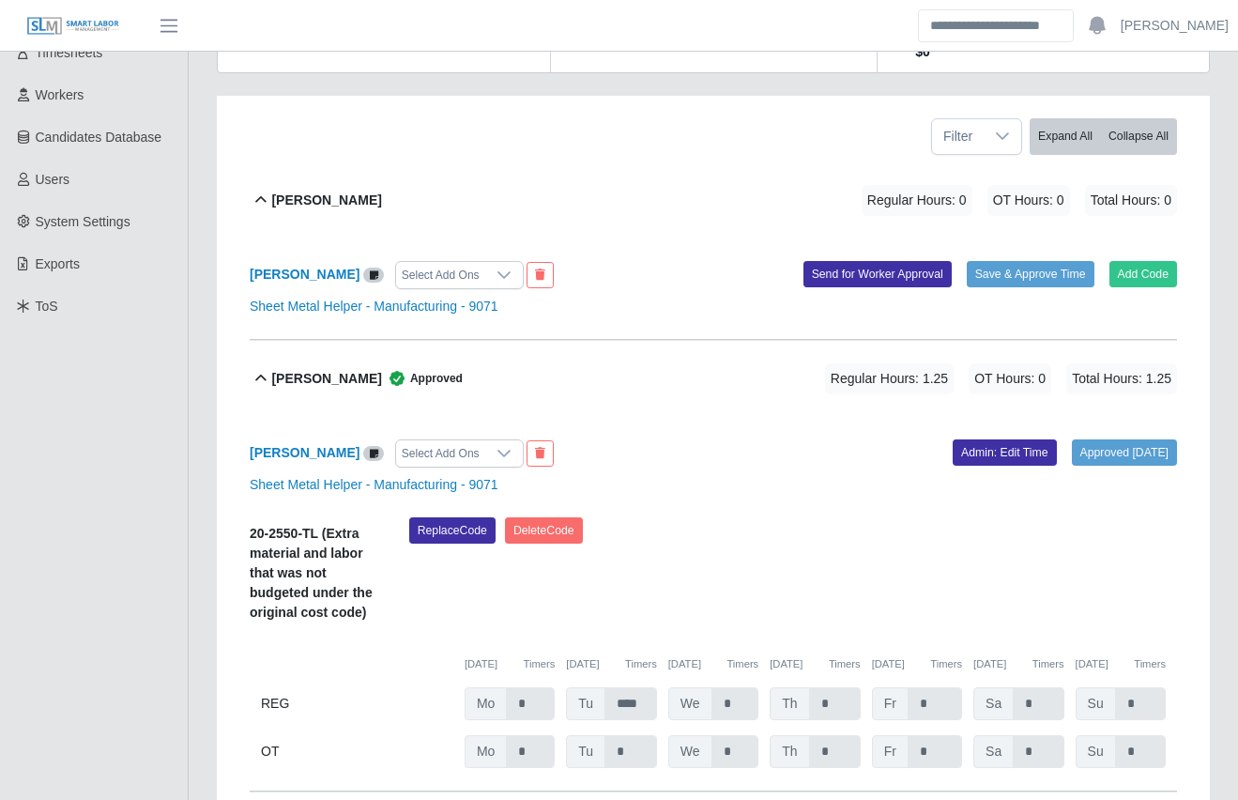
click at [648, 341] on div "Ariel Robles Galindo Approved Regular Hours: 1.25 OT Hours: 0 Total Hours: 1.25" at bounding box center [724, 379] width 906 height 76
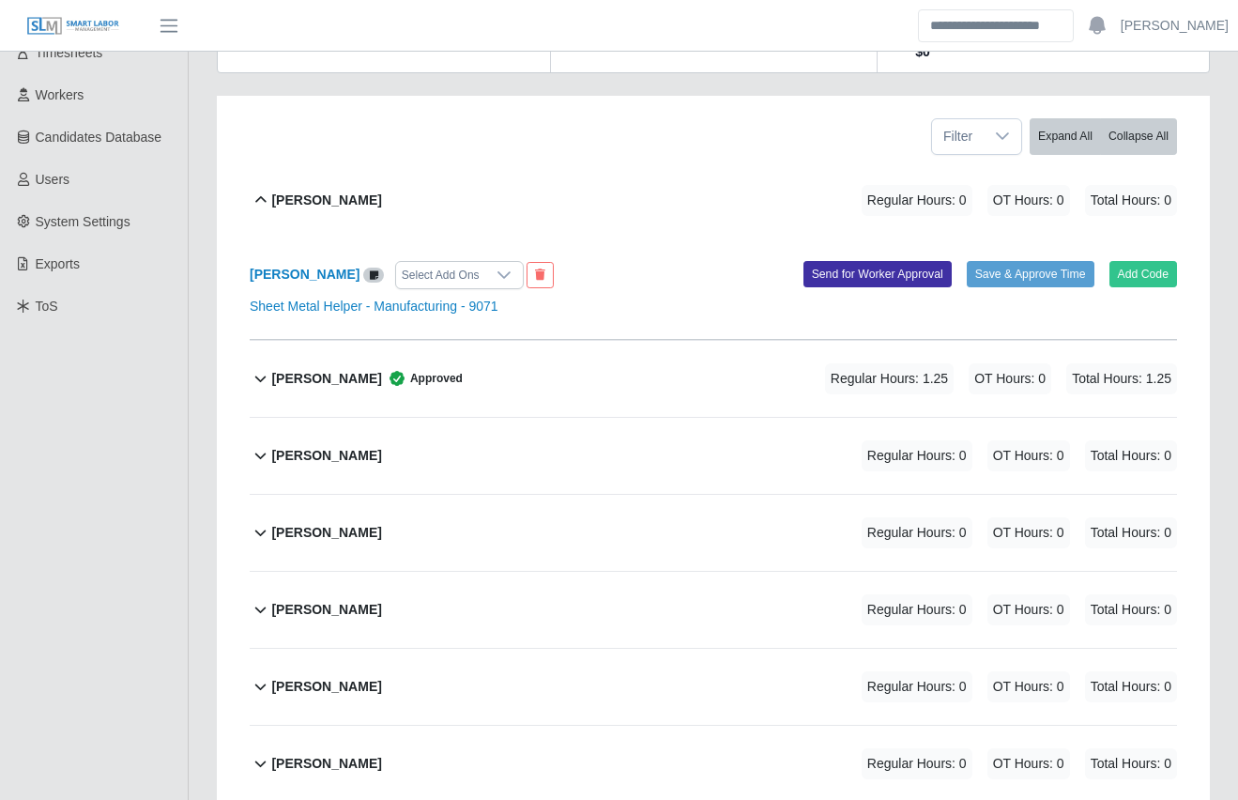
scroll to position [0, 0]
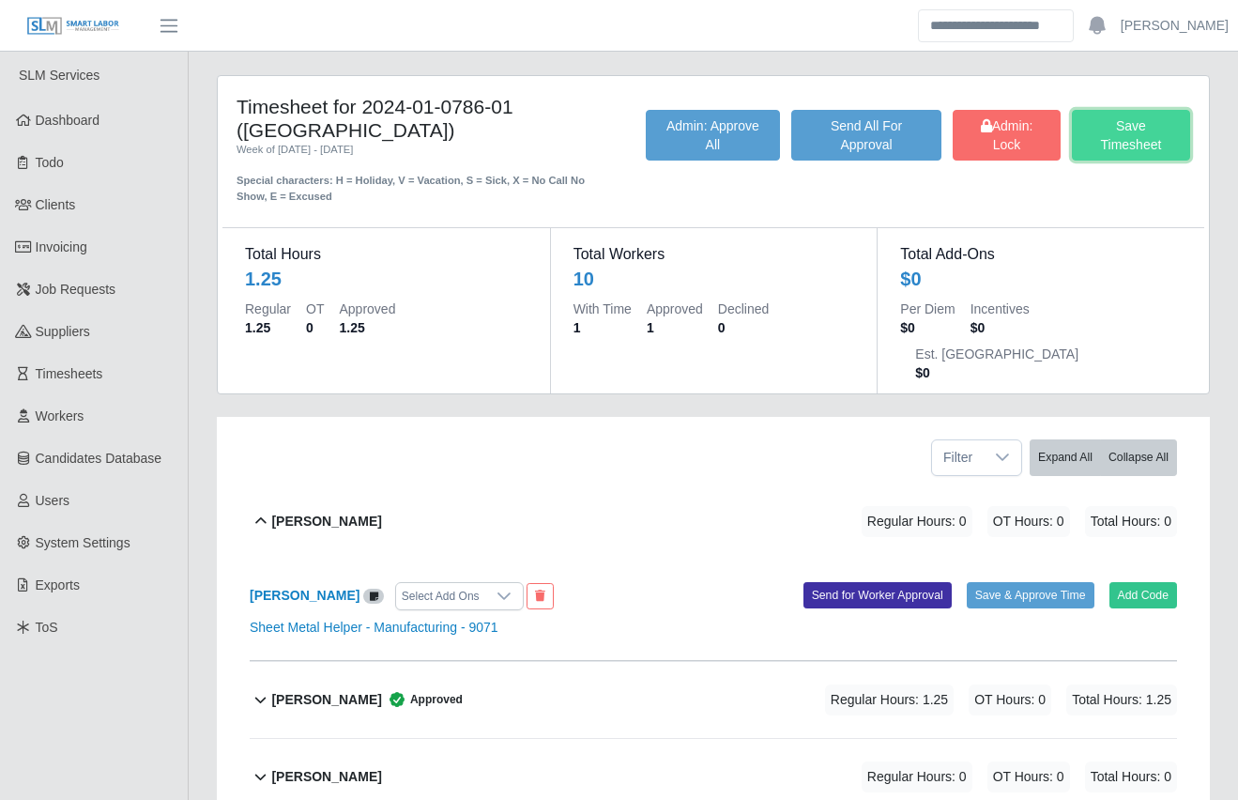
click at [1150, 146] on button "Save Timesheet" at bounding box center [1131, 135] width 118 height 51
click at [201, 552] on div "Timesheet for 2024-01-0786-01 (Hendersonville Hospital) Week of 09/29/2025 - 10…" at bounding box center [713, 760] width 1049 height 1371
click at [200, 597] on div "Timesheet for 2024-01-0786-01 (Hendersonville Hospital) Week of 09/29/2025 - 10…" at bounding box center [713, 760] width 1049 height 1371
click at [198, 602] on div "Timesheet for 2024-01-0786-01 (Hendersonville Hospital) Week of 09/29/2025 - 10…" at bounding box center [713, 760] width 1049 height 1371
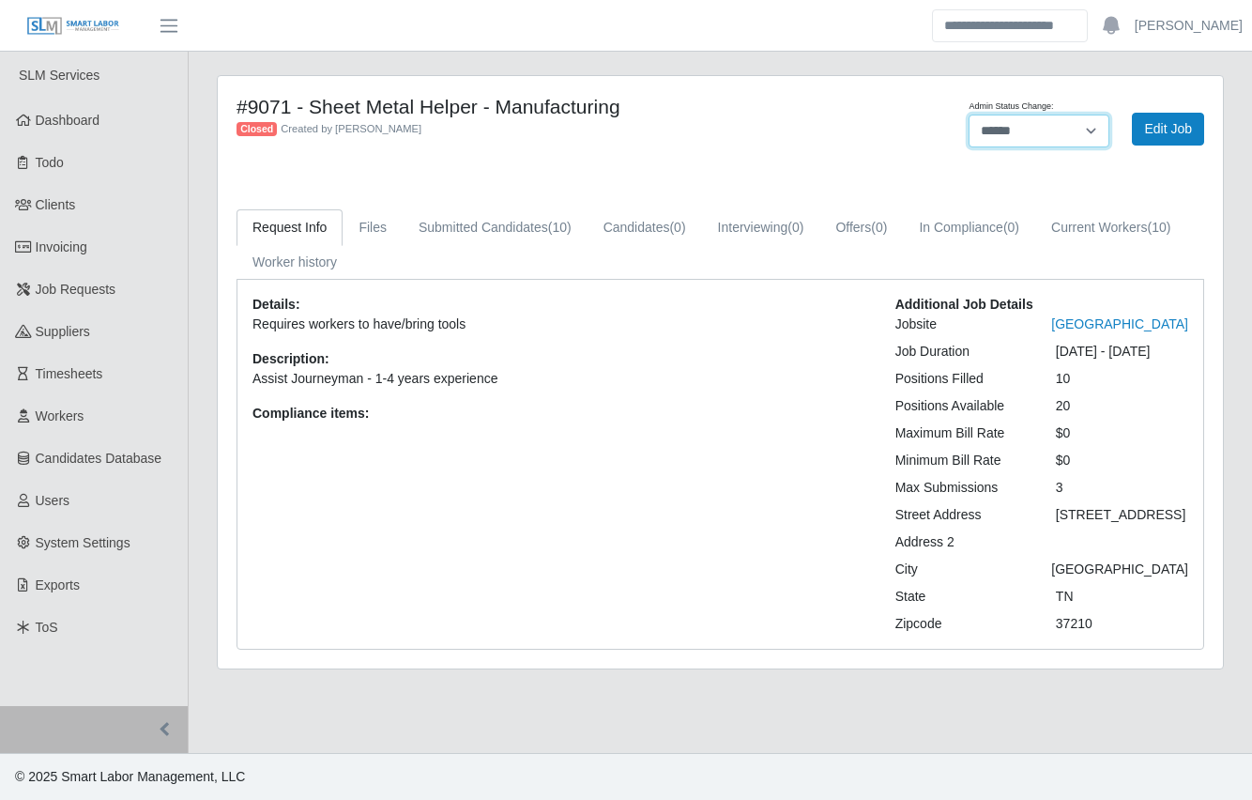
click at [1016, 129] on select "******* **** ******" at bounding box center [1039, 131] width 141 height 33
select select "****"
click at [969, 115] on select "******* **** ******" at bounding box center [1039, 131] width 141 height 33
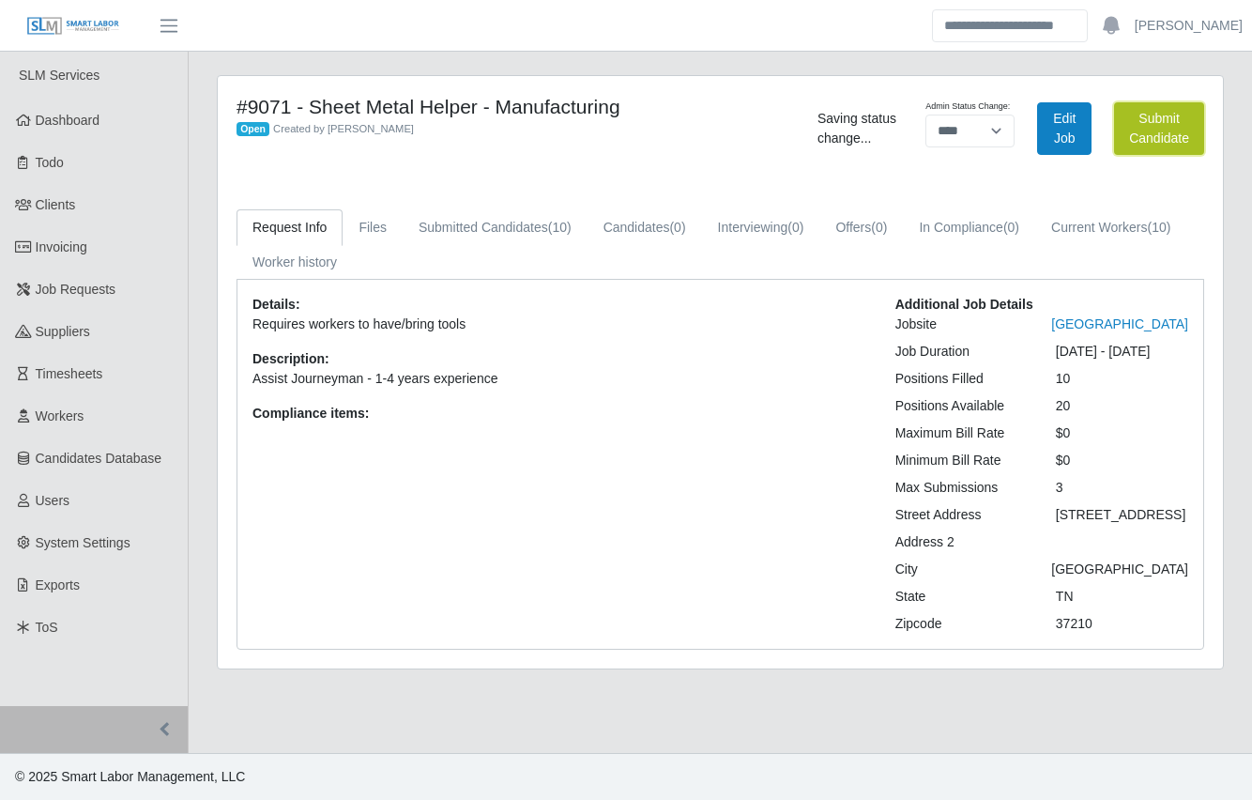
click at [1164, 115] on button "Submit Candidate" at bounding box center [1159, 128] width 90 height 53
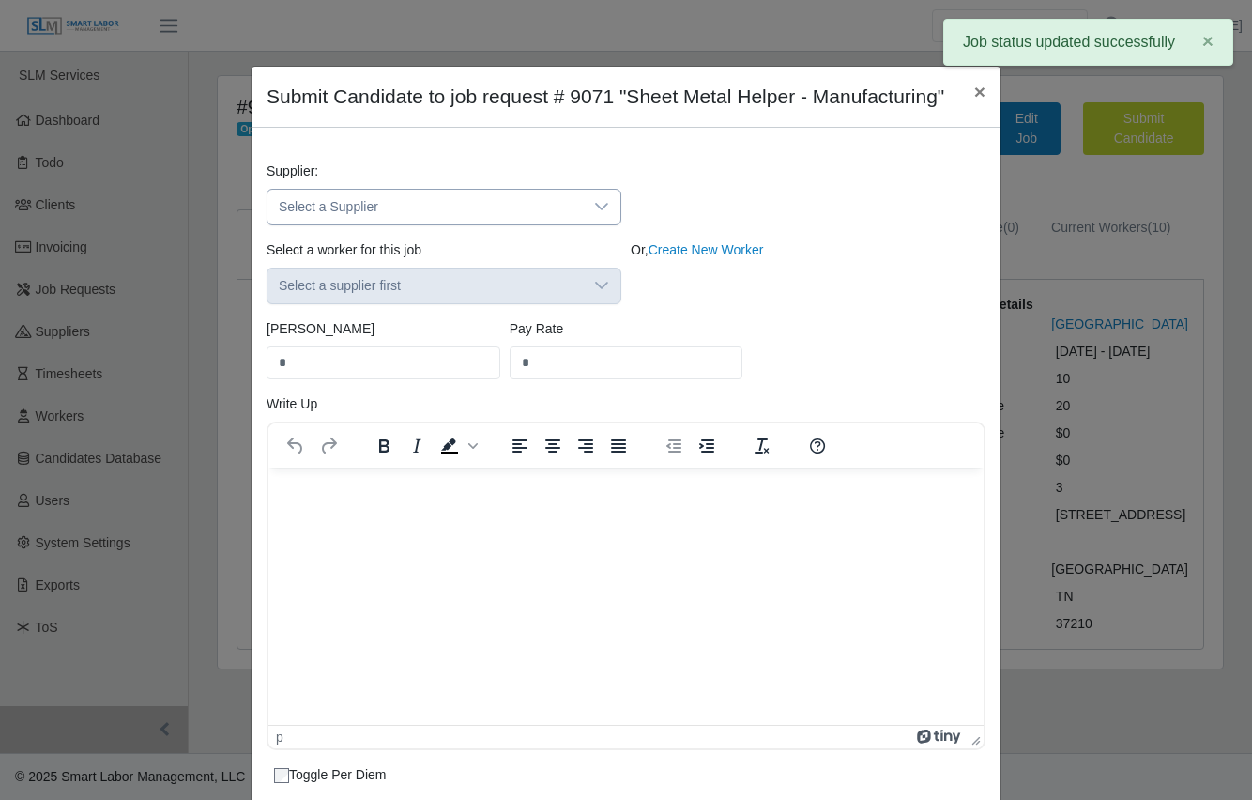
click at [509, 219] on span "Select a Supplier" at bounding box center [425, 207] width 315 height 35
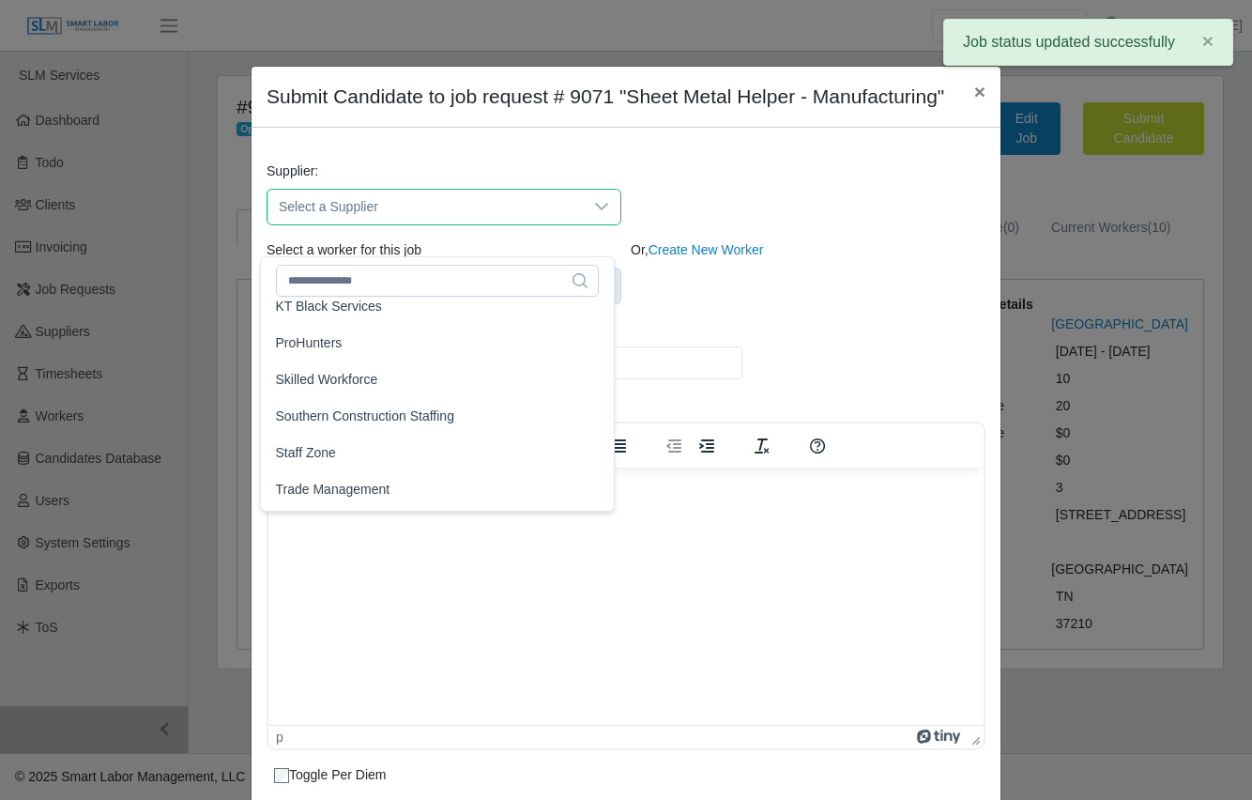
scroll to position [271, 0]
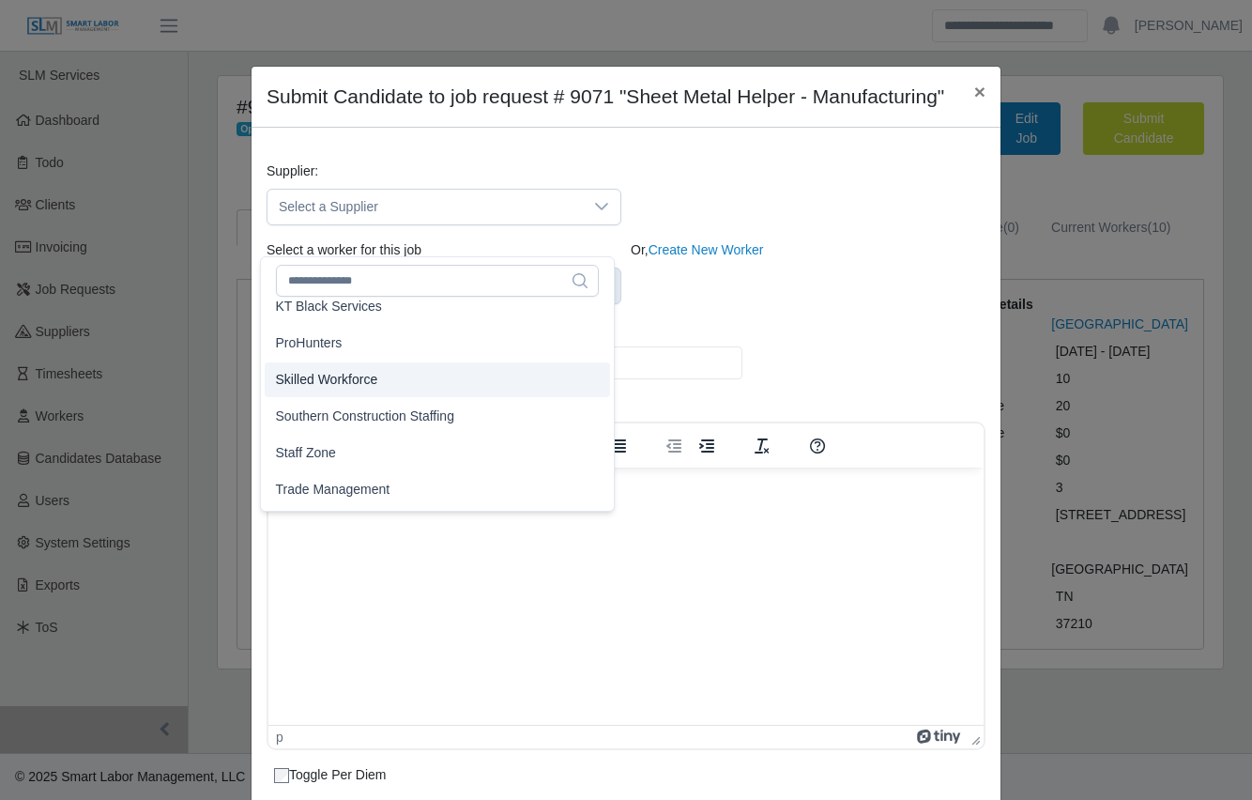
drag, startPoint x: 330, startPoint y: 361, endPoint x: 331, endPoint y: 381, distance: 19.7
click at [331, 381] on ul "Aerotek CCS Construction Staffing CGS - Construction Group Staffing Finish Line…" at bounding box center [437, 343] width 353 height 628
click at [331, 381] on span "Skilled Workforce" at bounding box center [327, 380] width 102 height 20
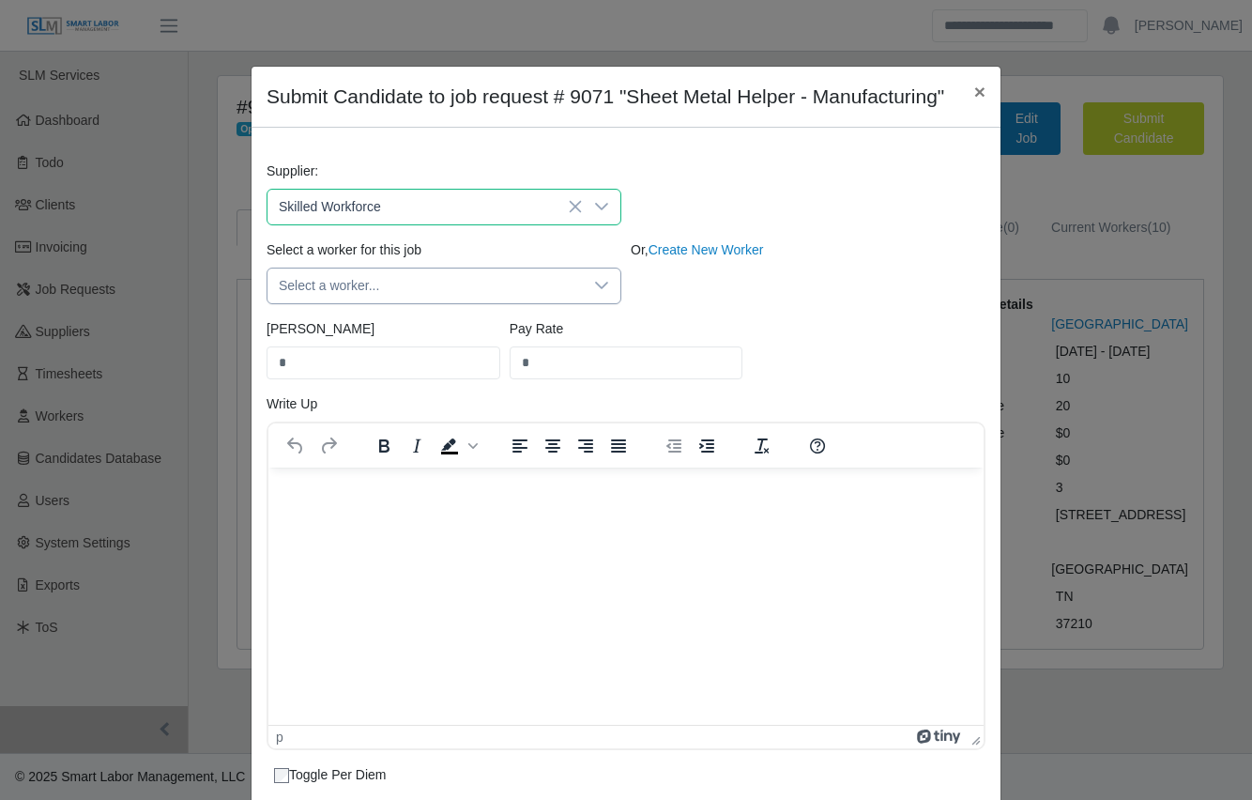
click at [419, 303] on span "Select a worker..." at bounding box center [425, 285] width 315 height 35
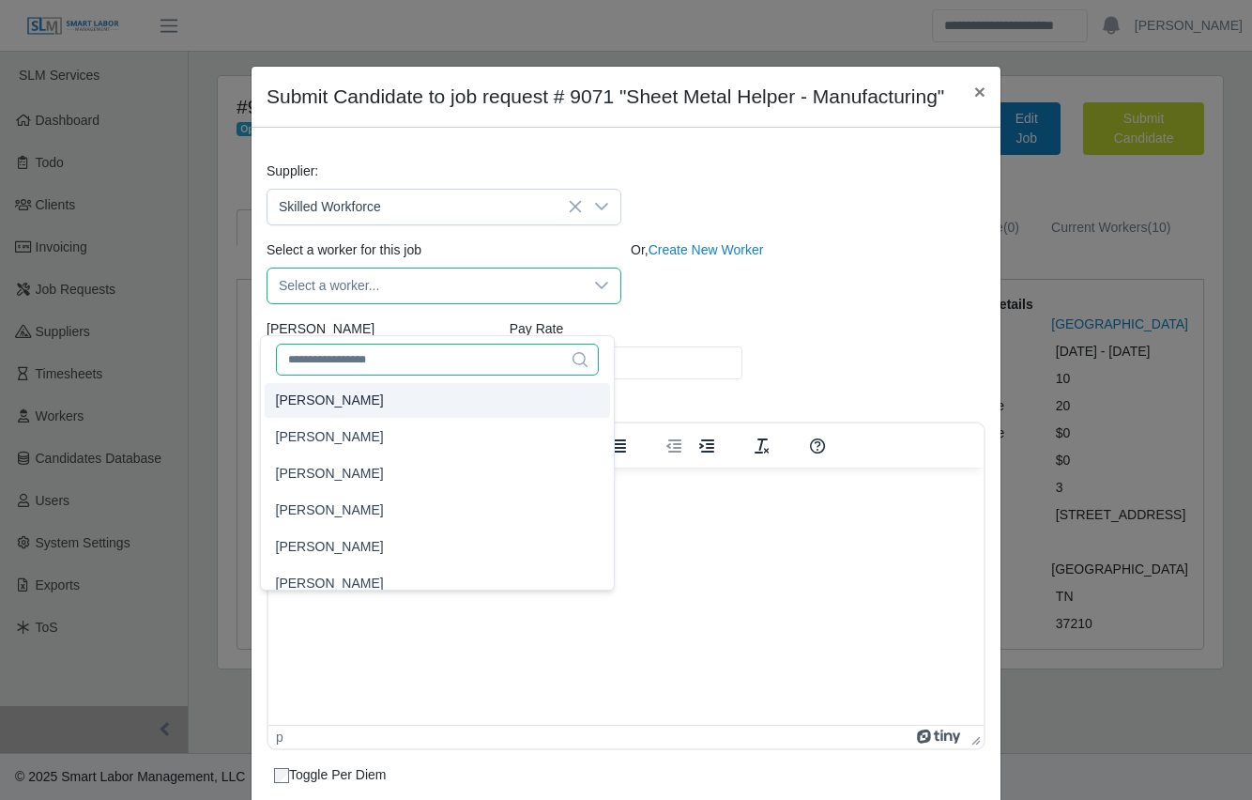
click at [388, 355] on input "text" at bounding box center [437, 360] width 323 height 32
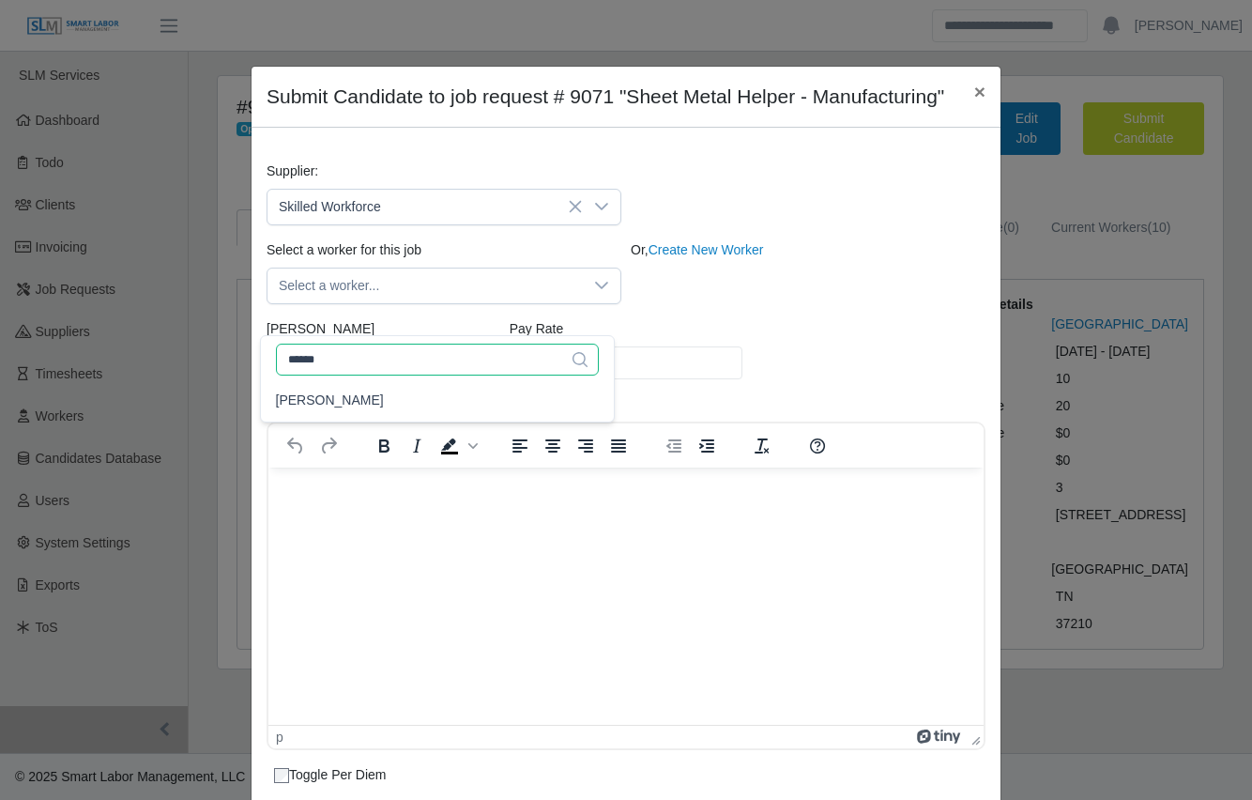
type input "******"
type input "*****"
type input "****"
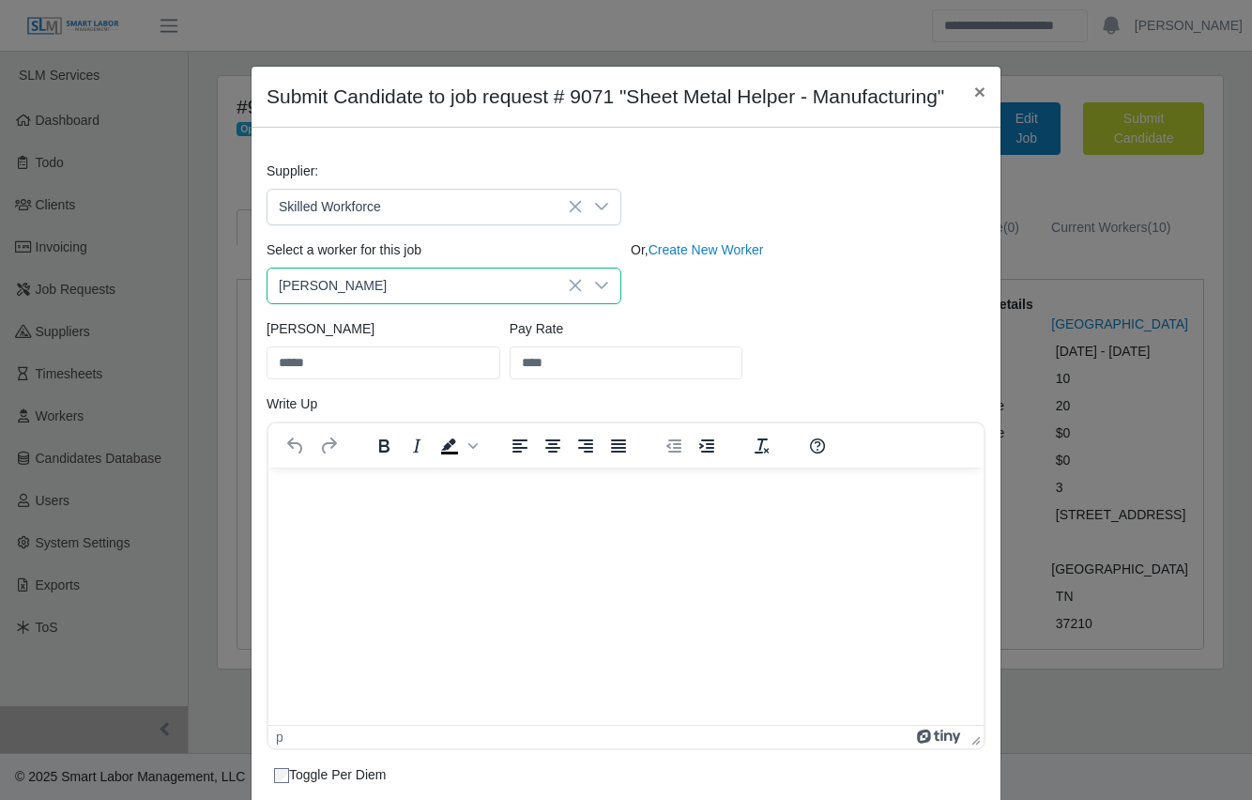
click at [372, 400] on li "Jordan Norman" at bounding box center [437, 400] width 345 height 35
click at [887, 384] on div "Bill Rate ***** Pay Rate ****" at bounding box center [626, 356] width 728 height 75
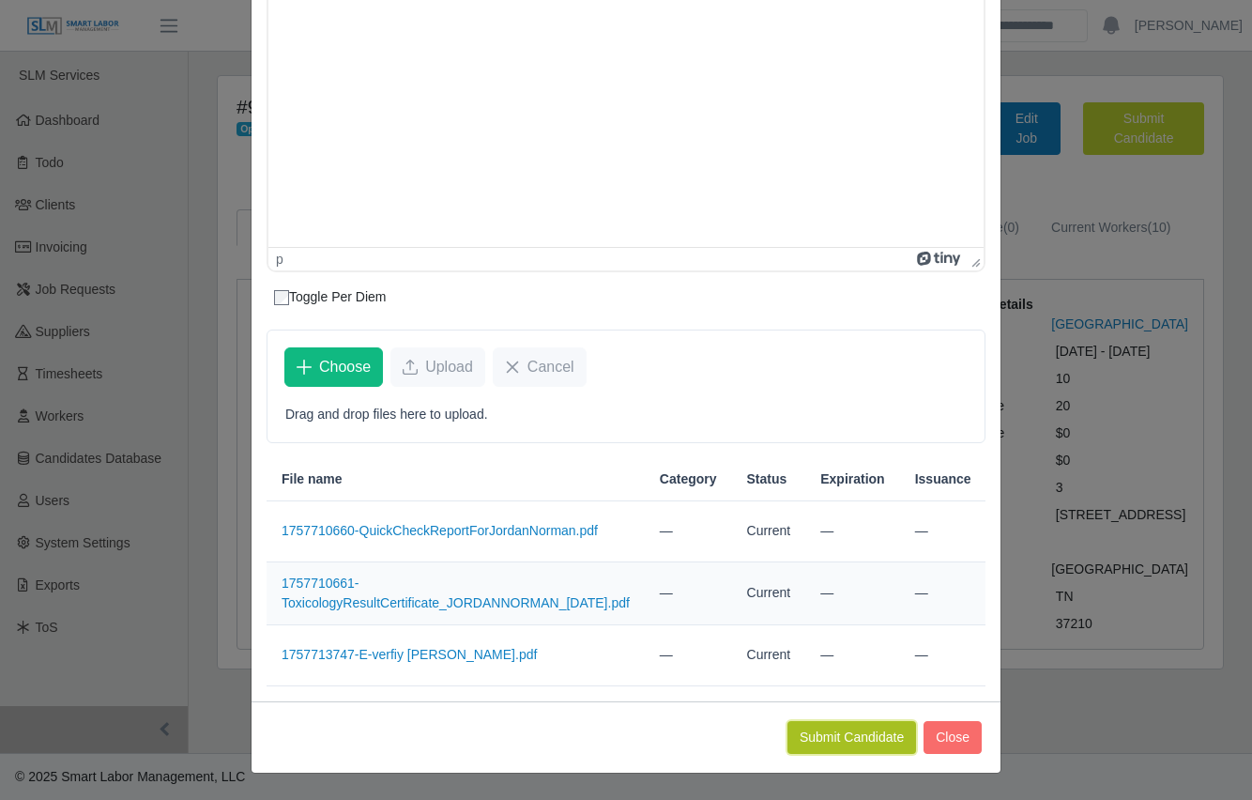
click at [821, 735] on button "Submit Candidate" at bounding box center [852, 737] width 129 height 33
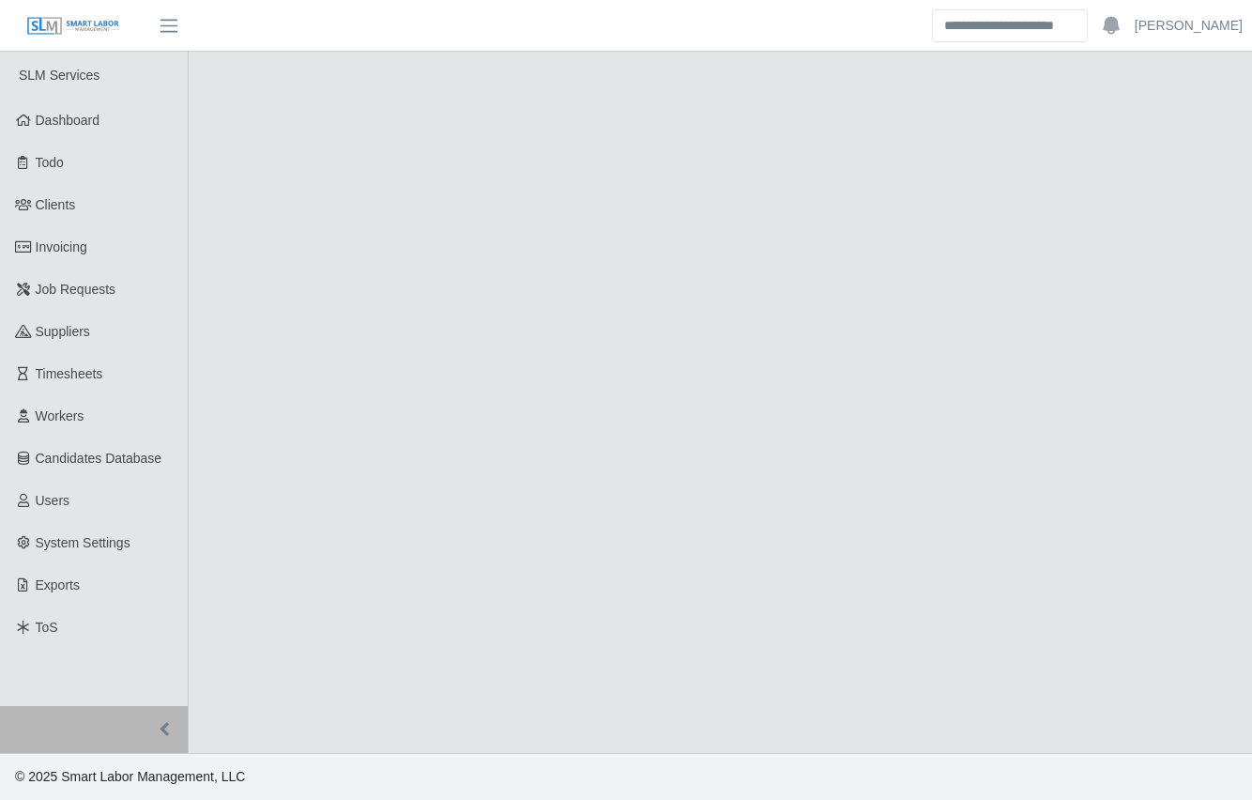
select select "****"
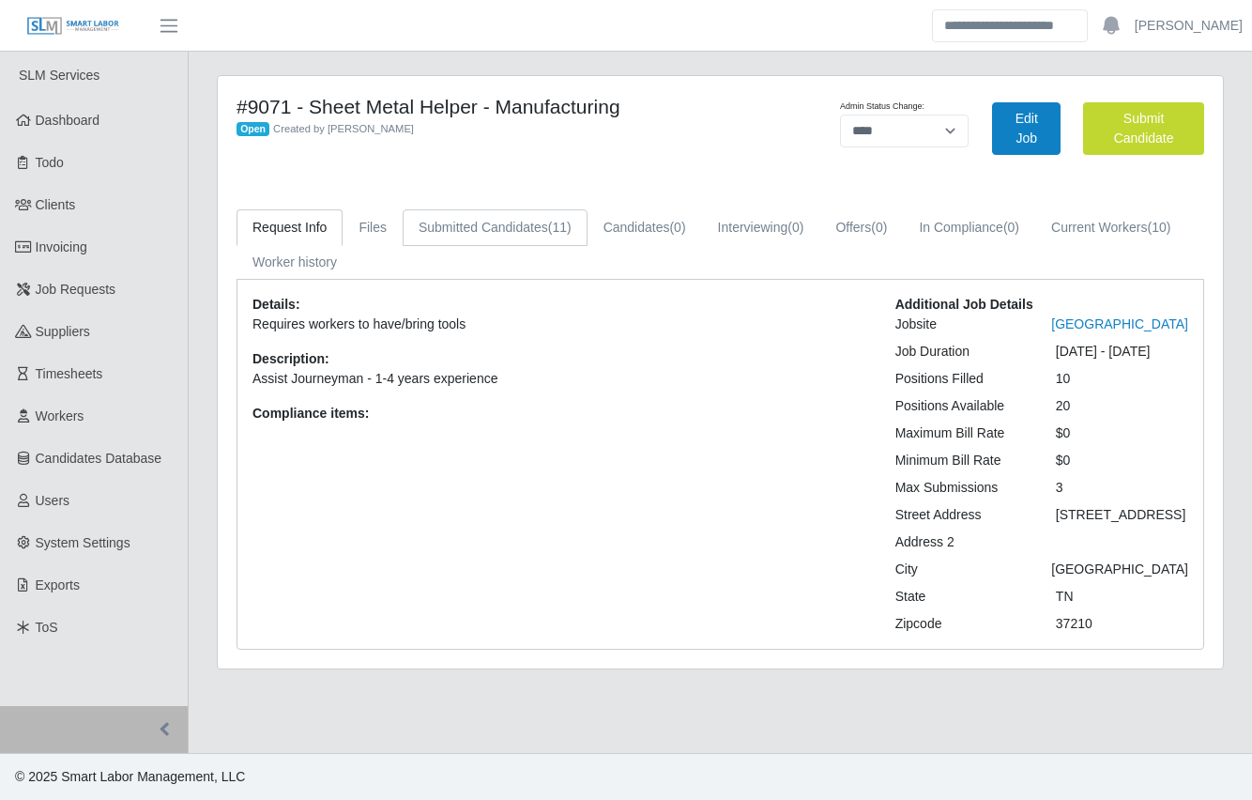
click at [483, 230] on link "Submitted Candidates (11)" at bounding box center [495, 227] width 185 height 37
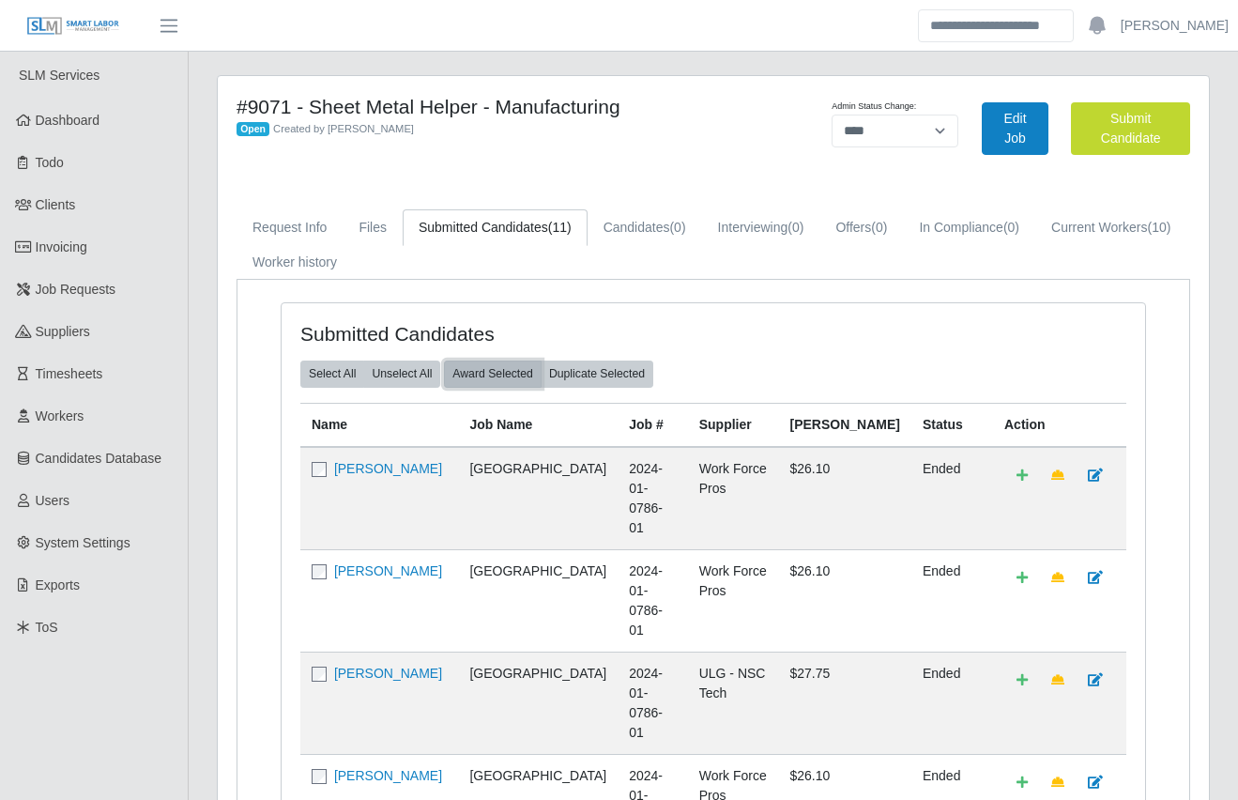
click at [483, 373] on button "Award Selected" at bounding box center [493, 373] width 98 height 26
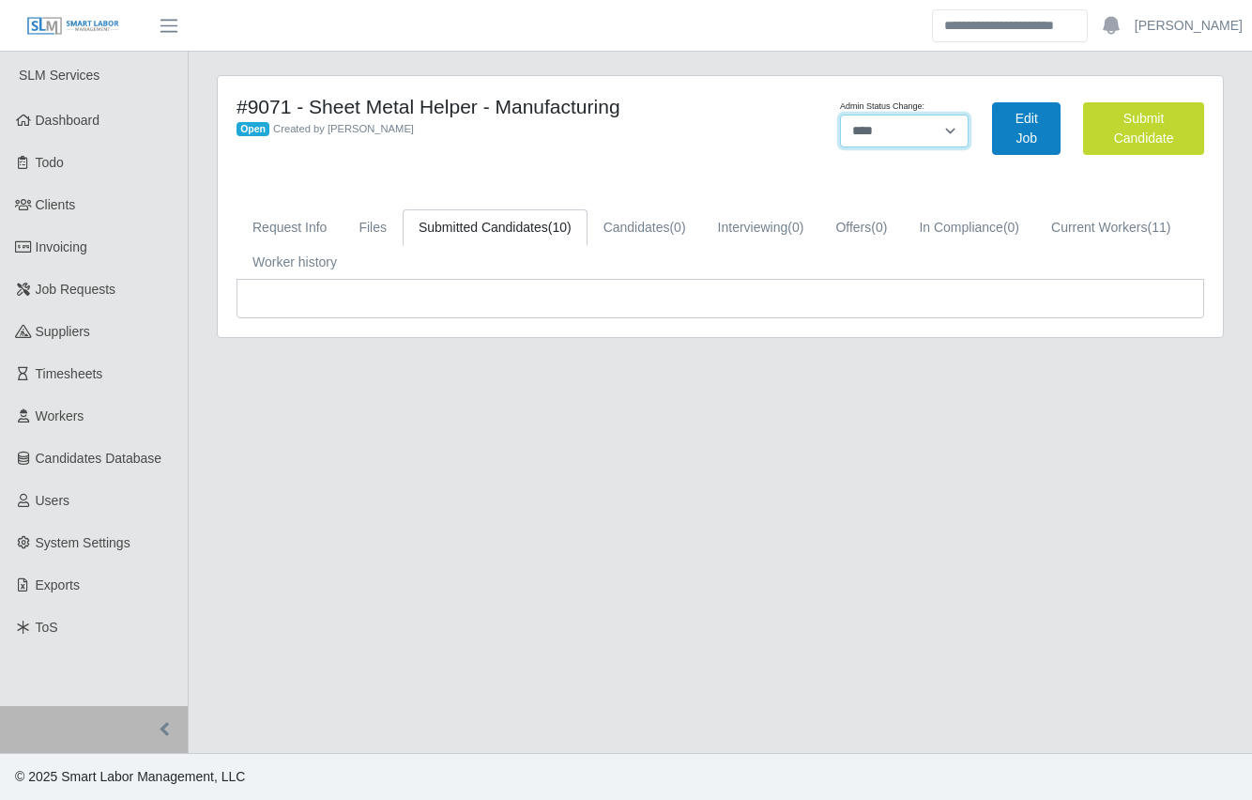
click at [886, 129] on select "******* **** ******" at bounding box center [905, 131] width 130 height 33
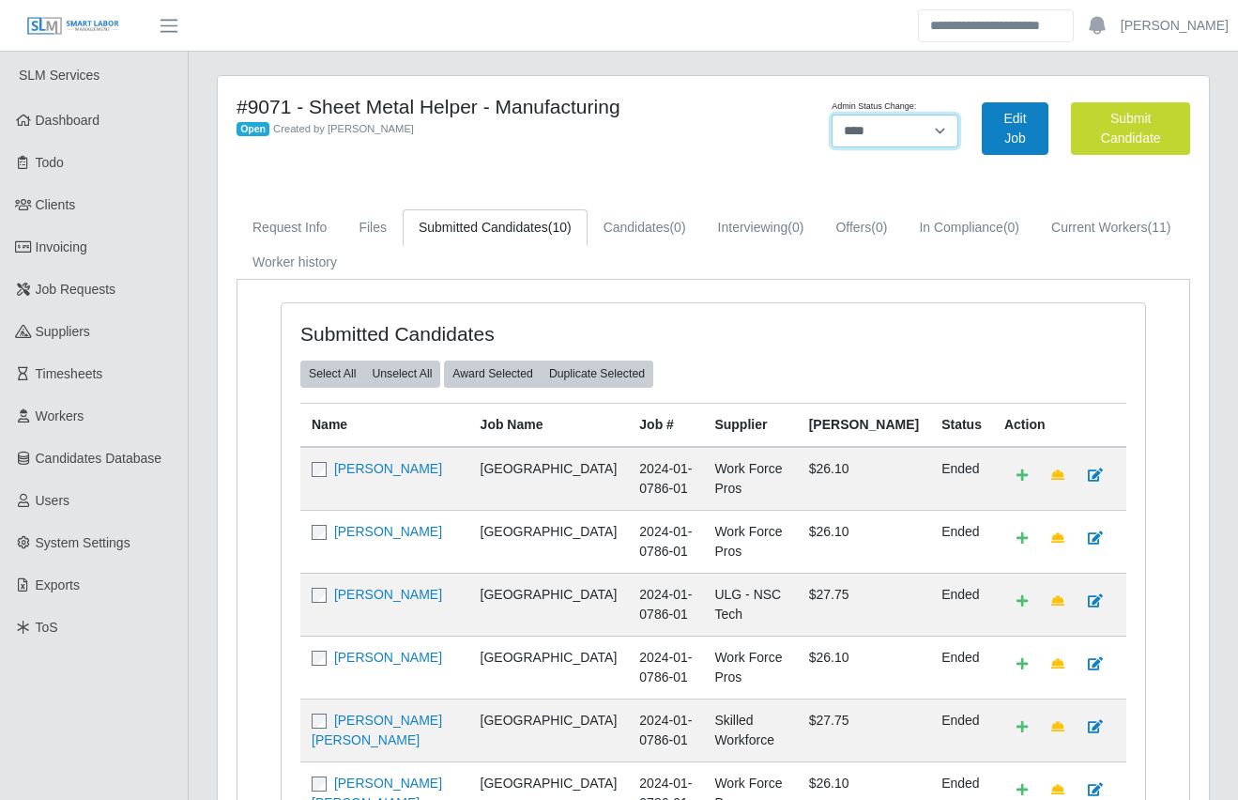
select select "******"
click at [958, 115] on select "******* **** ******" at bounding box center [895, 131] width 127 height 33
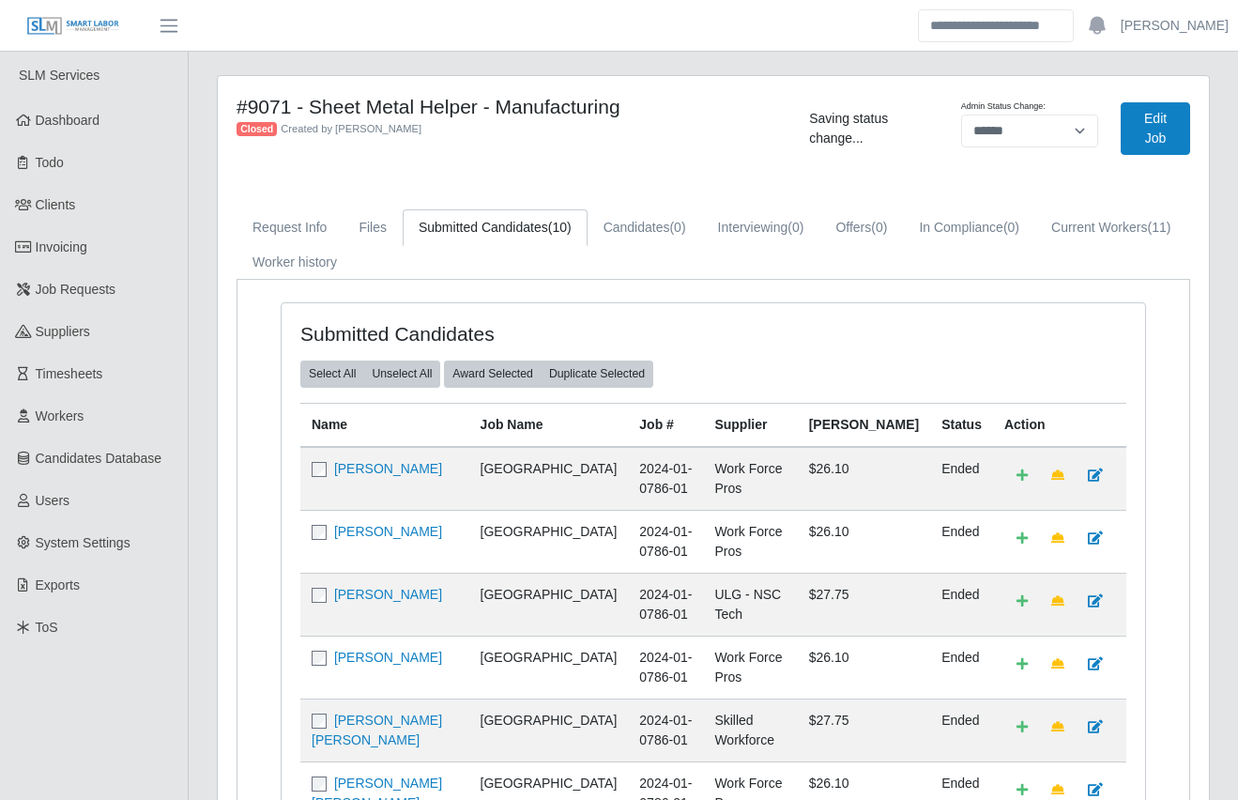
click at [737, 148] on div "#9071 - Sheet Metal Helper - Manufacturing Closed Created by Nicholas Free" at bounding box center [508, 129] width 573 height 68
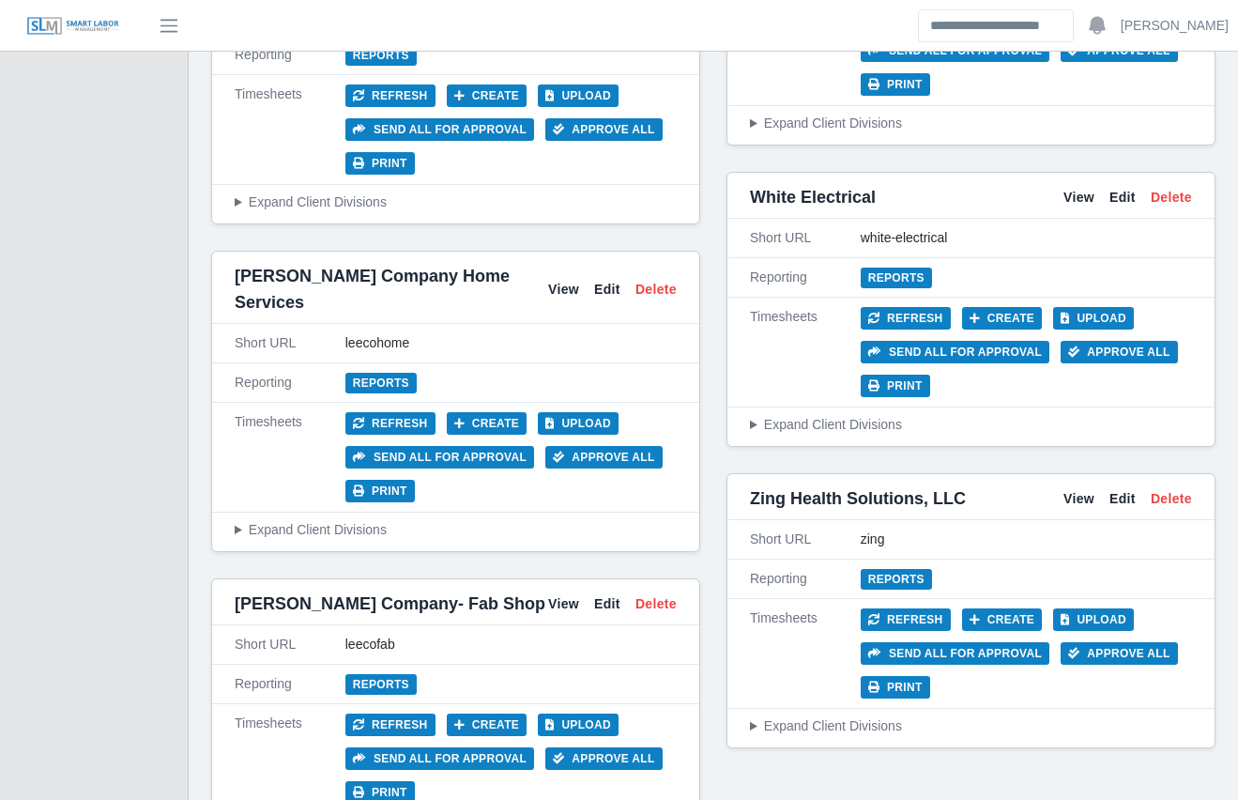
scroll to position [9485, 0]
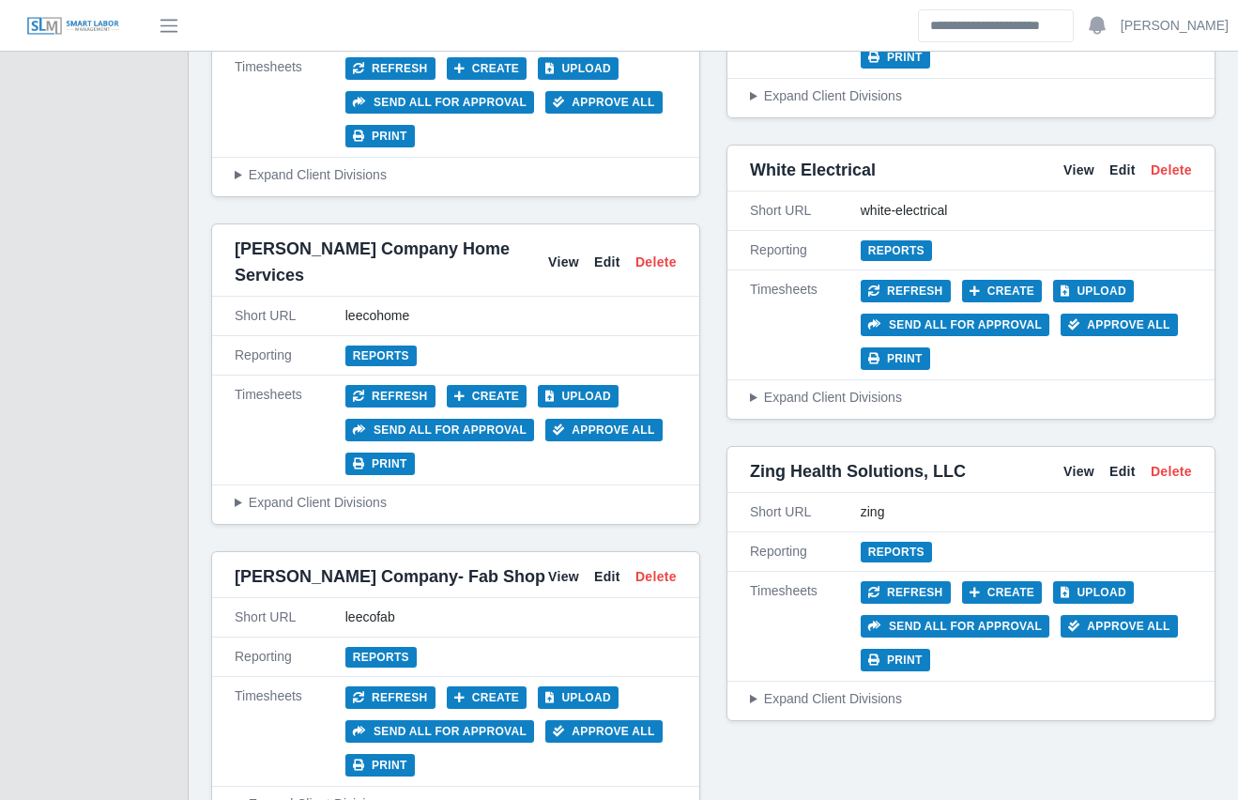
click at [555, 686] on button "Upload" at bounding box center [578, 697] width 81 height 23
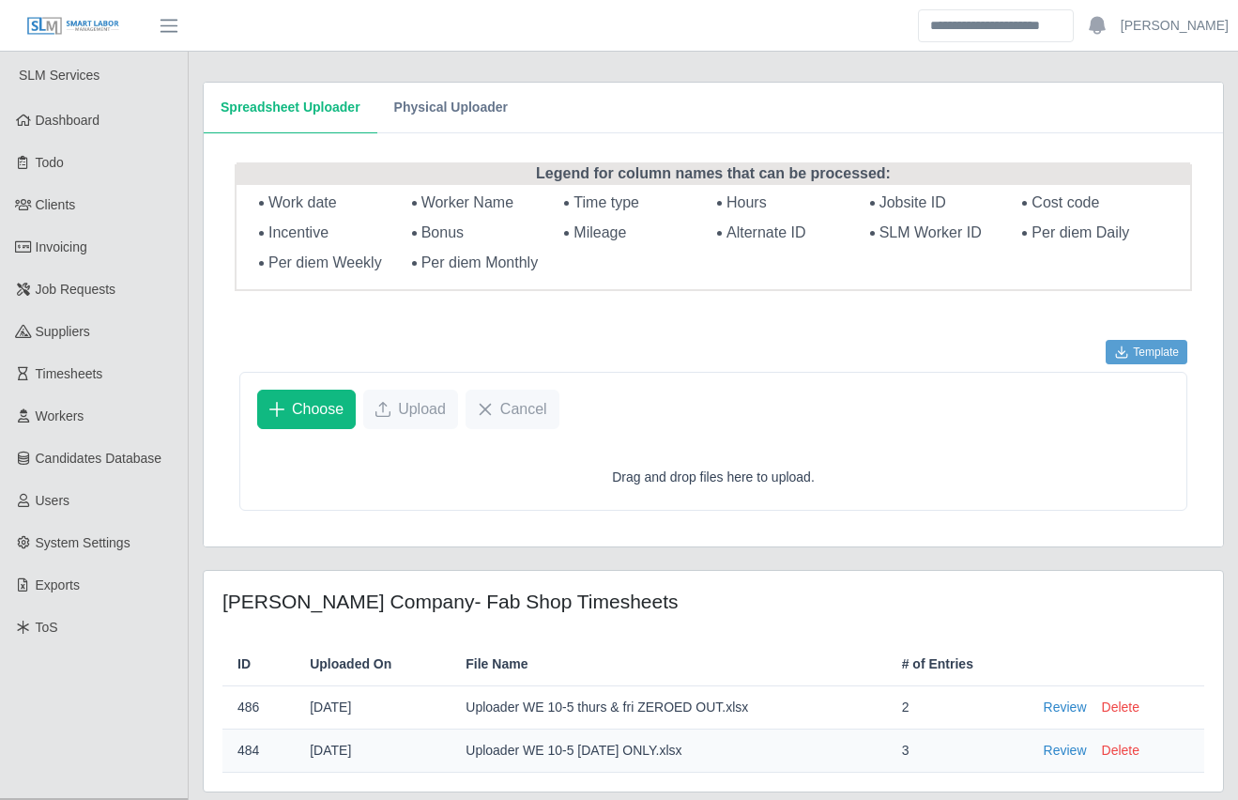
click at [196, 585] on div "Spreadsheet Uploader Physical Uploader Legend for column names that can be proc…" at bounding box center [713, 448] width 1049 height 793
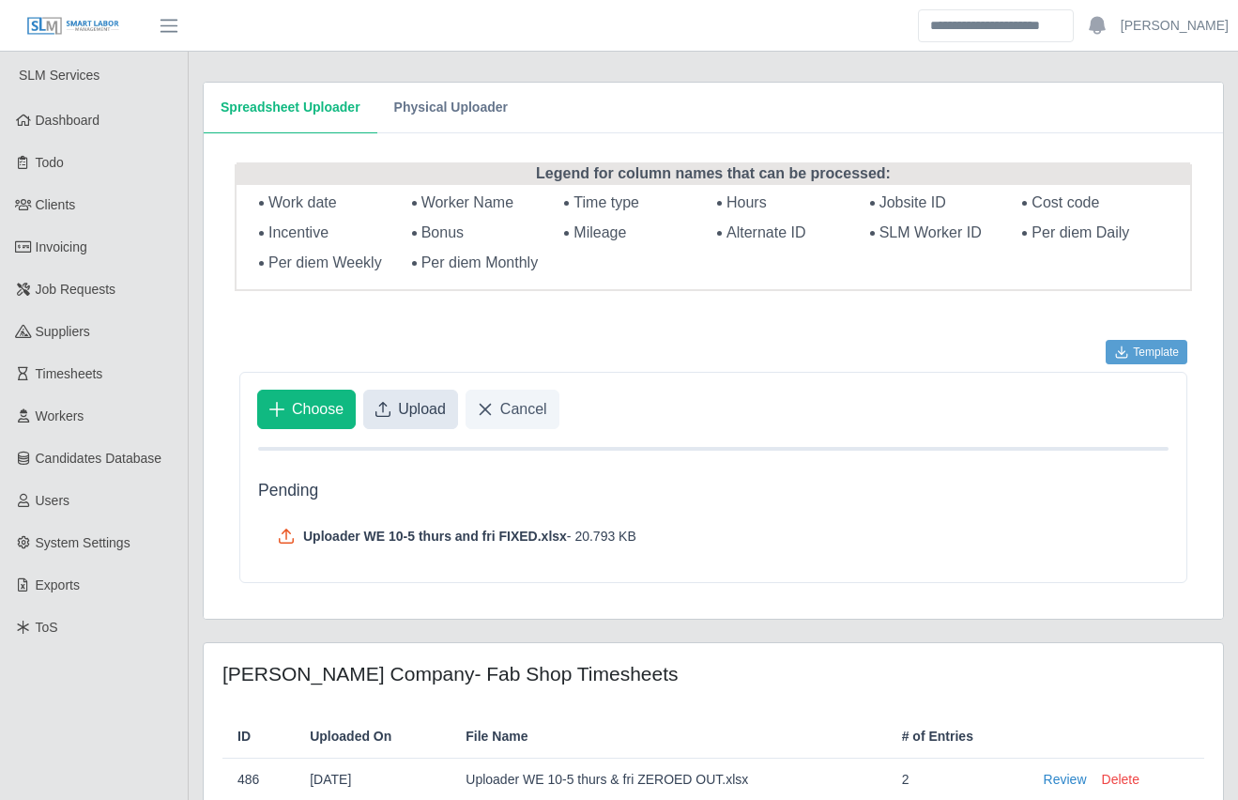
click at [414, 407] on span "Upload" at bounding box center [422, 409] width 48 height 23
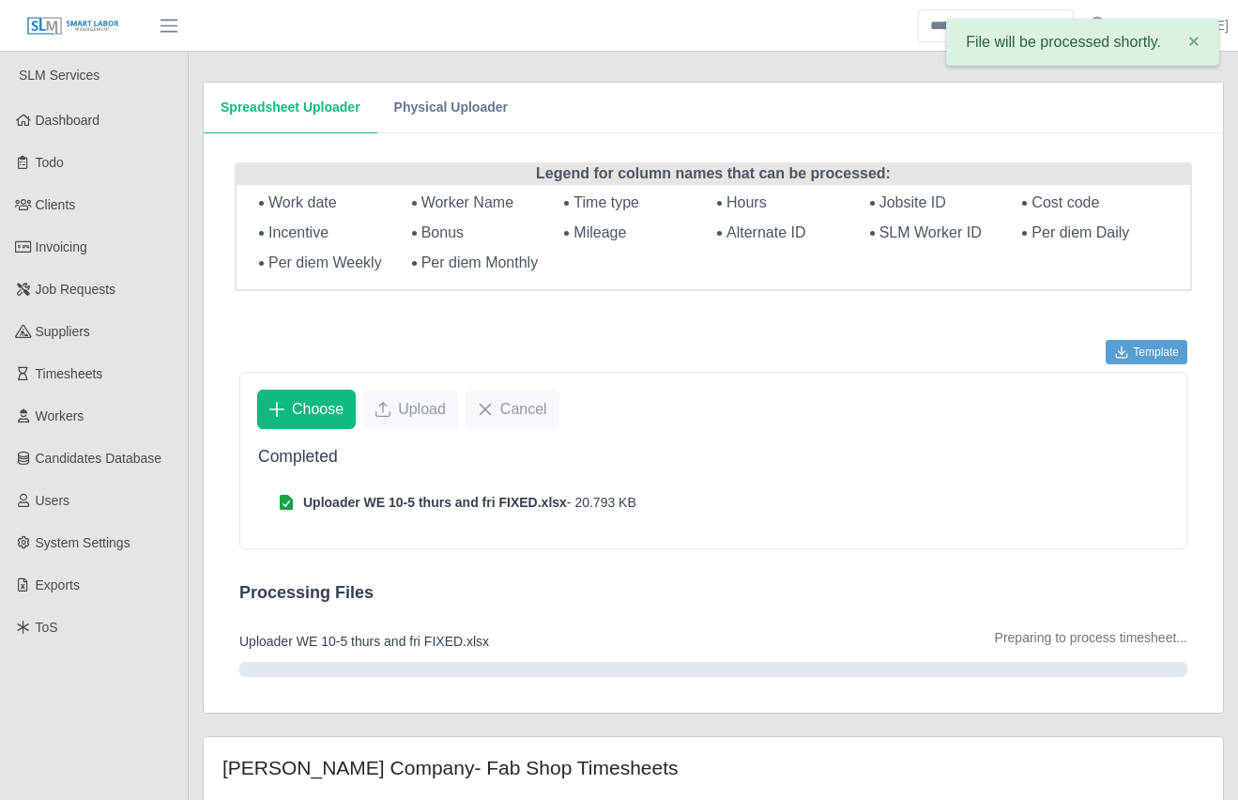
click at [191, 444] on div "Spreadsheet Uploader Physical Uploader Legend for column names that can be proc…" at bounding box center [713, 531] width 1049 height 959
click at [190, 447] on div "Spreadsheet Uploader Physical Uploader Legend for column names that can be proc…" at bounding box center [713, 531] width 1049 height 959
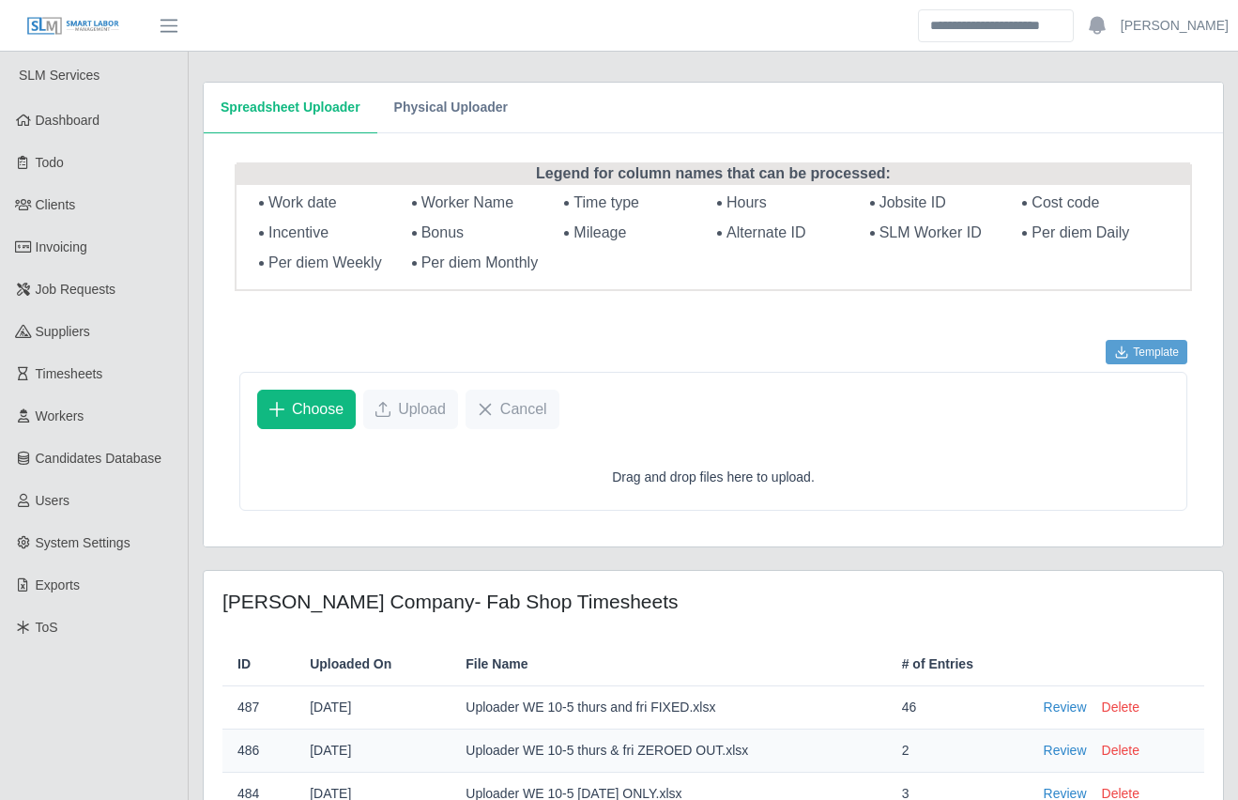
scroll to position [135, 0]
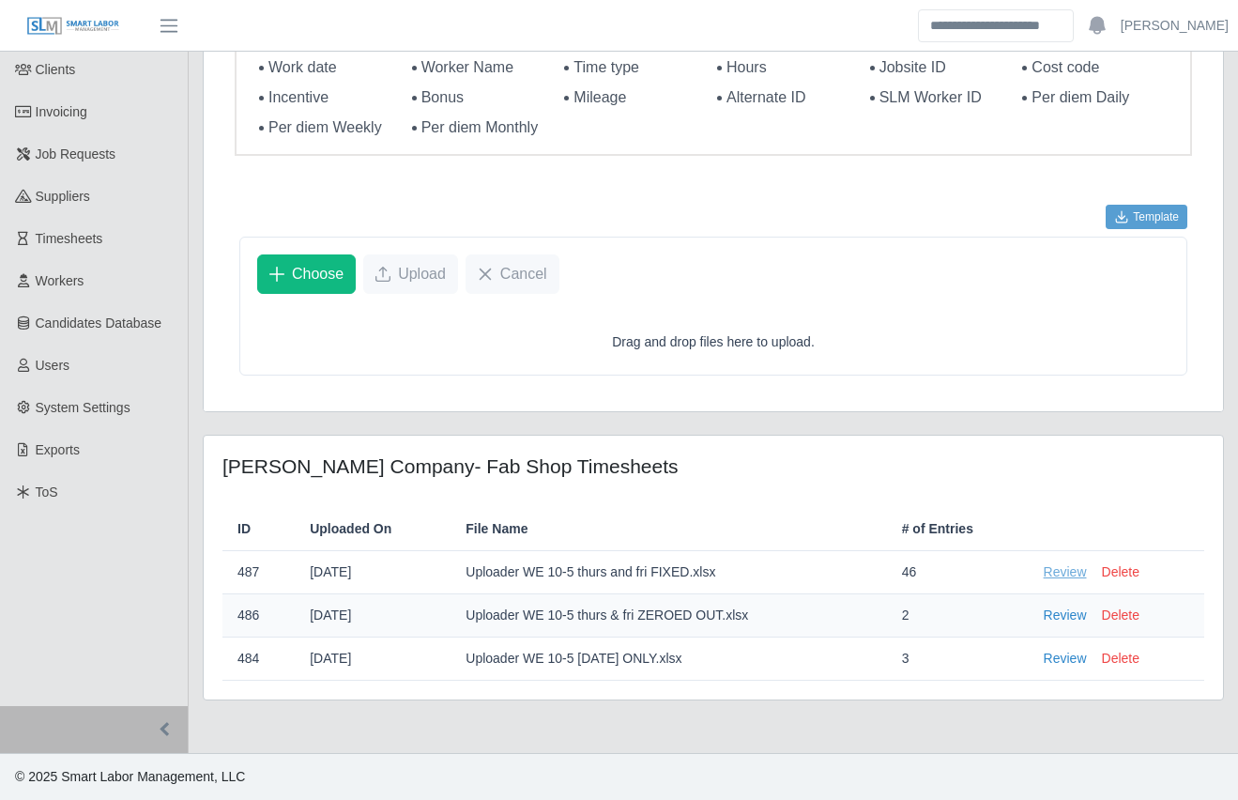
click at [1065, 574] on link "Review" at bounding box center [1065, 572] width 43 height 20
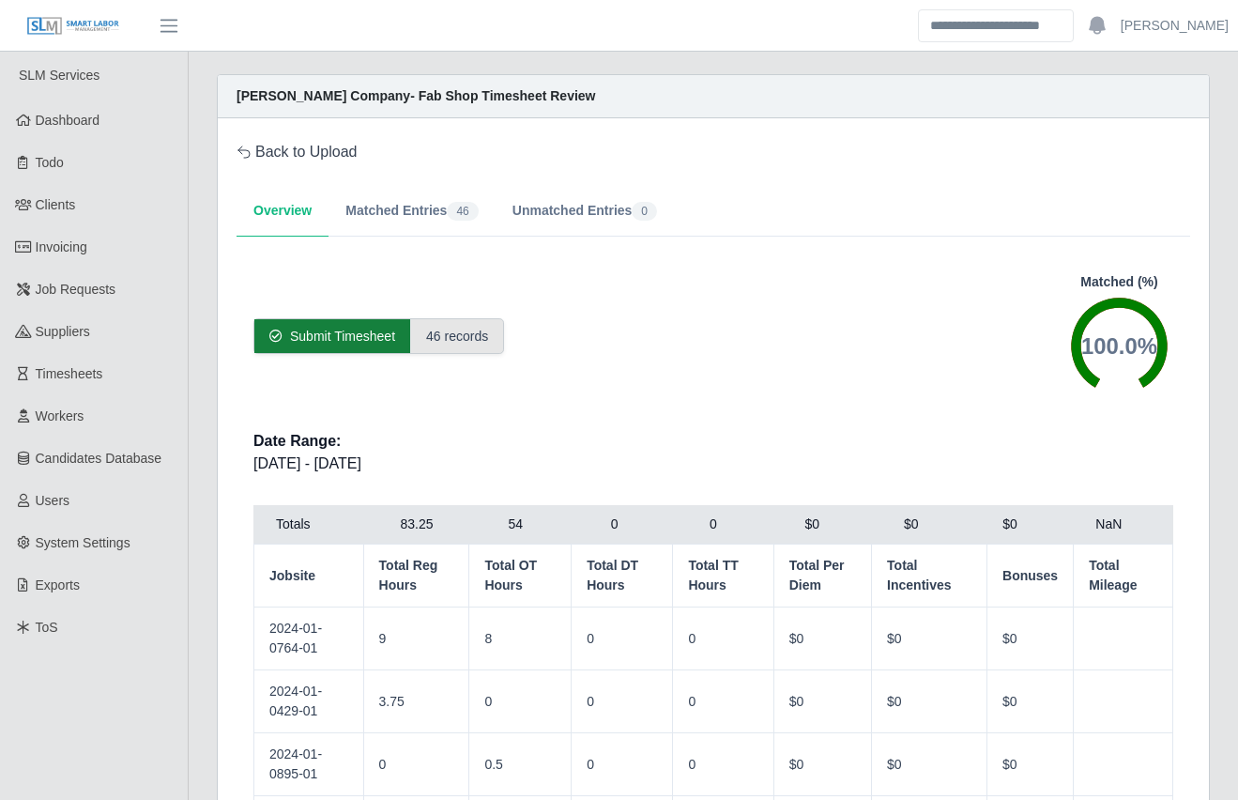
click at [322, 329] on span "Submit Timesheet" at bounding box center [342, 336] width 105 height 19
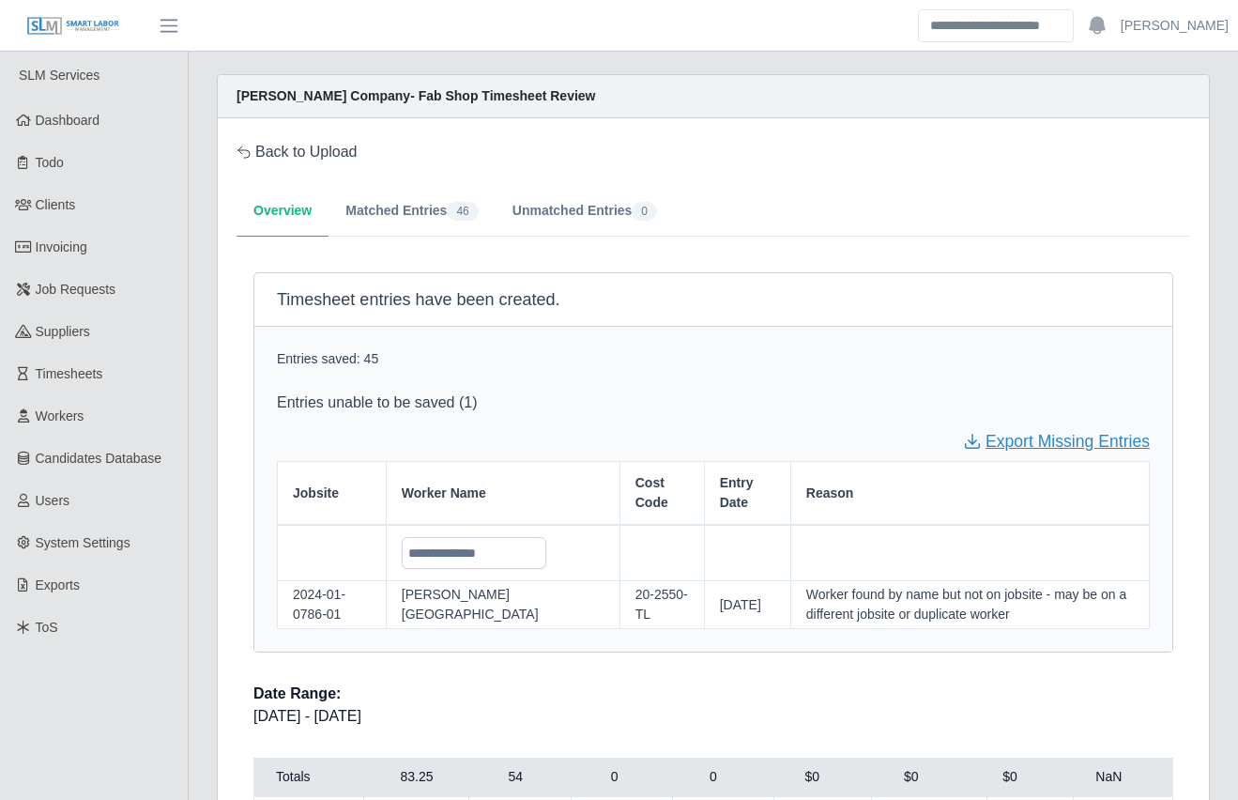
click at [1041, 445] on link "Export Missing Entries" at bounding box center [1056, 441] width 187 height 24
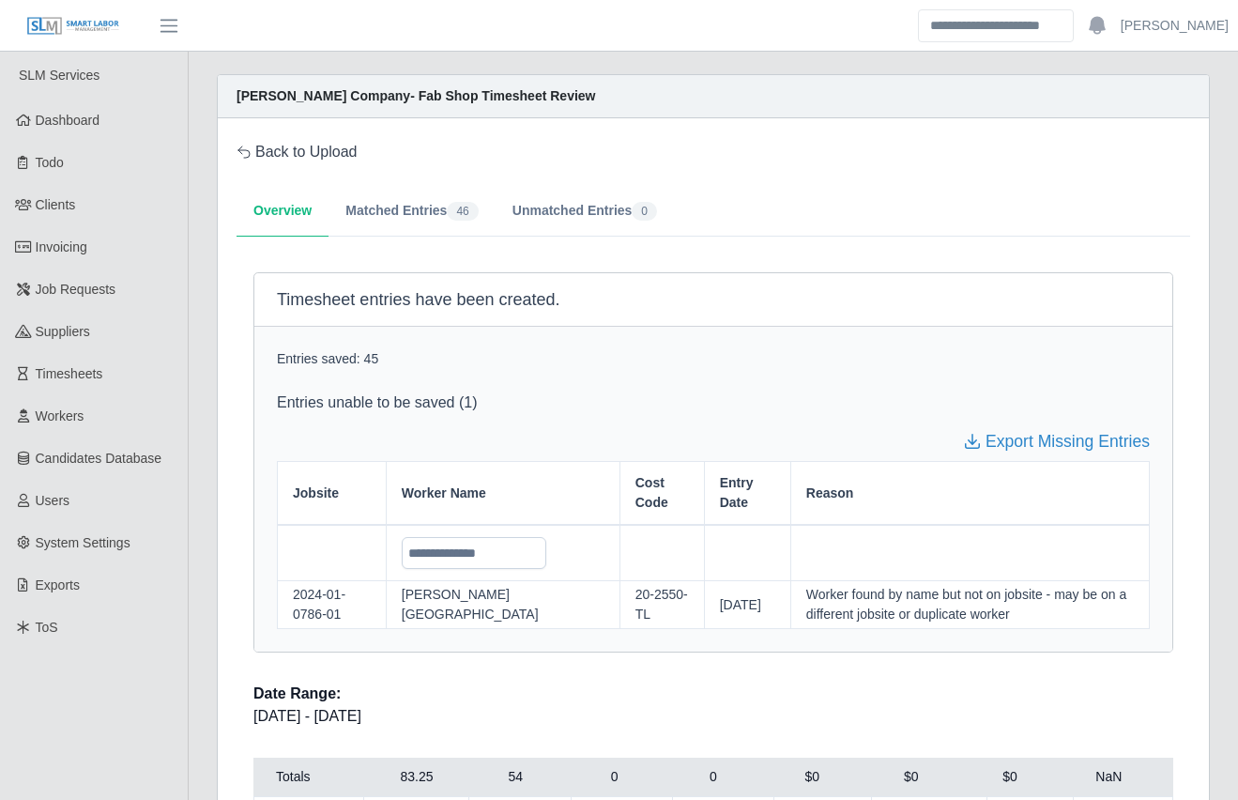
click at [110, 246] on link "Invoicing" at bounding box center [94, 247] width 188 height 42
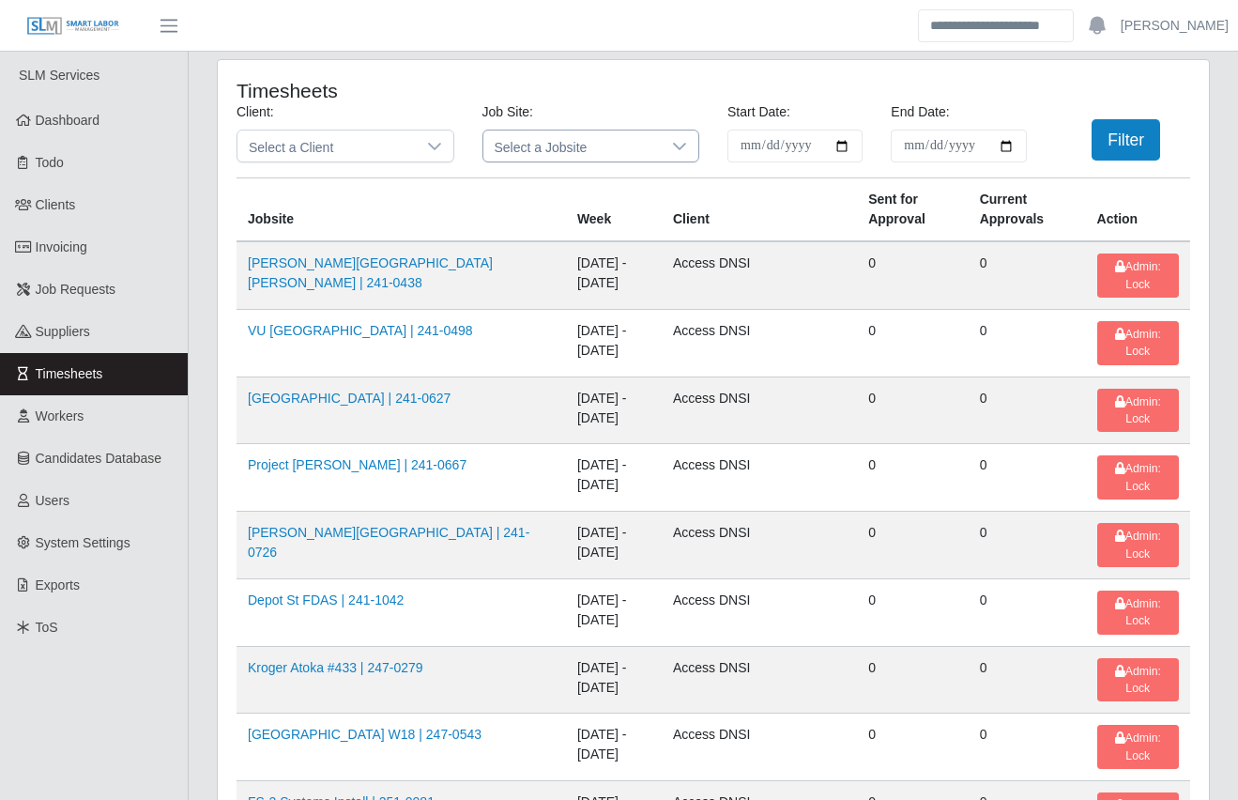
click at [534, 148] on span "Select a Jobsite" at bounding box center [572, 145] width 178 height 31
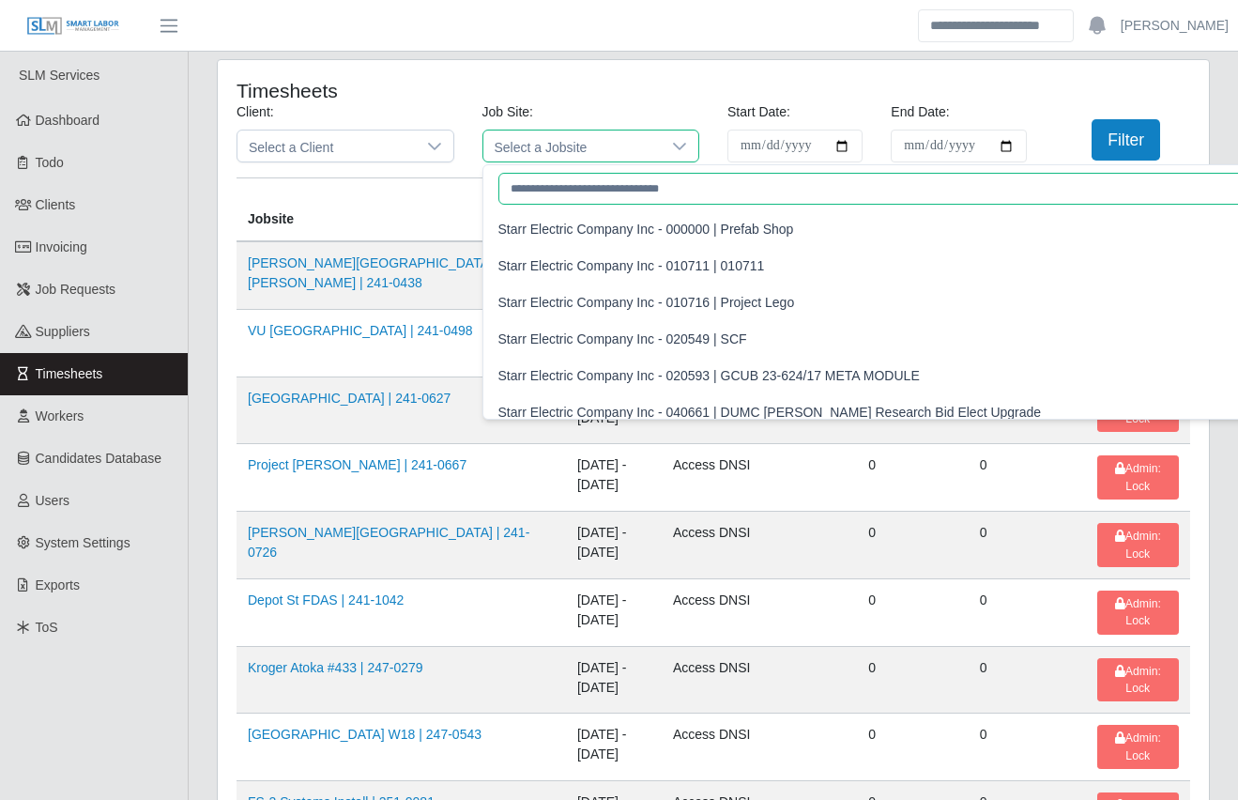
click at [538, 181] on input "text" at bounding box center [1035, 189] width 1075 height 32
paste input "**********"
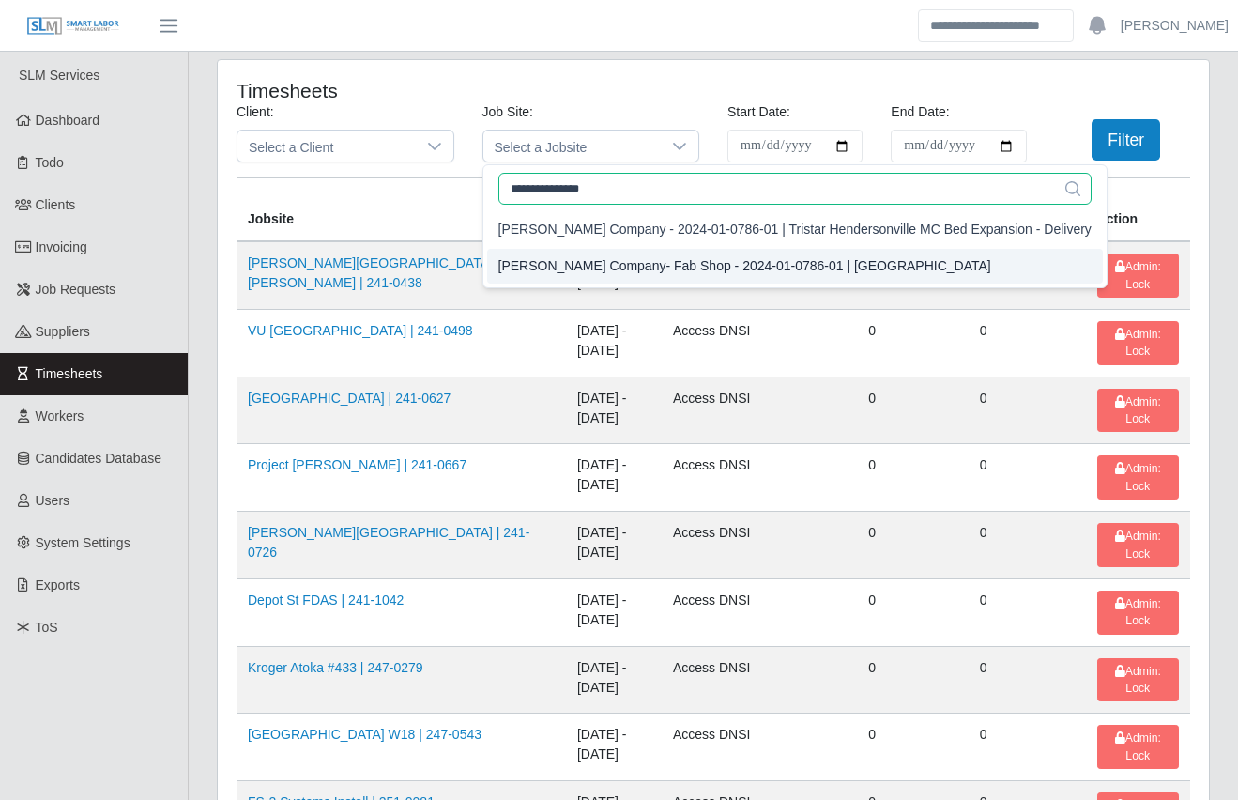
type input "**********"
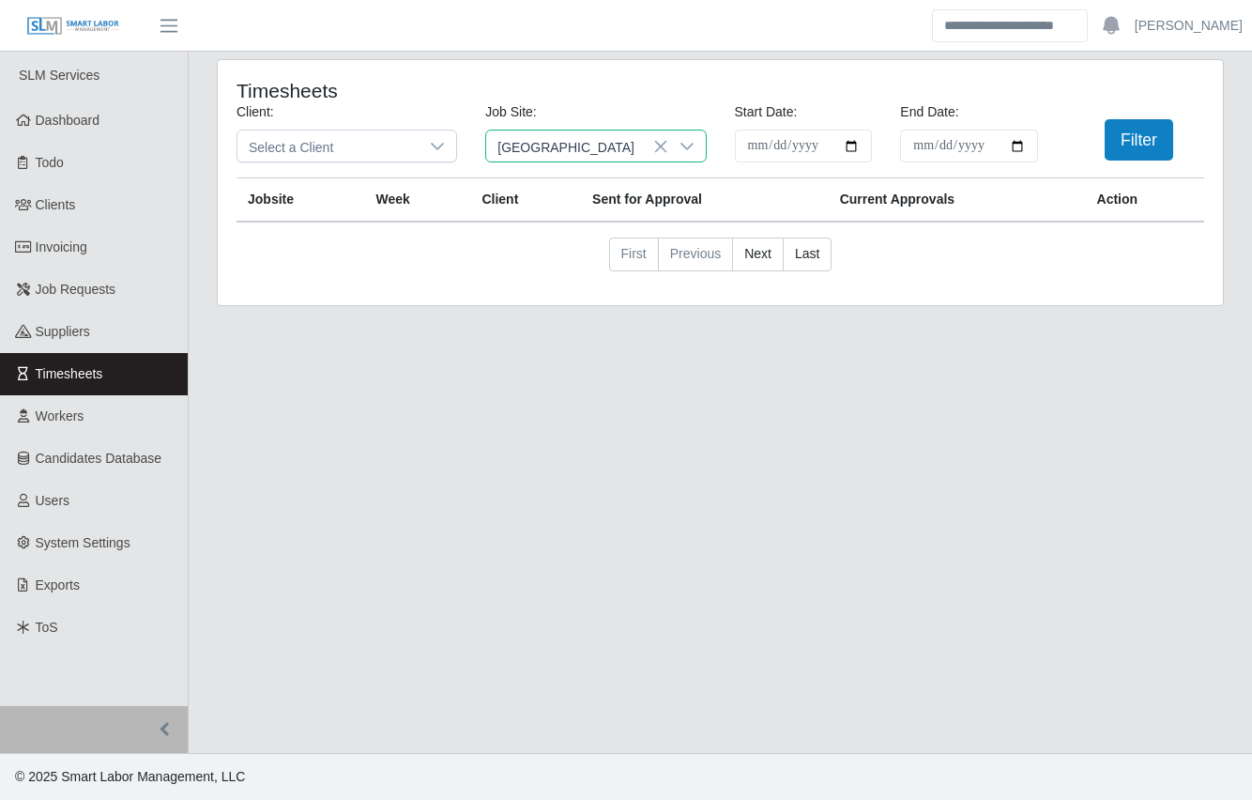
click at [775, 268] on div "Lee Company- Fab Shop - 2024-01-0786-01 | Hendersonville Hospital" at bounding box center [747, 266] width 493 height 20
click at [1112, 142] on button "Filter" at bounding box center [1139, 139] width 69 height 41
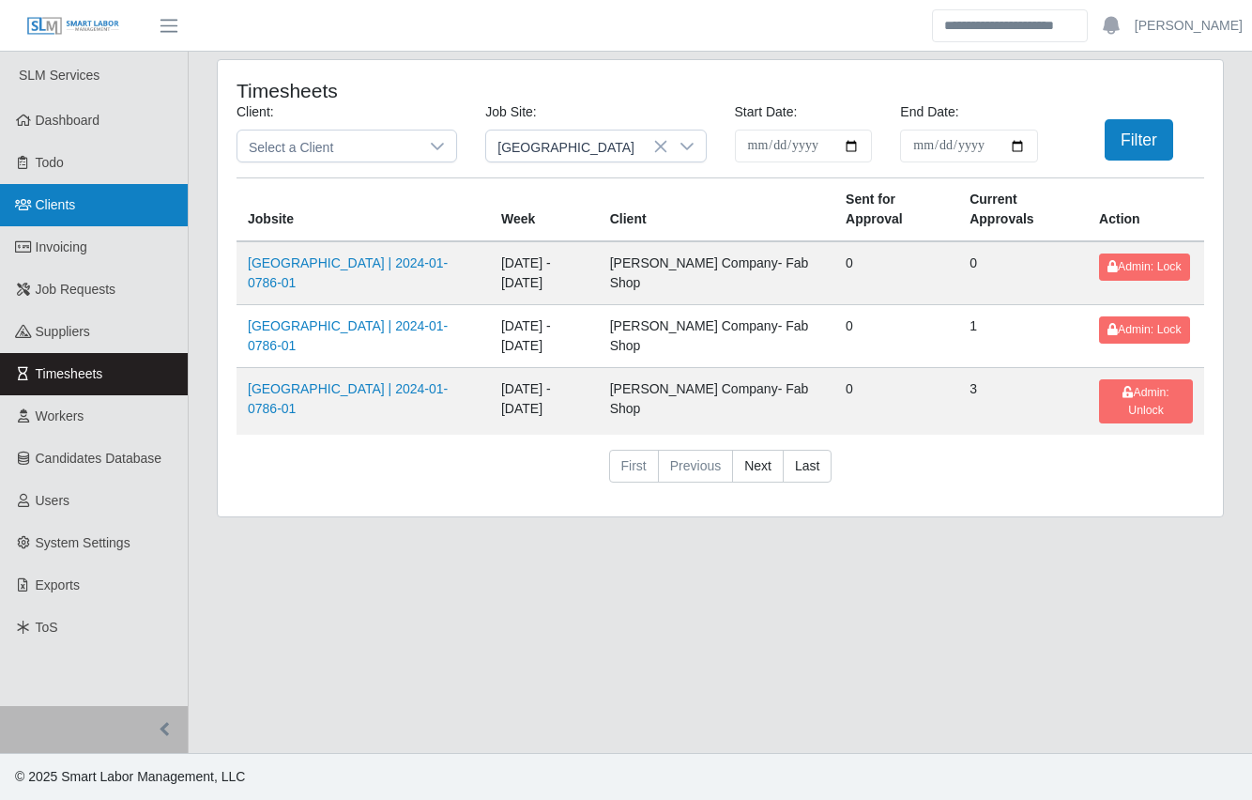
click at [99, 215] on link "Clients" at bounding box center [94, 205] width 188 height 42
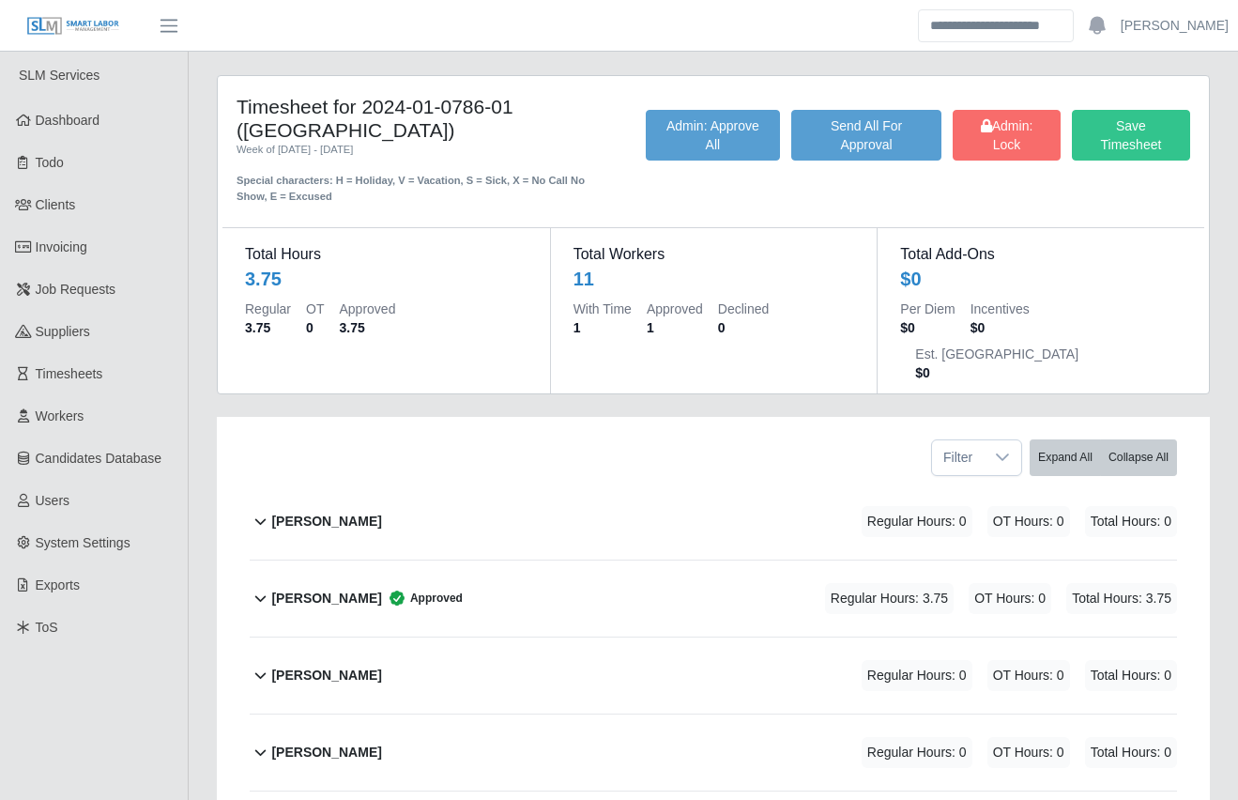
click at [201, 279] on div "Timesheet for 2024-01-0786-01 ([GEOGRAPHIC_DATA]) Week of [DATE] - [DATE] Speci…" at bounding box center [713, 748] width 1049 height 1347
click at [199, 309] on div "Timesheet for 2024-01-0786-01 ([GEOGRAPHIC_DATA]) Week of [DATE] - [DATE] Speci…" at bounding box center [713, 748] width 1049 height 1347
click at [201, 400] on div "Timesheet for 2024-01-0786-01 ([GEOGRAPHIC_DATA]) Week of [DATE] - [DATE] Speci…" at bounding box center [713, 748] width 1049 height 1347
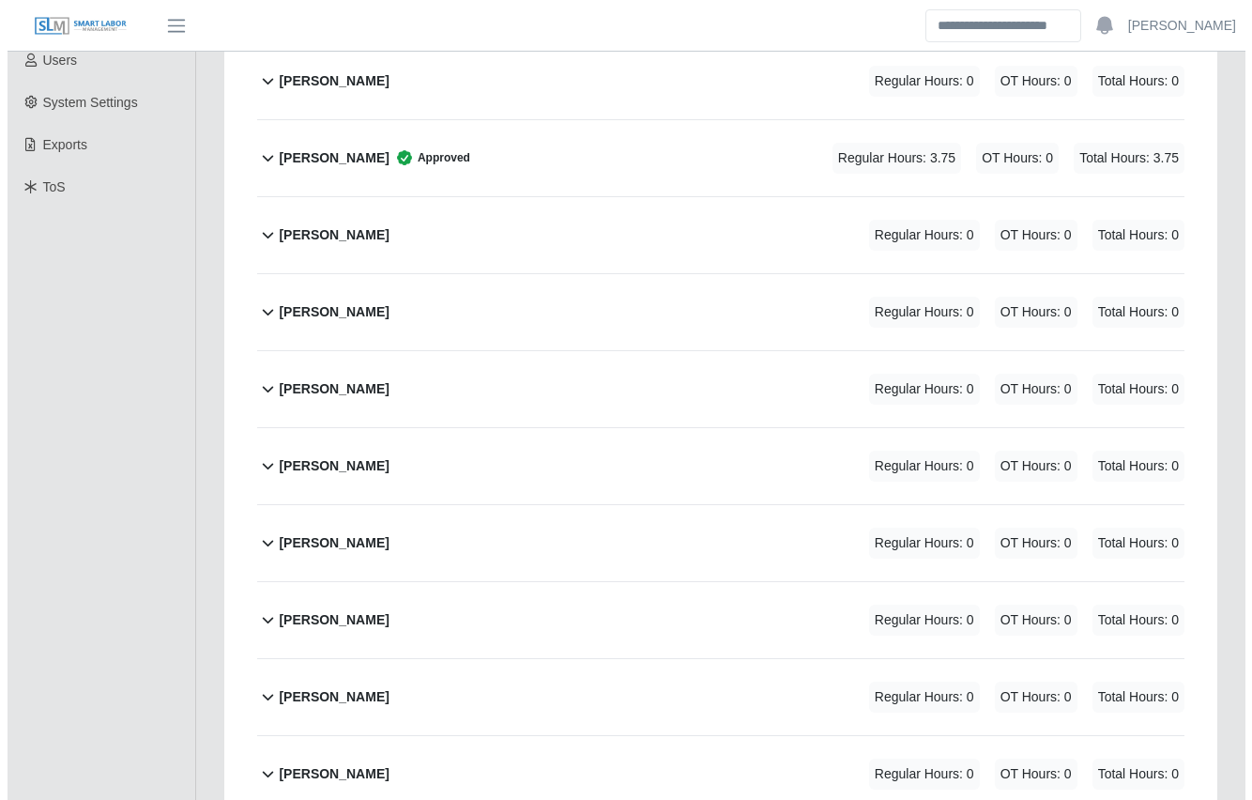
scroll to position [441, 0]
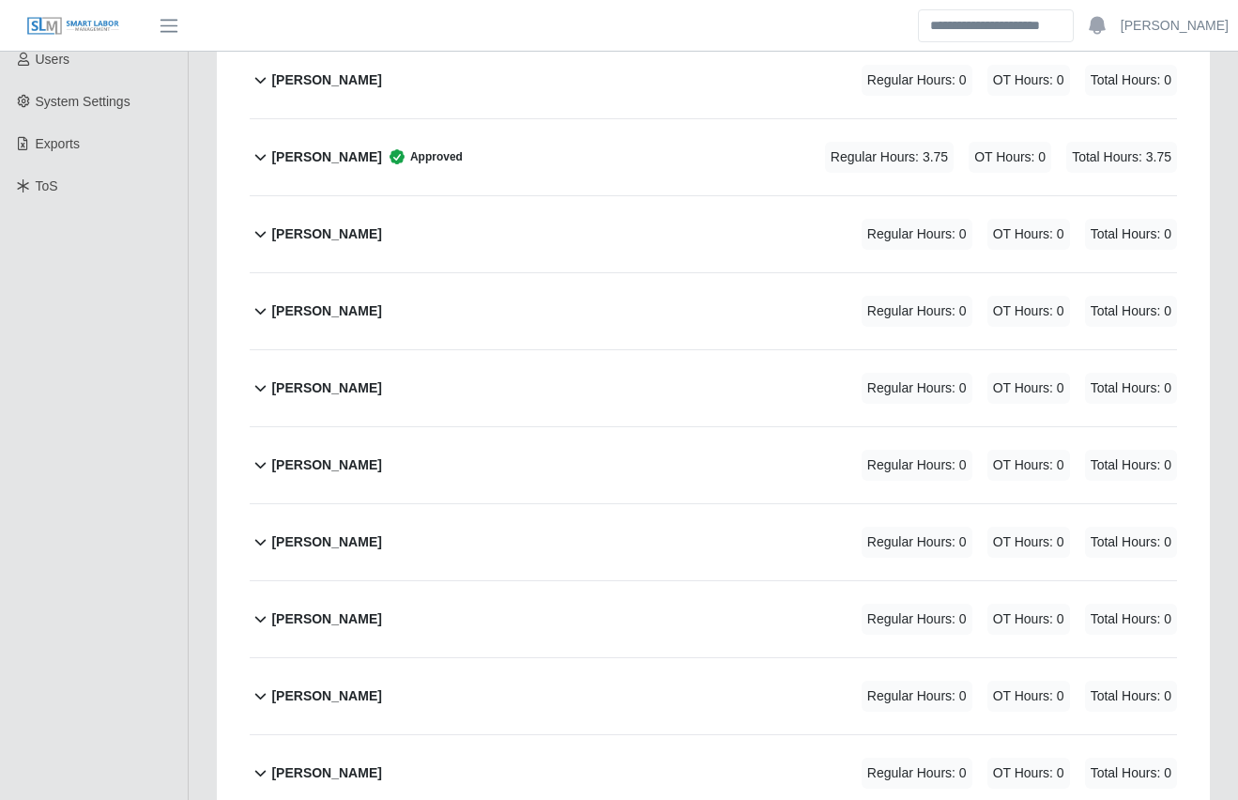
click at [600, 504] on div "[PERSON_NAME] Regular Hours: 0 OT Hours: 0 Total Hours: 0" at bounding box center [724, 542] width 906 height 76
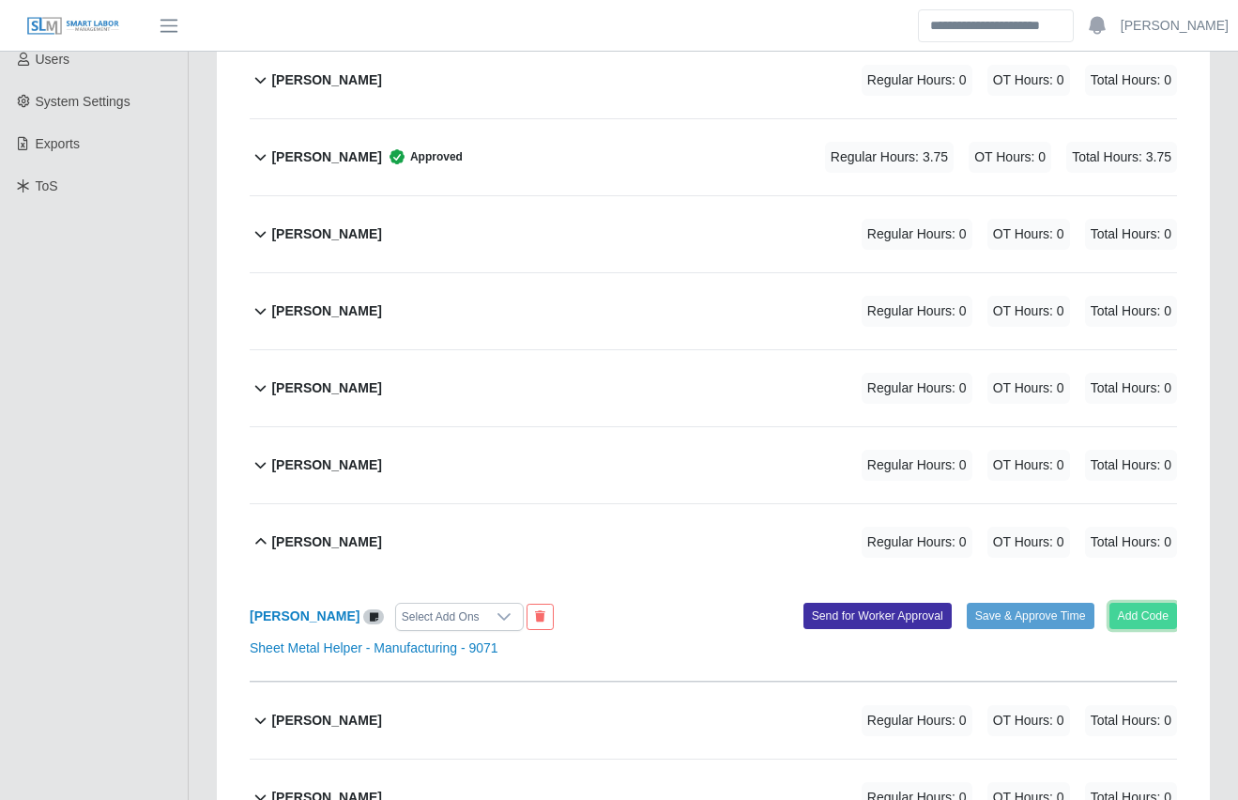
click at [1121, 603] on button "Add Code" at bounding box center [1144, 616] width 69 height 26
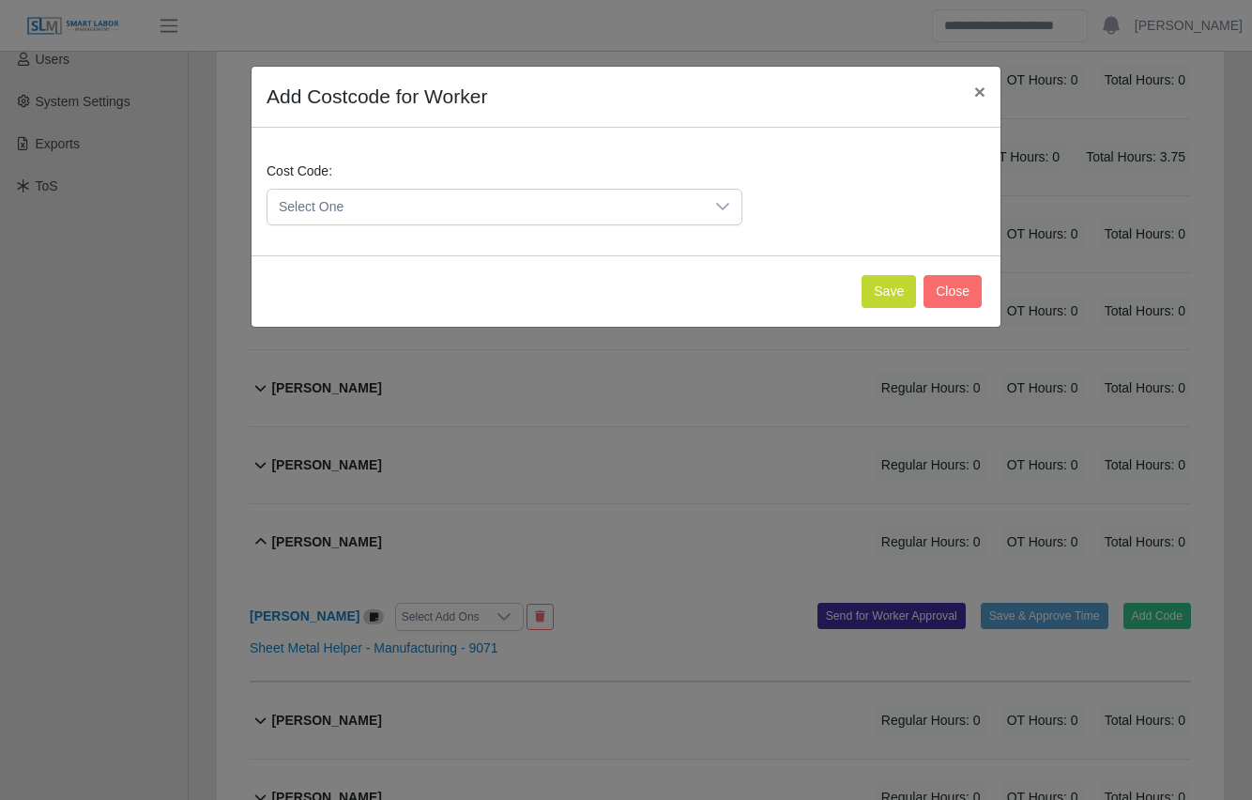
click at [378, 192] on span "Select One" at bounding box center [486, 207] width 436 height 35
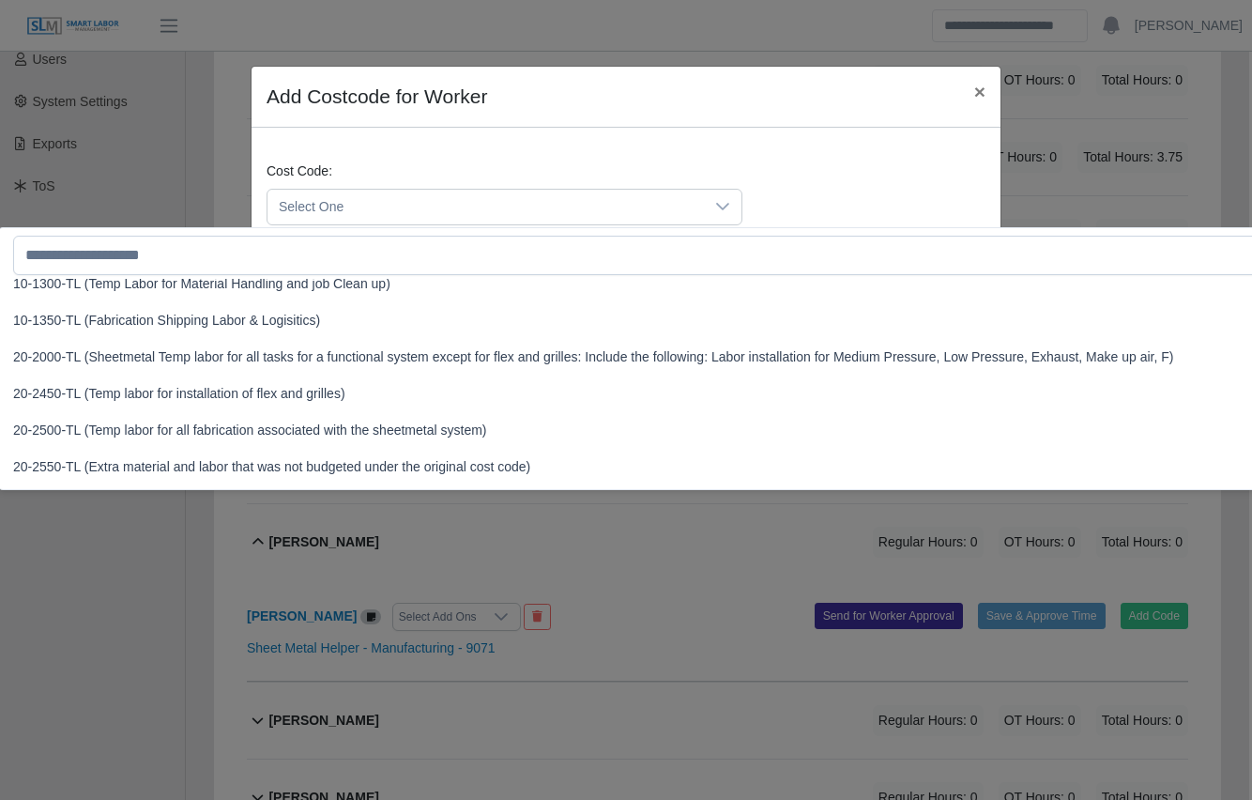
scroll to position [382, 0]
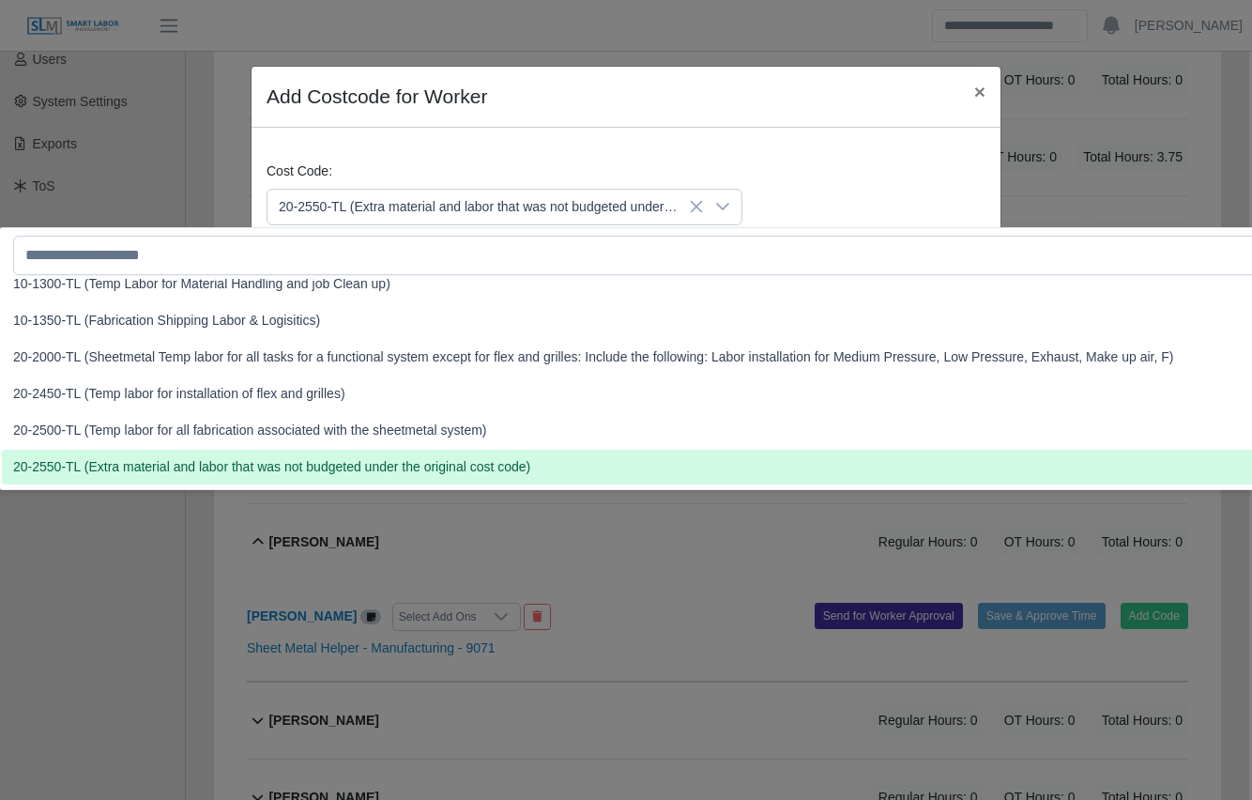
click at [342, 455] on li "20-2550-TL (Extra material and labor that was not budgeted under the original c…" at bounding box center [674, 467] width 1344 height 35
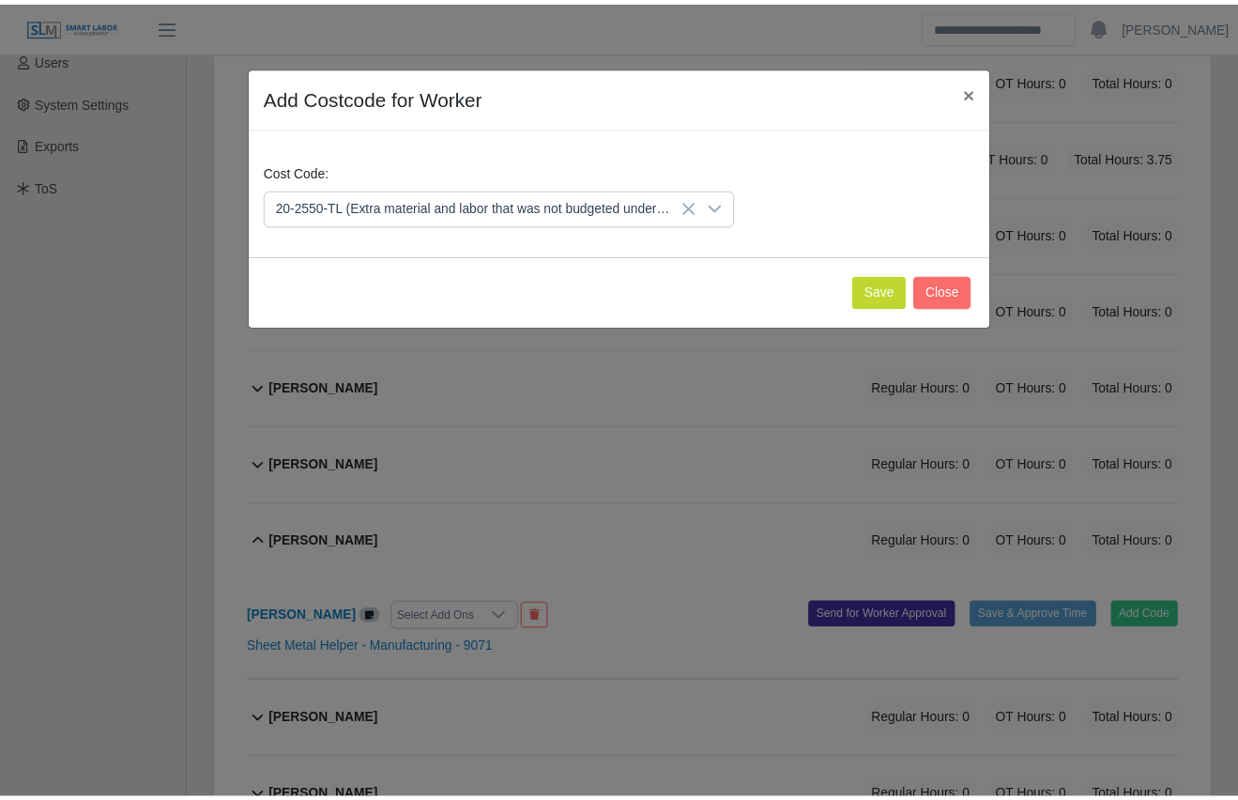
scroll to position [441, 0]
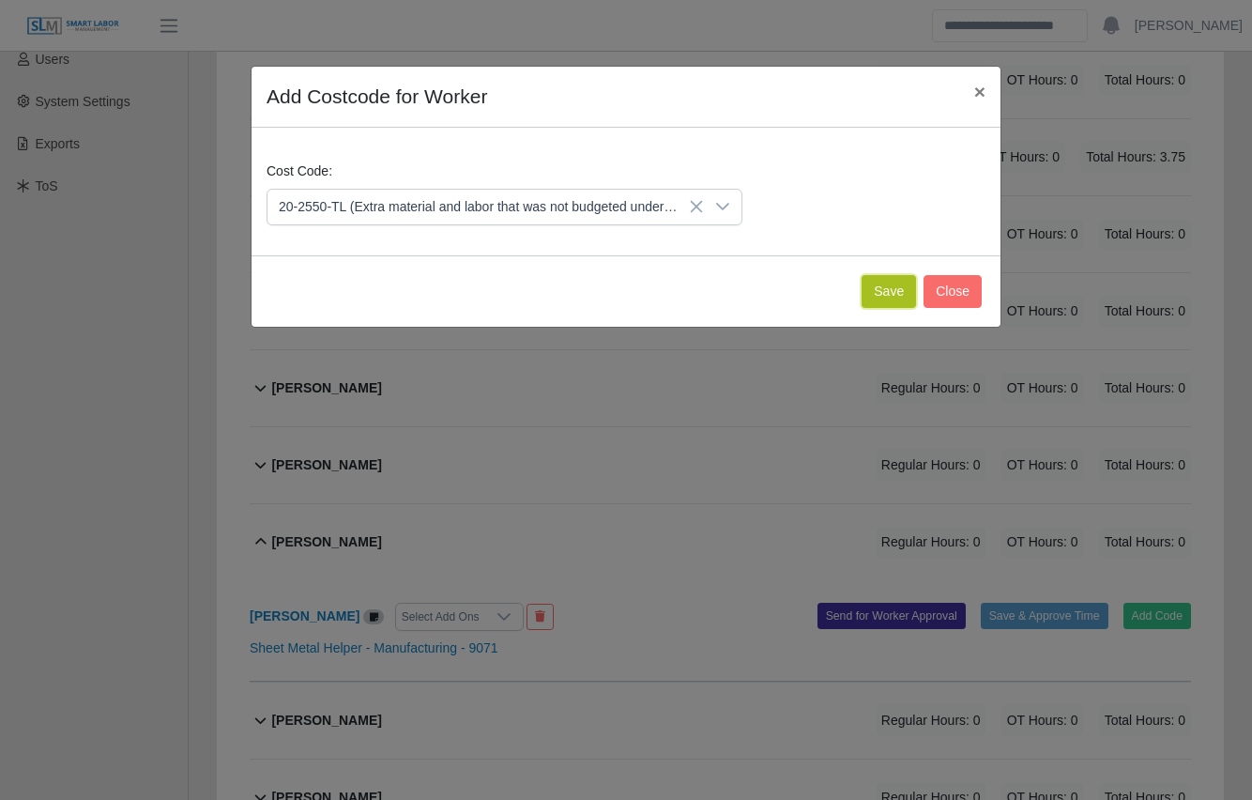
click at [867, 296] on button "Save" at bounding box center [889, 291] width 54 height 33
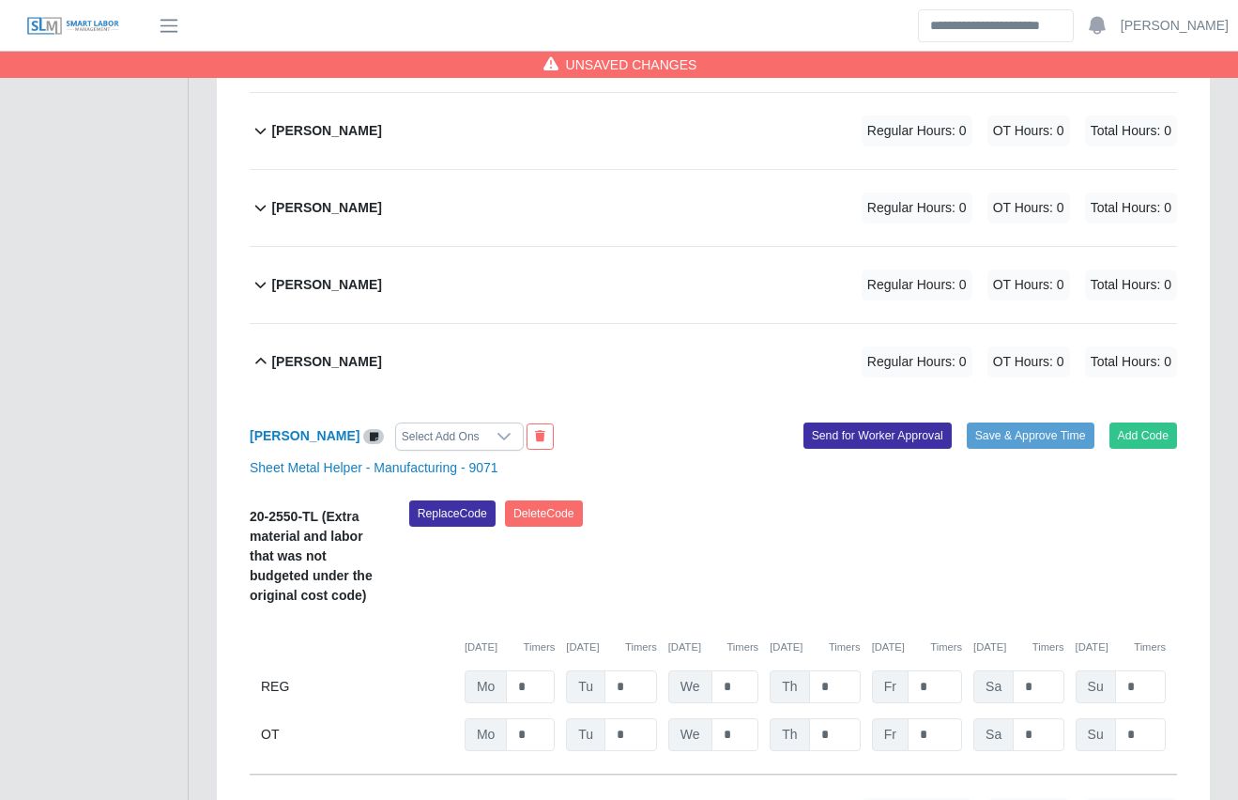
scroll to position [622, 0]
drag, startPoint x: 934, startPoint y: 642, endPoint x: 853, endPoint y: 635, distance: 81.1
click at [853, 669] on div "REG Mo * Tu * We * Th * Fr * Sa * Su *" at bounding box center [713, 685] width 927 height 33
type input "*"
click at [820, 553] on div "Replace Code [GEOGRAPHIC_DATA] Code" at bounding box center [793, 557] width 796 height 116
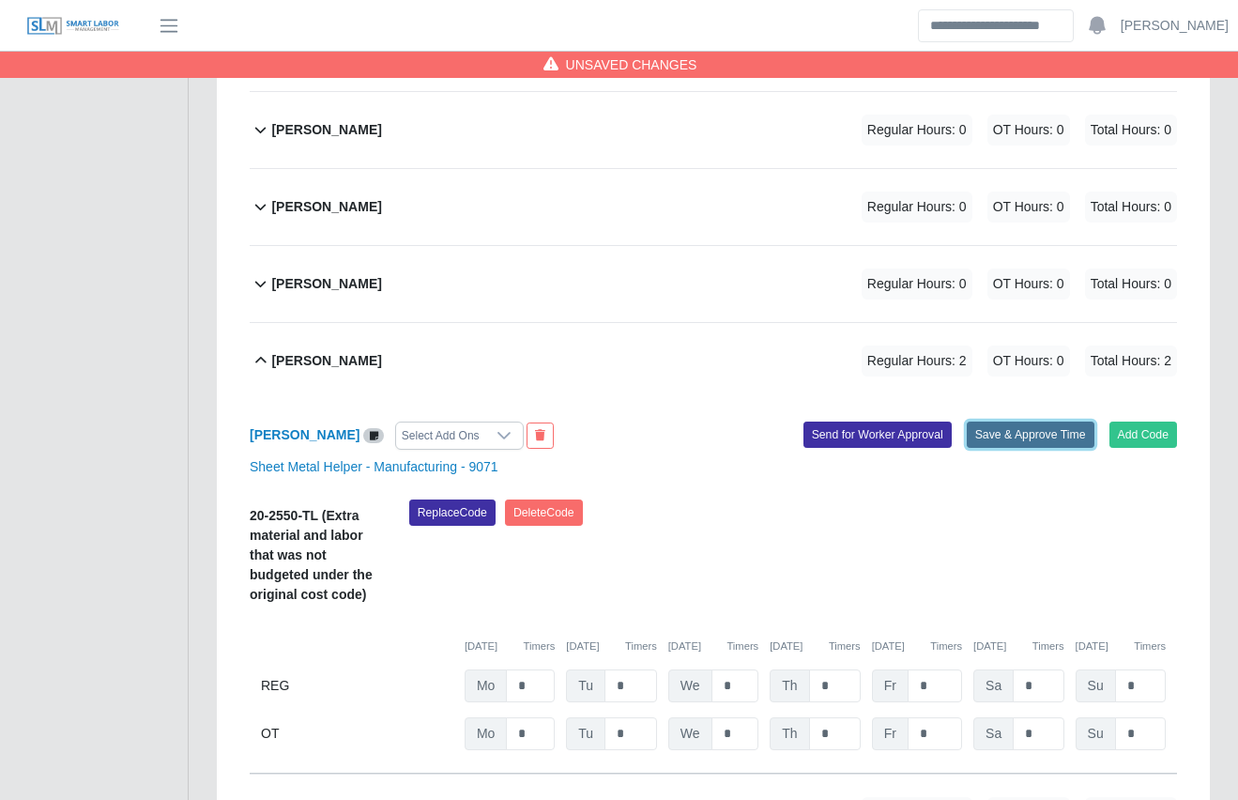
click at [1002, 421] on button "Save & Approve Time" at bounding box center [1031, 434] width 128 height 26
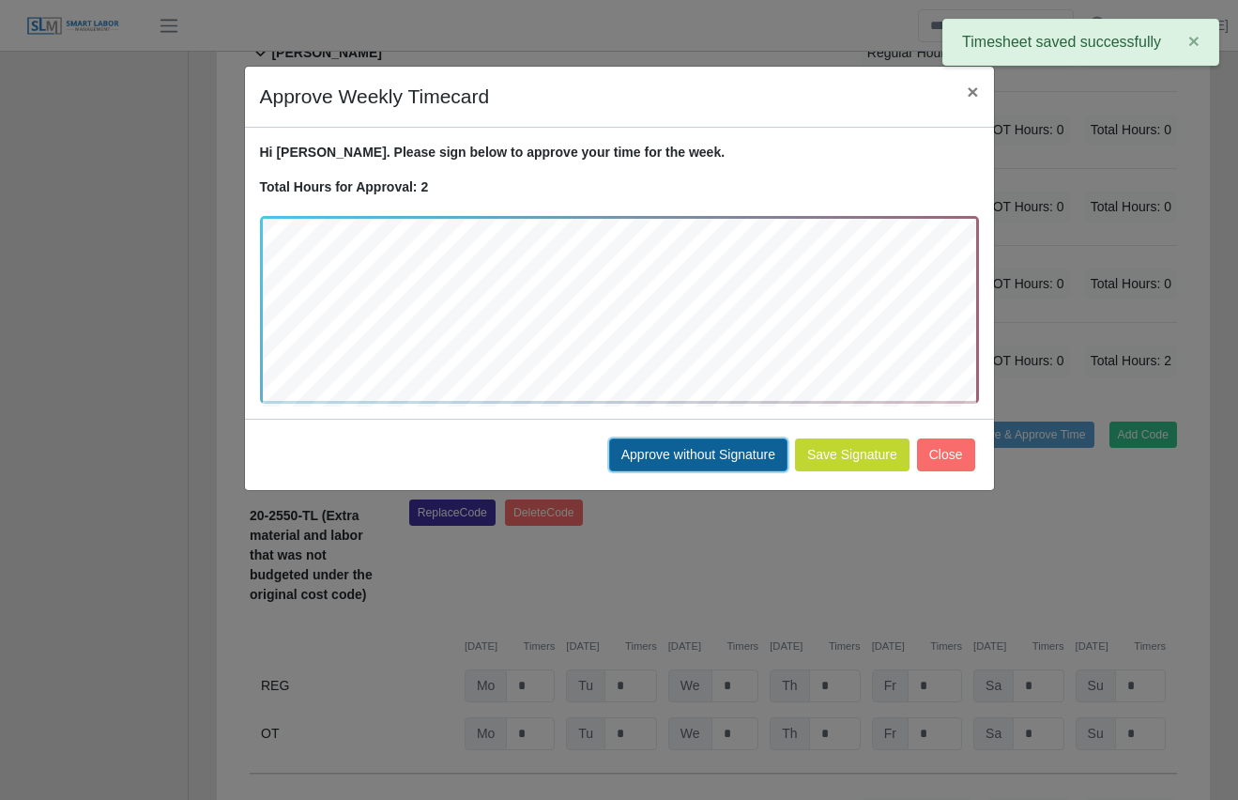
click at [668, 450] on button "Approve without Signature" at bounding box center [698, 454] width 178 height 33
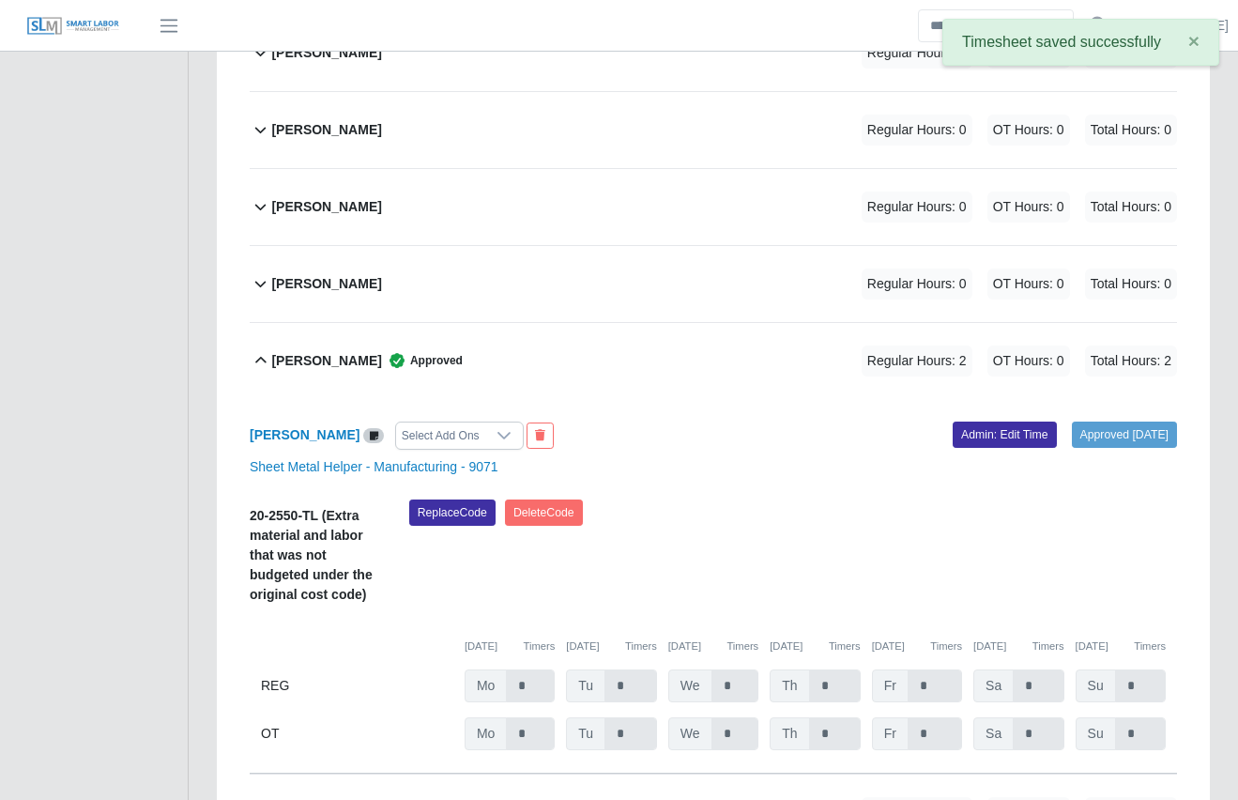
click at [617, 323] on div "[PERSON_NAME] Approved Regular Hours: 2 OT Hours: 0 Total Hours: 2" at bounding box center [724, 361] width 906 height 76
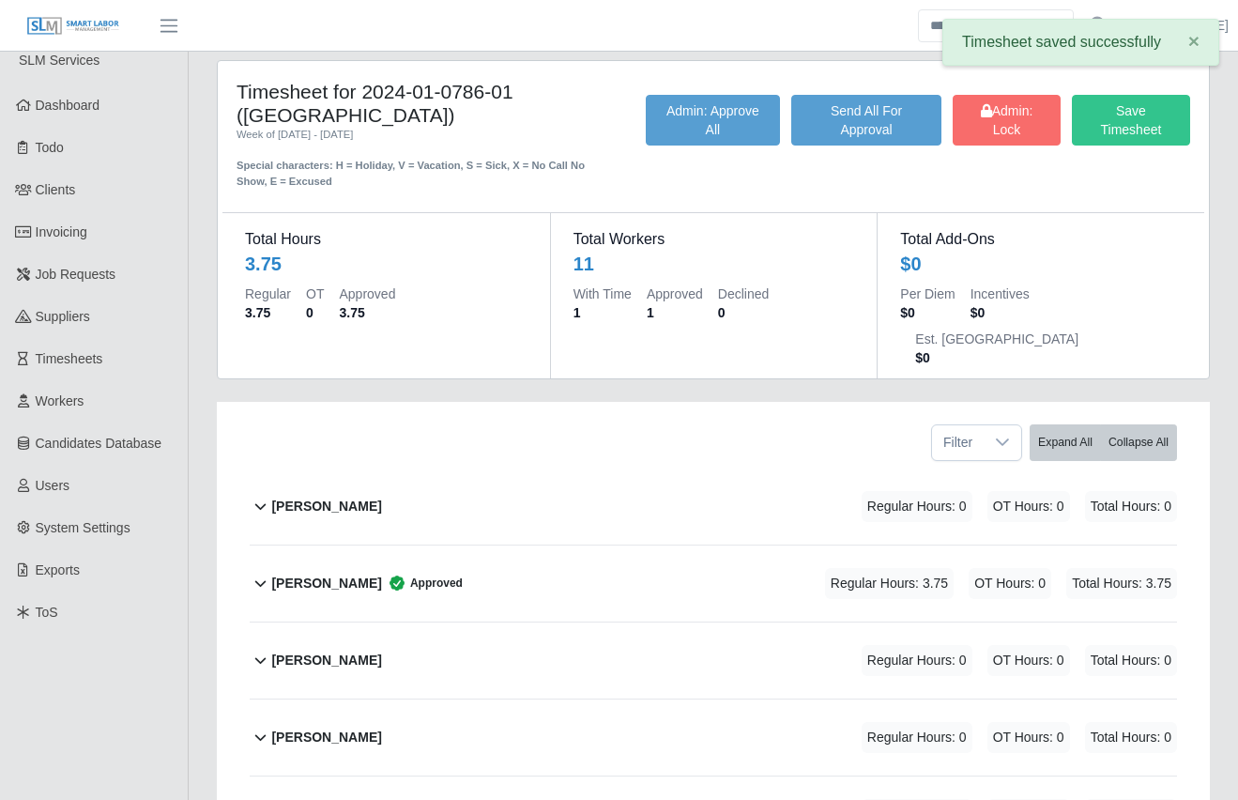
scroll to position [14, 0]
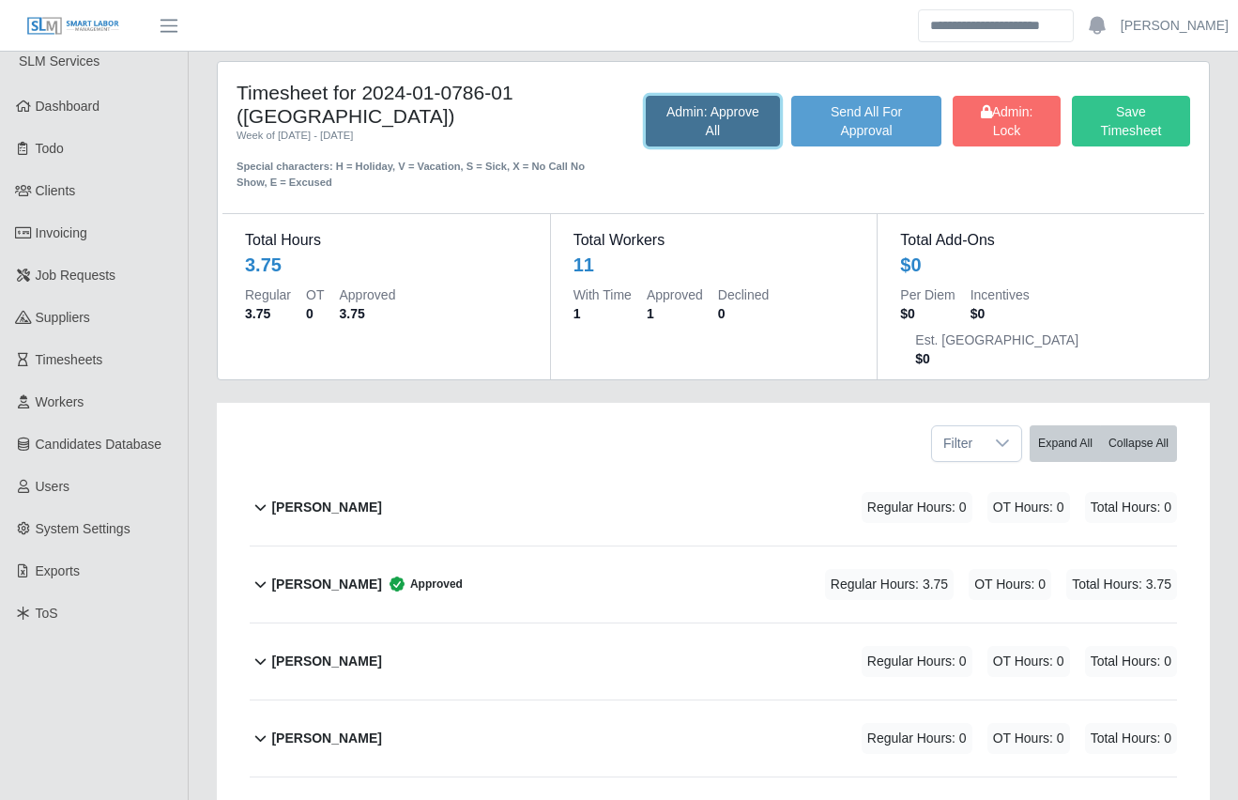
click at [673, 127] on button "Admin: Approve All" at bounding box center [713, 121] width 134 height 51
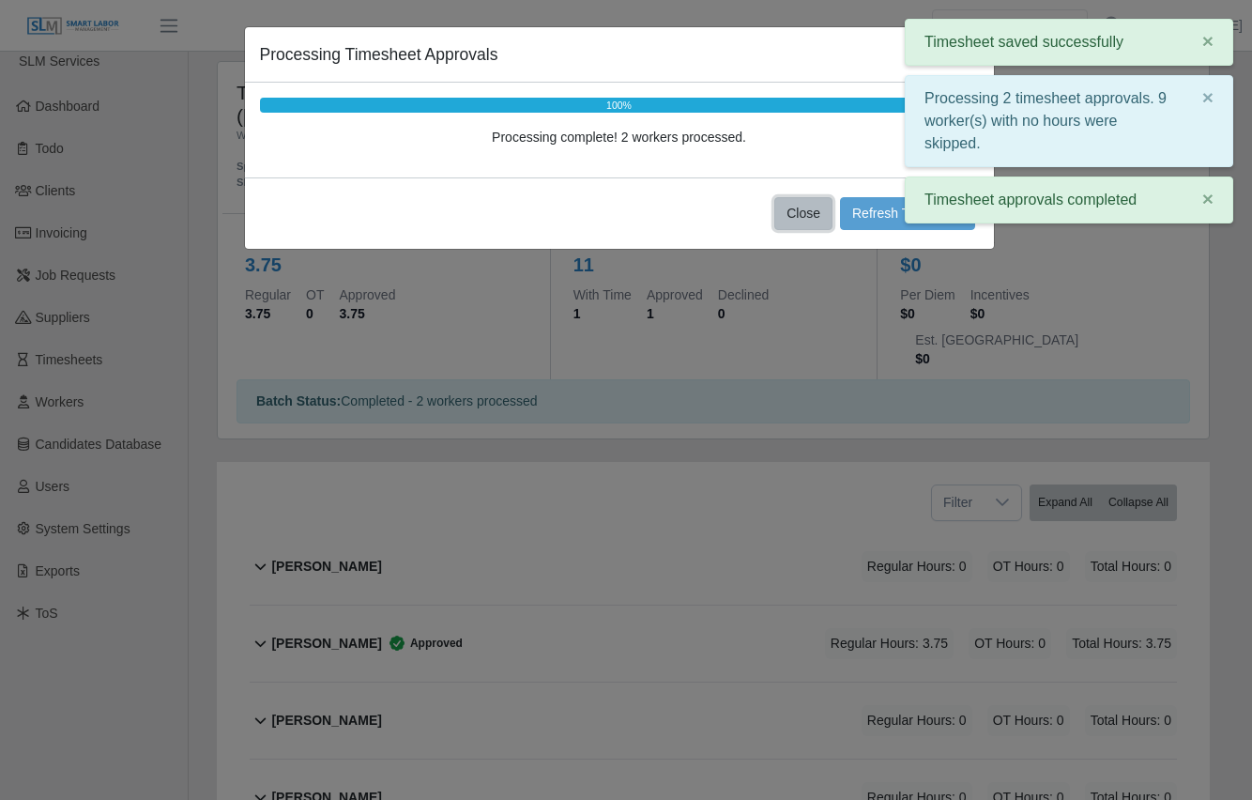
click at [810, 215] on button "Close" at bounding box center [803, 213] width 58 height 33
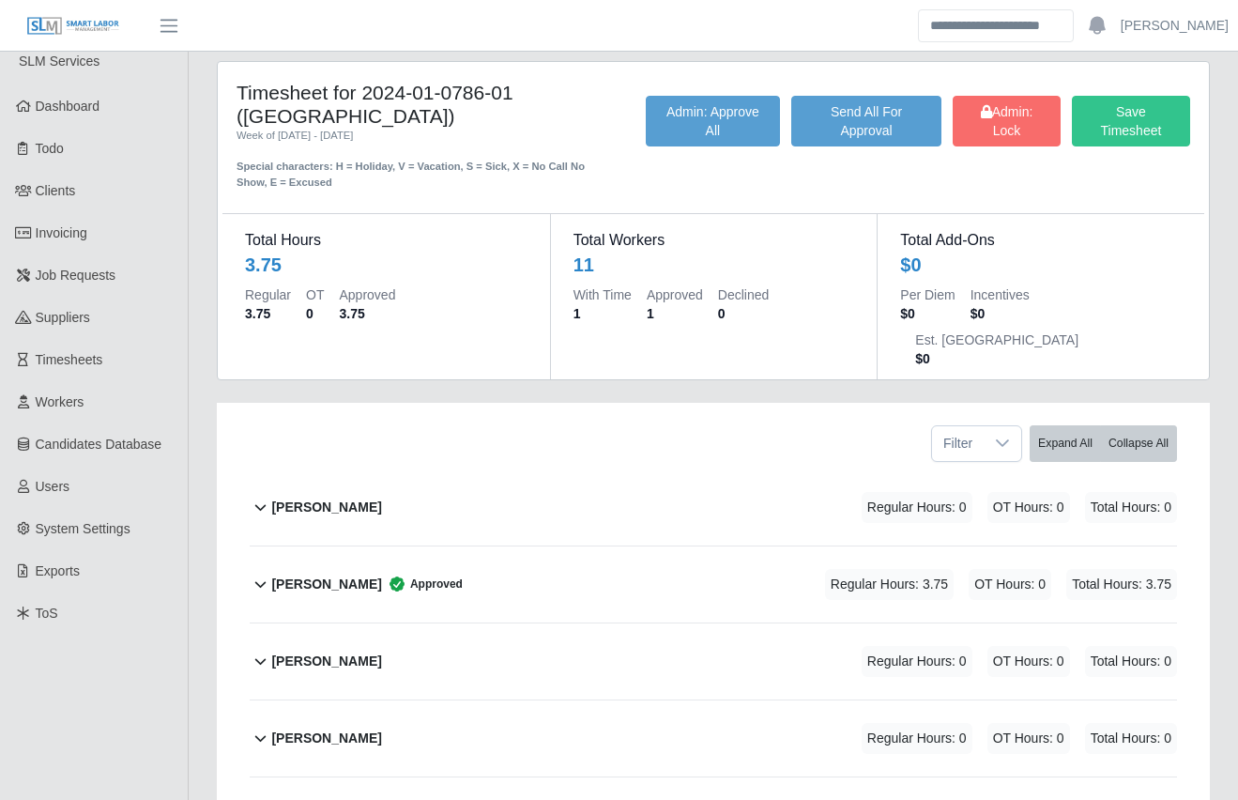
click at [202, 620] on div "Timesheet for 2024-01-0786-01 ([GEOGRAPHIC_DATA]) Week of [DATE] - [DATE] Speci…" at bounding box center [713, 734] width 1049 height 1347
click at [202, 629] on div "Timesheet for 2024-01-0786-01 ([GEOGRAPHIC_DATA]) Week of [DATE] - [DATE] Speci…" at bounding box center [713, 734] width 1049 height 1347
click at [193, 632] on div "Timesheet for 2024-01-0786-01 ([GEOGRAPHIC_DATA]) Week of [DATE] - [DATE] Speci…" at bounding box center [713, 734] width 1049 height 1347
click at [199, 645] on div "Timesheet for 2024-01-0786-01 ([GEOGRAPHIC_DATA]) Week of [DATE] - [DATE] Speci…" at bounding box center [713, 734] width 1049 height 1347
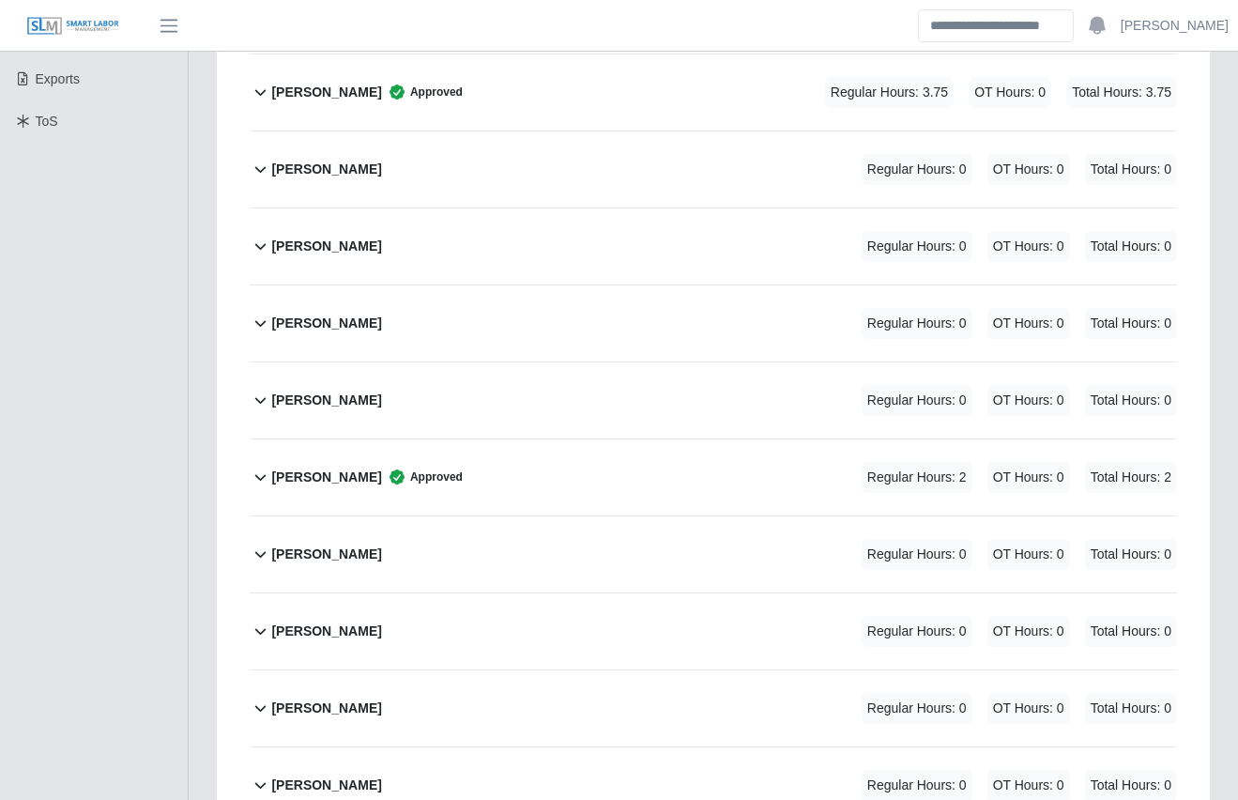
scroll to position [505, 0]
click at [199, 645] on div "Timesheet for 2024-01-0786-01 ([GEOGRAPHIC_DATA]) Week of [DATE] - [DATE] Speci…" at bounding box center [713, 243] width 1049 height 1347
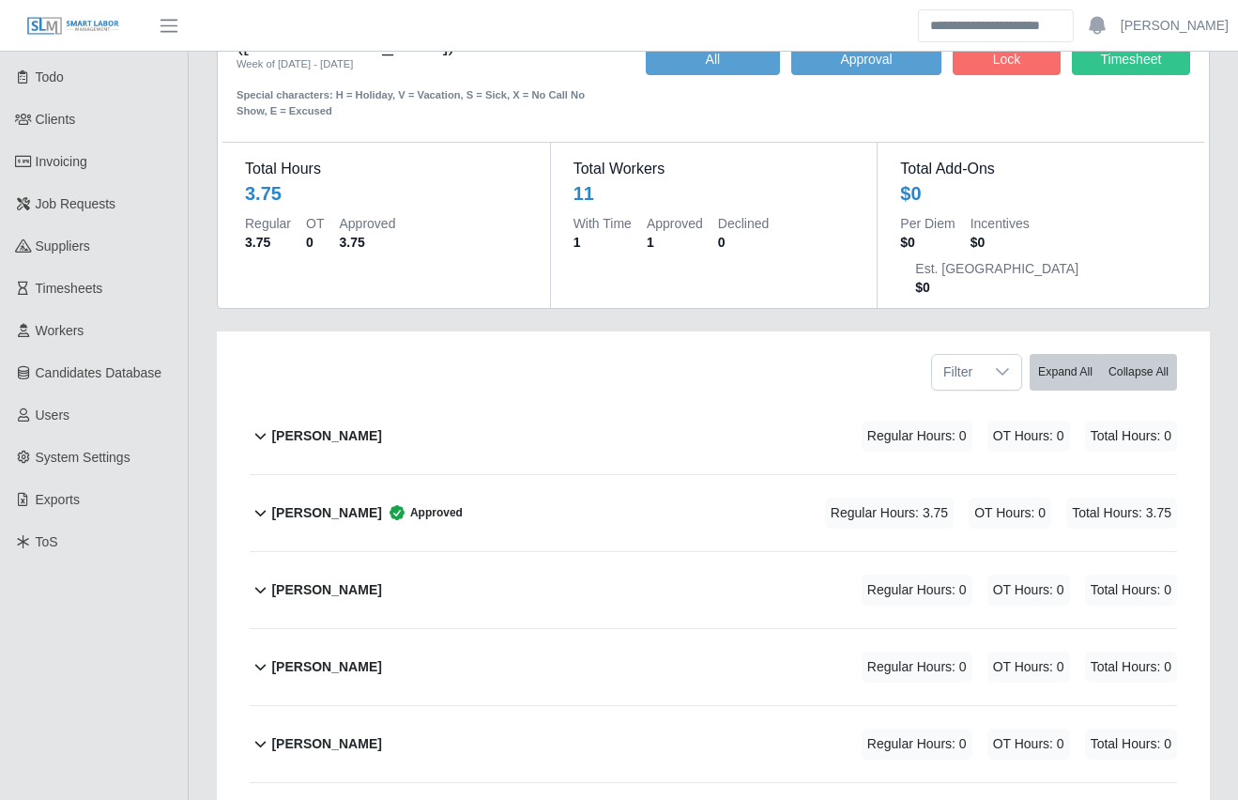
scroll to position [0, 0]
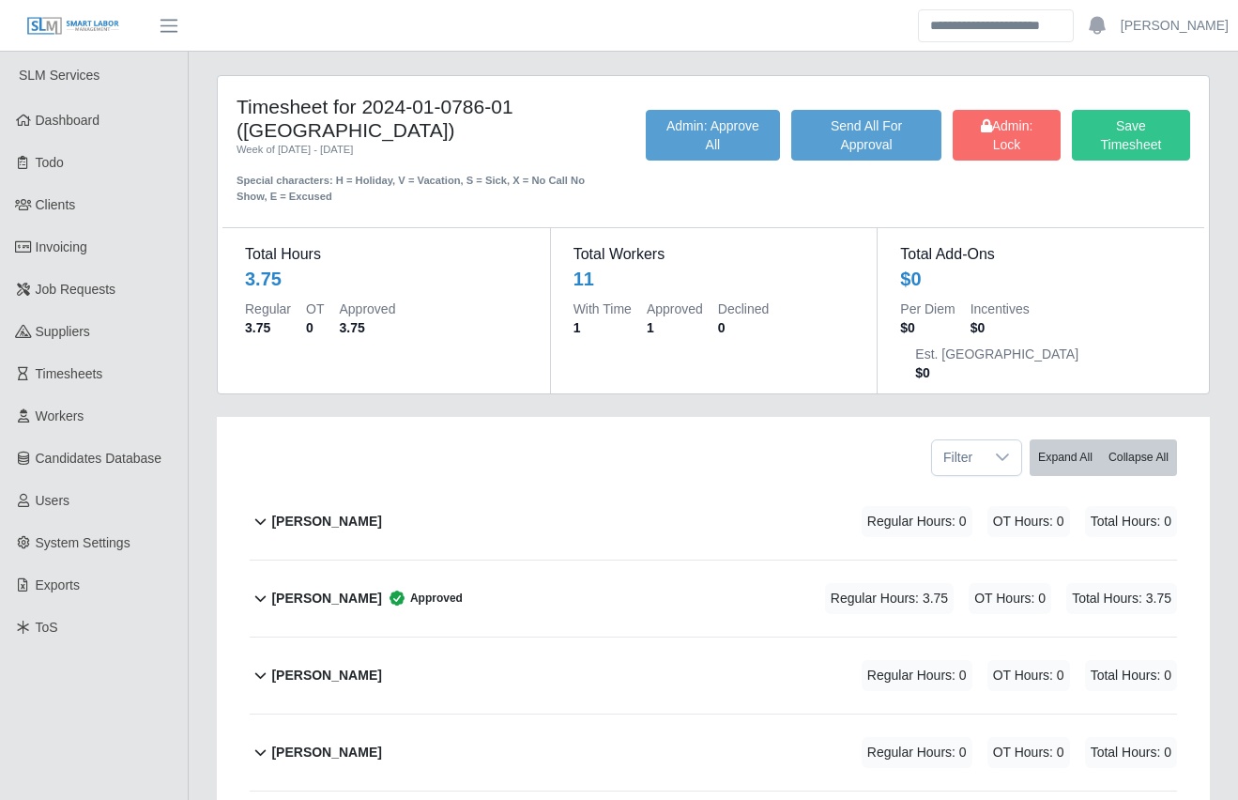
click at [193, 651] on div "Timesheet for 2024-01-0786-01 (Hendersonville Hospital) Week of 09/29/2025 - 10…" at bounding box center [713, 748] width 1049 height 1347
click at [200, 656] on div "Timesheet for 2024-01-0786-01 (Hendersonville Hospital) Week of 09/29/2025 - 10…" at bounding box center [713, 748] width 1049 height 1347
click at [198, 656] on div "Timesheet for 2024-01-0786-01 (Hendersonville Hospital) Week of 09/29/2025 - 10…" at bounding box center [713, 748] width 1049 height 1347
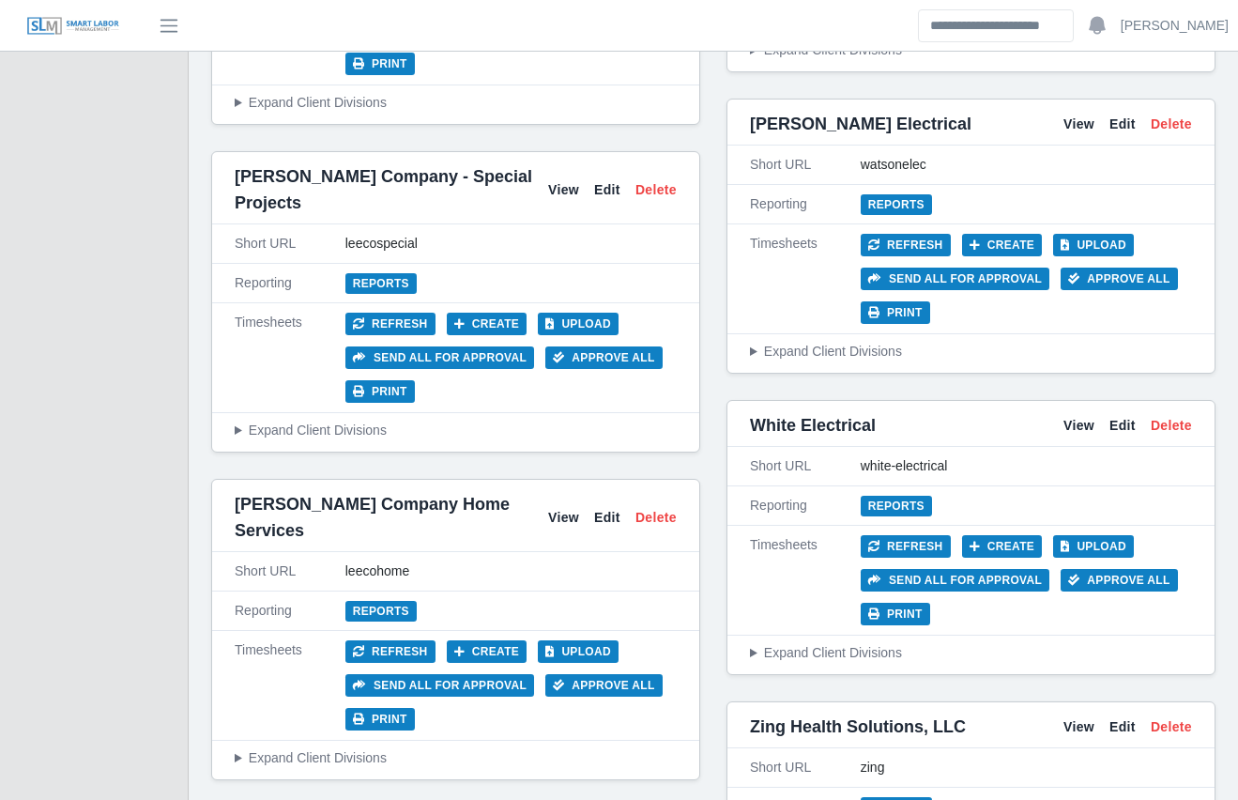
scroll to position [9485, 0]
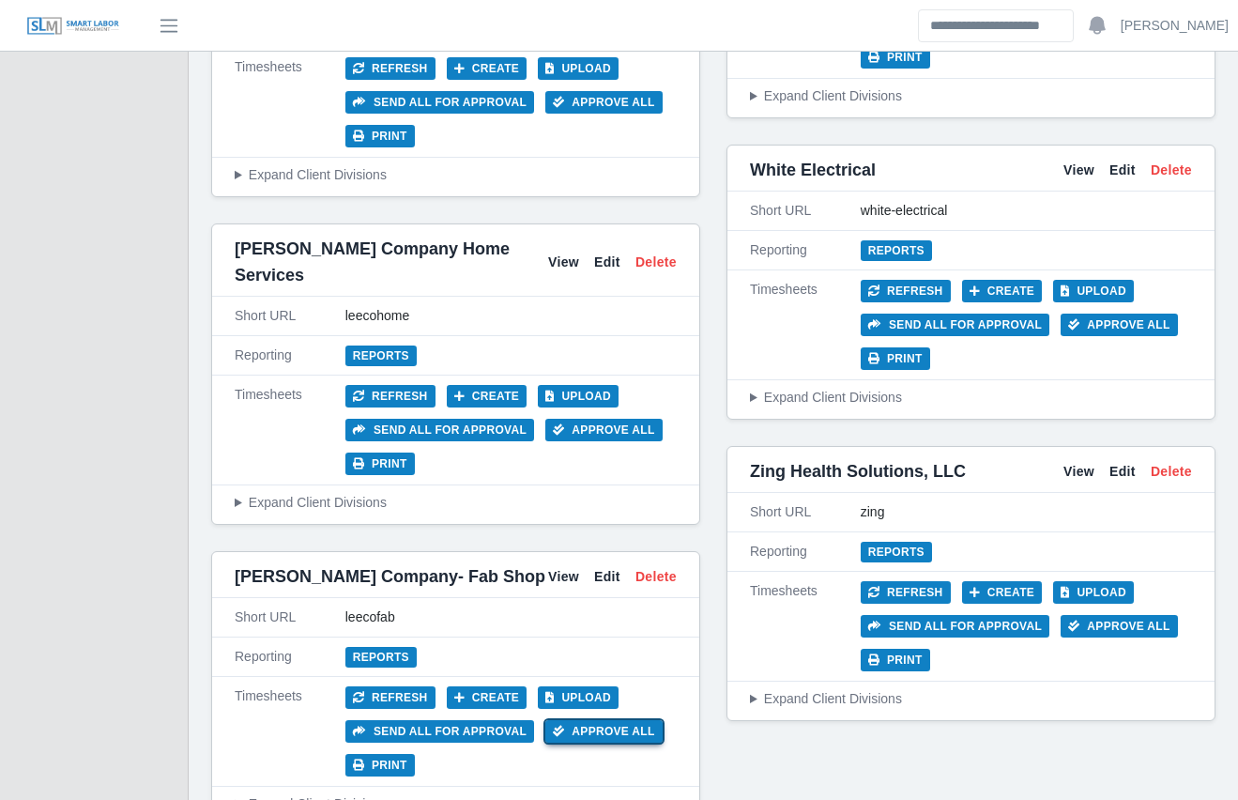
click at [573, 720] on button "Approve All" at bounding box center [603, 731] width 117 height 23
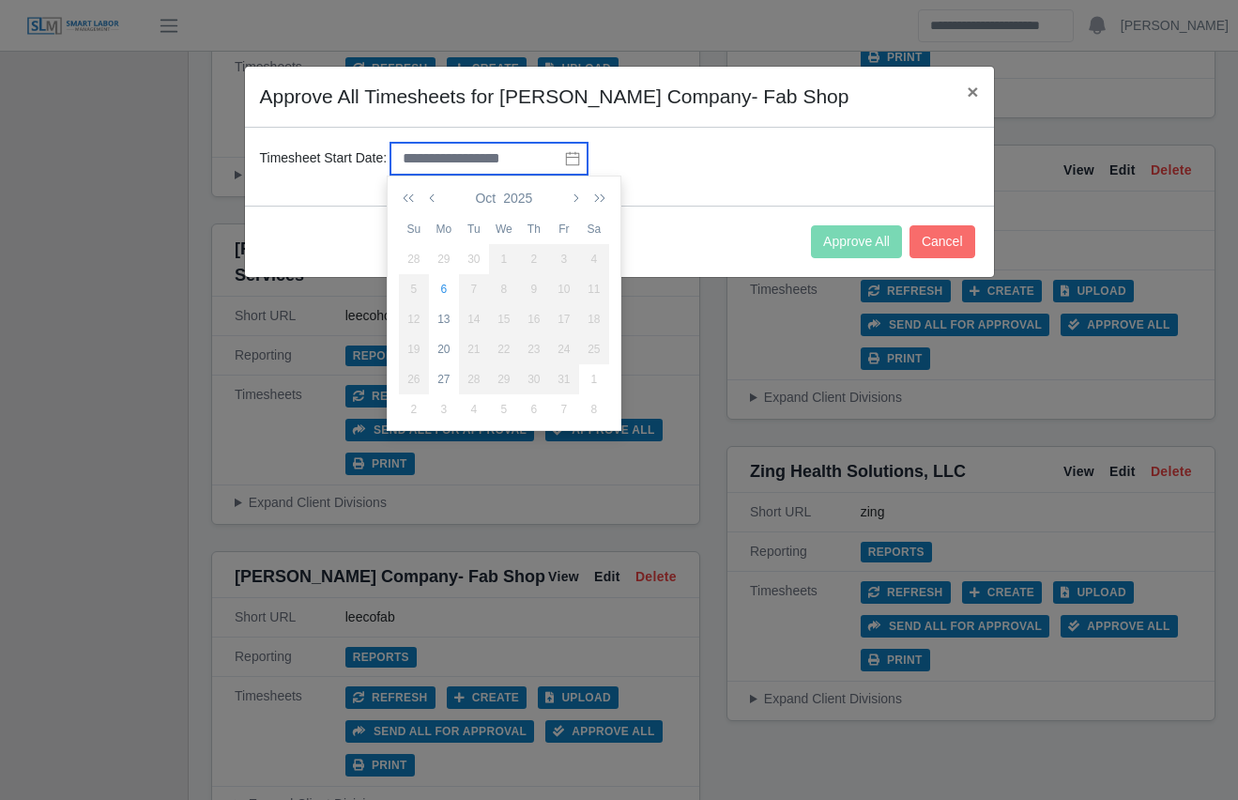
click at [491, 156] on input "text" at bounding box center [488, 159] width 197 height 32
click at [446, 256] on div "29" at bounding box center [444, 259] width 30 height 17
type input "**********"
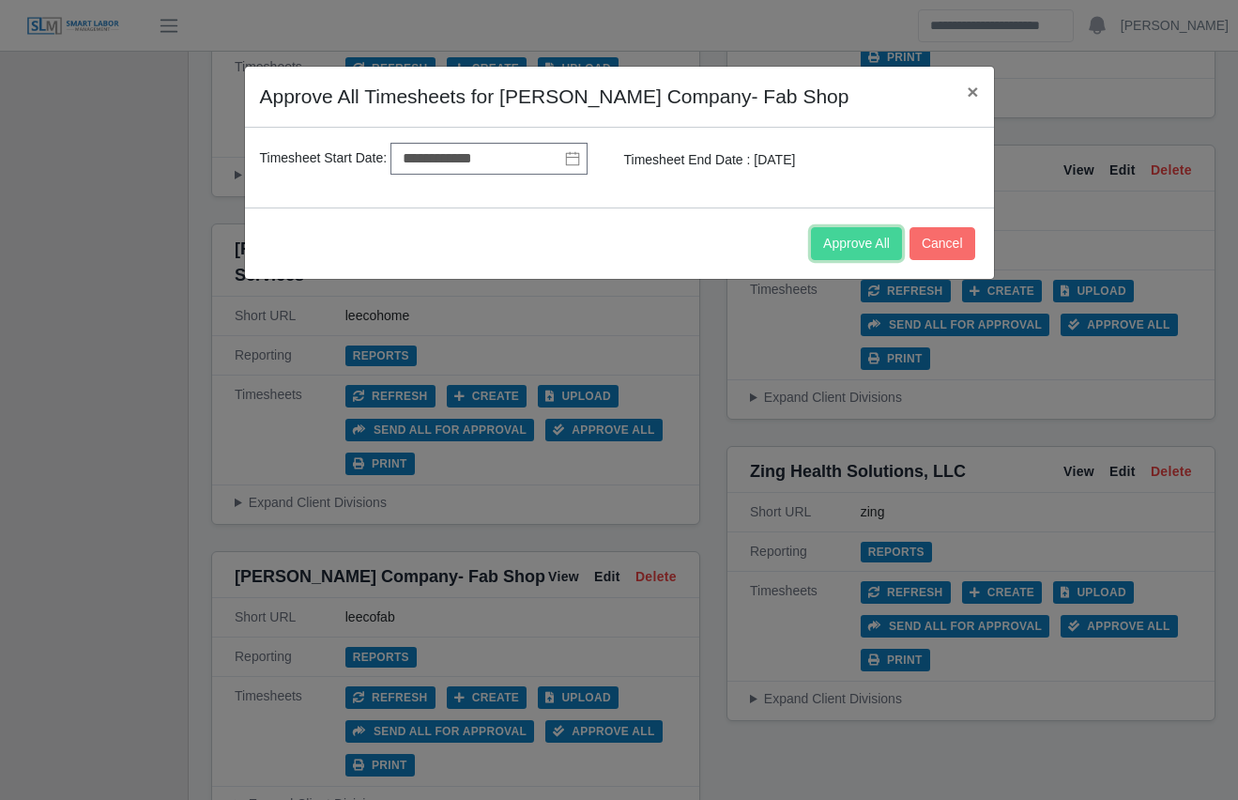
click at [826, 243] on button "Approve All" at bounding box center [856, 243] width 91 height 33
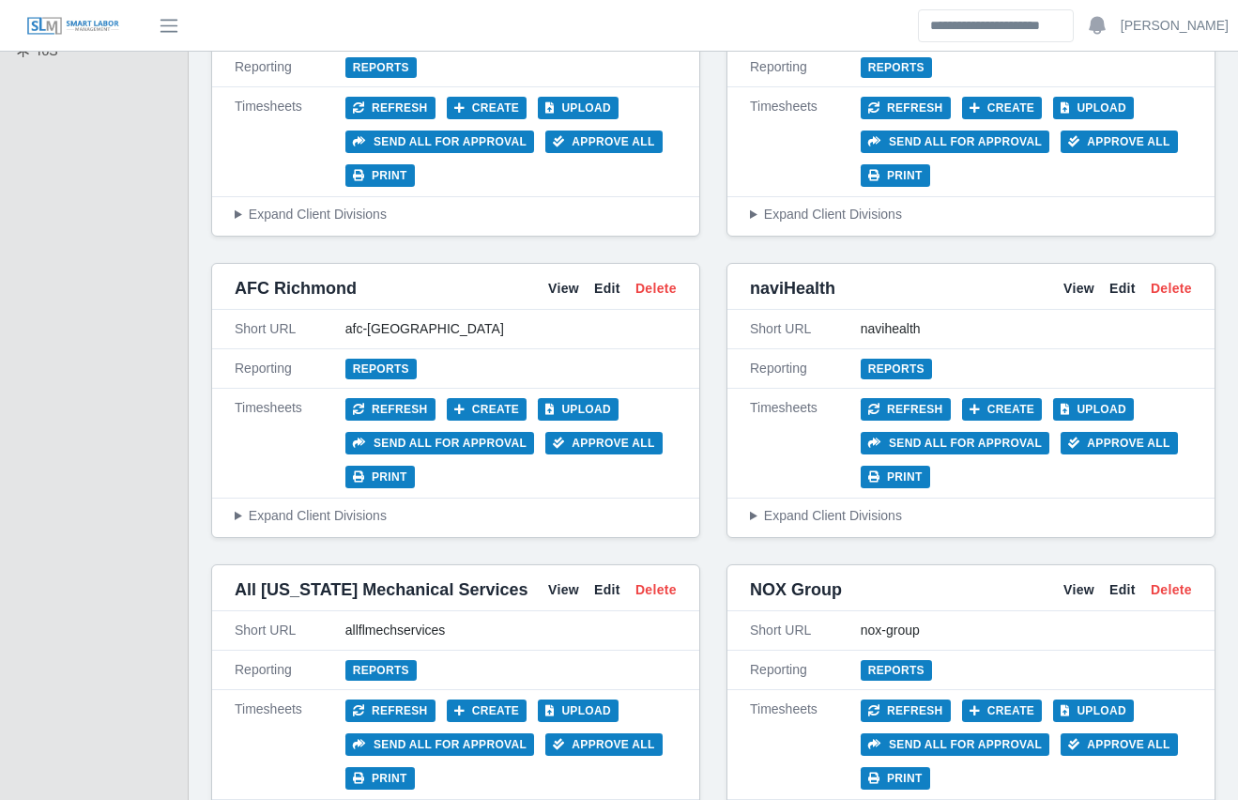
scroll to position [0, 0]
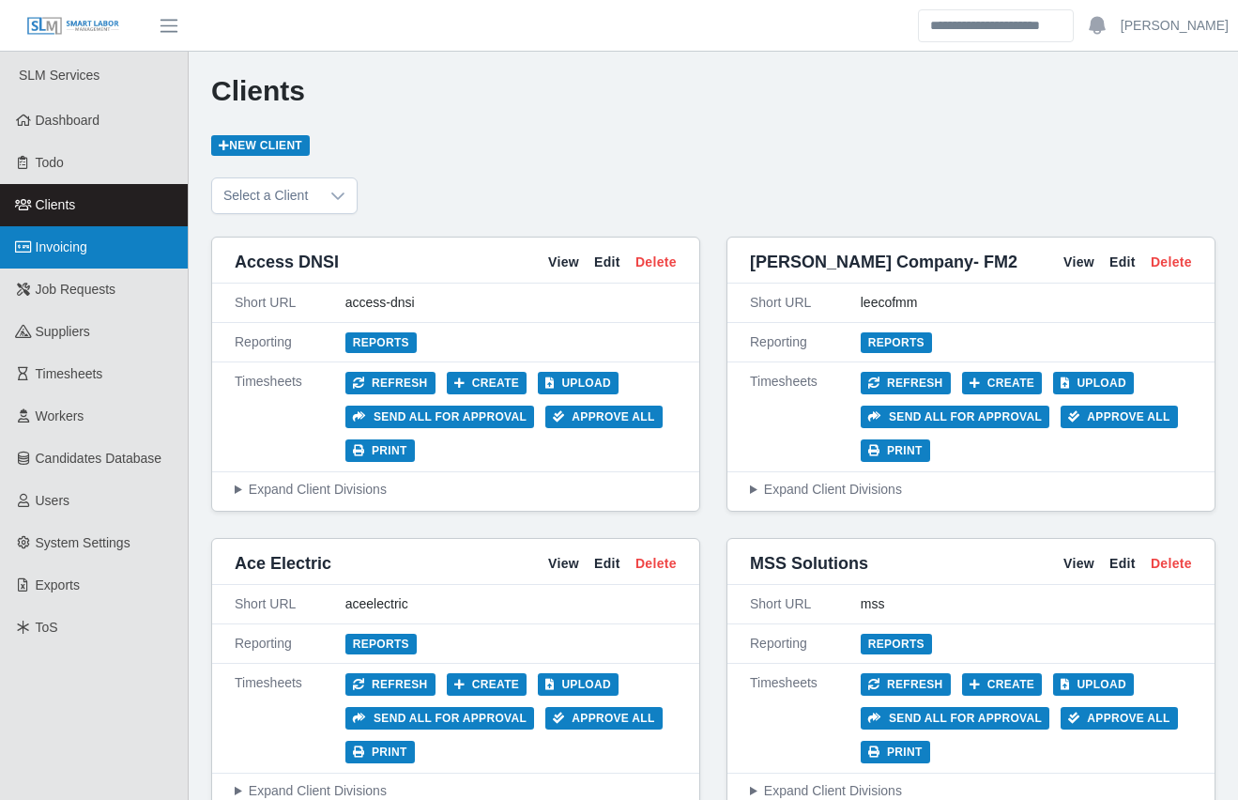
click at [101, 246] on link "Invoicing" at bounding box center [94, 247] width 188 height 42
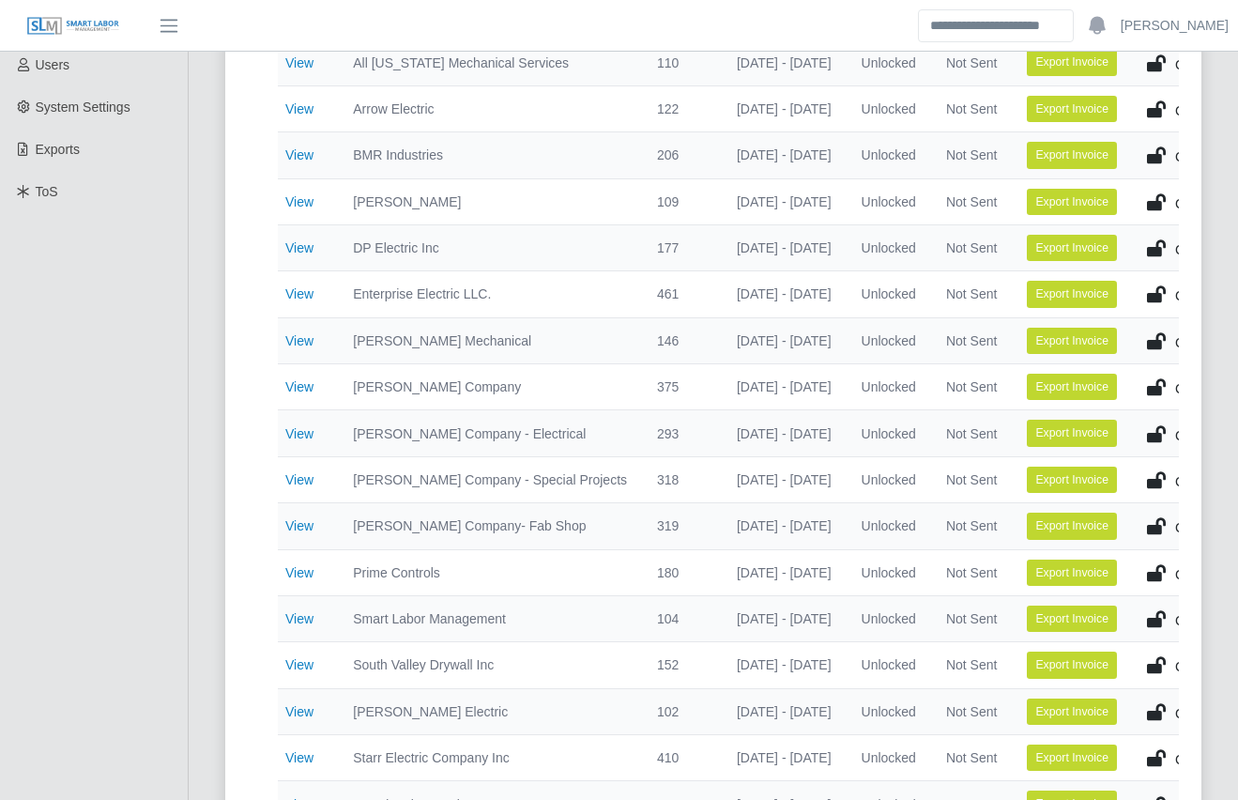
scroll to position [455, 0]
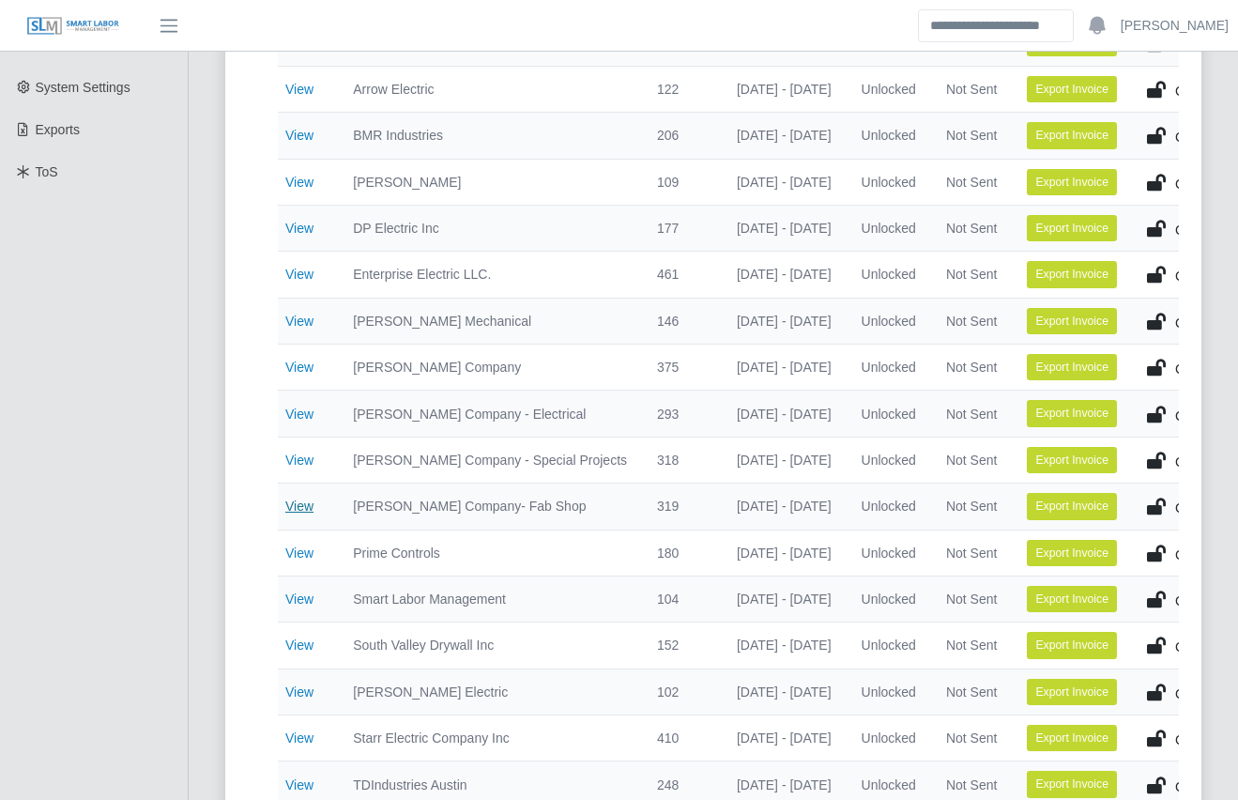
click at [290, 503] on link "View" at bounding box center [299, 505] width 28 height 15
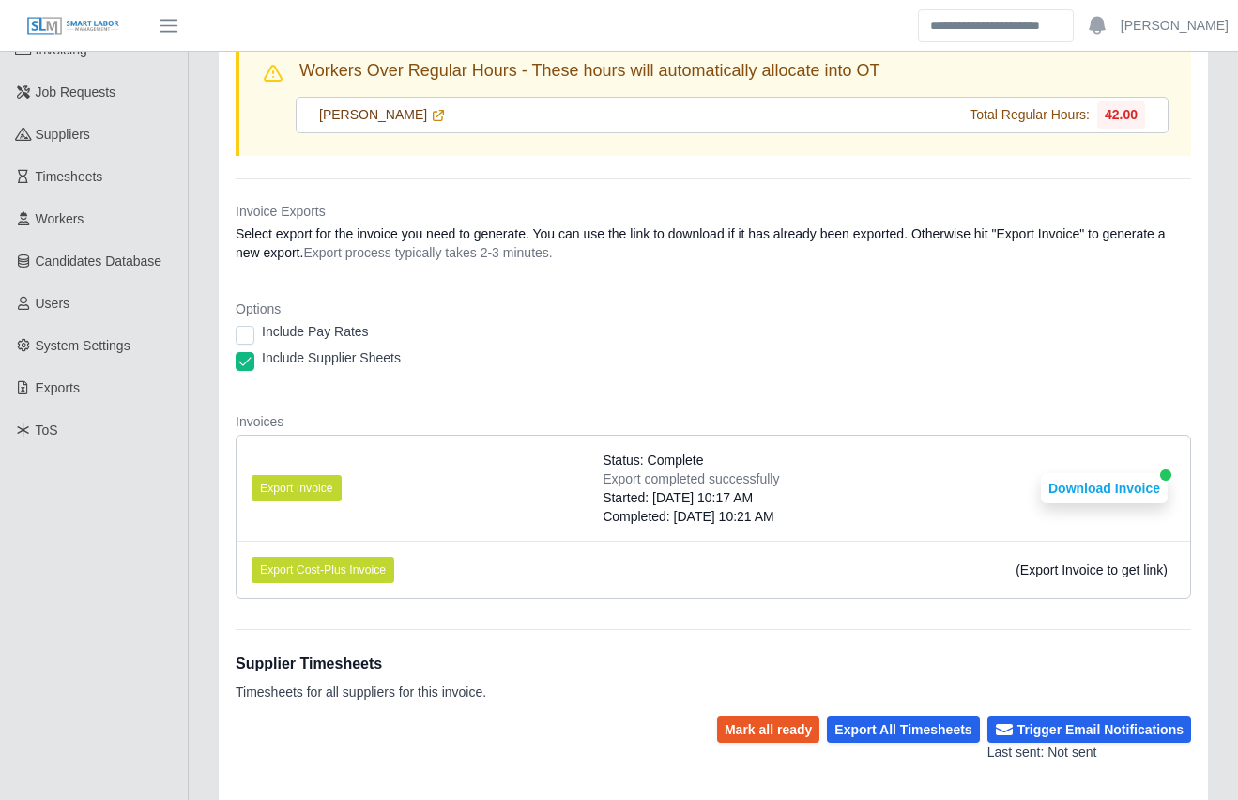
scroll to position [199, 0]
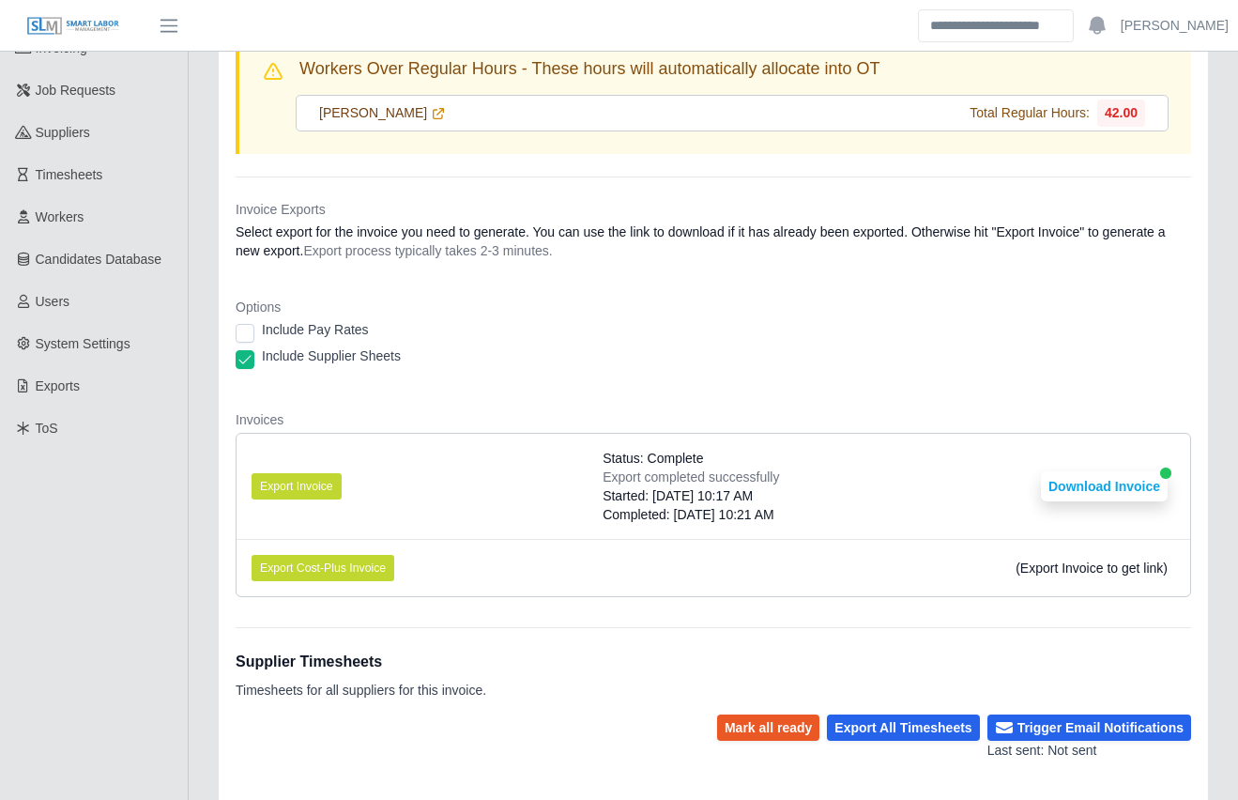
click at [203, 498] on div "Main Final Invoices Invoice 319 [PERSON_NAME] Company- Fab Shop Period of [DATE…" at bounding box center [713, 494] width 1049 height 1238
click at [300, 482] on button "Export Invoice" at bounding box center [297, 486] width 90 height 26
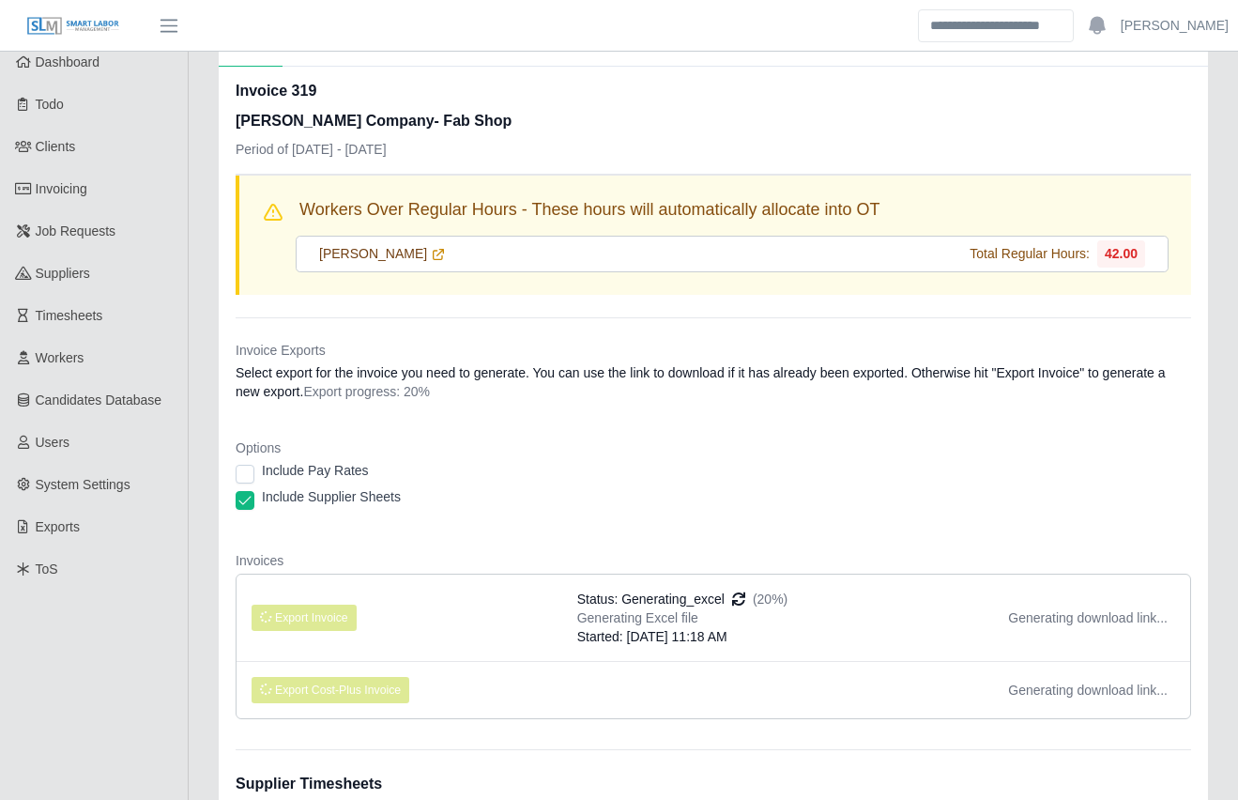
scroll to position [63, 0]
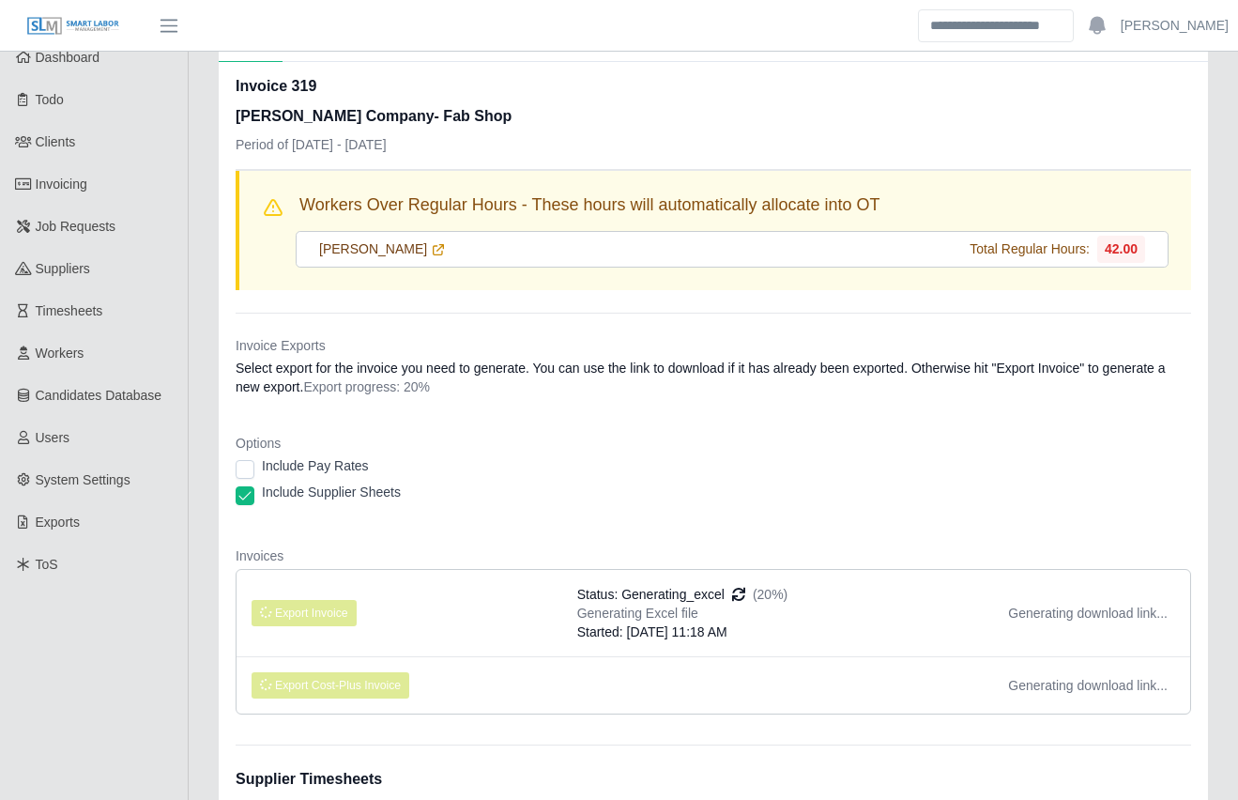
click at [478, 465] on div "Include Pay Rates" at bounding box center [714, 469] width 956 height 26
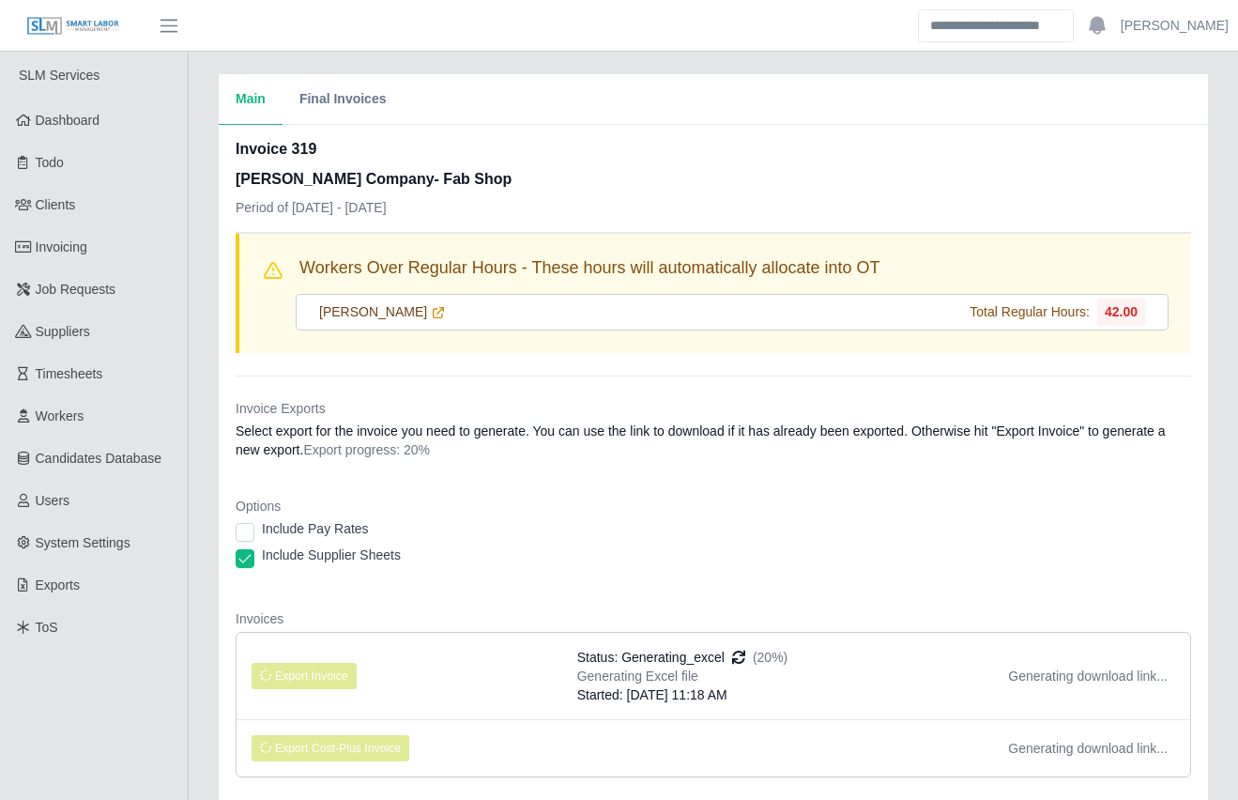
click at [505, 494] on dl "Invoice Exports Select export for the invoice you need to generate. You can use…" at bounding box center [714, 595] width 956 height 393
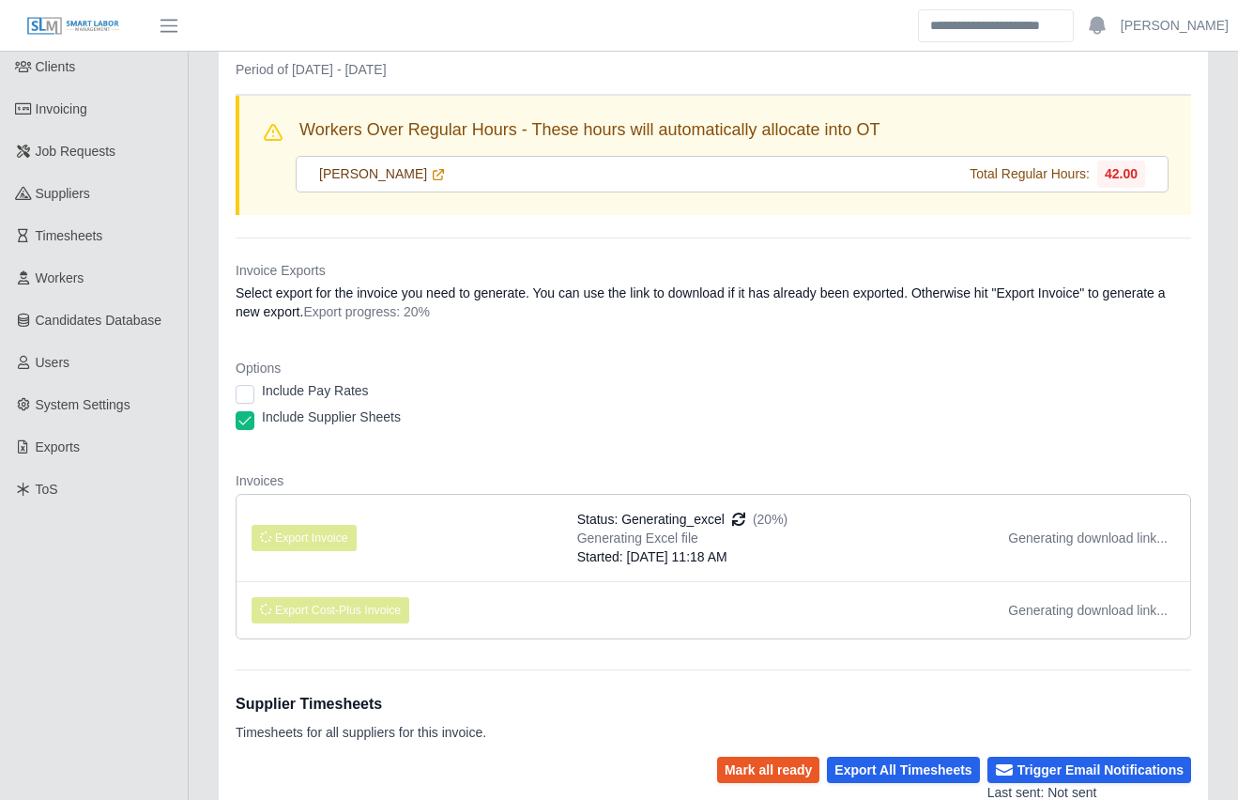
scroll to position [140, 0]
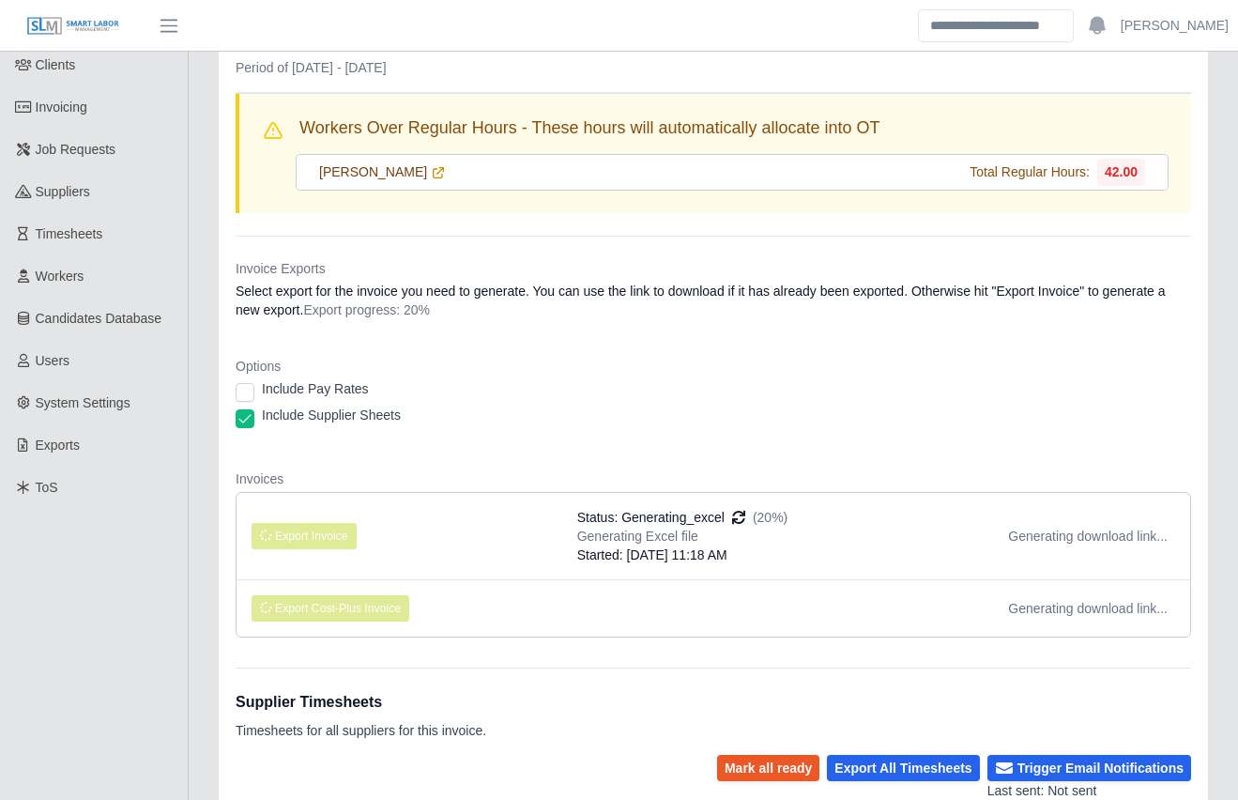
click at [500, 460] on dl "Invoice Exports Select export for the invoice you need to generate. You can use…" at bounding box center [714, 455] width 956 height 393
click at [501, 460] on dl "Invoice Exports Select export for the invoice you need to generate. You can use…" at bounding box center [714, 455] width 956 height 393
click at [194, 511] on div "Main Final Invoices Invoice 319 [PERSON_NAME] Company- Fab Shop Period of [DATE…" at bounding box center [713, 543] width 1049 height 1219
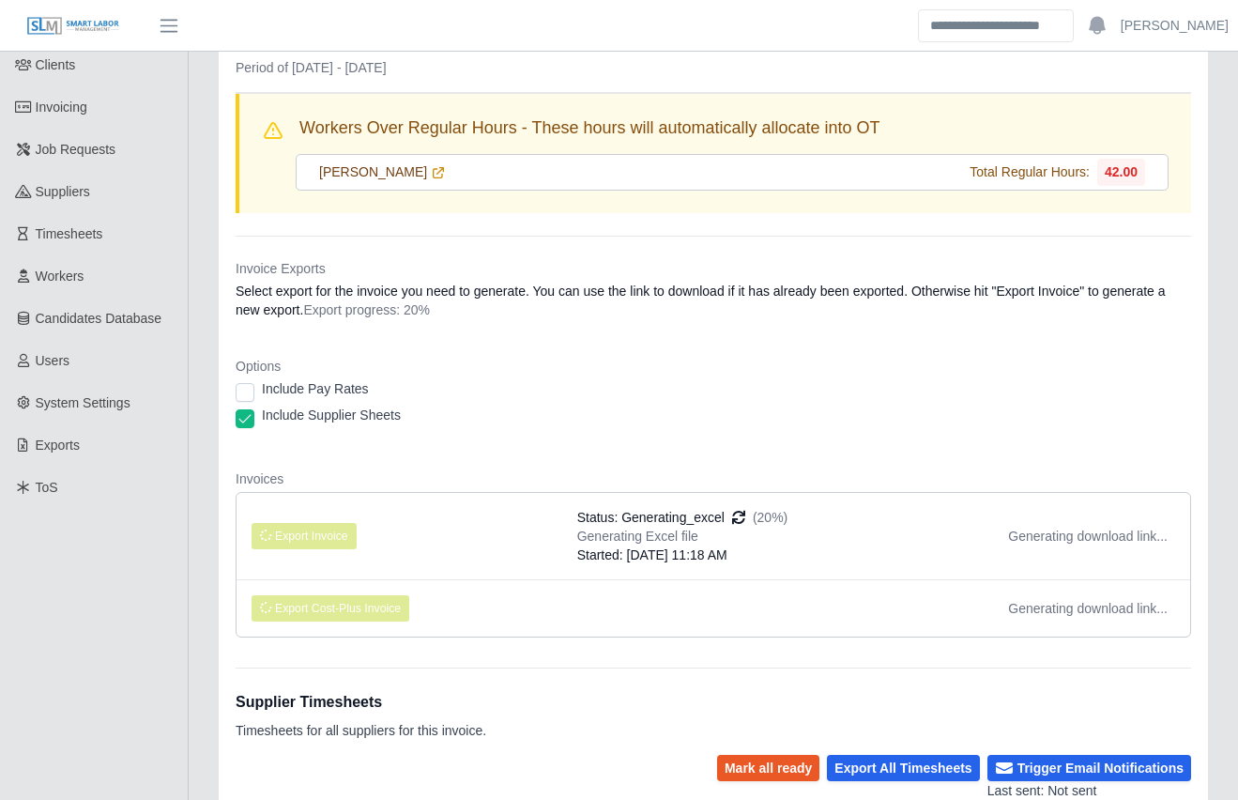
click at [501, 456] on dl "Invoice Exports Select export for the invoice you need to generate. You can use…" at bounding box center [714, 455] width 956 height 393
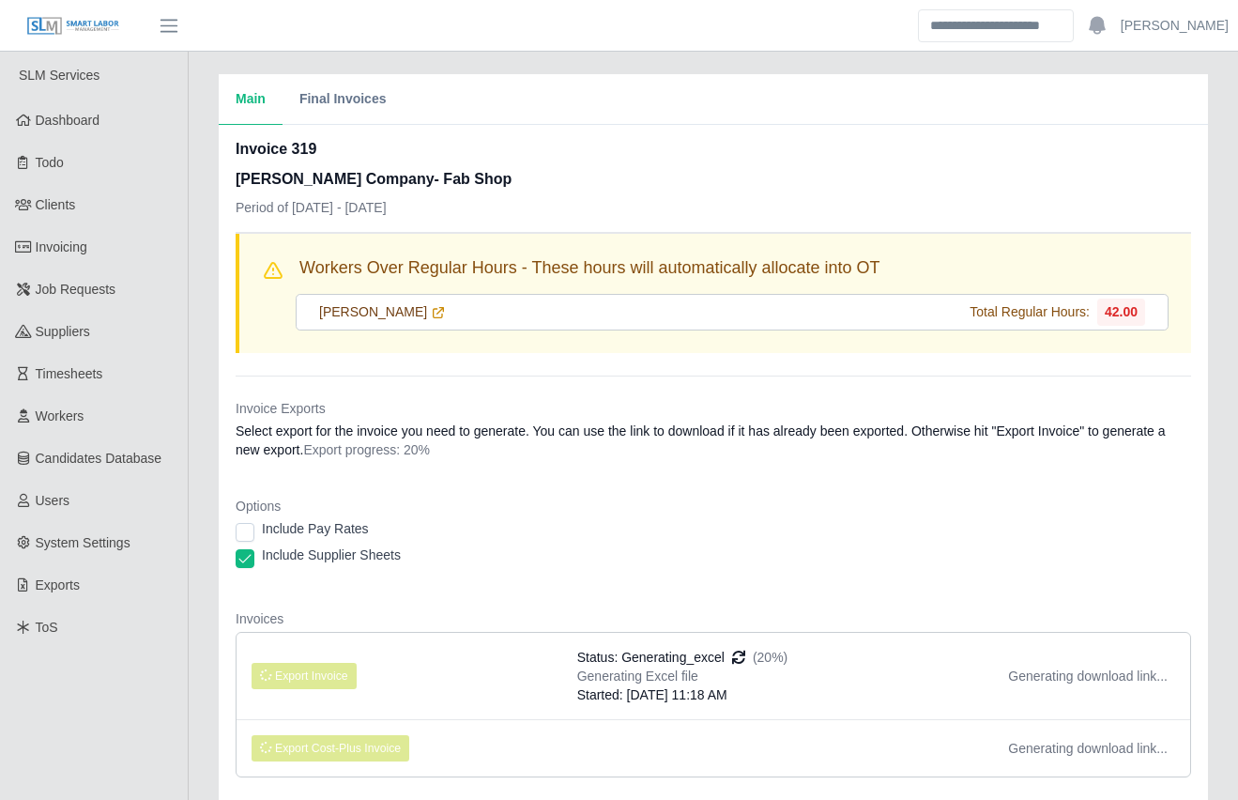
click at [202, 650] on div "Main Final Invoices Invoice 319 Lee Company- Fab Shop Period of 09/29/2025 - 10…" at bounding box center [713, 683] width 1049 height 1219
click at [196, 662] on div "Main Final Invoices Invoice 319 Lee Company- Fab Shop Period of 09/29/2025 - 10…" at bounding box center [713, 683] width 1049 height 1219
click at [199, 676] on div "Main Final Invoices Invoice 319 Lee Company- Fab Shop Period of 09/29/2025 - 10…" at bounding box center [713, 683] width 1049 height 1219
click at [195, 661] on div "Main Final Invoices Invoice 319 [PERSON_NAME] Company- Fab Shop Period of [DATE…" at bounding box center [713, 683] width 1049 height 1219
click at [192, 681] on div "Main Final Invoices Invoice 319 [PERSON_NAME] Company- Fab Shop Period of [DATE…" at bounding box center [713, 683] width 1049 height 1219
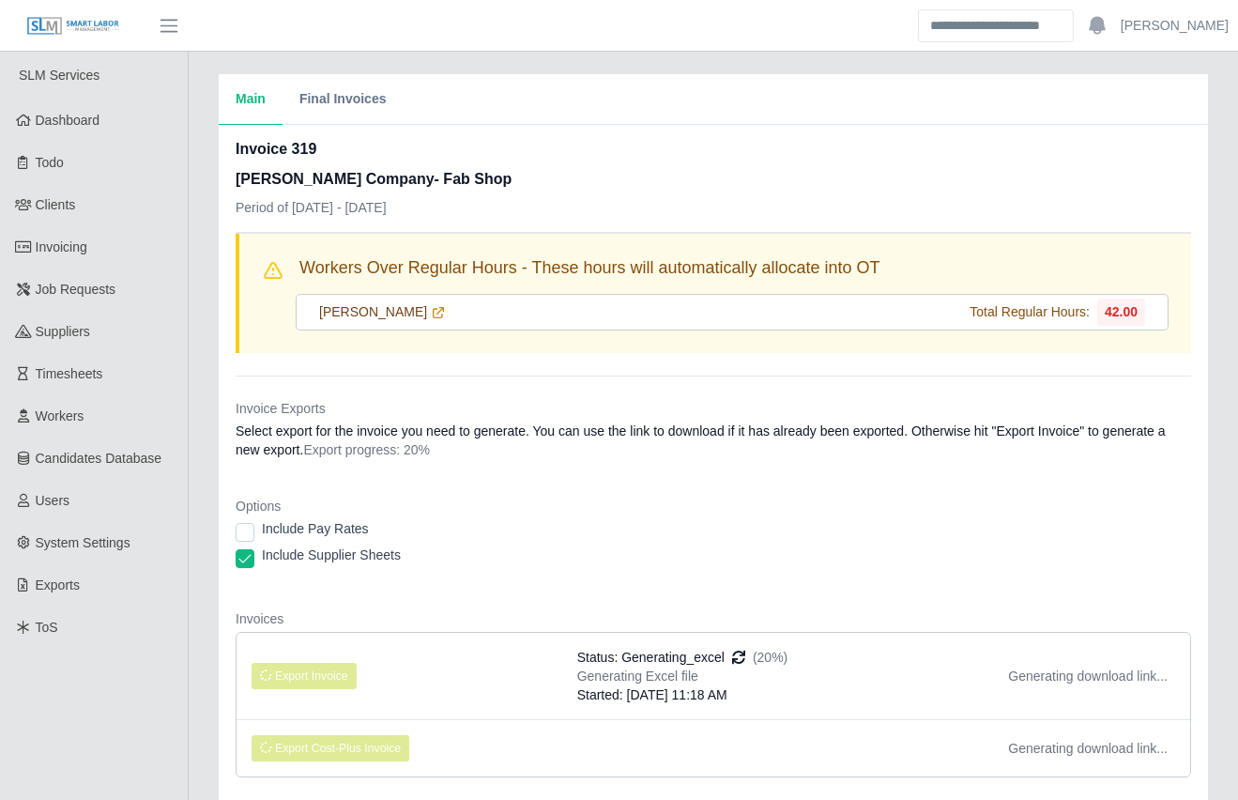
click at [198, 681] on div "Main Final Invoices Invoice 319 [PERSON_NAME] Company- Fab Shop Period of [DATE…" at bounding box center [713, 683] width 1049 height 1219
click at [206, 684] on div "Main Final Invoices Invoice 319 [PERSON_NAME] Company- Fab Shop Period of [DATE…" at bounding box center [713, 683] width 1049 height 1219
click at [196, 684] on div "Main Final Invoices Invoice 319 [PERSON_NAME] Company- Fab Shop Period of [DATE…" at bounding box center [713, 683] width 1049 height 1219
click at [202, 529] on div "Main Final Invoices Invoice 319 [PERSON_NAME] Company- Fab Shop Period of [DATE…" at bounding box center [713, 683] width 1049 height 1219
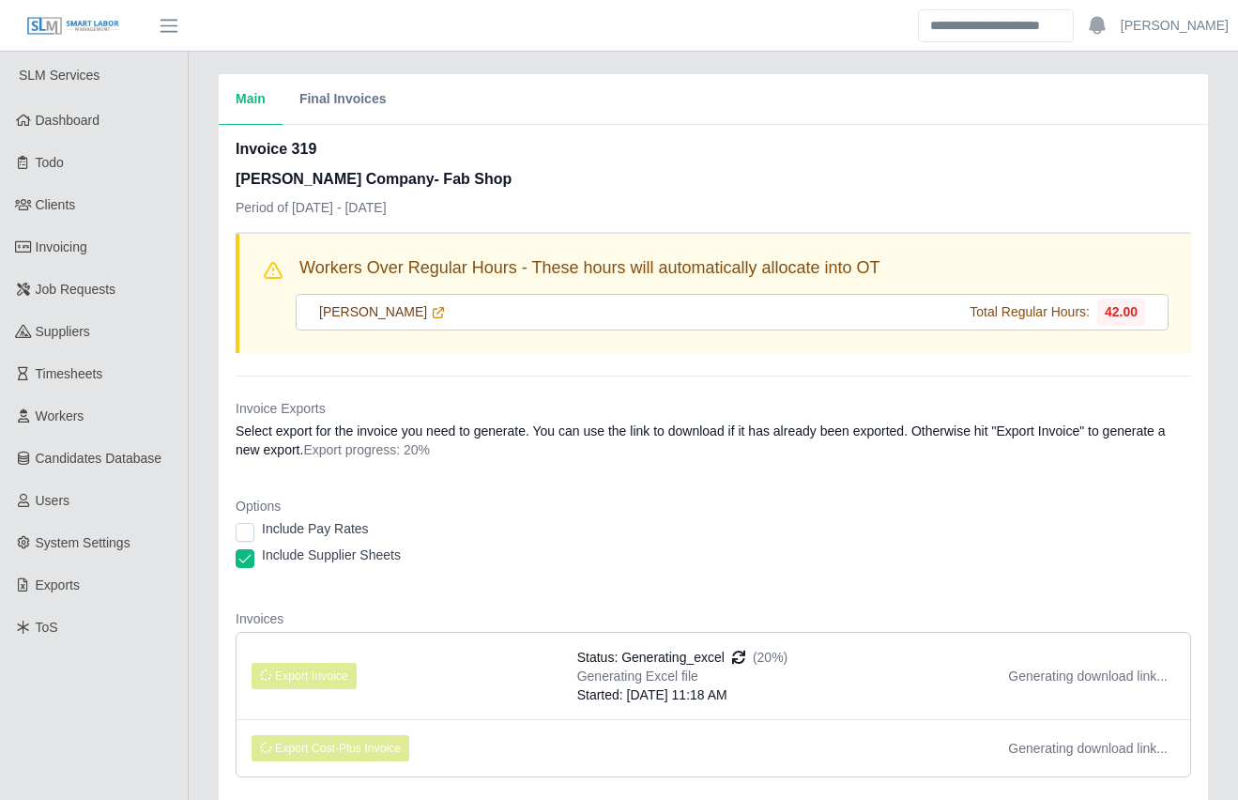
click at [200, 536] on div "Main Final Invoices Invoice 319 [PERSON_NAME] Company- Fab Shop Period of [DATE…" at bounding box center [713, 683] width 1049 height 1219
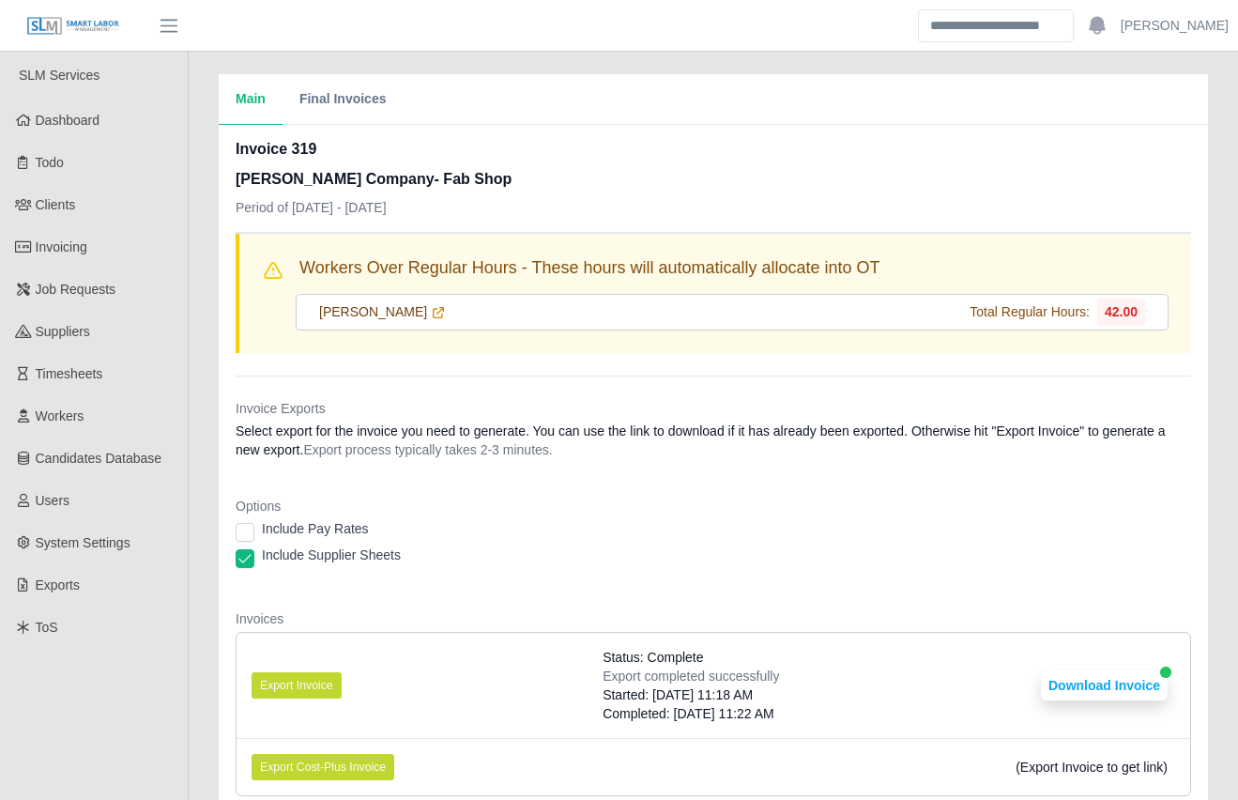
click at [200, 536] on div "Main Final Invoices Invoice 319 [PERSON_NAME] Company- Fab Shop Period of [DATE…" at bounding box center [713, 693] width 1049 height 1238
click at [200, 540] on div "Main Final Invoices Invoice 319 [PERSON_NAME] Company- Fab Shop Period of [DATE…" at bounding box center [713, 693] width 1049 height 1238
click at [198, 543] on div "Main Final Invoices Invoice 319 [PERSON_NAME] Company- Fab Shop Period of [DATE…" at bounding box center [713, 693] width 1049 height 1238
click at [196, 574] on div "Main Final Invoices Invoice 319 [PERSON_NAME] Company- Fab Shop Period of [DATE…" at bounding box center [713, 693] width 1049 height 1238
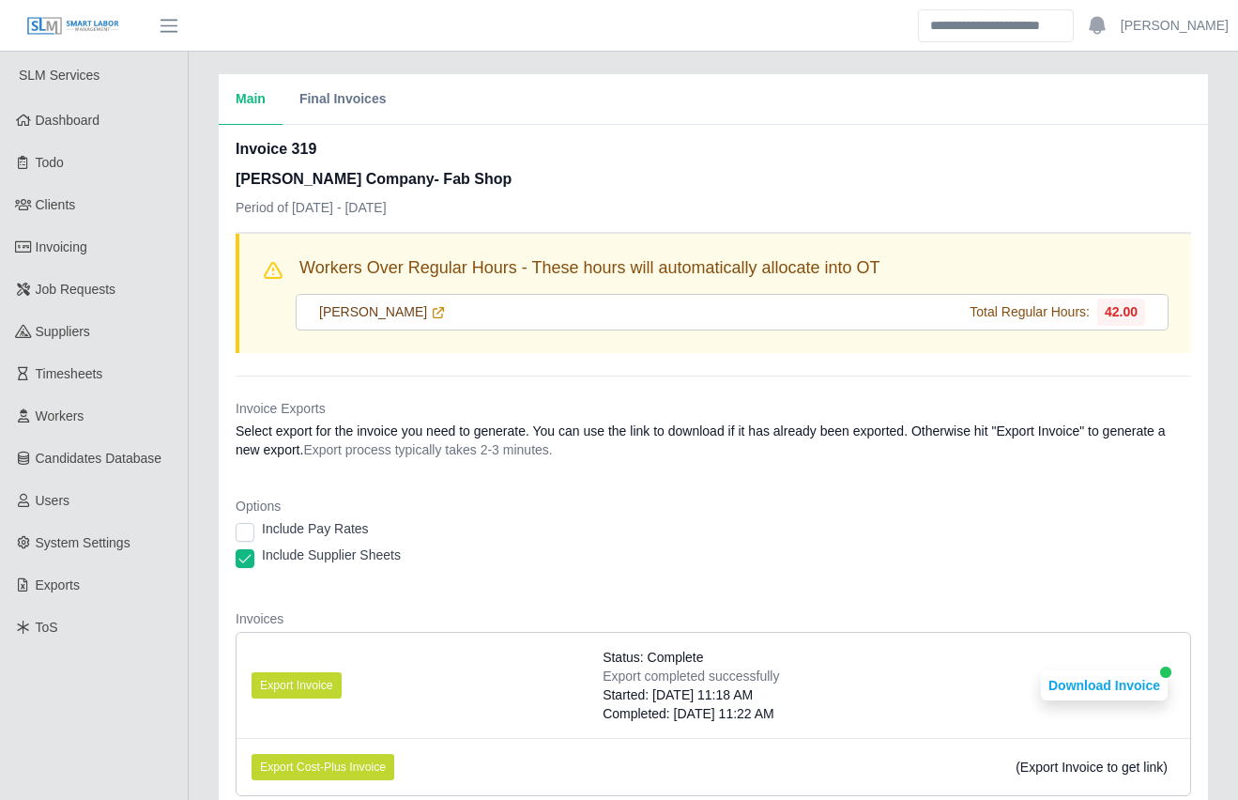
click at [196, 575] on div "Main Final Invoices Invoice 319 [PERSON_NAME] Company- Fab Shop Period of [DATE…" at bounding box center [713, 693] width 1049 height 1238
click at [200, 583] on div "Main Final Invoices Invoice 319 [PERSON_NAME] Company- Fab Shop Period of [DATE…" at bounding box center [713, 693] width 1049 height 1238
click at [199, 583] on div "Main Final Invoices Invoice 319 [PERSON_NAME] Company- Fab Shop Period of [DATE…" at bounding box center [713, 693] width 1049 height 1238
click at [516, 545] on div "Include Supplier Sheets" at bounding box center [714, 558] width 956 height 26
click at [536, 556] on div "Include Supplier Sheets" at bounding box center [714, 558] width 956 height 26
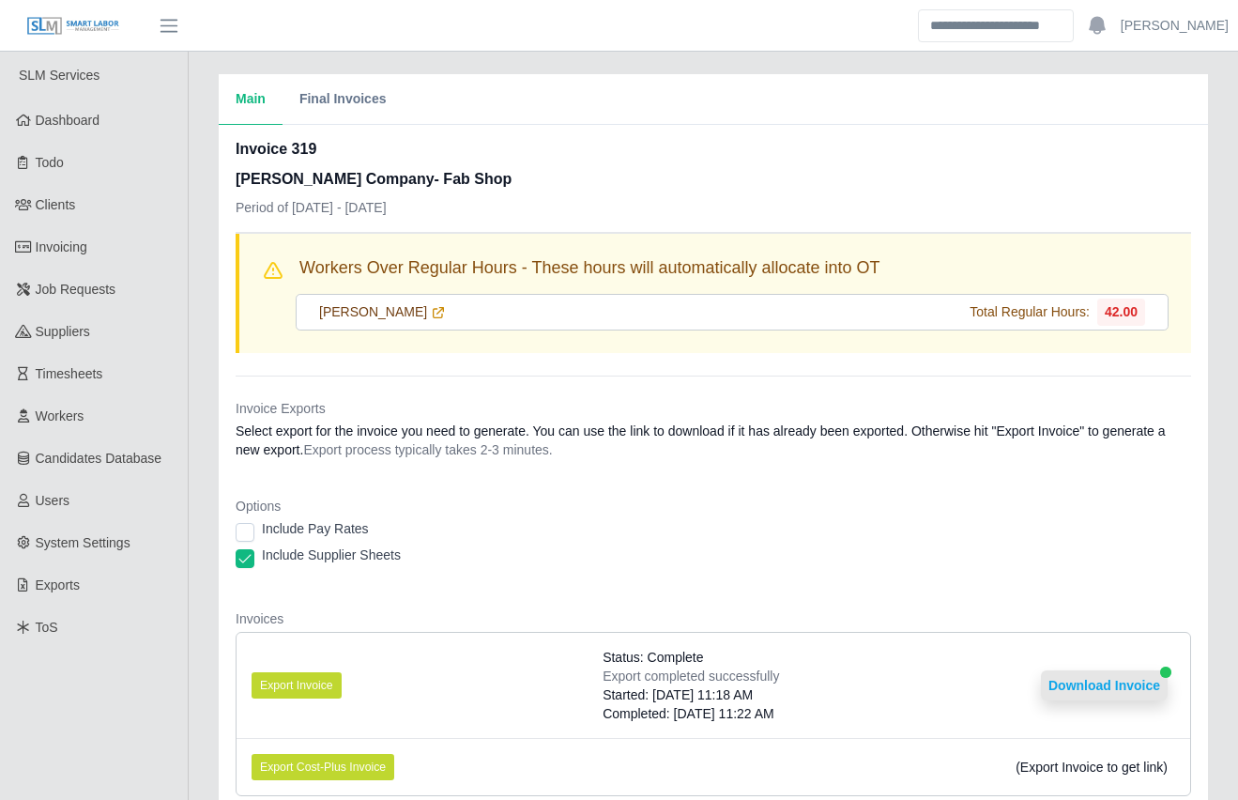
click at [1106, 670] on button "Download Invoice" at bounding box center [1104, 685] width 127 height 30
click at [113, 374] on link "Timesheets" at bounding box center [94, 374] width 188 height 42
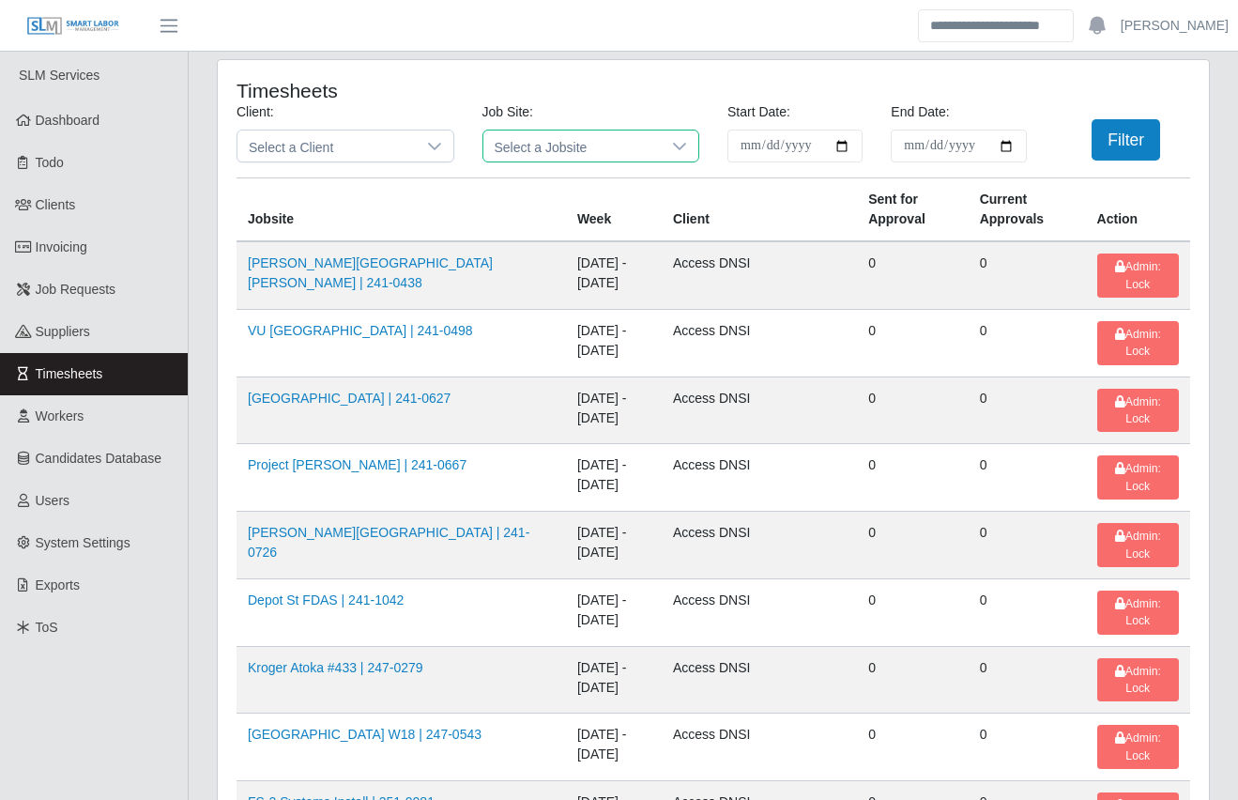
click at [589, 145] on span "Select a Jobsite" at bounding box center [572, 145] width 178 height 31
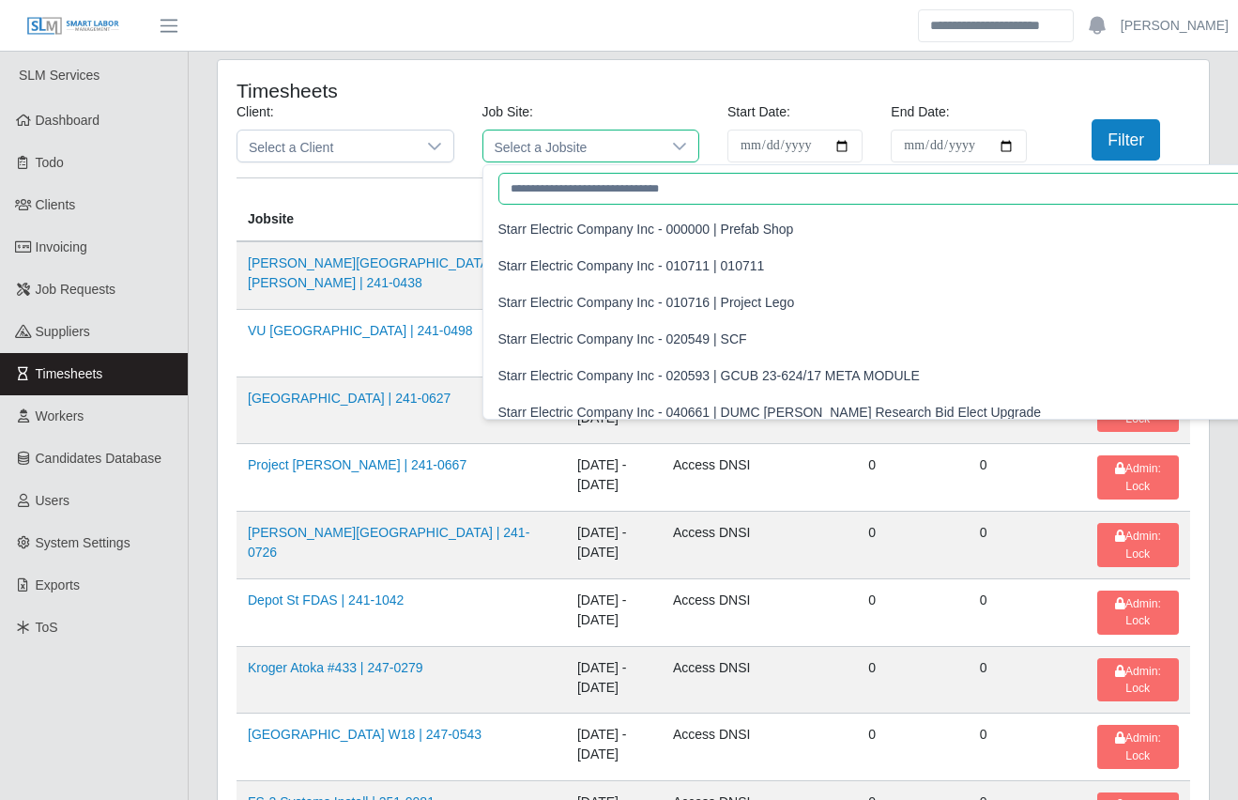
click at [543, 183] on input "text" at bounding box center [1035, 189] width 1075 height 32
paste input "**********"
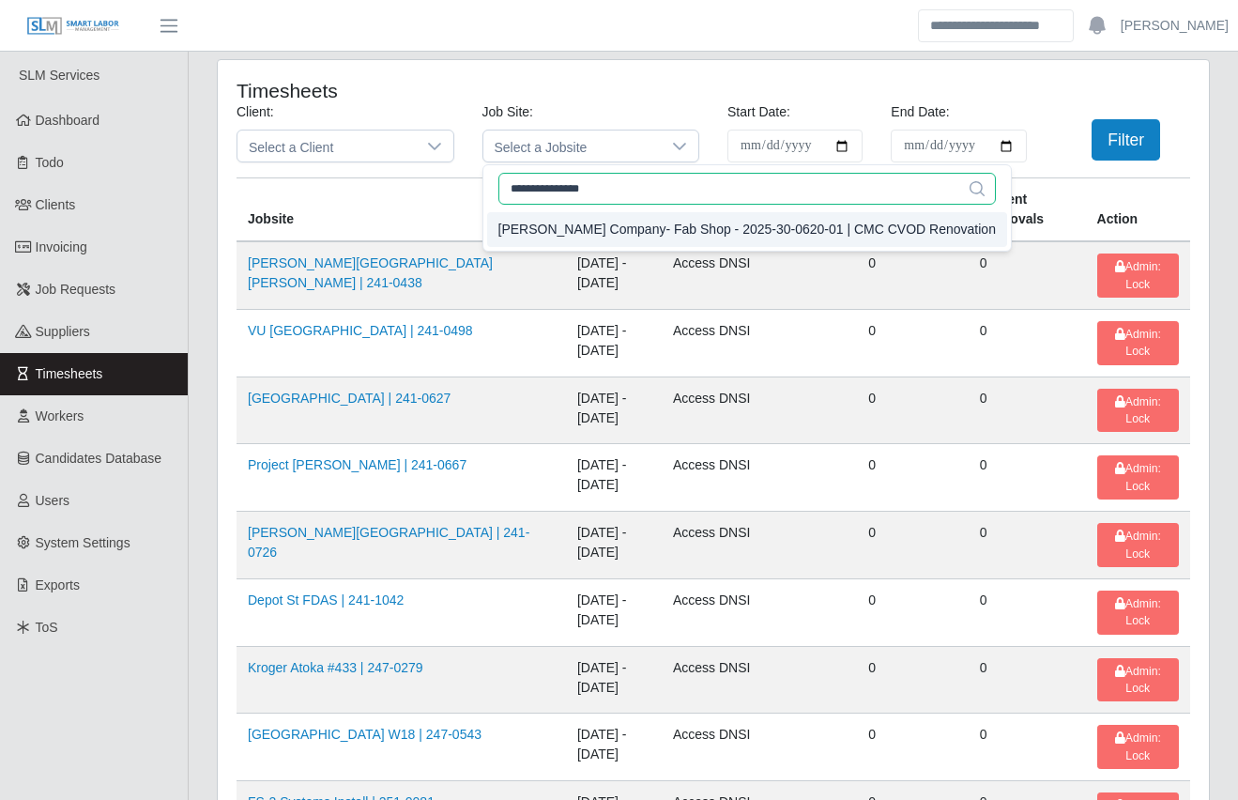
type input "**********"
click at [719, 243] on li "Lee Company- Fab Shop - 2025-30-0620-01 | CMC CVOD Renovation" at bounding box center [747, 229] width 520 height 35
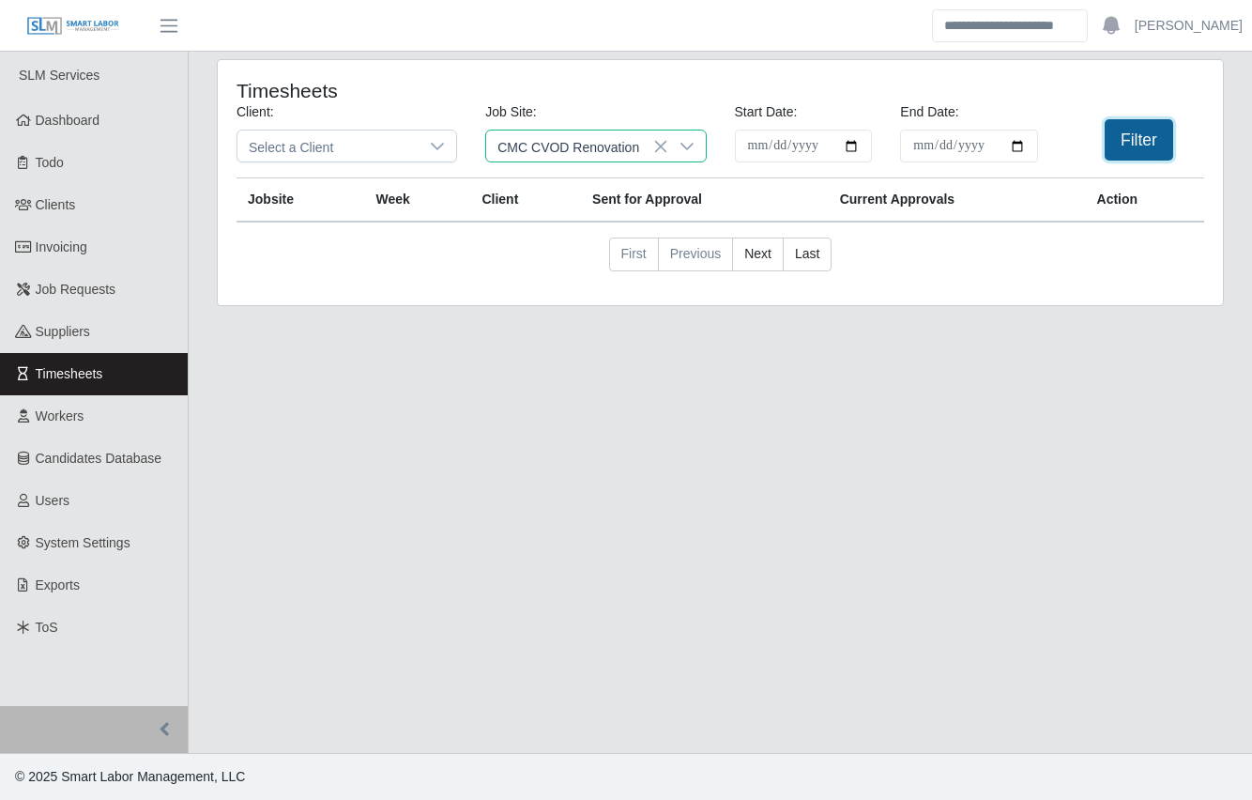
click at [1125, 149] on button "Filter" at bounding box center [1139, 139] width 69 height 41
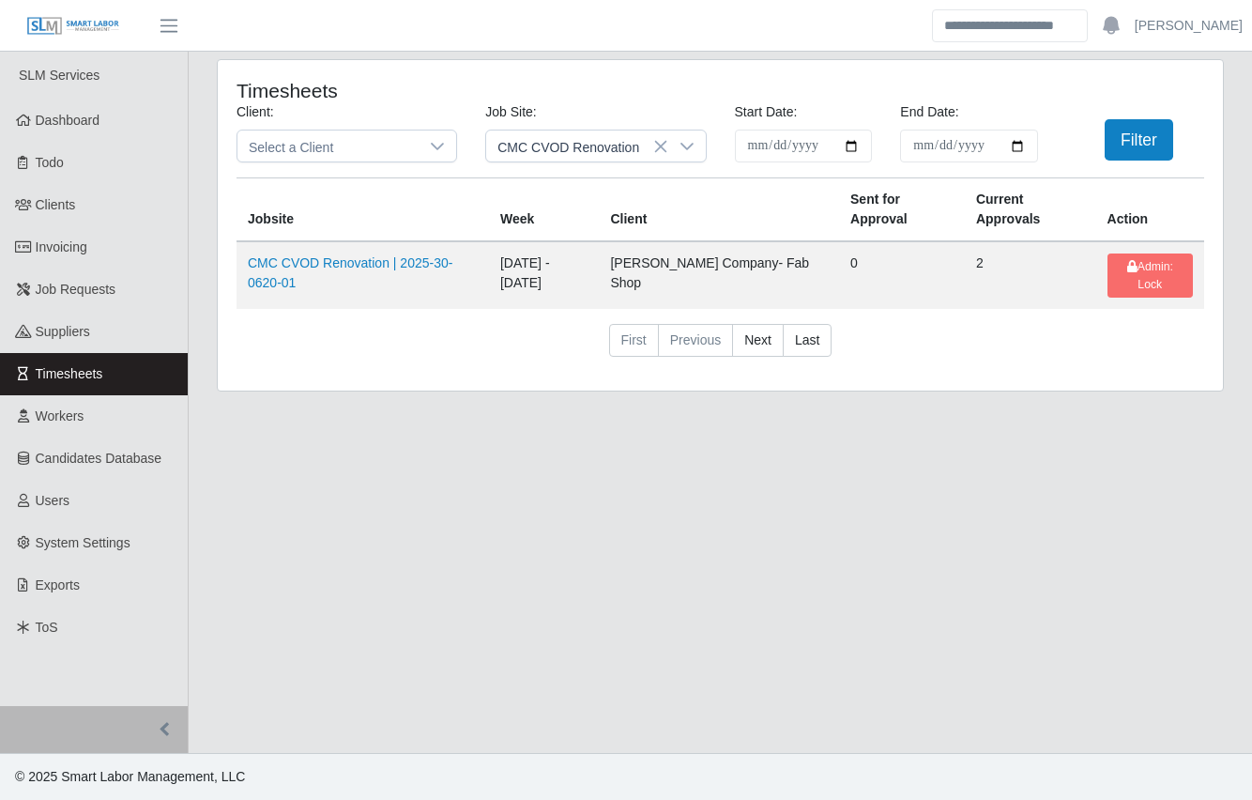
click at [1085, 542] on main "**********" at bounding box center [721, 402] width 1064 height 701
click at [455, 353] on nav "First Previous Next Last" at bounding box center [721, 348] width 968 height 49
click at [310, 535] on main "**********" at bounding box center [721, 402] width 1064 height 701
click at [597, 101] on h4 "Timesheets" at bounding box center [430, 90] width 387 height 23
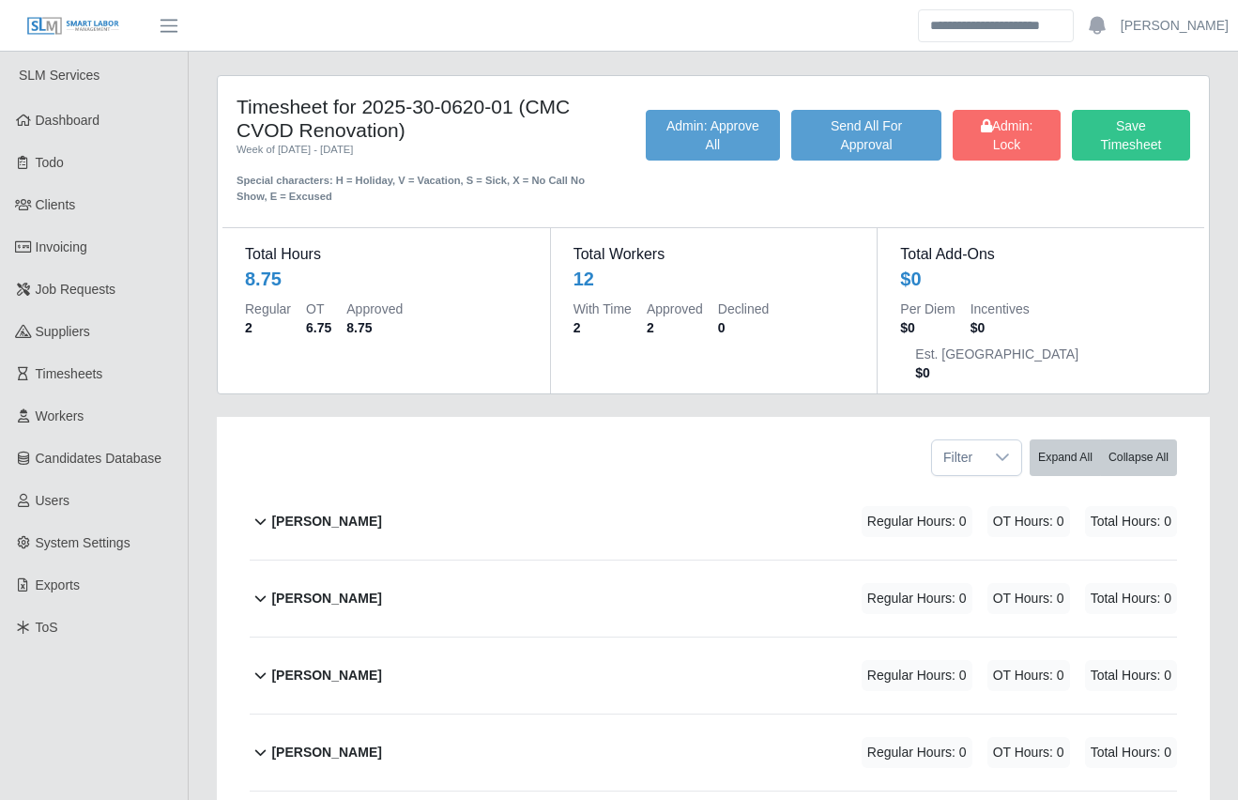
click at [196, 397] on div "Timesheet for 2025-30-0620-01 (CMC CVOD Renovation) Week of [DATE] - [DATE] Spe…" at bounding box center [713, 787] width 1049 height 1424
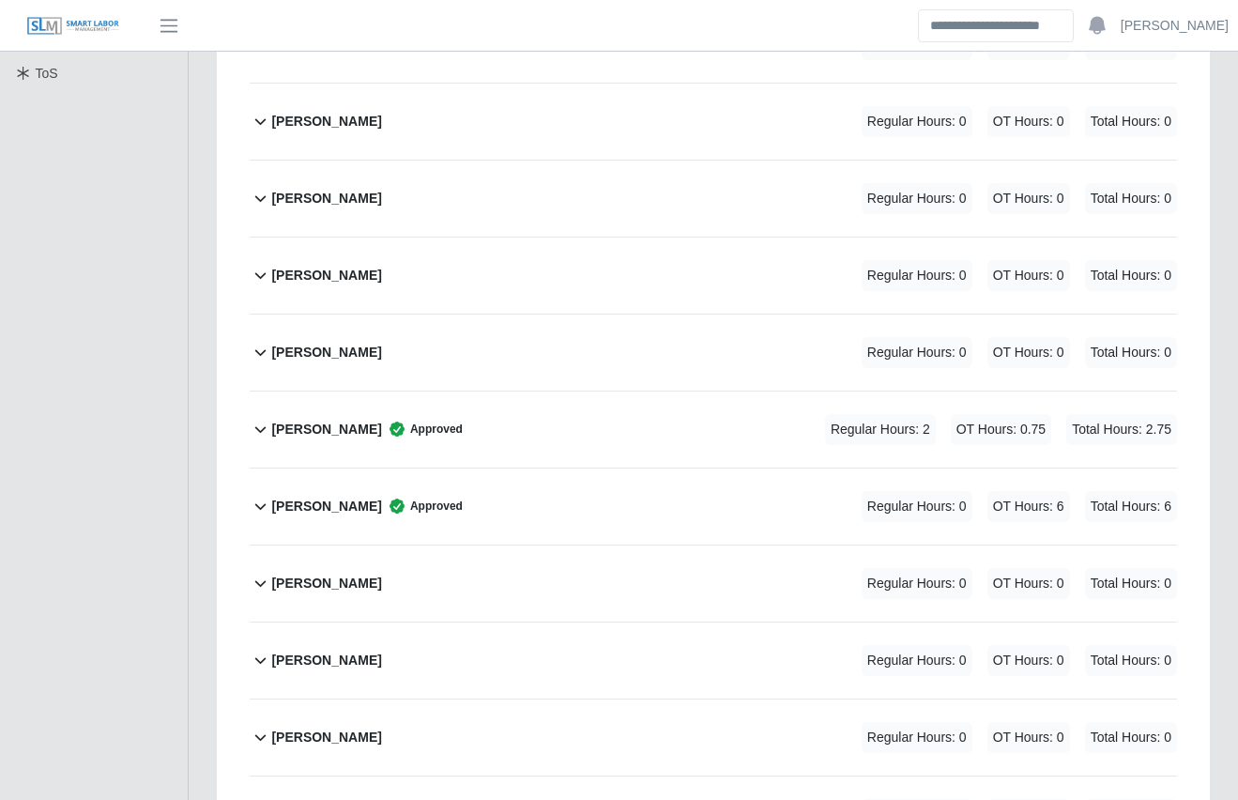
scroll to position [553, 0]
click at [589, 397] on div "[PERSON_NAME] Approved Regular Hours: 2 OT Hours: 0.75 Total Hours: 2.75" at bounding box center [724, 430] width 906 height 76
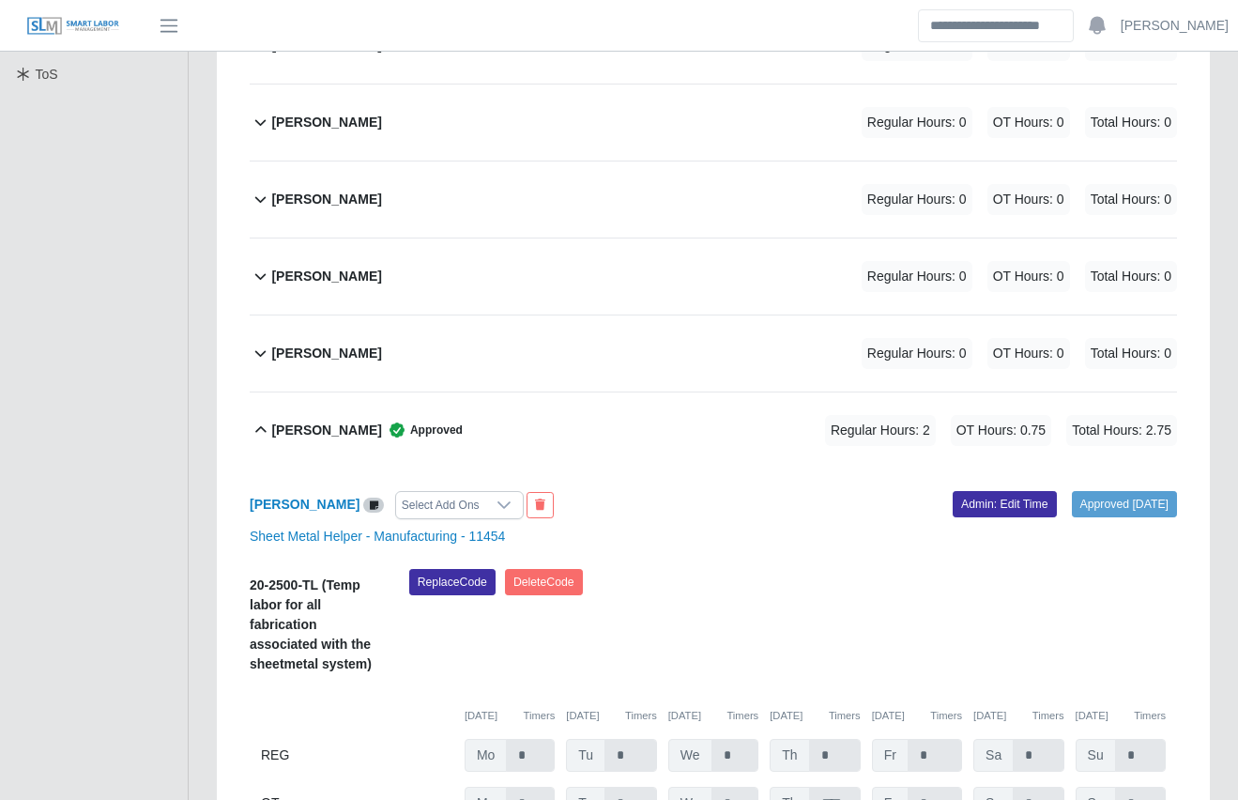
click at [1093, 575] on div "Replace Code [GEOGRAPHIC_DATA] Code" at bounding box center [793, 627] width 796 height 116
click at [972, 491] on link "Admin: Edit Time" at bounding box center [1005, 504] width 104 height 26
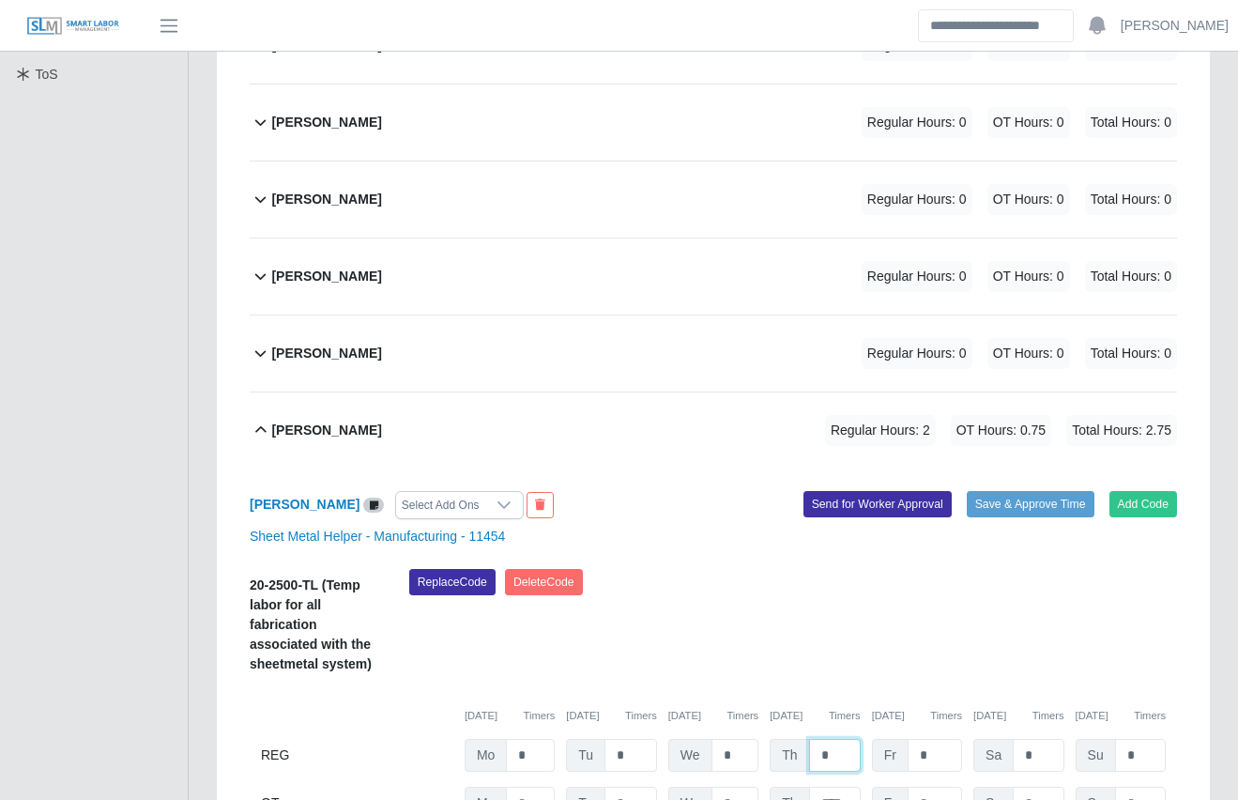
drag, startPoint x: 835, startPoint y: 713, endPoint x: 786, endPoint y: 706, distance: 50.3
click at [786, 739] on div "Th *" at bounding box center [815, 755] width 90 height 33
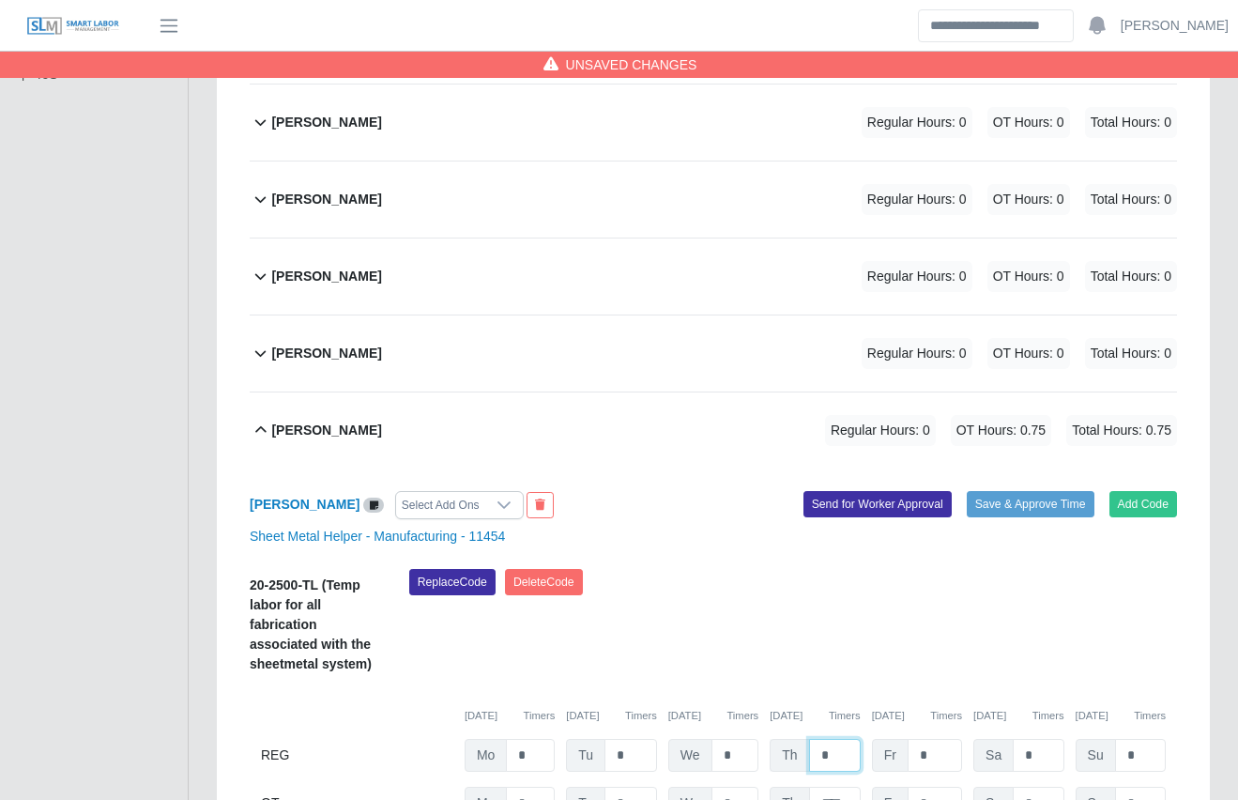
type input "*"
drag, startPoint x: 845, startPoint y: 763, endPoint x: 784, endPoint y: 744, distance: 63.8
click at [784, 787] on div "Th ****" at bounding box center [815, 803] width 90 height 33
type input "*"
click at [773, 576] on div "Replace Code [GEOGRAPHIC_DATA] Code" at bounding box center [793, 627] width 796 height 116
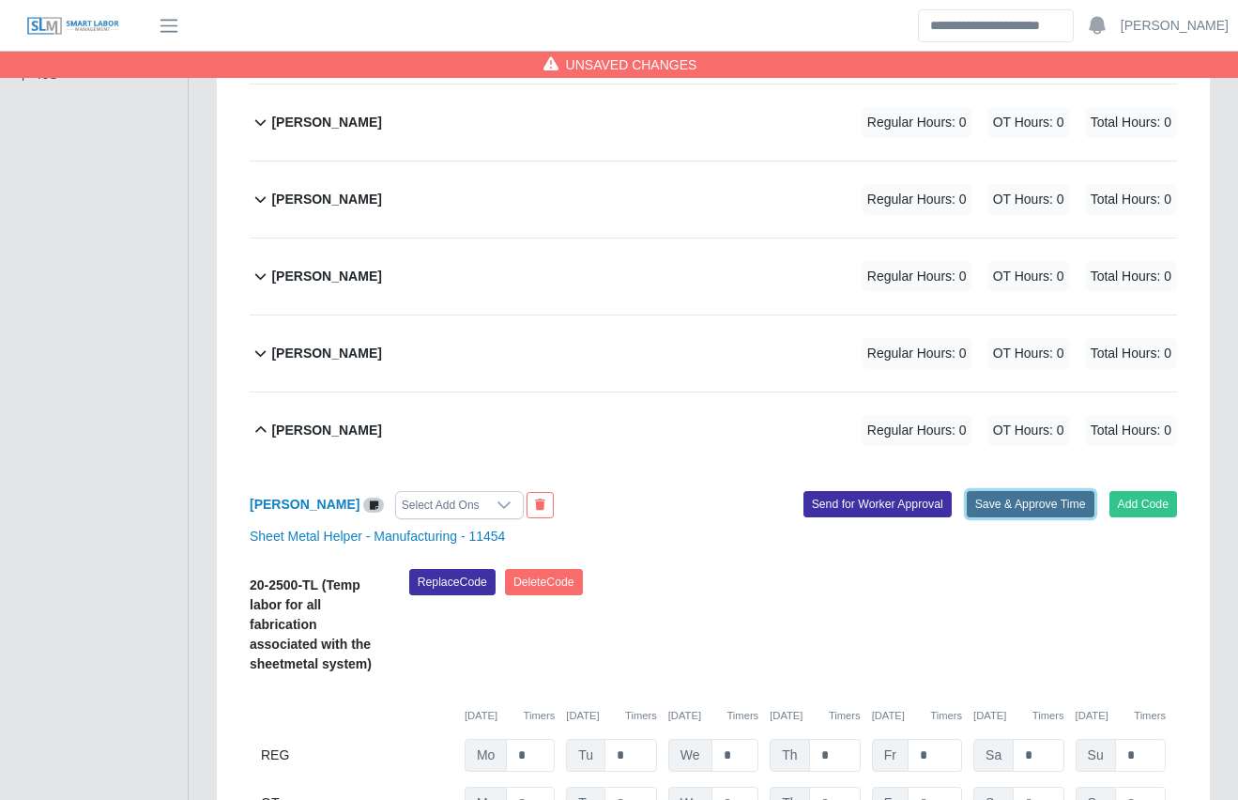
click at [997, 491] on button "Save & Approve Time" at bounding box center [1031, 504] width 128 height 26
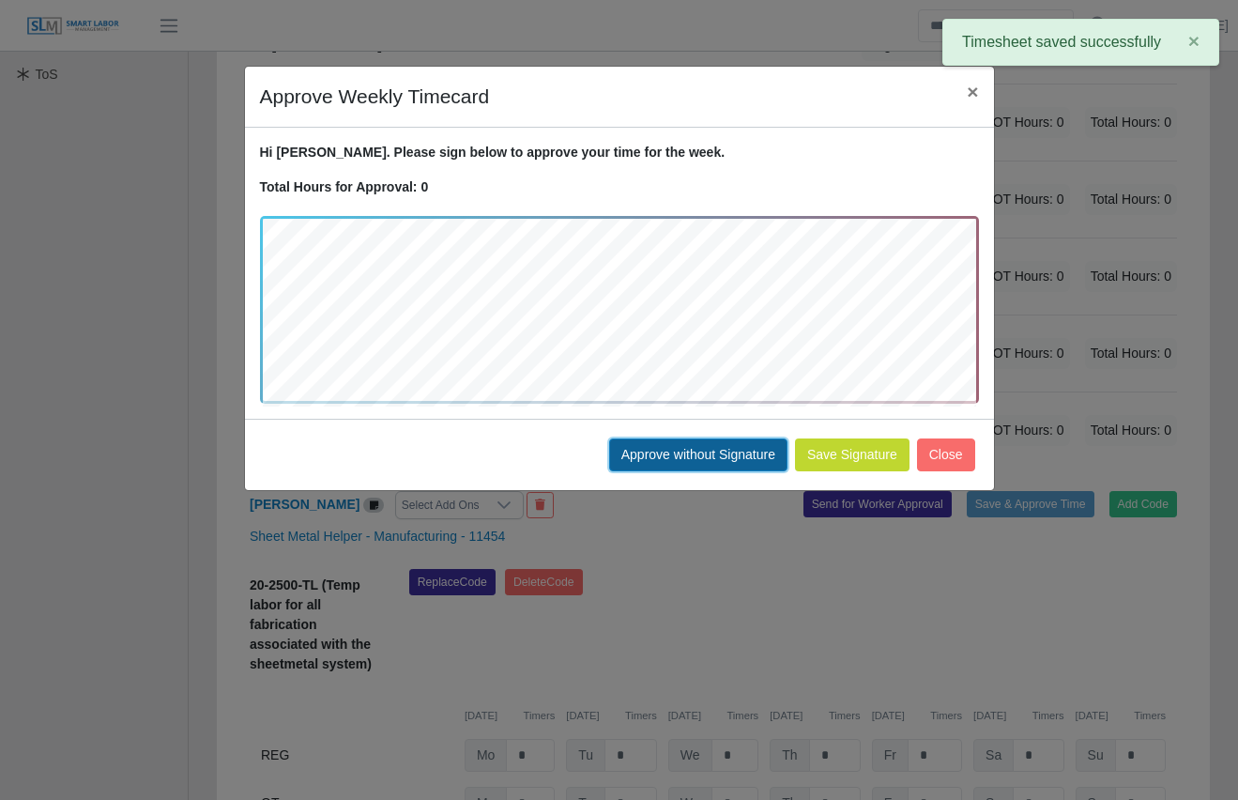
click at [722, 452] on button "Approve without Signature" at bounding box center [698, 454] width 178 height 33
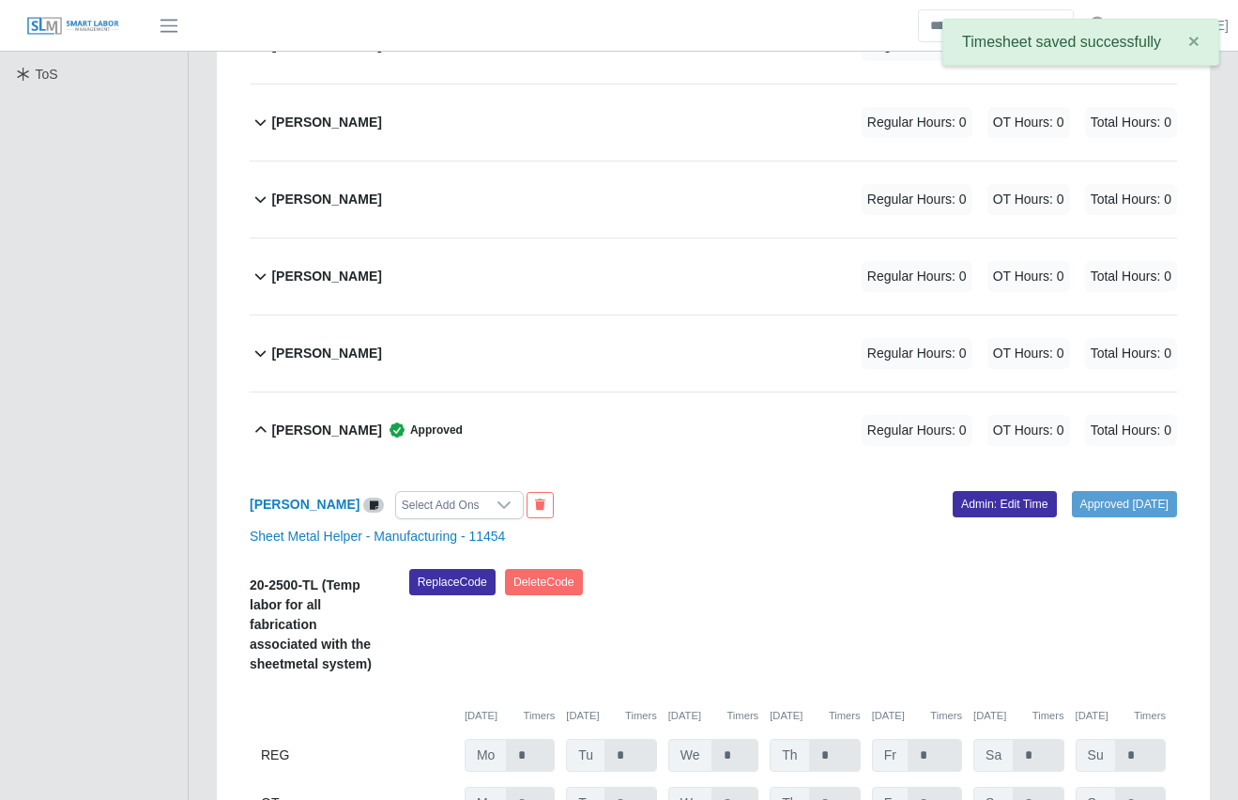
click at [712, 399] on div "[PERSON_NAME] Approved Regular Hours: 0 OT Hours: 0 Total Hours: 0" at bounding box center [724, 430] width 906 height 76
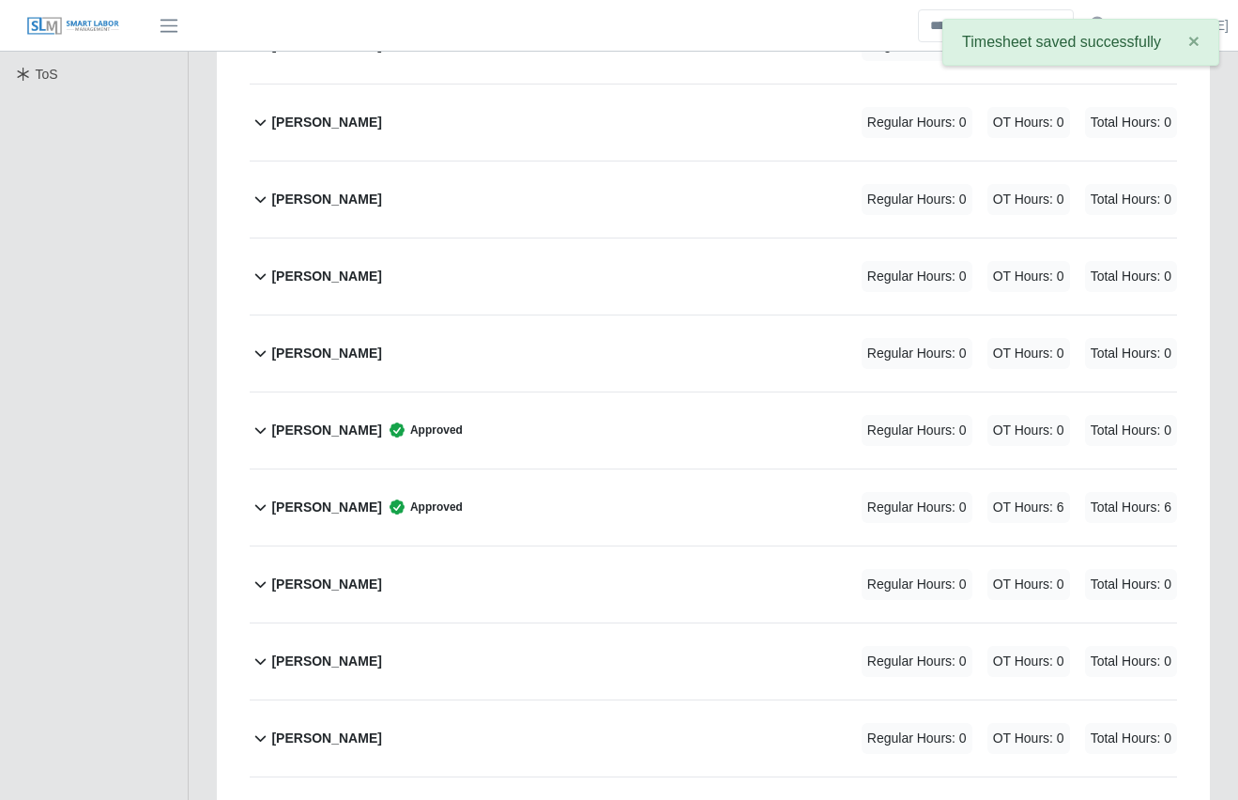
scroll to position [0, 0]
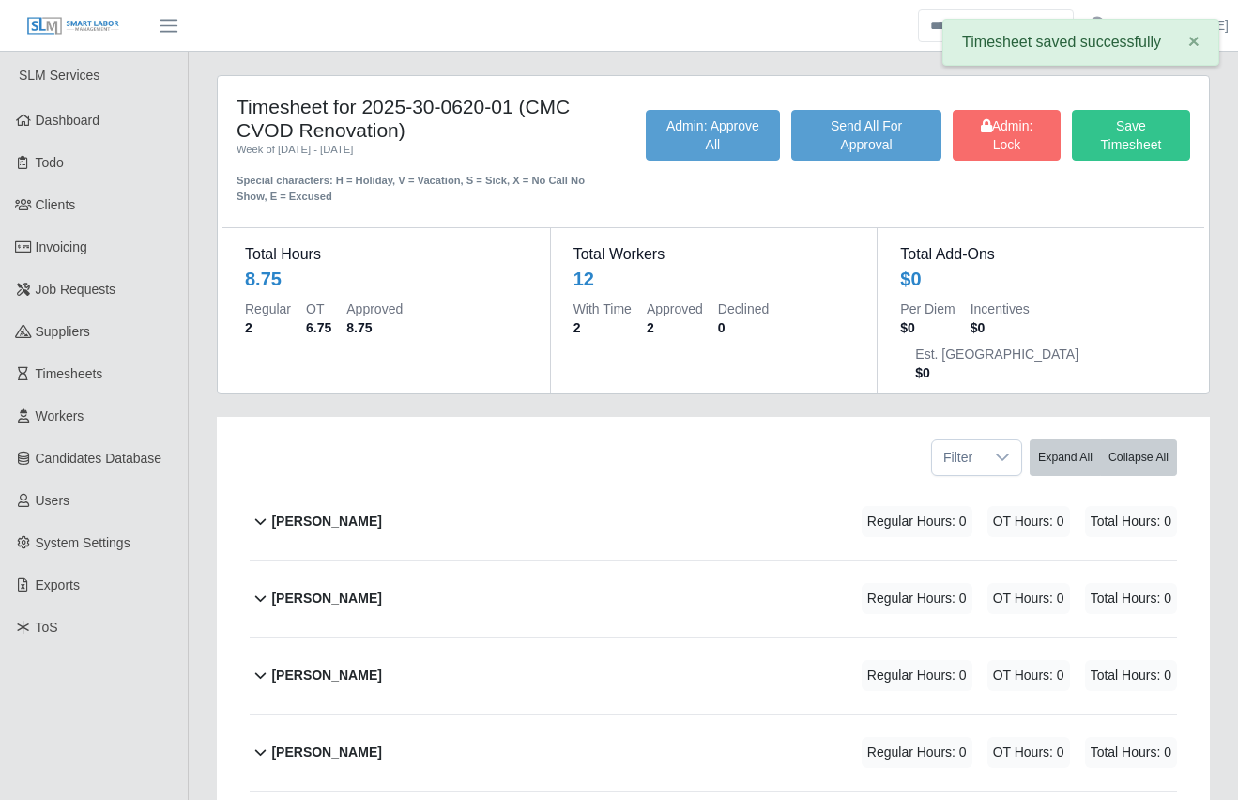
click at [666, 361] on div "Timesheet for 2025-30-0620-01 (CMC CVOD Renovation) Week of [DATE] - [DATE] Spe…" at bounding box center [713, 787] width 1021 height 1424
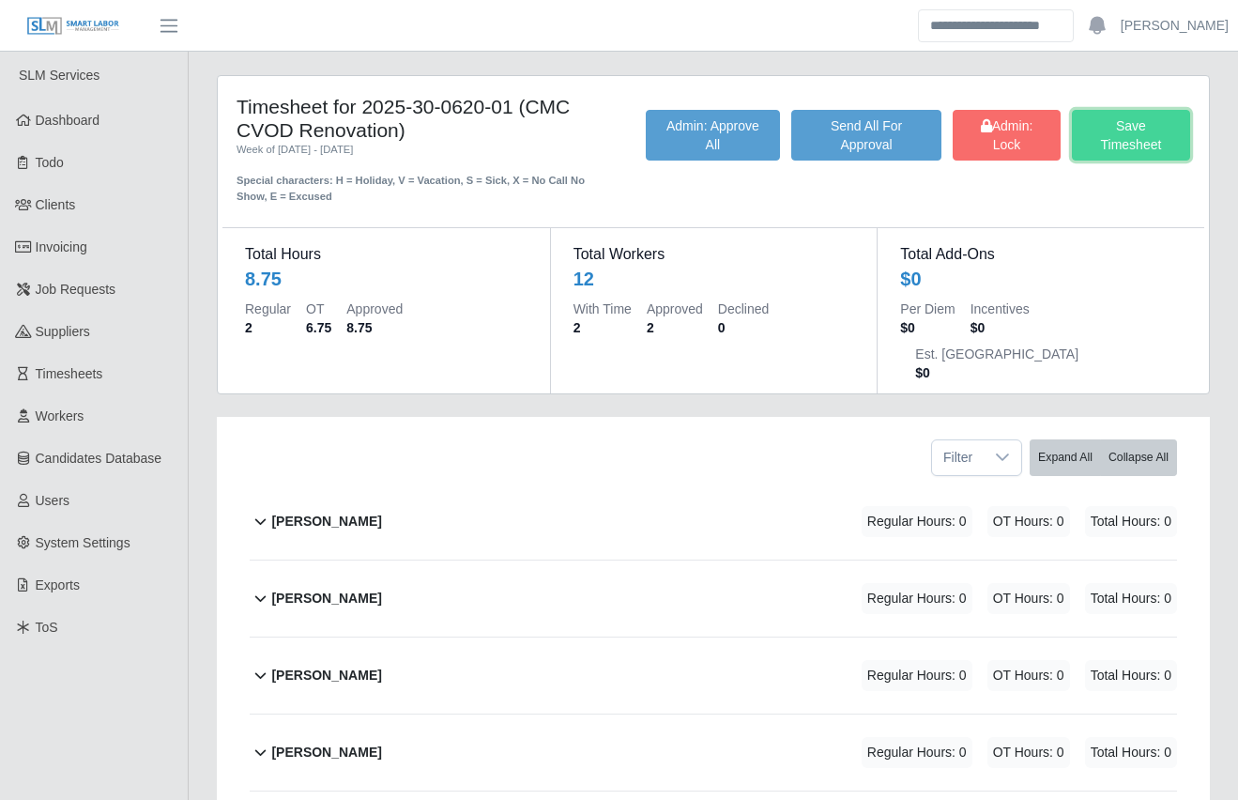
click at [1099, 138] on button "Save Timesheet" at bounding box center [1131, 135] width 118 height 51
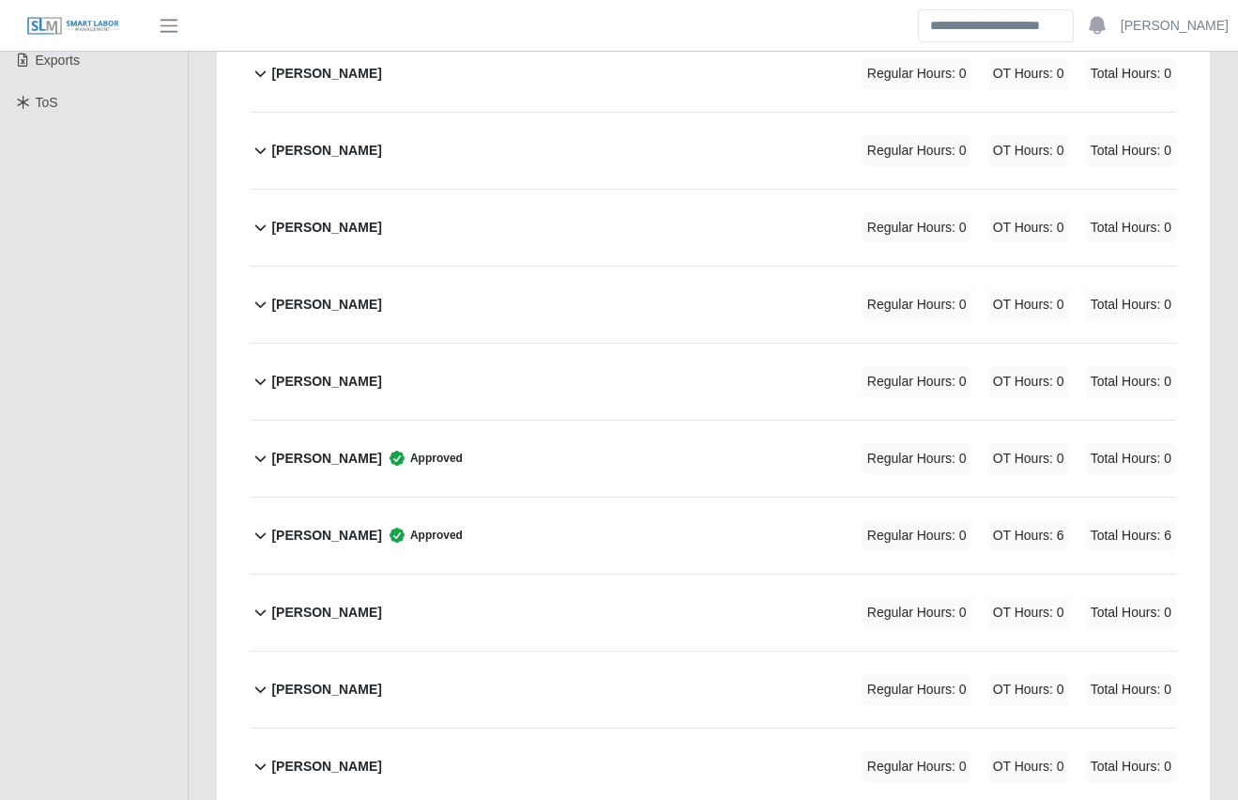
click at [574, 503] on div "[PERSON_NAME] Approved Regular Hours: 0 OT Hours: 6 Total Hours: 6" at bounding box center [724, 536] width 906 height 76
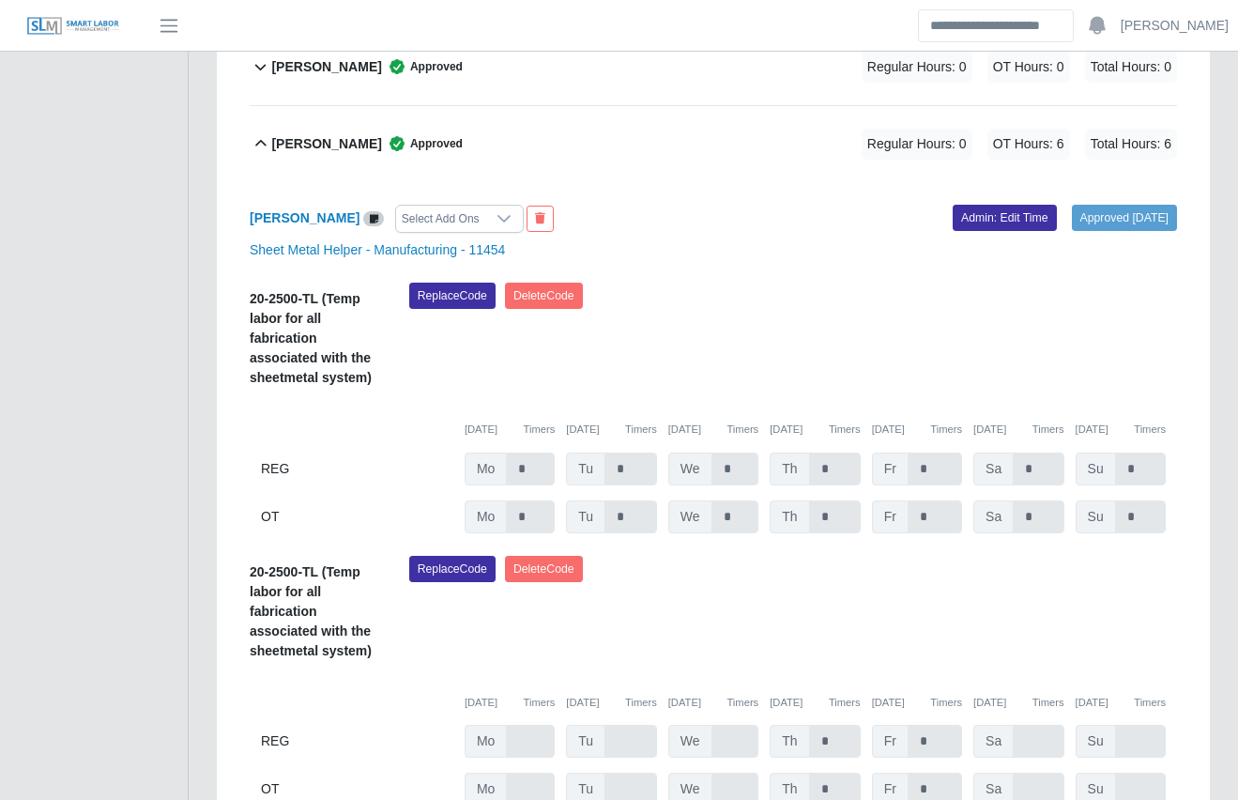
scroll to position [917, 0]
click at [971, 204] on link "Admin: Edit Time" at bounding box center [1005, 217] width 104 height 26
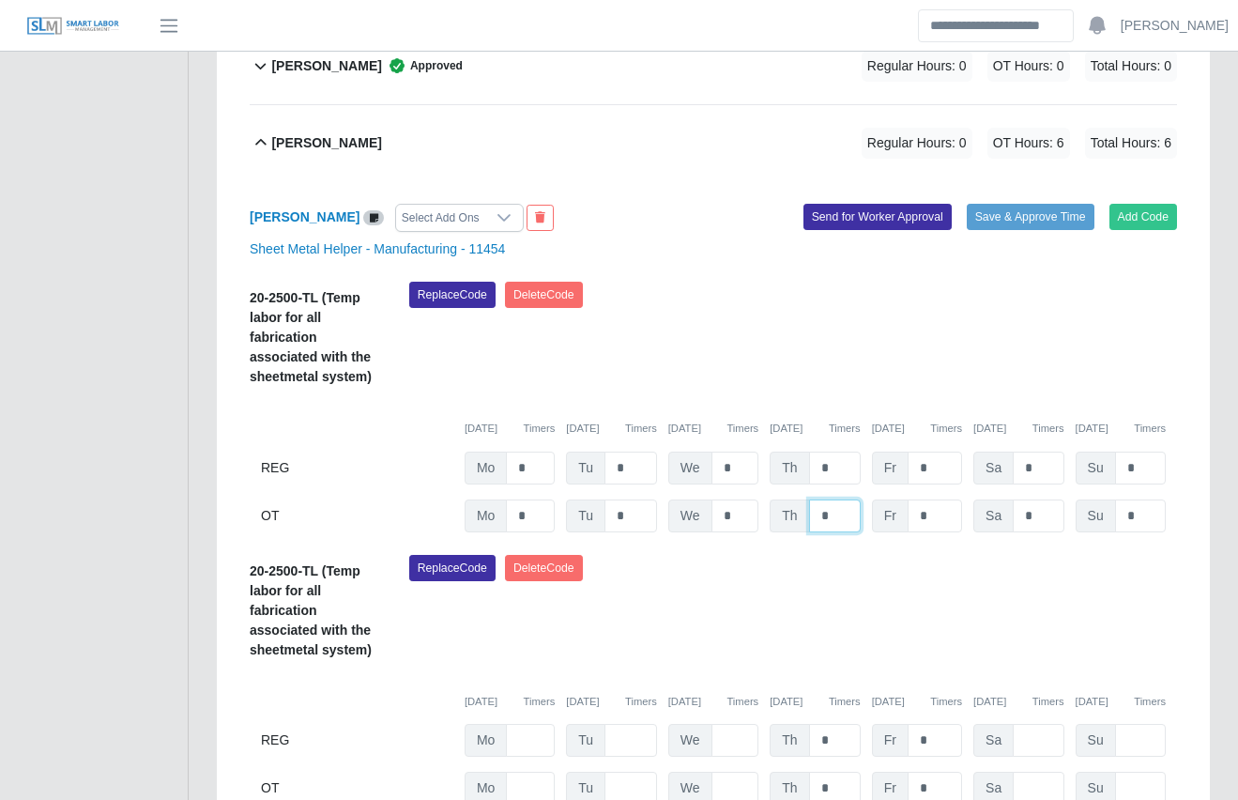
drag, startPoint x: 833, startPoint y: 472, endPoint x: 773, endPoint y: 456, distance: 62.2
click at [773, 499] on div "Th *" at bounding box center [815, 515] width 90 height 33
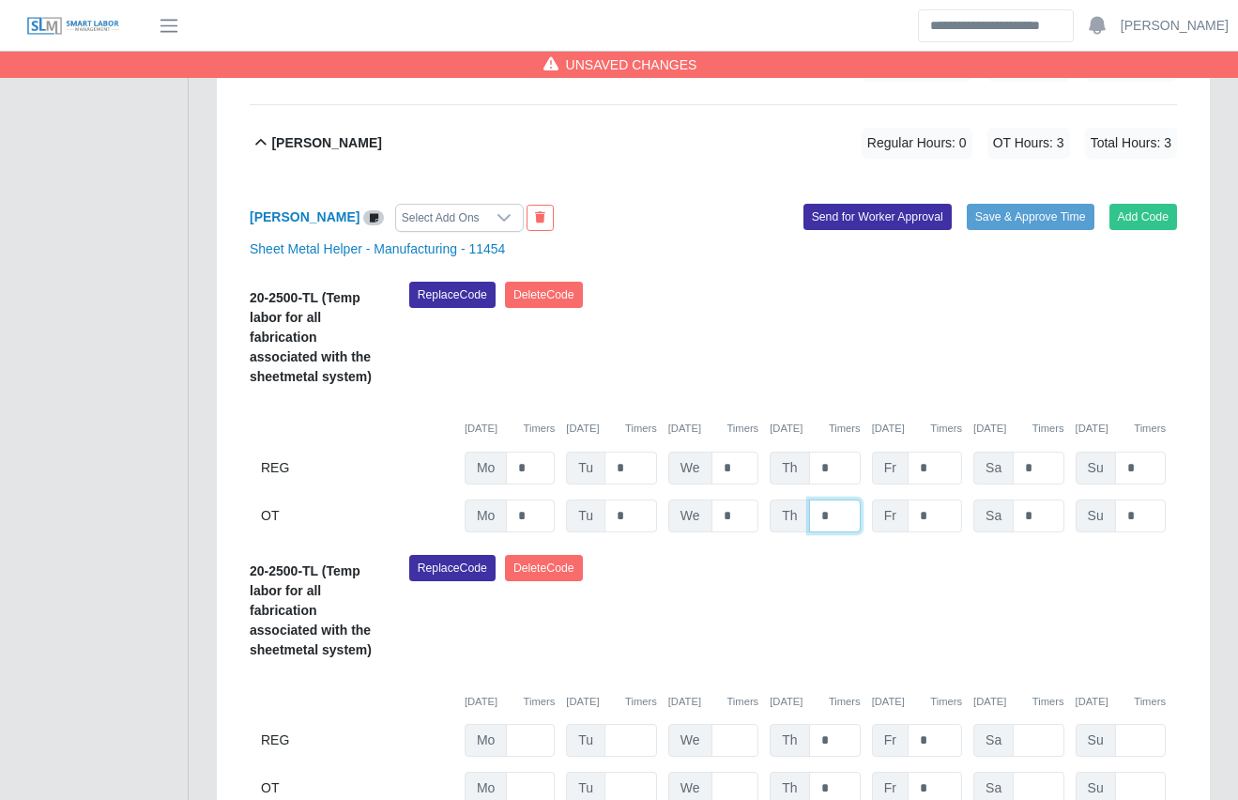
type input "*"
click at [745, 555] on div "Replace Code [GEOGRAPHIC_DATA] Code" at bounding box center [793, 613] width 796 height 116
click at [1007, 204] on button "Save & Approve Time" at bounding box center [1031, 217] width 128 height 26
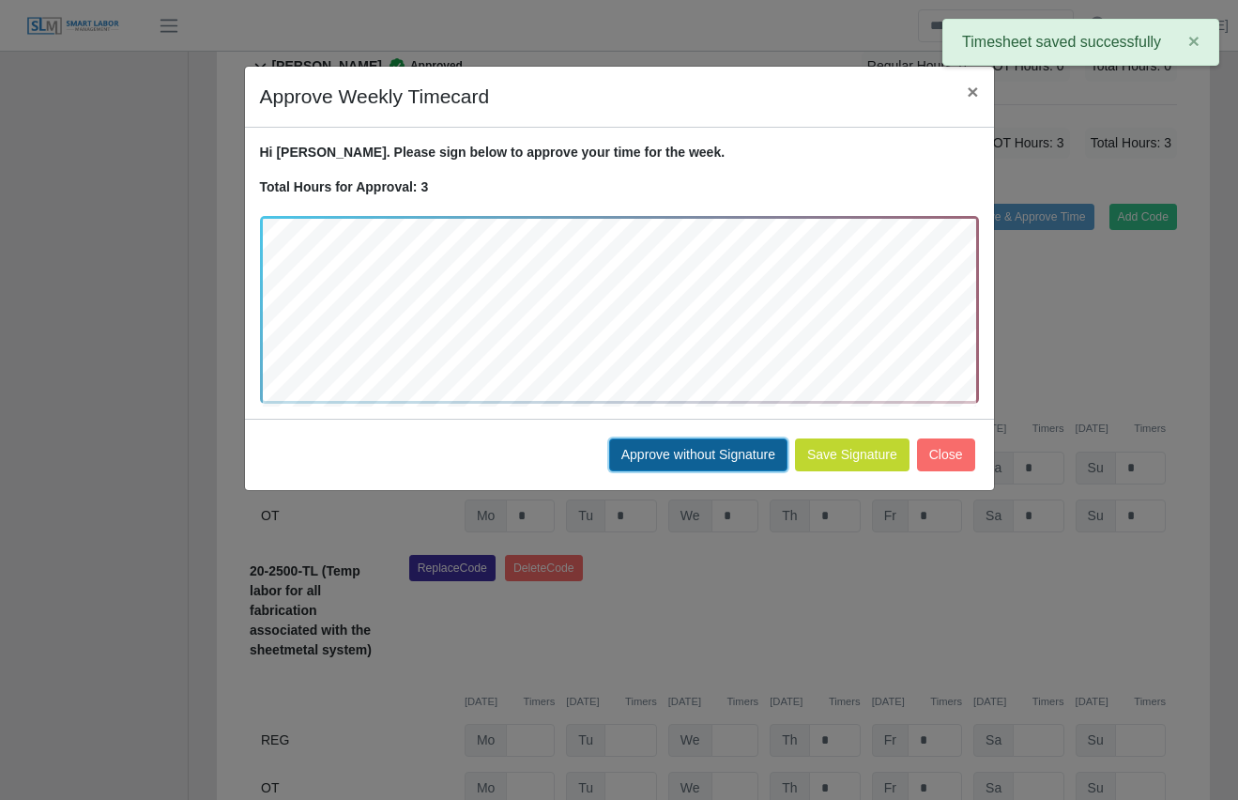
click at [698, 460] on button "Approve without Signature" at bounding box center [698, 454] width 178 height 33
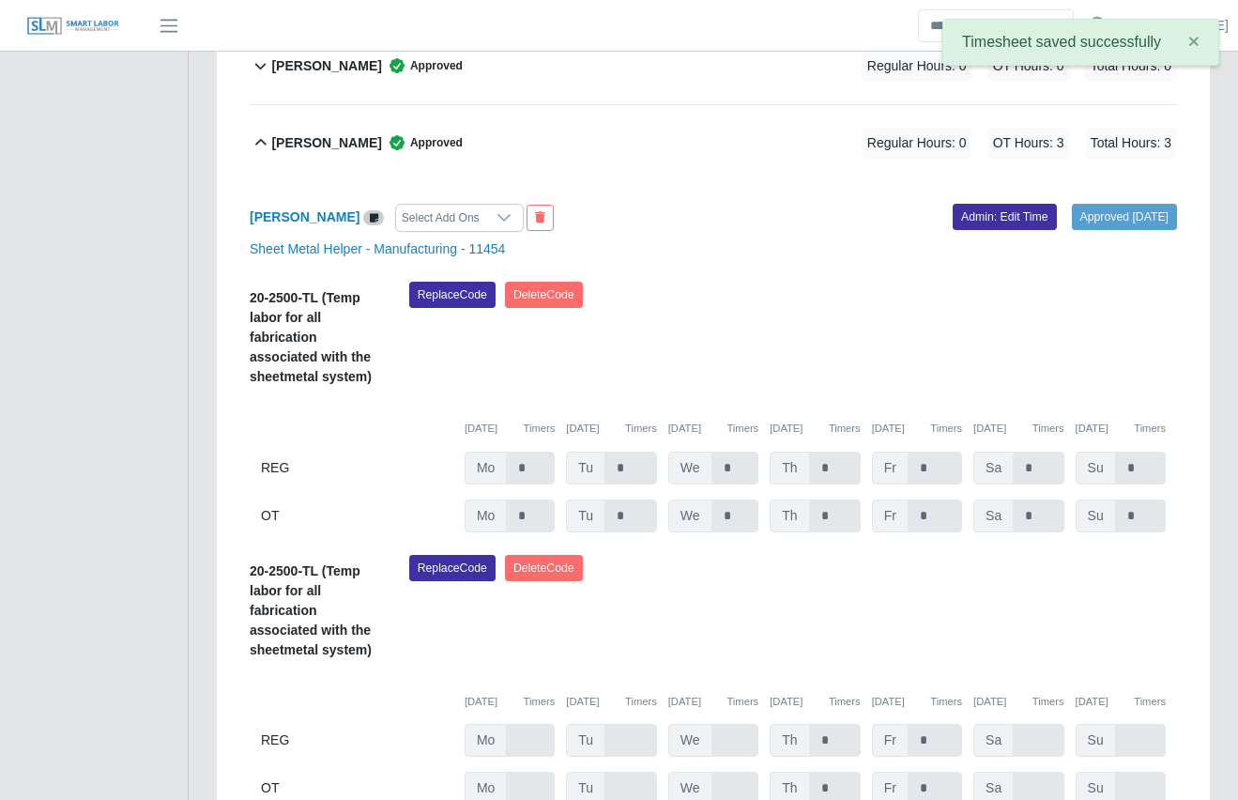
click at [757, 105] on div "Julio Hernandez Approved Regular Hours: 0 OT Hours: 3 Total Hours: 3" at bounding box center [724, 143] width 906 height 76
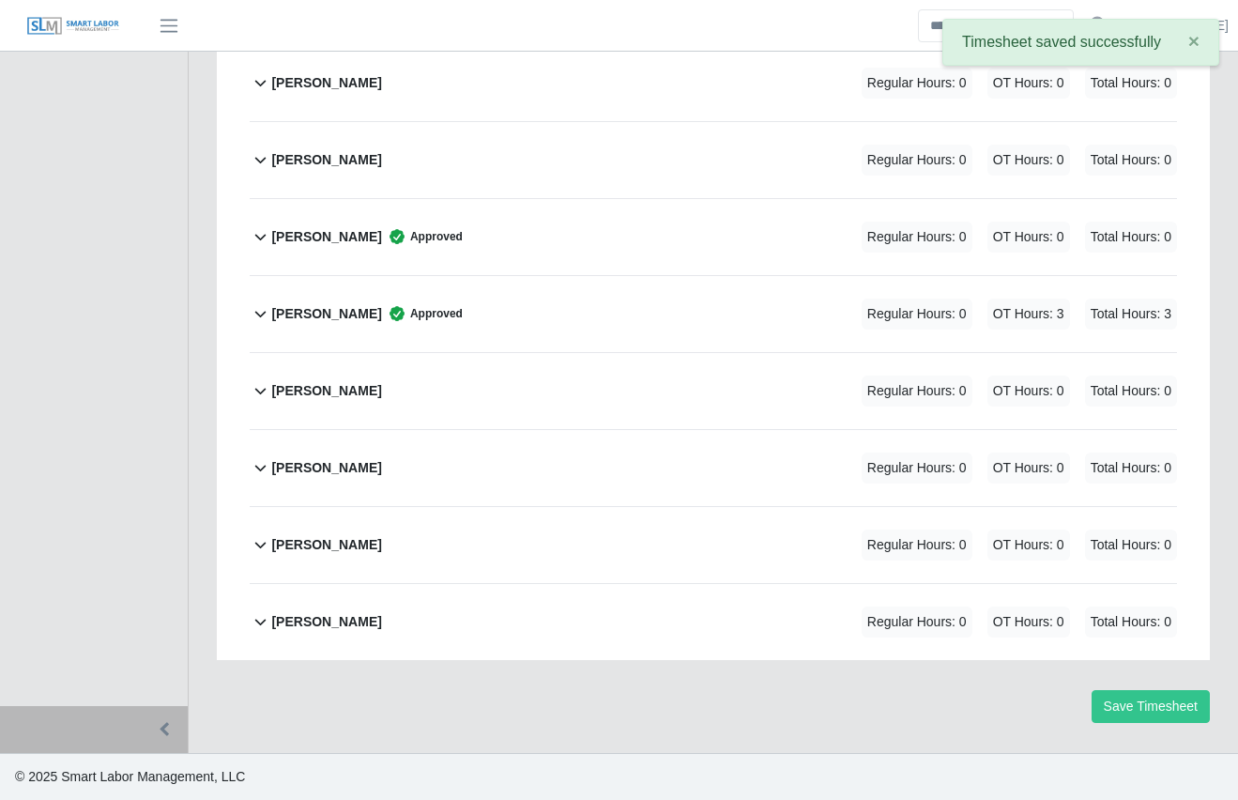
scroll to position [701, 0]
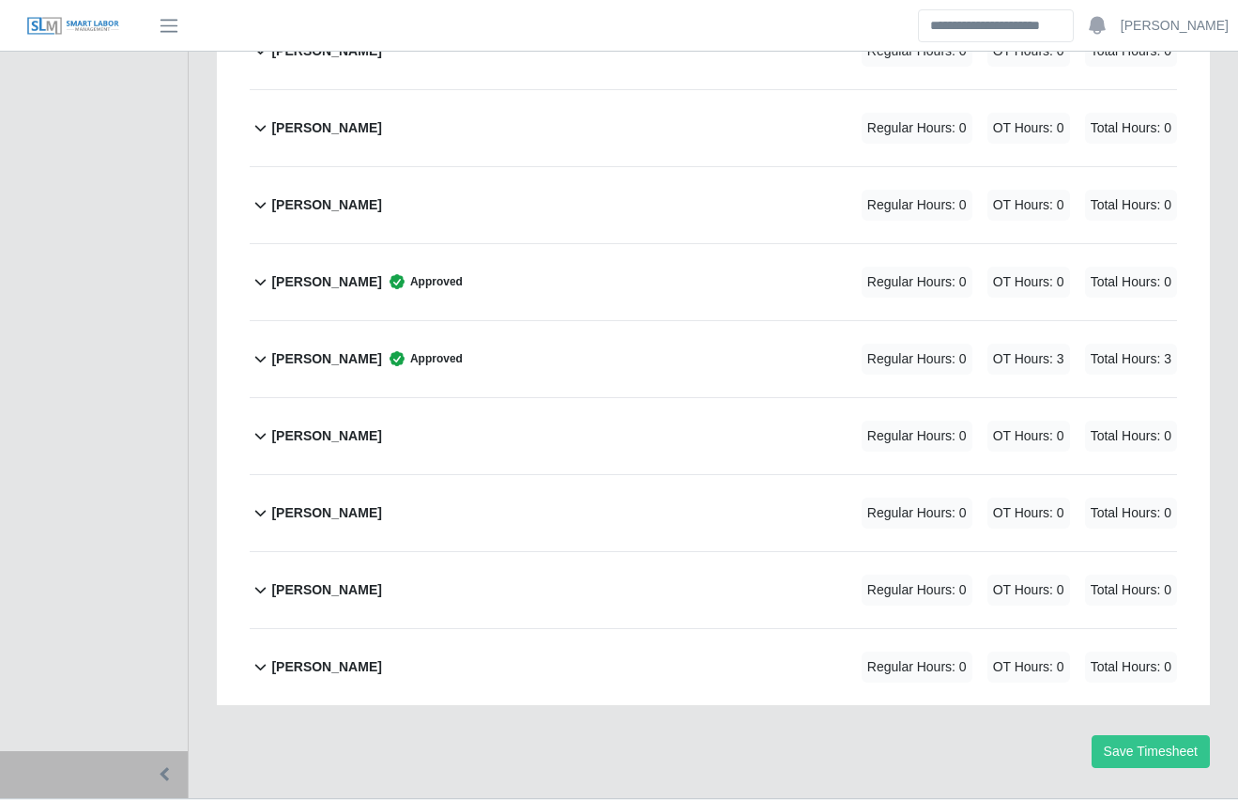
click at [775, 323] on div "Julio Hernandez Approved Regular Hours: 0 OT Hours: 3 Total Hours: 3" at bounding box center [724, 359] width 906 height 76
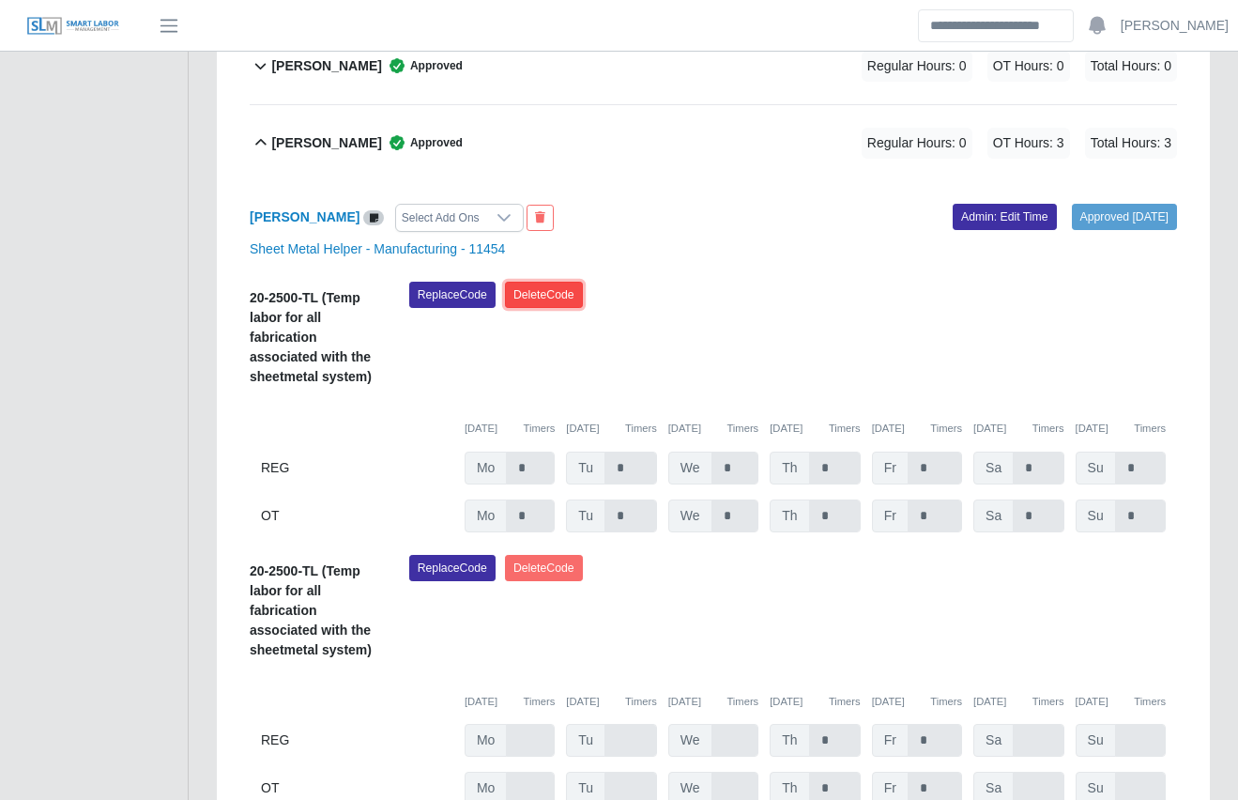
click at [553, 282] on button "Delete Code" at bounding box center [544, 295] width 78 height 26
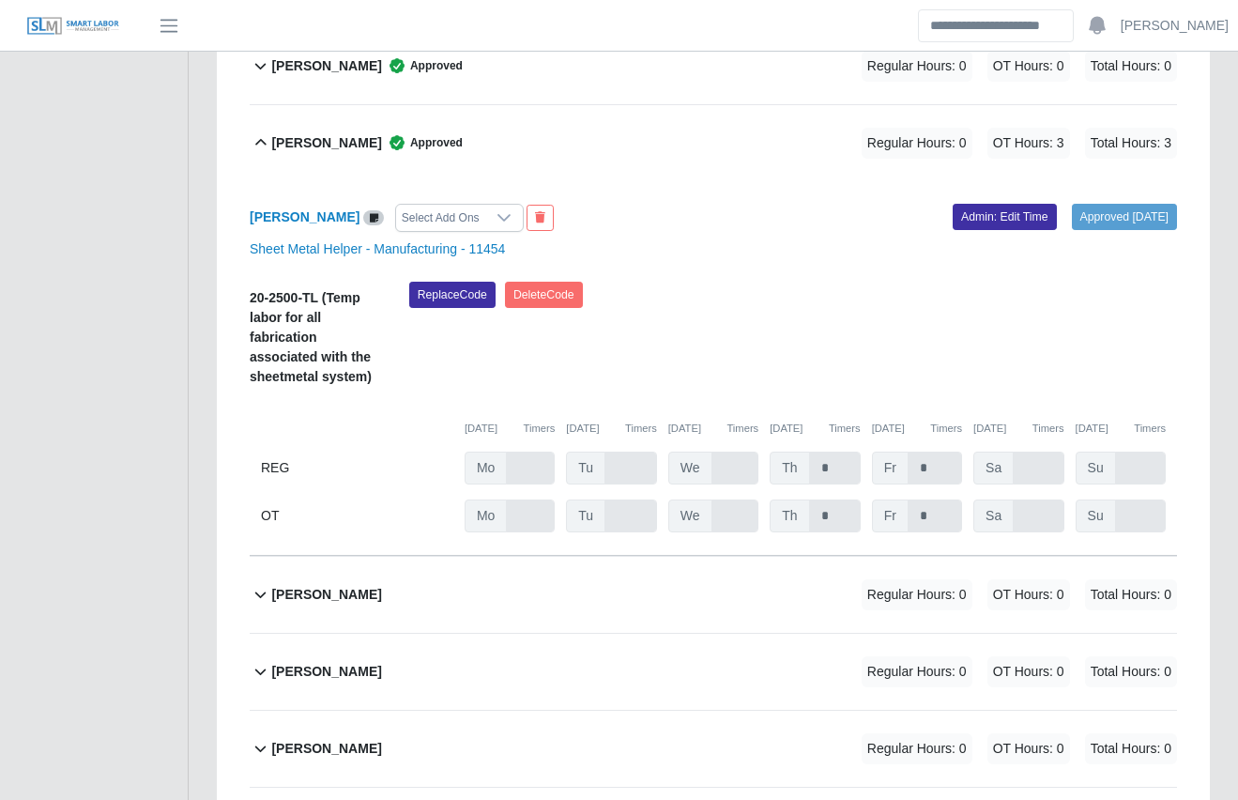
click at [733, 105] on div "Julio Hernandez Approved Regular Hours: 0 OT Hours: 3 Total Hours: 3" at bounding box center [724, 143] width 906 height 76
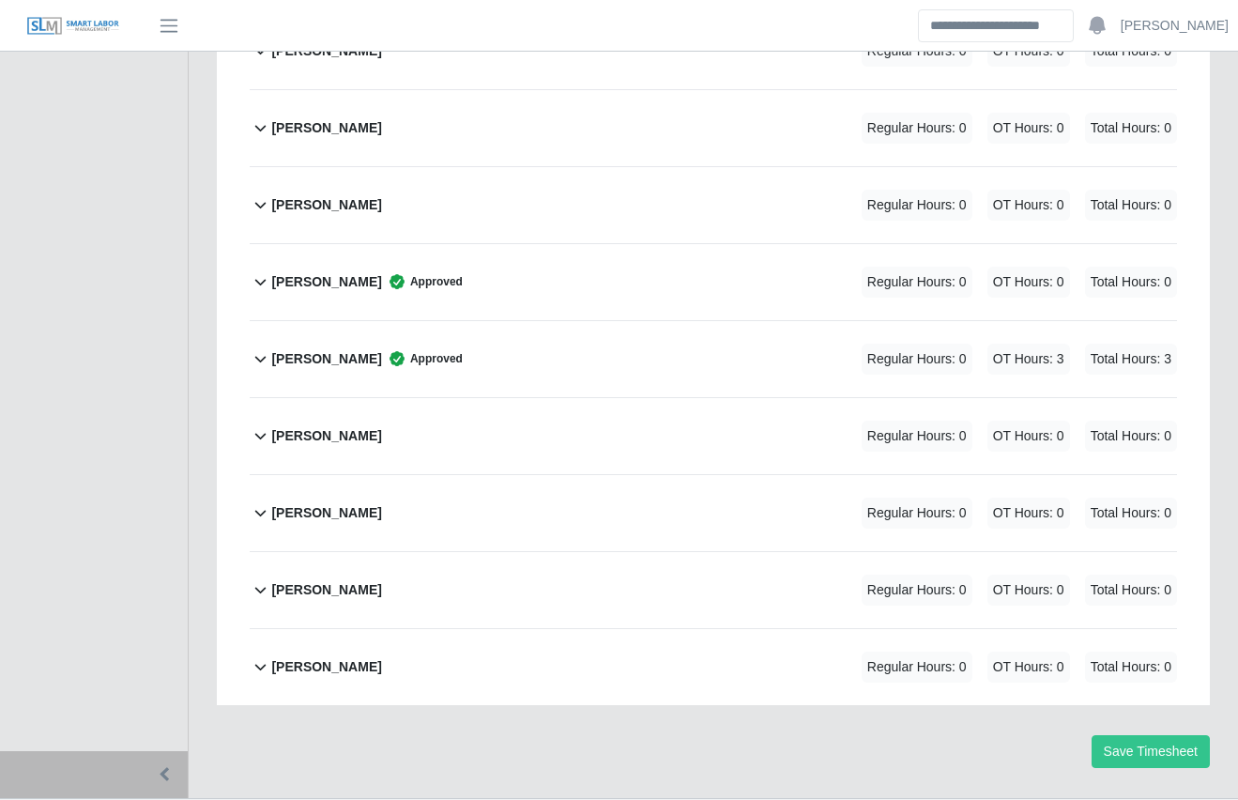
scroll to position [0, 0]
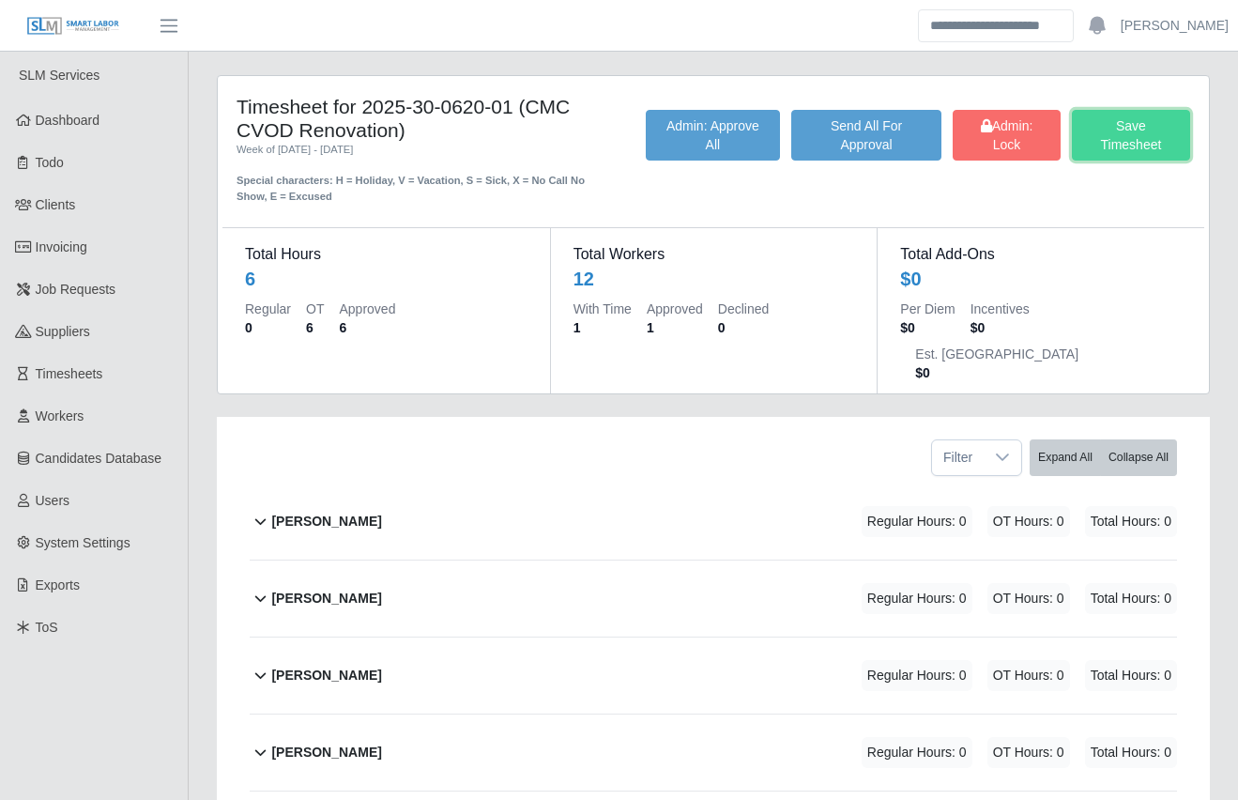
click at [1169, 134] on button "Save Timesheet" at bounding box center [1131, 135] width 118 height 51
click at [207, 521] on div "Timesheet for 2025-30-0620-01 (CMC CVOD Renovation) Week of 09/29/2025 - 10/05/…" at bounding box center [713, 787] width 1021 height 1424
click at [195, 715] on div "Timesheet for 2025-30-0620-01 (CMC CVOD Renovation) Week of [DATE] - [DATE] Spe…" at bounding box center [713, 787] width 1049 height 1424
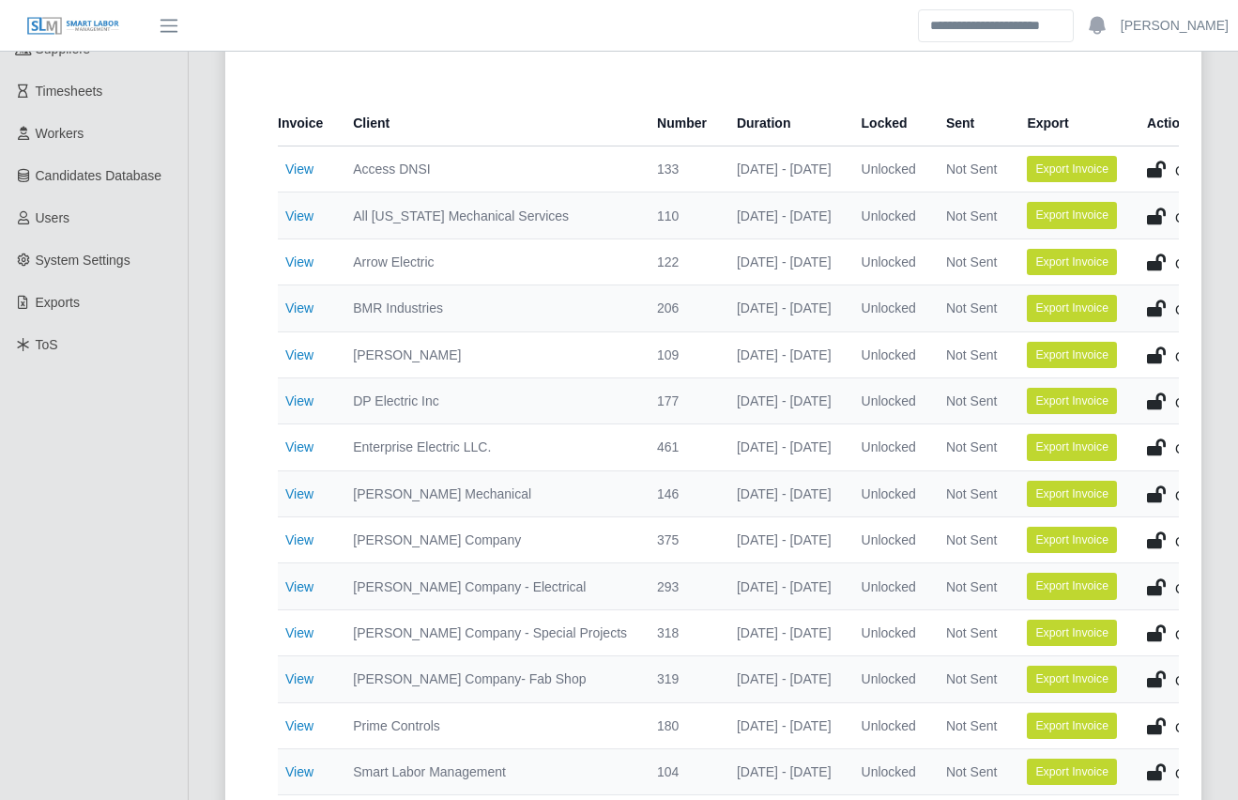
scroll to position [283, 0]
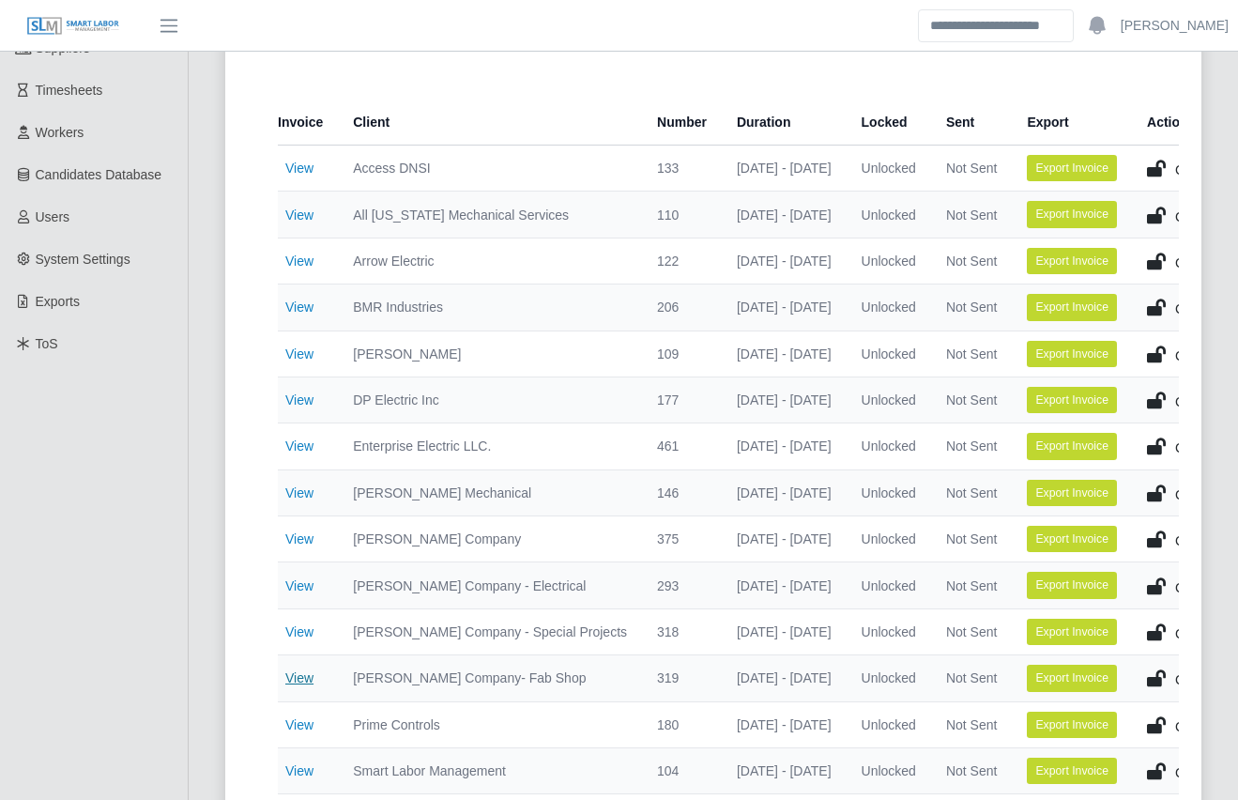
click at [299, 673] on link "View" at bounding box center [299, 677] width 28 height 15
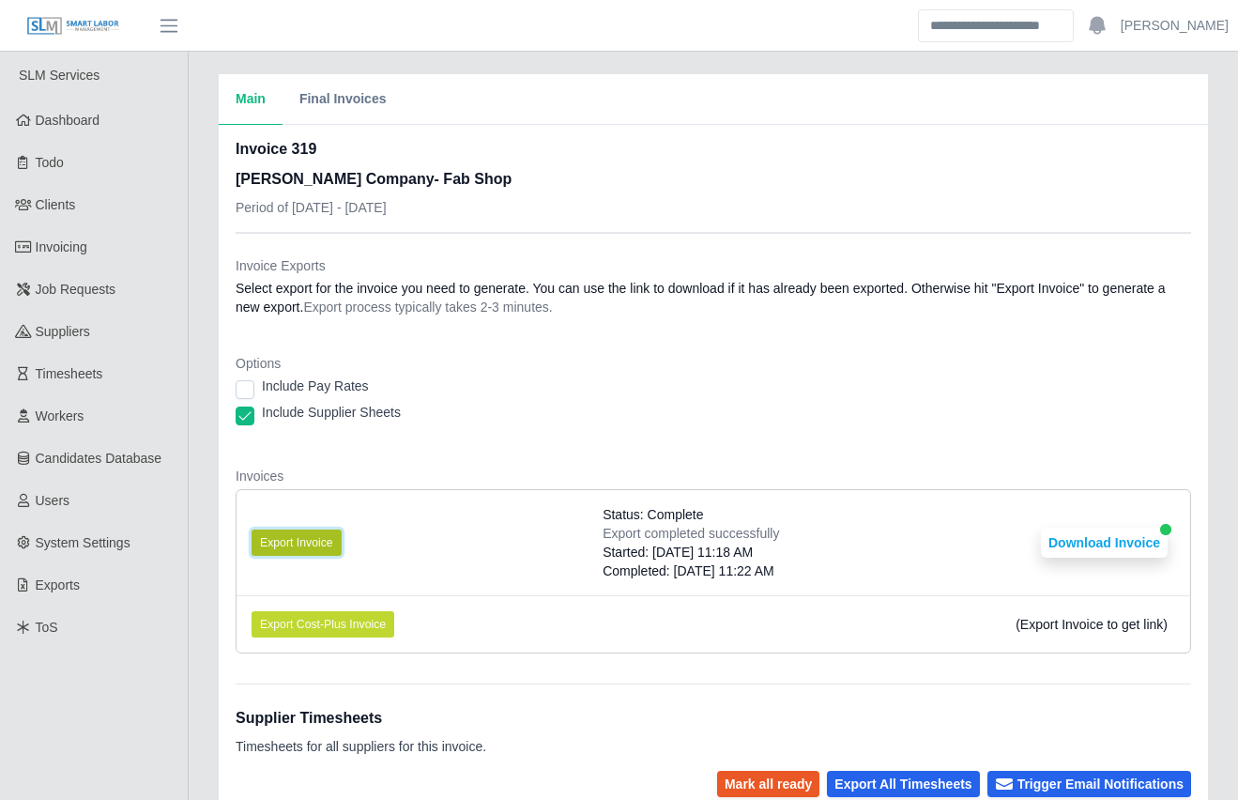
click at [313, 534] on button "Export Invoice" at bounding box center [297, 542] width 90 height 26
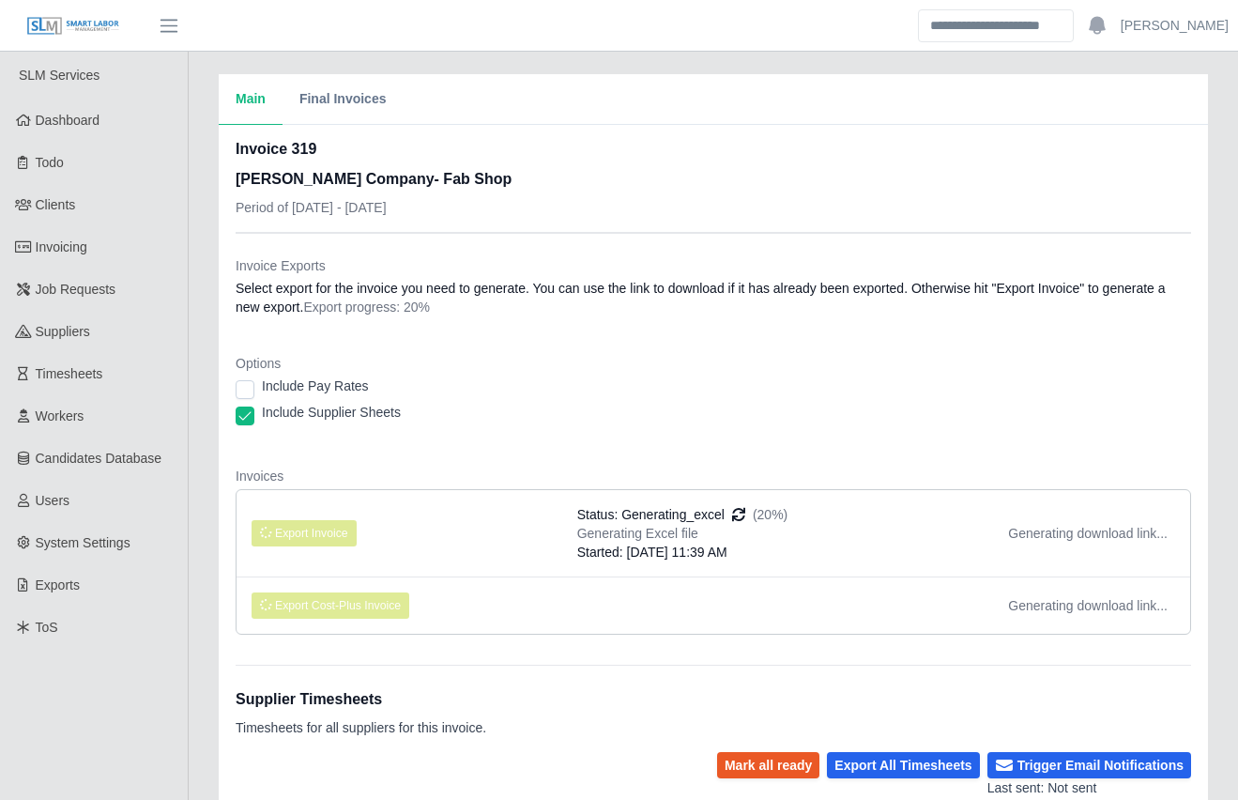
click at [534, 526] on li "Export Invoice Status: Generating_excel (20%) Generating Excel file Started: 10…" at bounding box center [714, 533] width 954 height 86
click at [632, 420] on div "Include Supplier Sheets" at bounding box center [714, 416] width 956 height 26
click at [639, 428] on div "Include Supplier Sheets" at bounding box center [714, 416] width 956 height 26
click at [643, 433] on div "Options Include Pay Rates Include Supplier Sheets" at bounding box center [714, 395] width 956 height 83
click at [203, 483] on div "Main Final Invoices Invoice 319 Lee Company- Fab Shop Period of 09/29/2025 - 10…" at bounding box center [713, 612] width 1049 height 1077
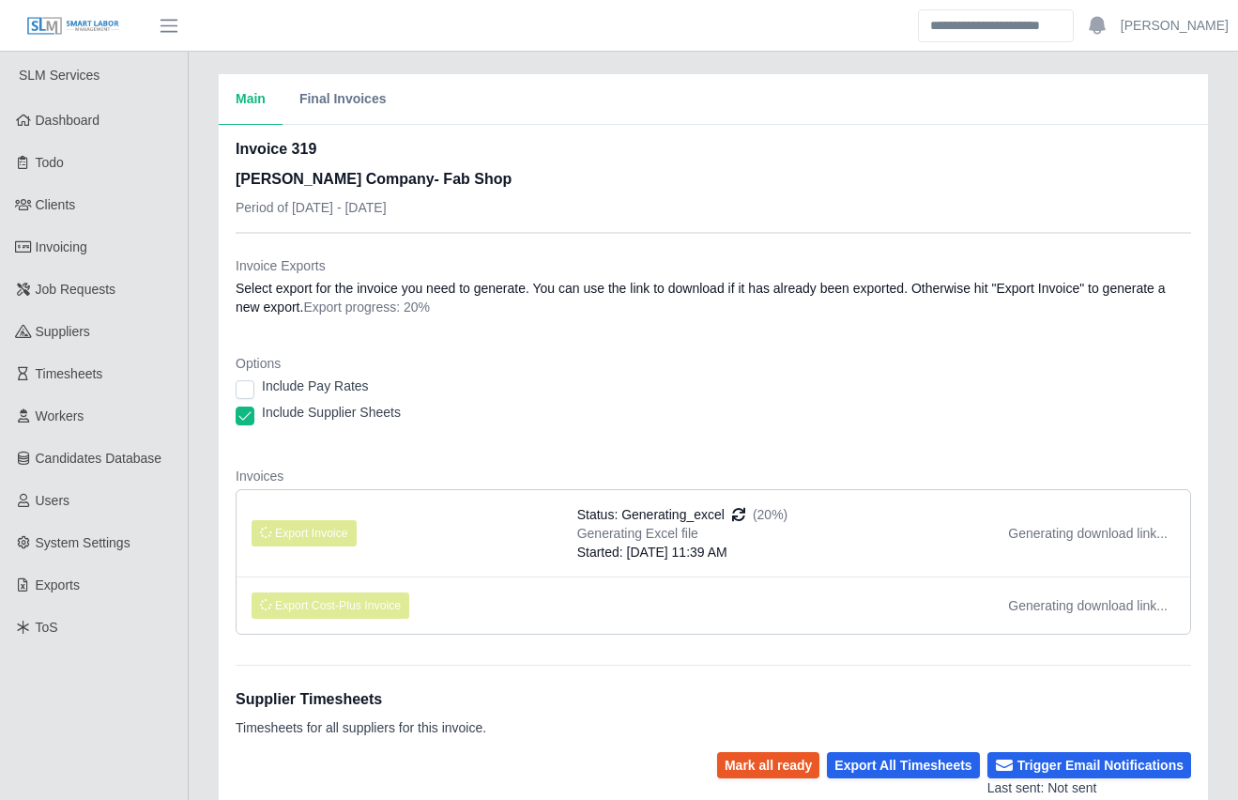
click at [198, 483] on div "Main Final Invoices Invoice 319 Lee Company- Fab Shop Period of 09/29/2025 - 10…" at bounding box center [713, 612] width 1049 height 1077
click at [201, 569] on div "Main Final Invoices Invoice 319 Lee Company- Fab Shop Period of 09/29/2025 - 10…" at bounding box center [713, 612] width 1049 height 1077
click at [198, 569] on div "Main Final Invoices Invoice 319 Lee Company- Fab Shop Period of 09/29/2025 - 10…" at bounding box center [713, 612] width 1049 height 1077
click at [202, 507] on div "Main Final Invoices Invoice 319 [PERSON_NAME] Company- Fab Shop Period of [DATE…" at bounding box center [713, 612] width 1049 height 1077
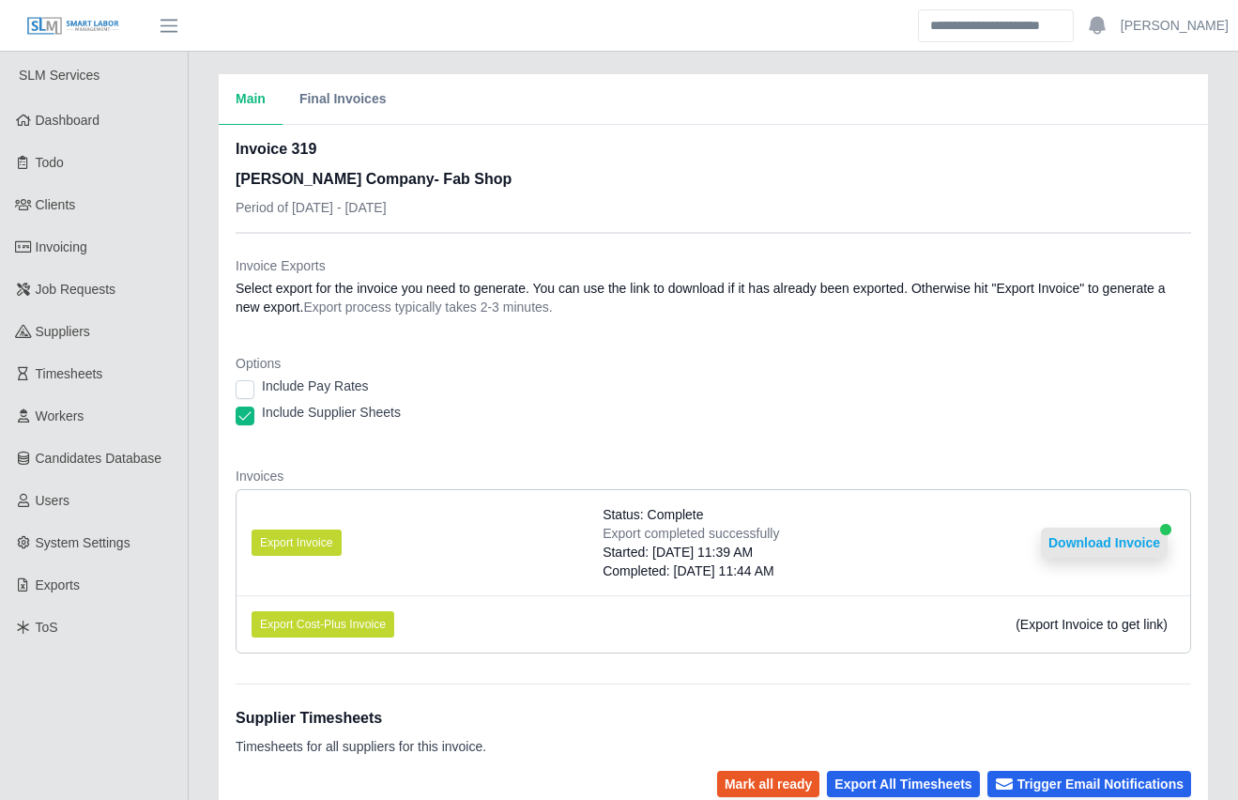
click at [1118, 549] on button "Download Invoice" at bounding box center [1104, 543] width 127 height 30
click at [191, 341] on div "Main Final Invoices Invoice 319 [PERSON_NAME] Company- Fab Shop Period of [DATE…" at bounding box center [713, 621] width 1049 height 1095
click at [196, 448] on div "Main Final Invoices Invoice 319 [PERSON_NAME] Company- Fab Shop Period of [DATE…" at bounding box center [713, 621] width 1049 height 1095
click at [205, 464] on div "Main Final Invoices Invoice 319 [PERSON_NAME] Company- Fab Shop Period of [DATE…" at bounding box center [713, 621] width 1049 height 1095
click at [201, 483] on div "Main Final Invoices Invoice 319 [PERSON_NAME] Company- Fab Shop Period of [DATE…" at bounding box center [713, 621] width 1049 height 1095
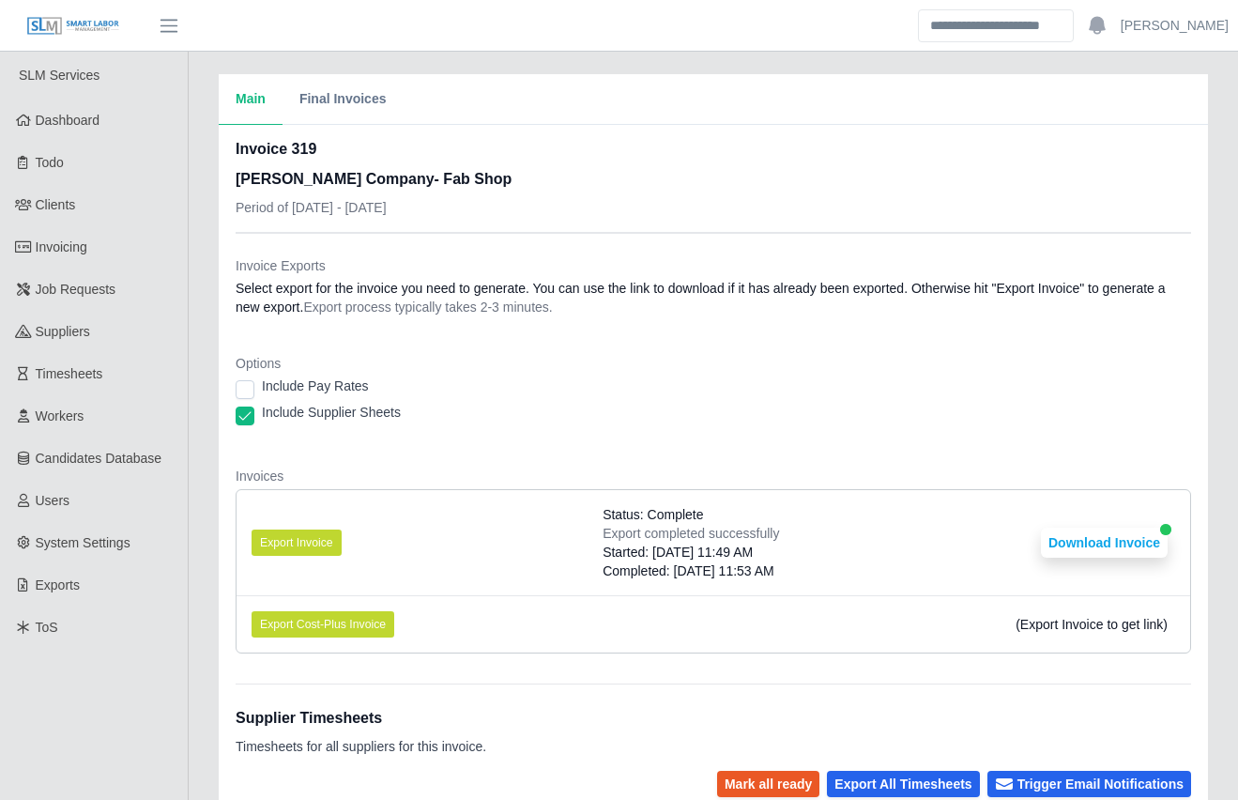
click at [200, 491] on div "Main Final Invoices Invoice 319 [PERSON_NAME] Company- Fab Shop Period of [DATE…" at bounding box center [713, 621] width 1049 height 1095
click at [520, 436] on div "Options Include Pay Rates Include Supplier Sheets" at bounding box center [714, 395] width 956 height 83
click at [495, 507] on li "Export Invoice Status: Complete Export completed successfully Started: 10/06/20…" at bounding box center [714, 542] width 954 height 105
click at [1029, 669] on div "Invoice Exports Select export for the invoice you need to generate. You can use…" at bounding box center [714, 693] width 956 height 920
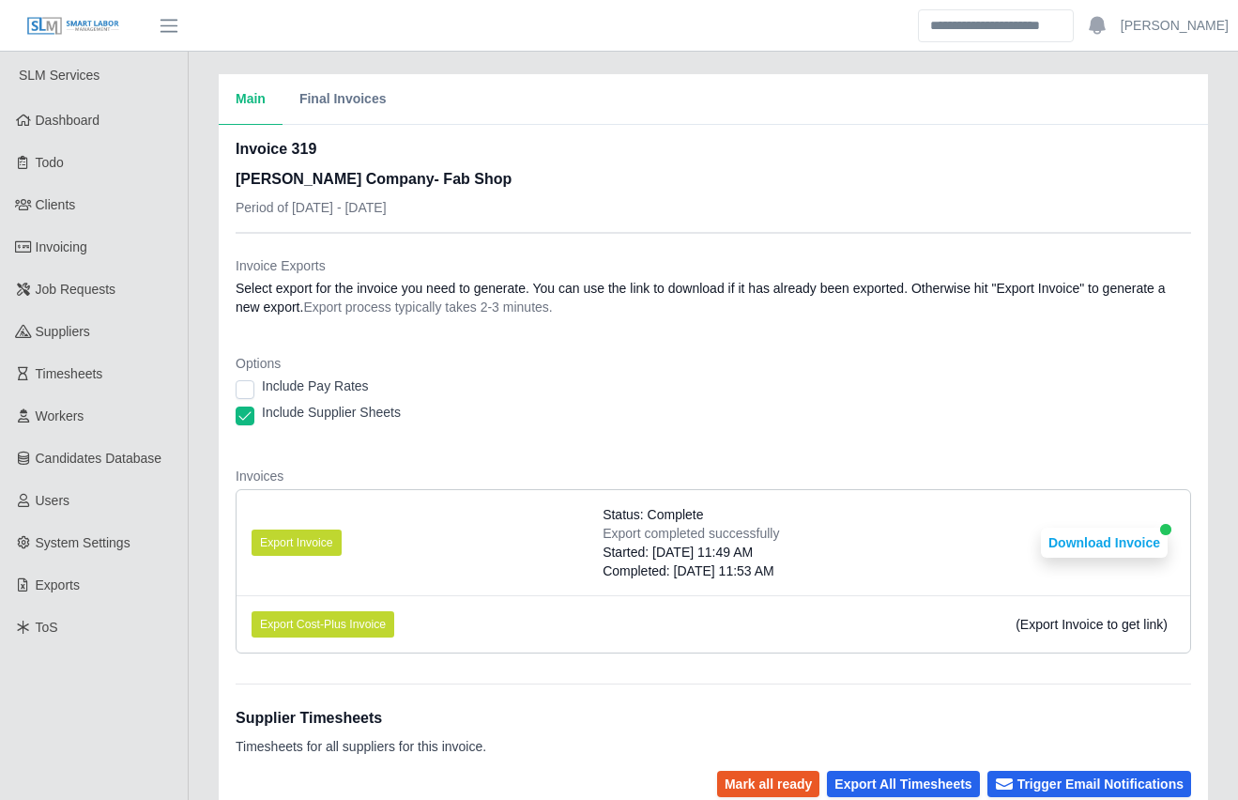
click at [202, 585] on div "Main Final Invoices Invoice 319 [PERSON_NAME] Company- Fab Shop Period of [DATE…" at bounding box center [713, 621] width 1049 height 1095
click at [194, 364] on div "Main Final Invoices Invoice 319 [PERSON_NAME] Company- Fab Shop Period of [DATE…" at bounding box center [713, 621] width 1049 height 1095
click at [600, 430] on div "Options Include Pay Rates Include Supplier Sheets" at bounding box center [714, 395] width 956 height 83
click at [205, 566] on div "Main Final Invoices Invoice 319 [PERSON_NAME] Company- Fab Shop Period of [DATE…" at bounding box center [713, 621] width 1049 height 1095
click at [199, 566] on div "Main Final Invoices Invoice 319 Lee Company- Fab Shop Period of 09/29/2025 - 10…" at bounding box center [713, 621] width 1049 height 1095
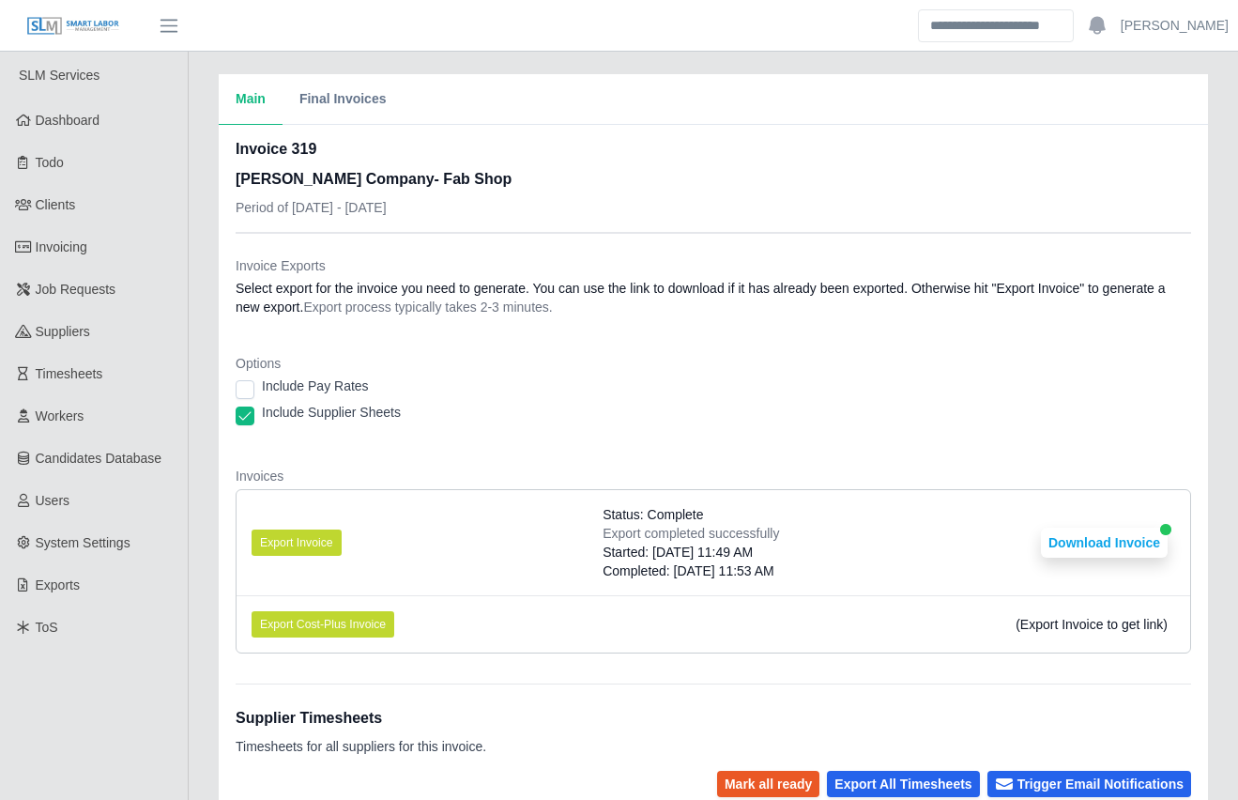
click at [202, 535] on div "Main Final Invoices Invoice 319 Lee Company- Fab Shop Period of 09/29/2025 - 10…" at bounding box center [713, 621] width 1049 height 1095
click at [200, 531] on div "Main Final Invoices Invoice 319 Lee Company- Fab Shop Period of 09/29/2025 - 10…" at bounding box center [713, 621] width 1049 height 1095
click at [206, 425] on div "Main Final Invoices Invoice 319 Lee Company- Fab Shop Period of 09/29/2025 - 10…" at bounding box center [713, 621] width 1049 height 1095
click at [77, 251] on span "Invoicing" at bounding box center [62, 246] width 52 height 15
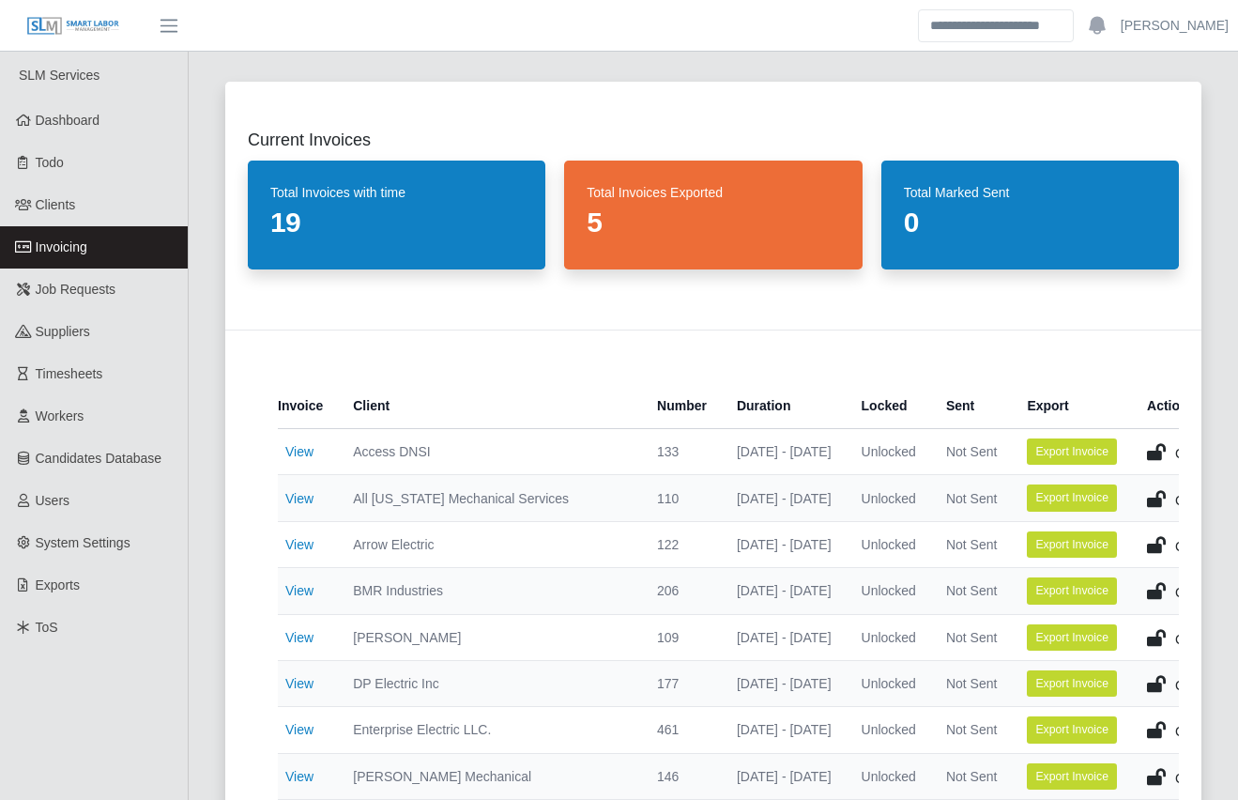
click at [205, 555] on div "Current Invoices Total Invoices with time 19 Total Invoices Exported 5 Total Ma…" at bounding box center [713, 706] width 1021 height 1294
click at [204, 458] on div "Current Invoices Total Invoices with time 19 Total Invoices Exported 5 Total Ma…" at bounding box center [713, 706] width 1021 height 1294
click at [204, 456] on div "Current Invoices Total Invoices with time 19 Total Invoices Exported 5 Total Ma…" at bounding box center [713, 706] width 1021 height 1294
click at [203, 456] on div "Current Invoices Total Invoices with time 19 Total Invoices Exported 5 Total Ma…" at bounding box center [713, 706] width 1021 height 1294
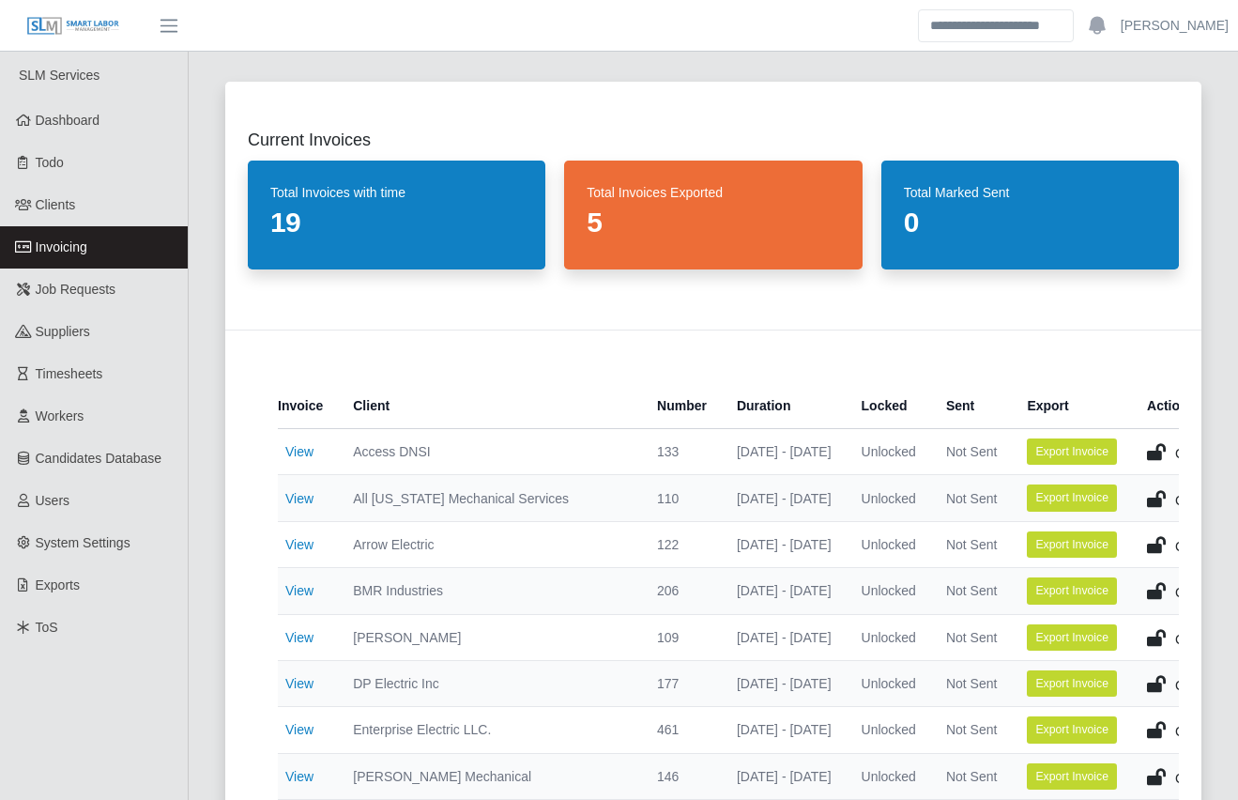
click at [147, 242] on link "Invoicing" at bounding box center [94, 247] width 188 height 42
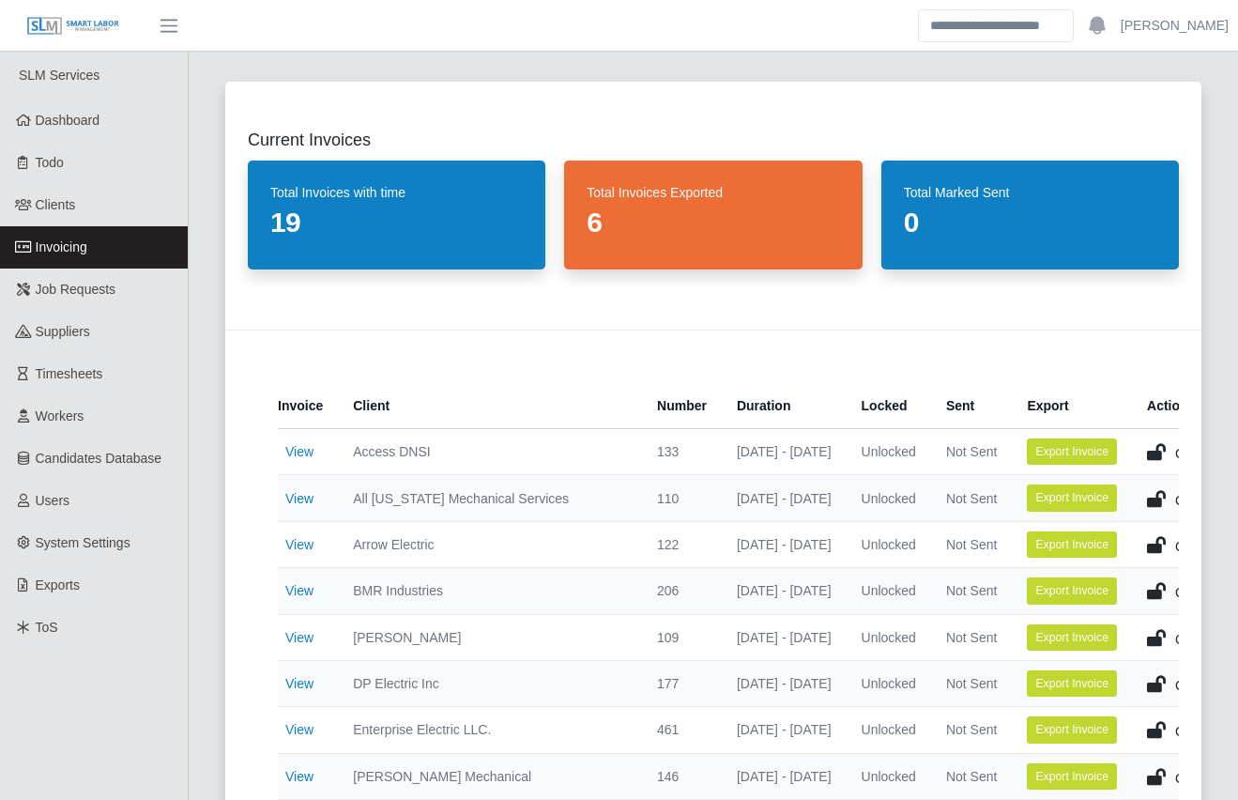
click at [204, 271] on div "Current Invoices Total Invoices with time 19 Total Invoices Exported 6 Total Ma…" at bounding box center [713, 706] width 1021 height 1294
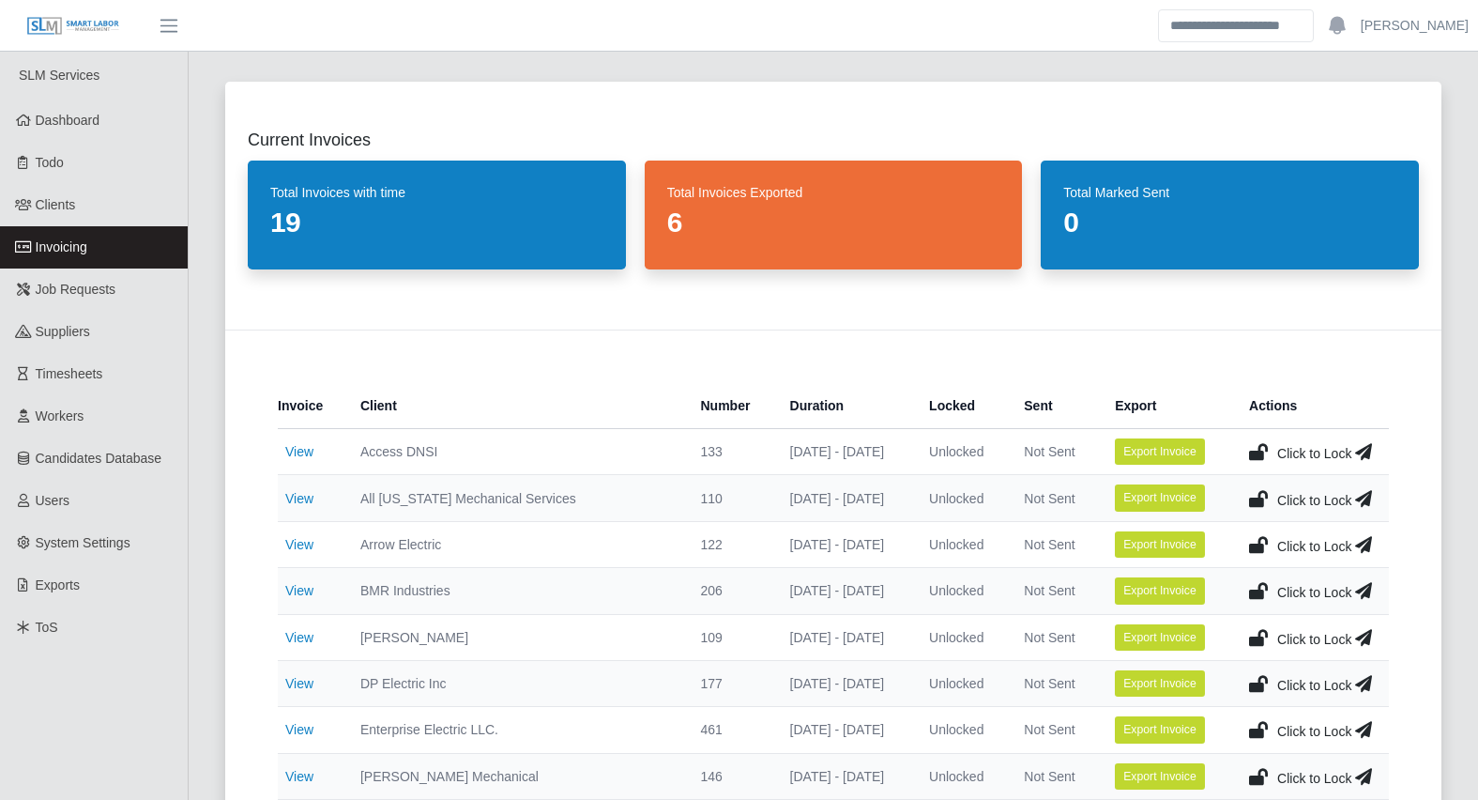
click at [205, 358] on div "Current Invoices Total Invoices with time 19 Total Invoices Exported 6 Total Ma…" at bounding box center [834, 706] width 1262 height 1294
click at [213, 550] on div "Current Invoices Total Invoices with time 19 Total Invoices Exported 6 Total Ma…" at bounding box center [834, 706] width 1262 height 1294
click at [206, 401] on div "Current Invoices Total Invoices with time 19 Total Invoices Exported 6 Total Ma…" at bounding box center [834, 706] width 1262 height 1294
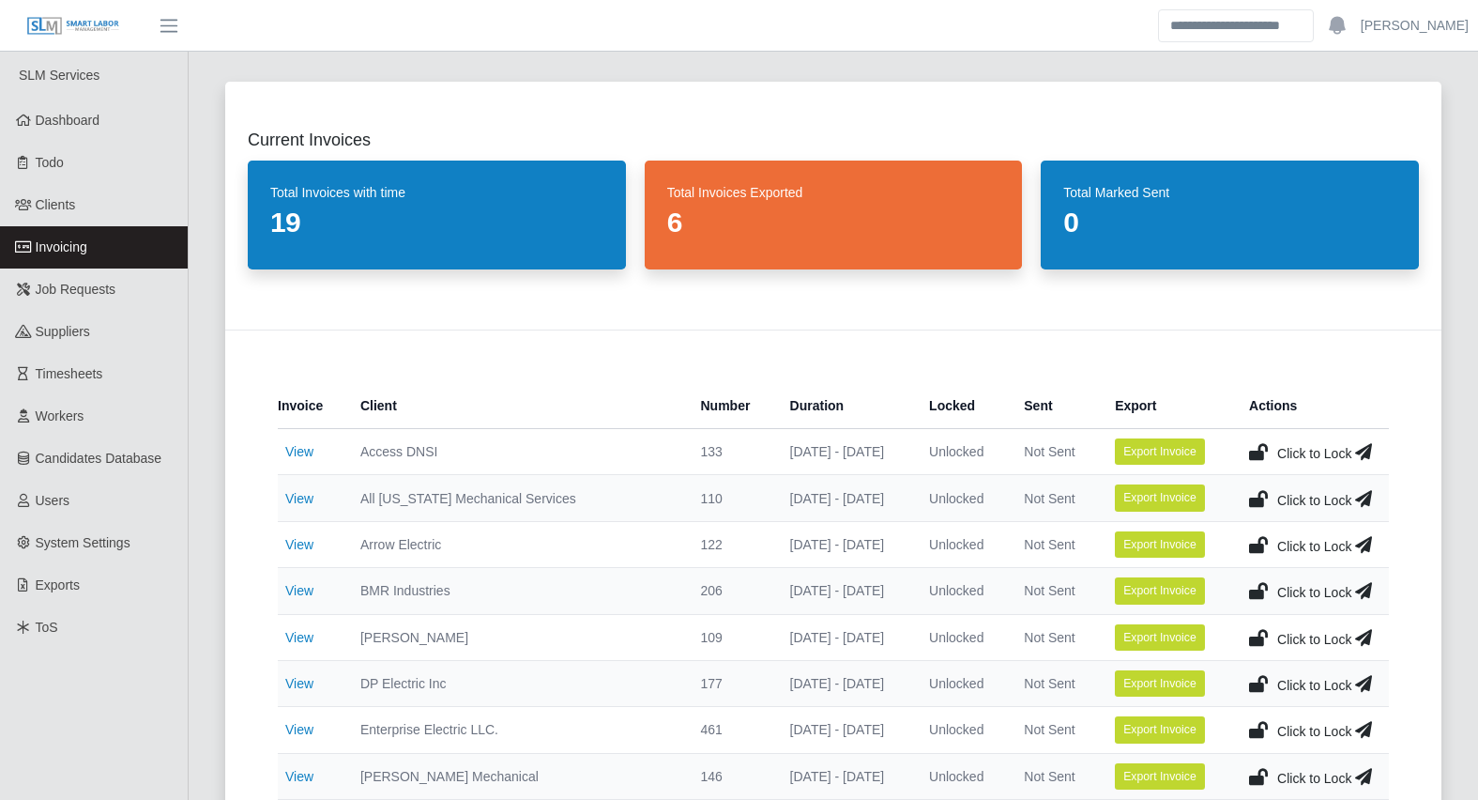
click at [203, 626] on div "Current Invoices Total Invoices with time 19 Total Invoices Exported 6 Total Ma…" at bounding box center [834, 706] width 1262 height 1294
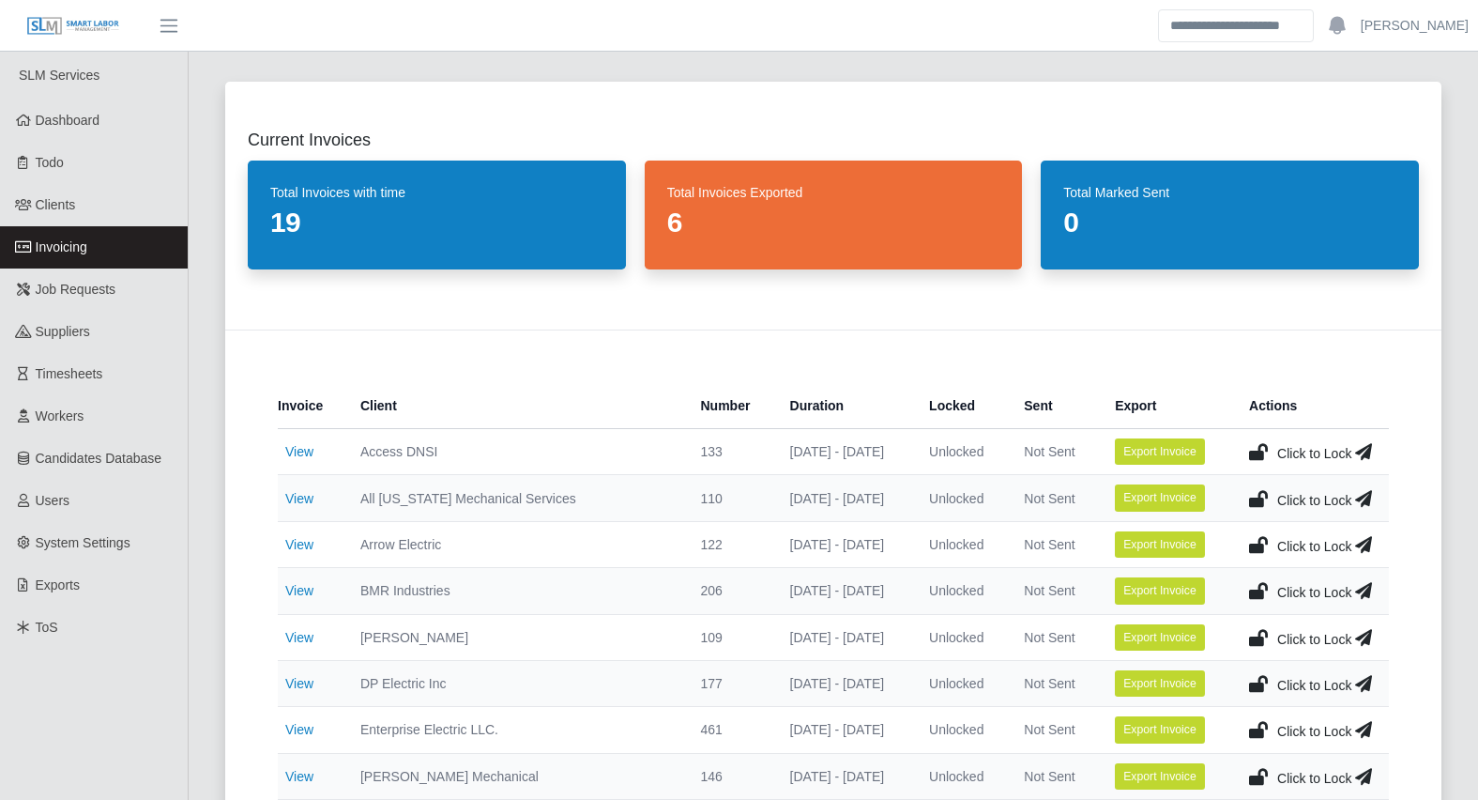
click at [214, 467] on div "Current Invoices Total Invoices with time 19 Total Invoices Exported 6 Total Ma…" at bounding box center [834, 706] width 1262 height 1294
click at [101, 234] on link "Invoicing" at bounding box center [94, 247] width 188 height 42
click at [207, 500] on div "Current Invoices Total Invoices with time 19 Total Invoices Exported 6 Total Ma…" at bounding box center [834, 706] width 1262 height 1294
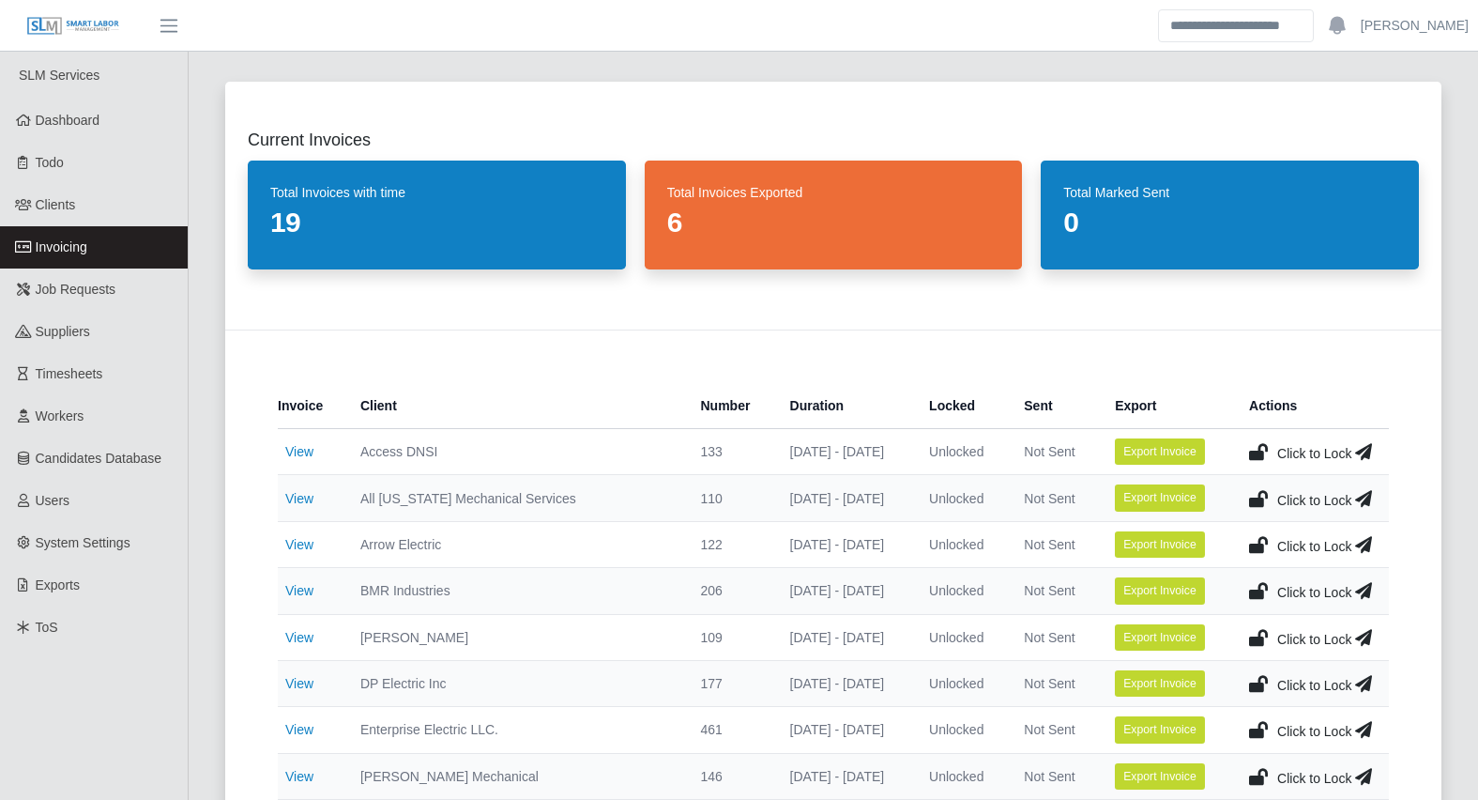
click at [206, 500] on div "Current Invoices Total Invoices with time 19 Total Invoices Exported 6 Total Ma…" at bounding box center [834, 706] width 1262 height 1294
click at [203, 500] on div "Current Invoices Total Invoices with time 19 Total Invoices Exported 6 Total Ma…" at bounding box center [834, 706] width 1262 height 1294
click at [209, 669] on div "Current Invoices Total Invoices with time 19 Total Invoices Exported 6 Total Ma…" at bounding box center [834, 706] width 1262 height 1294
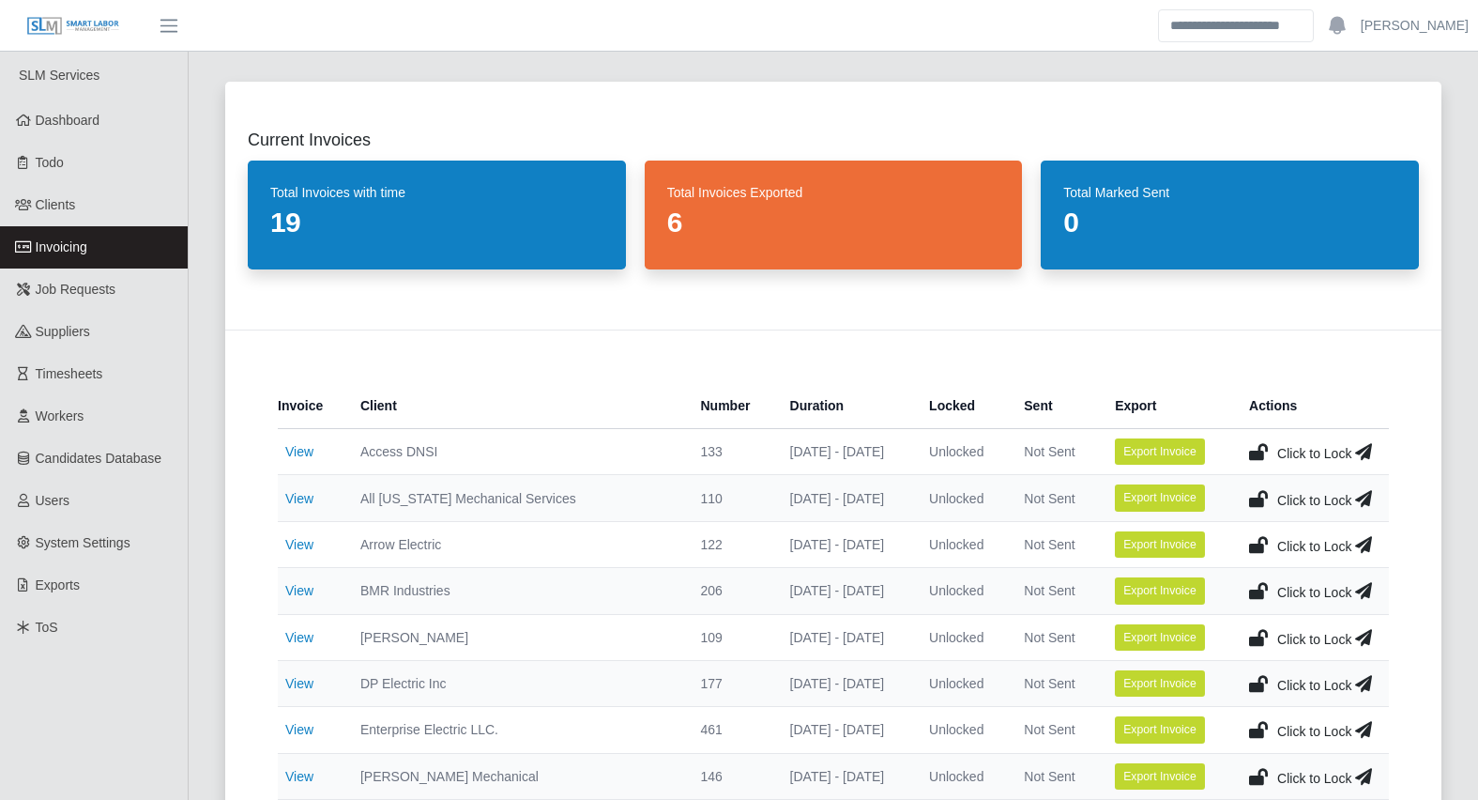
click at [205, 669] on div "Current Invoices Total Invoices with time 19 Total Invoices Exported 6 Total Ma…" at bounding box center [834, 706] width 1262 height 1294
click at [203, 438] on div "Current Invoices Total Invoices with time 19 Total Invoices Exported 6 Total Ma…" at bounding box center [834, 706] width 1262 height 1294
